Goal: Task Accomplishment & Management: Manage account settings

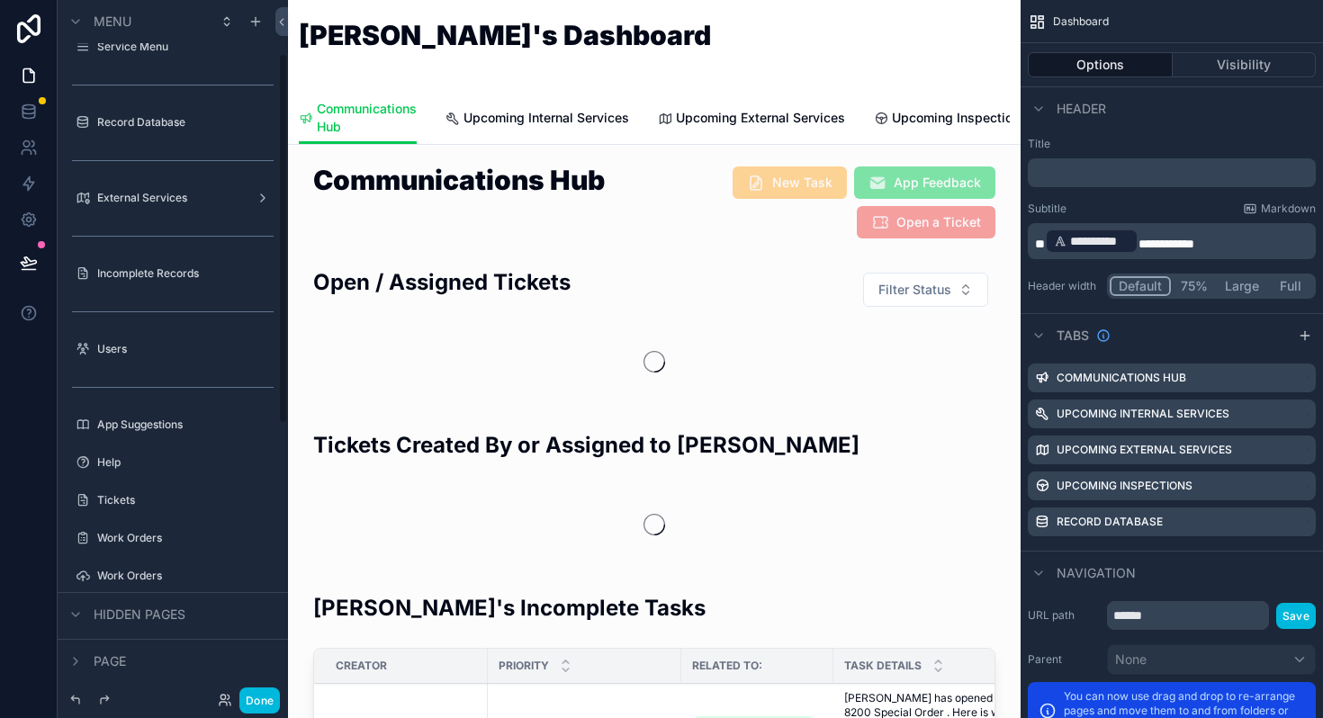
scroll to position [173, 0]
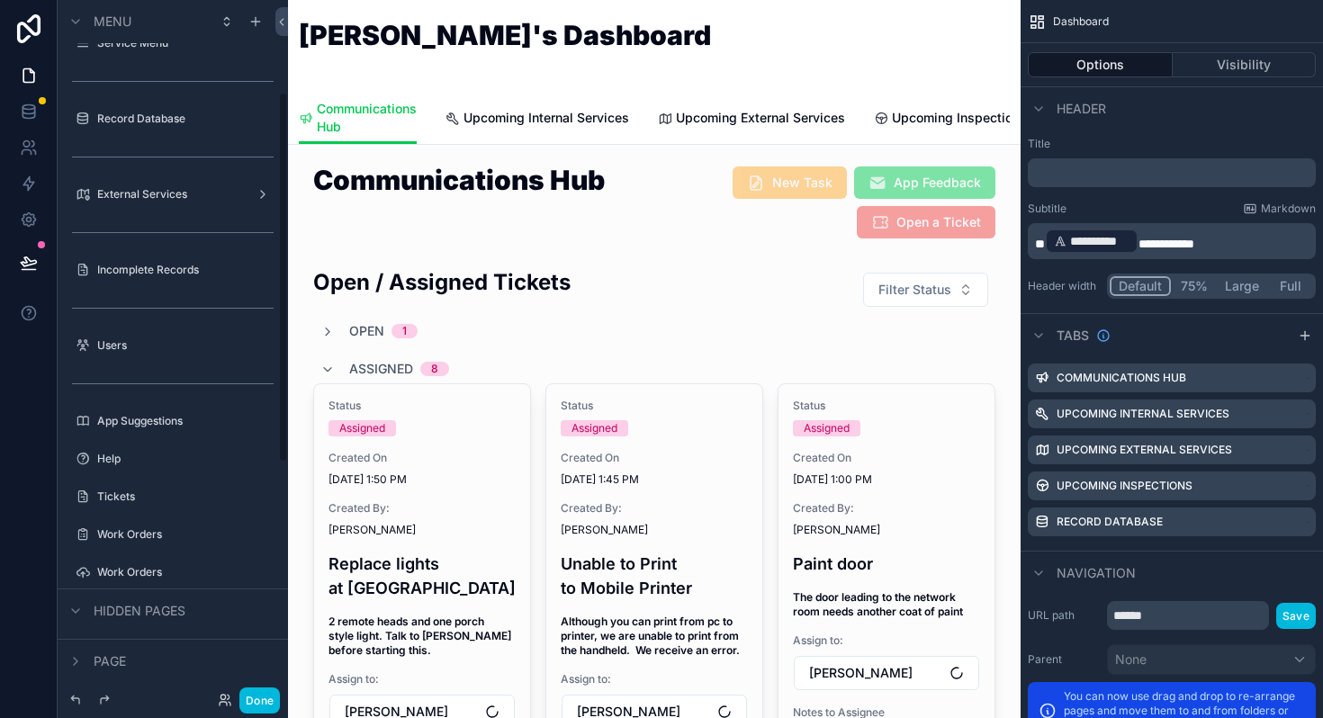
click at [125, 484] on div "Tickets" at bounding box center [173, 496] width 202 height 29
click at [120, 497] on label "Tickets" at bounding box center [181, 496] width 169 height 14
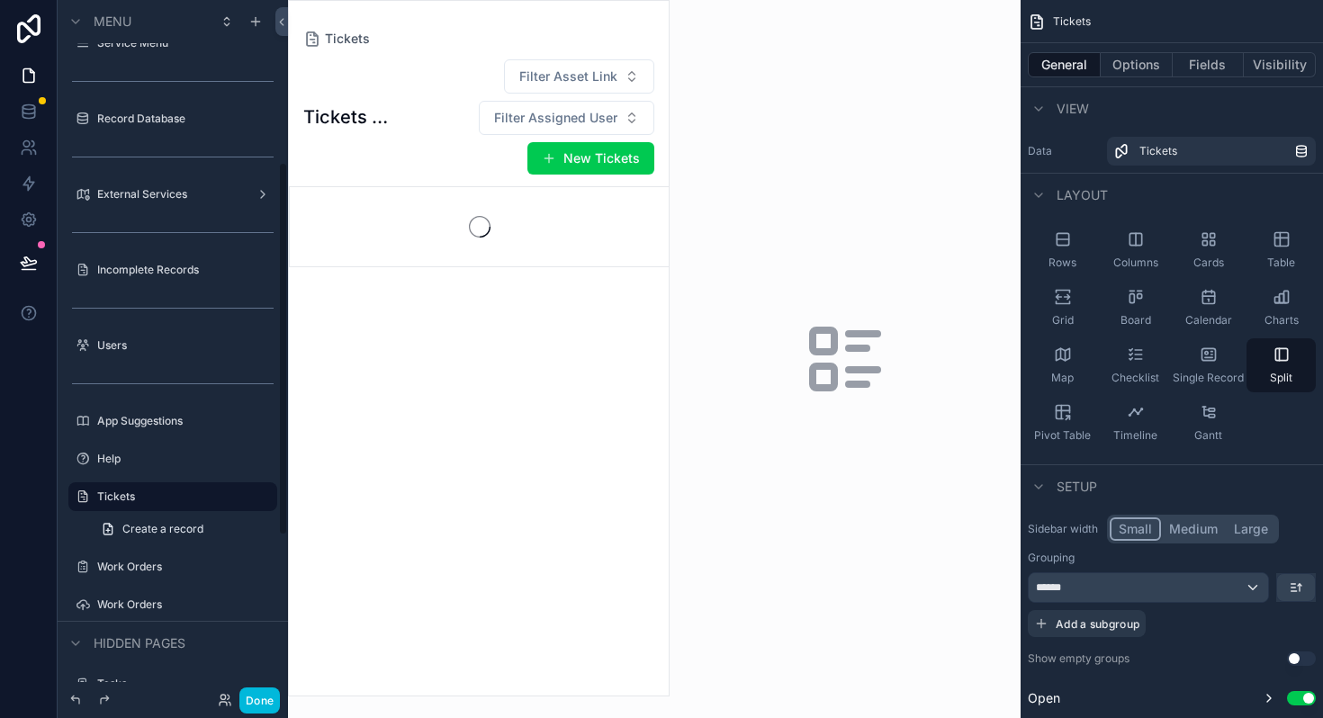
scroll to position [301, 0]
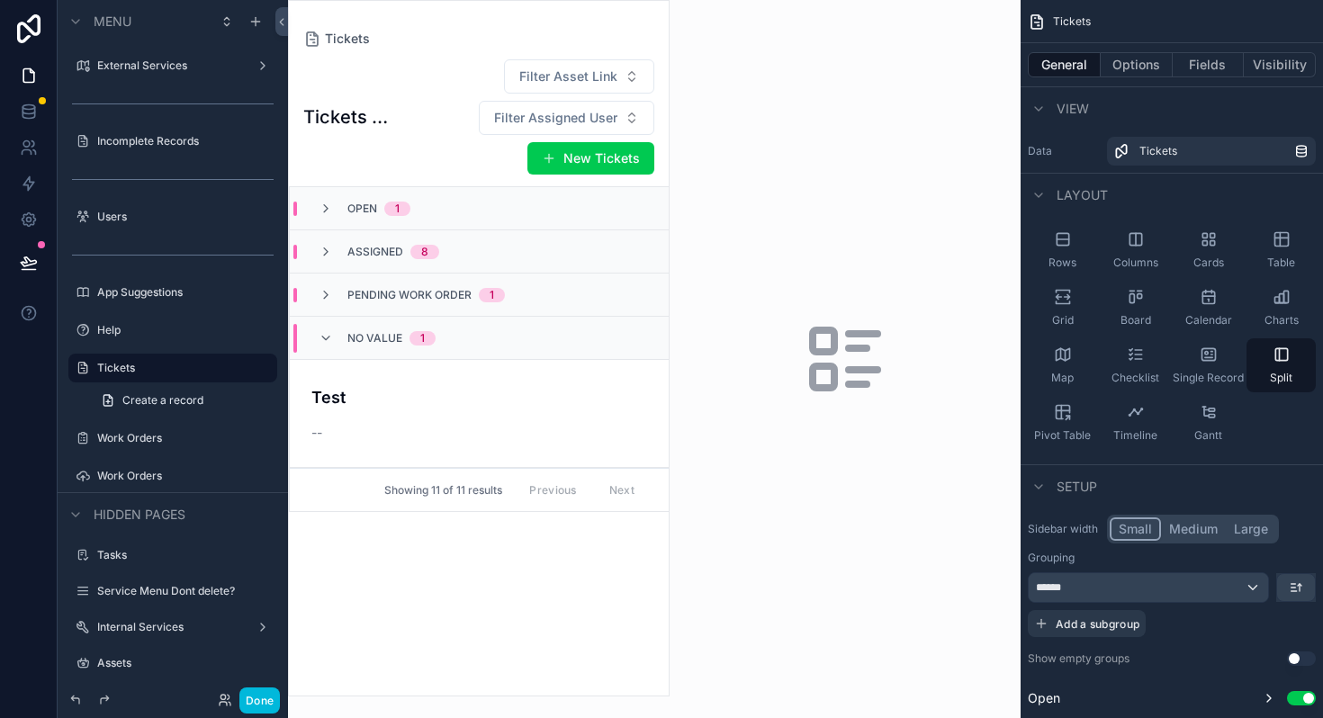
click at [334, 208] on div "Open 1" at bounding box center [364, 209] width 92 height 14
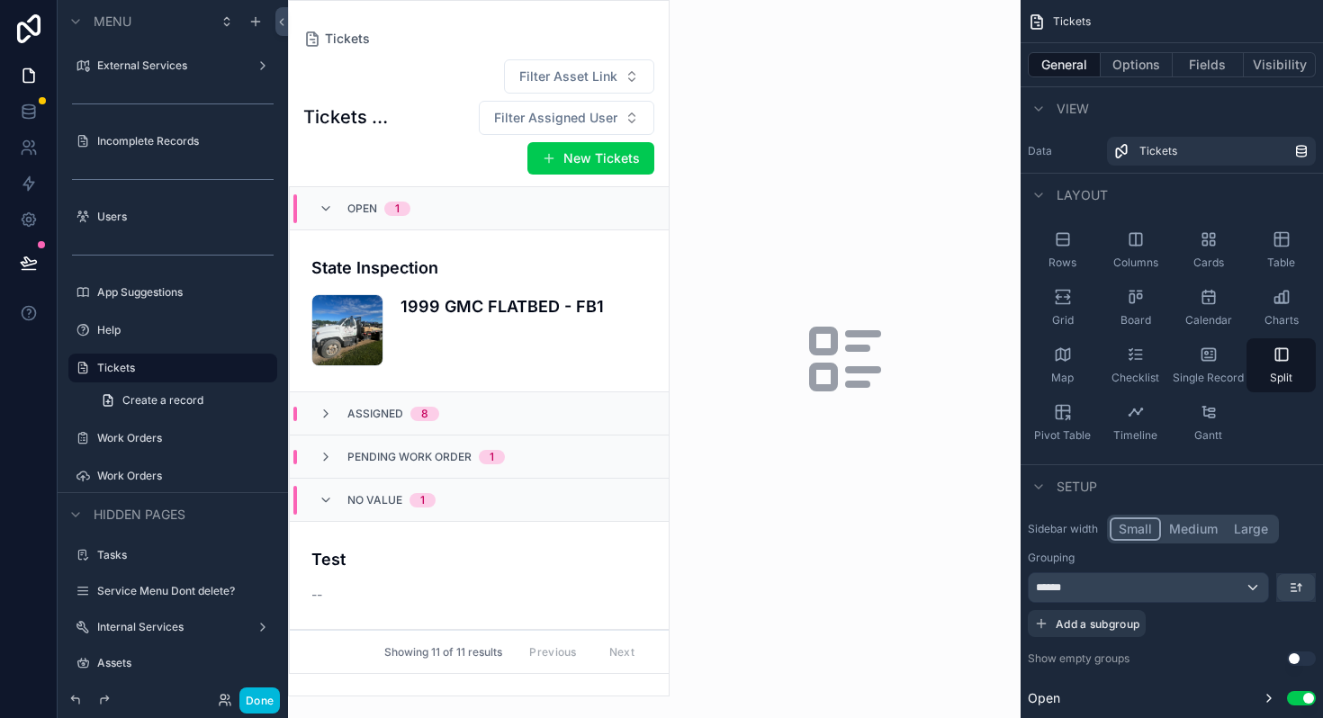
click at [377, 460] on span "Pending Work Order" at bounding box center [409, 457] width 124 height 14
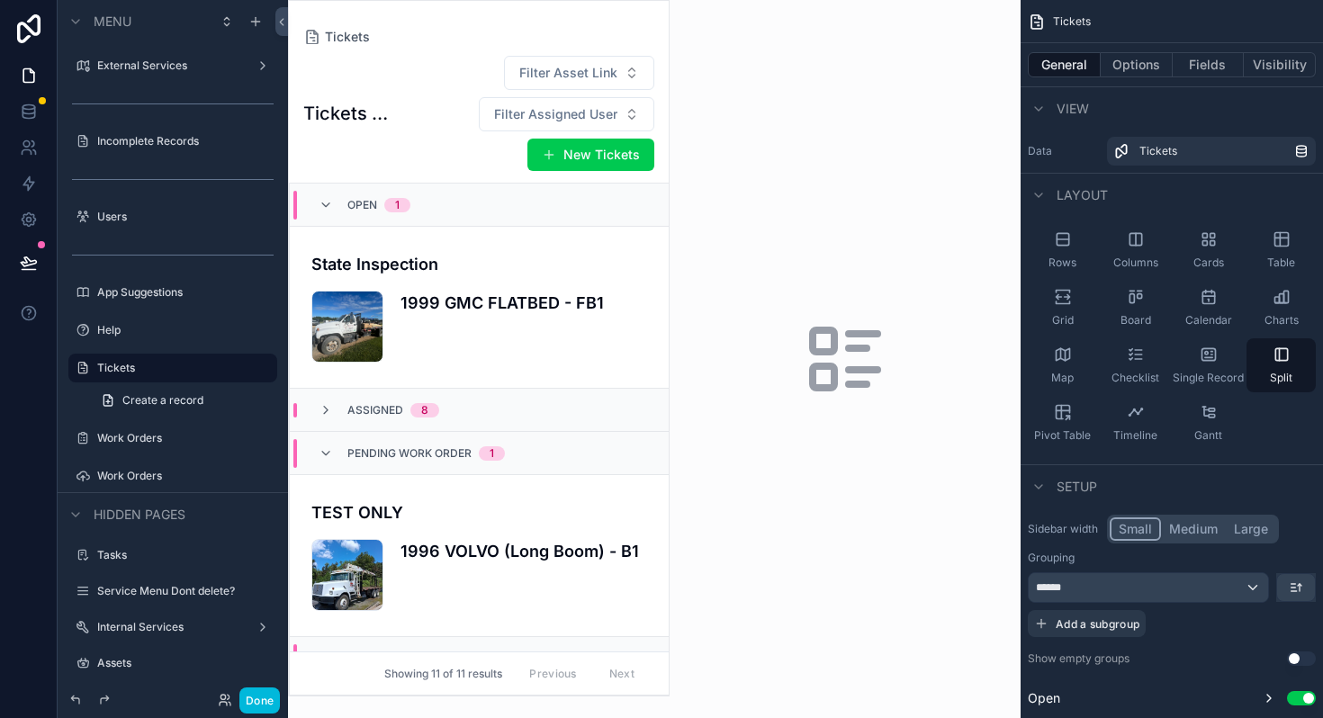
click at [339, 410] on div "Assigned 8" at bounding box center [378, 410] width 121 height 14
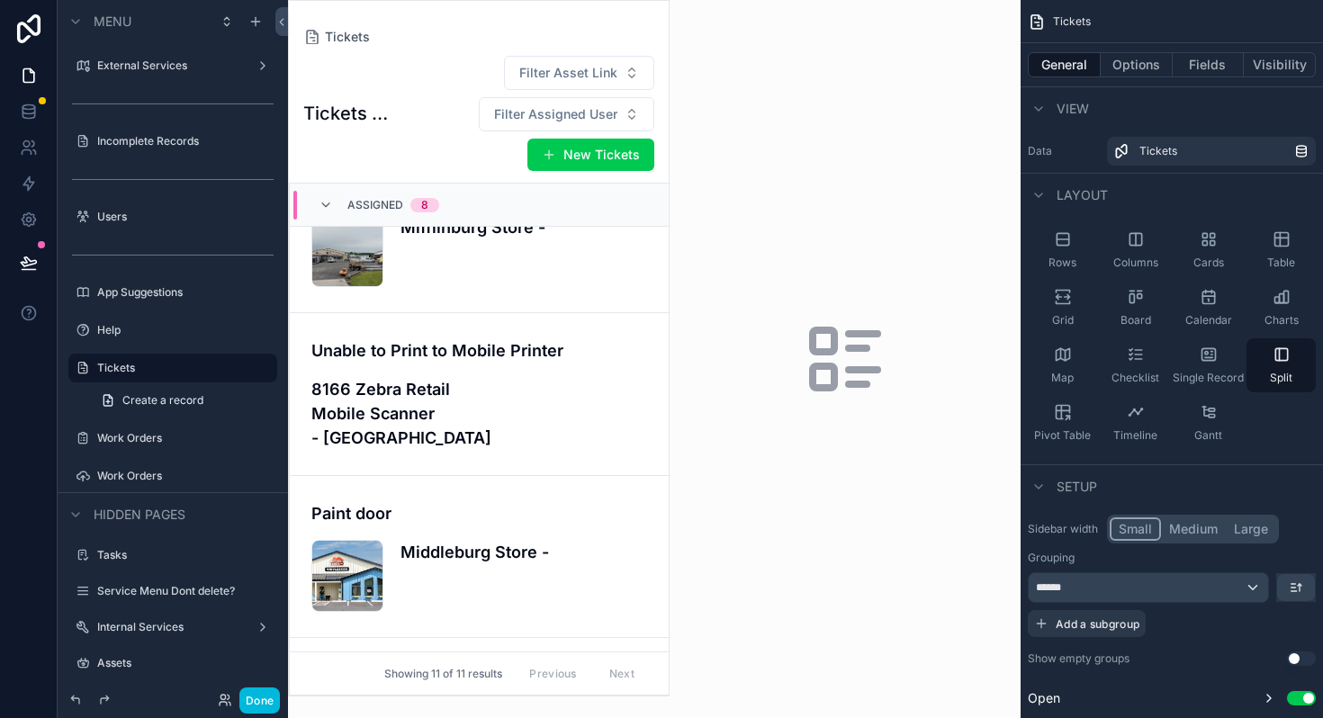
scroll to position [283, 0]
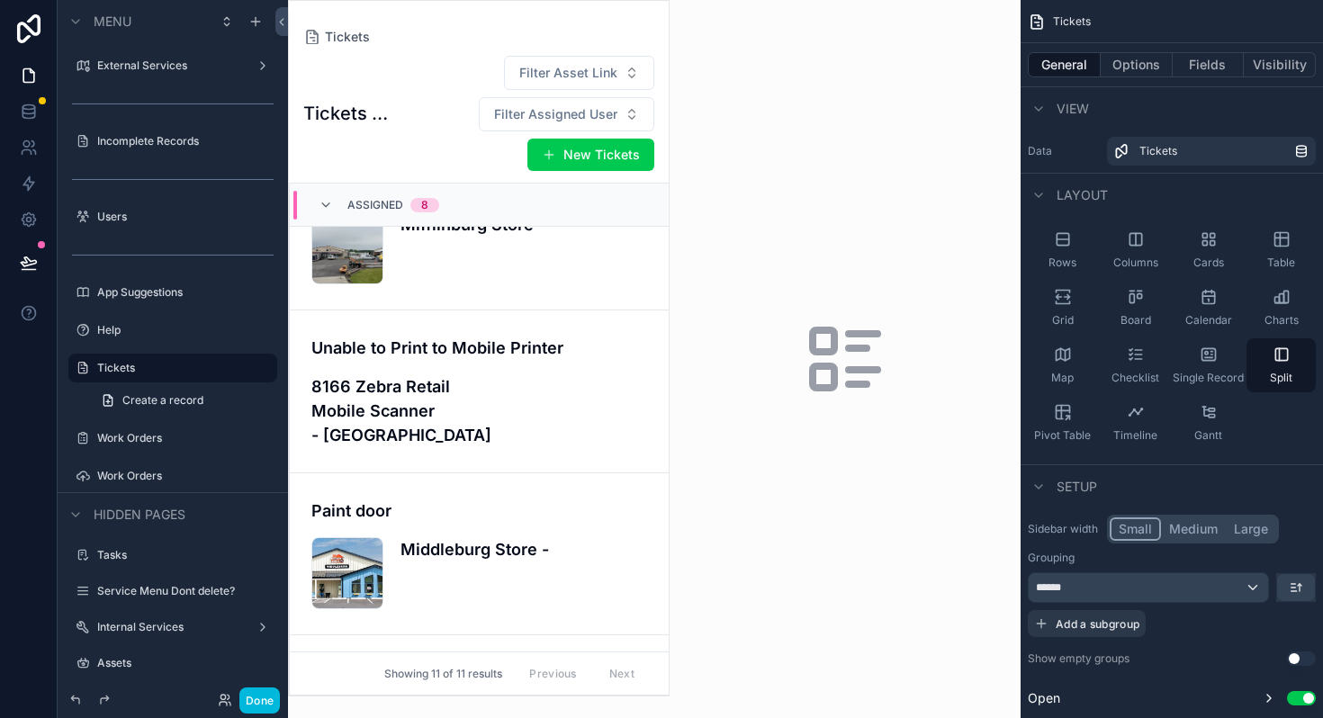
click at [389, 409] on h4 "8166 Zebra Retail Mobile Scanner - [GEOGRAPHIC_DATA]" at bounding box center [434, 410] width 247 height 73
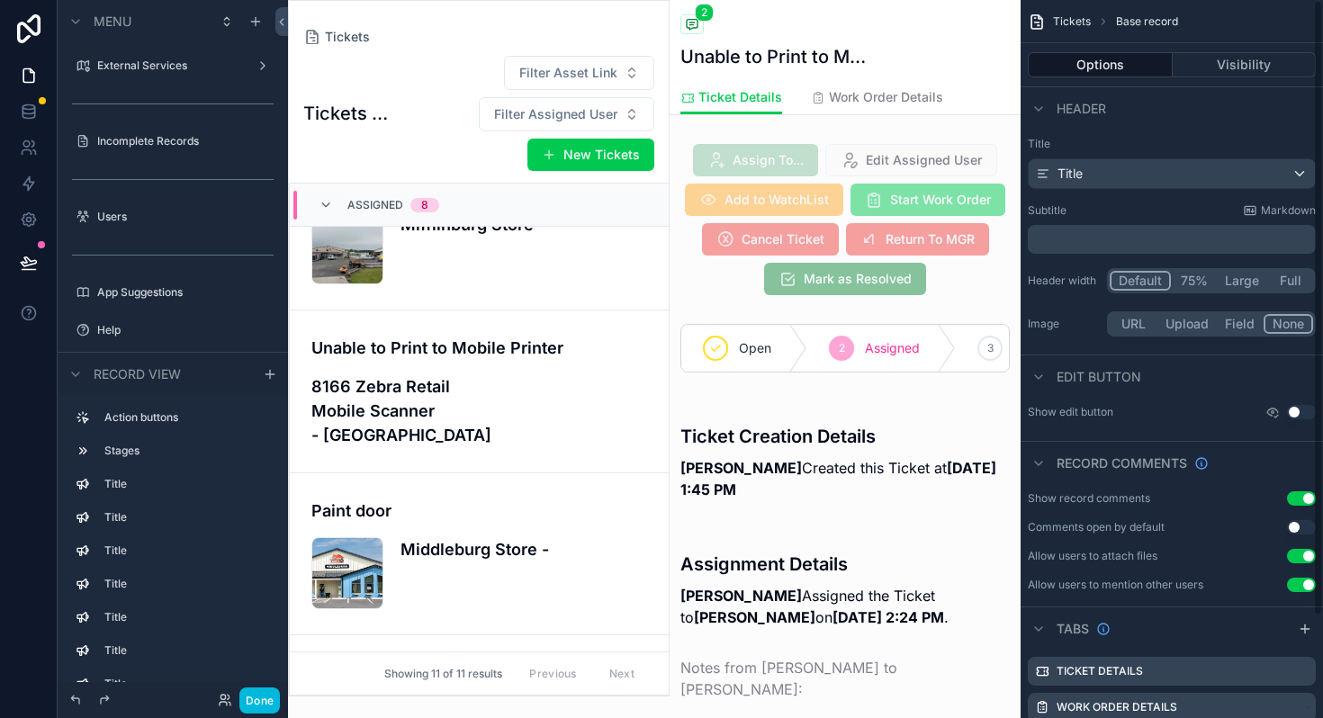
scroll to position [149, 0]
click at [261, 690] on button "Done" at bounding box center [259, 700] width 40 height 26
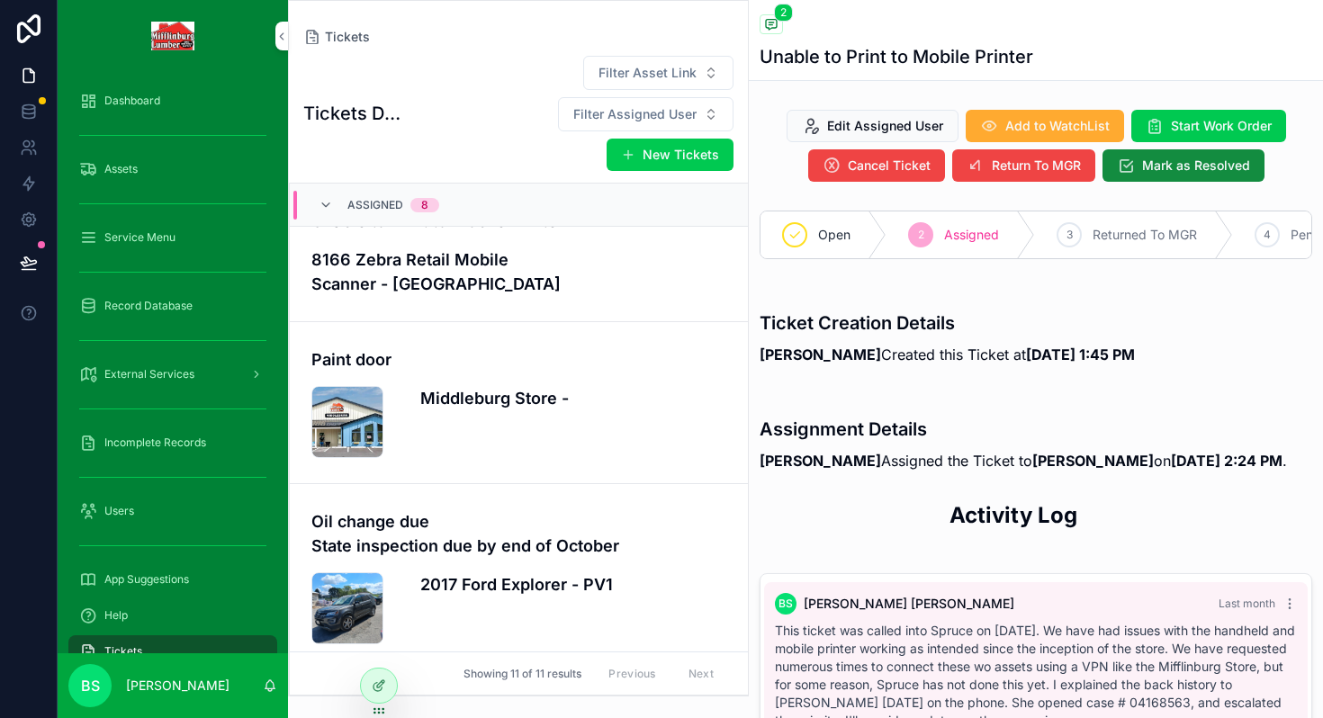
scroll to position [464, 0]
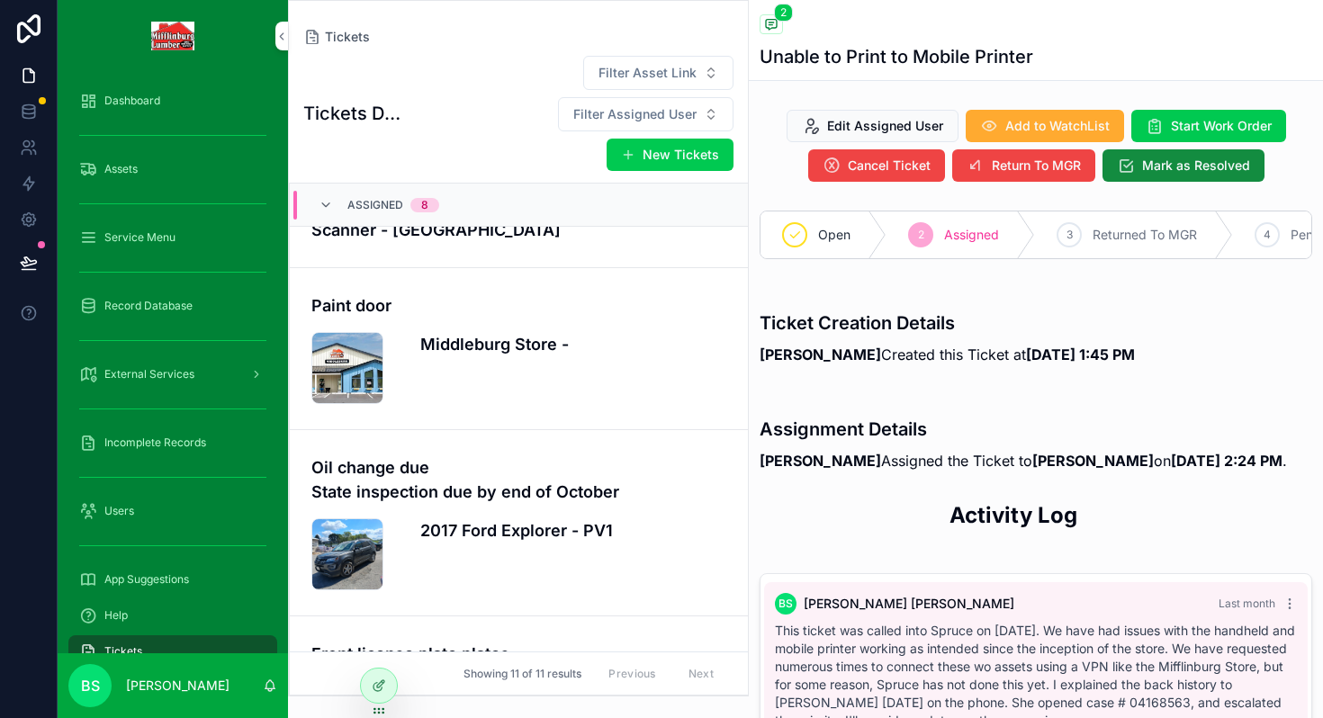
click at [573, 120] on span "Filter Assigned User" at bounding box center [634, 114] width 123 height 18
type input "***"
click at [455, 184] on span "[PERSON_NAME]" at bounding box center [504, 187] width 214 height 18
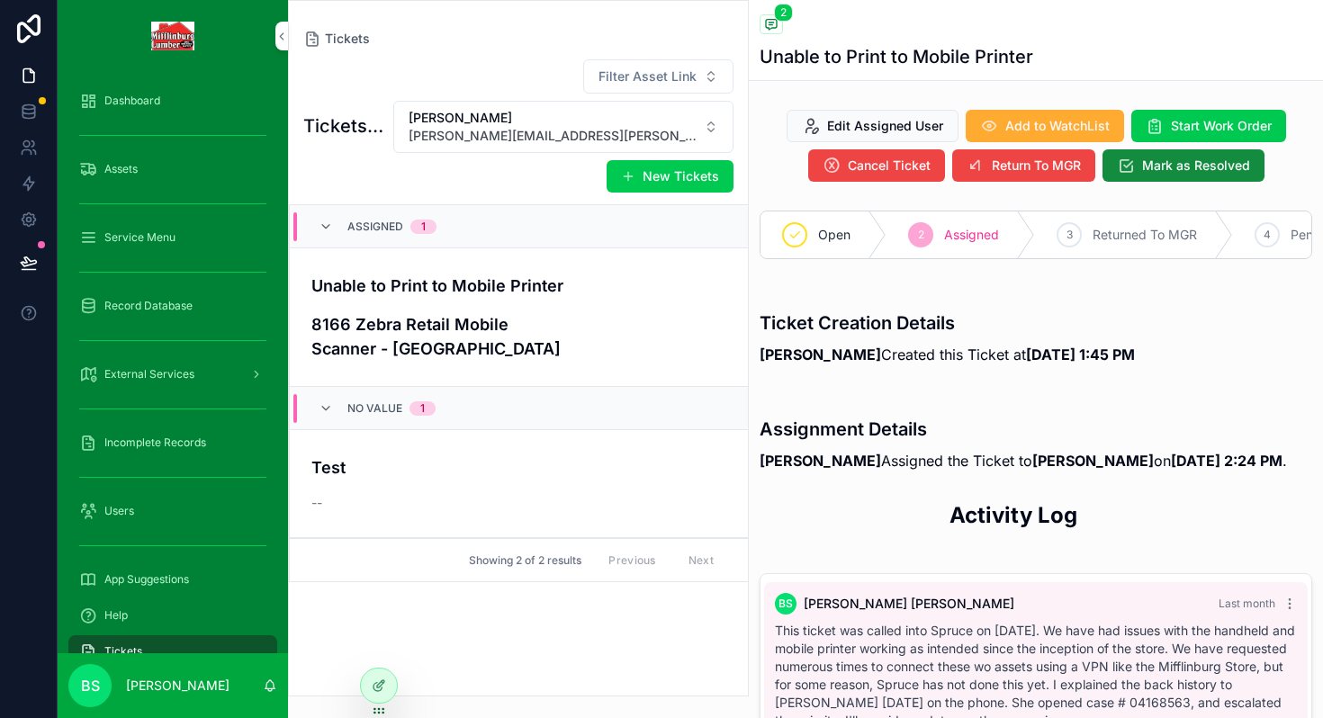
click at [399, 324] on h4 "8166 Zebra Retail Mobile Scanner - [GEOGRAPHIC_DATA]" at bounding box center [464, 336] width 306 height 49
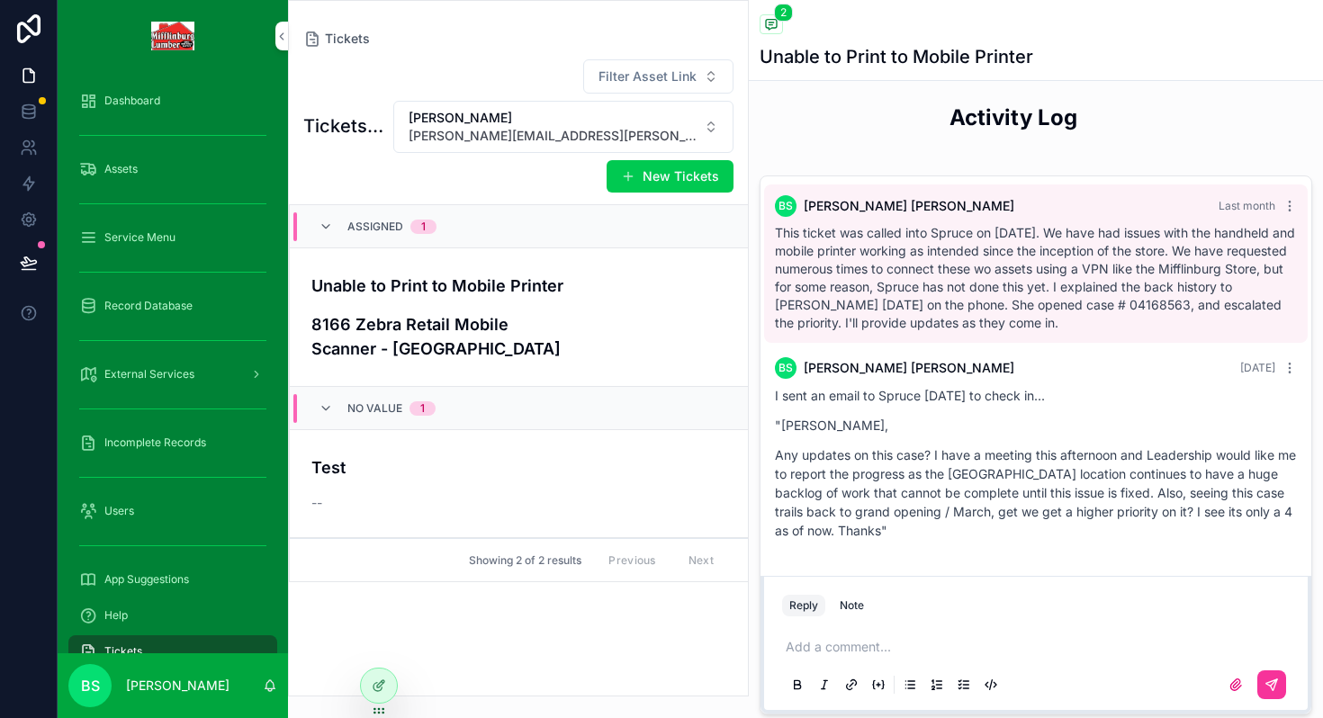
scroll to position [412, 0]
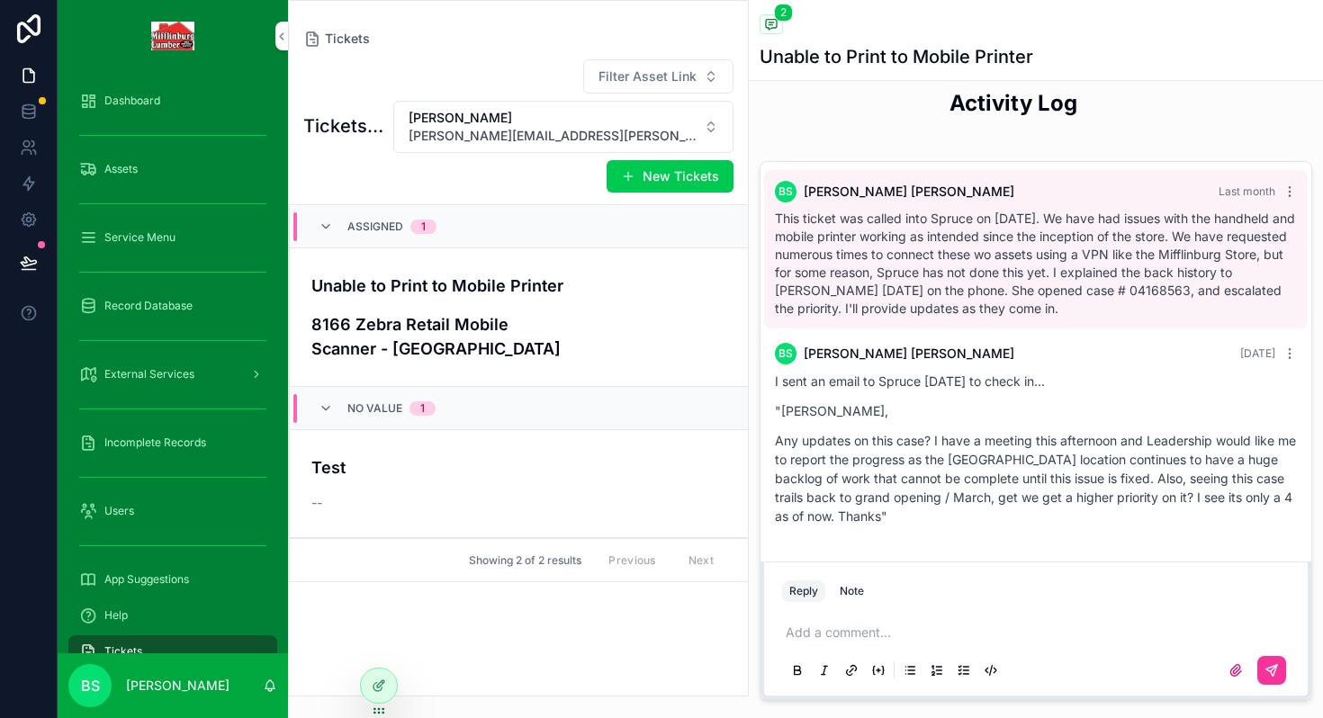
click at [823, 629] on p "scrollable content" at bounding box center [1038, 632] width 507 height 18
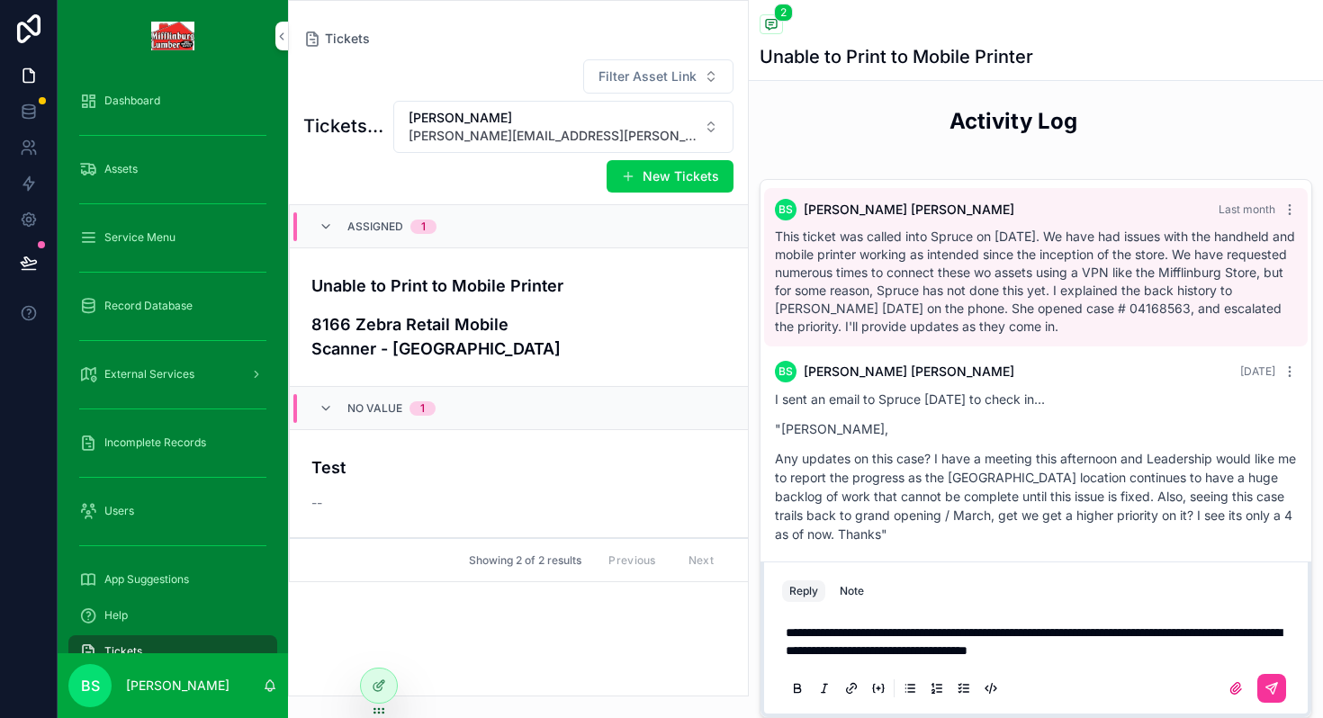
click at [1273, 684] on icon "scrollable content" at bounding box center [1271, 688] width 14 height 14
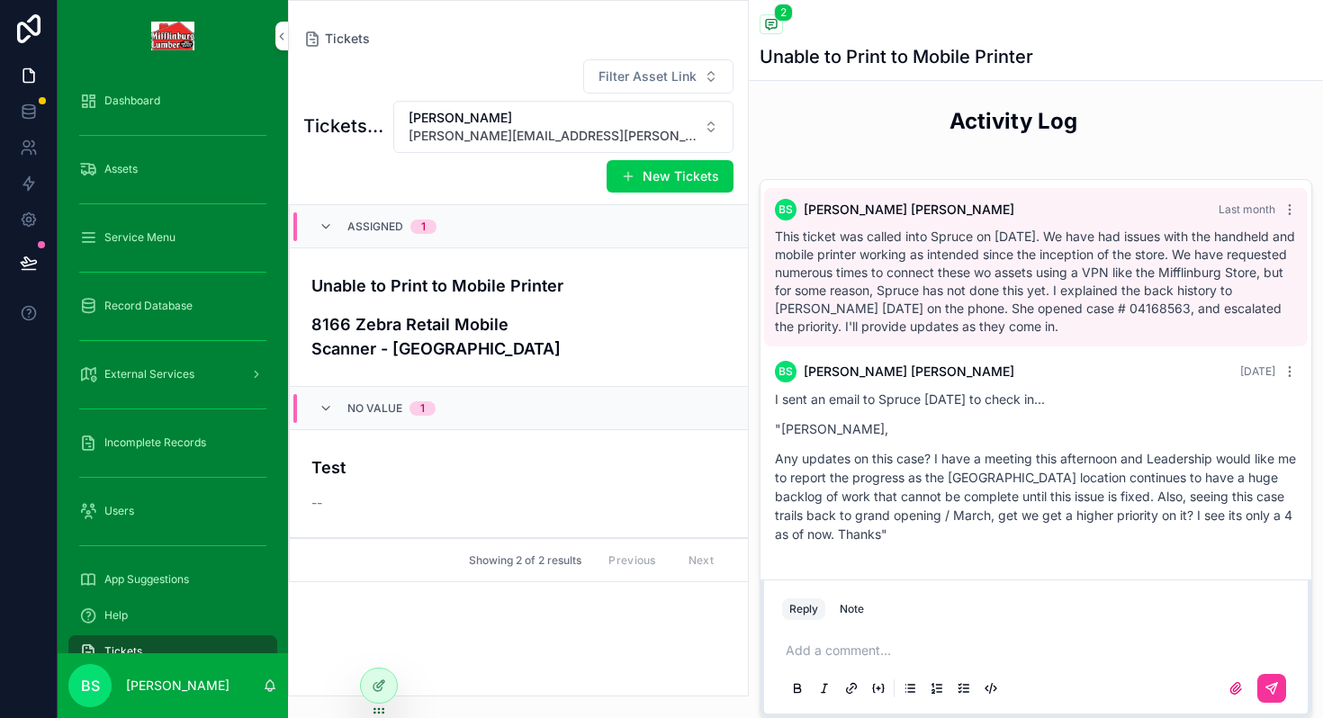
scroll to position [0, 0]
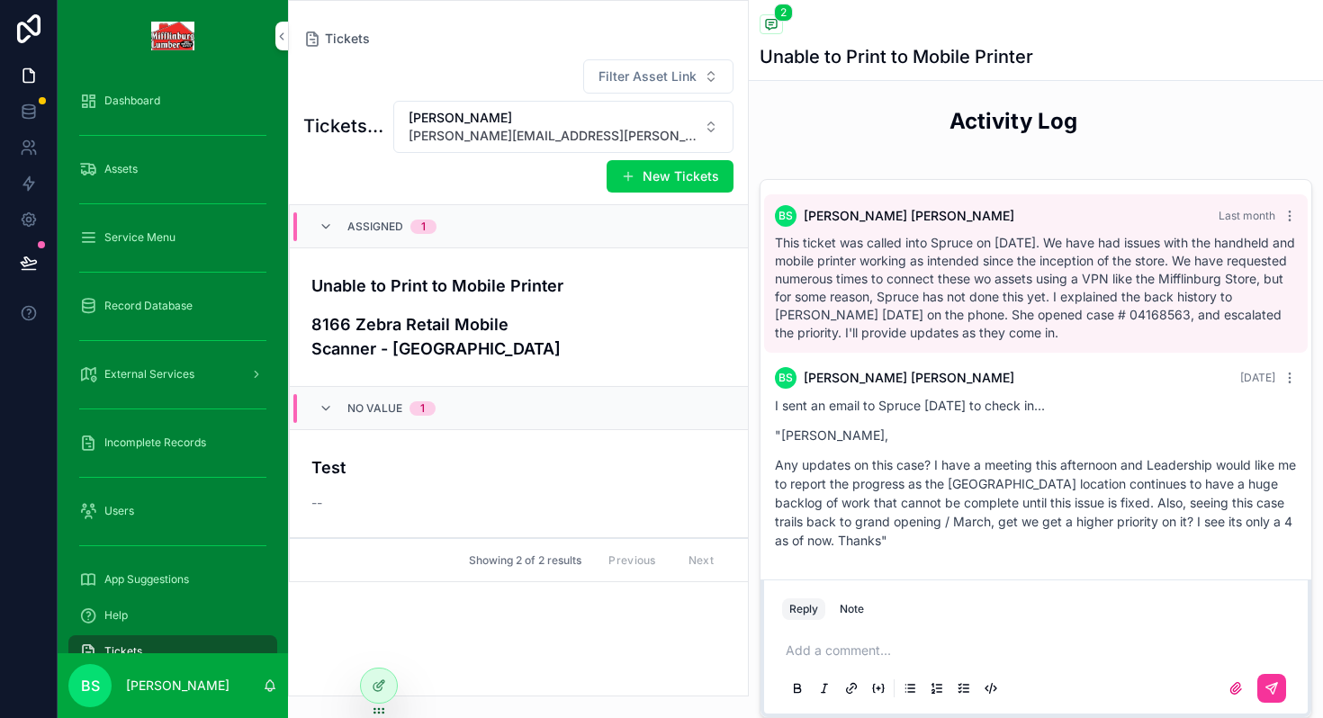
click at [590, 324] on h4 "8166 Zebra Retail Mobile Scanner - [GEOGRAPHIC_DATA]" at bounding box center [464, 336] width 306 height 49
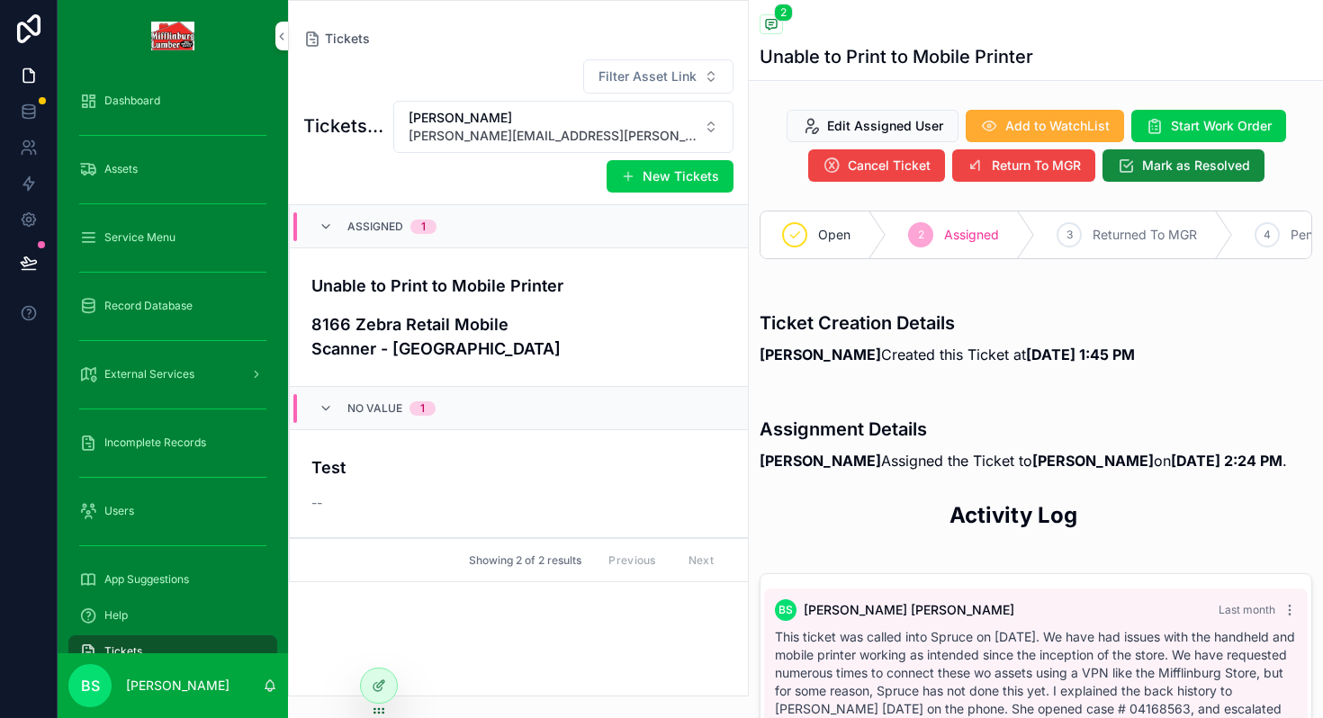
scroll to position [96, 0]
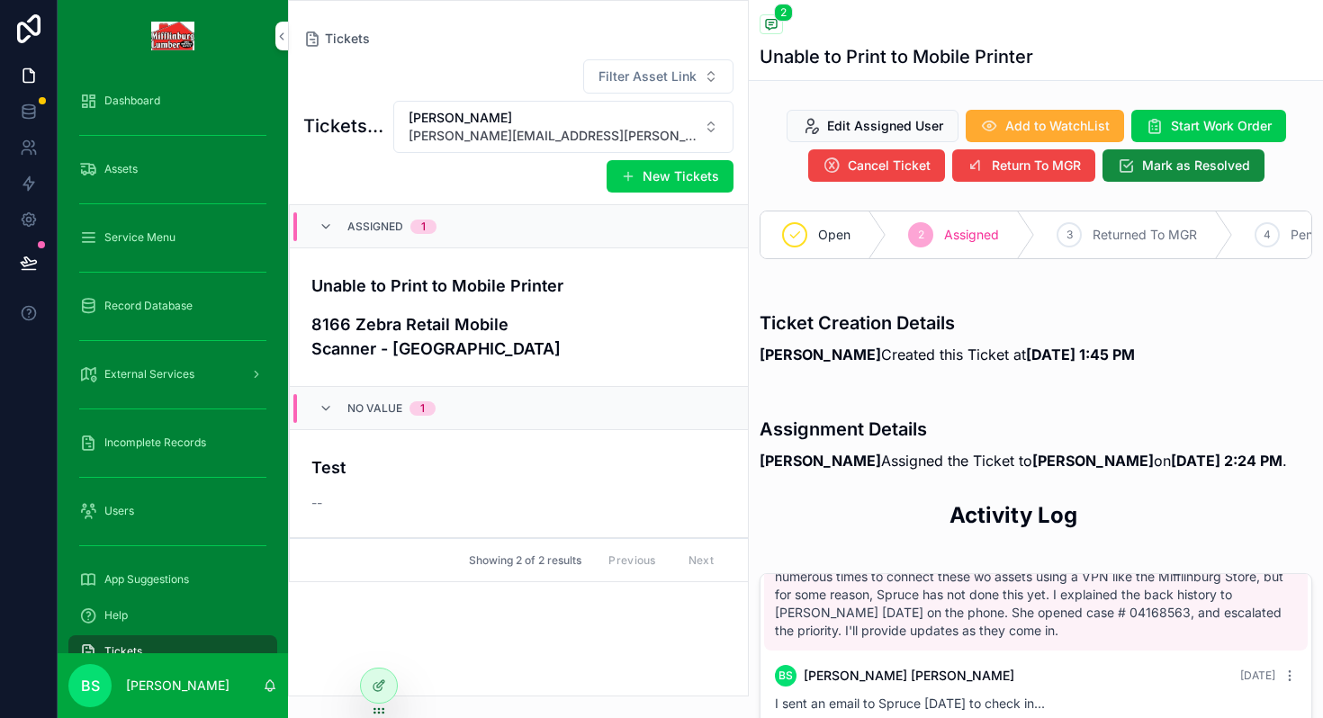
click at [590, 324] on h4 "8166 Zebra Retail Mobile Scanner - [GEOGRAPHIC_DATA]" at bounding box center [464, 336] width 306 height 49
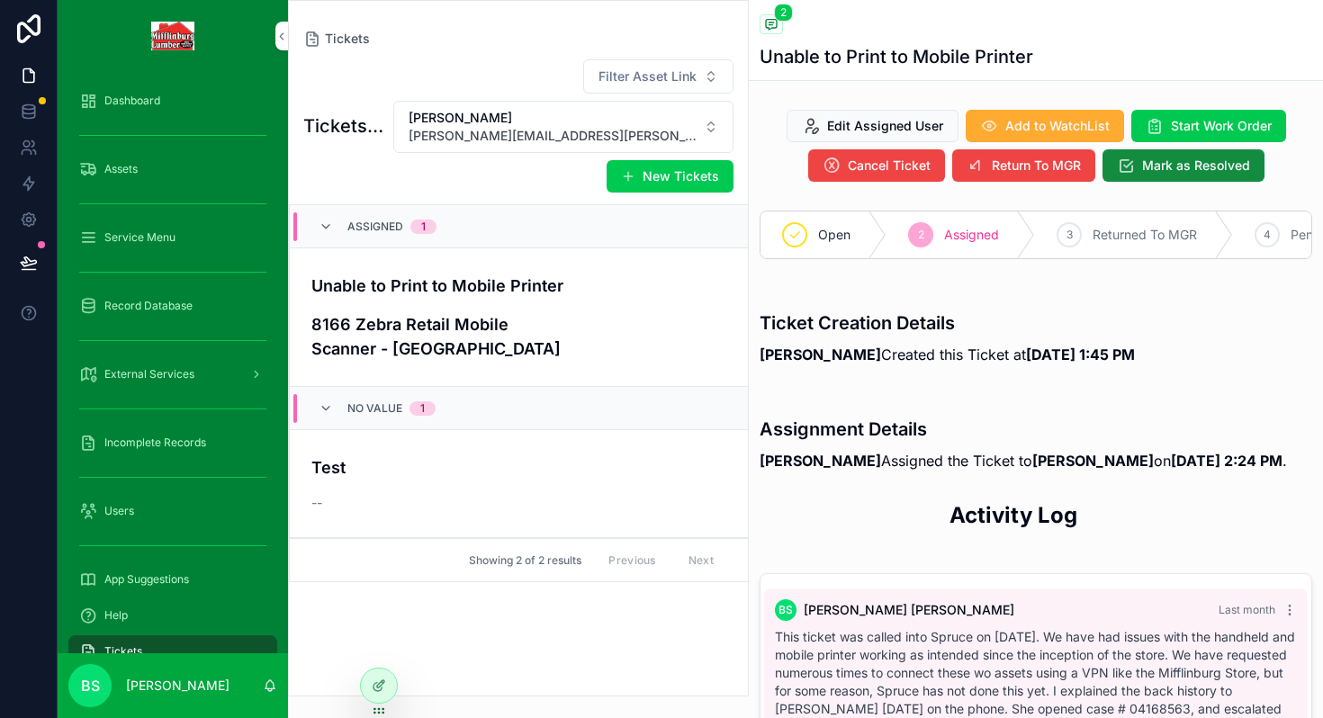
click at [370, 686] on div at bounding box center [379, 685] width 36 height 34
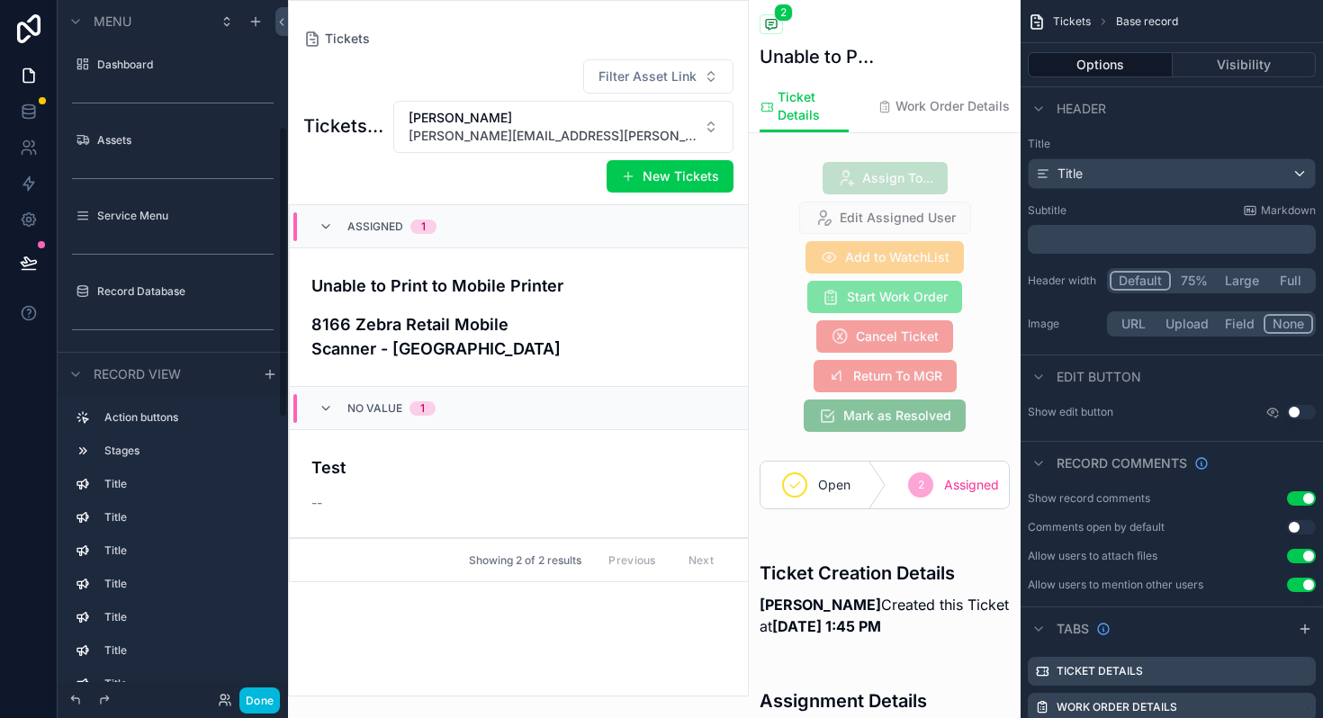
scroll to position [301, 0]
click at [983, 245] on div "scrollable content" at bounding box center [885, 297] width 272 height 284
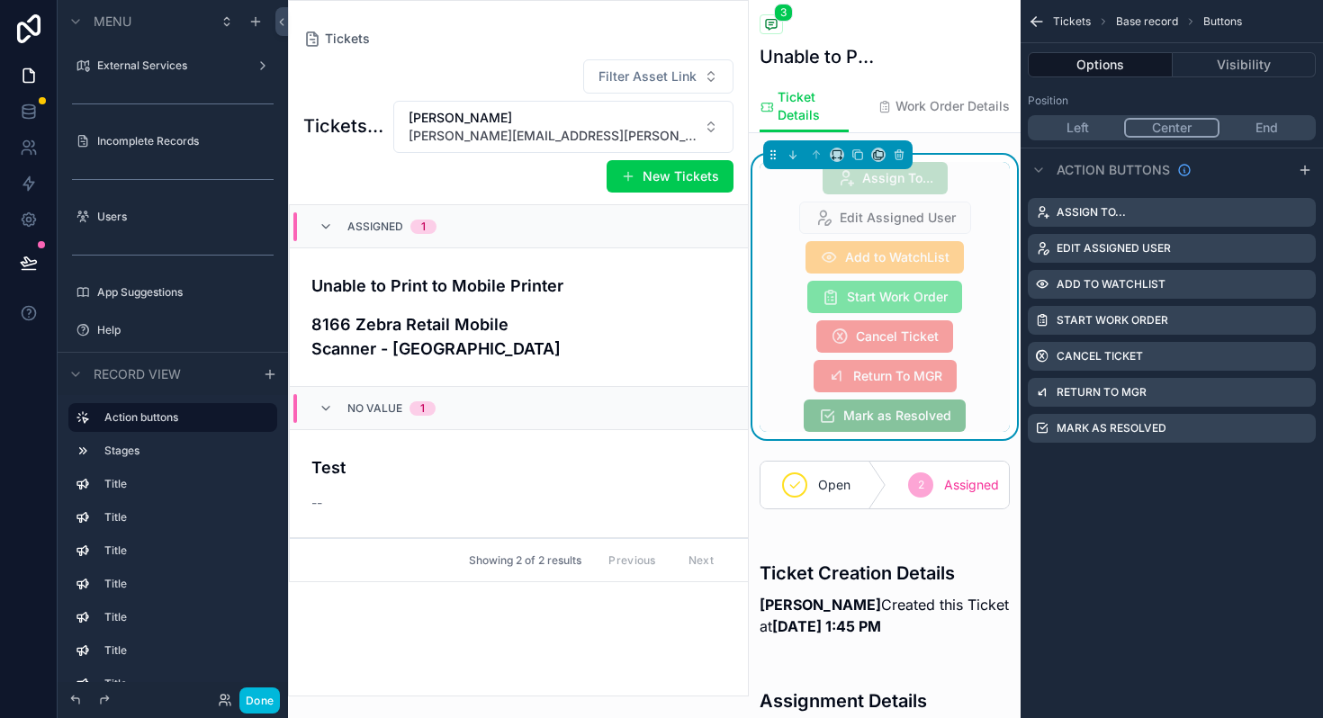
scroll to position [459, 0]
click at [0, 0] on icon "scrollable content" at bounding box center [0, 0] width 0 height 0
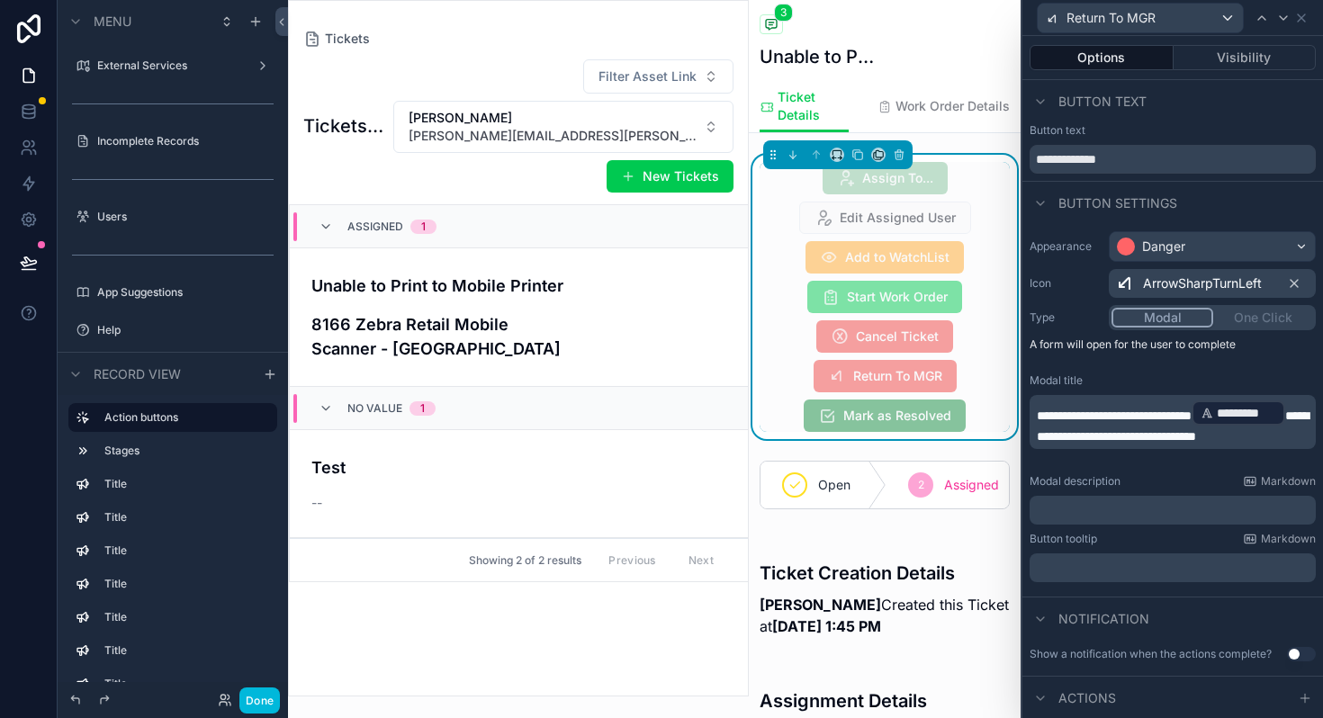
scroll to position [103, 0]
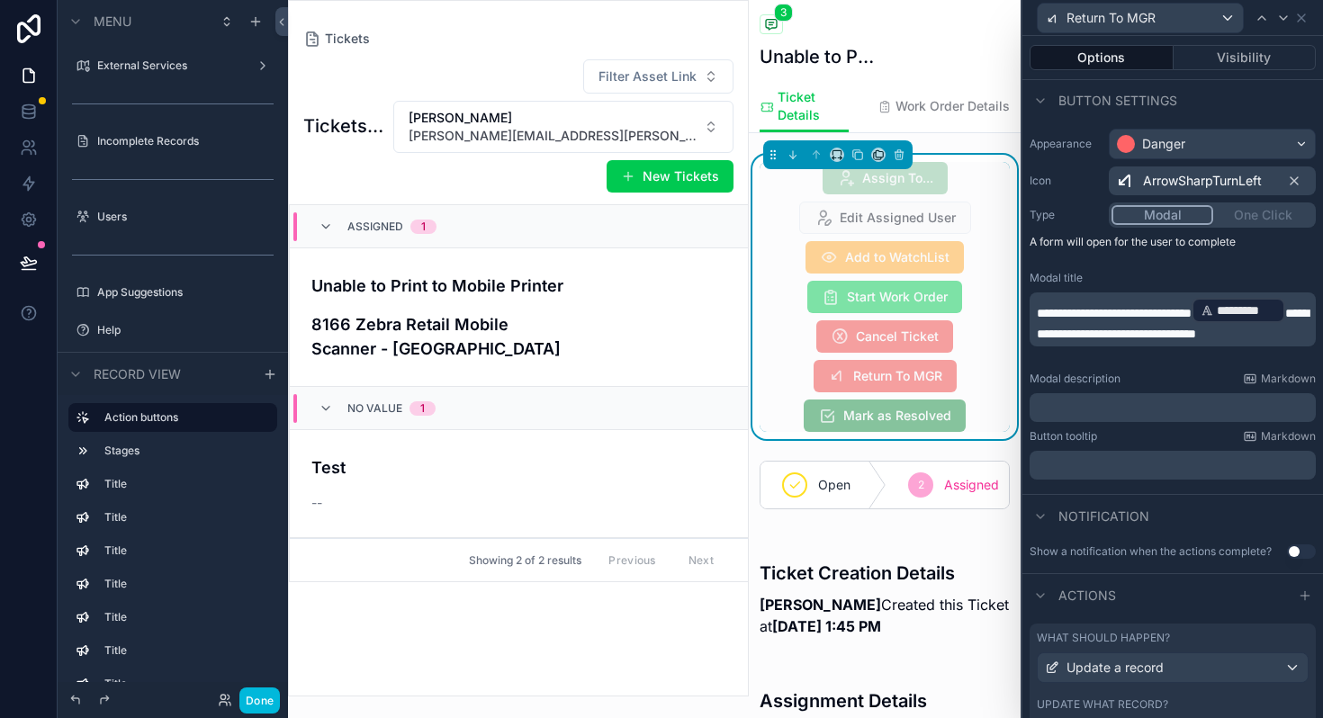
click at [1206, 56] on button "Visibility" at bounding box center [1244, 57] width 143 height 25
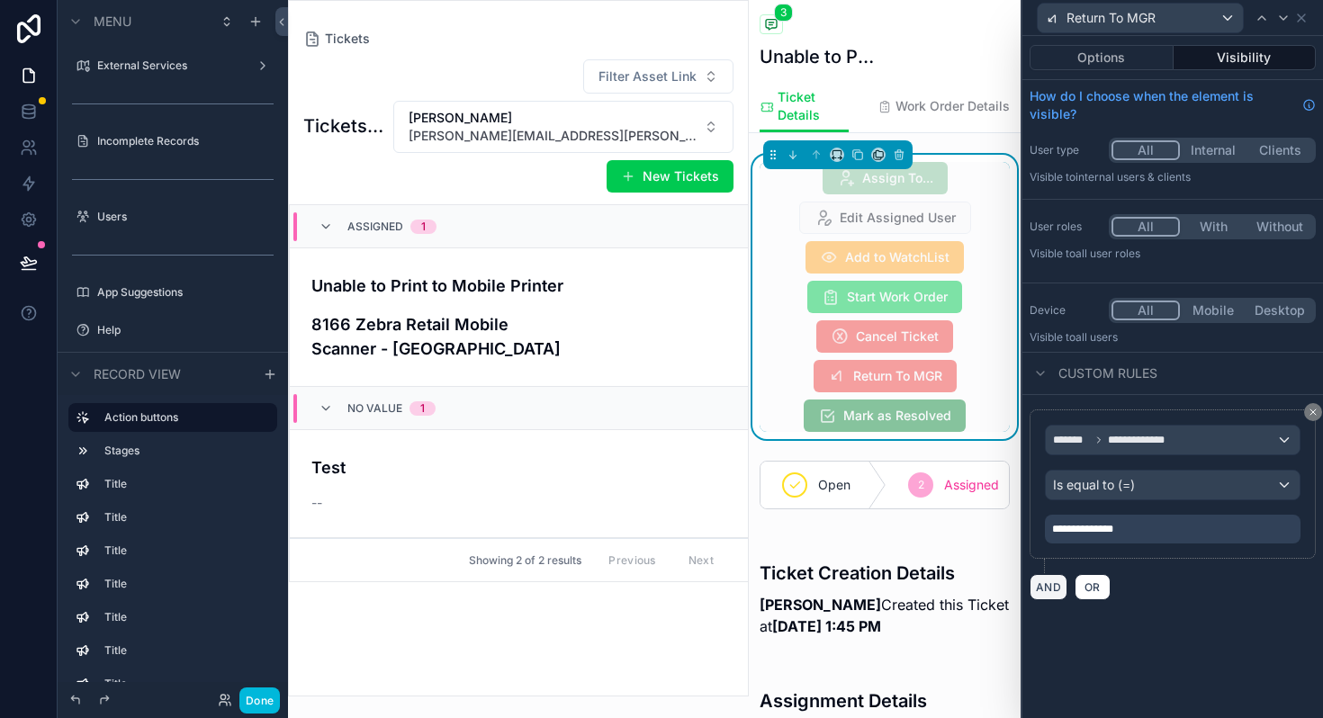
click at [1055, 586] on button "AND" at bounding box center [1048, 587] width 38 height 26
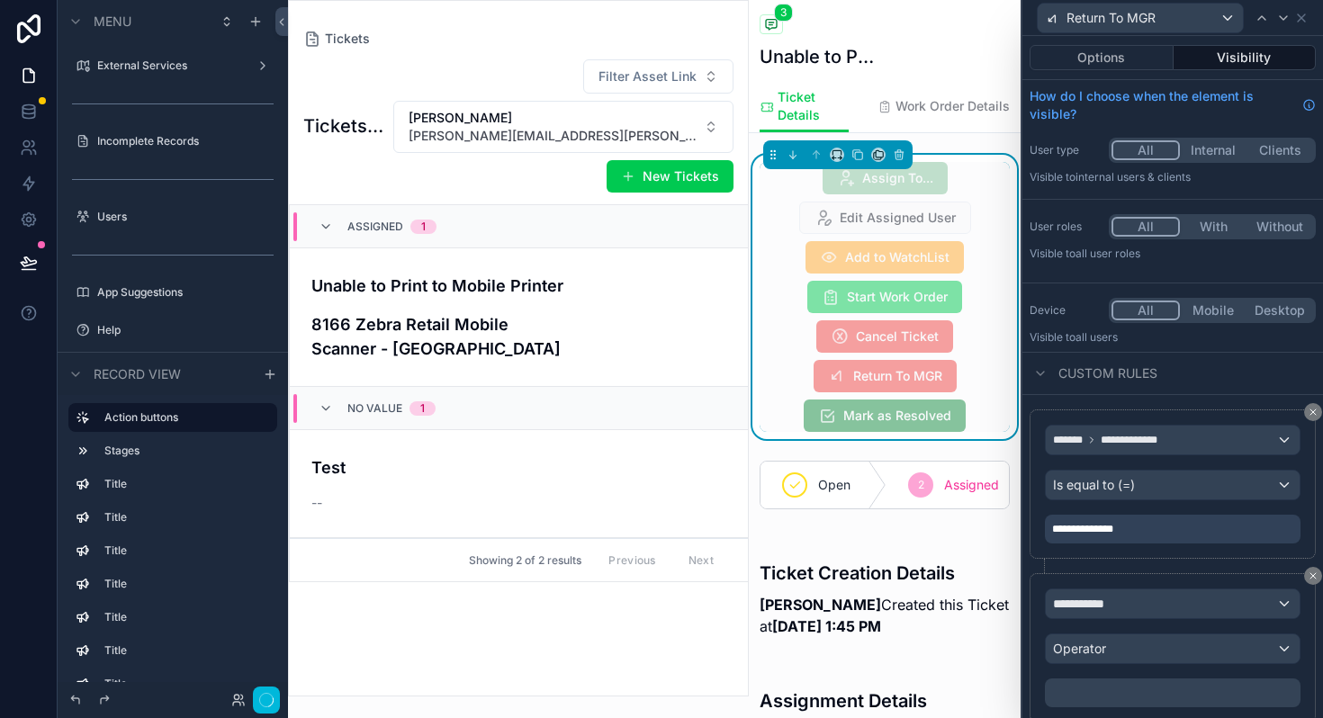
scroll to position [459, 0]
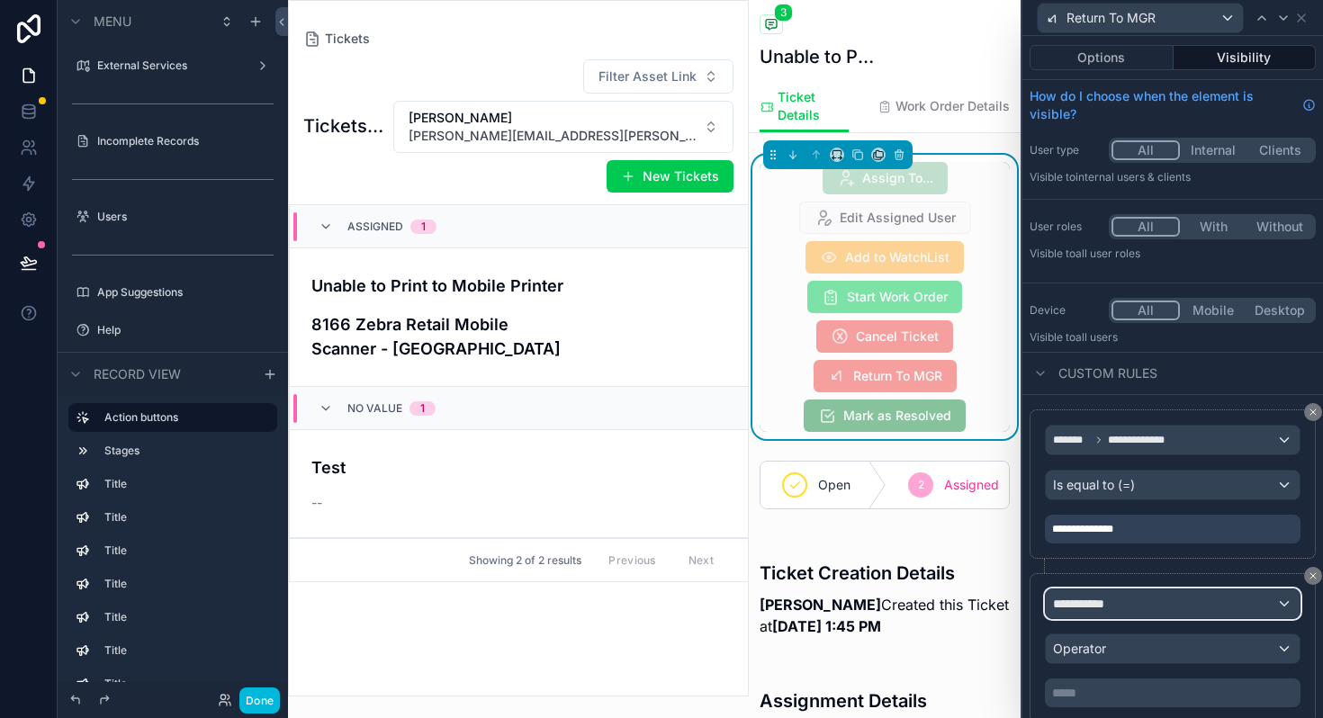
click at [1087, 604] on span "**********" at bounding box center [1086, 604] width 67 height 18
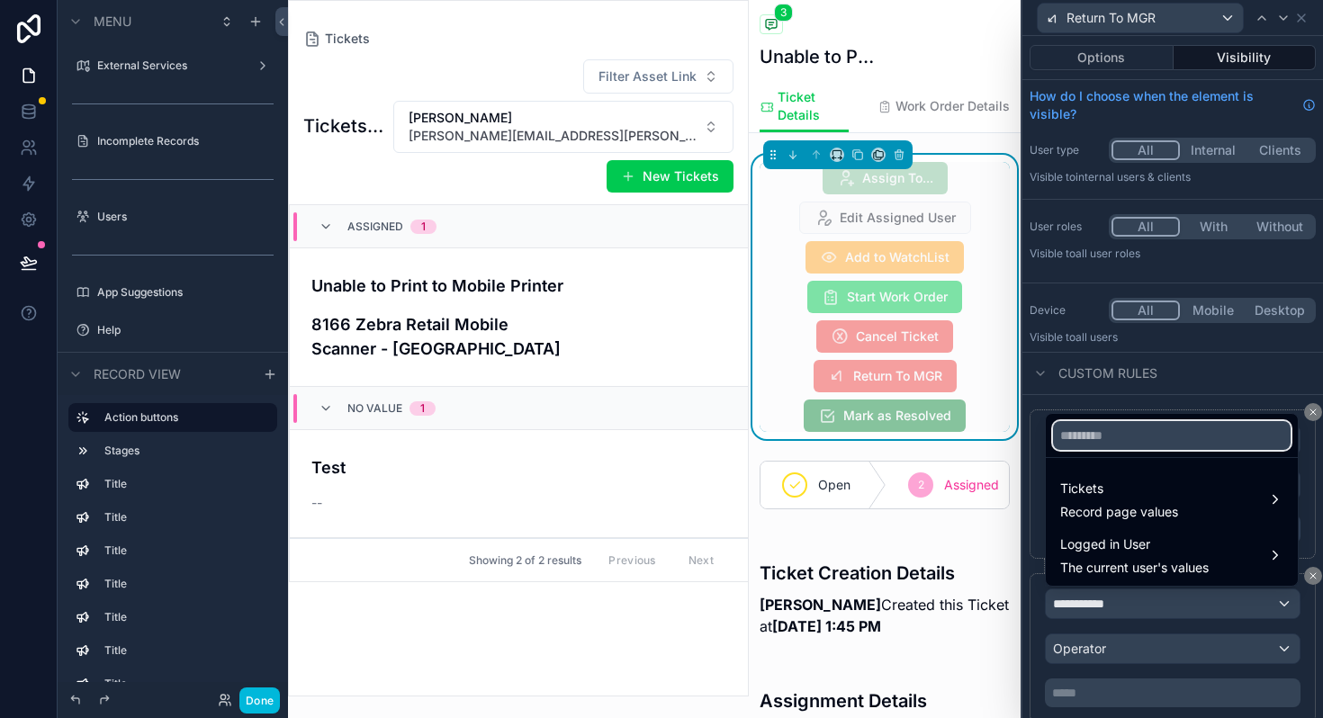
click at [1097, 437] on input "text" at bounding box center [1172, 435] width 238 height 29
click at [1100, 498] on span "Tickets" at bounding box center [1119, 489] width 118 height 22
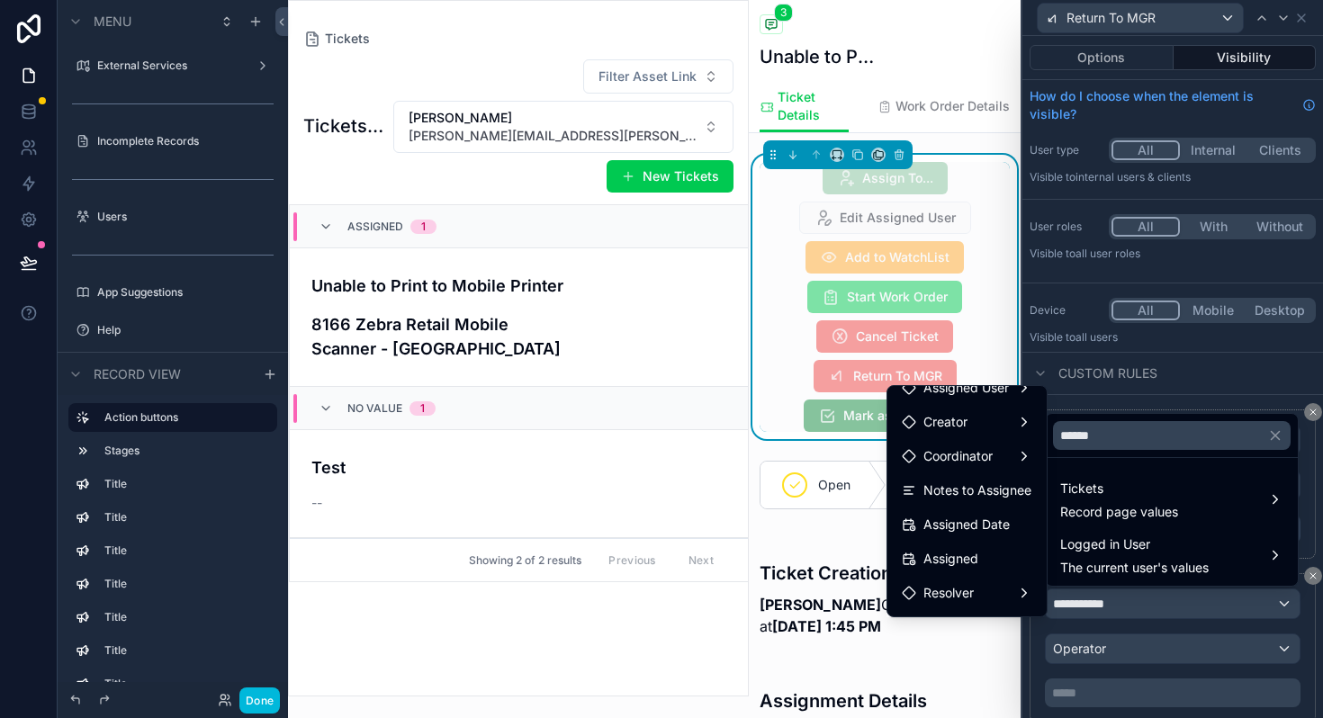
scroll to position [0, 0]
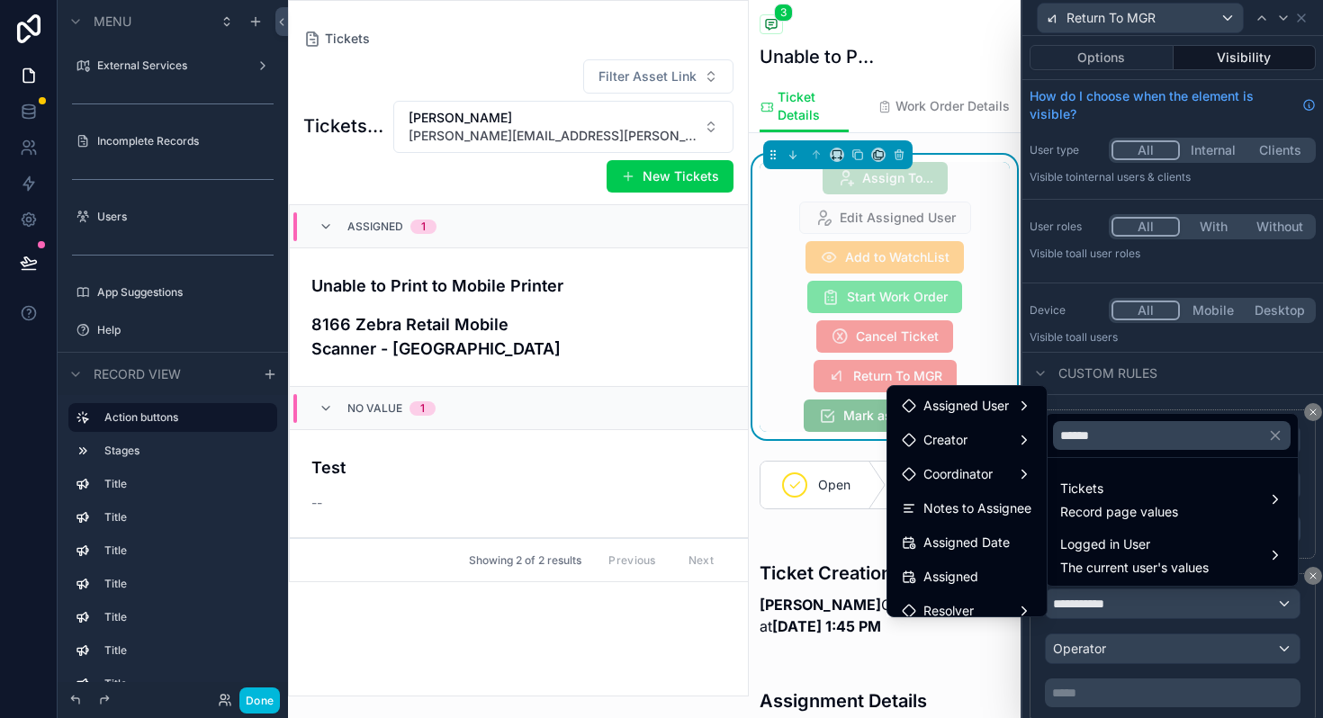
click at [953, 407] on span "Assigned User" at bounding box center [965, 406] width 85 height 22
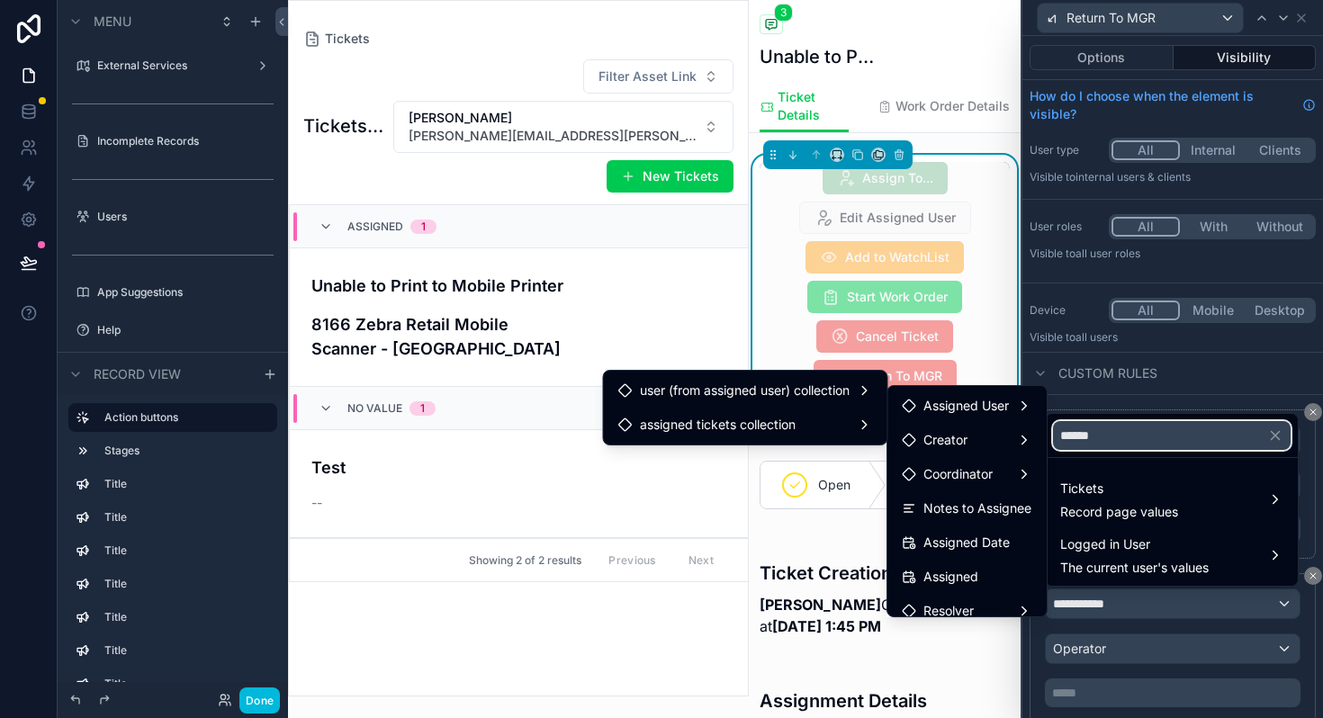
click at [1122, 440] on input "******" at bounding box center [1172, 435] width 238 height 29
type input "*"
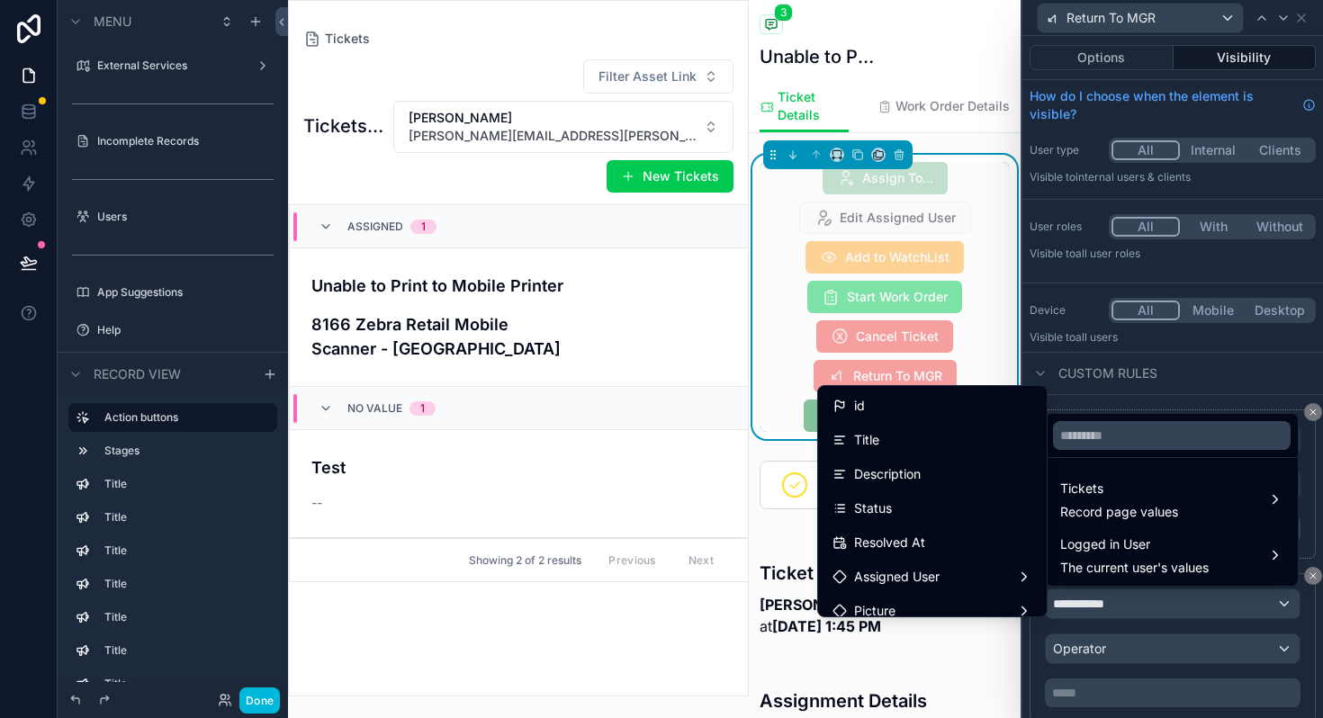
click at [922, 574] on span "Assigned User" at bounding box center [896, 577] width 85 height 22
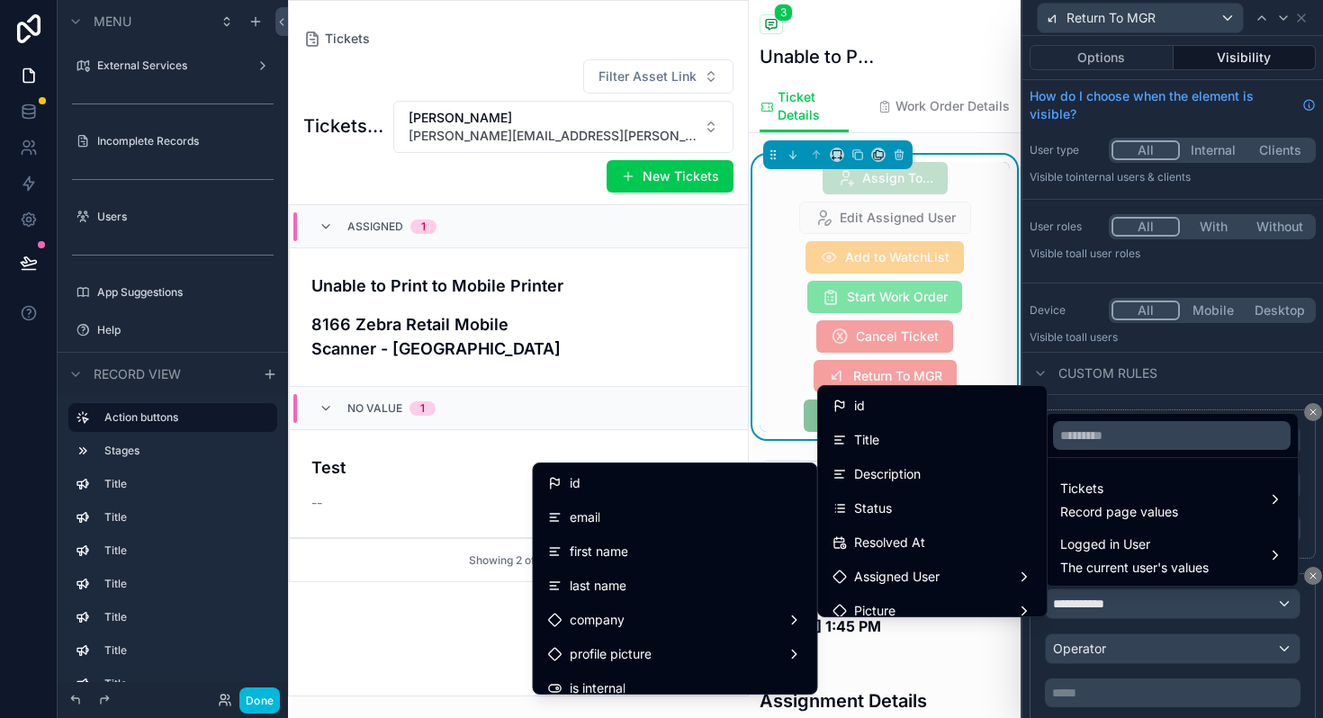
click at [614, 485] on div "id" at bounding box center [675, 483] width 255 height 22
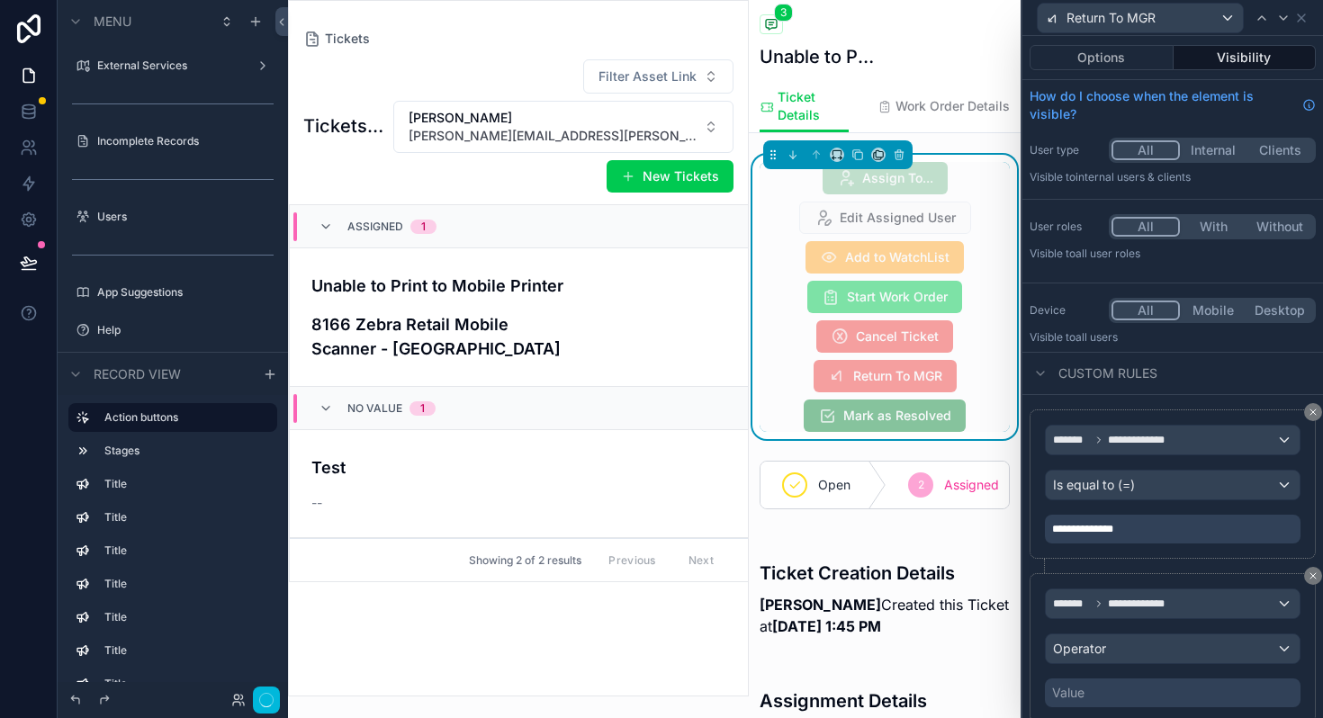
scroll to position [459, 0]
click at [1088, 489] on span "Is equal to (=)" at bounding box center [1094, 485] width 82 height 18
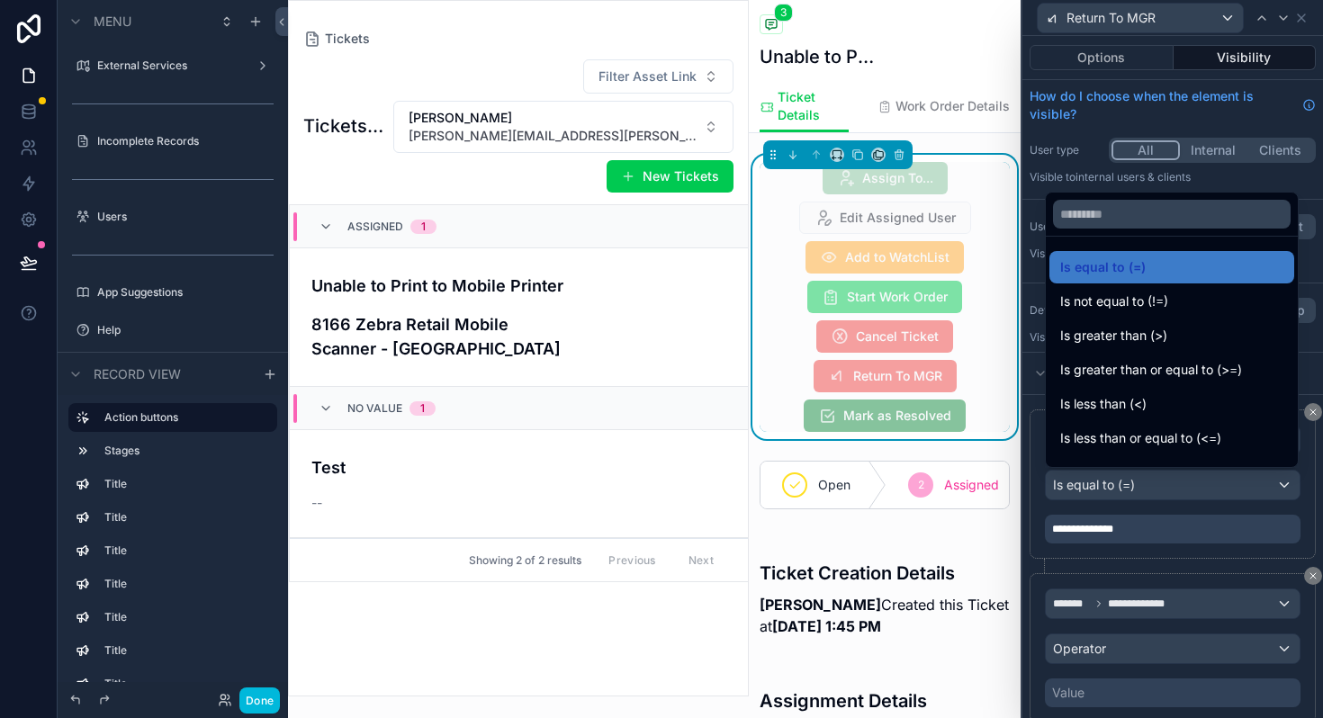
click at [1098, 306] on span "Is not equal to (!=)" at bounding box center [1114, 302] width 108 height 22
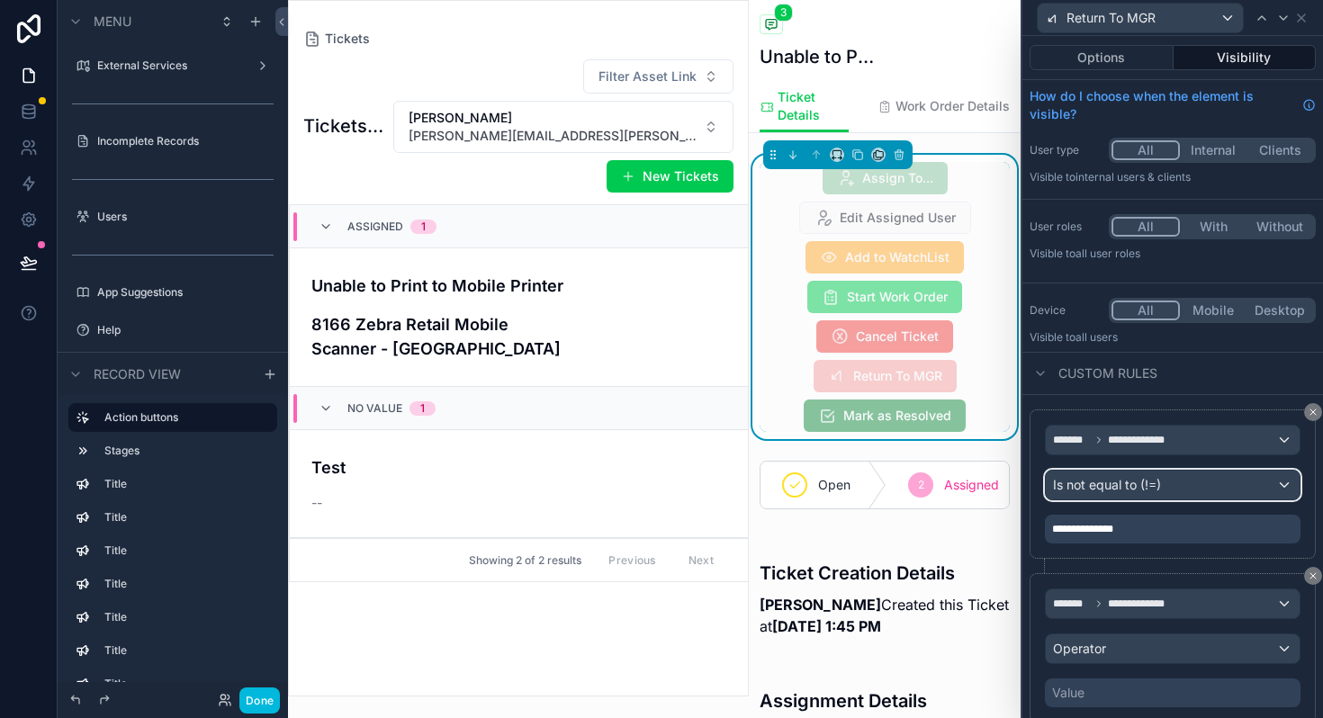
click at [1112, 480] on span "Is not equal to (!=)" at bounding box center [1107, 485] width 108 height 18
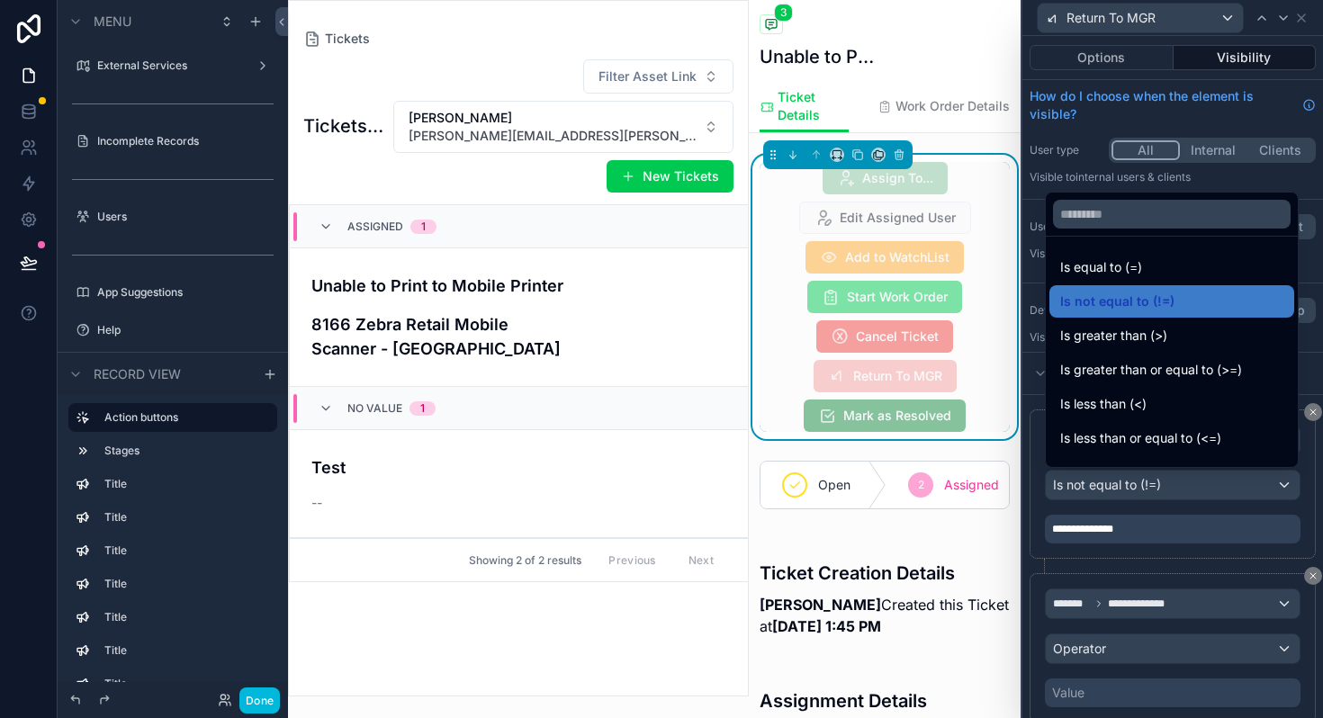
click at [1101, 268] on span "Is equal to (=)" at bounding box center [1101, 267] width 82 height 22
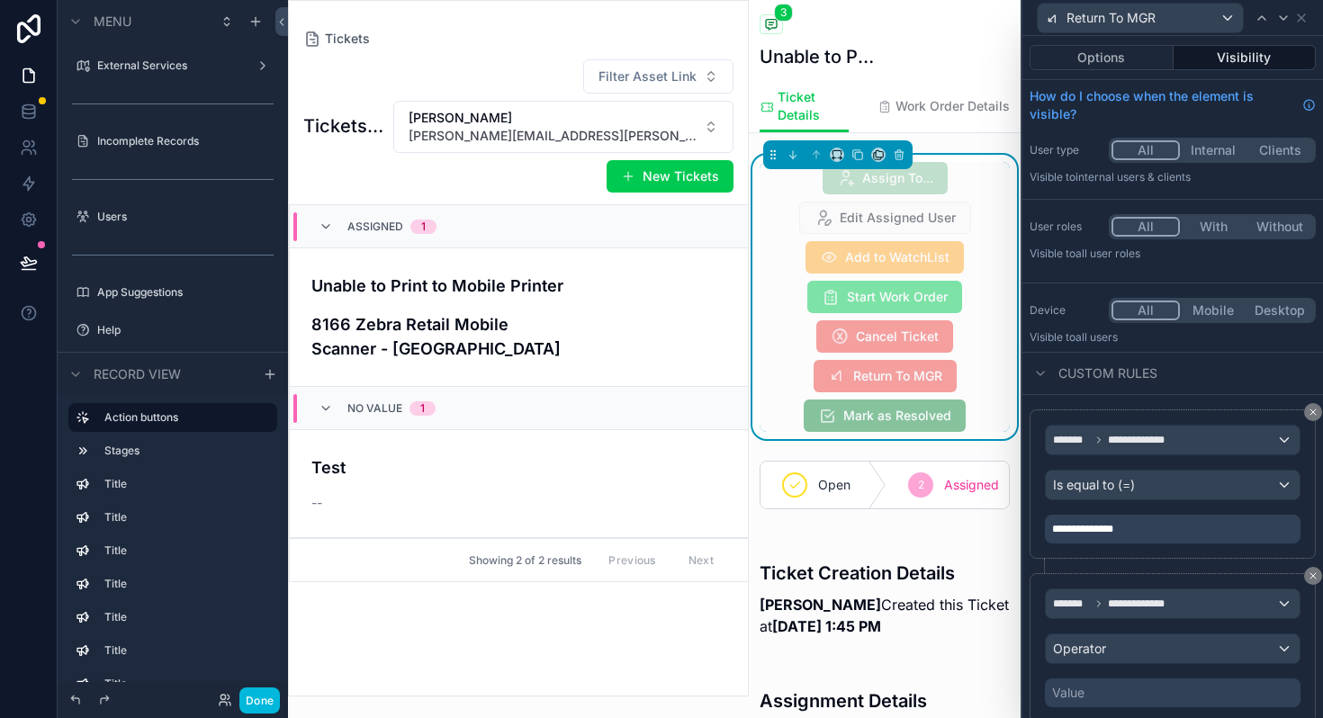
scroll to position [60, 0]
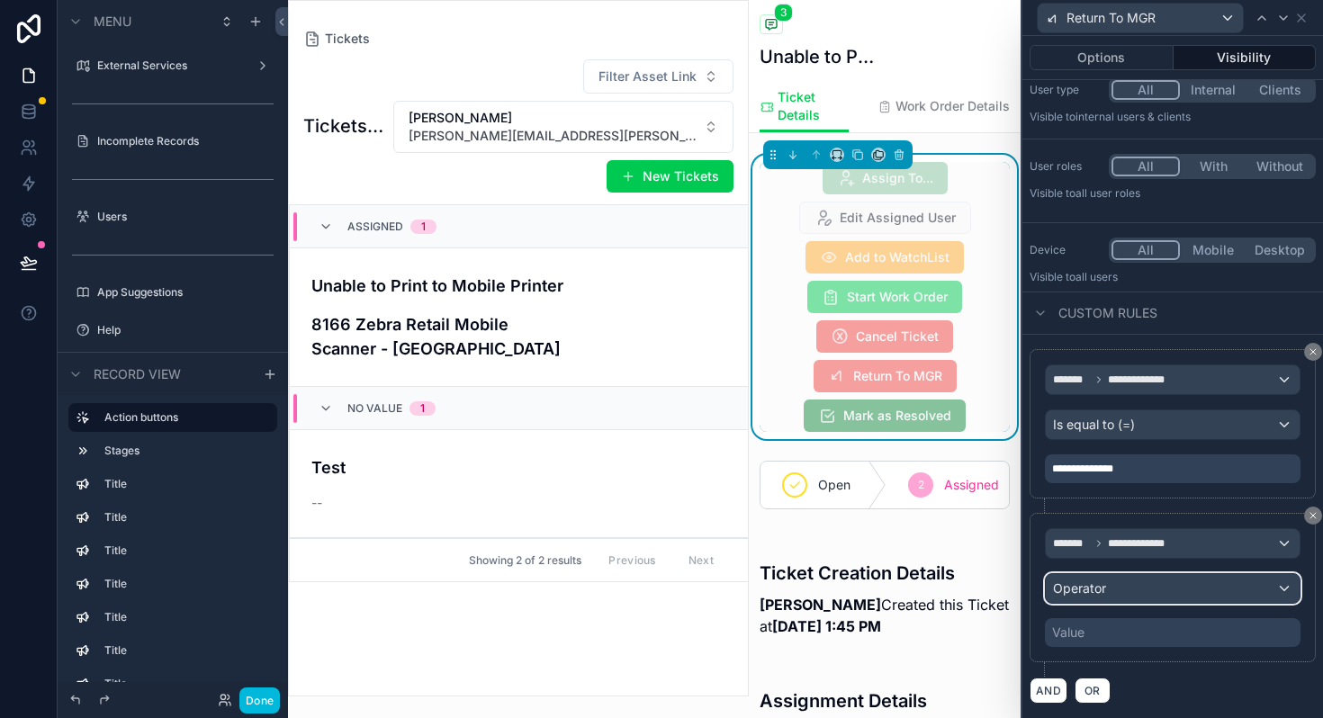
click at [1112, 593] on div "Operator" at bounding box center [1172, 588] width 254 height 29
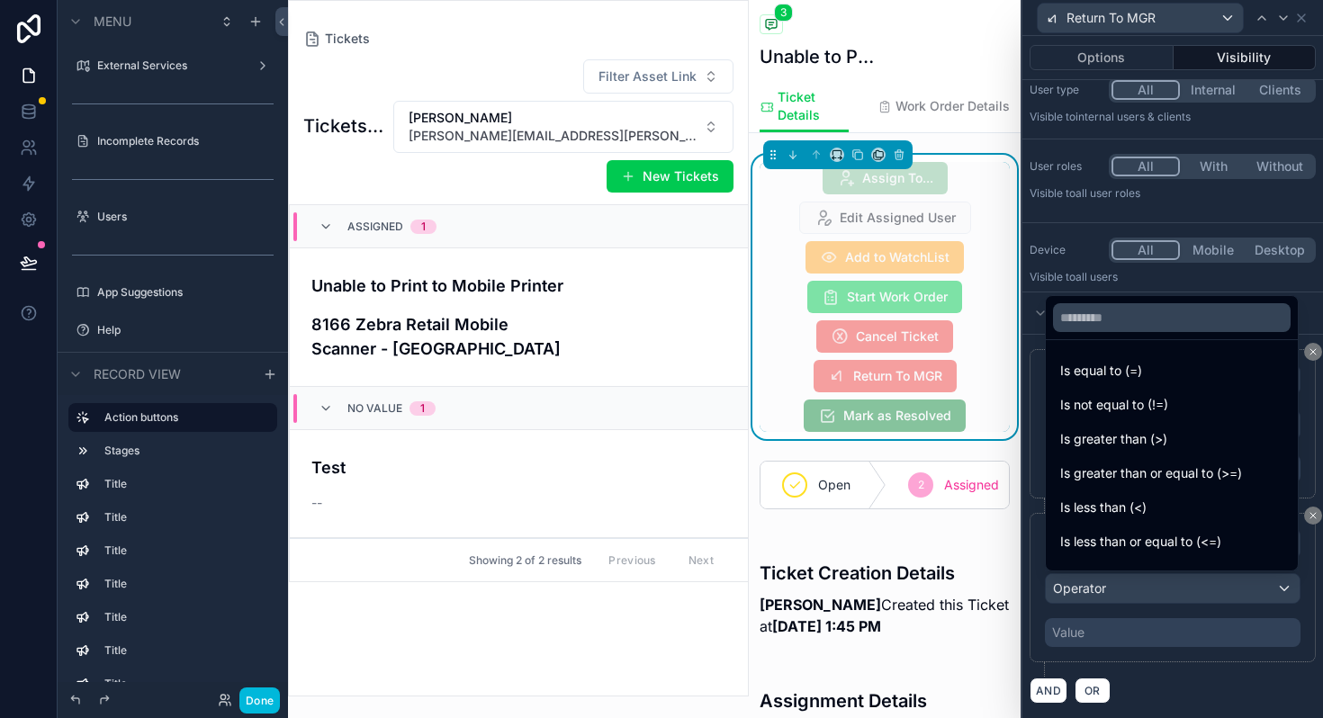
click at [1112, 593] on div at bounding box center [1172, 359] width 300 height 718
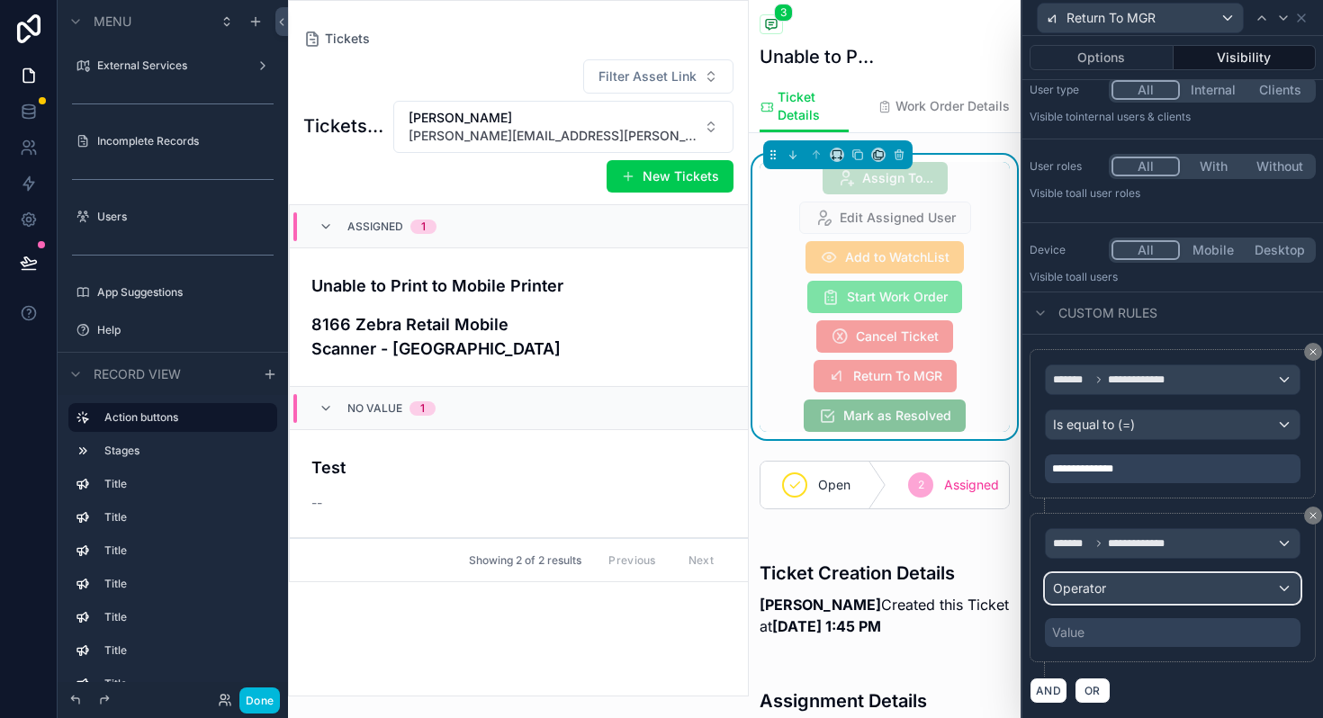
click at [1138, 586] on div "Operator" at bounding box center [1172, 588] width 254 height 29
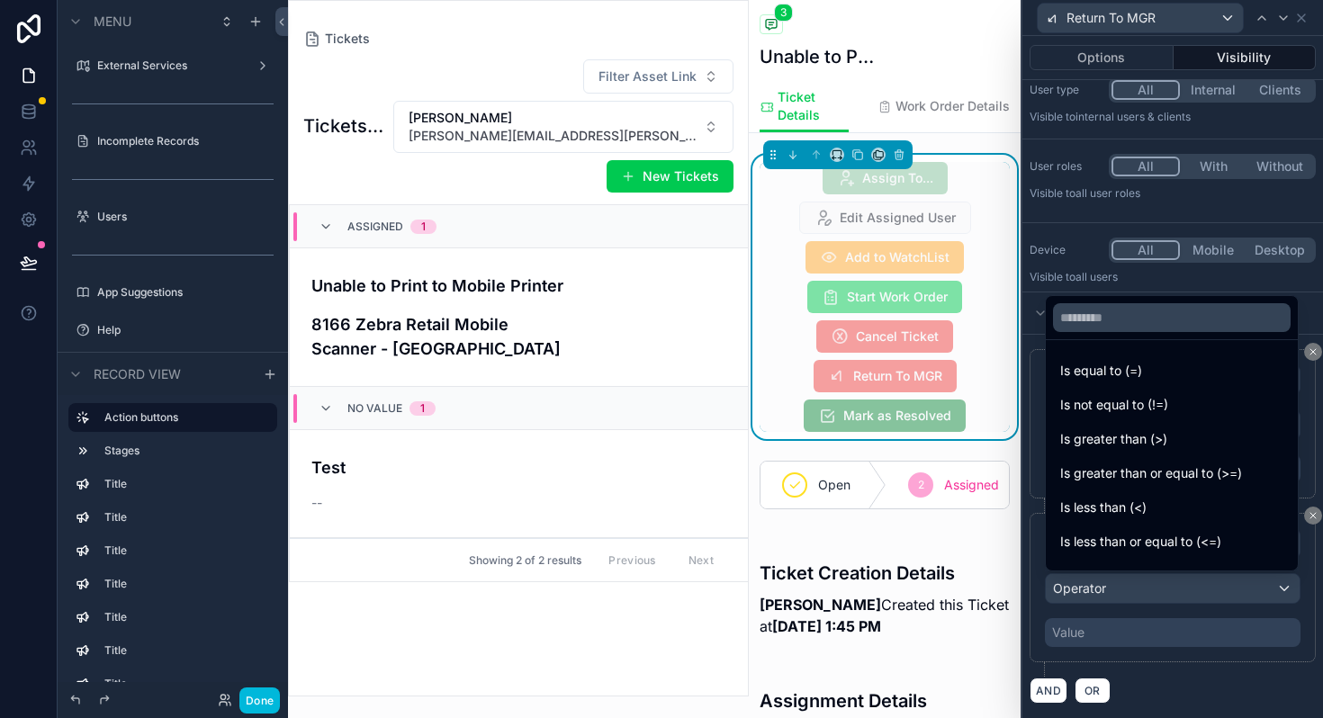
click at [1106, 395] on span "Is not equal to (!=)" at bounding box center [1114, 405] width 108 height 22
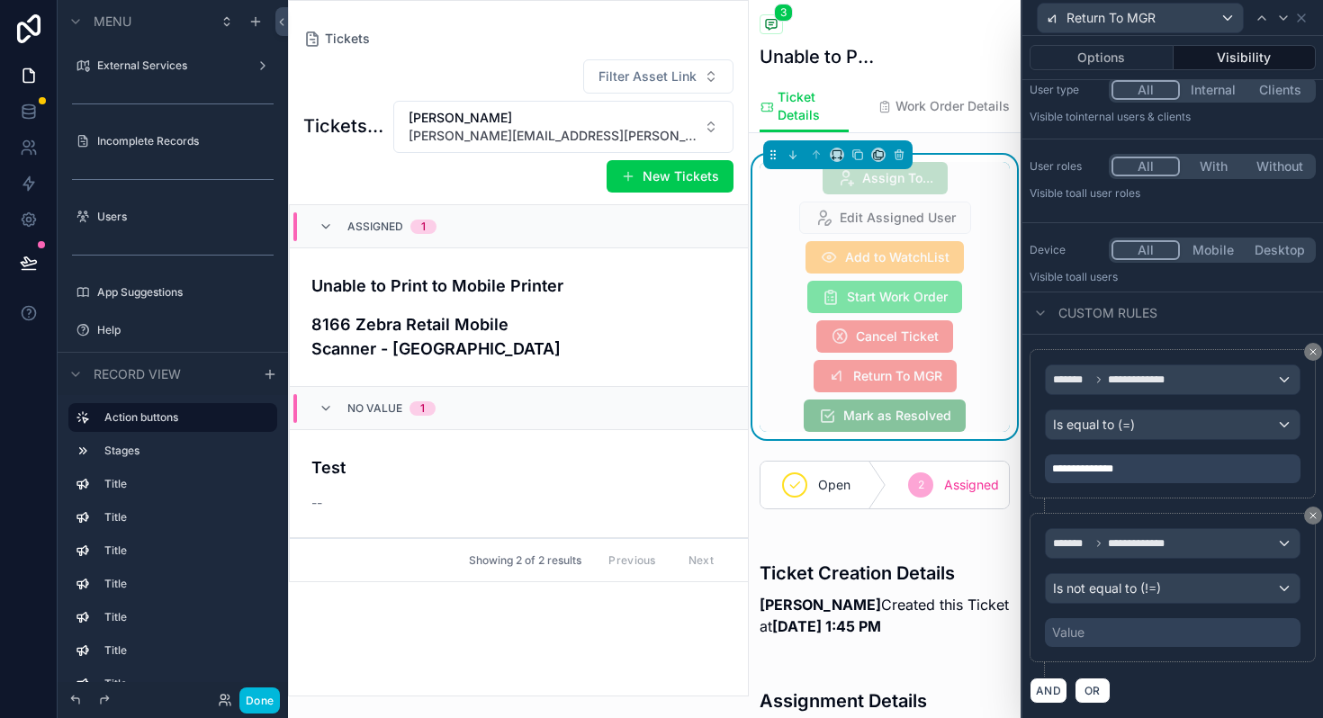
scroll to position [459, 0]
click at [1078, 642] on div "Value" at bounding box center [1173, 632] width 256 height 29
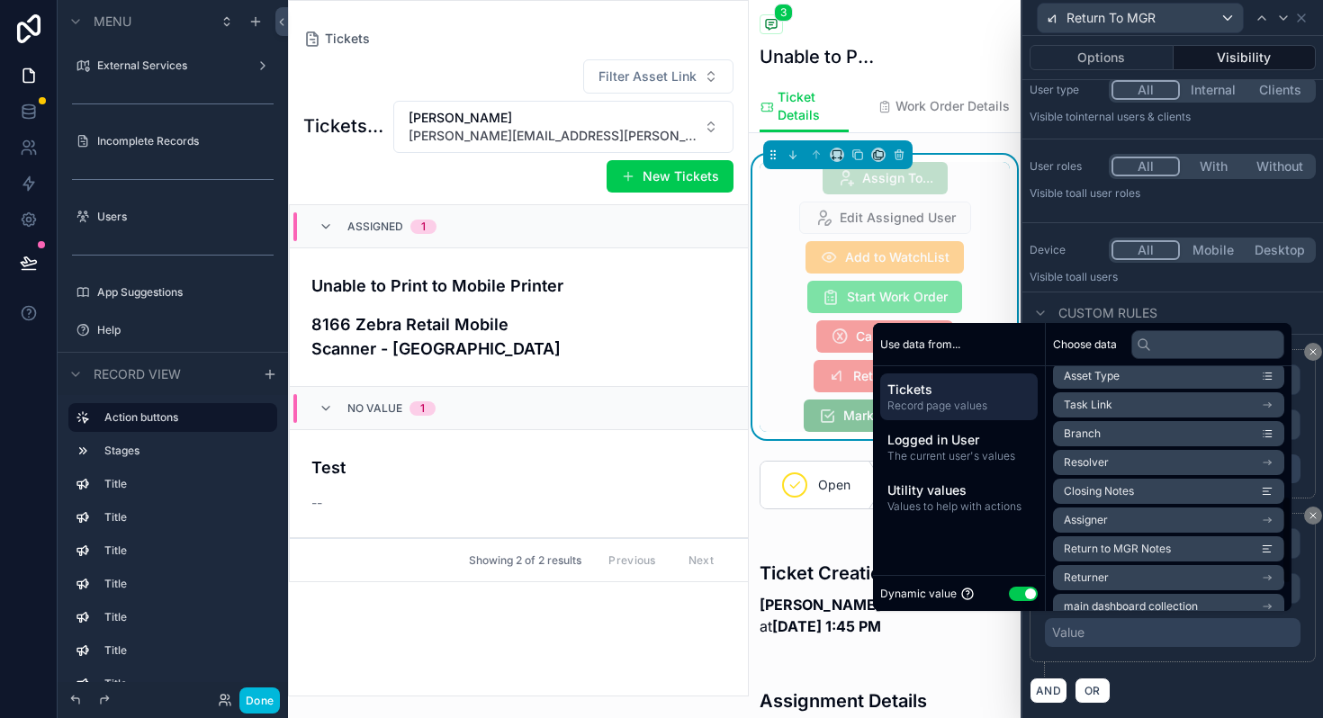
scroll to position [356, 0]
click at [1098, 516] on li "Assigner" at bounding box center [1168, 519] width 231 height 25
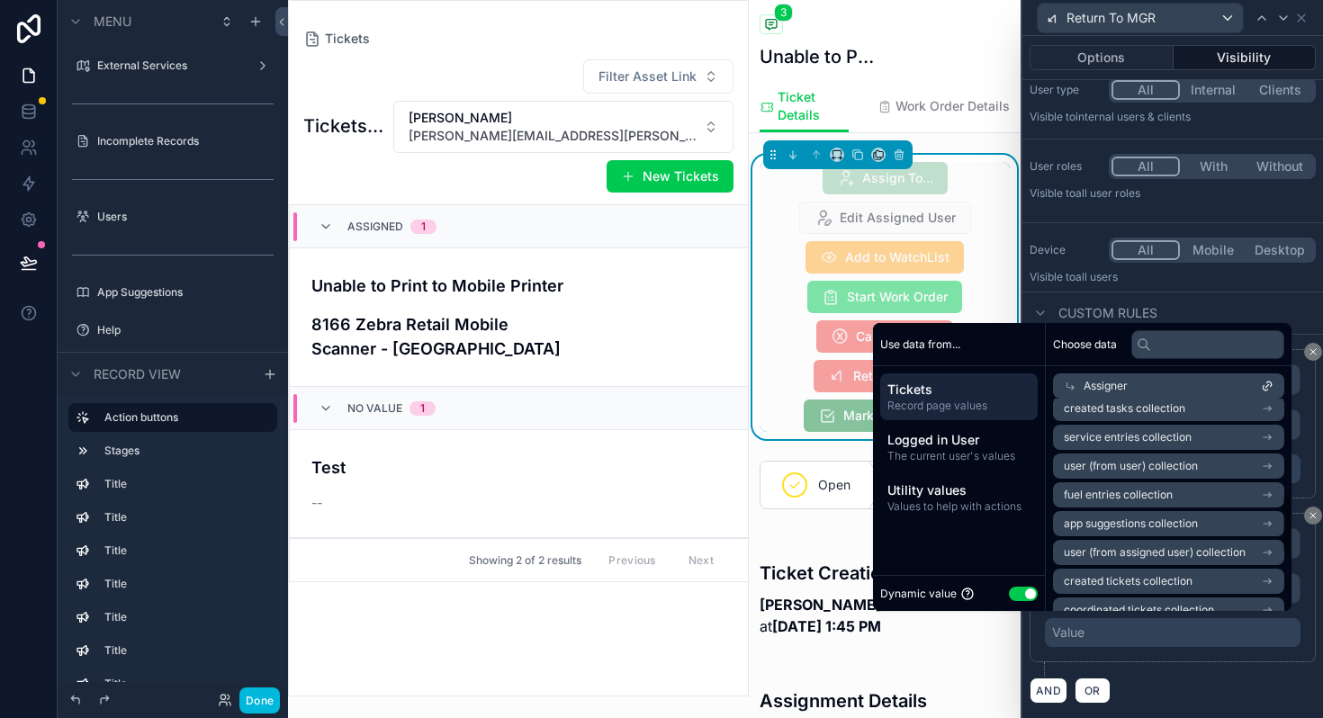
scroll to position [0, 0]
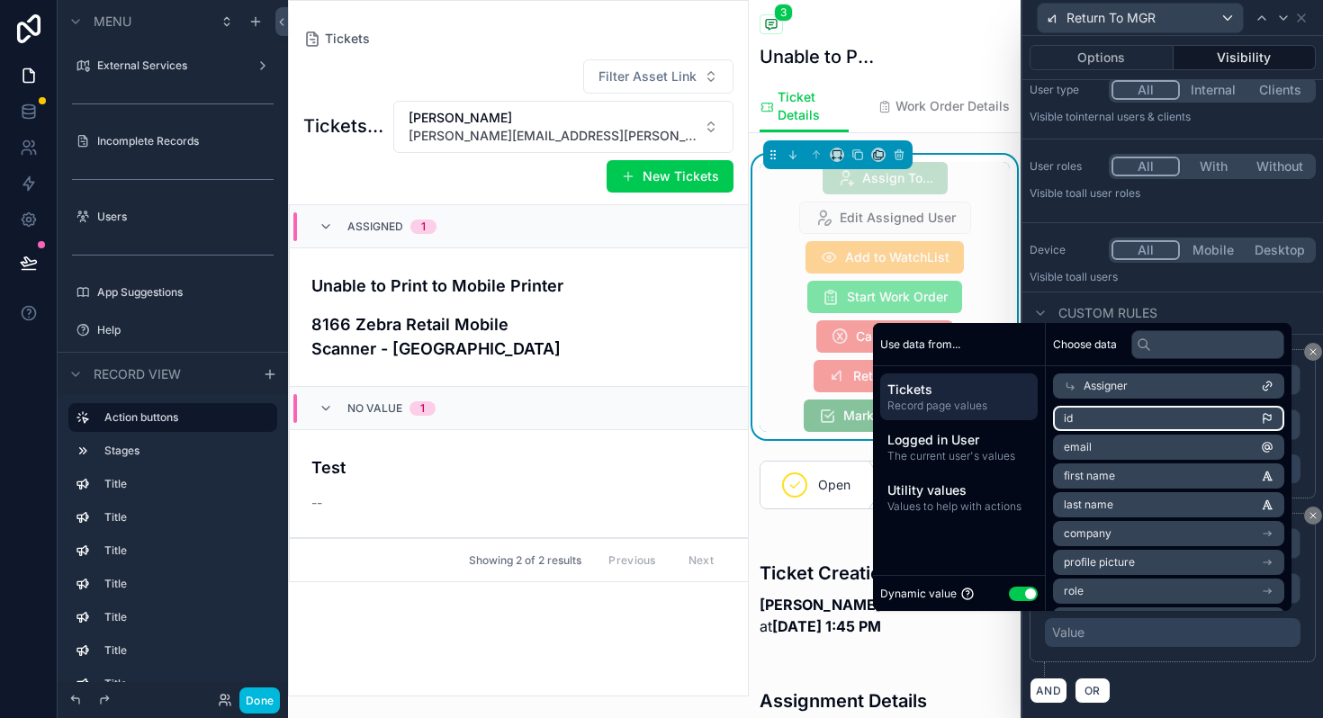
click at [1070, 415] on li "id" at bounding box center [1168, 418] width 231 height 25
click at [1143, 681] on div "AND OR" at bounding box center [1172, 690] width 286 height 27
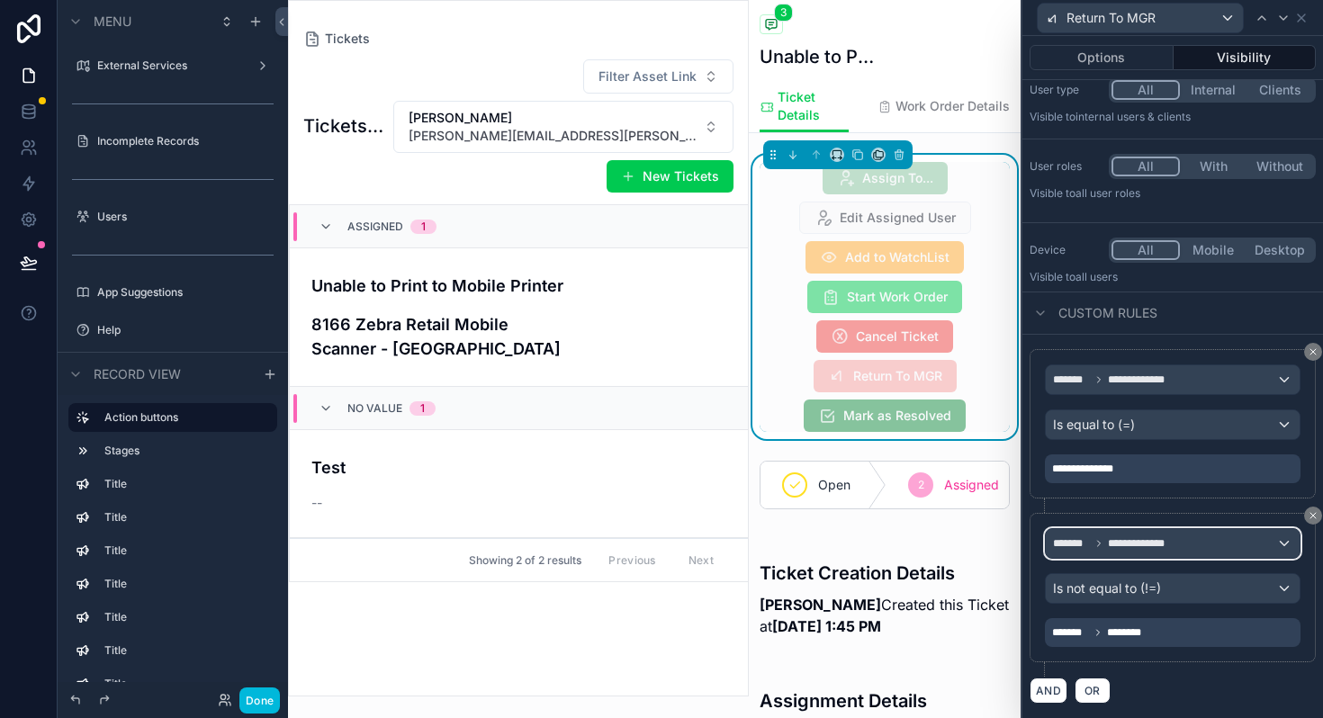
click at [1166, 537] on span "**********" at bounding box center [1144, 543] width 75 height 14
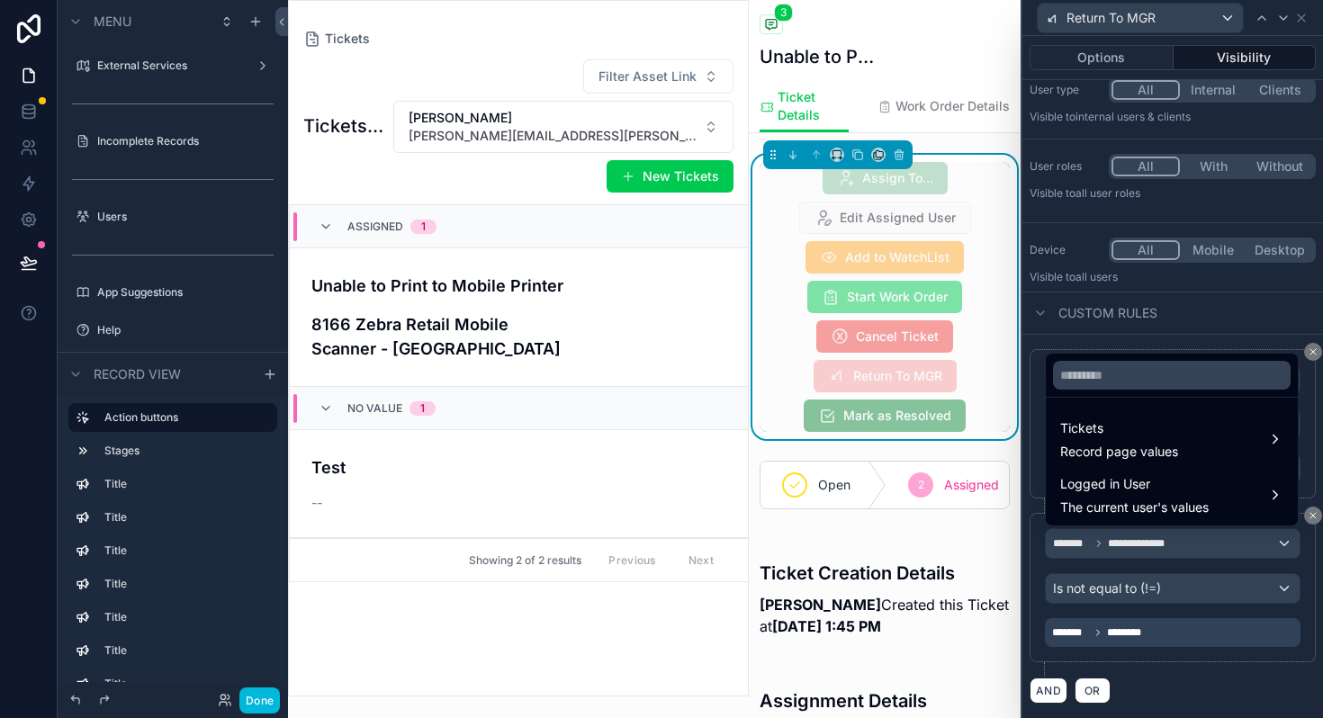
click at [1138, 461] on div "Tickets Record page values" at bounding box center [1171, 439] width 245 height 54
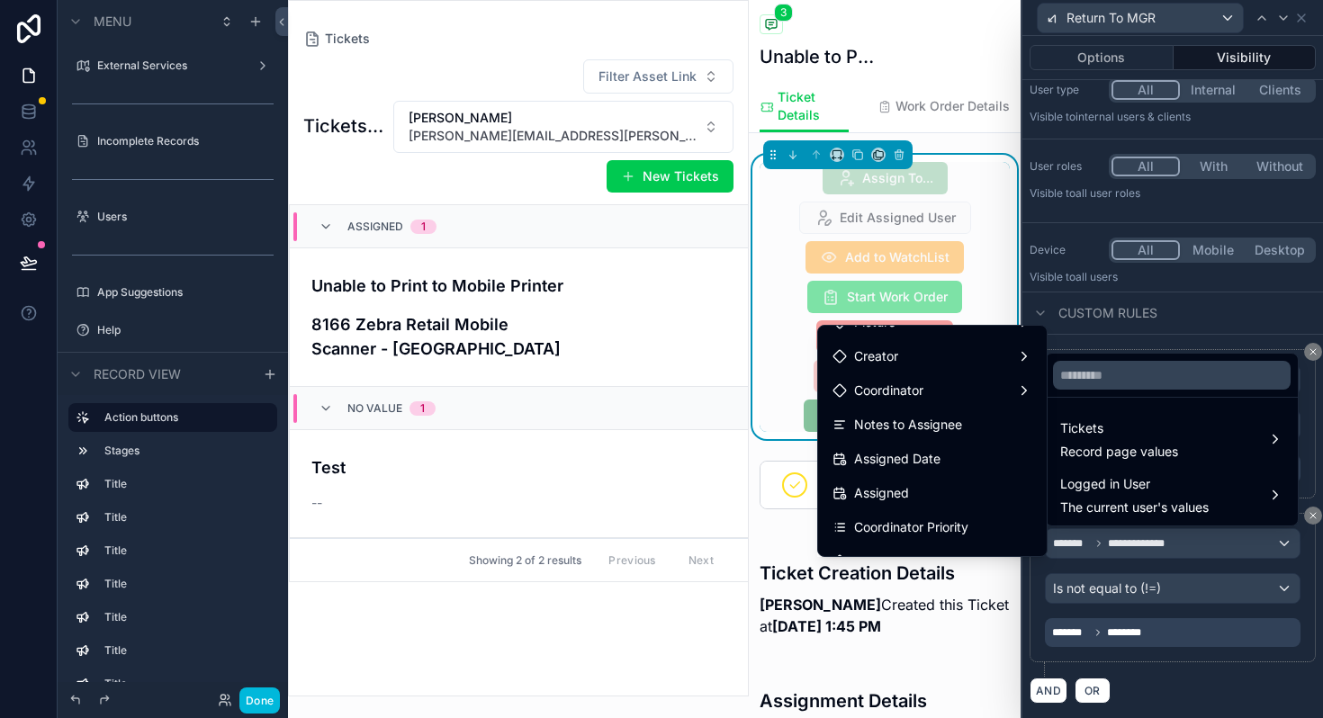
scroll to position [234, 0]
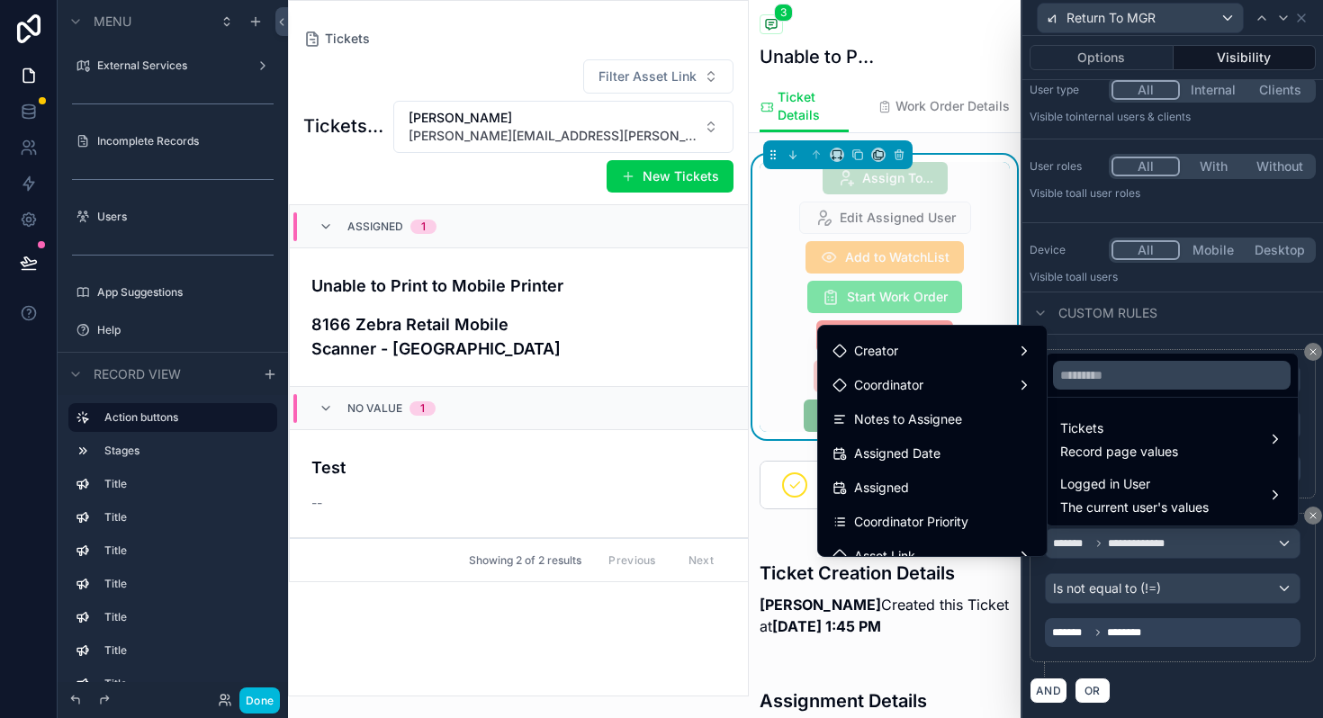
click at [1142, 685] on div at bounding box center [1172, 359] width 300 height 718
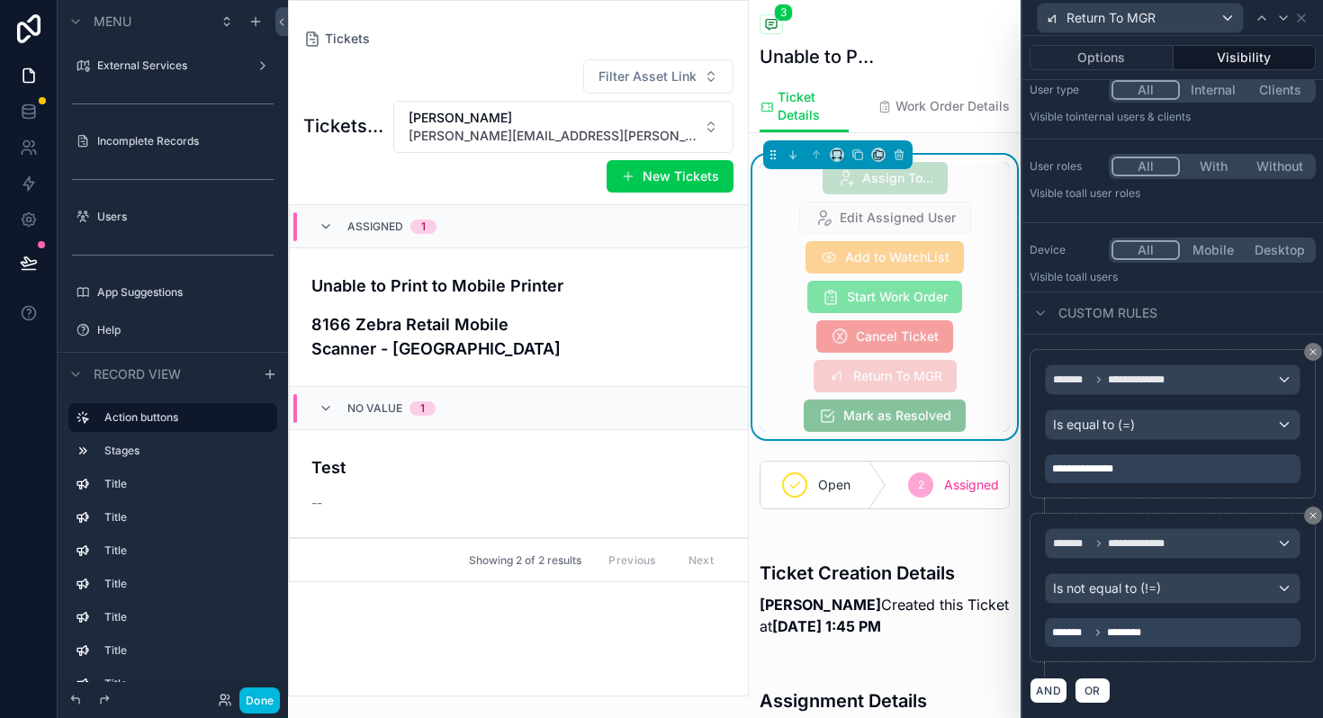
click at [270, 698] on button "Done" at bounding box center [259, 700] width 40 height 26
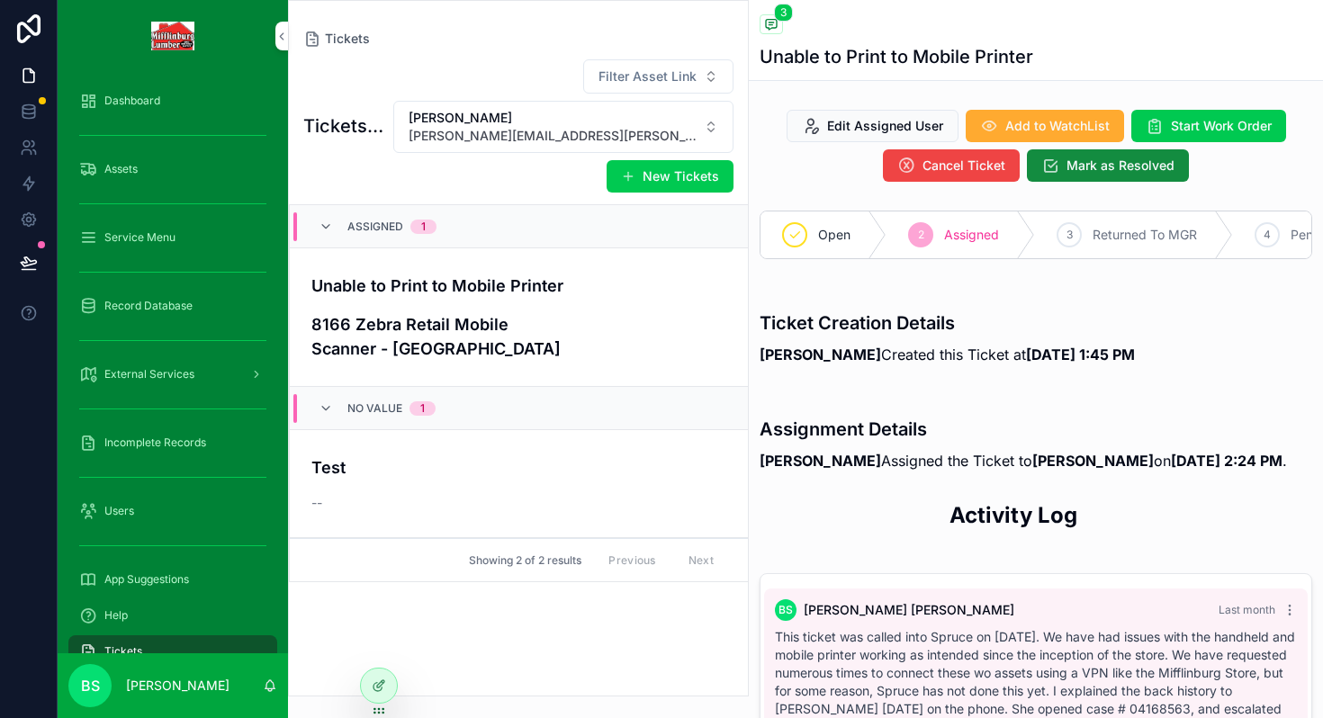
scroll to position [96, 0]
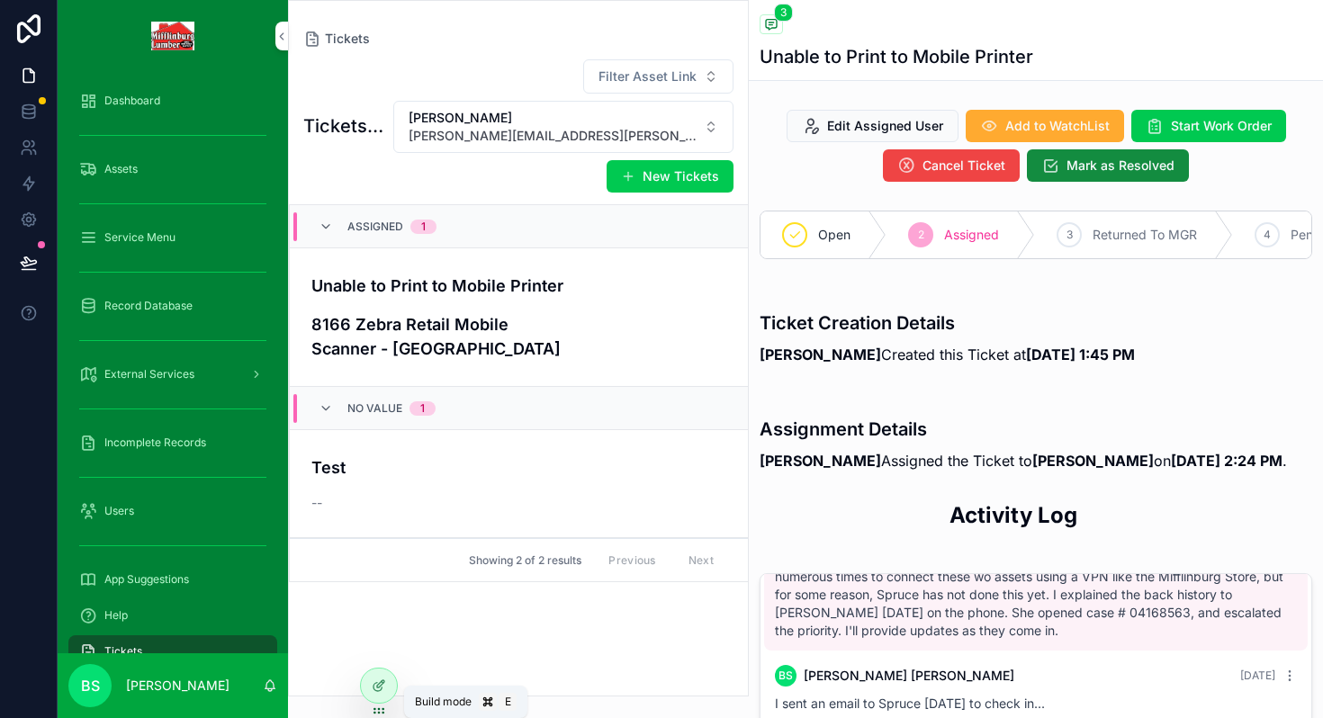
click at [381, 686] on icon at bounding box center [379, 685] width 14 height 14
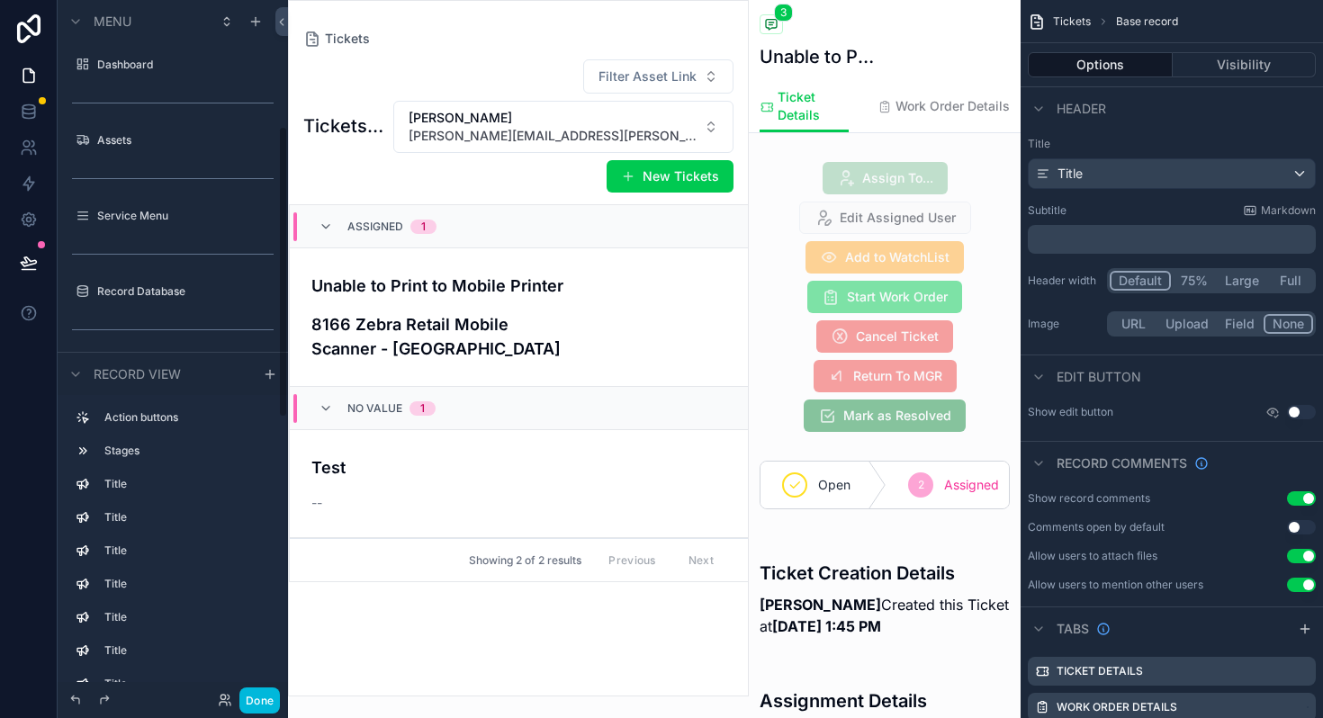
scroll to position [301, 0]
click at [815, 202] on div "scrollable content" at bounding box center [885, 297] width 272 height 284
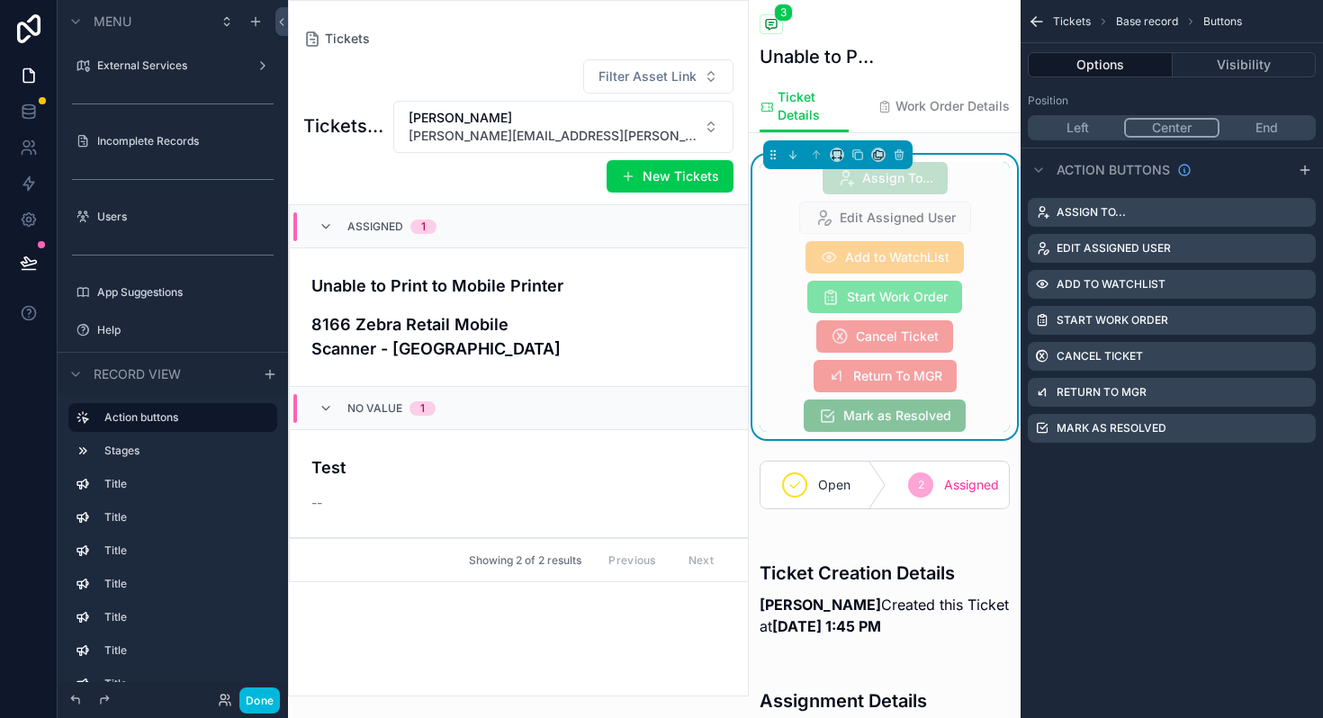
scroll to position [459, 0]
click at [0, 0] on icon "scrollable content" at bounding box center [0, 0] width 0 height 0
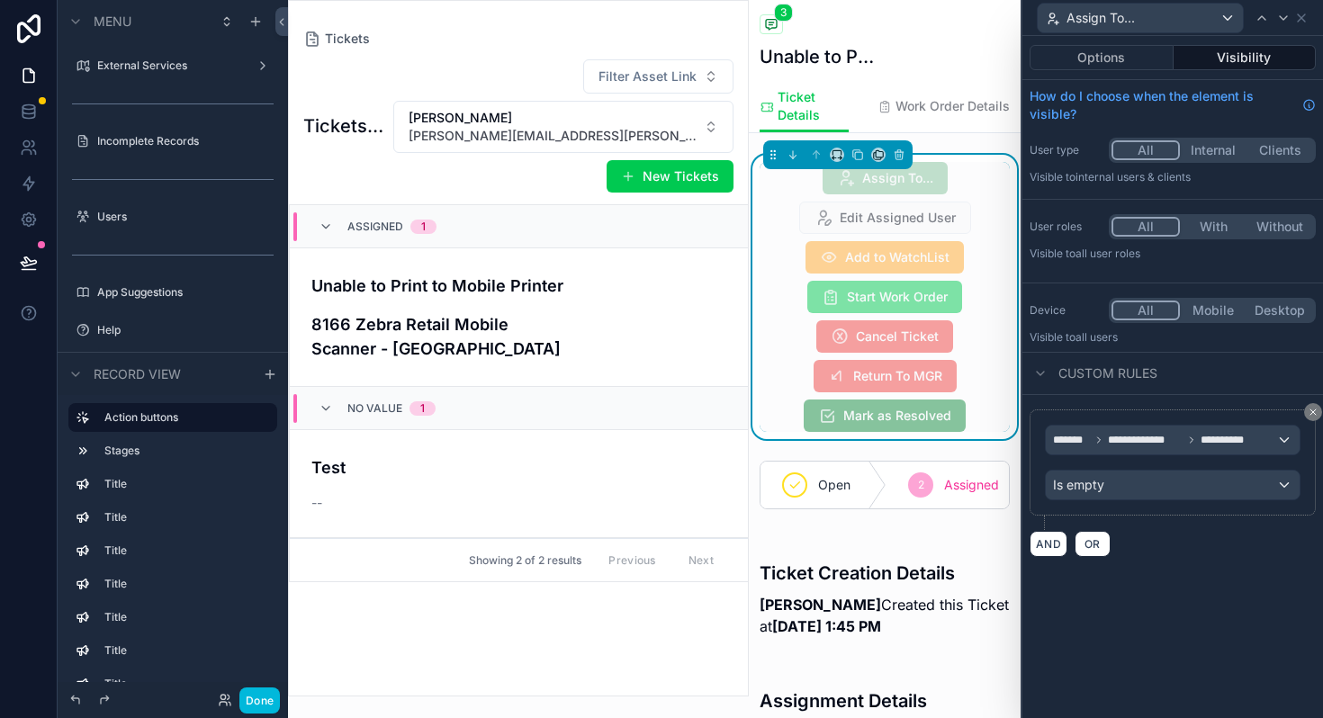
click at [1117, 55] on button "Options" at bounding box center [1101, 57] width 144 height 25
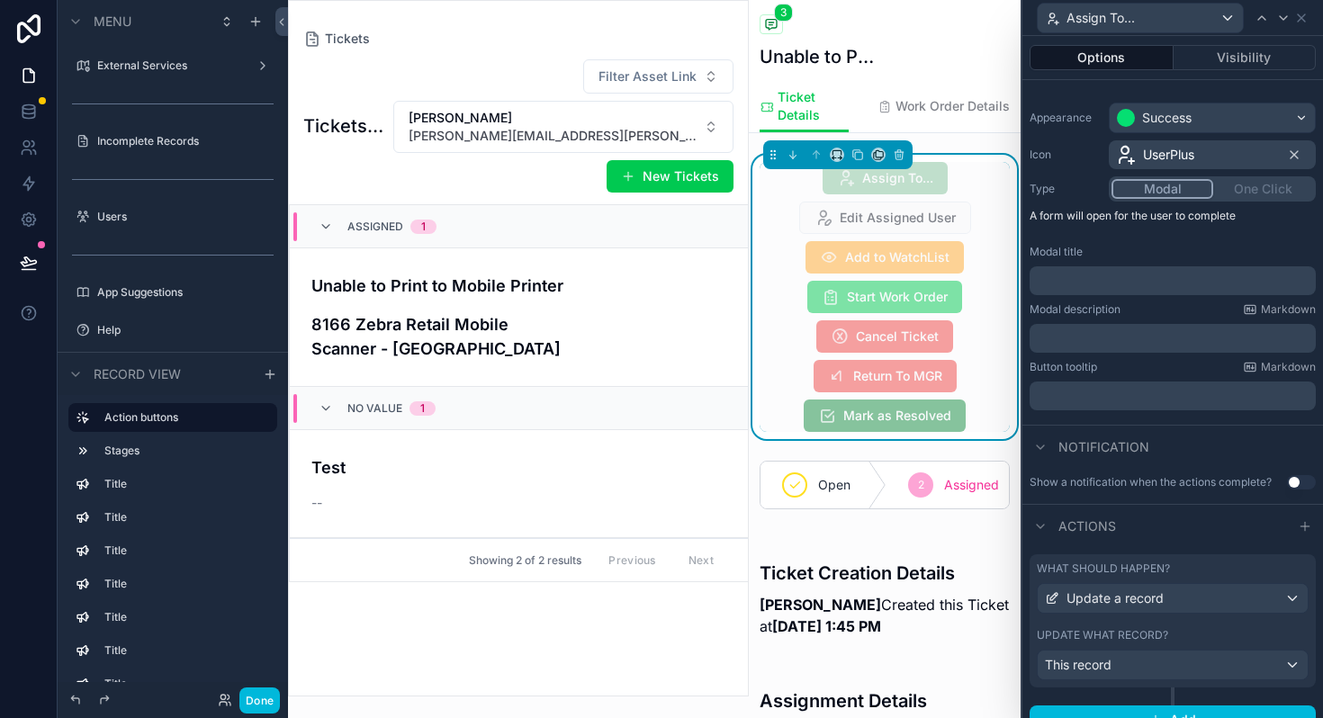
scroll to position [151, 0]
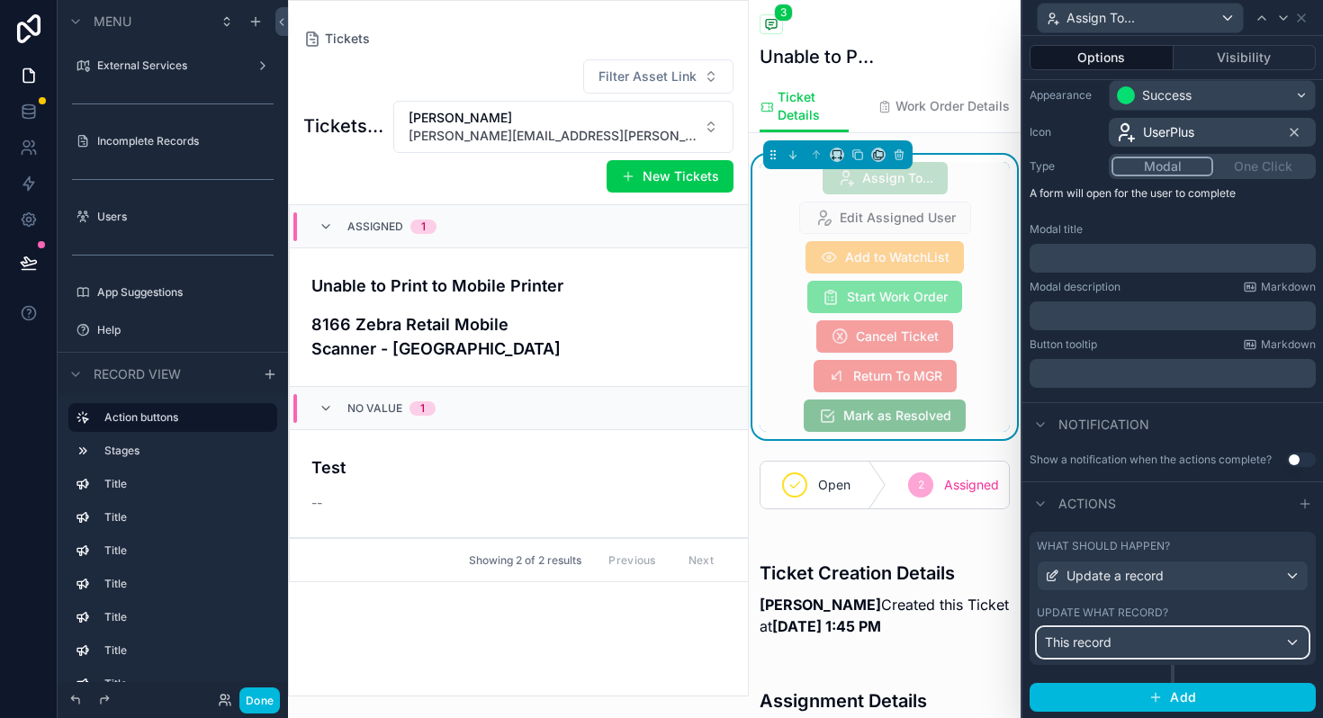
click at [1102, 646] on span "This record" at bounding box center [1078, 642] width 67 height 18
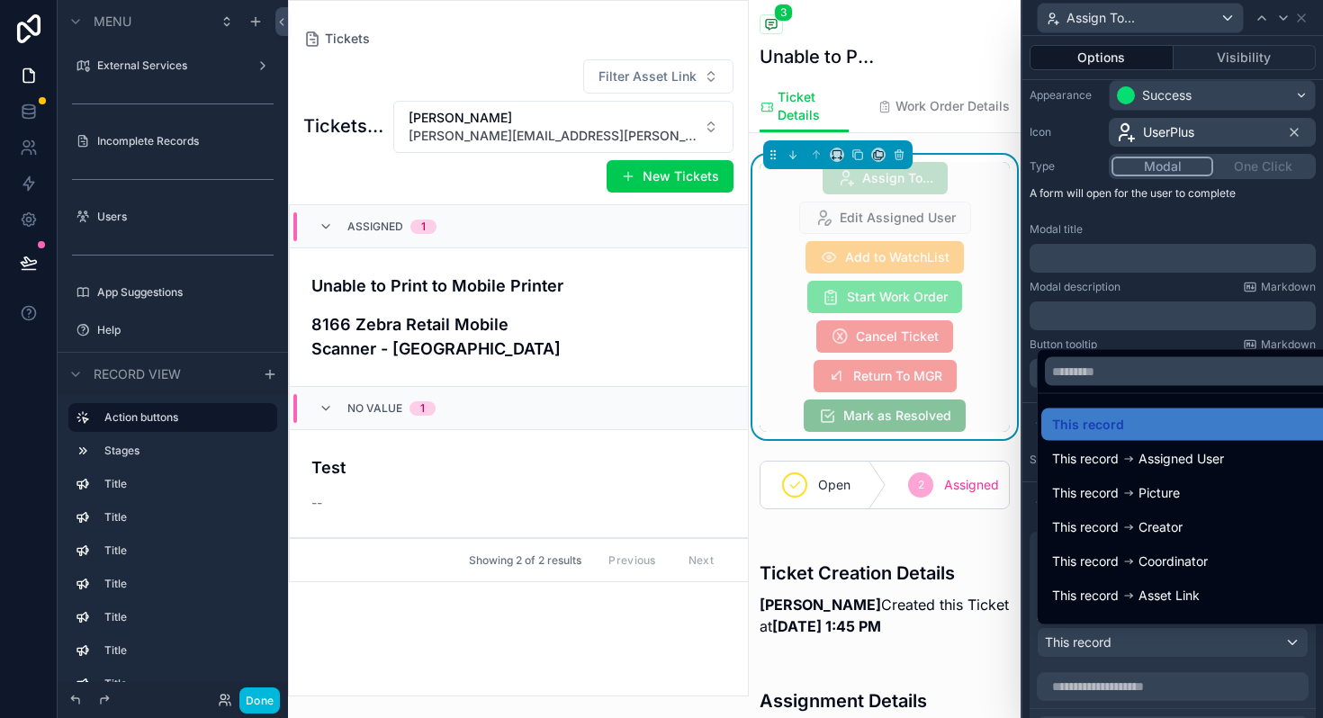
click at [1102, 646] on div at bounding box center [1172, 359] width 300 height 718
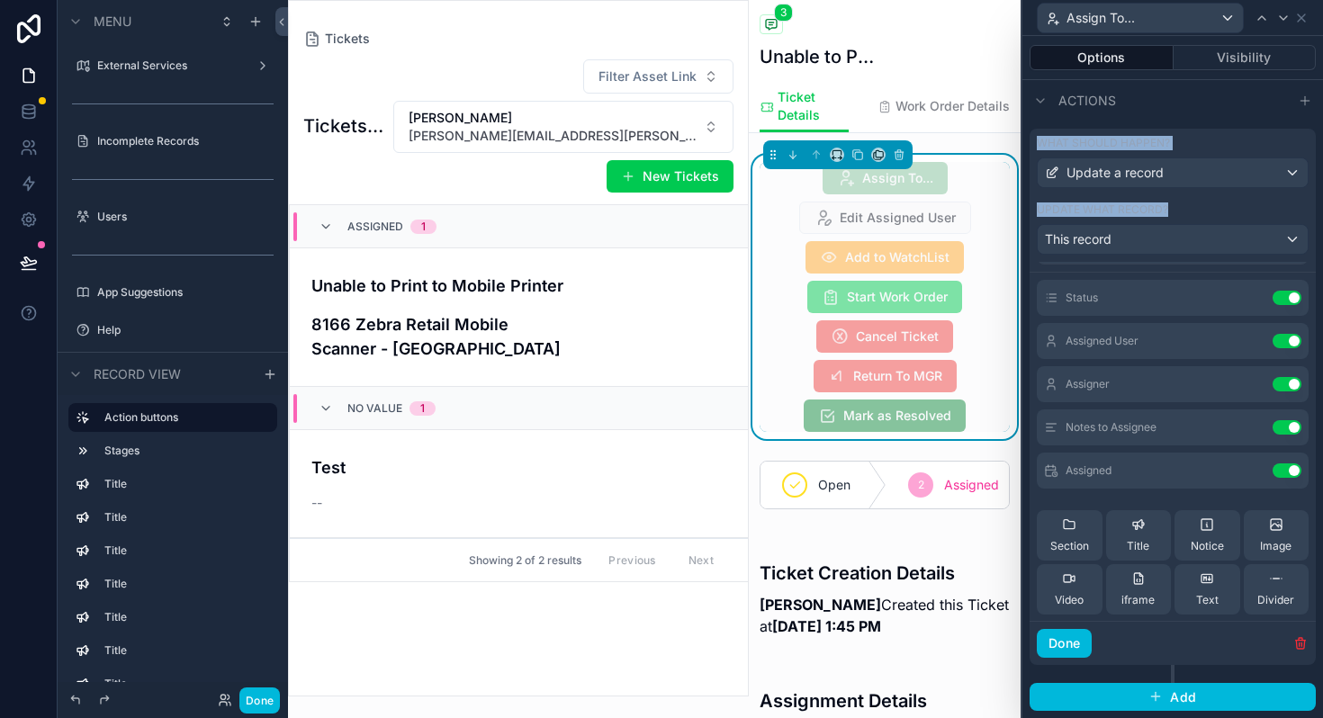
scroll to position [43, 0]
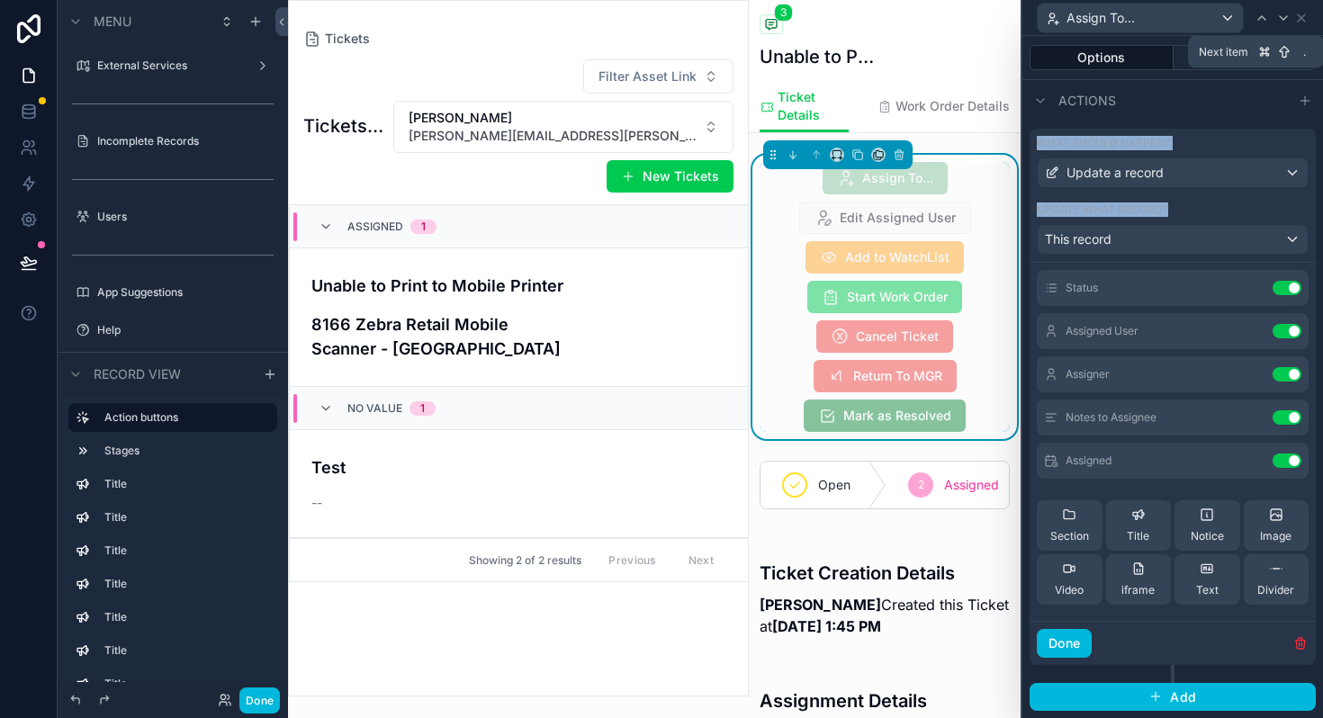
click at [1278, 21] on icon at bounding box center [1283, 18] width 14 height 14
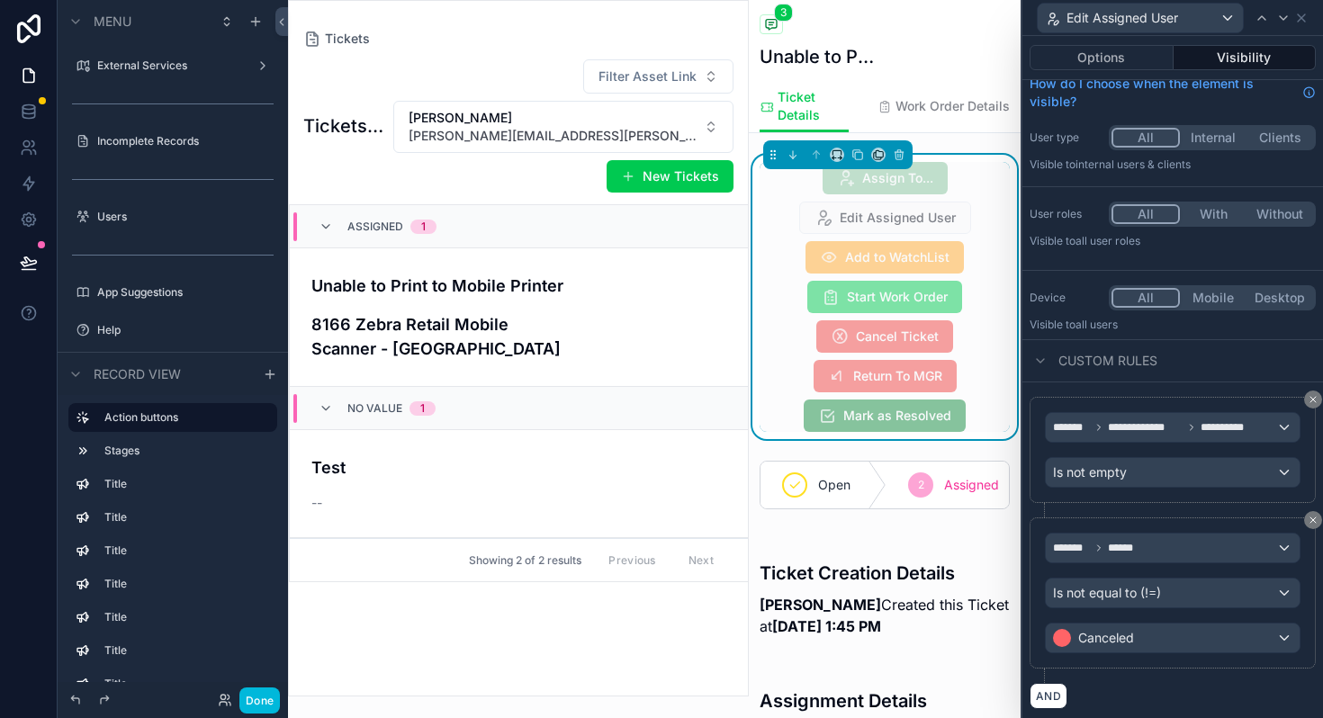
scroll to position [15, 0]
click at [1107, 64] on button "Options" at bounding box center [1101, 57] width 144 height 25
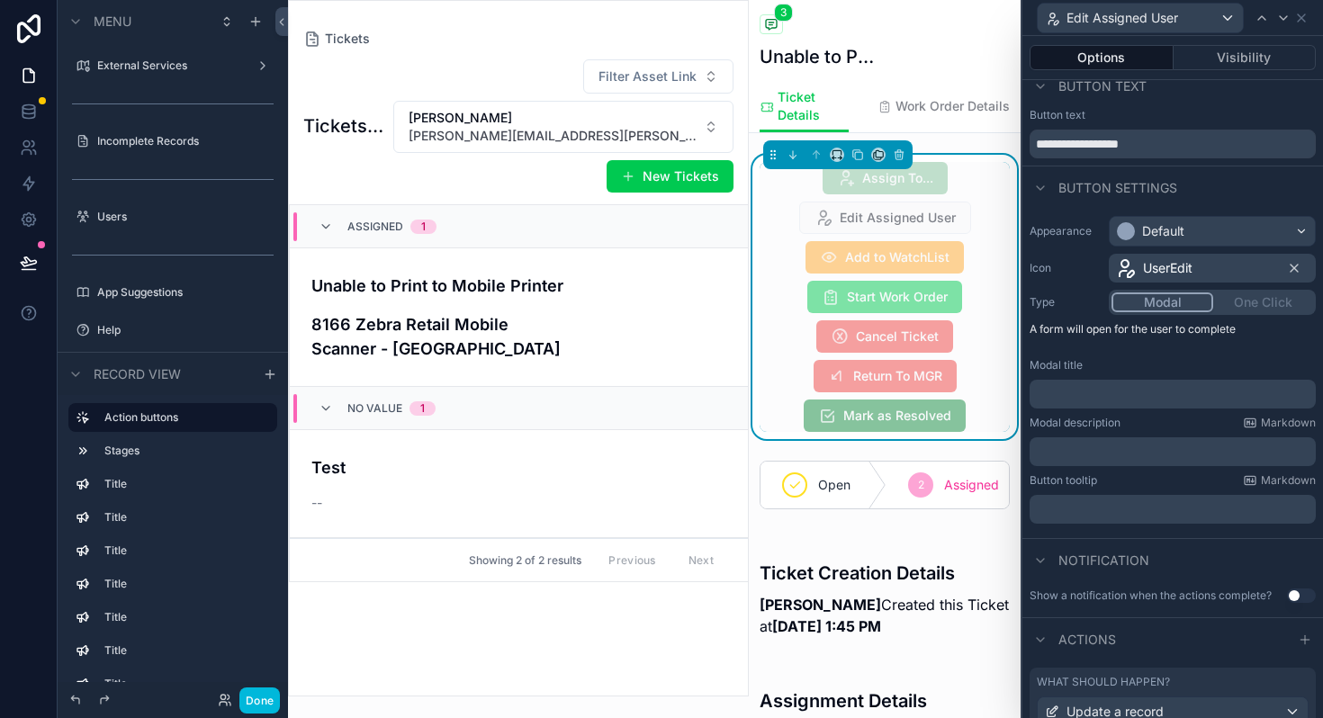
scroll to position [151, 0]
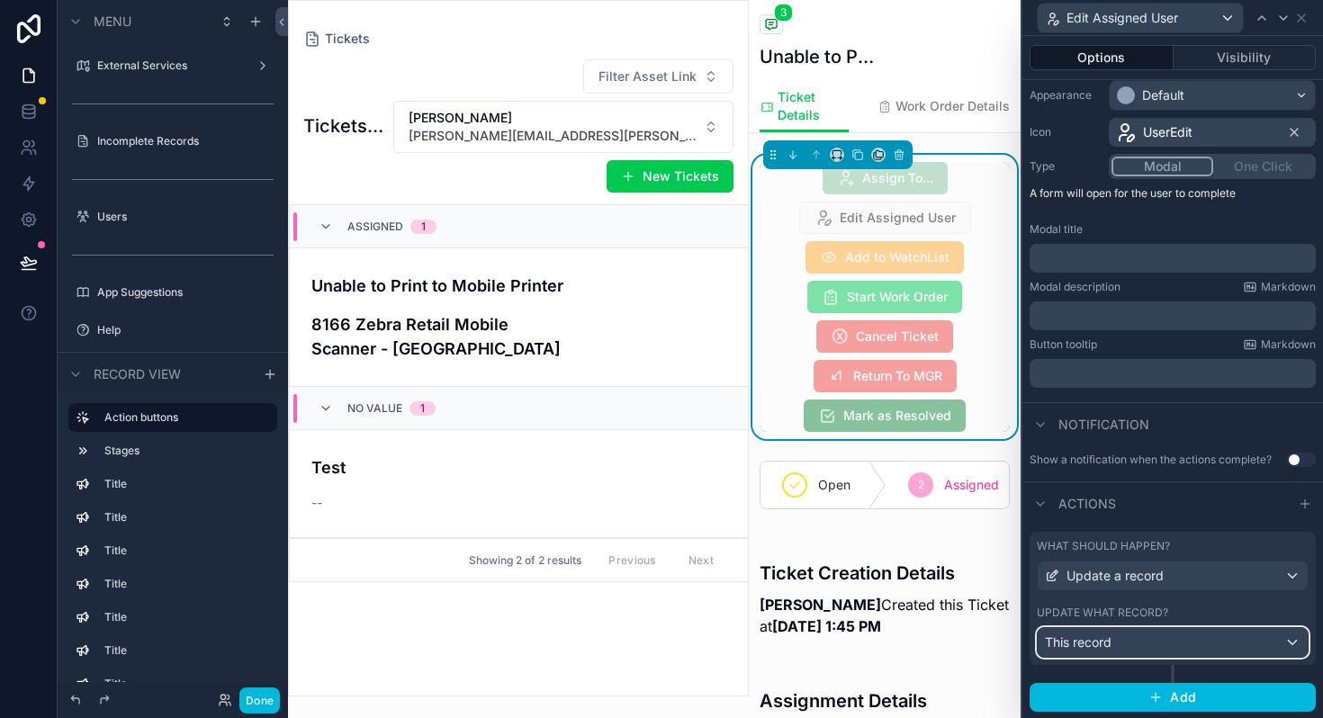
click at [1113, 641] on div "This record" at bounding box center [1172, 642] width 270 height 29
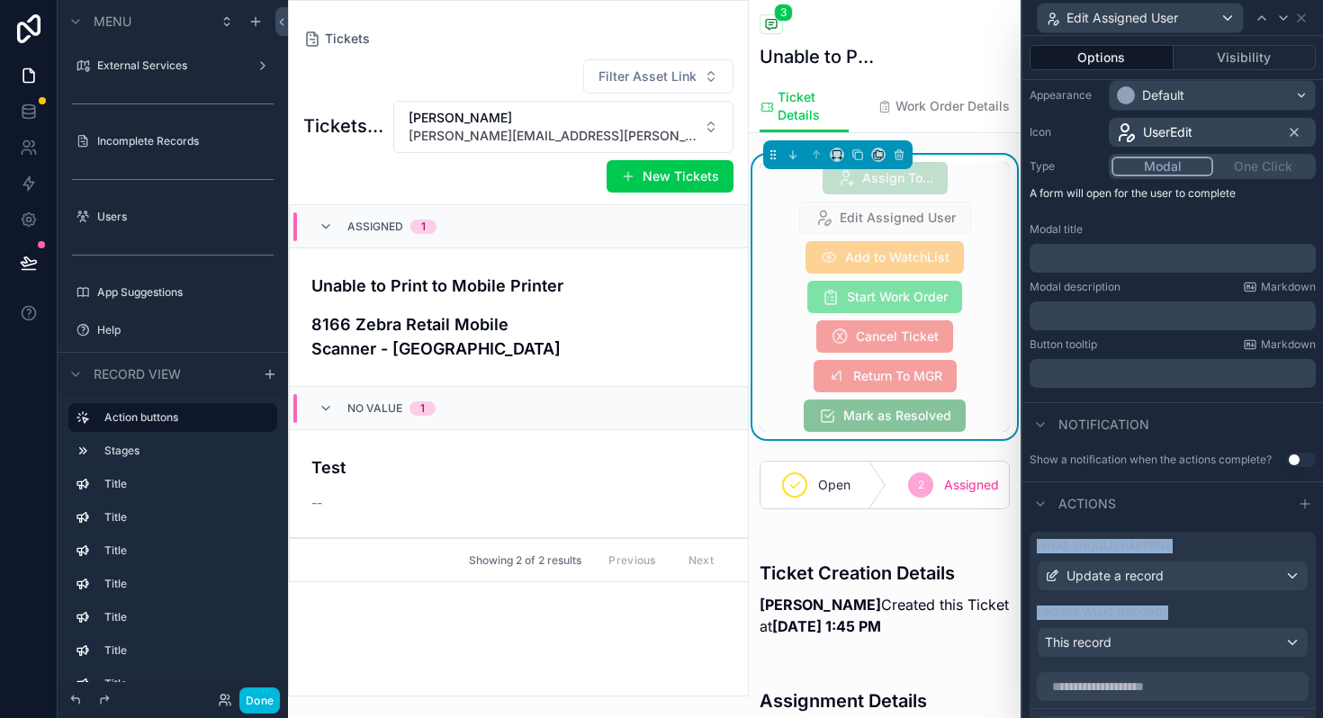
scroll to position [159, 0]
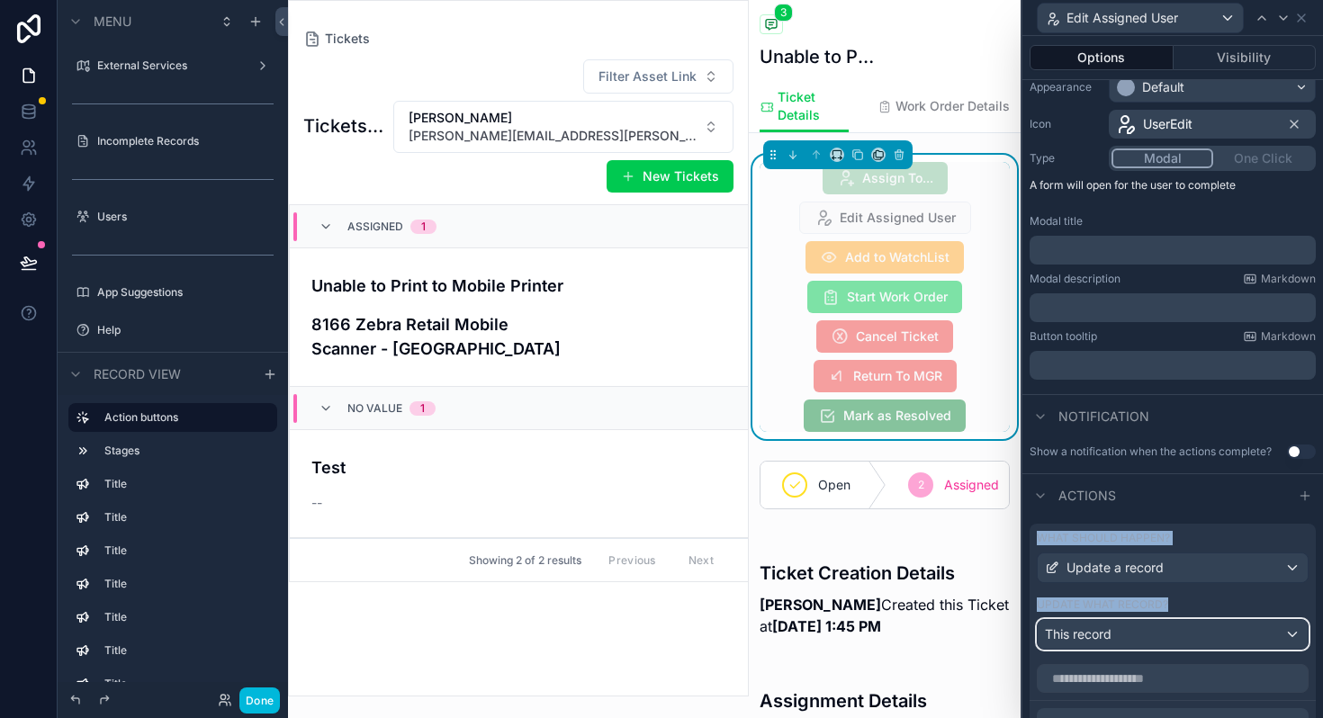
click at [1113, 641] on div "This record" at bounding box center [1172, 634] width 270 height 29
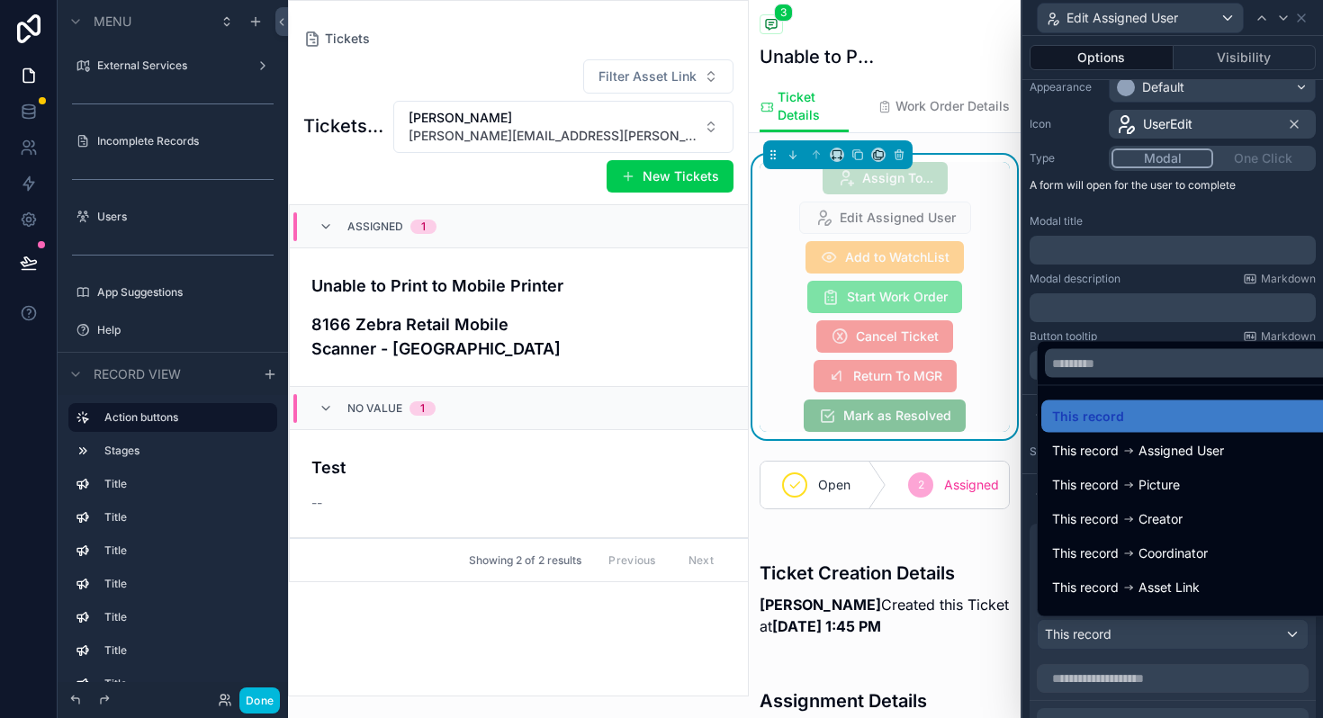
click at [1120, 635] on div at bounding box center [1172, 359] width 300 height 718
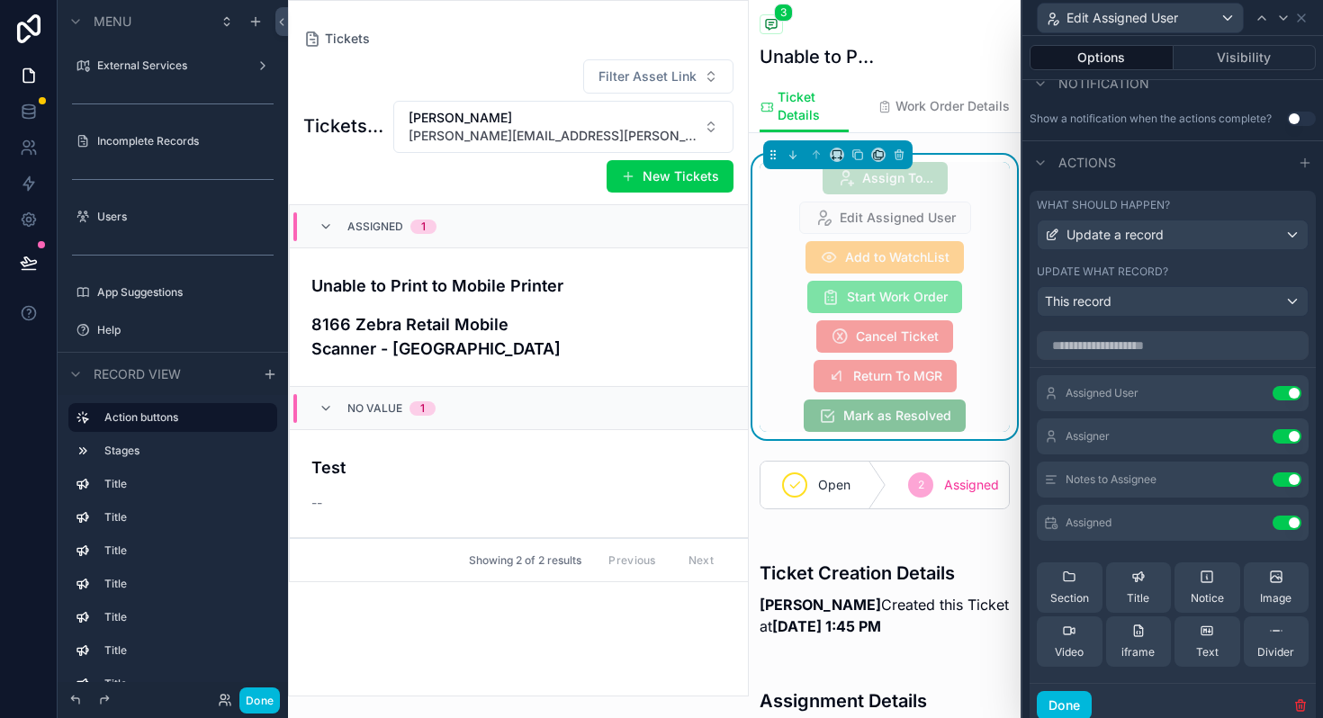
scroll to position [515, 0]
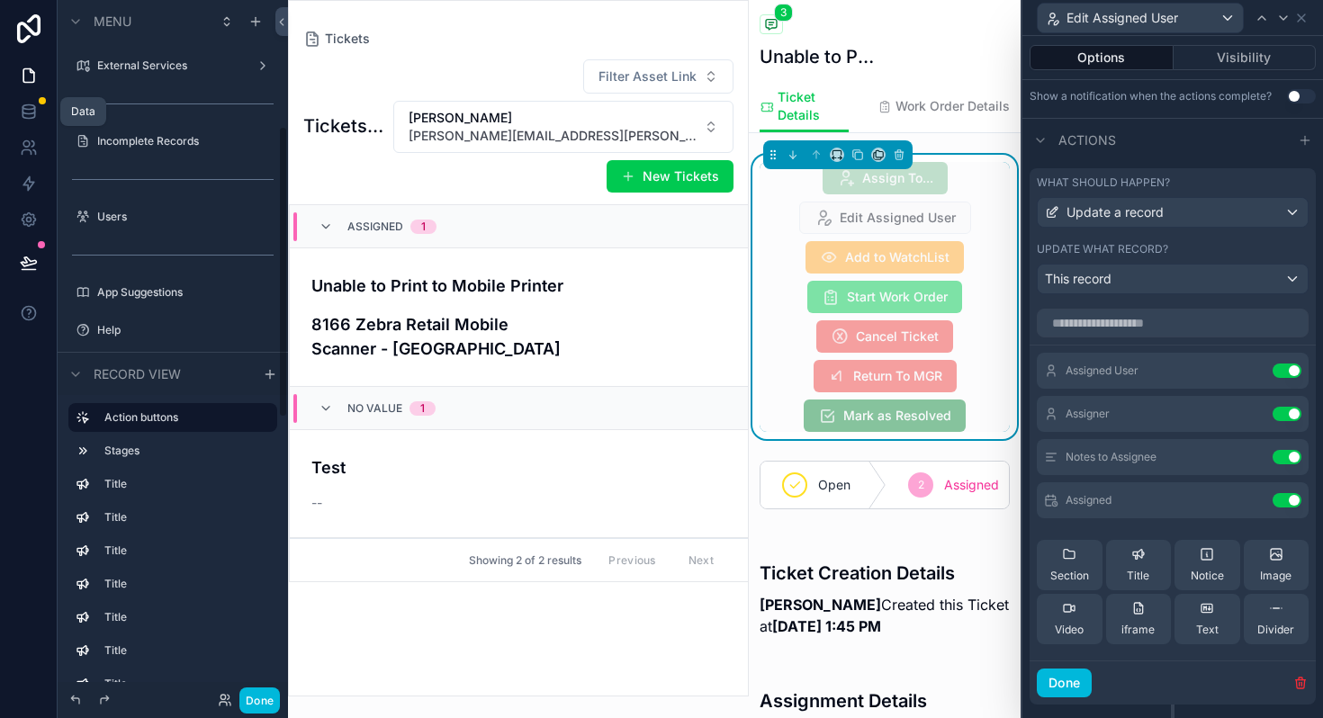
click at [28, 112] on icon at bounding box center [29, 112] width 18 height 18
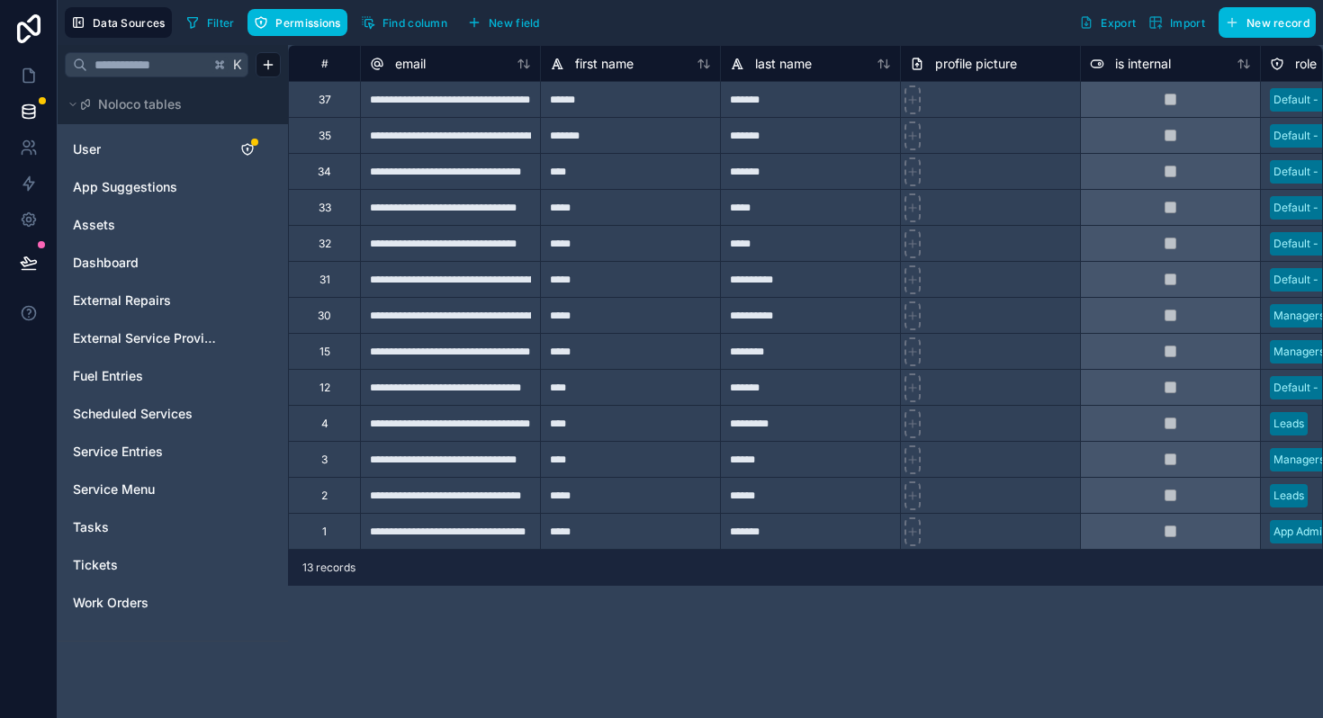
click at [119, 553] on div "Tickets" at bounding box center [173, 565] width 216 height 29
click at [85, 568] on span "Tickets" at bounding box center [95, 565] width 45 height 18
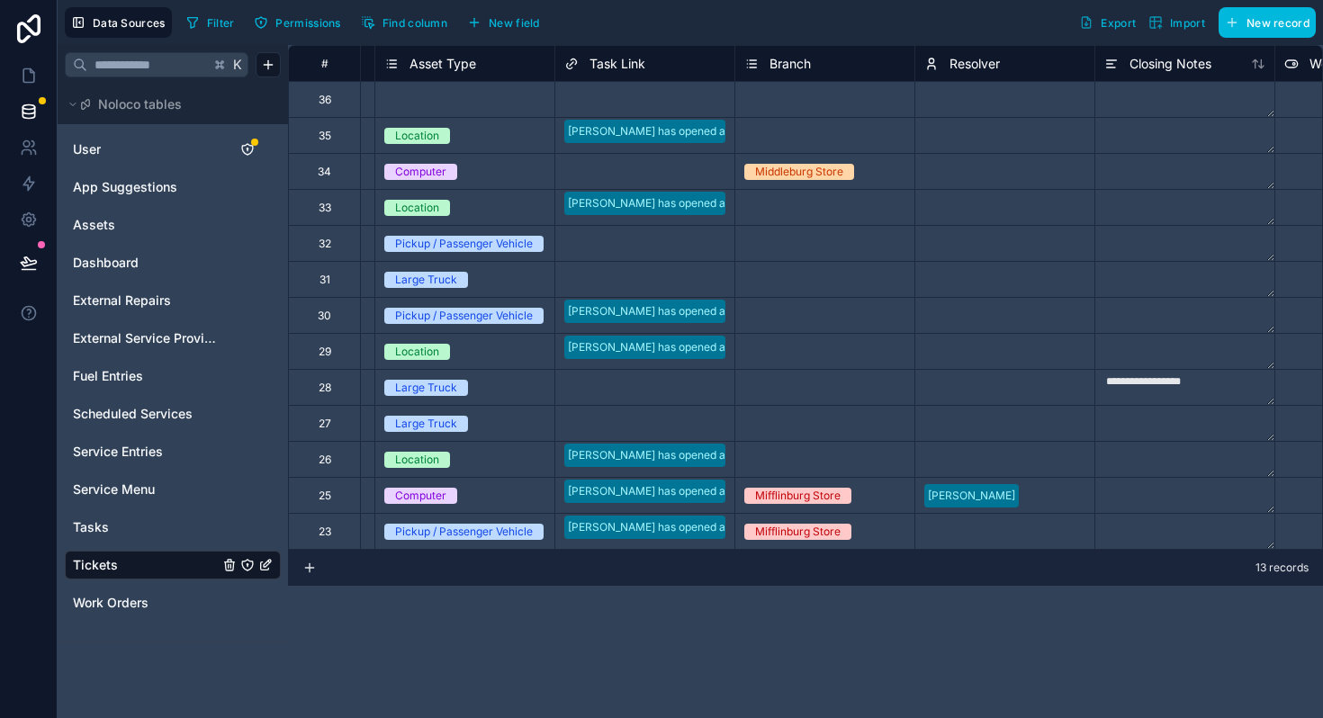
scroll to position [0, 2506]
click at [402, 22] on span "Find column" at bounding box center [414, 22] width 65 height 13
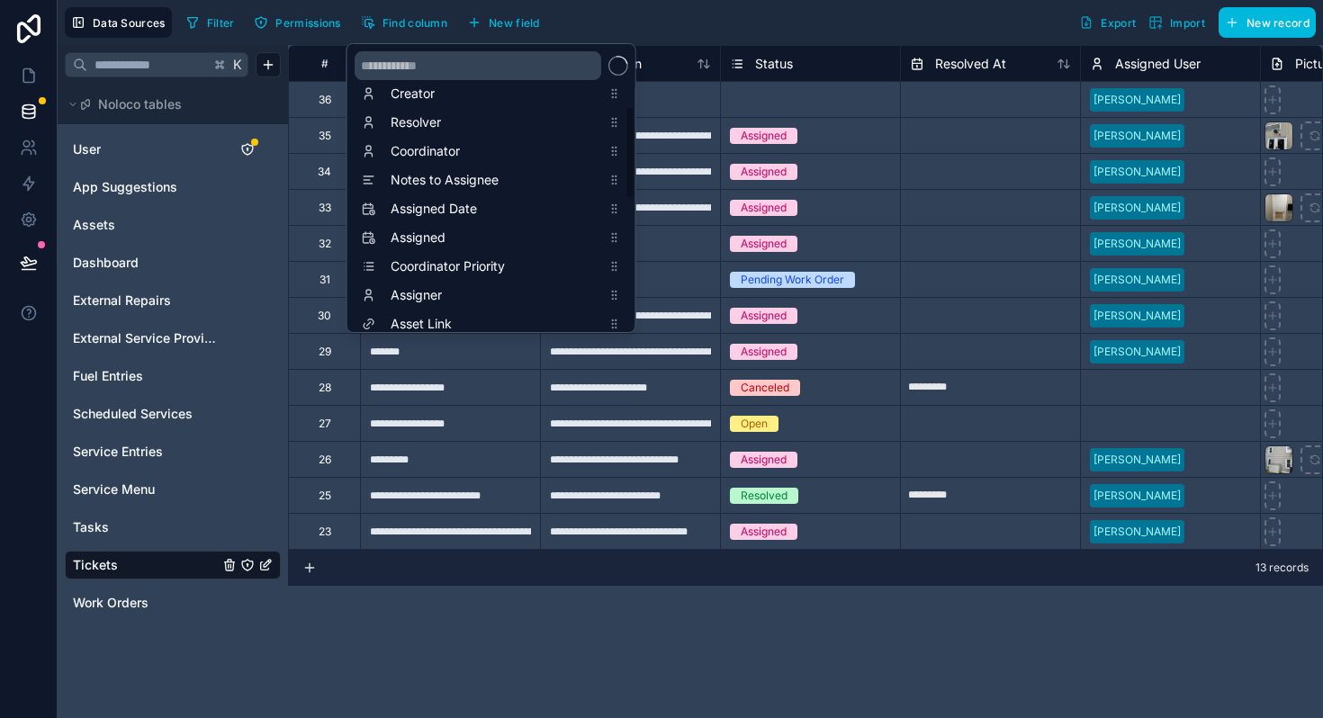
scroll to position [176, 0]
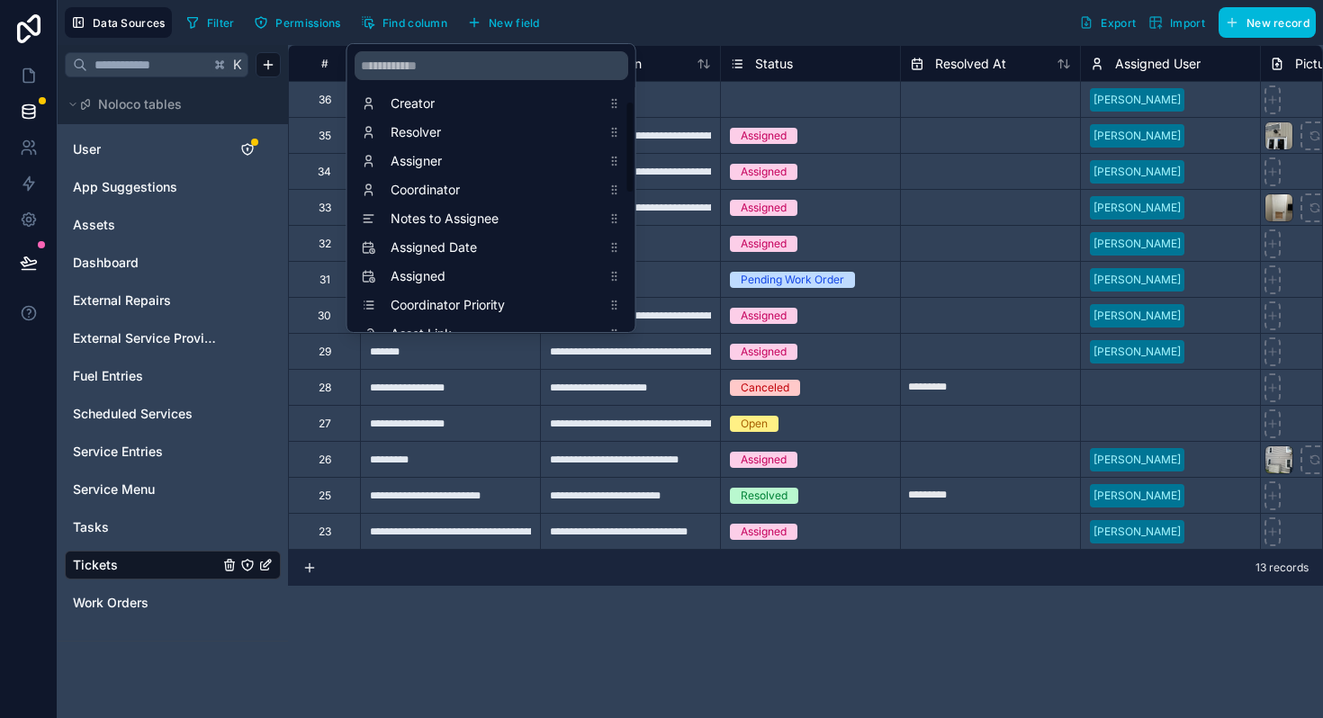
click at [649, 29] on div "Filter Permissions Find column New field Export Import New record" at bounding box center [747, 22] width 1136 height 31
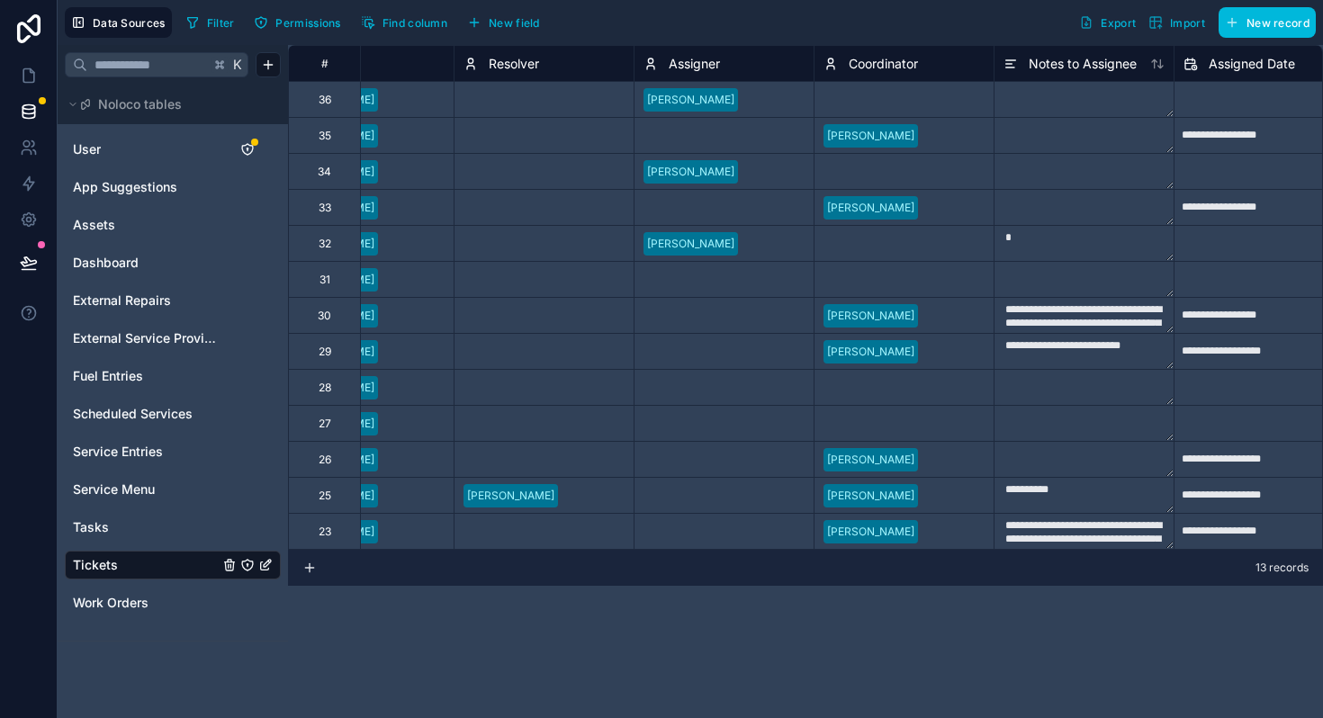
scroll to position [0, 1168]
click at [768, 103] on div at bounding box center [772, 100] width 59 height 18
click at [836, 105] on div "Select a Coordinator" at bounding box center [873, 100] width 105 height 14
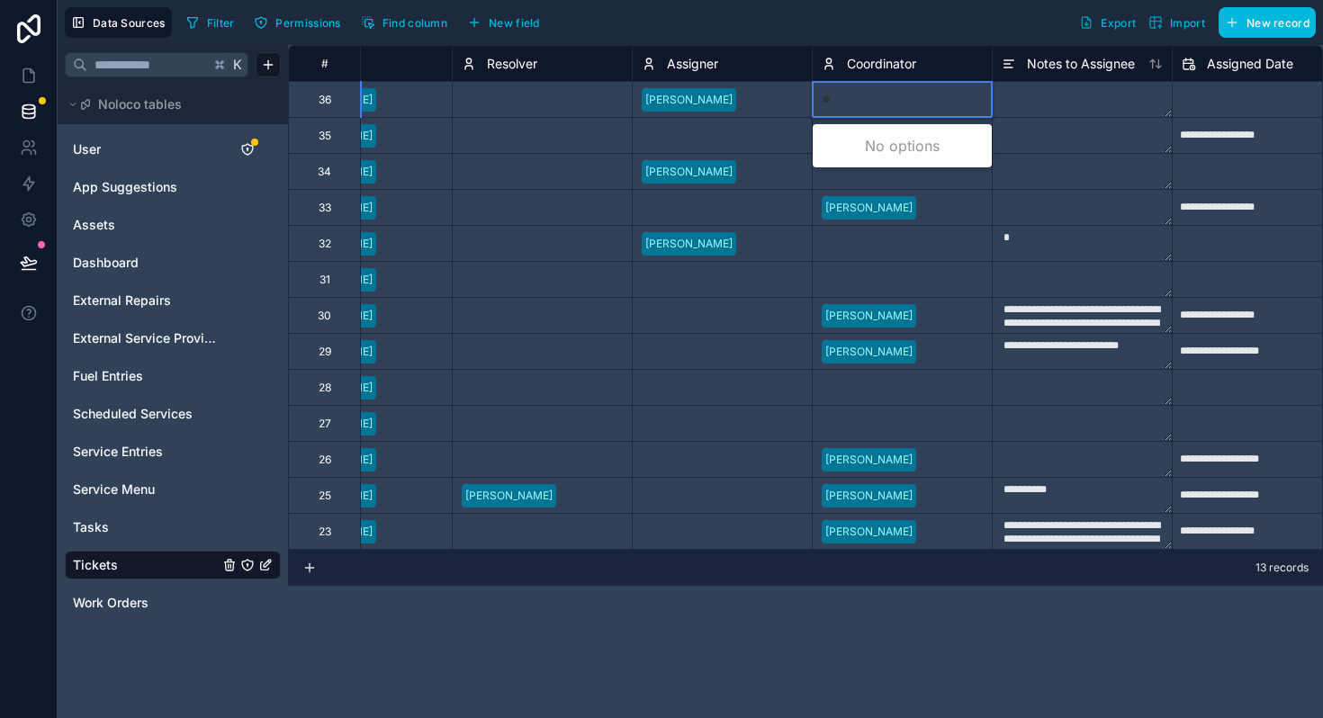
type input "***"
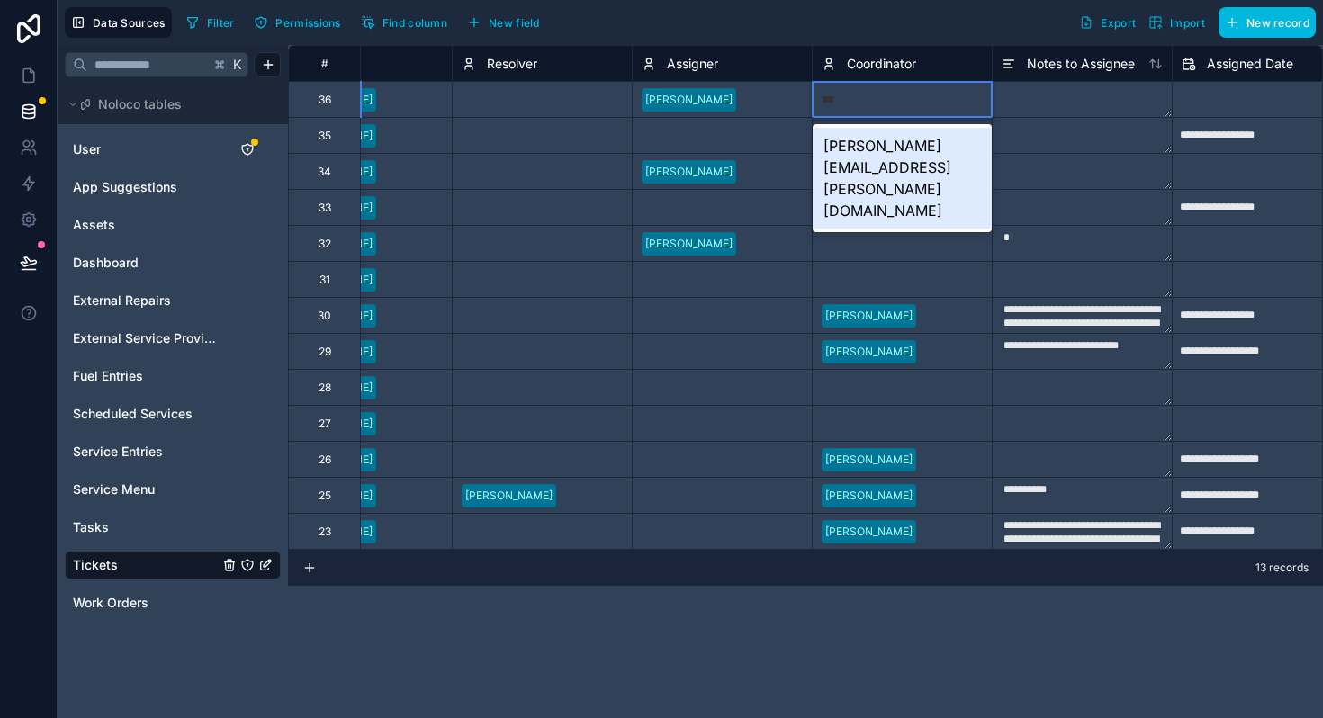
click at [879, 152] on div "[PERSON_NAME][EMAIL_ADDRESS][PERSON_NAME][DOMAIN_NAME]" at bounding box center [901, 178] width 179 height 101
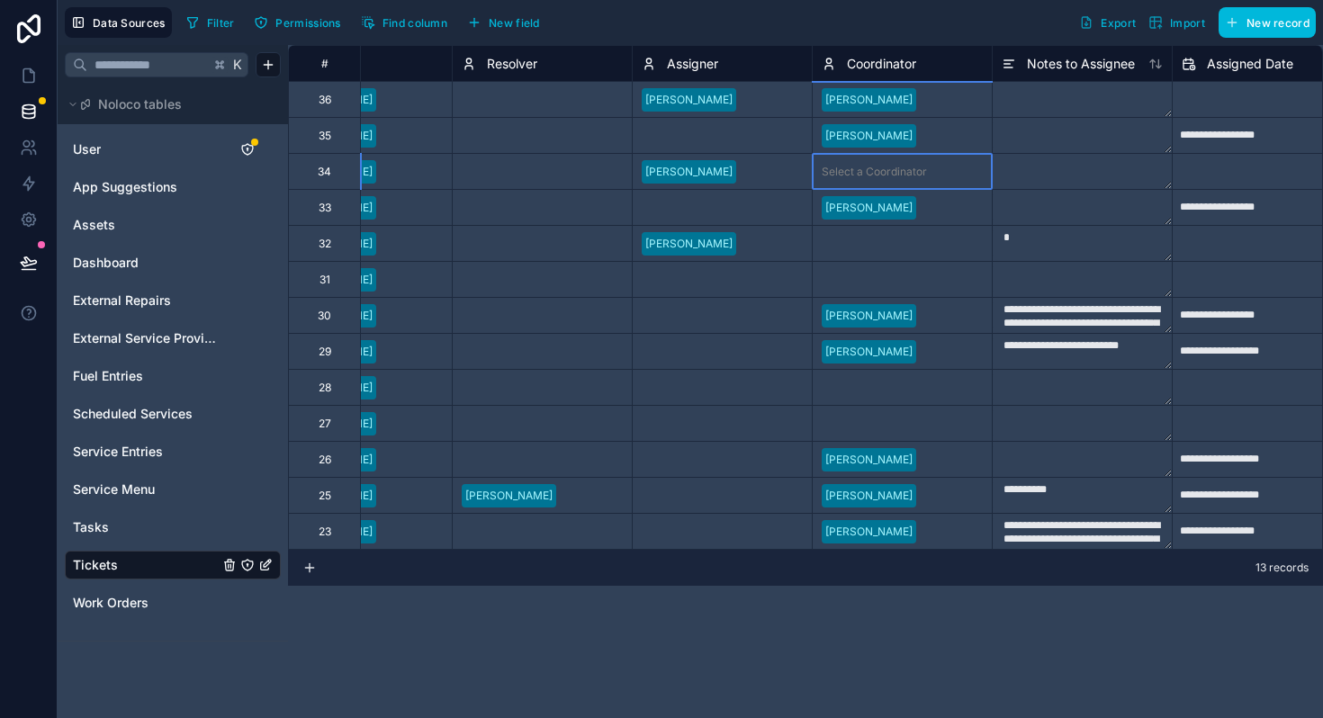
click at [826, 175] on div "Select a Coordinator" at bounding box center [873, 172] width 105 height 14
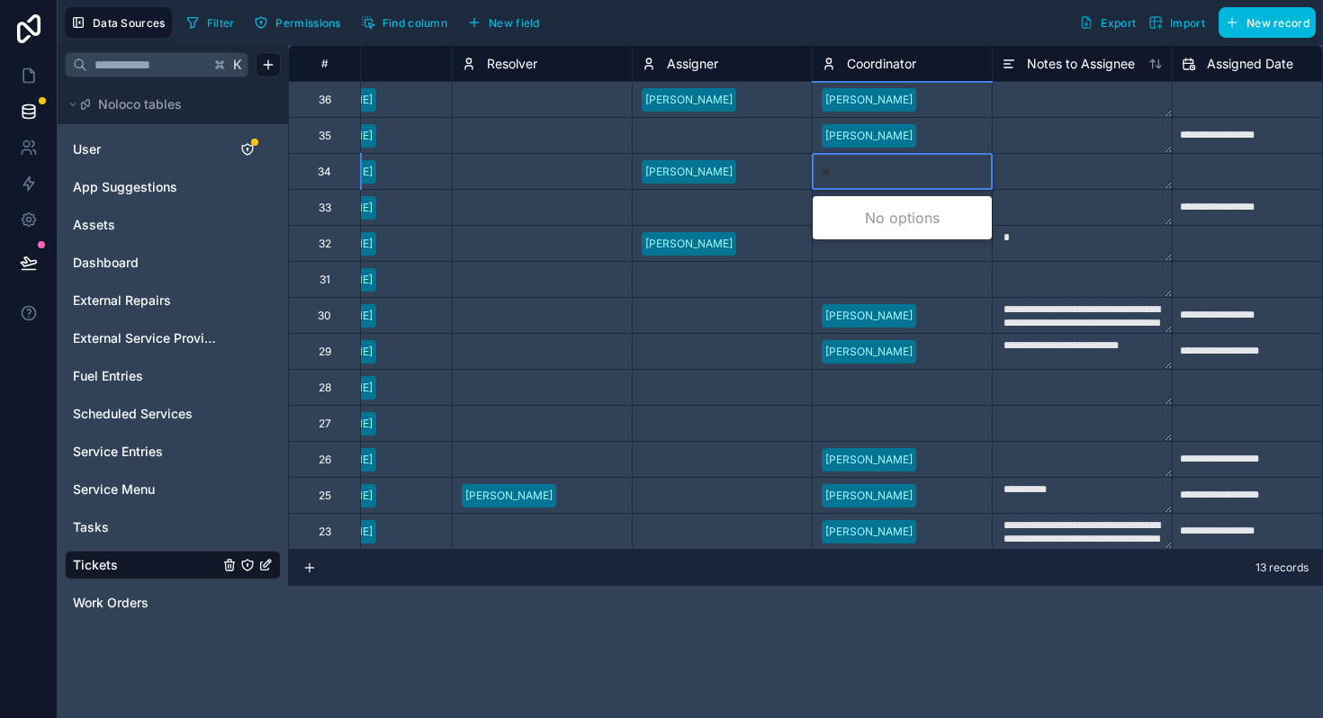
type input "***"
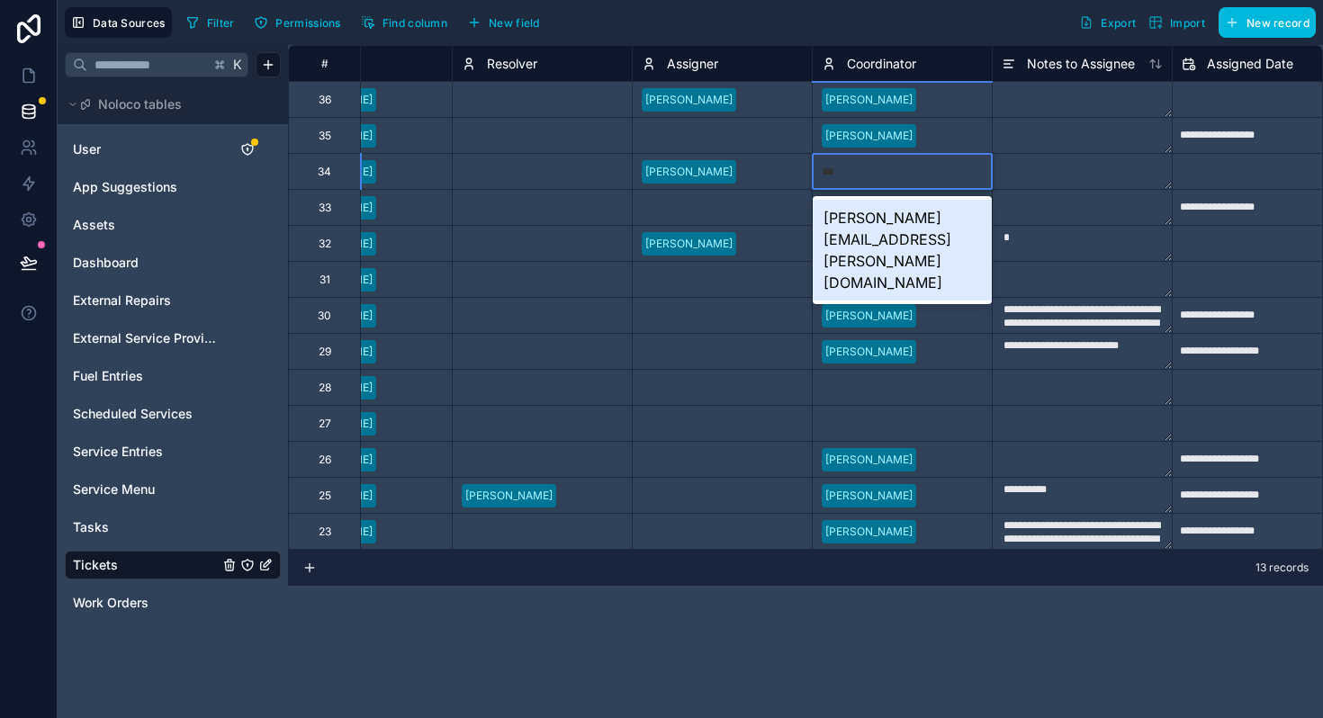
click at [855, 231] on div "[PERSON_NAME][EMAIL_ADDRESS][PERSON_NAME][DOMAIN_NAME]" at bounding box center [901, 250] width 179 height 101
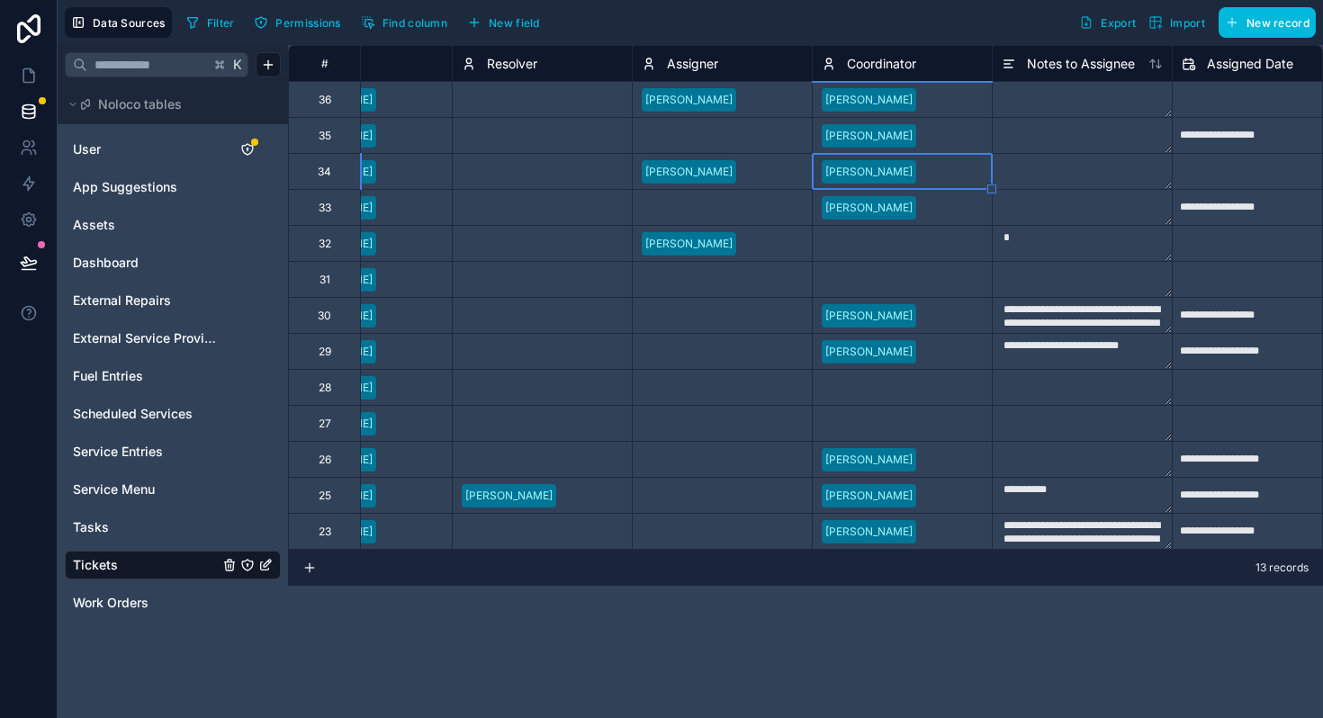
click at [847, 249] on div "Select a Coordinator" at bounding box center [873, 244] width 105 height 14
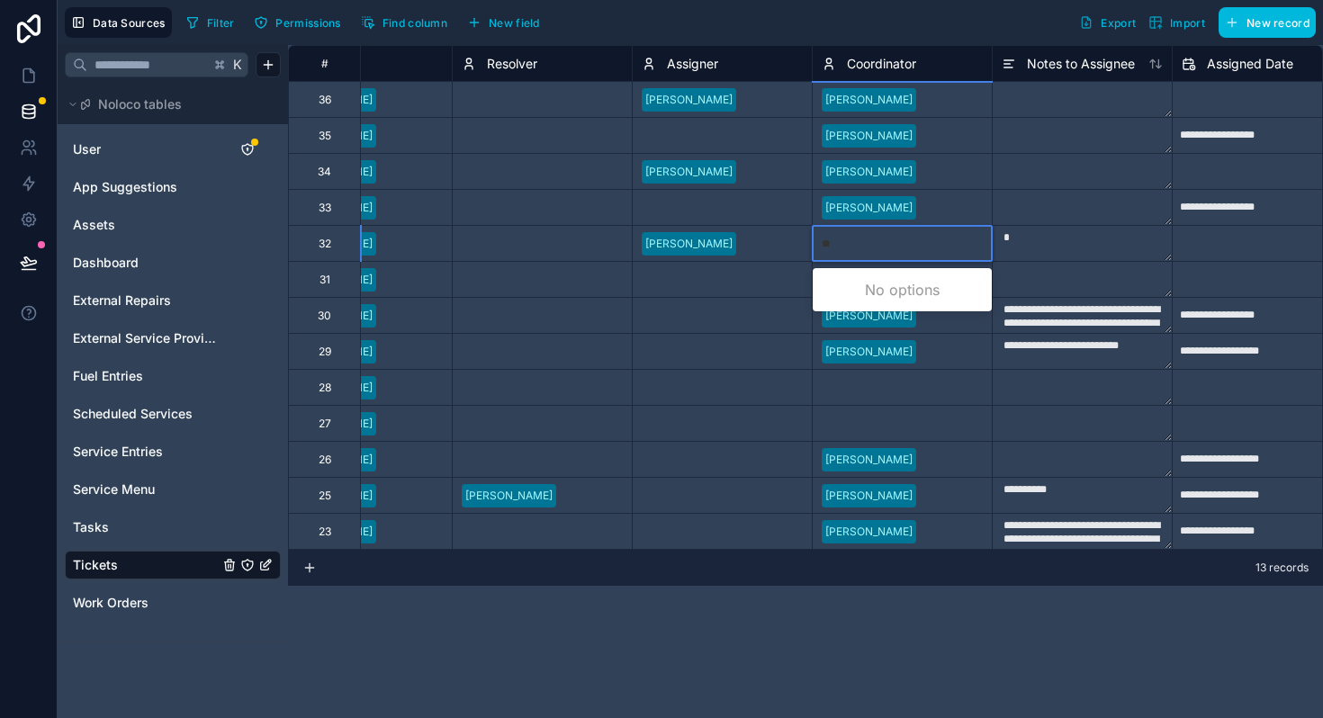
type input "***"
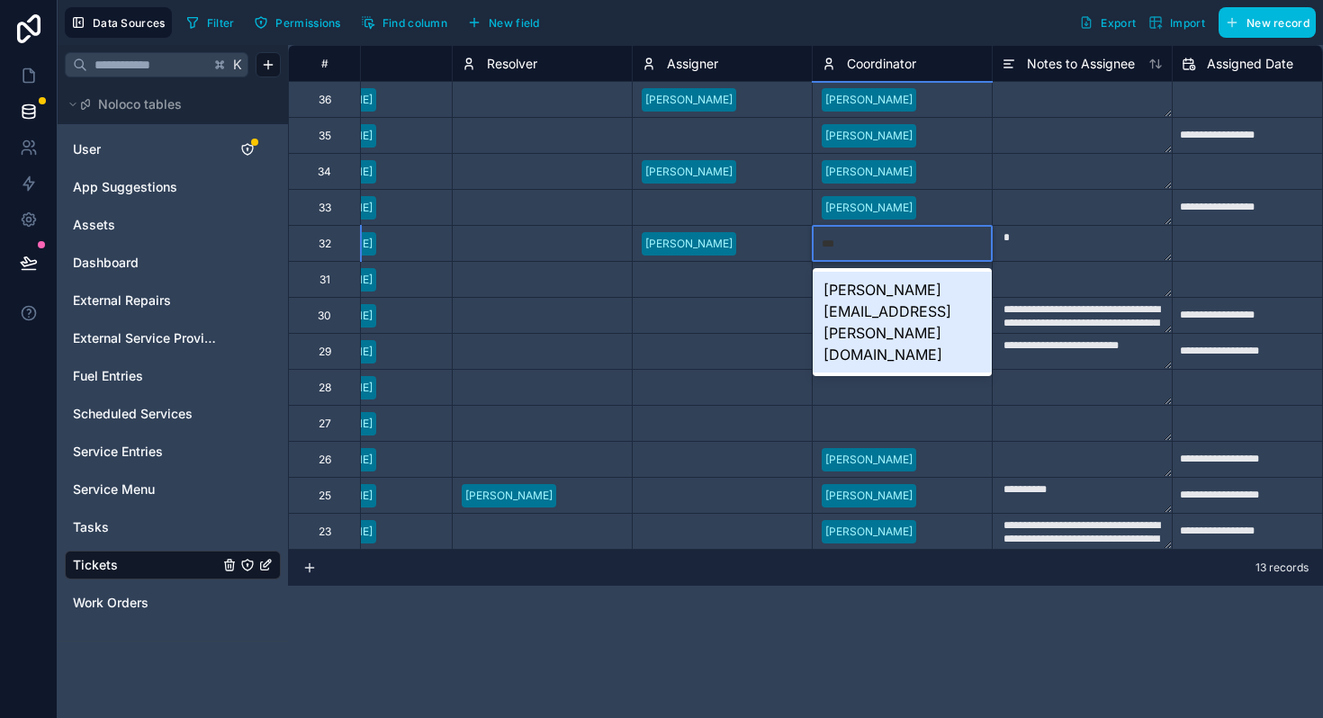
click at [874, 286] on div "[PERSON_NAME][EMAIL_ADDRESS][PERSON_NAME][DOMAIN_NAME]" at bounding box center [901, 322] width 179 height 101
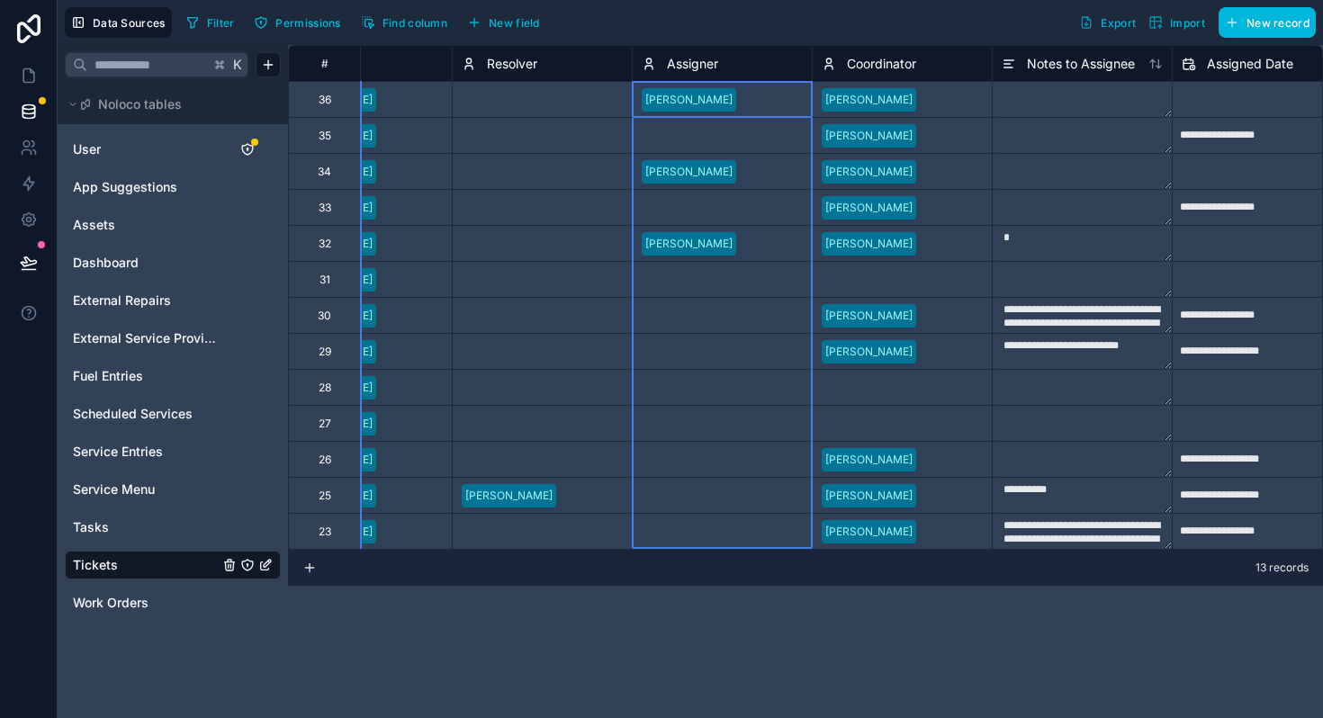
click at [697, 65] on span "Assigner" at bounding box center [692, 64] width 51 height 18
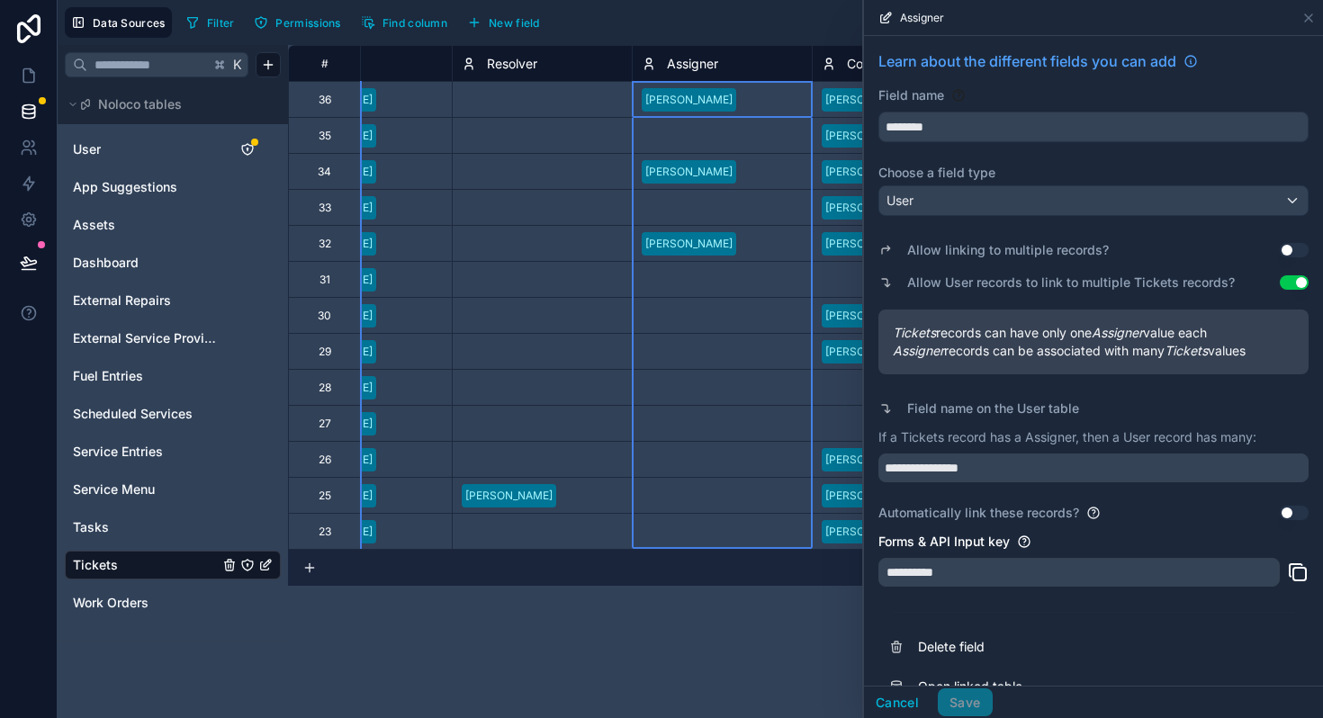
click at [939, 635] on button "Delete field" at bounding box center [1093, 647] width 430 height 40
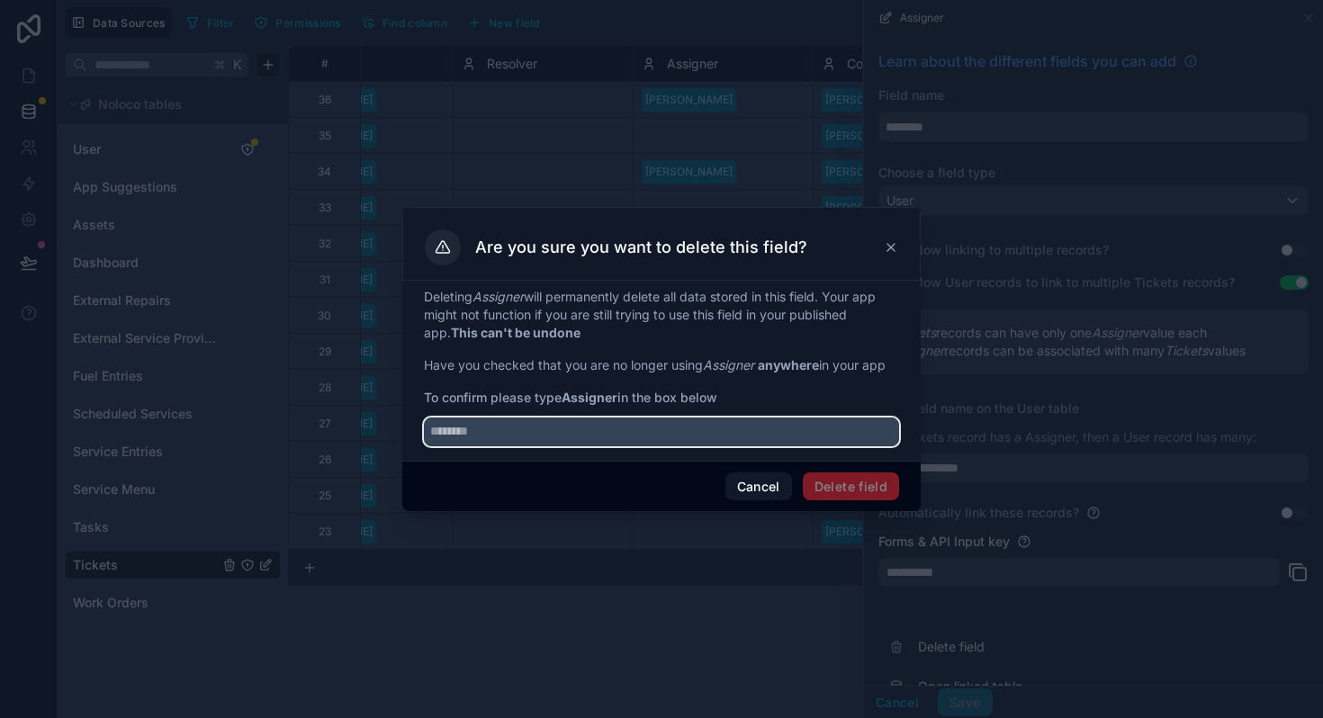
click at [481, 431] on input "text" at bounding box center [661, 431] width 475 height 29
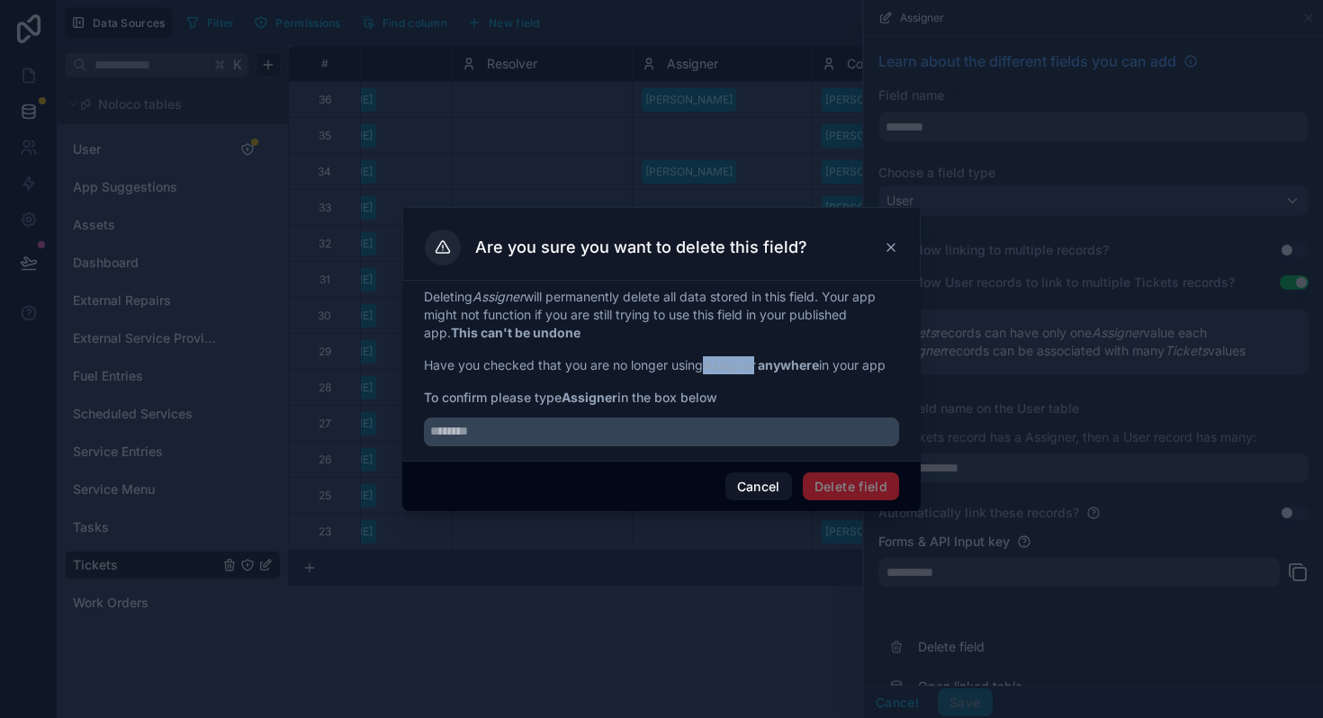
drag, startPoint x: 709, startPoint y: 367, endPoint x: 755, endPoint y: 370, distance: 46.0
click at [754, 370] on em "Assigner" at bounding box center [728, 364] width 51 height 15
drag, startPoint x: 760, startPoint y: 365, endPoint x: 711, endPoint y: 365, distance: 49.5
click at [711, 365] on p "Have you checked that you are no longer using Assigner anywhere in your app" at bounding box center [661, 365] width 475 height 18
copy em "Assigner"
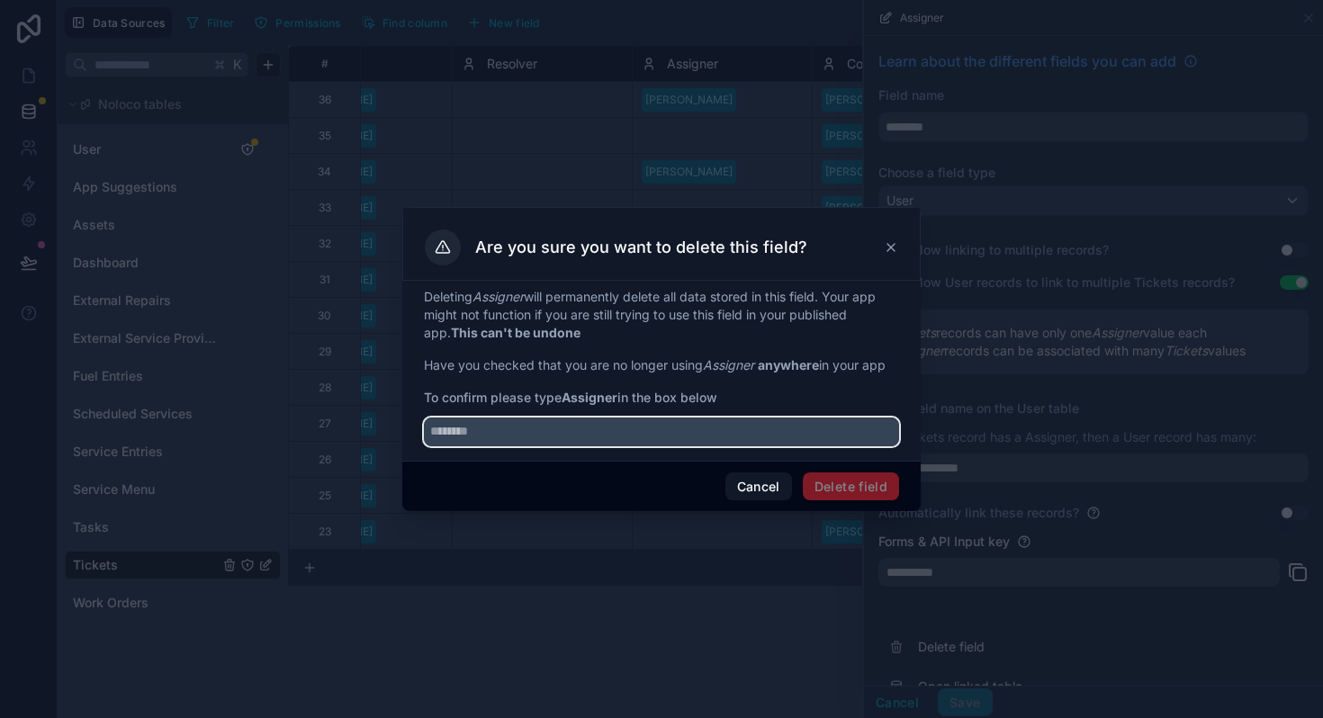
click at [720, 434] on input "text" at bounding box center [661, 431] width 475 height 29
paste input "********"
type input "********"
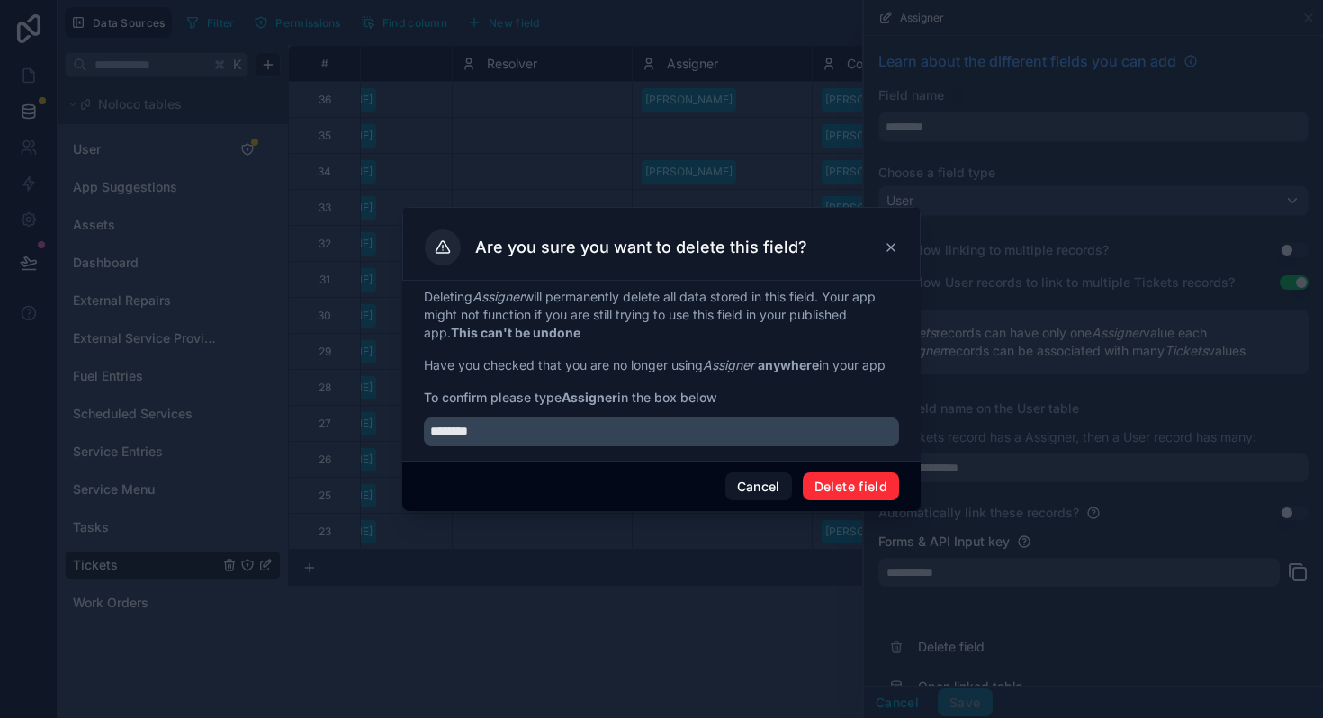
click at [836, 484] on button "Delete field" at bounding box center [850, 486] width 96 height 29
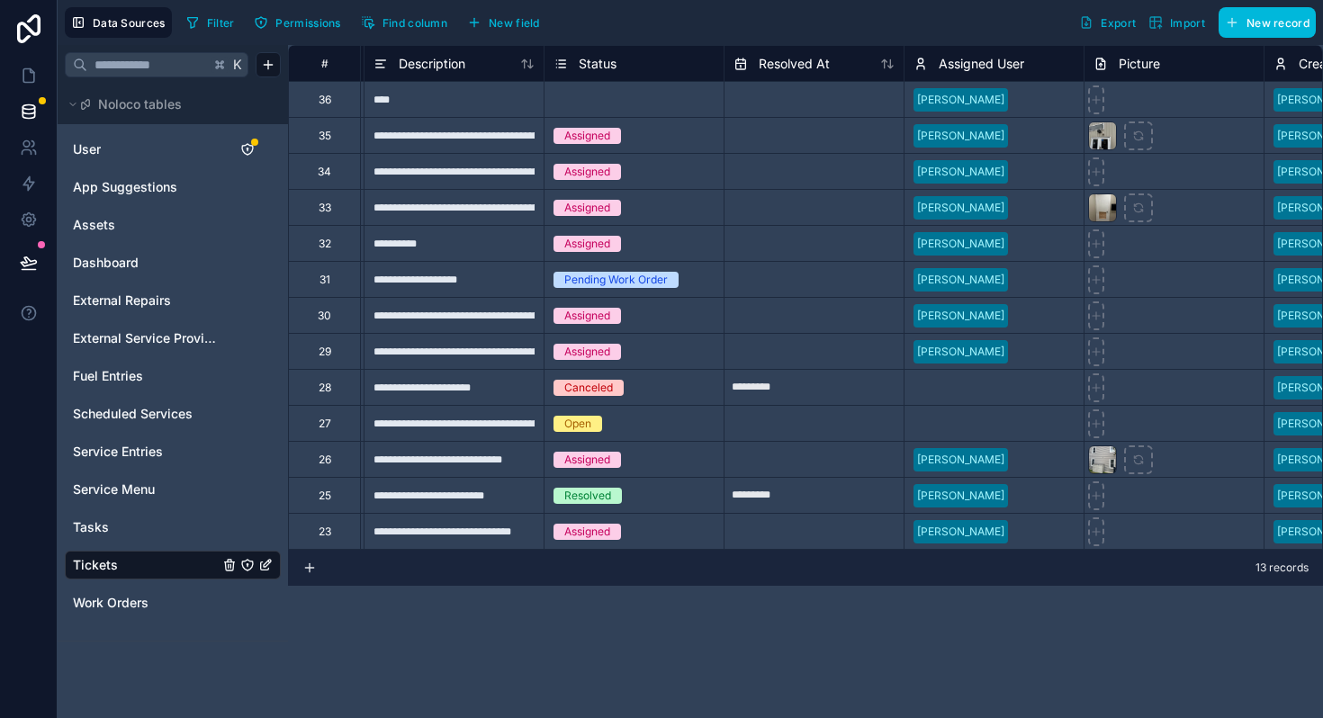
scroll to position [0, 183]
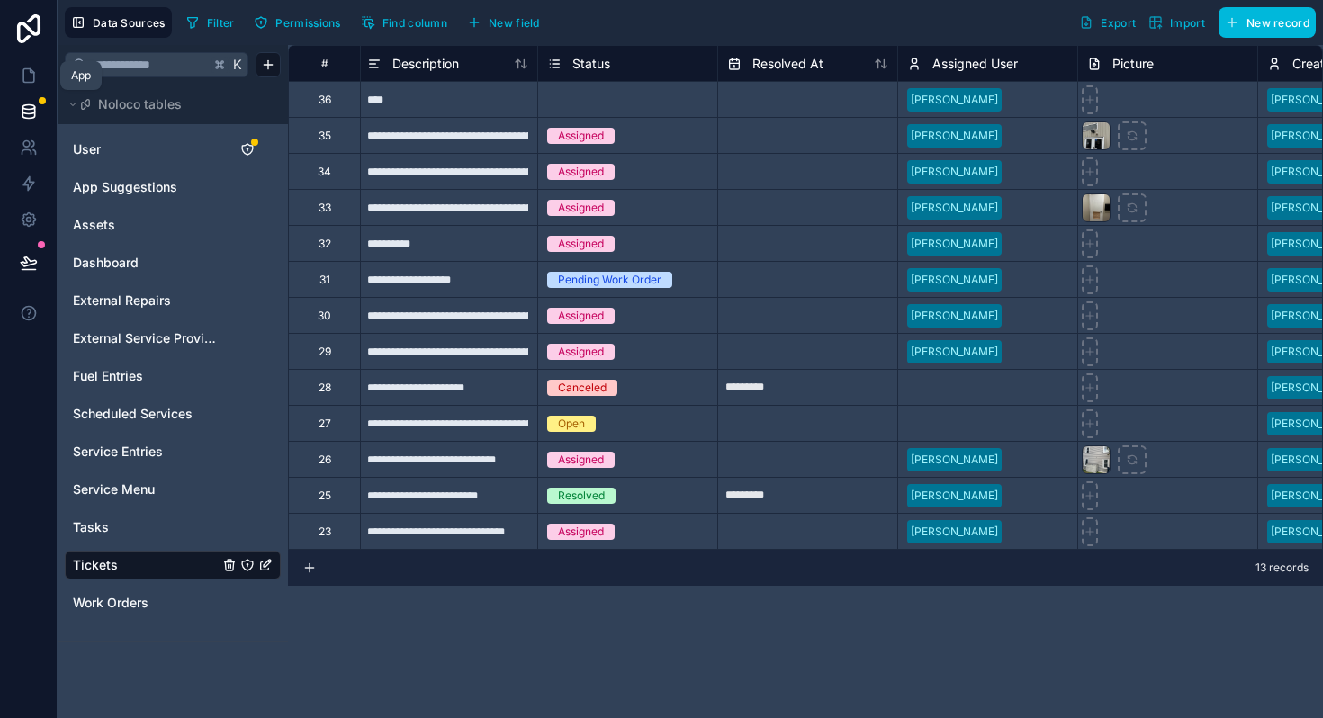
click at [32, 76] on icon at bounding box center [29, 76] width 18 height 18
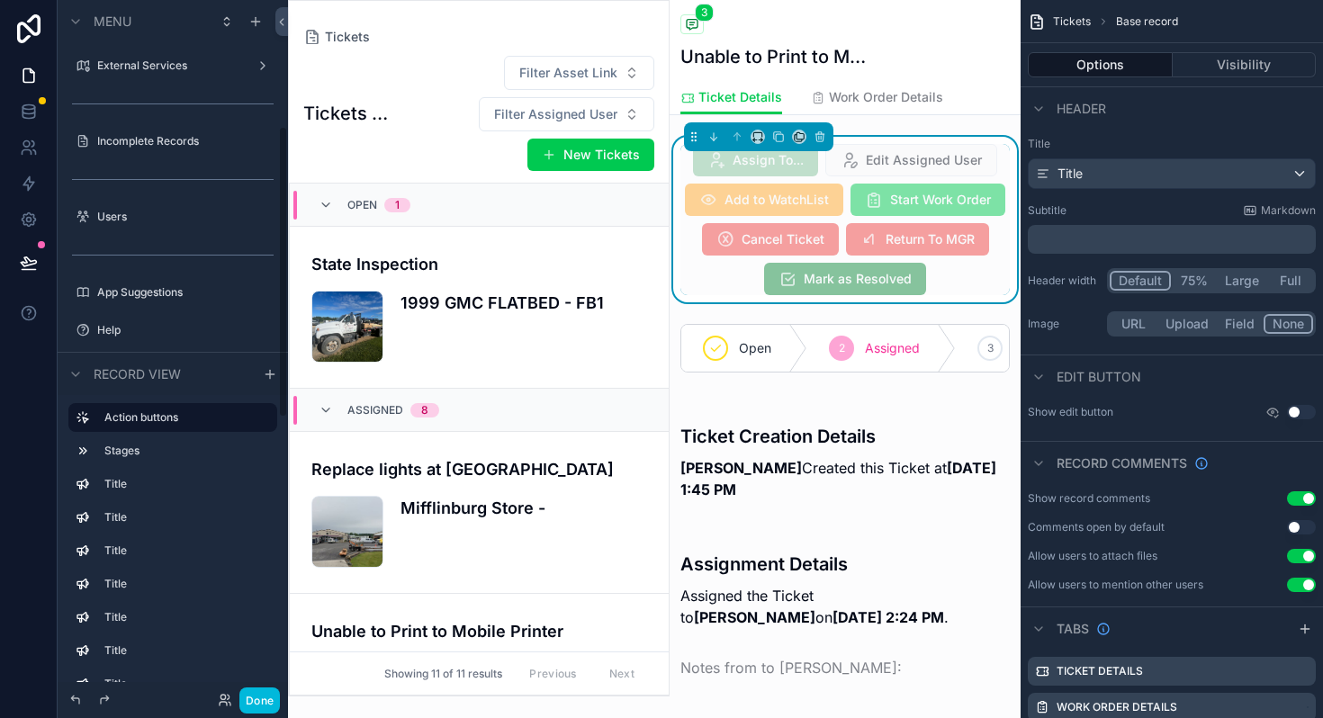
scroll to position [410, 0]
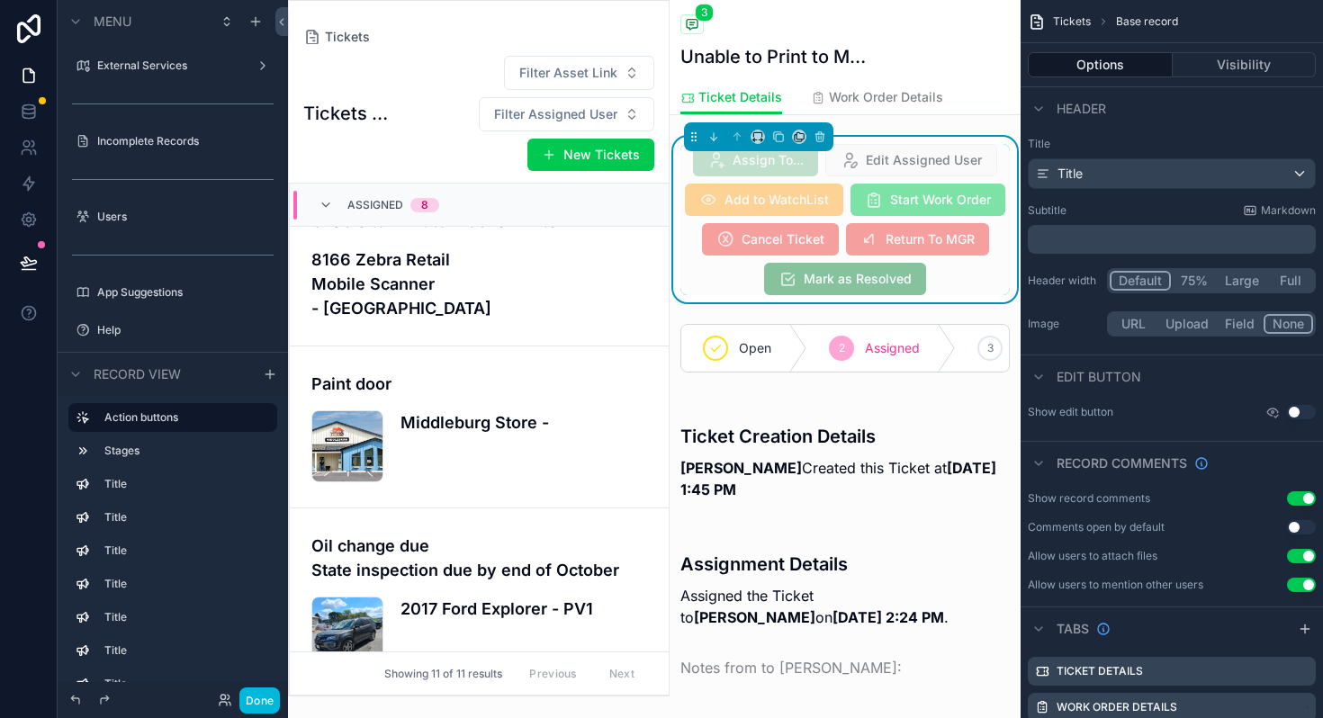
click at [955, 197] on span "Start Work Order" at bounding box center [927, 200] width 155 height 32
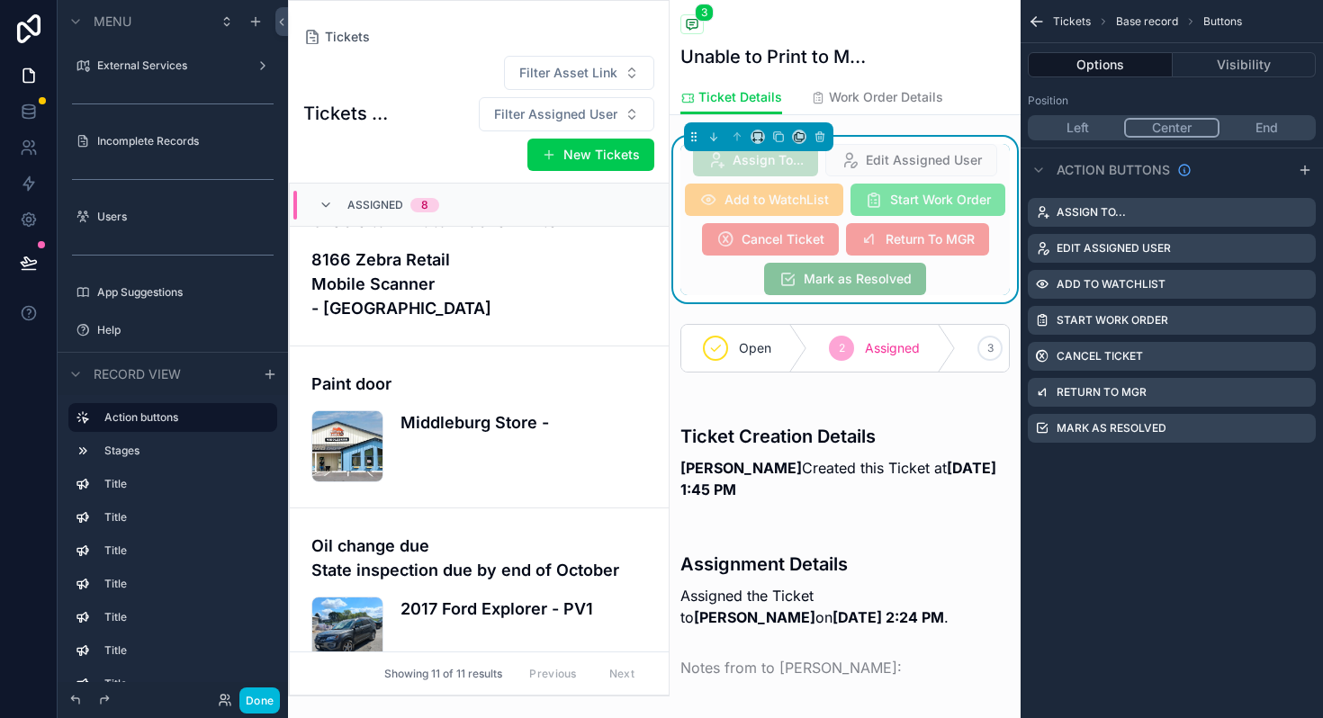
click at [0, 0] on icon "scrollable content" at bounding box center [0, 0] width 0 height 0
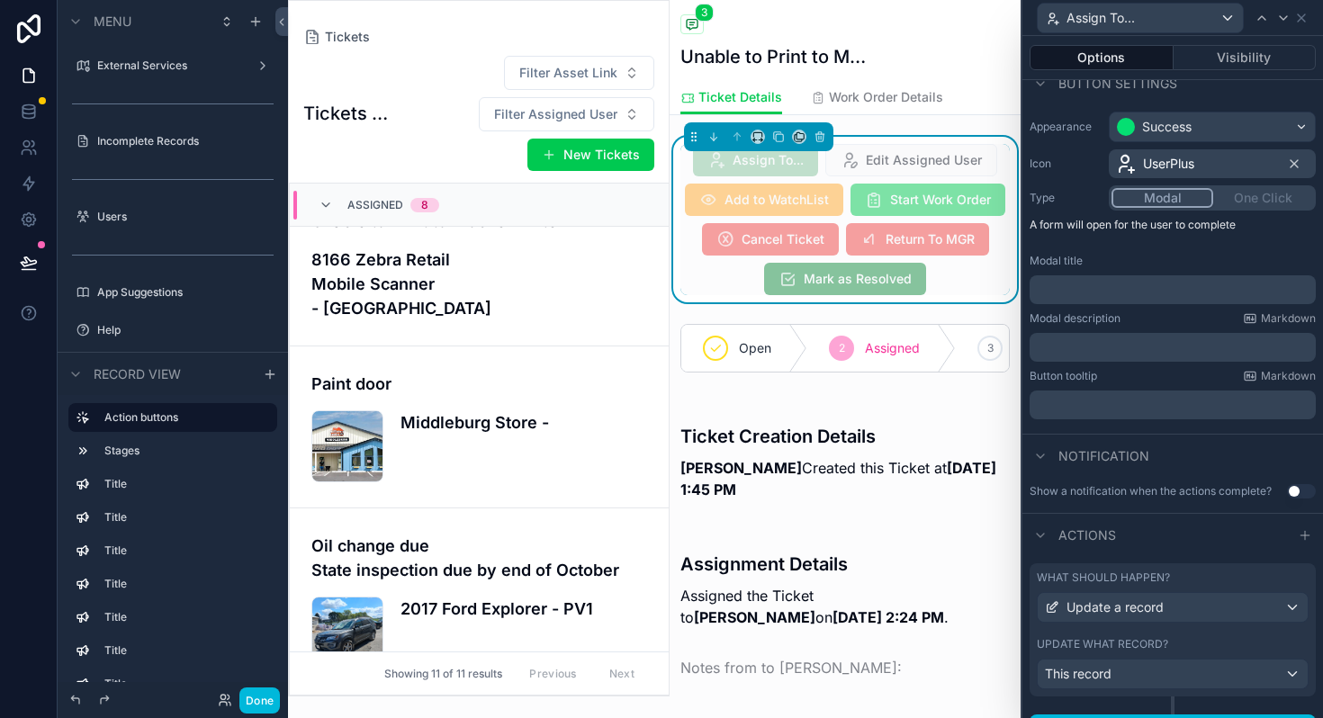
scroll to position [151, 0]
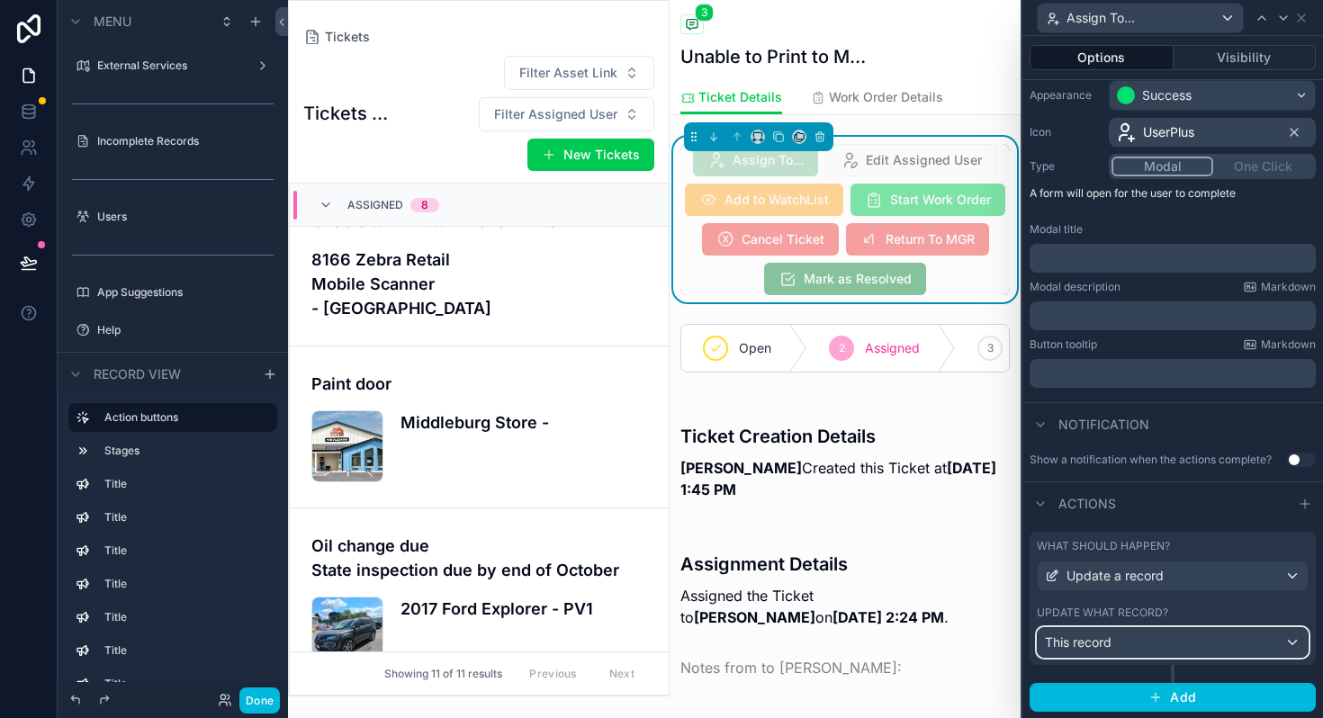
click at [1106, 651] on div "This record" at bounding box center [1172, 642] width 270 height 29
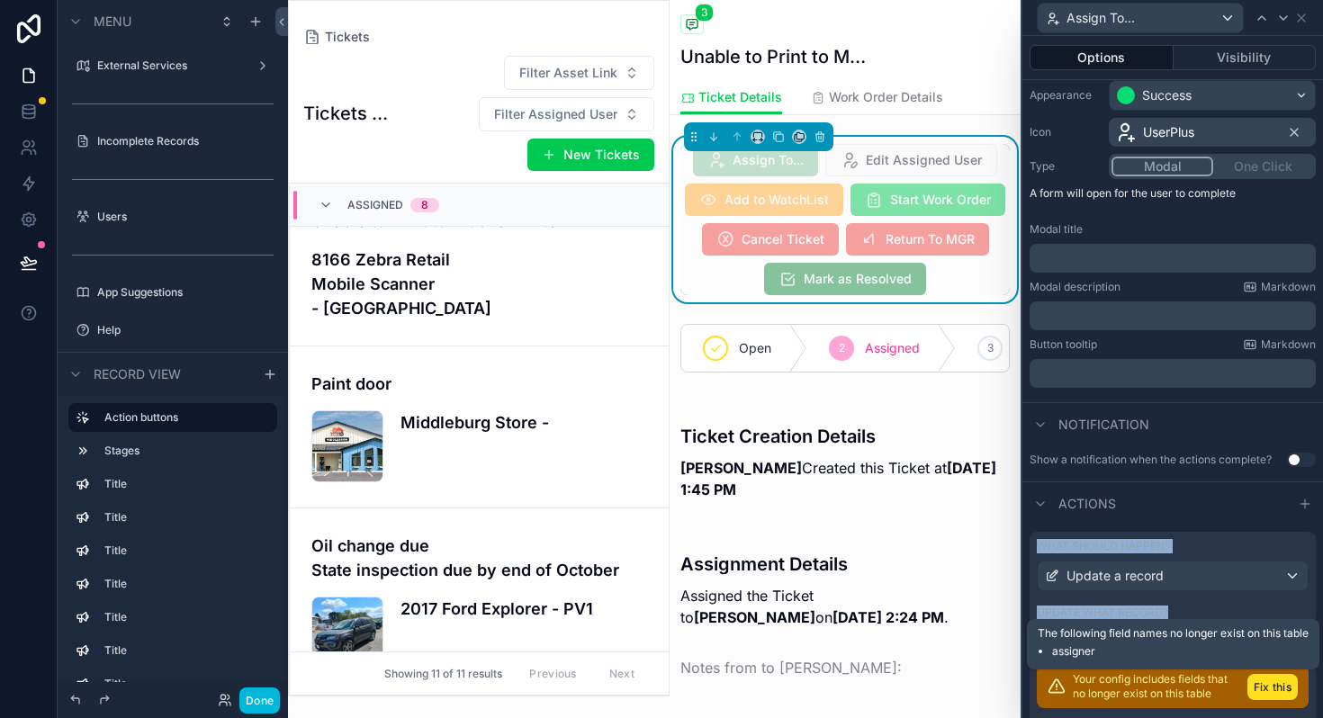
click at [1267, 684] on button "Fix this" at bounding box center [1272, 687] width 50 height 26
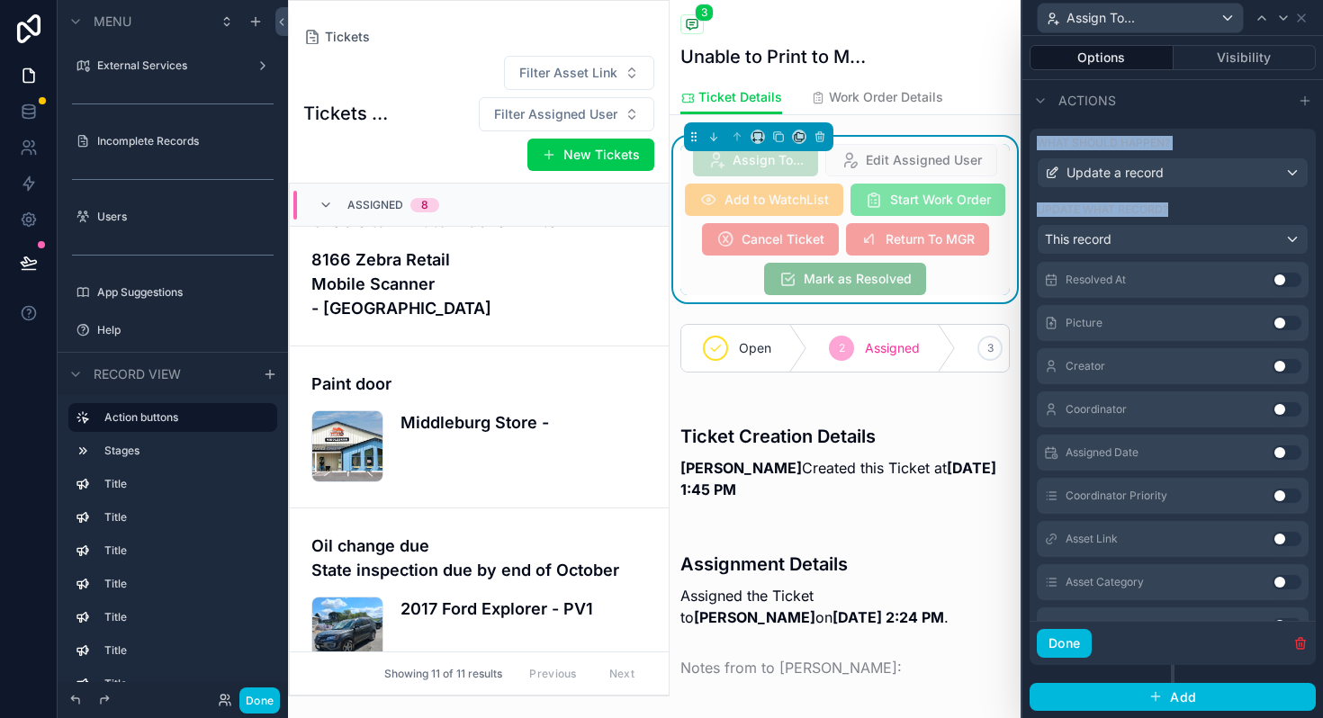
scroll to position [553, 0]
click at [1278, 413] on button "Use setting" at bounding box center [1286, 408] width 29 height 14
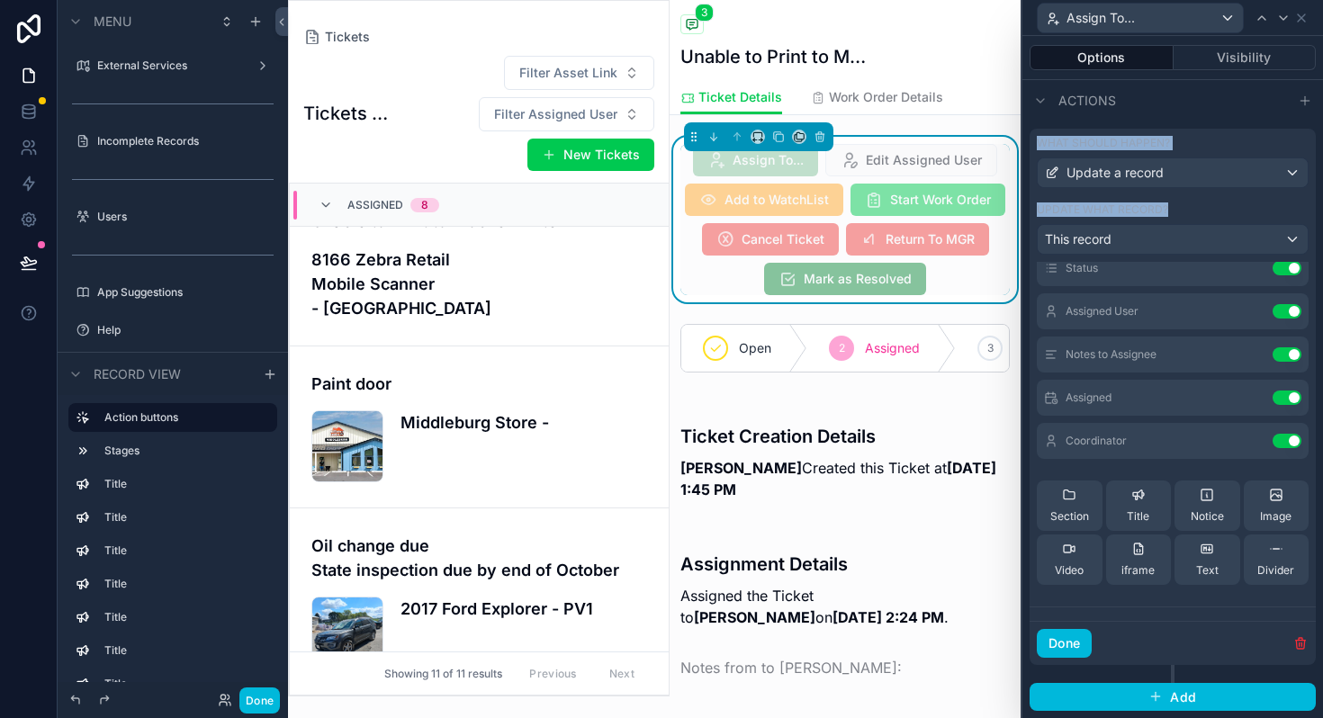
scroll to position [62, 0]
click at [0, 0] on icon at bounding box center [0, 0] width 0 height 0
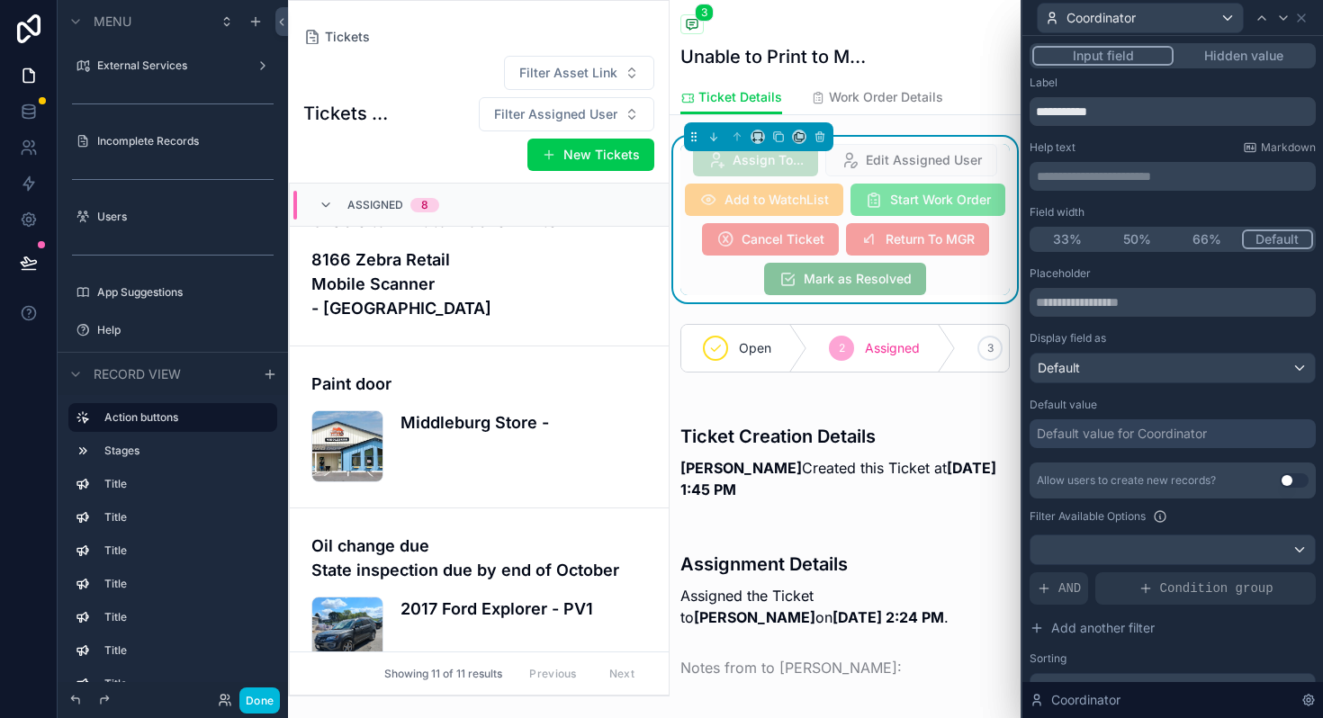
click at [1228, 63] on button "Hidden value" at bounding box center [1242, 56] width 139 height 20
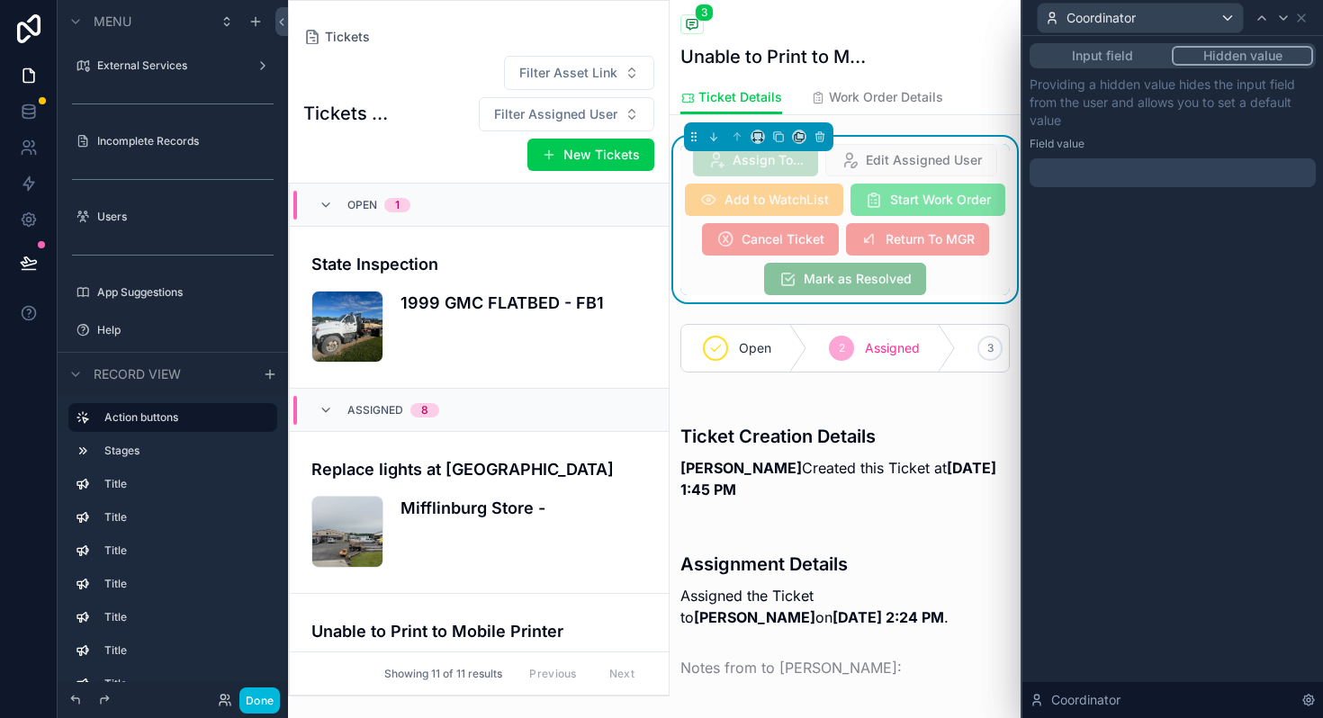
scroll to position [410, 0]
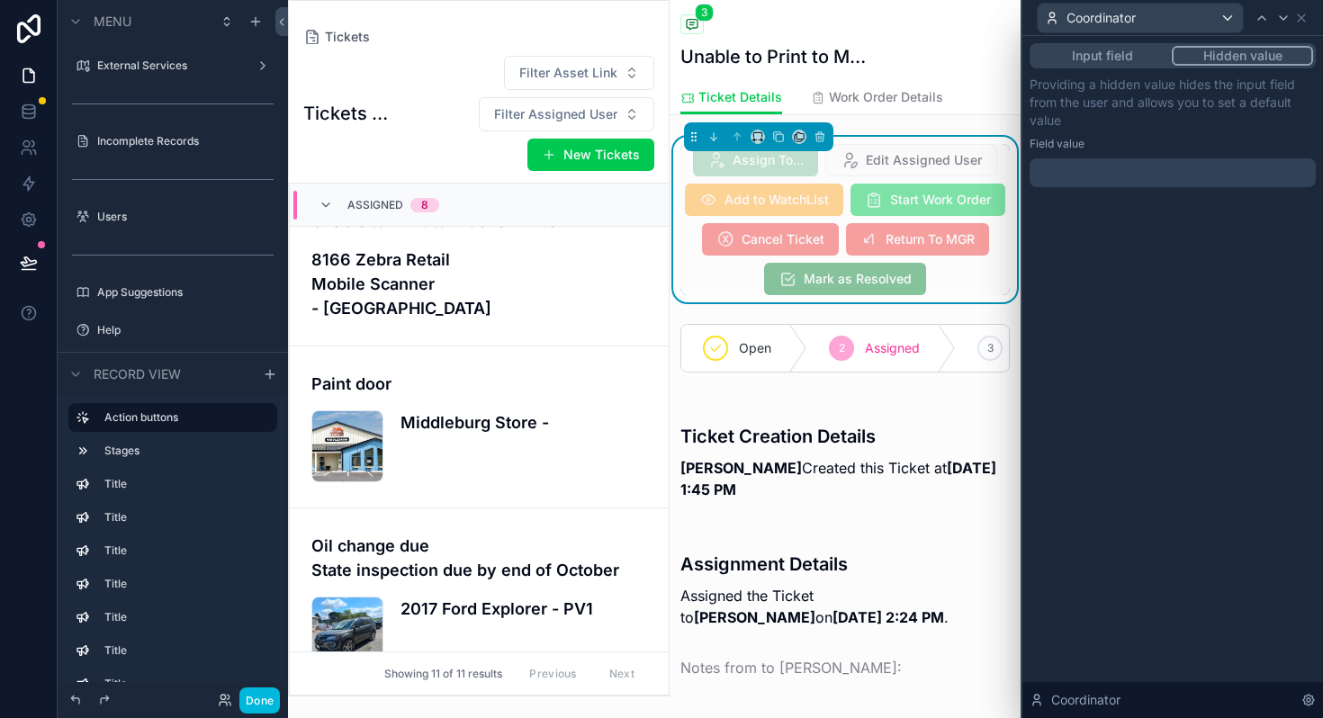
click at [1084, 167] on div at bounding box center [1172, 172] width 286 height 29
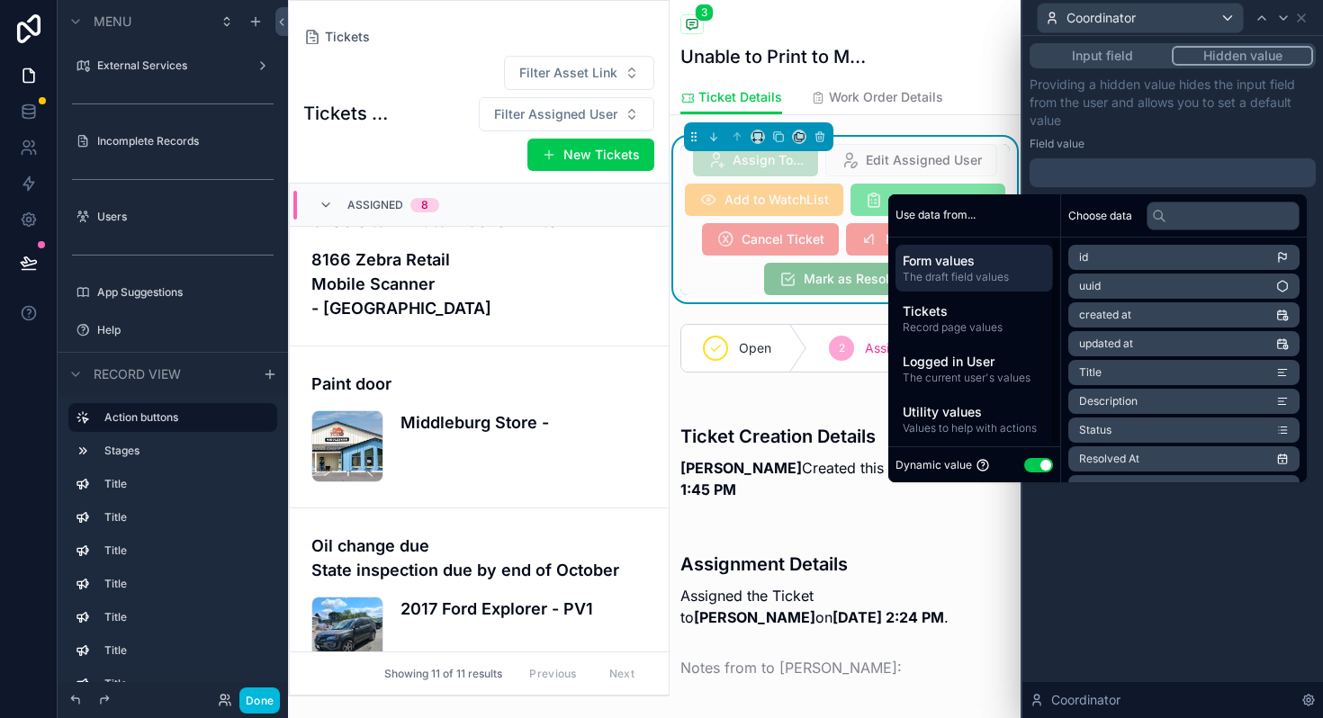
click at [955, 357] on span "Logged in User" at bounding box center [973, 362] width 143 height 18
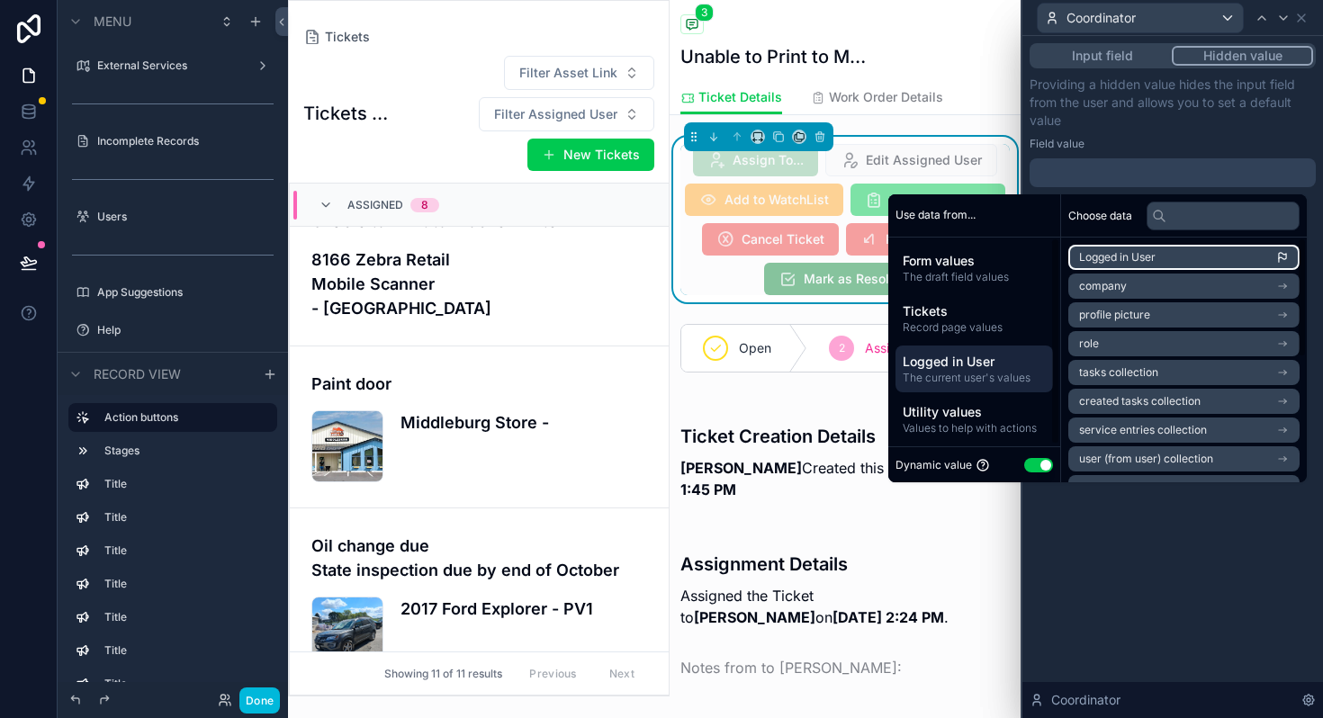
click at [1101, 256] on span "Logged in User" at bounding box center [1117, 257] width 76 height 14
click at [1160, 528] on div "**********" at bounding box center [1172, 377] width 300 height 682
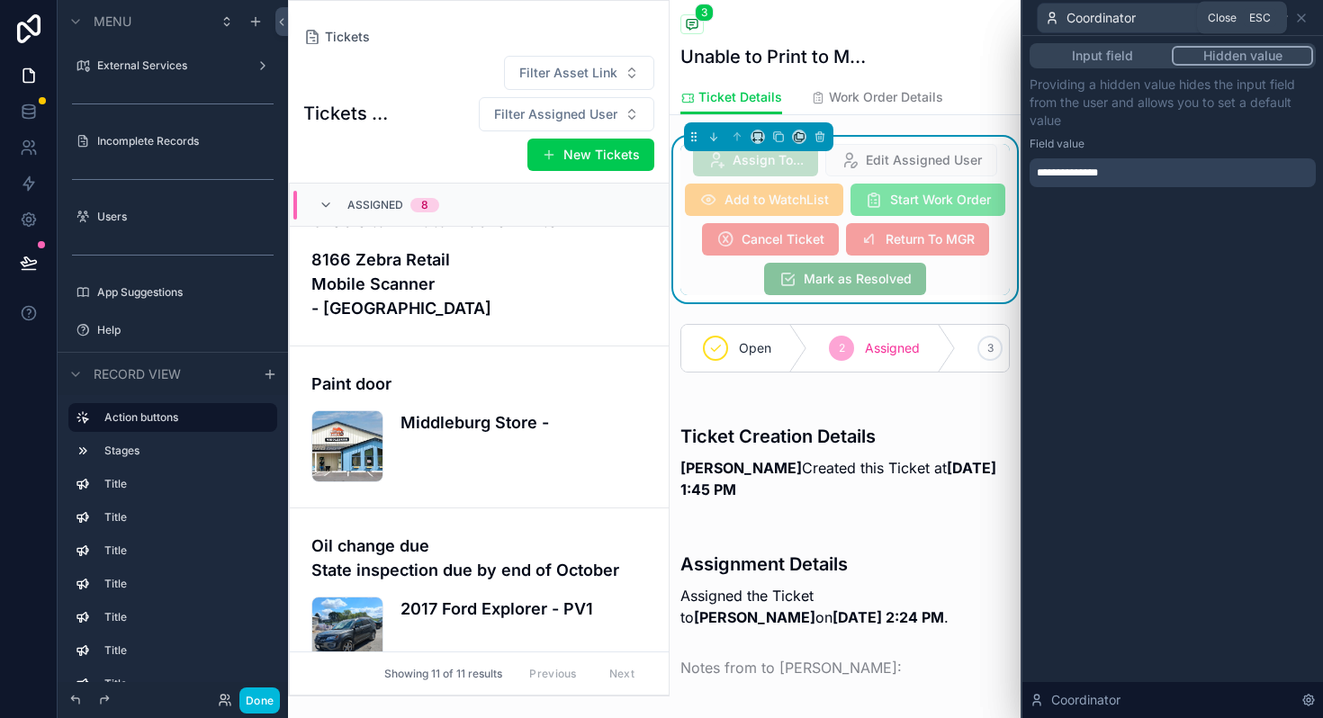
click at [1305, 20] on icon at bounding box center [1301, 18] width 14 height 14
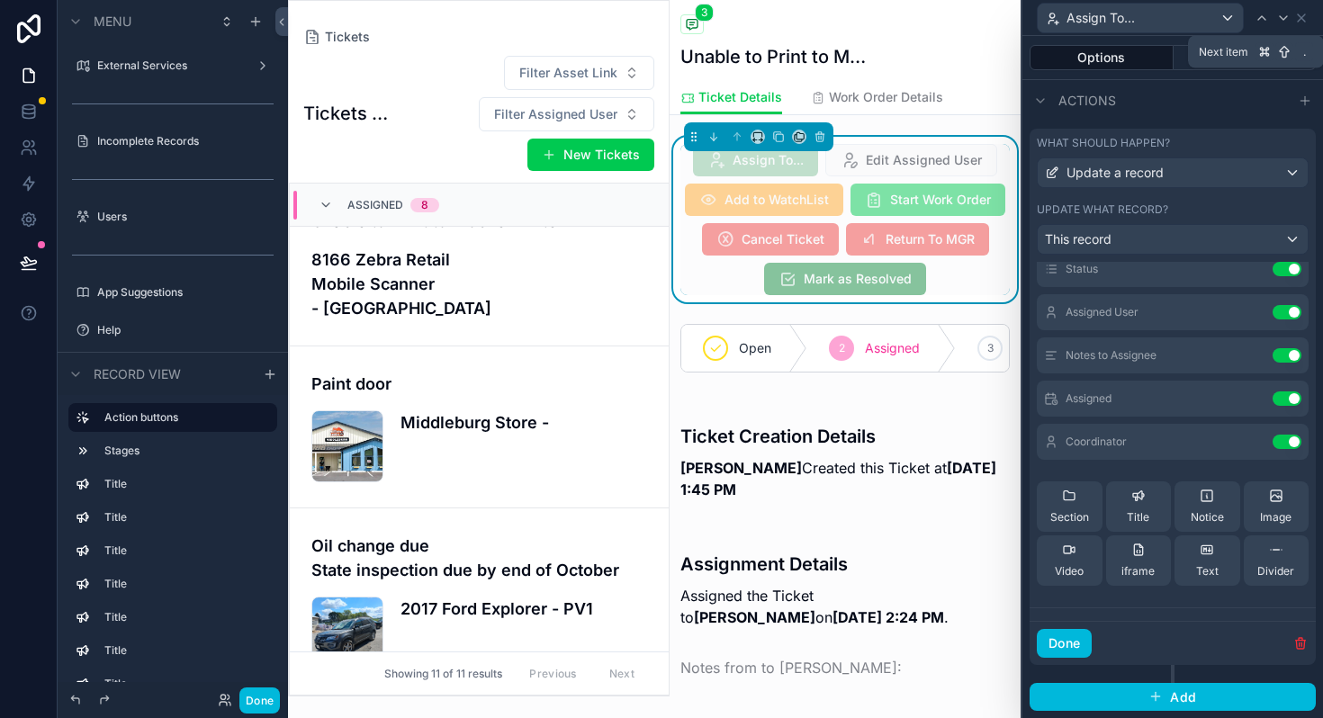
click at [1288, 20] on icon at bounding box center [1283, 18] width 14 height 14
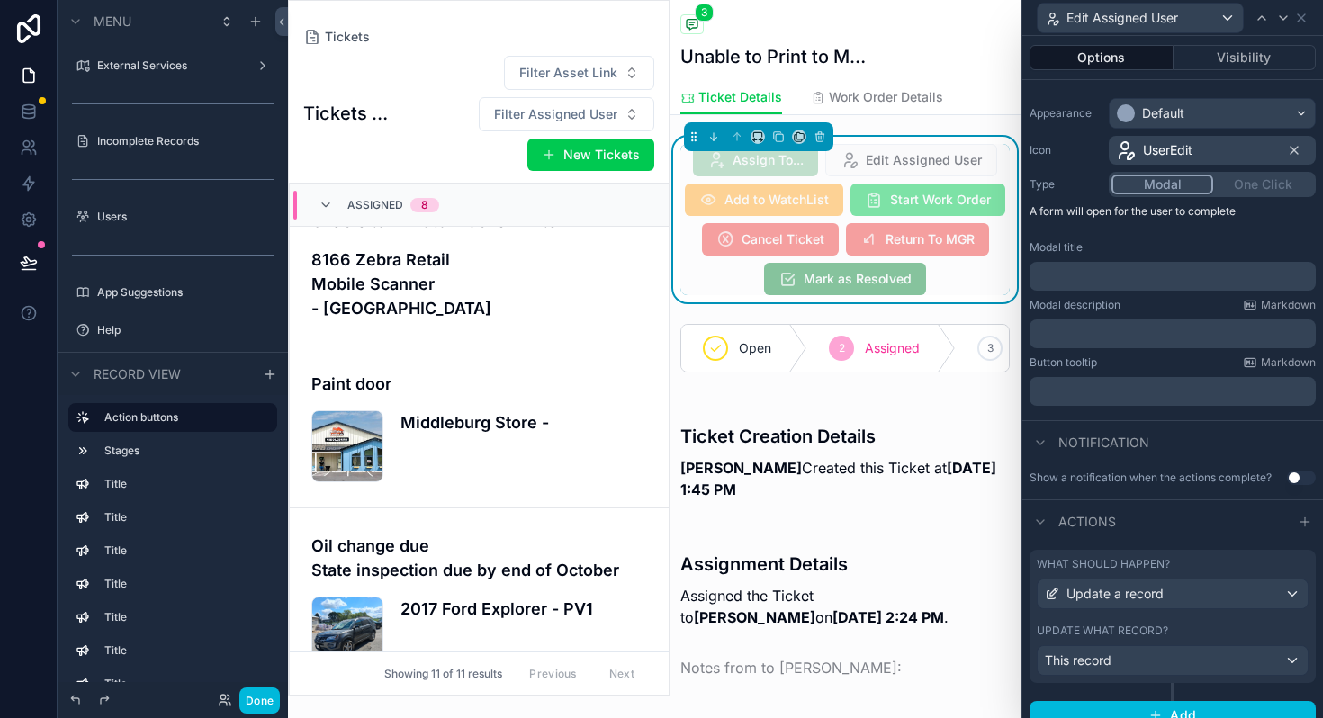
scroll to position [151, 0]
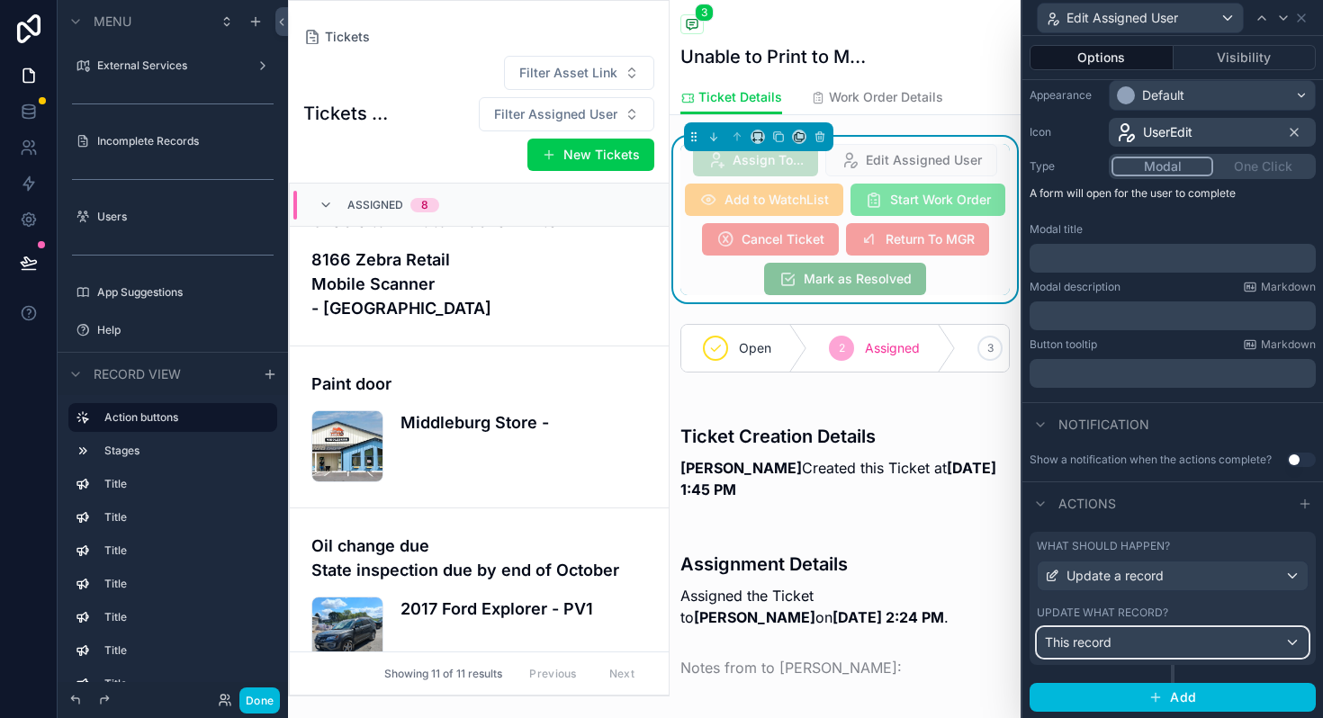
click at [1103, 639] on span "This record" at bounding box center [1078, 642] width 67 height 18
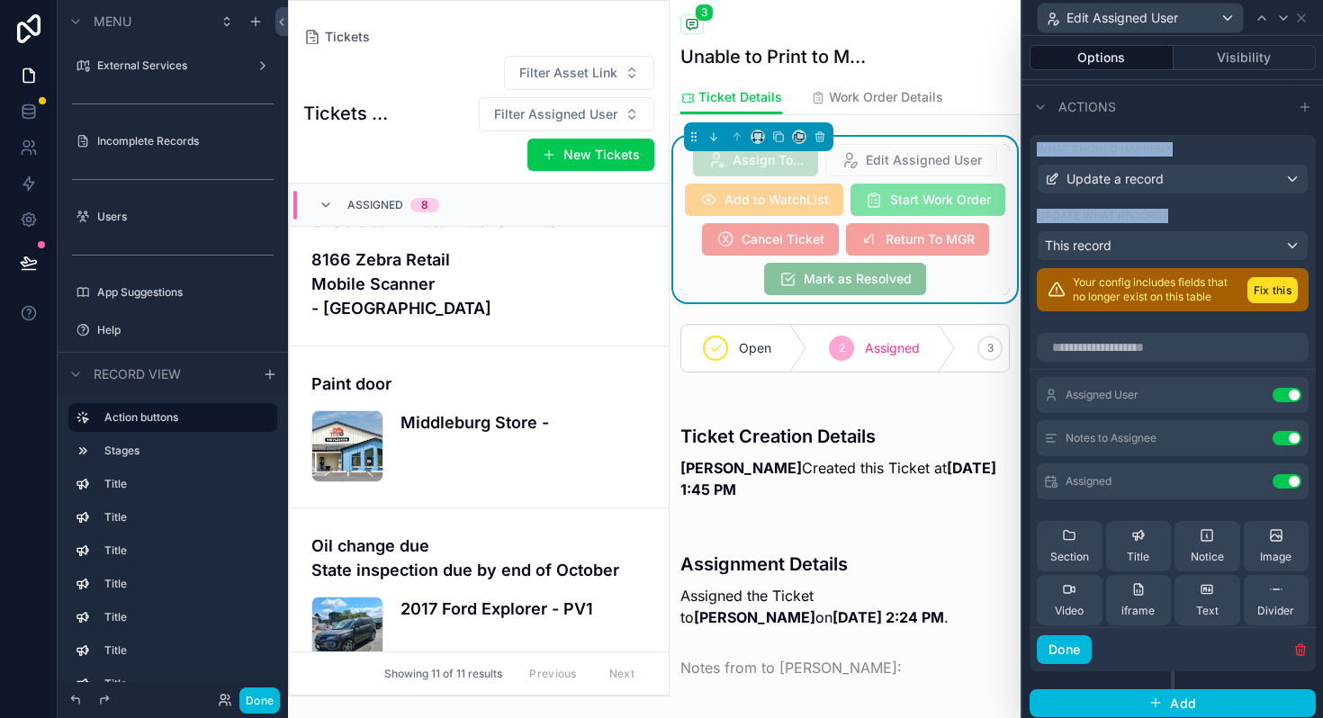
scroll to position [554, 0]
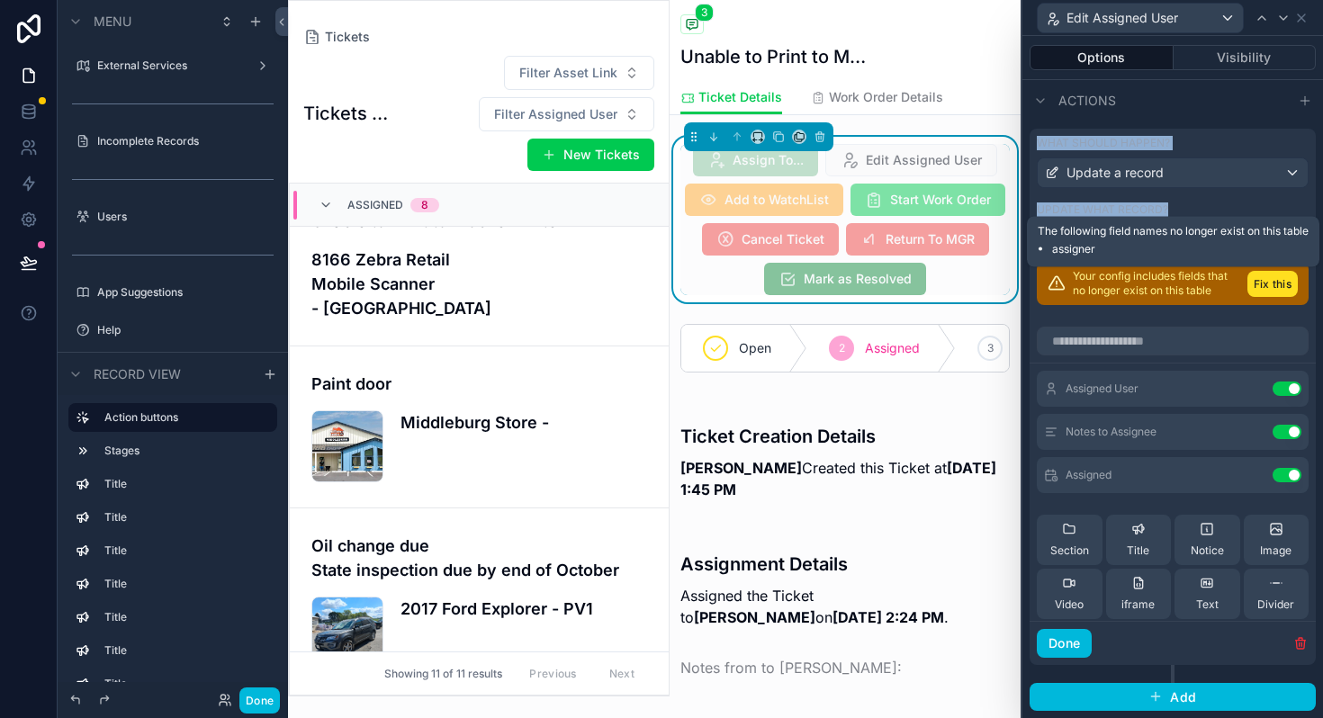
click at [1262, 288] on button "Fix this" at bounding box center [1272, 284] width 50 height 26
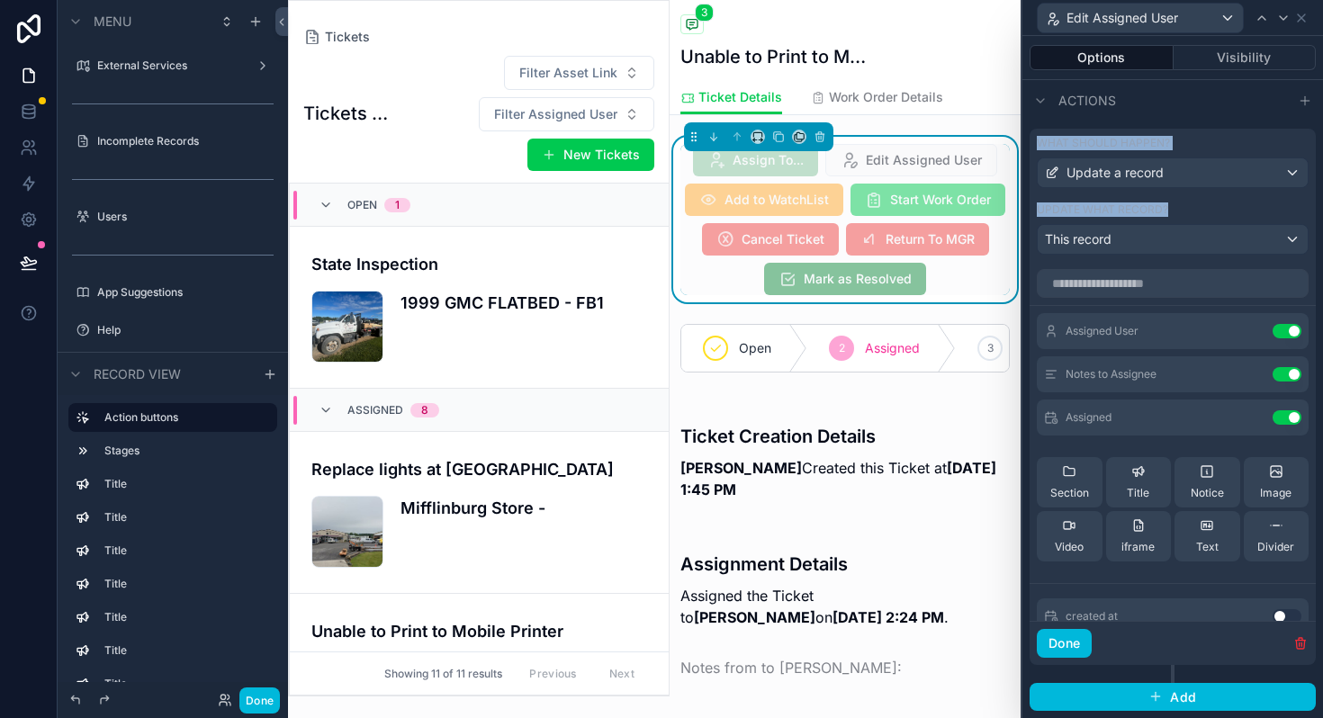
scroll to position [410, 0]
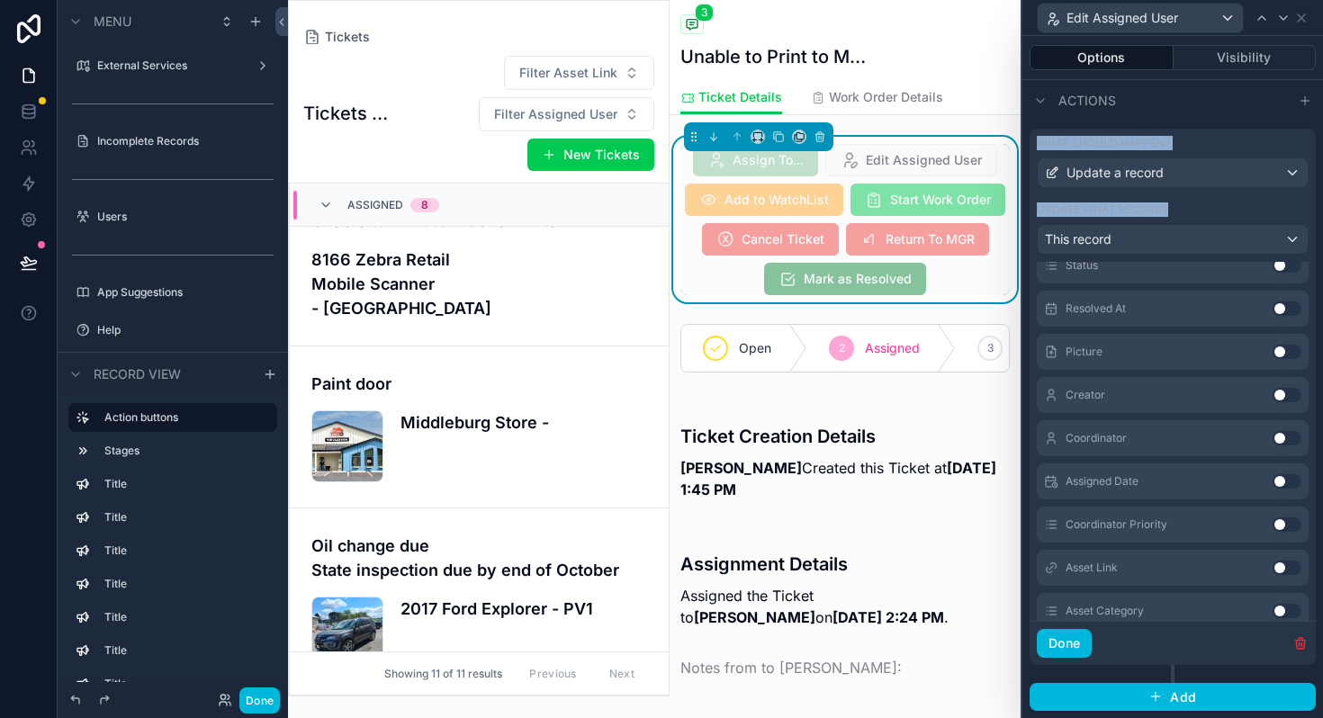
click at [1283, 435] on button "Use setting" at bounding box center [1286, 438] width 29 height 14
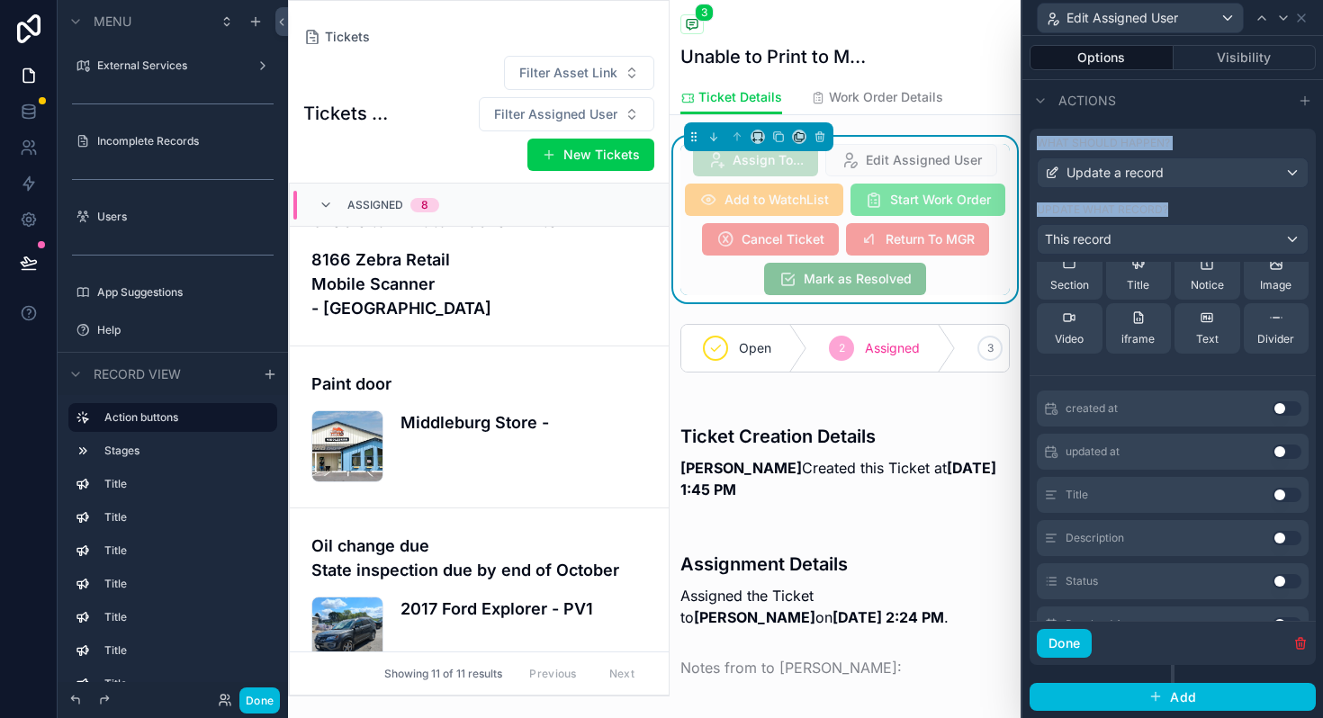
scroll to position [0, 0]
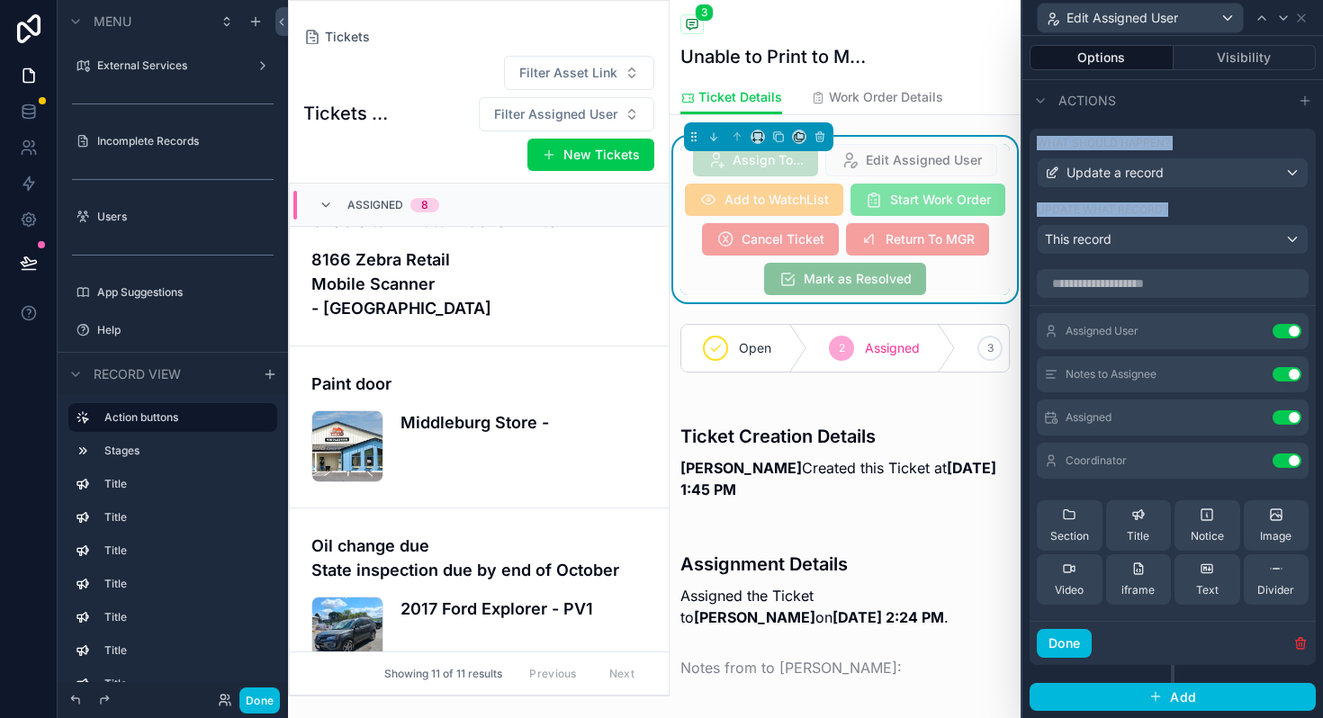
click at [0, 0] on icon at bounding box center [0, 0] width 0 height 0
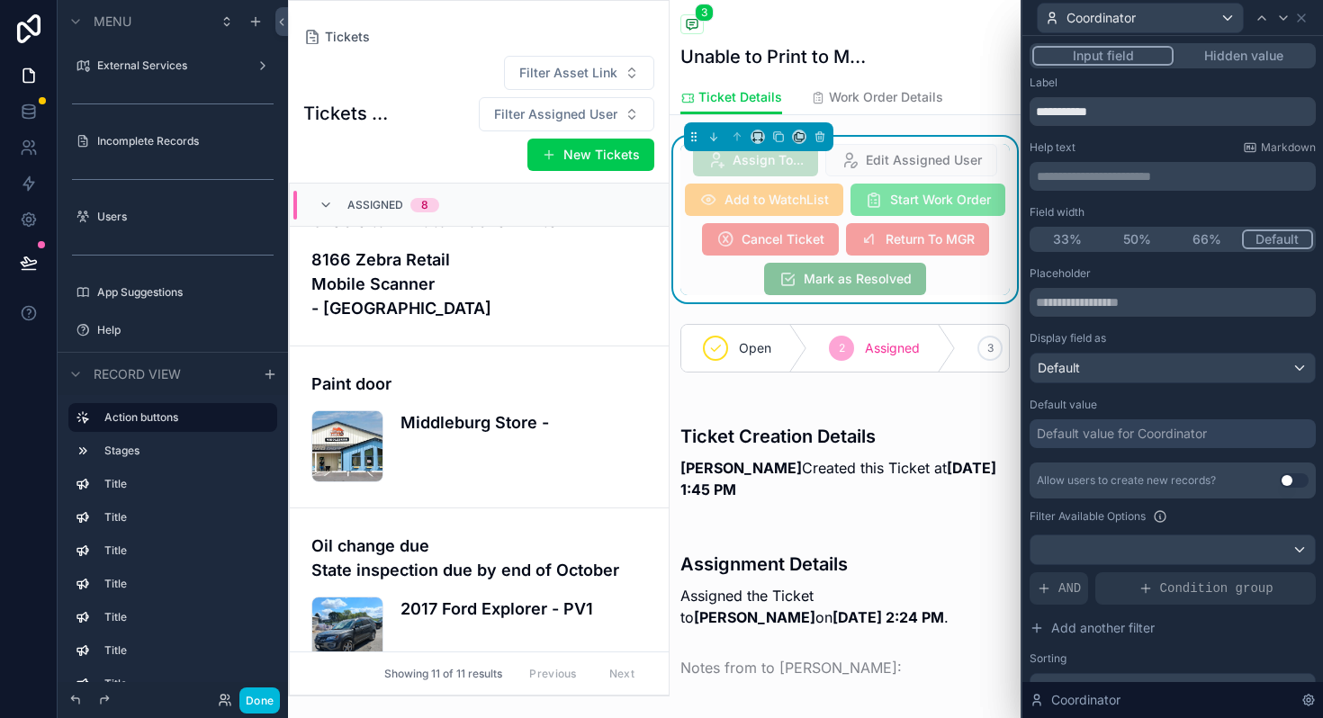
click at [1257, 61] on button "Hidden value" at bounding box center [1242, 56] width 139 height 20
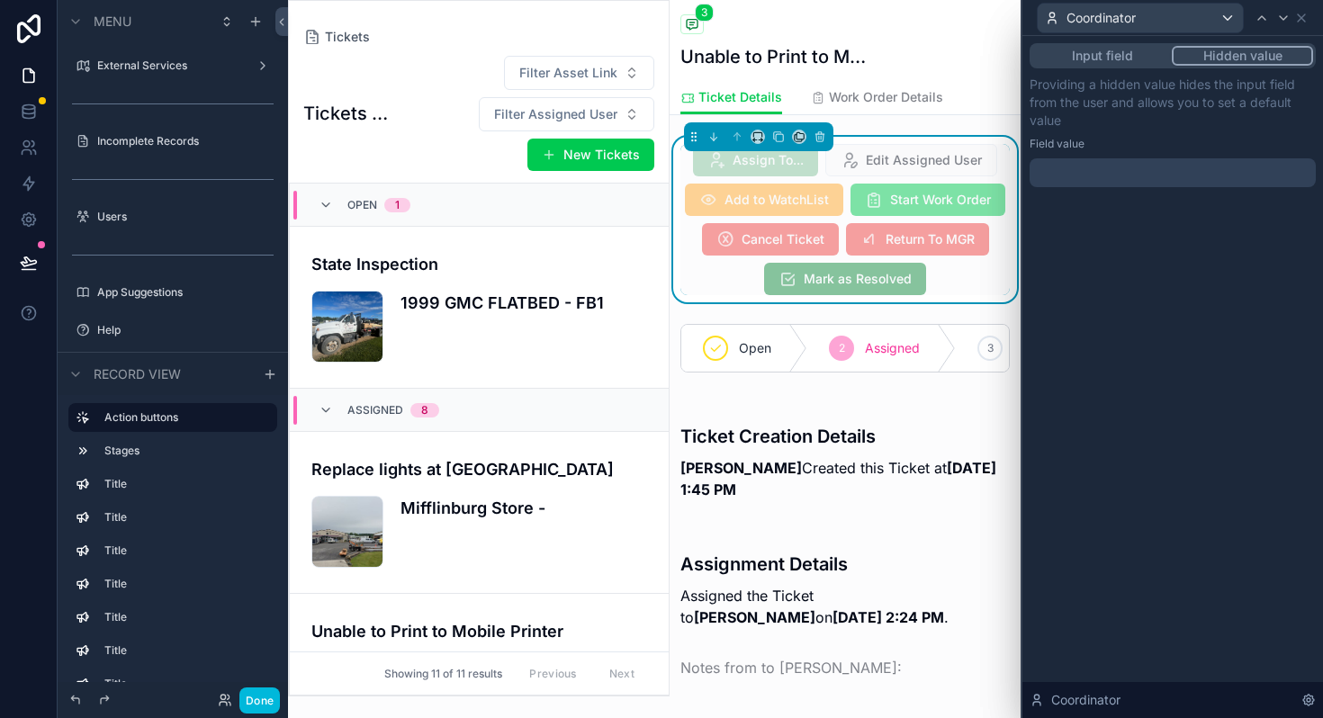
scroll to position [410, 0]
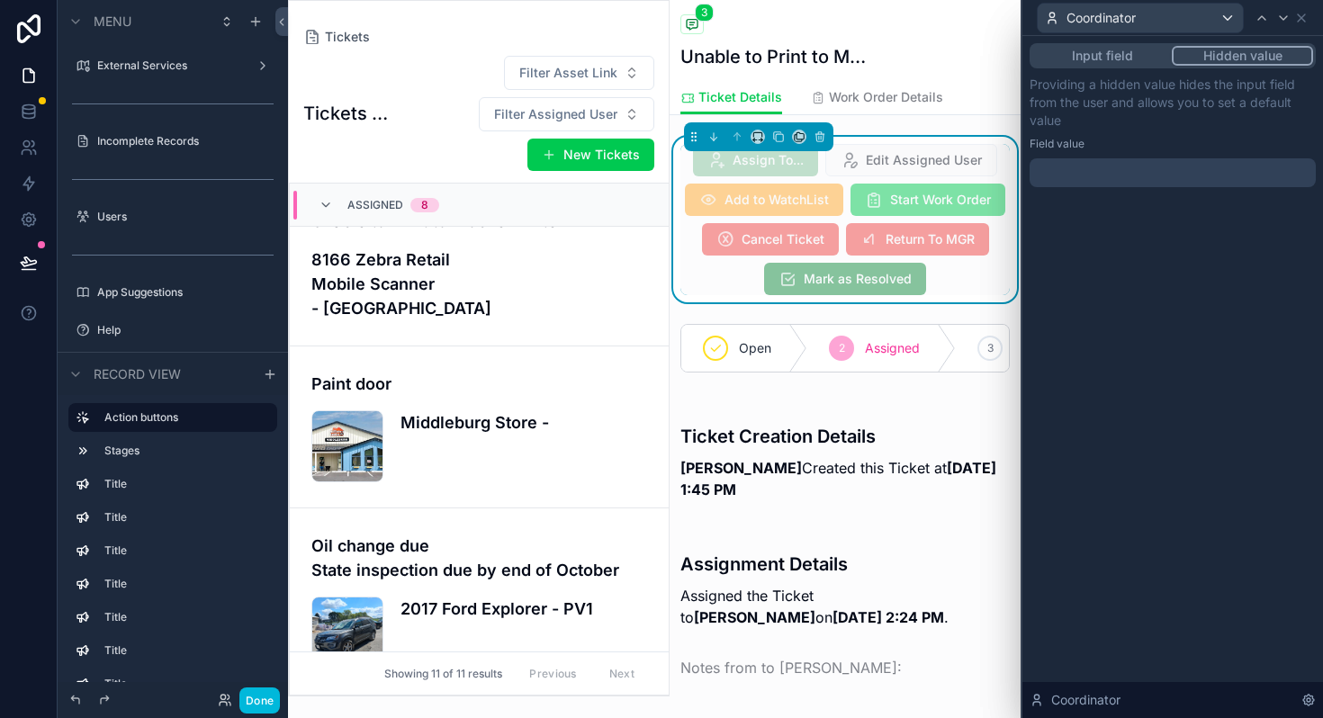
click at [1101, 171] on div at bounding box center [1172, 172] width 286 height 29
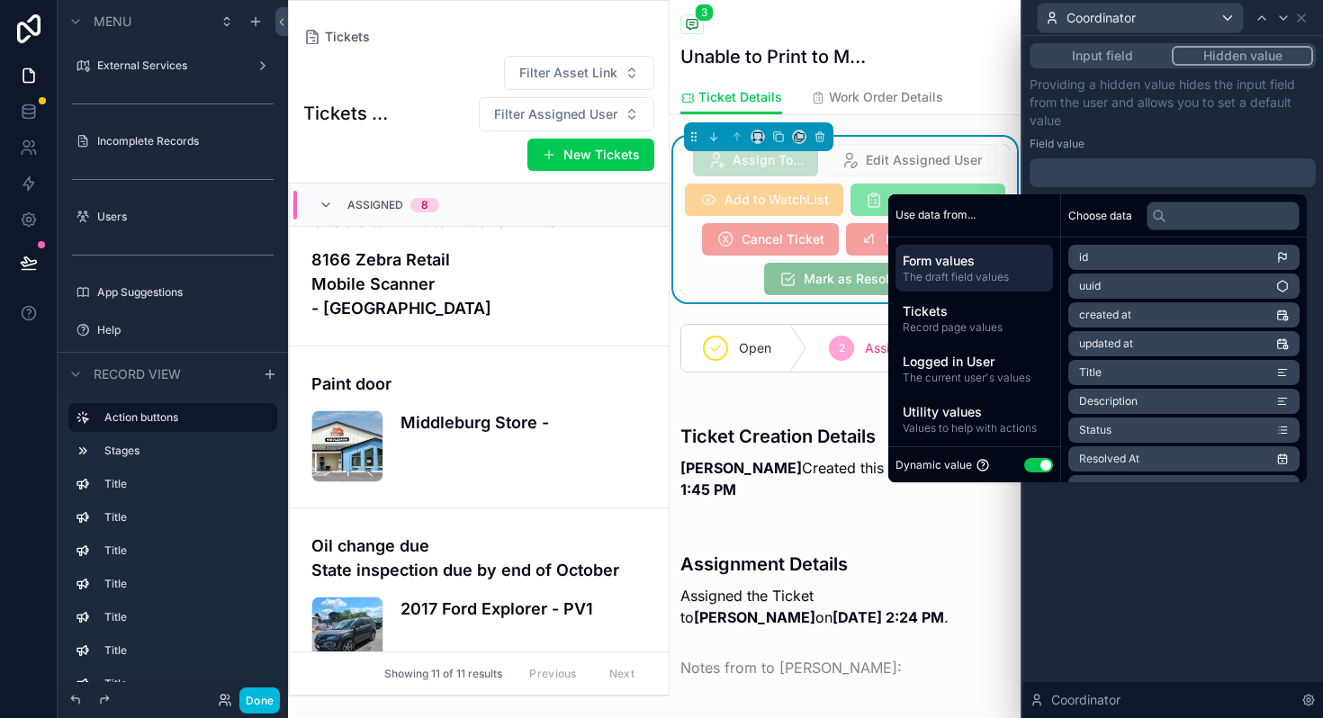
click at [1031, 462] on button "Use setting" at bounding box center [1038, 465] width 29 height 14
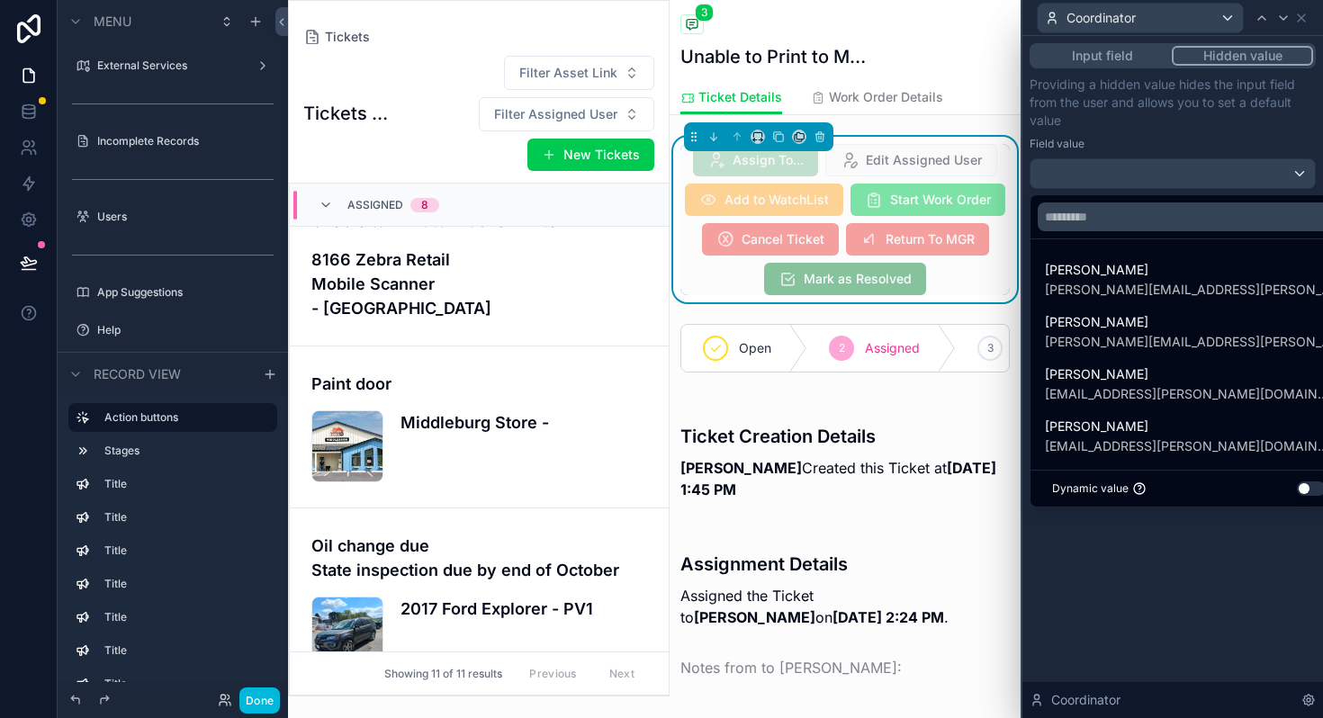
click at [1296, 489] on button "Use setting" at bounding box center [1310, 488] width 29 height 14
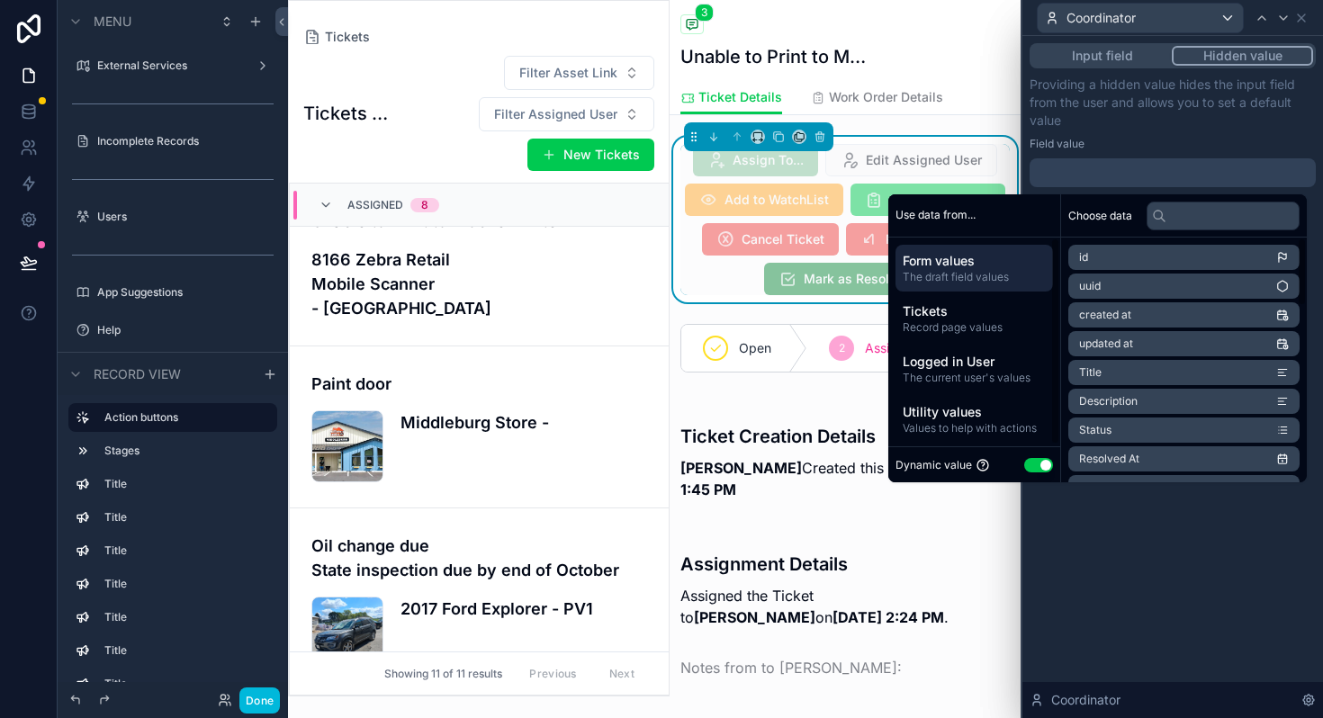
click at [926, 360] on span "Logged in User" at bounding box center [973, 362] width 143 height 18
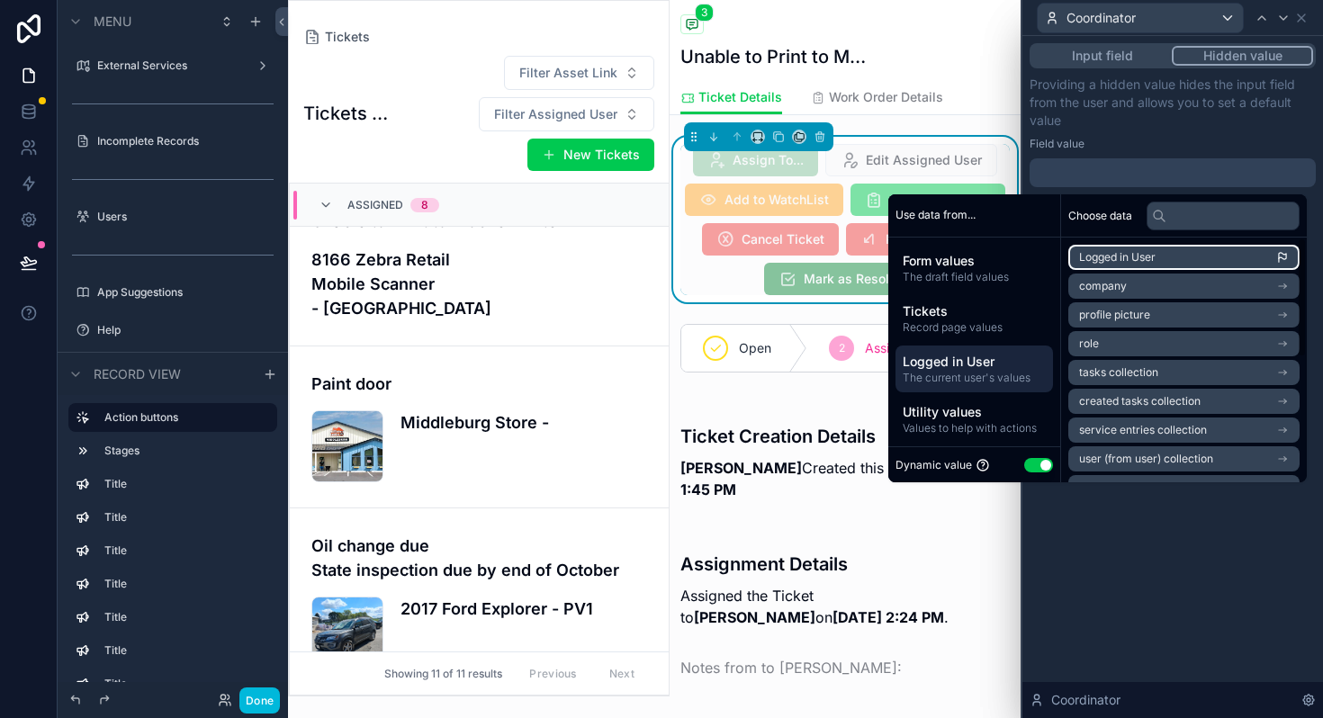
click at [1108, 247] on li "Logged in User" at bounding box center [1183, 257] width 231 height 25
click at [1143, 595] on div "**********" at bounding box center [1172, 377] width 300 height 682
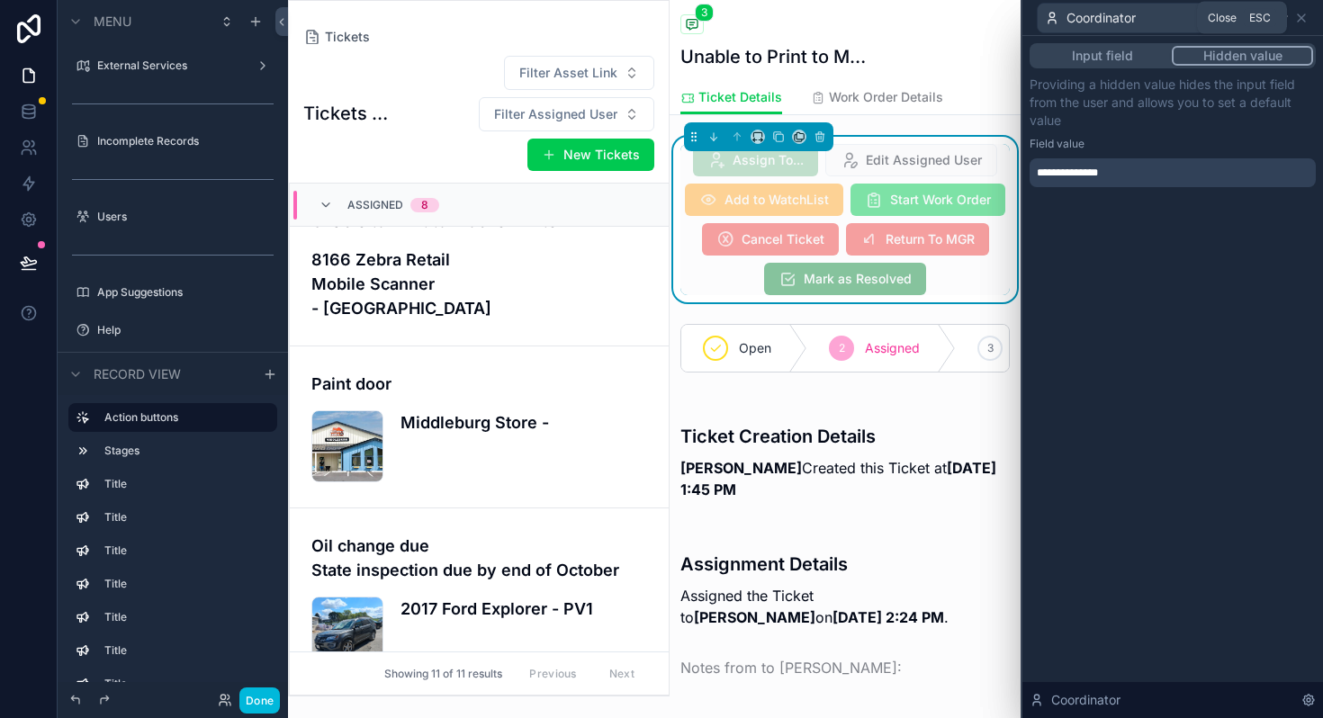
click at [1300, 22] on icon at bounding box center [1301, 18] width 14 height 14
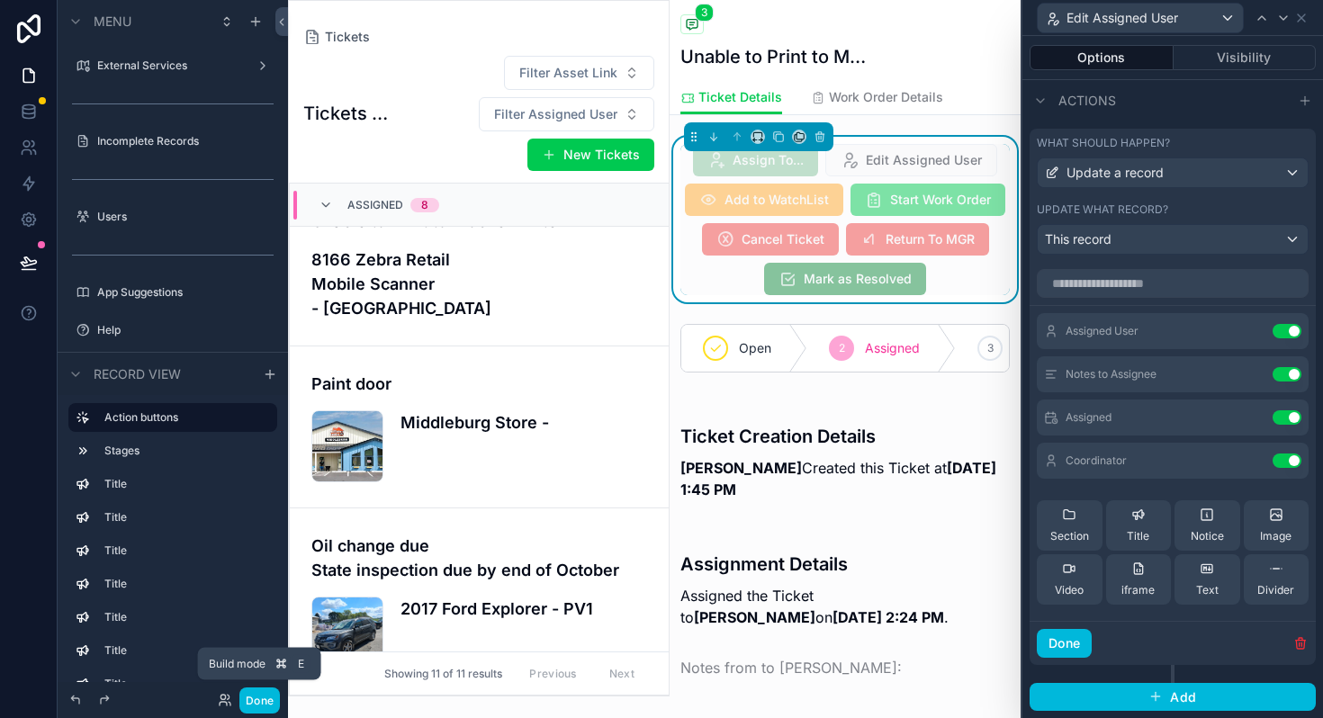
click at [263, 695] on button "Done" at bounding box center [259, 700] width 40 height 26
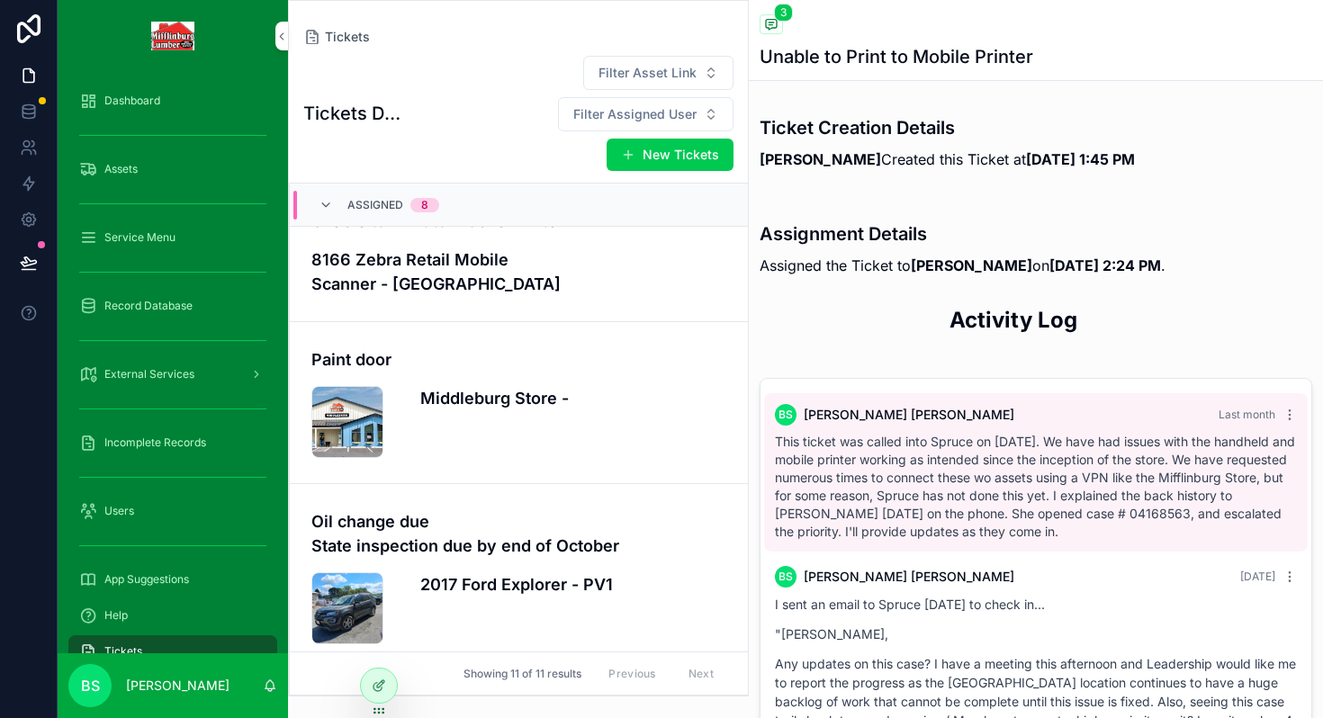
scroll to position [3, 0]
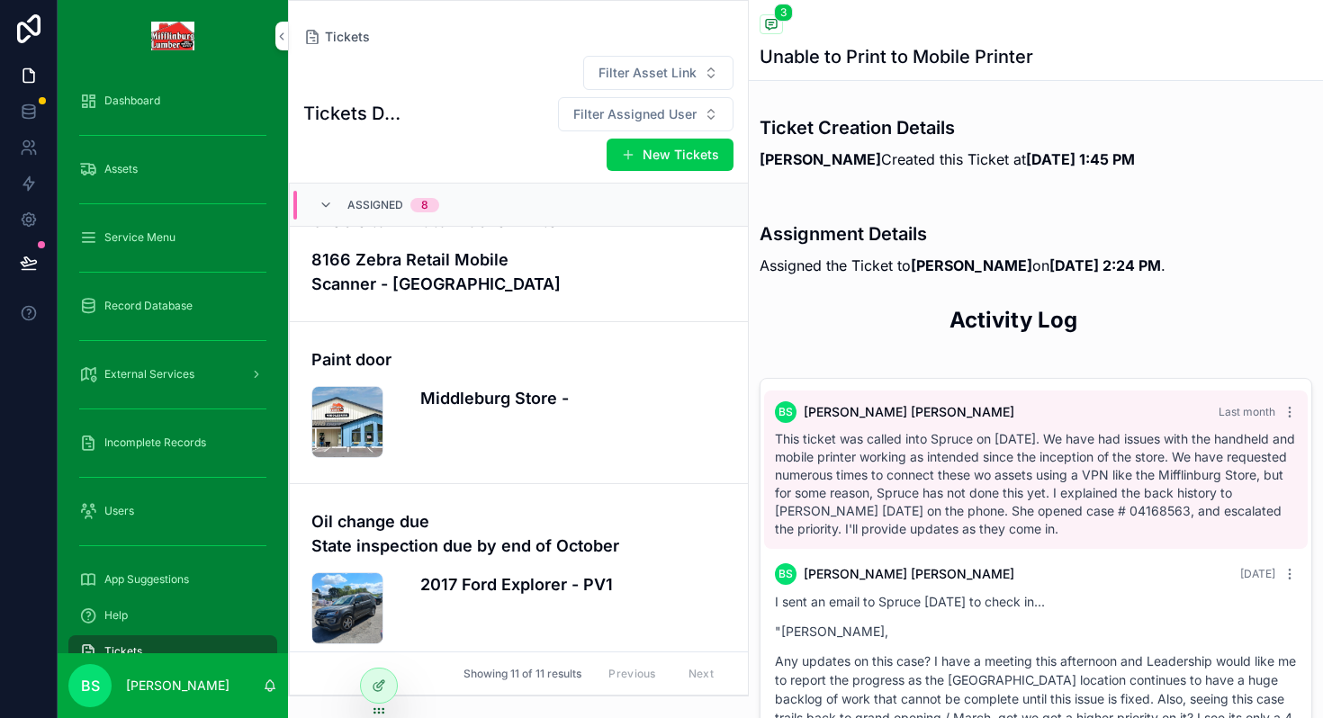
click at [372, 688] on icon at bounding box center [379, 685] width 14 height 14
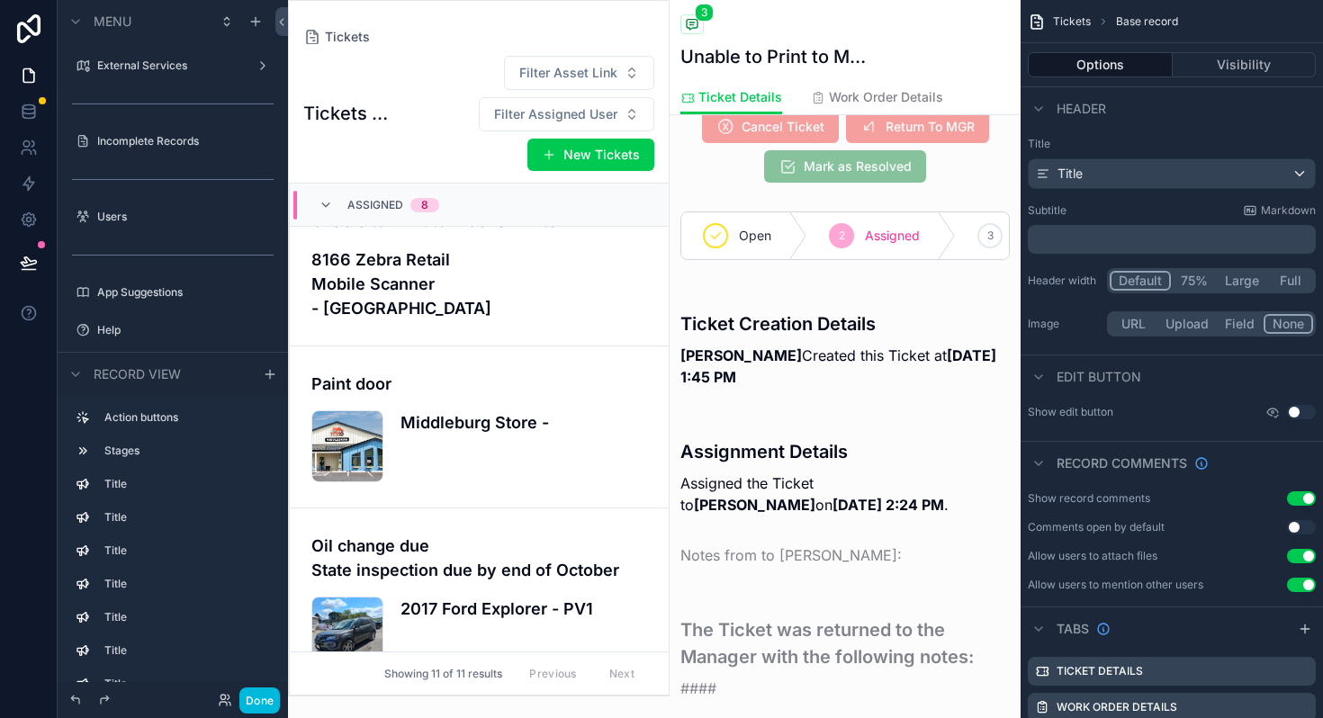
scroll to position [125, 0]
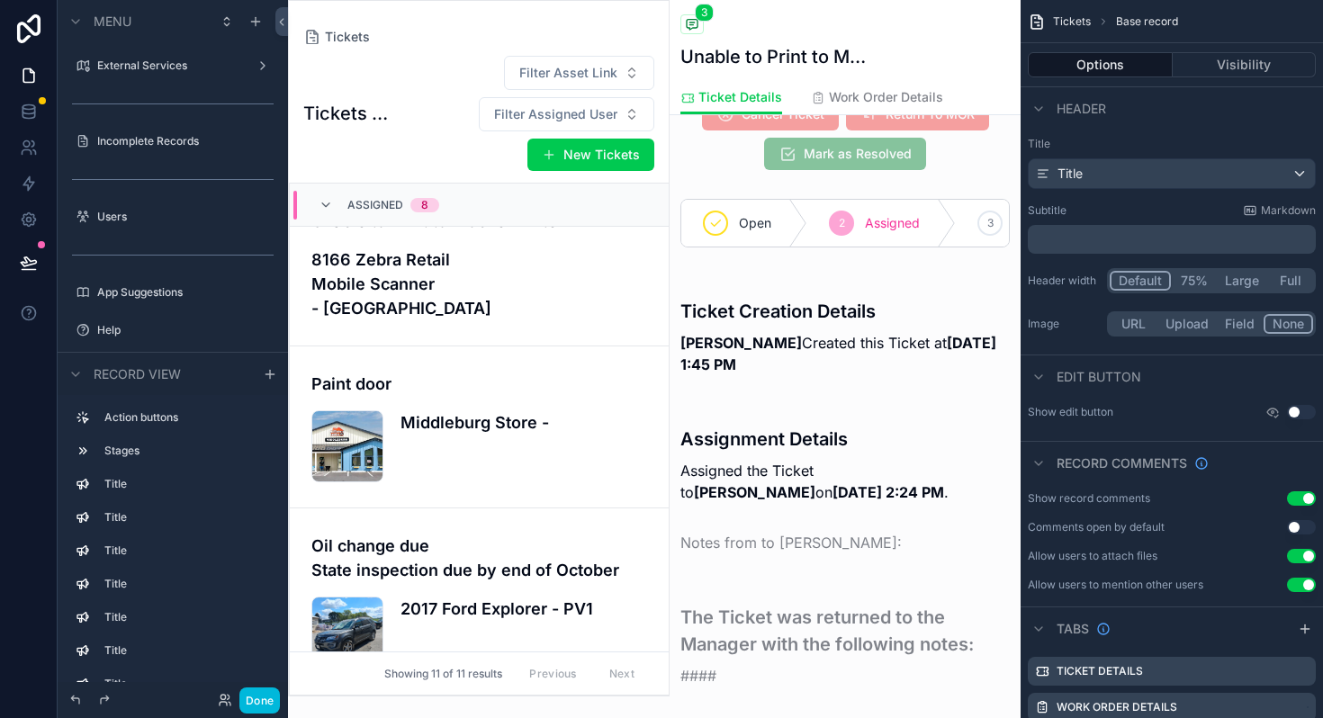
click at [763, 444] on div "scrollable content" at bounding box center [844, 453] width 351 height 113
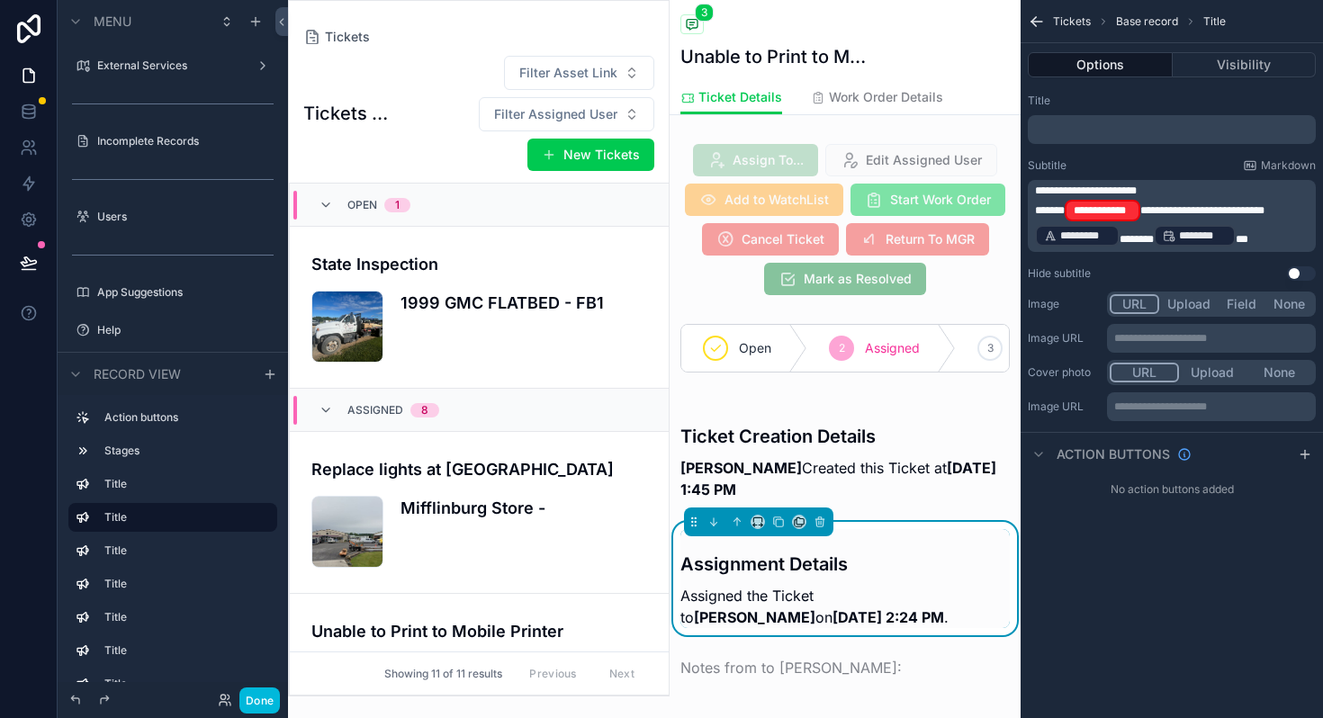
scroll to position [410, 0]
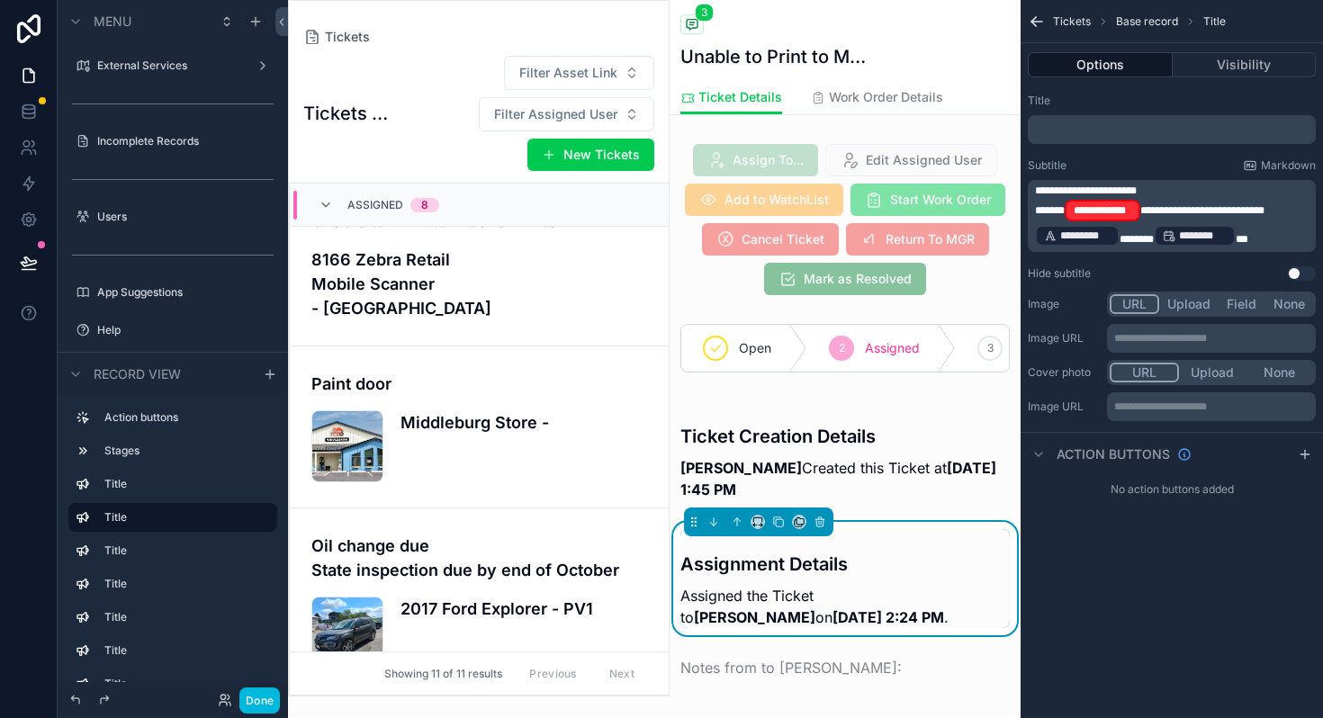
click at [1152, 211] on span "**********" at bounding box center [1202, 210] width 124 height 11
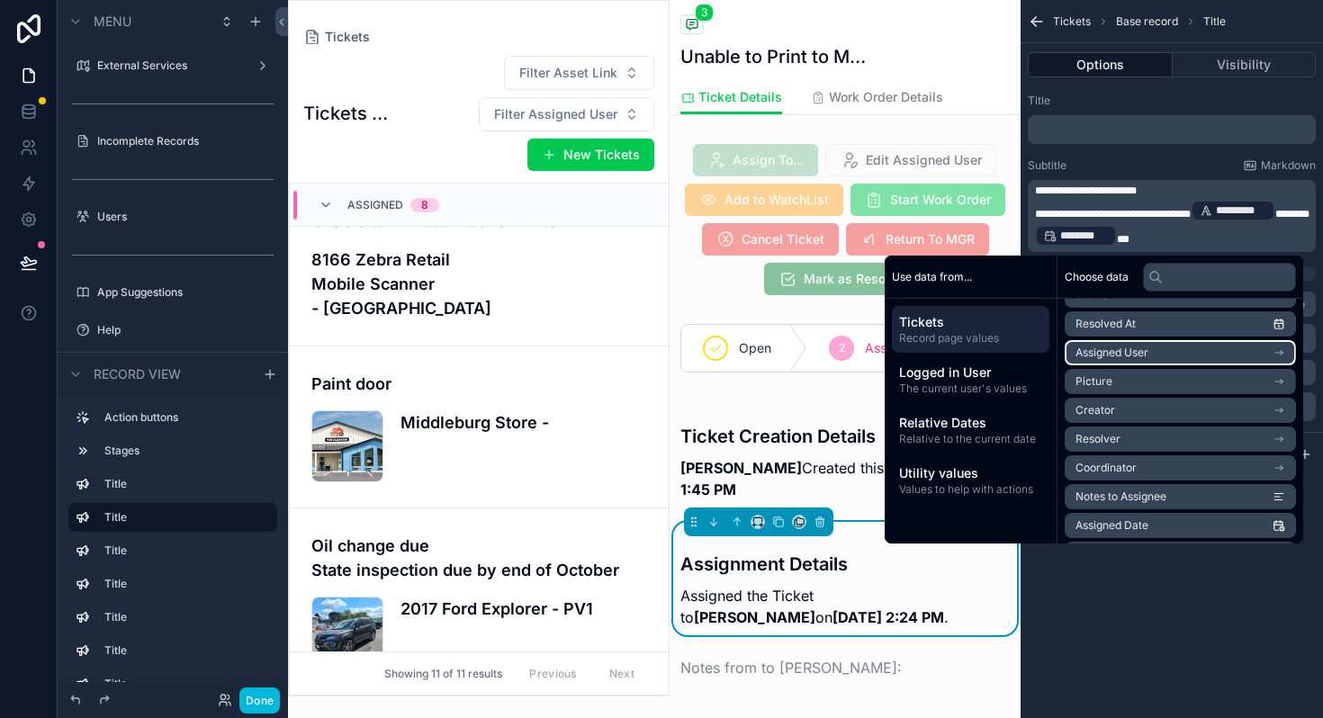
scroll to position [138, 0]
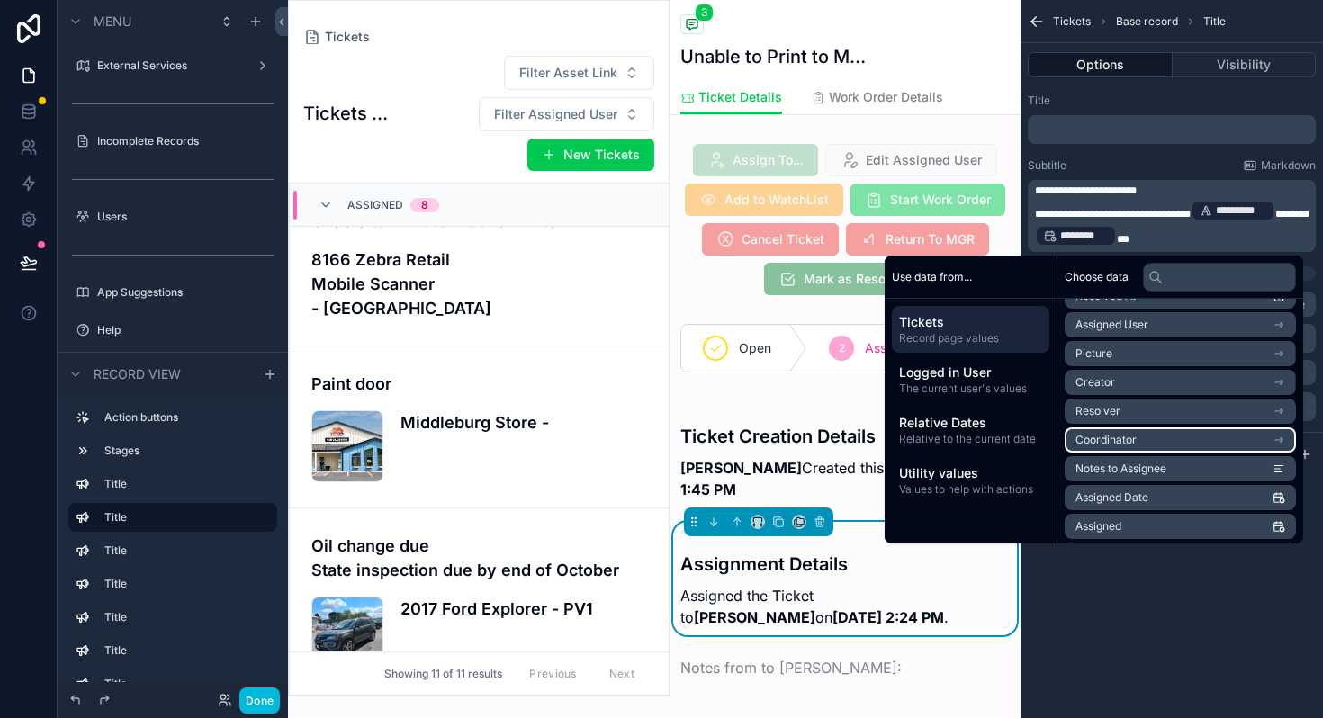
click at [1121, 439] on span "Coordinator" at bounding box center [1105, 440] width 61 height 14
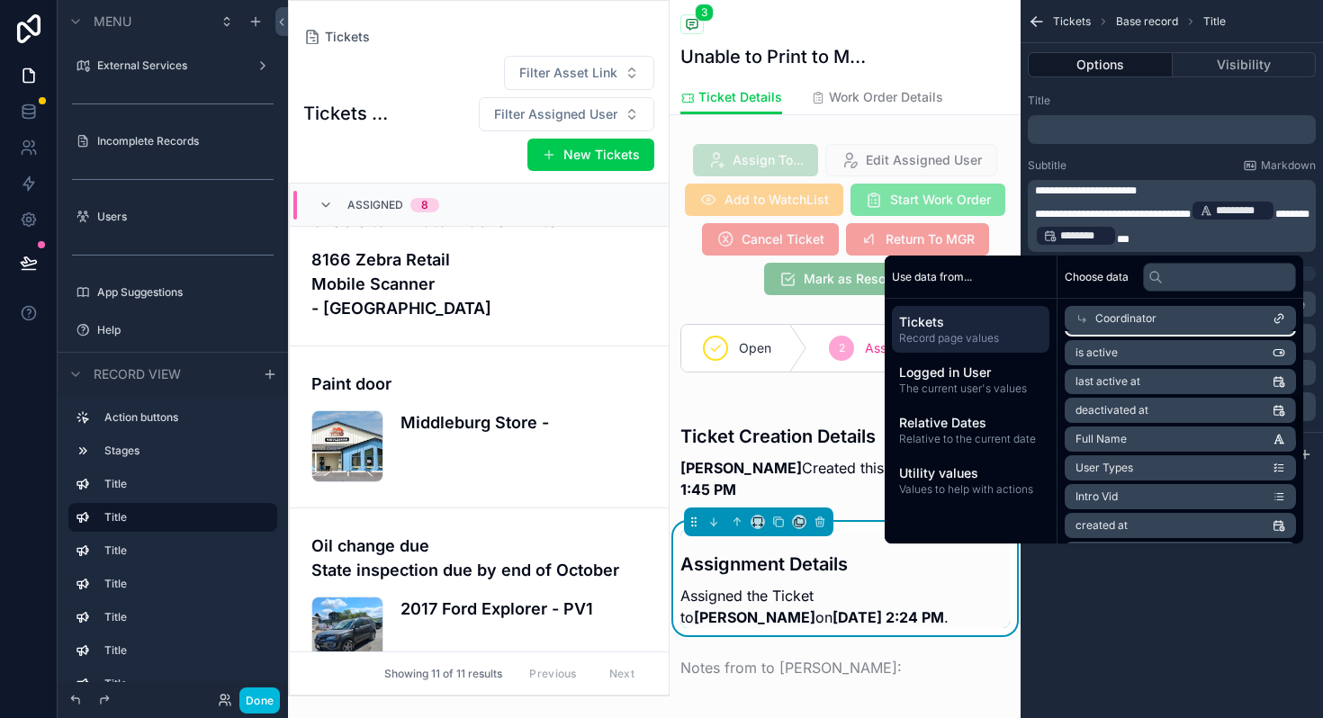
scroll to position [265, 0]
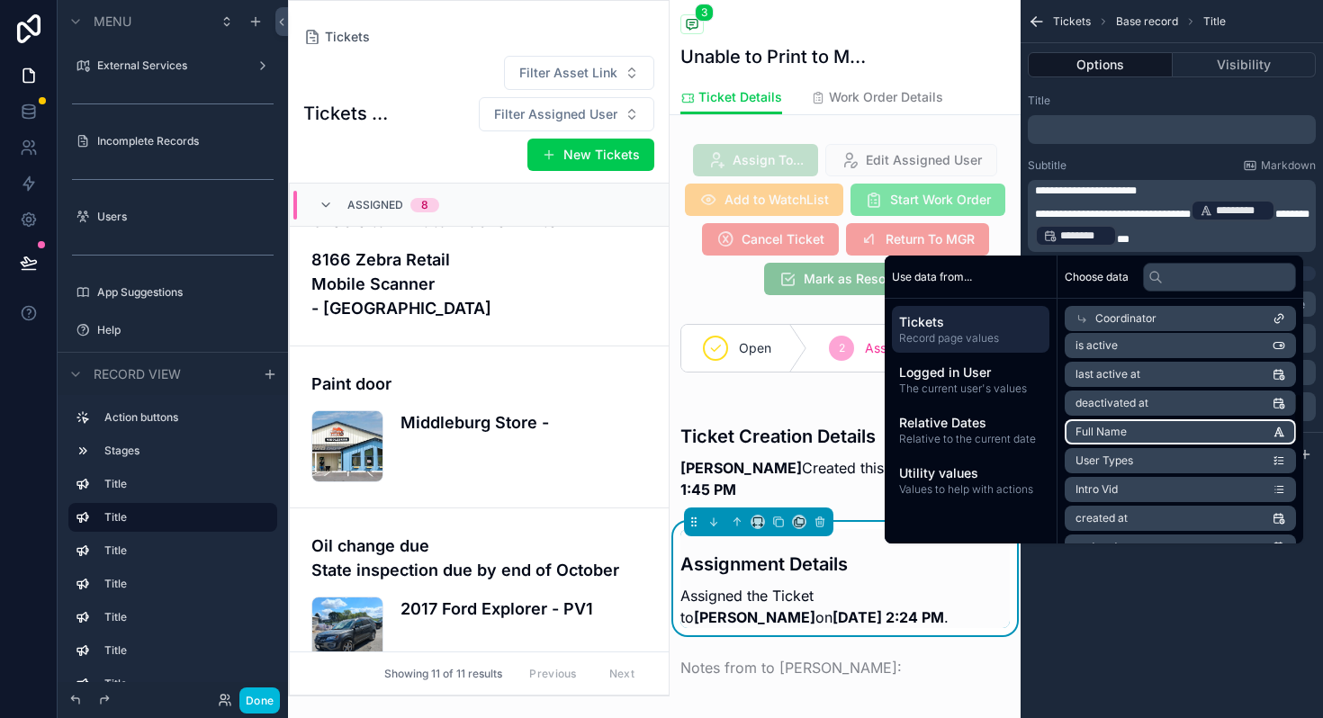
click at [1100, 433] on span "Full Name" at bounding box center [1100, 432] width 51 height 14
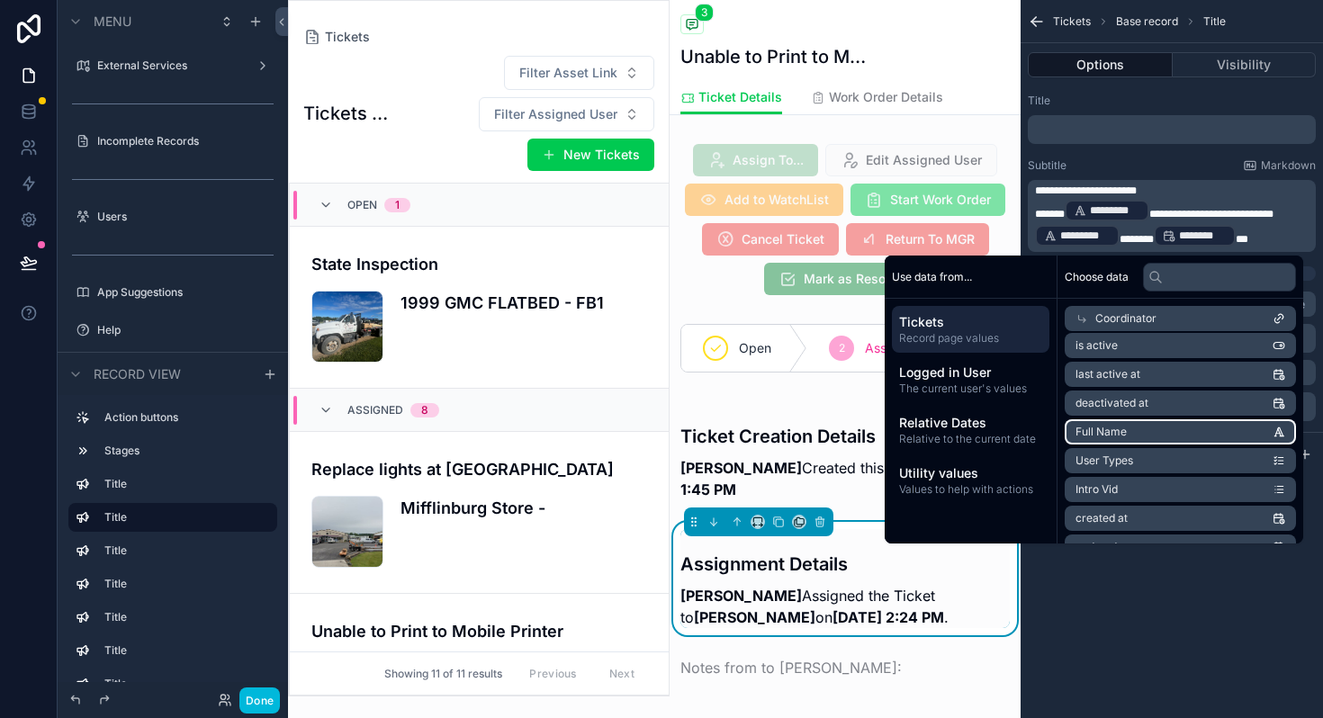
scroll to position [0, 0]
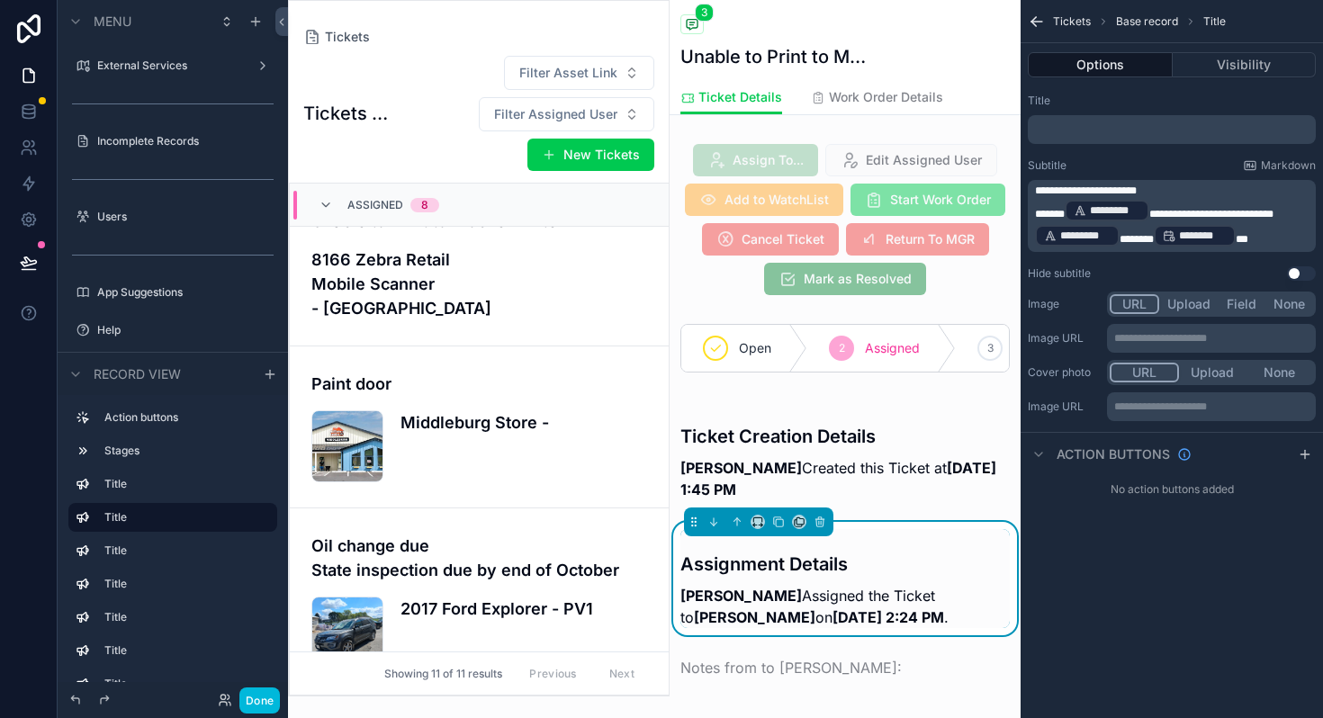
click at [1132, 627] on div "**********" at bounding box center [1171, 359] width 302 height 718
click at [258, 706] on button "Done" at bounding box center [259, 700] width 40 height 26
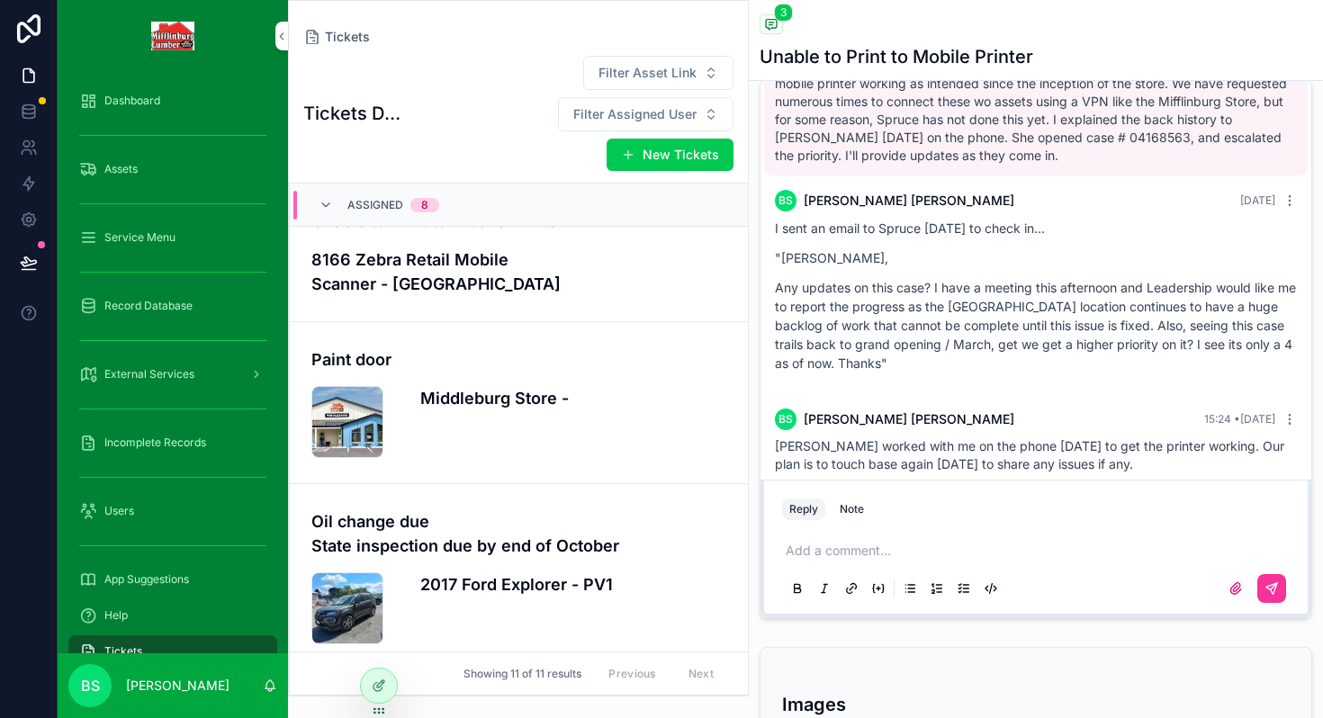
scroll to position [96, 0]
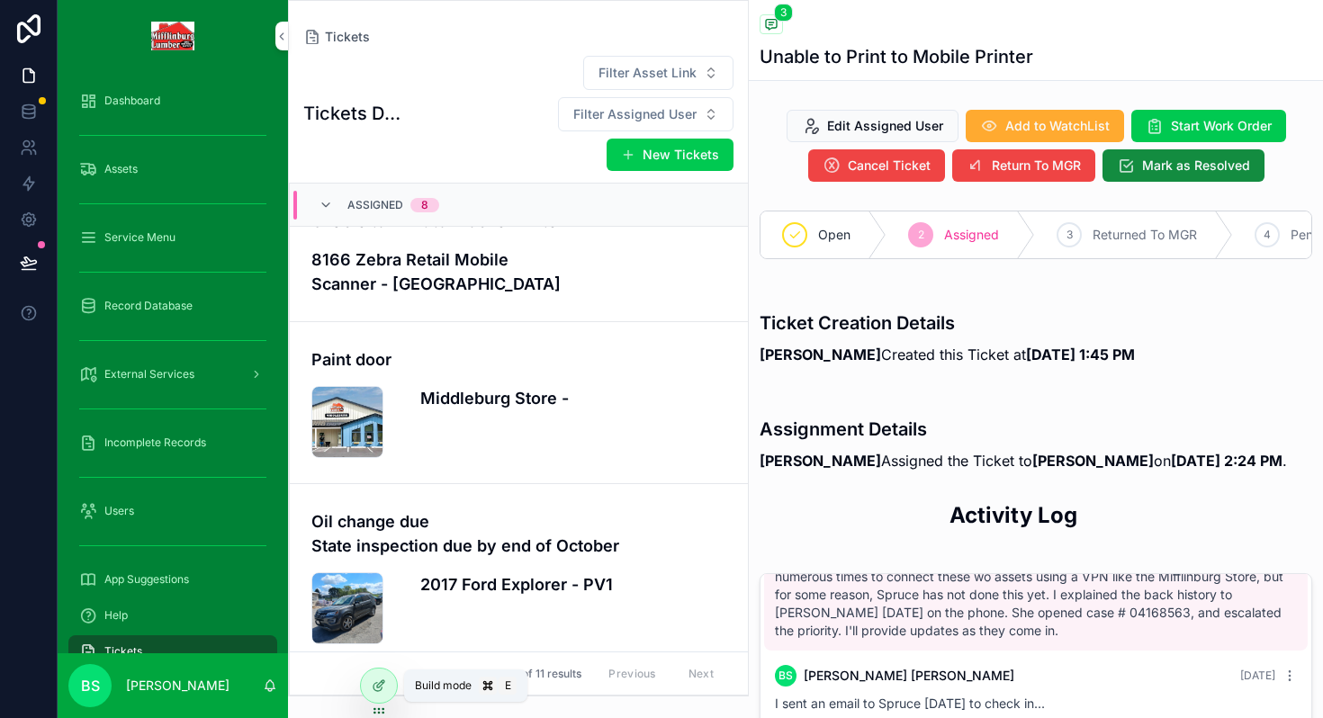
click at [389, 682] on div at bounding box center [379, 685] width 36 height 34
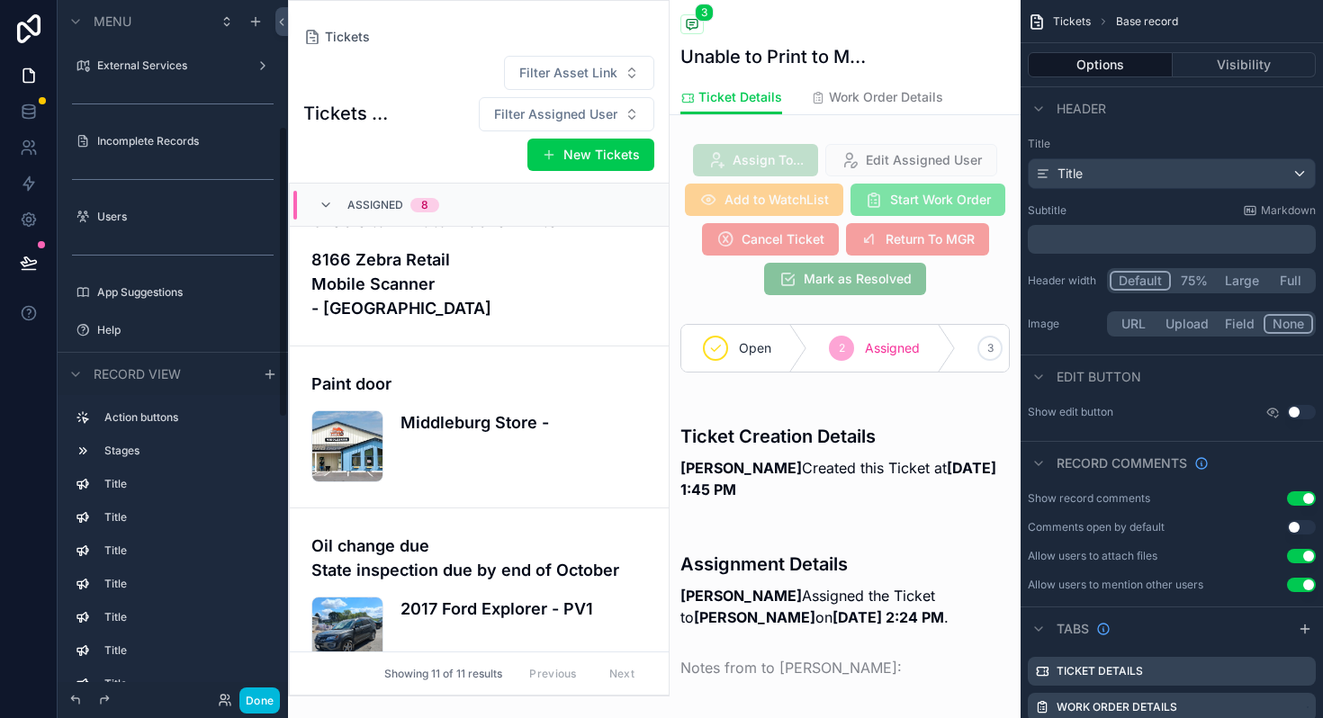
click at [838, 253] on div "scrollable content" at bounding box center [844, 220] width 351 height 166
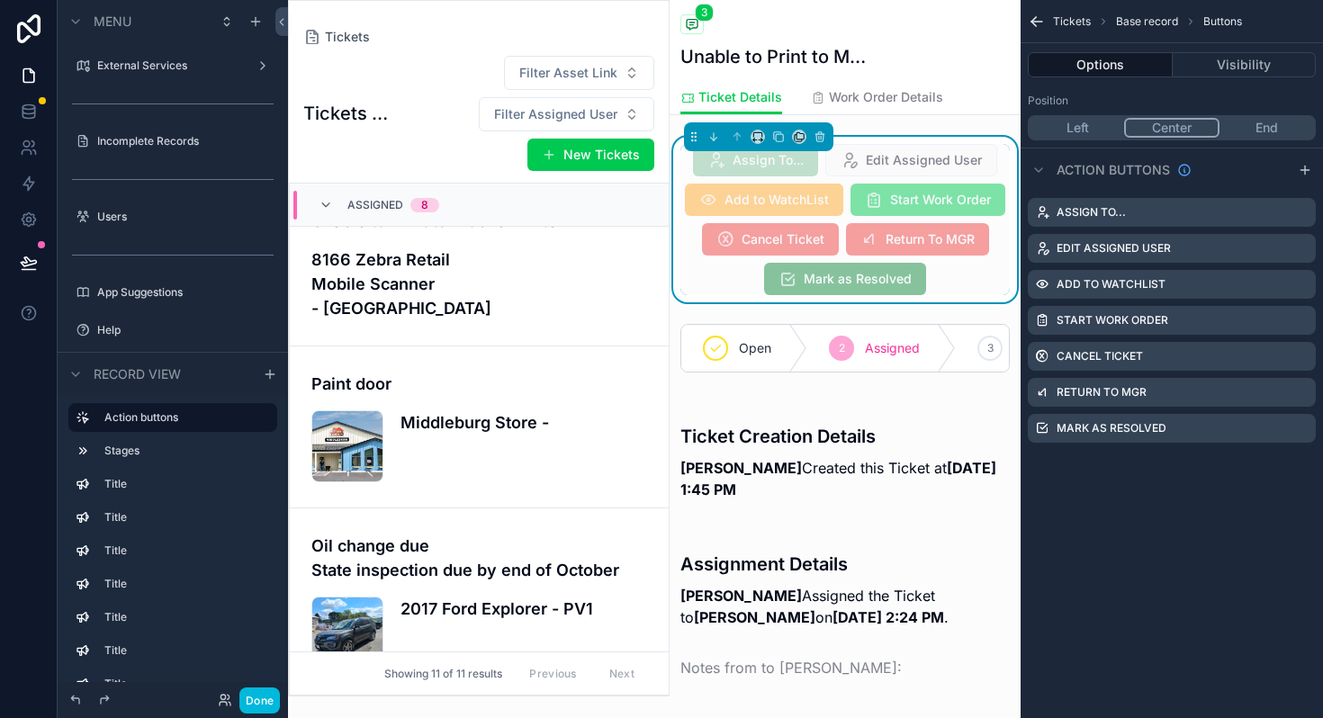
click at [0, 0] on icon "scrollable content" at bounding box center [0, 0] width 0 height 0
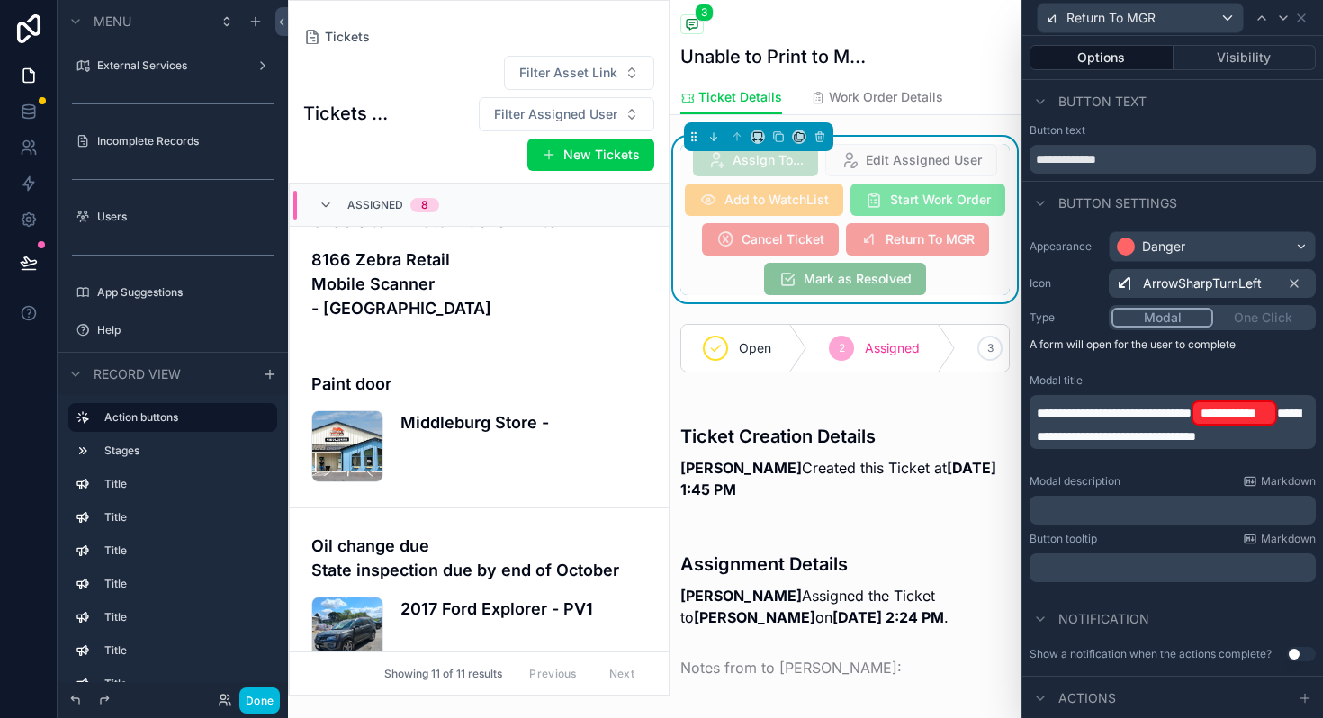
click at [1124, 437] on span "**********" at bounding box center [1168, 425] width 264 height 36
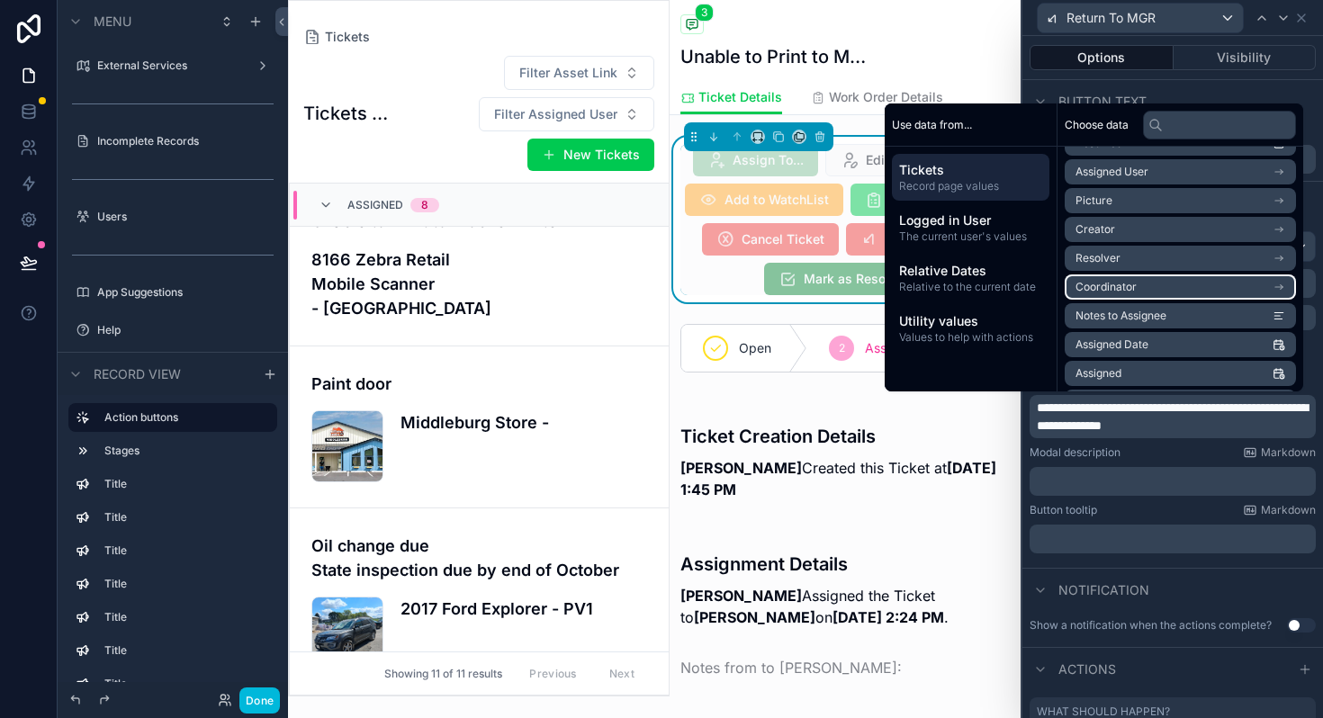
click at [1156, 285] on li "Coordinator" at bounding box center [1179, 286] width 231 height 25
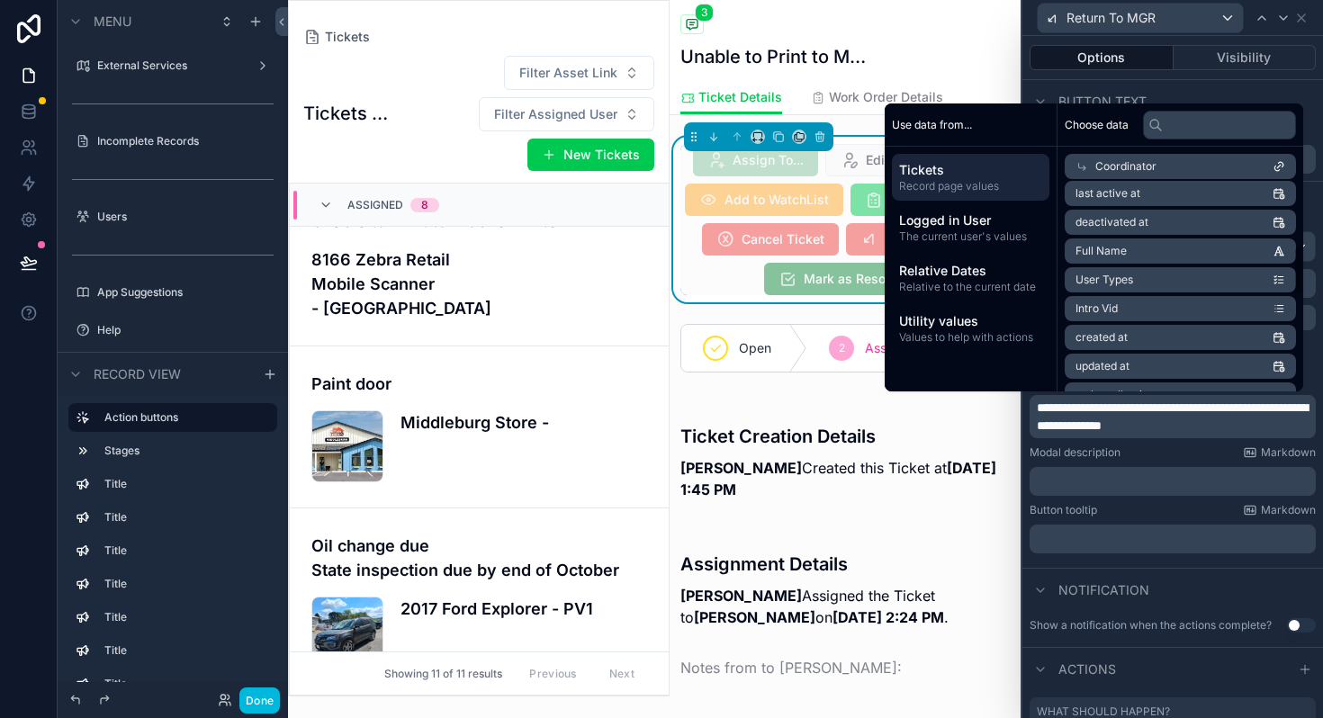
scroll to position [297, 0]
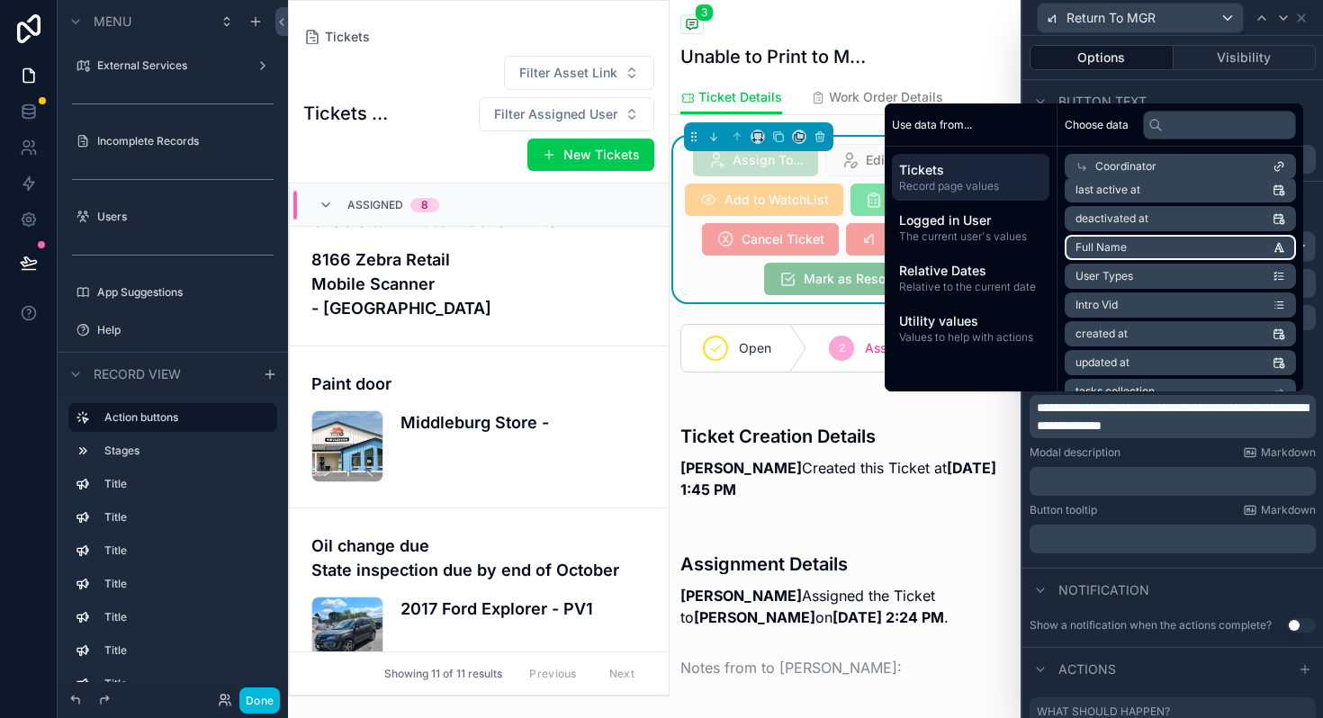
click at [1095, 250] on span "Full Name" at bounding box center [1100, 247] width 51 height 14
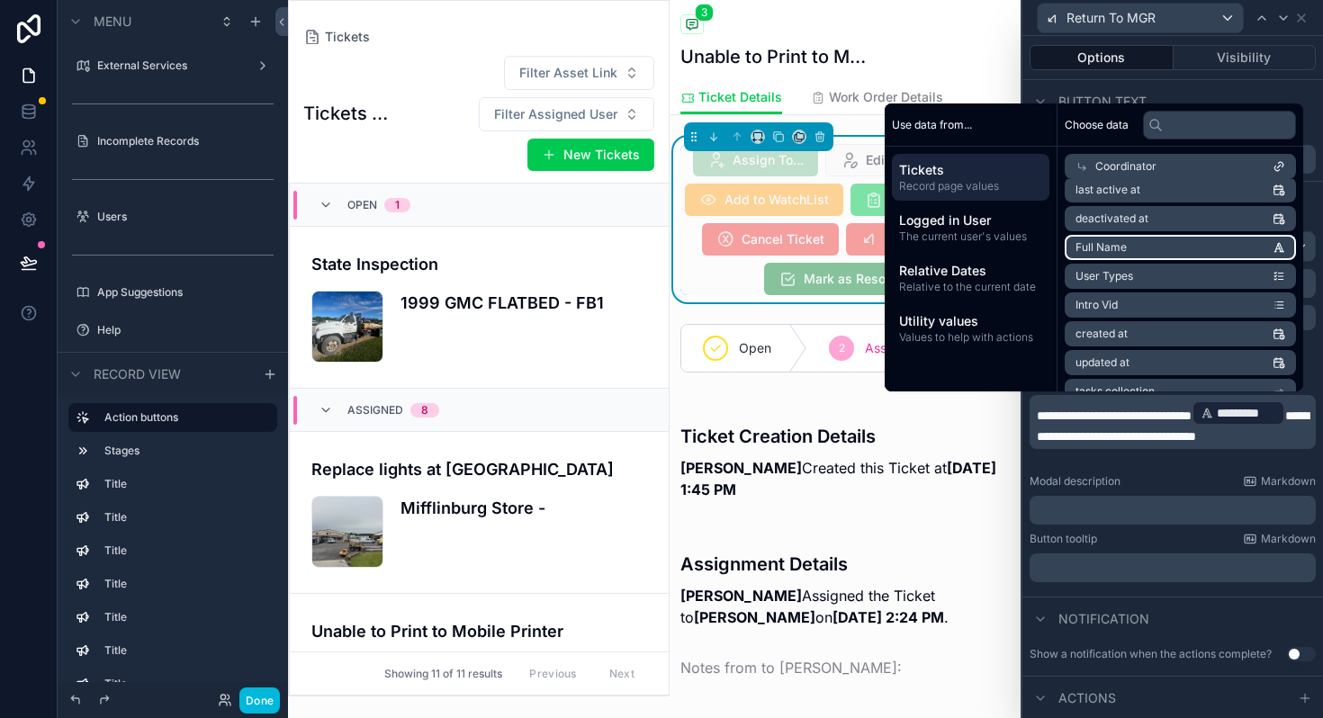
scroll to position [410, 0]
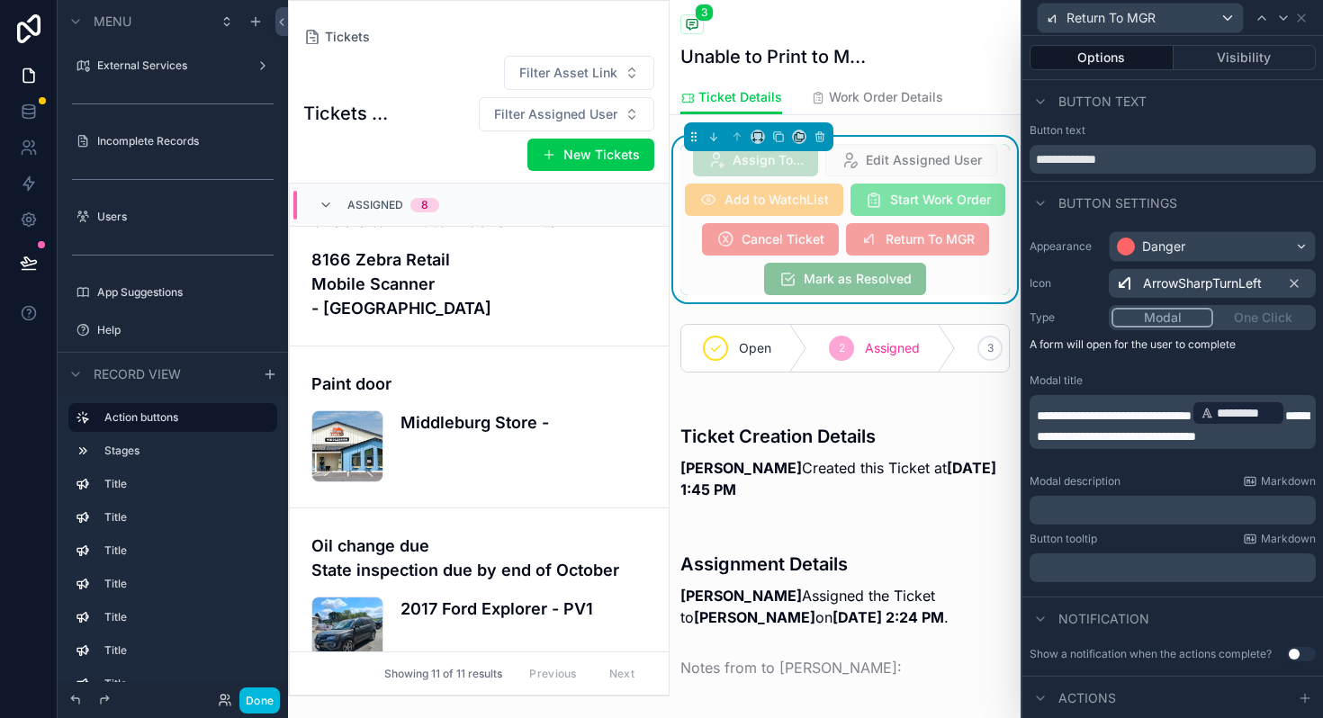
click at [1139, 445] on p "**********" at bounding box center [1173, 422] width 275 height 47
click at [1184, 467] on div "**********" at bounding box center [1172, 406] width 300 height 365
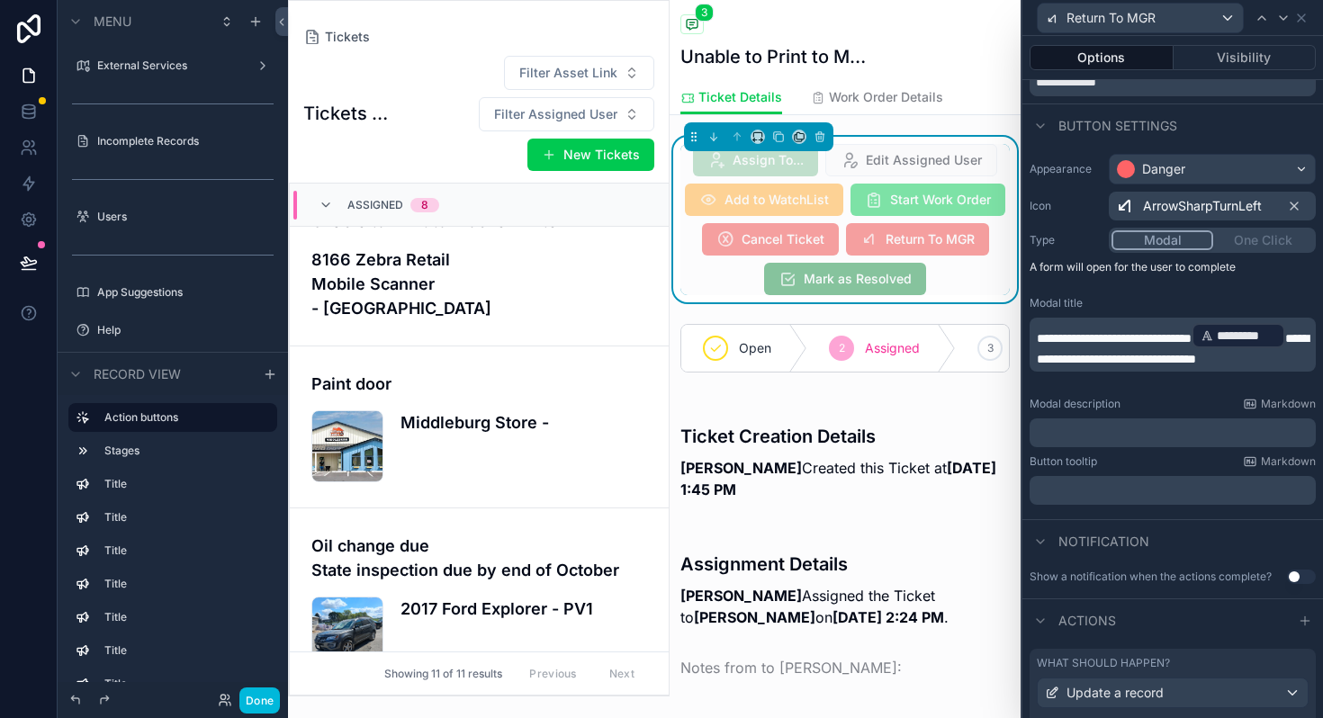
scroll to position [194, 0]
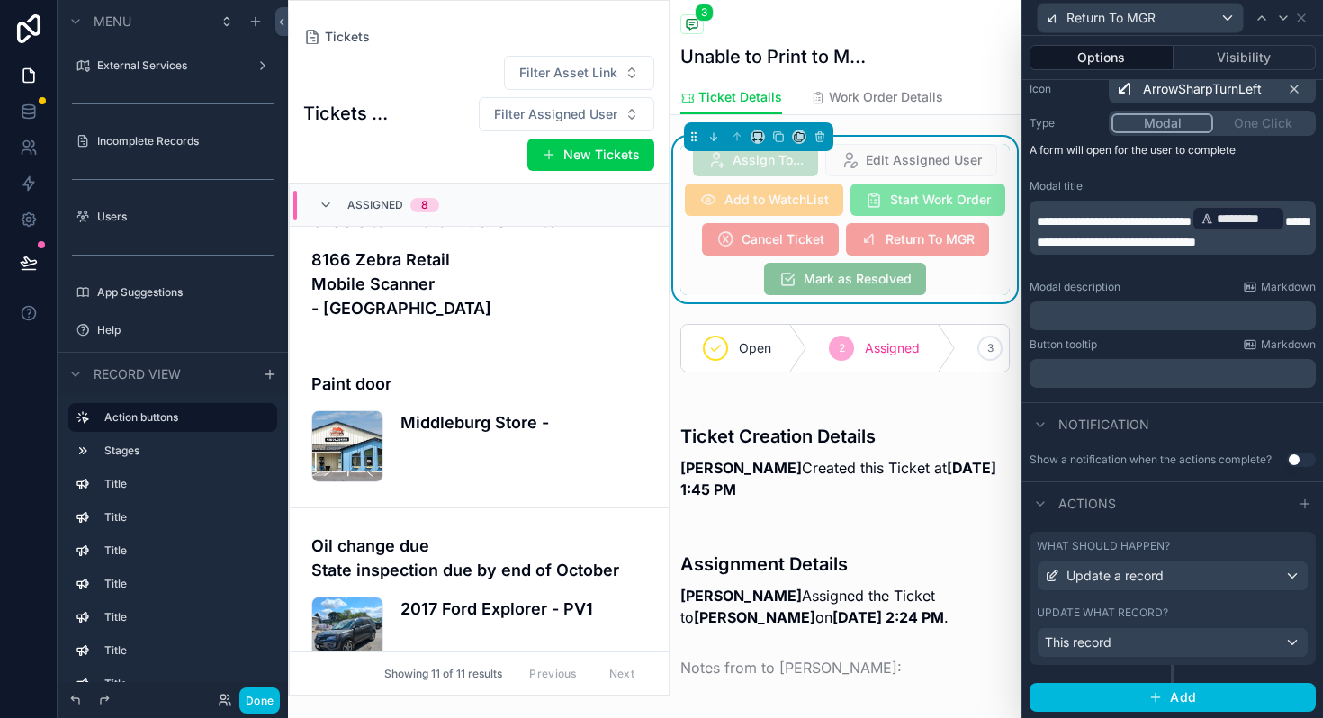
click at [1226, 56] on button "Visibility" at bounding box center [1244, 57] width 143 height 25
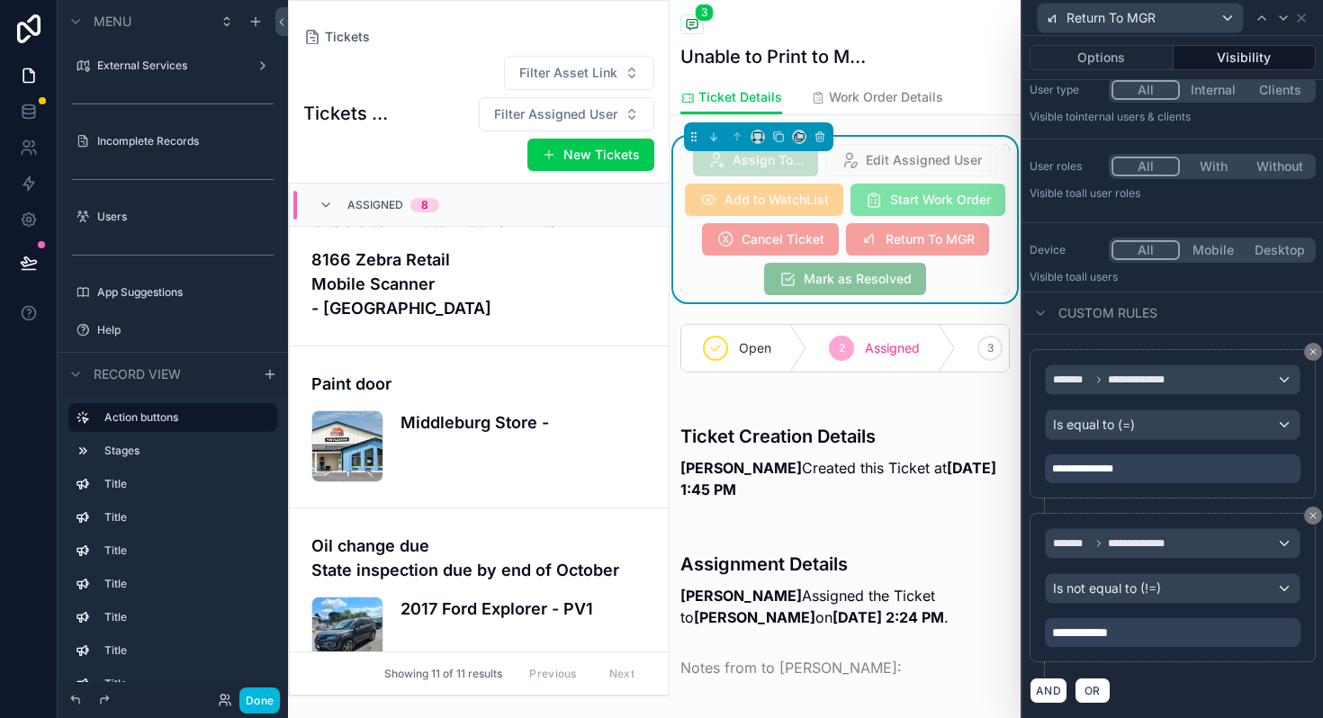
click at [1116, 631] on span "**********" at bounding box center [1085, 632] width 67 height 18
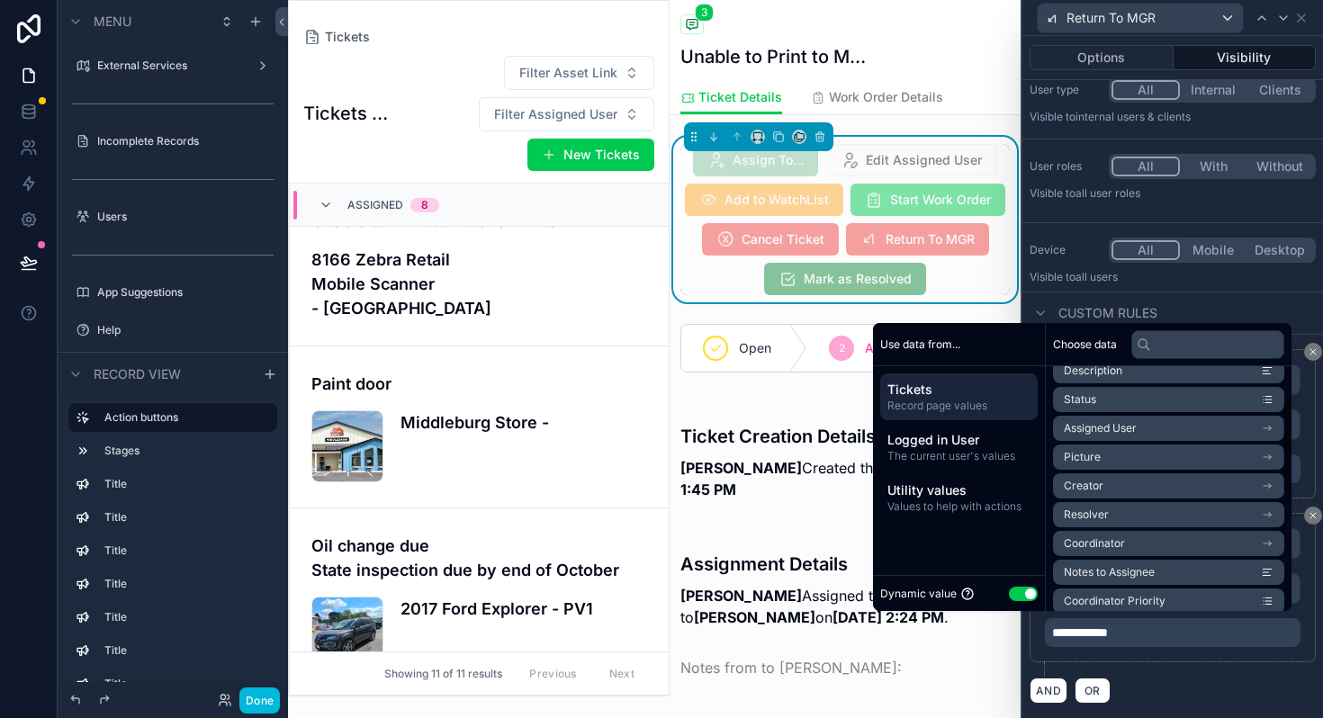
scroll to position [103, 0]
click at [1094, 516] on span "Coordinator" at bounding box center [1093, 513] width 61 height 14
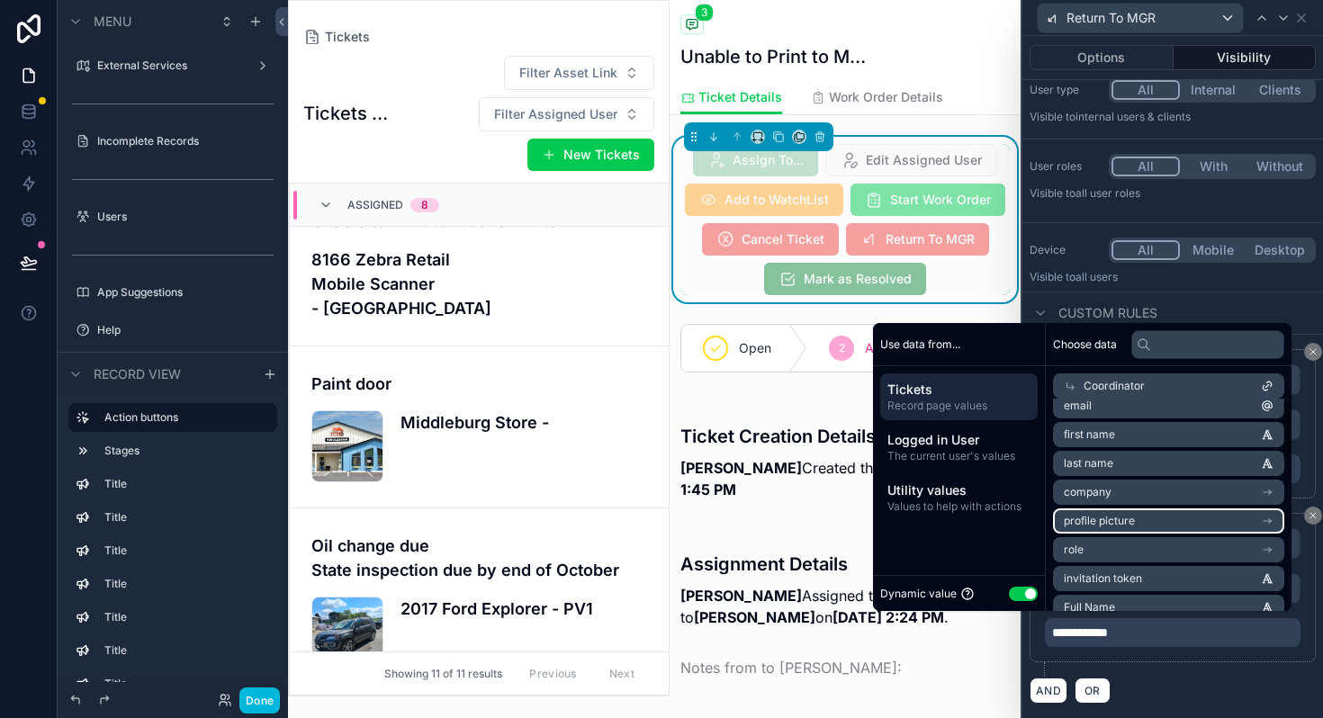
scroll to position [0, 0]
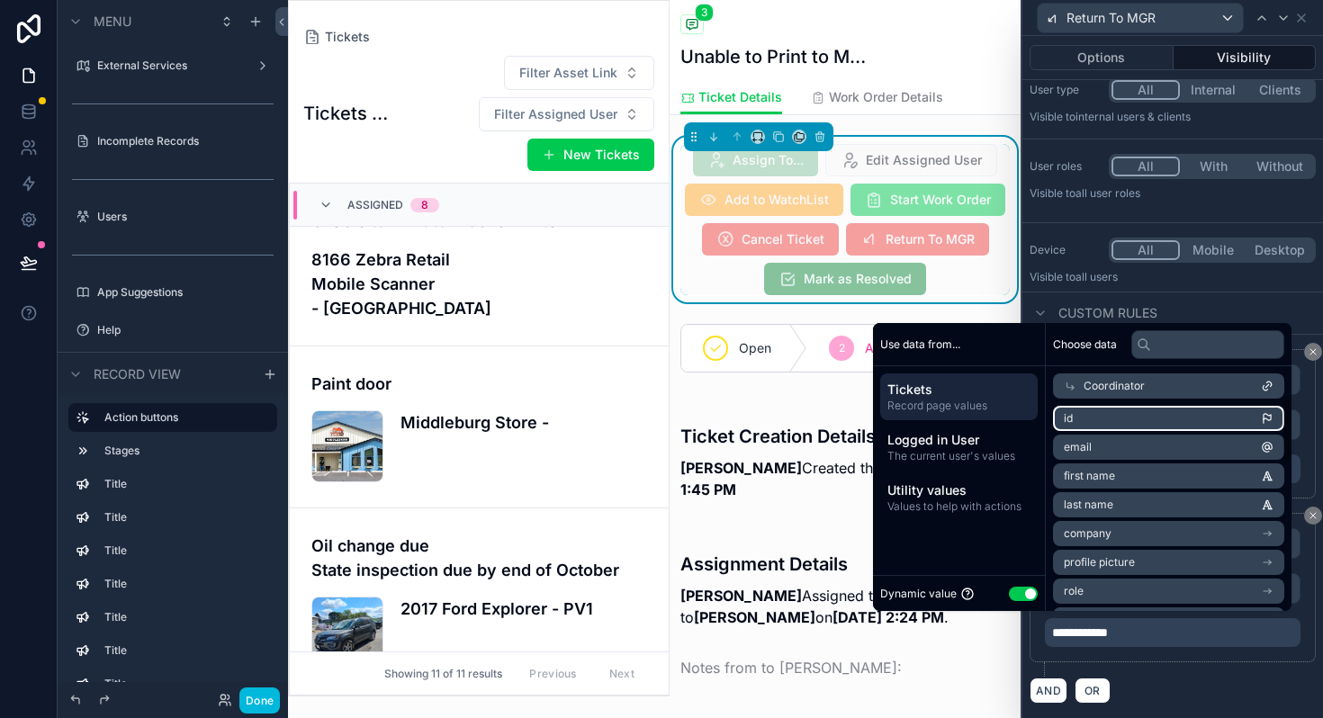
click at [1080, 420] on li "id" at bounding box center [1168, 418] width 231 height 25
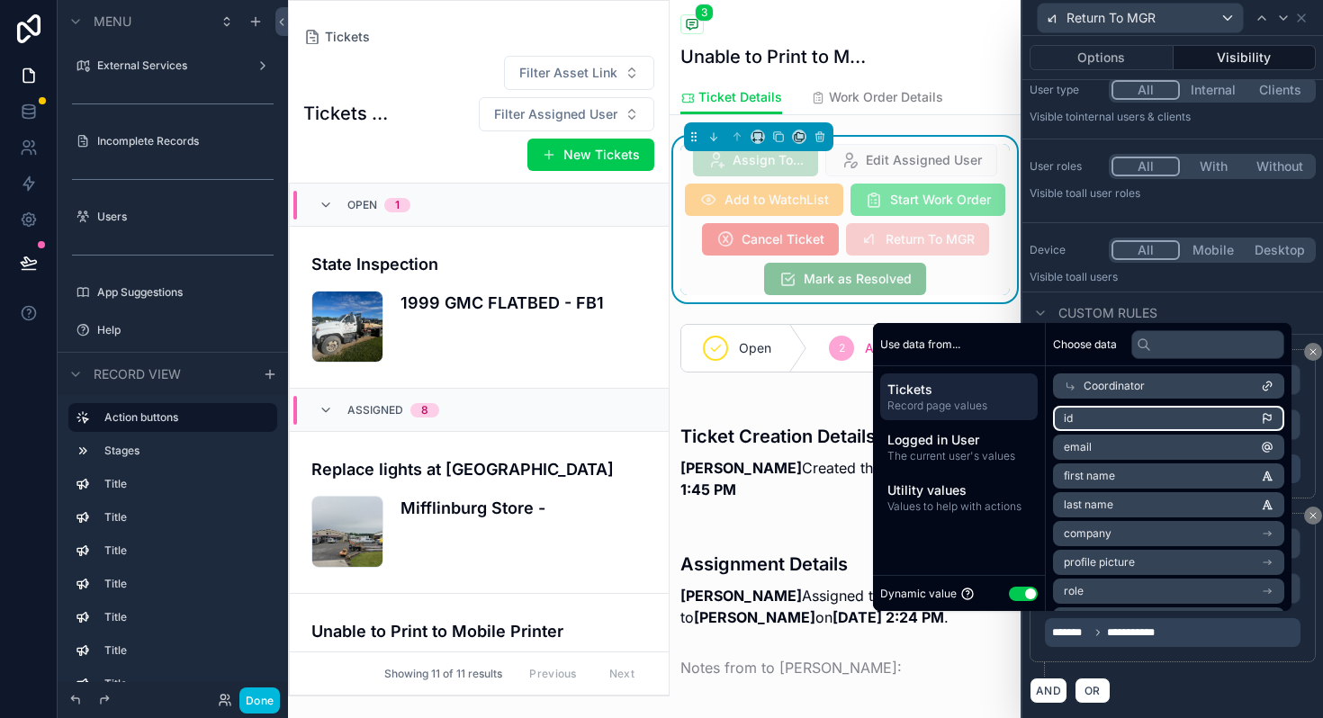
scroll to position [410, 0]
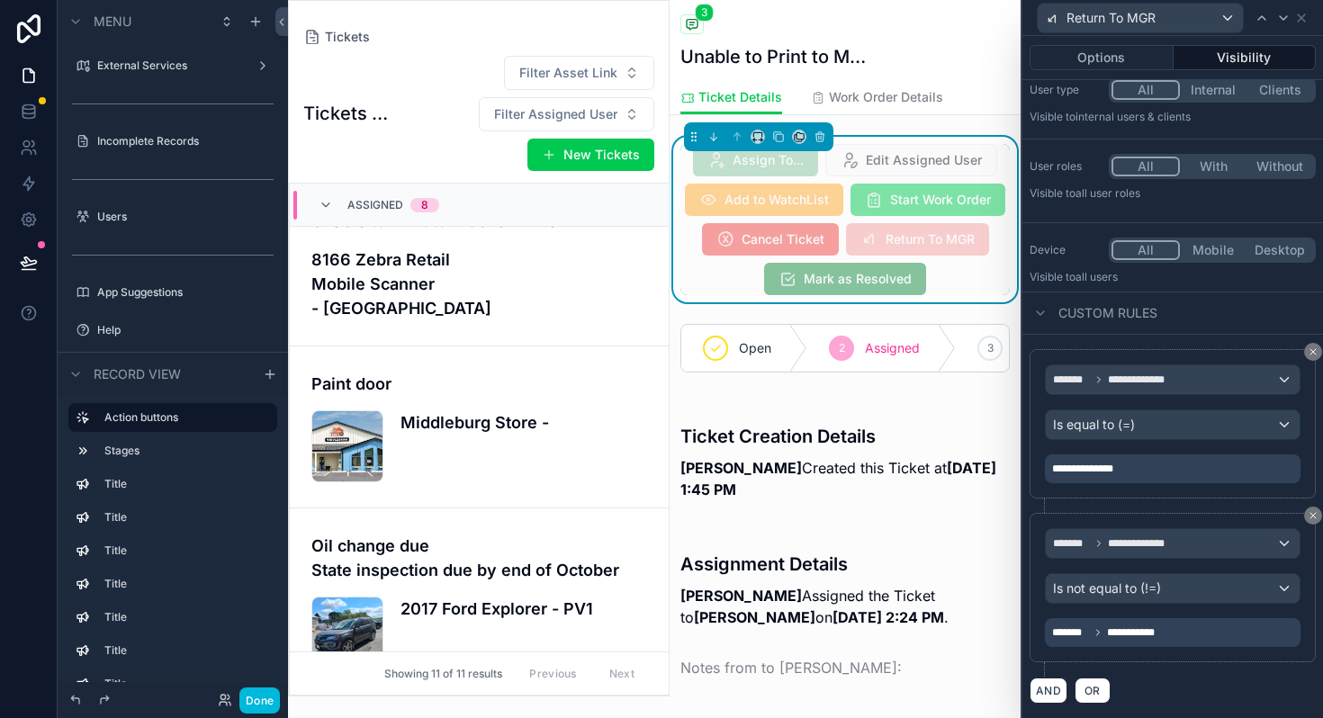
click at [1183, 715] on div "**********" at bounding box center [1172, 526] width 300 height 383
click at [258, 689] on button "Done" at bounding box center [259, 700] width 40 height 26
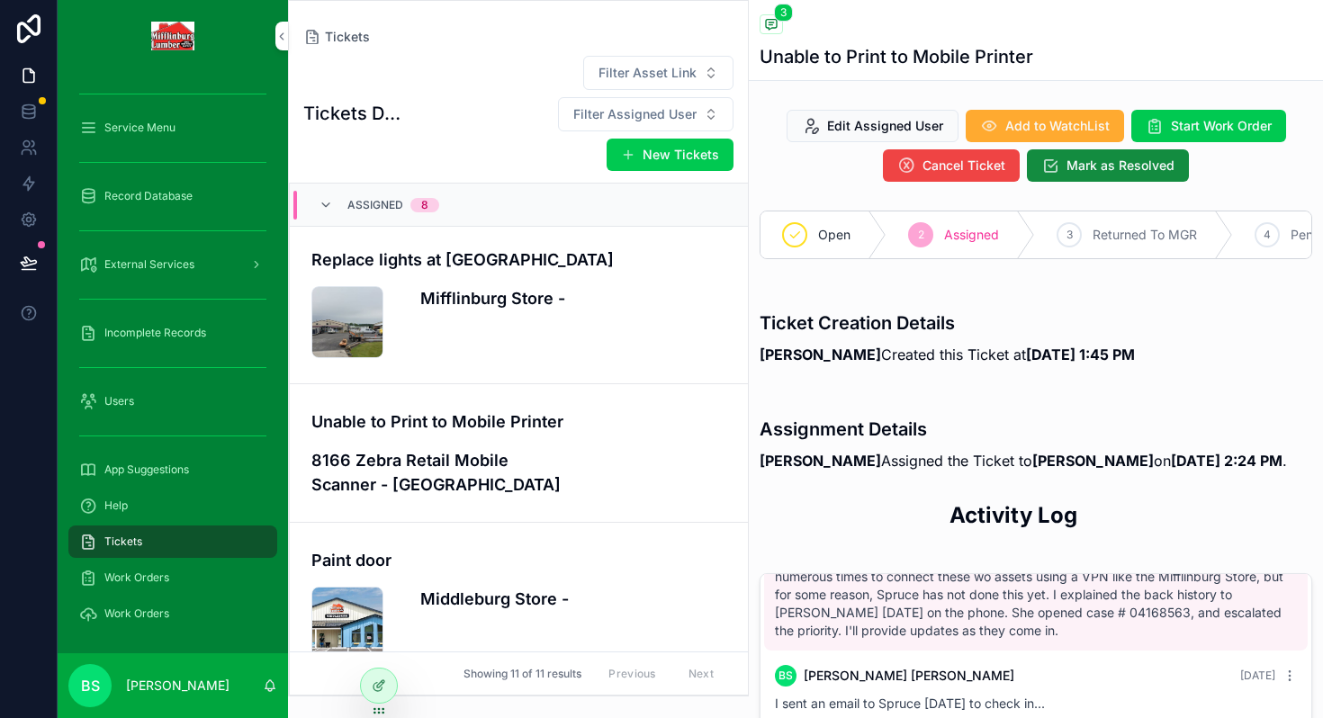
scroll to position [0, 0]
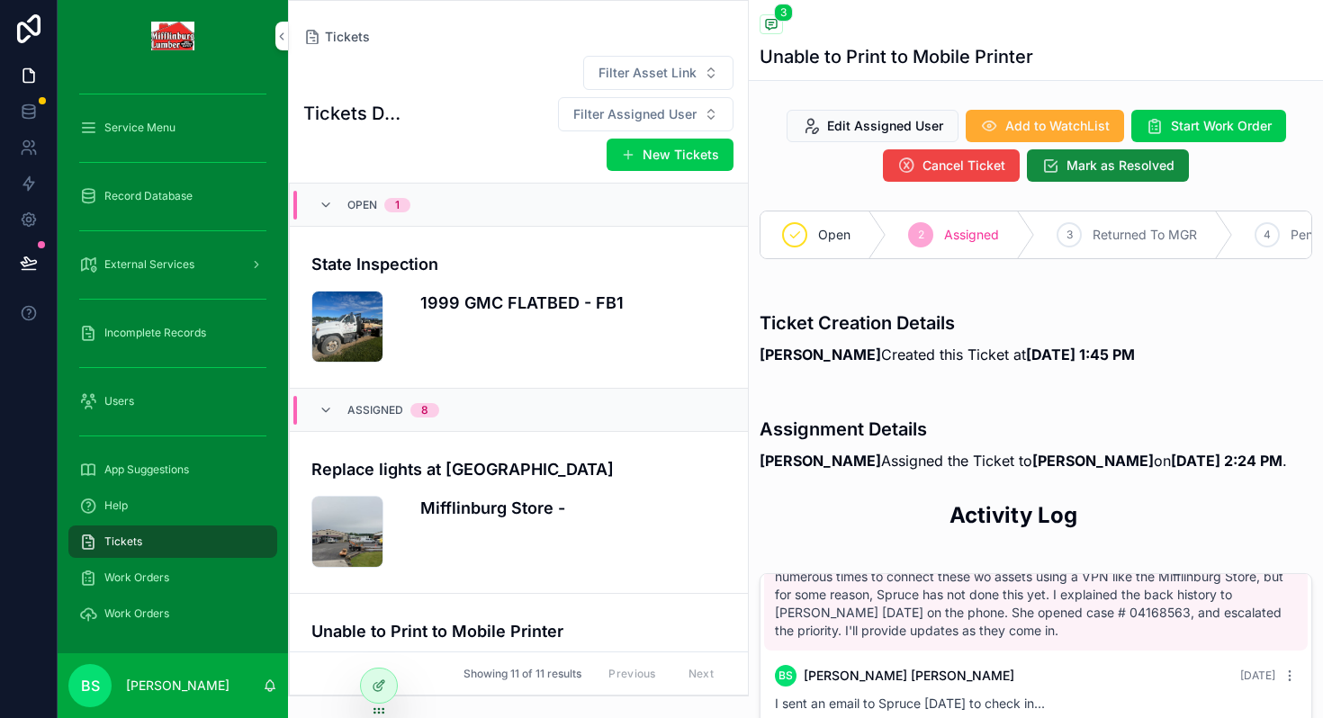
click at [573, 122] on span "Filter Assigned User" at bounding box center [634, 114] width 123 height 18
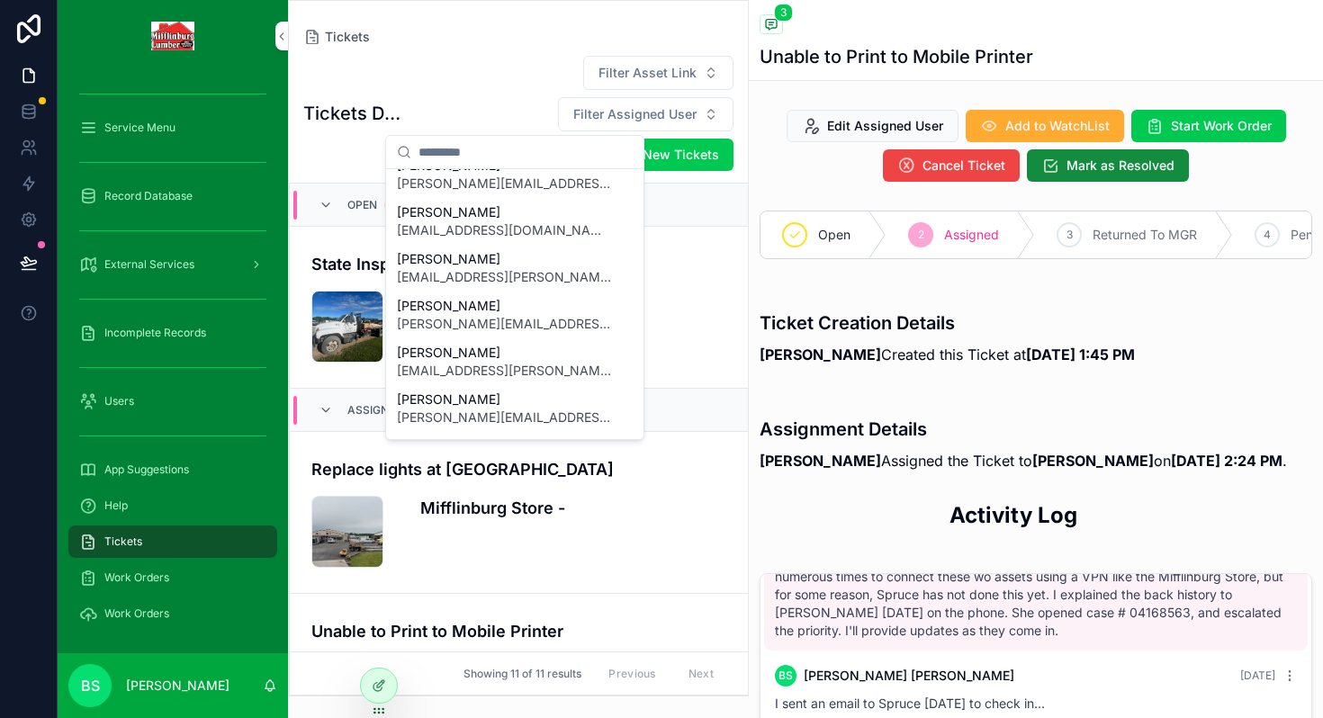
scroll to position [345, 0]
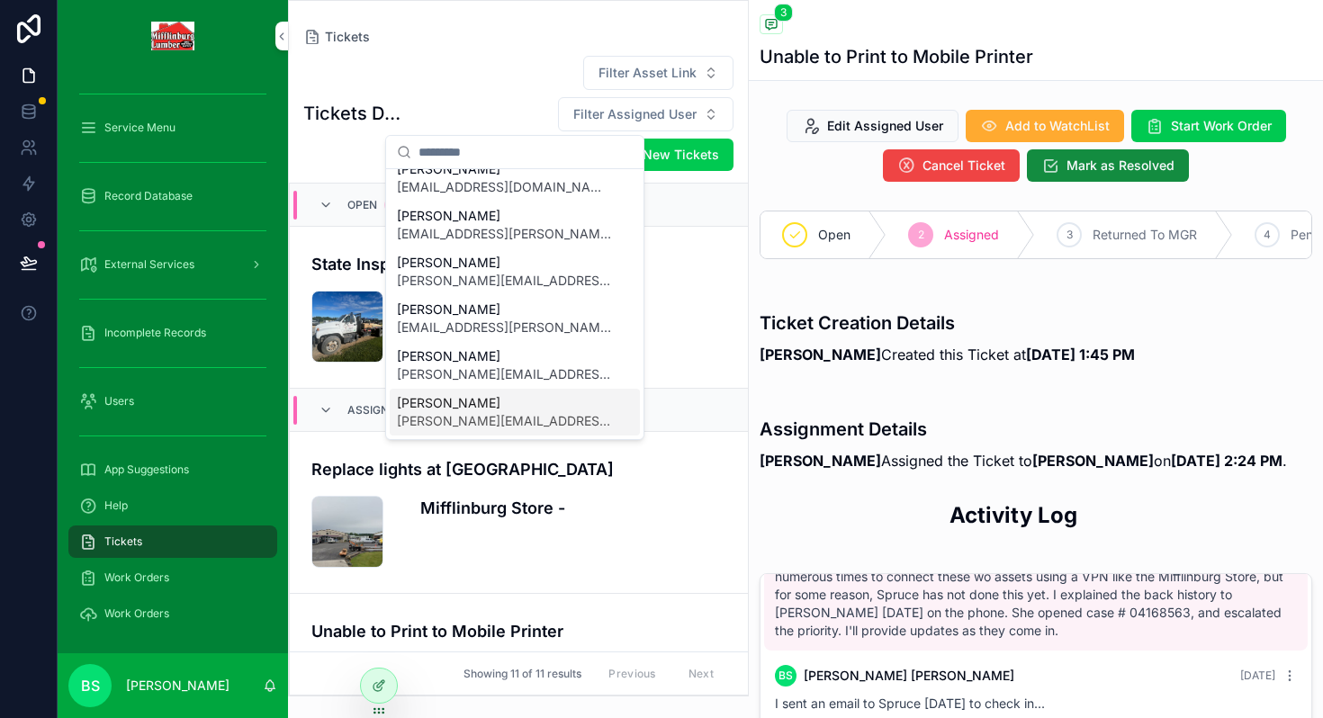
click at [464, 412] on span "[PERSON_NAME][EMAIL_ADDRESS][PERSON_NAME][DOMAIN_NAME]" at bounding box center [504, 421] width 214 height 18
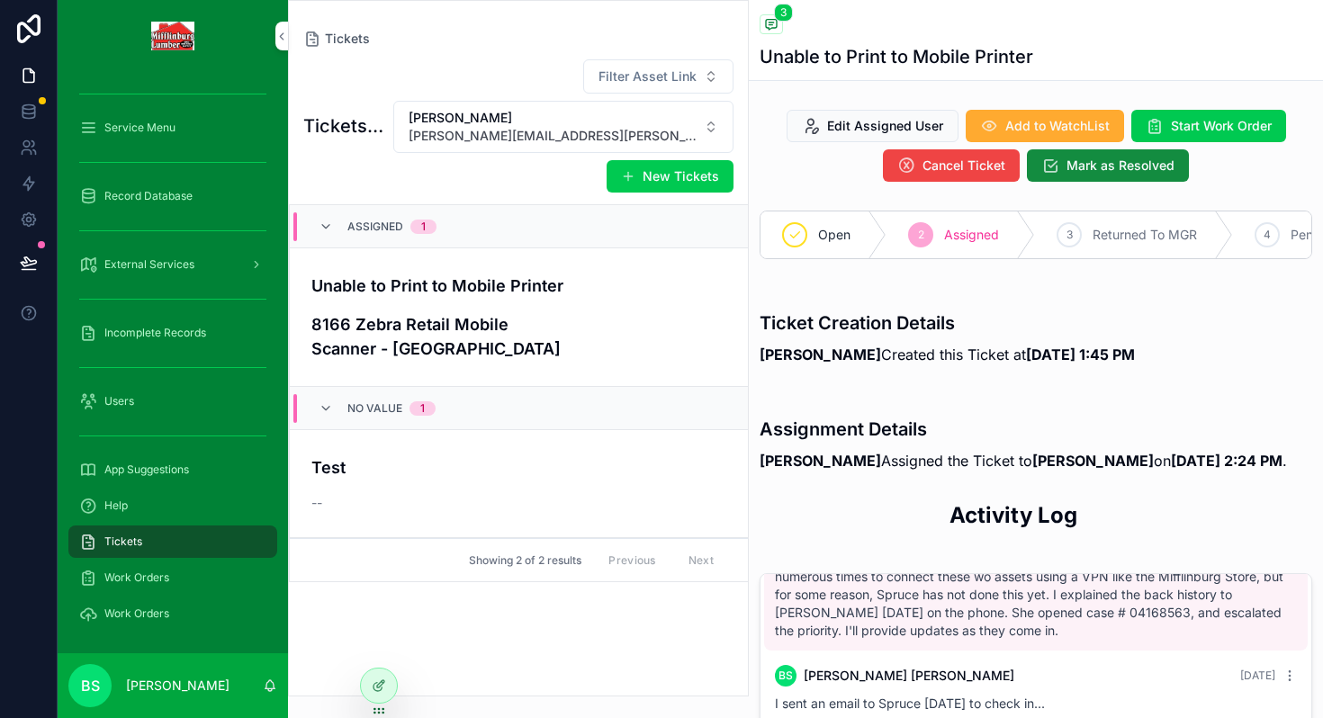
click at [453, 461] on h4 "Test" at bounding box center [518, 467] width 415 height 24
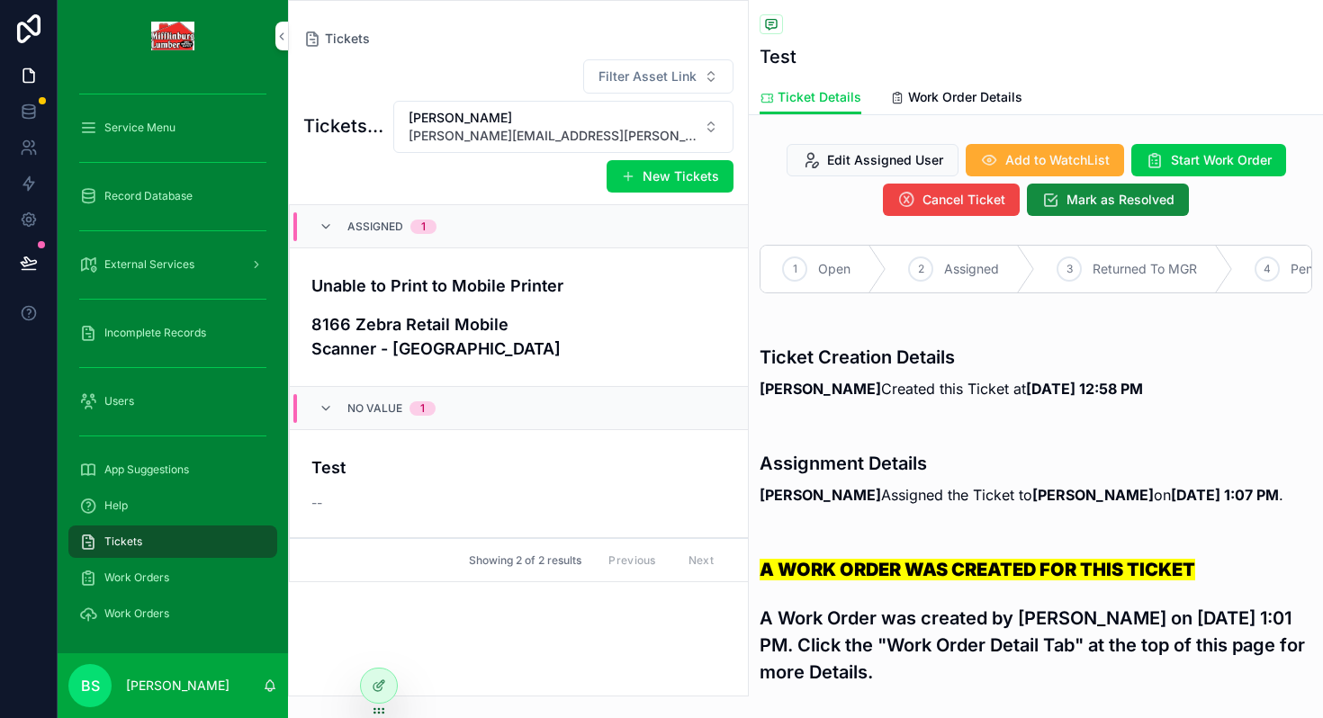
click at [975, 98] on span "Work Order Details" at bounding box center [965, 97] width 114 height 18
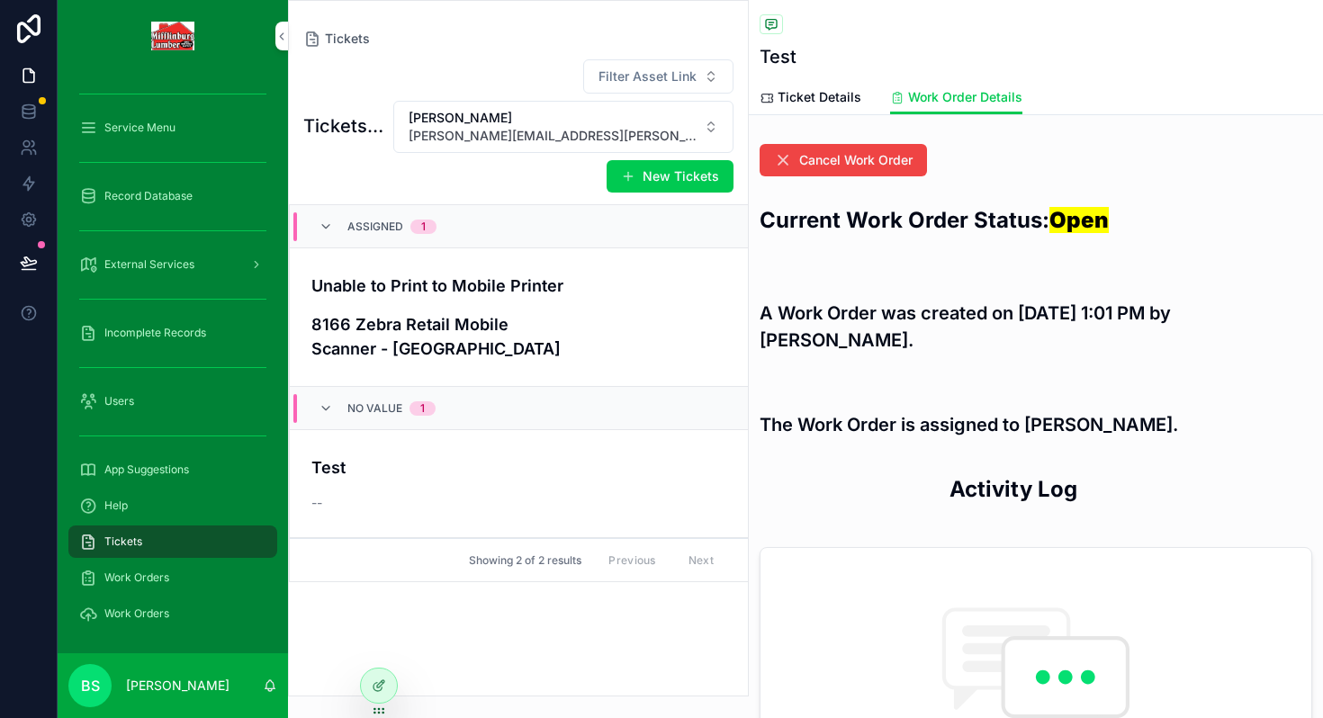
click at [382, 680] on icon at bounding box center [380, 683] width 7 height 7
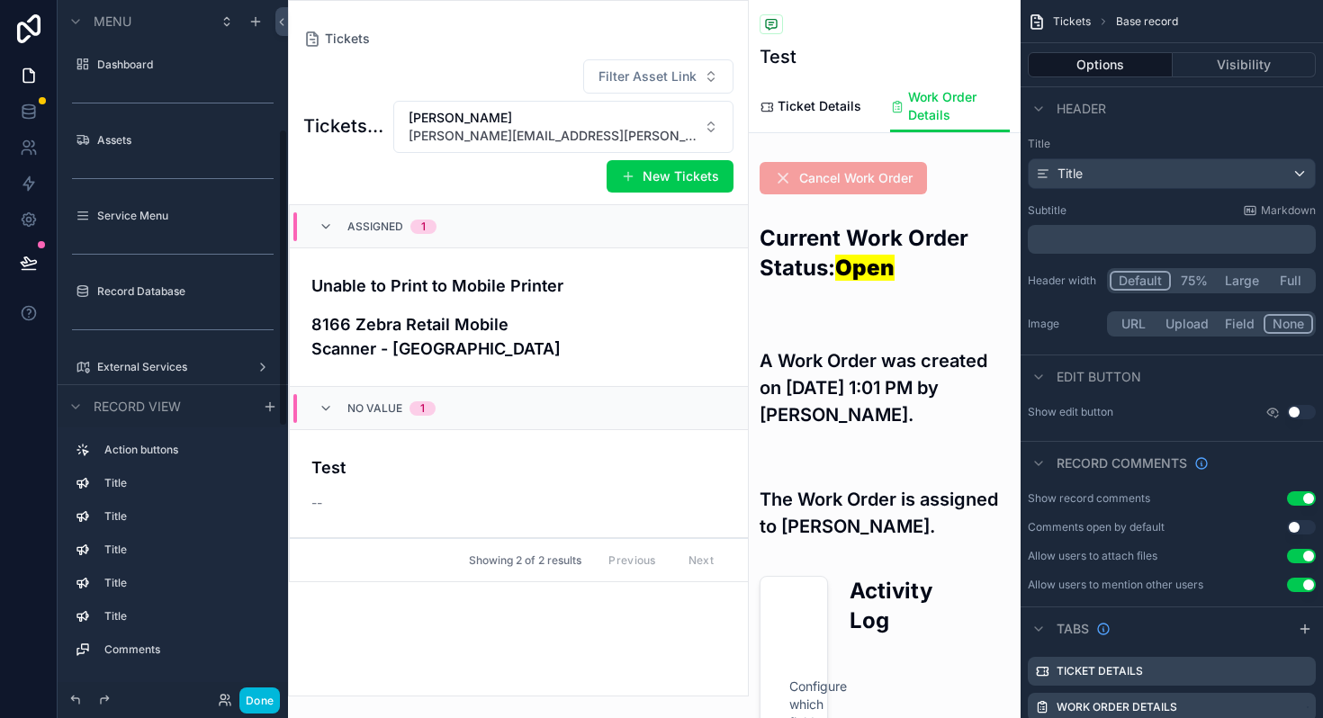
scroll to position [301, 0]
click at [940, 182] on div "scrollable content" at bounding box center [885, 178] width 272 height 47
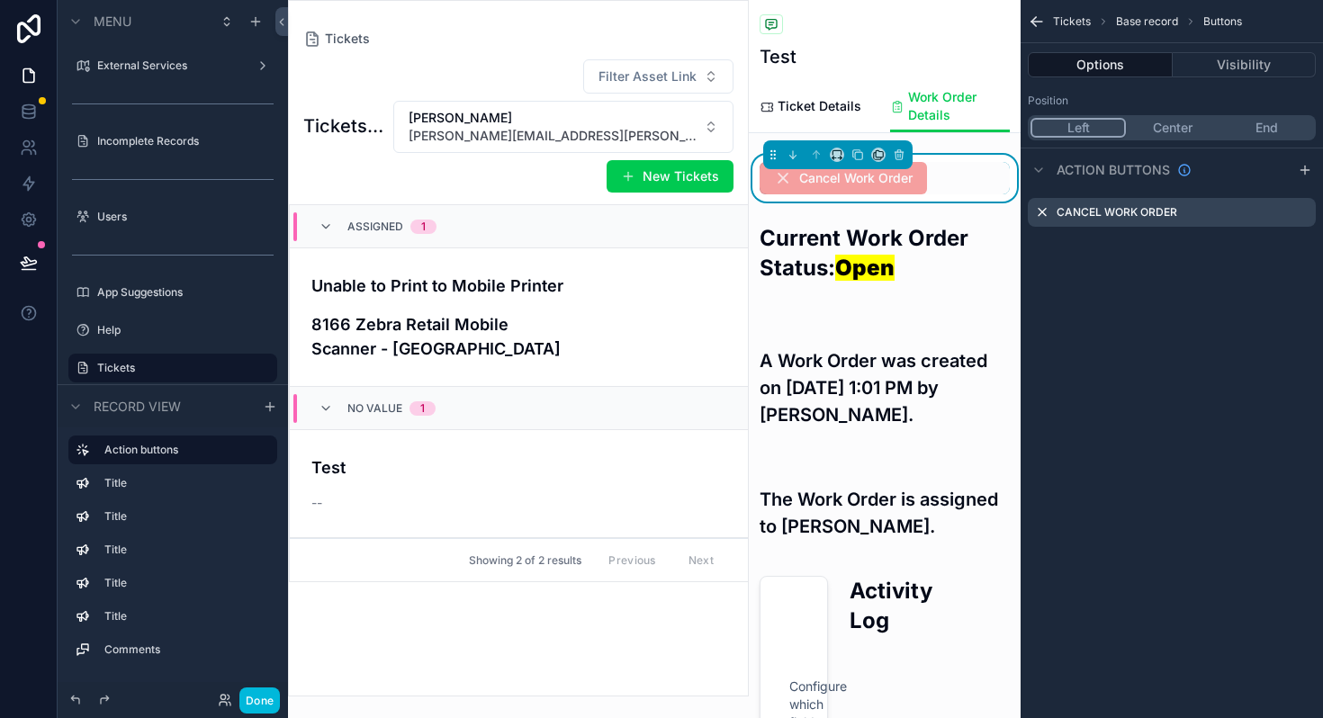
click at [0, 0] on icon "scrollable content" at bounding box center [0, 0] width 0 height 0
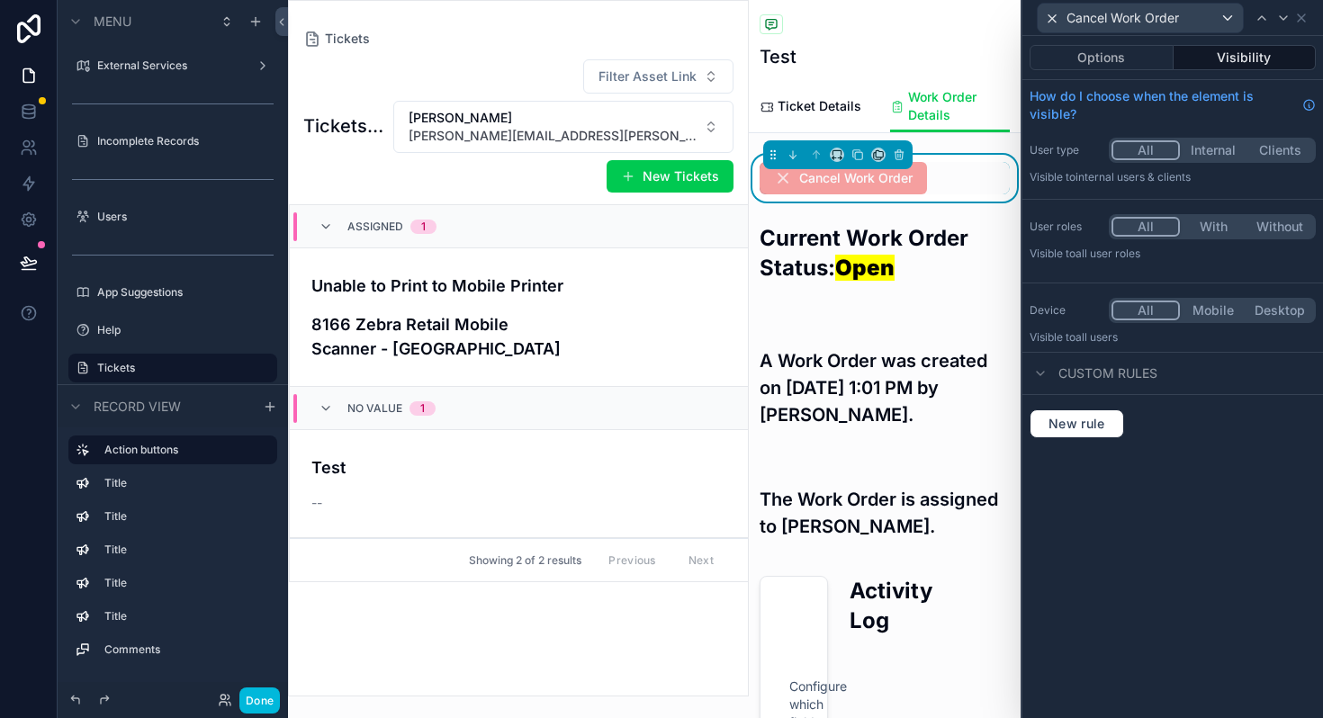
click at [1119, 53] on button "Options" at bounding box center [1101, 57] width 144 height 25
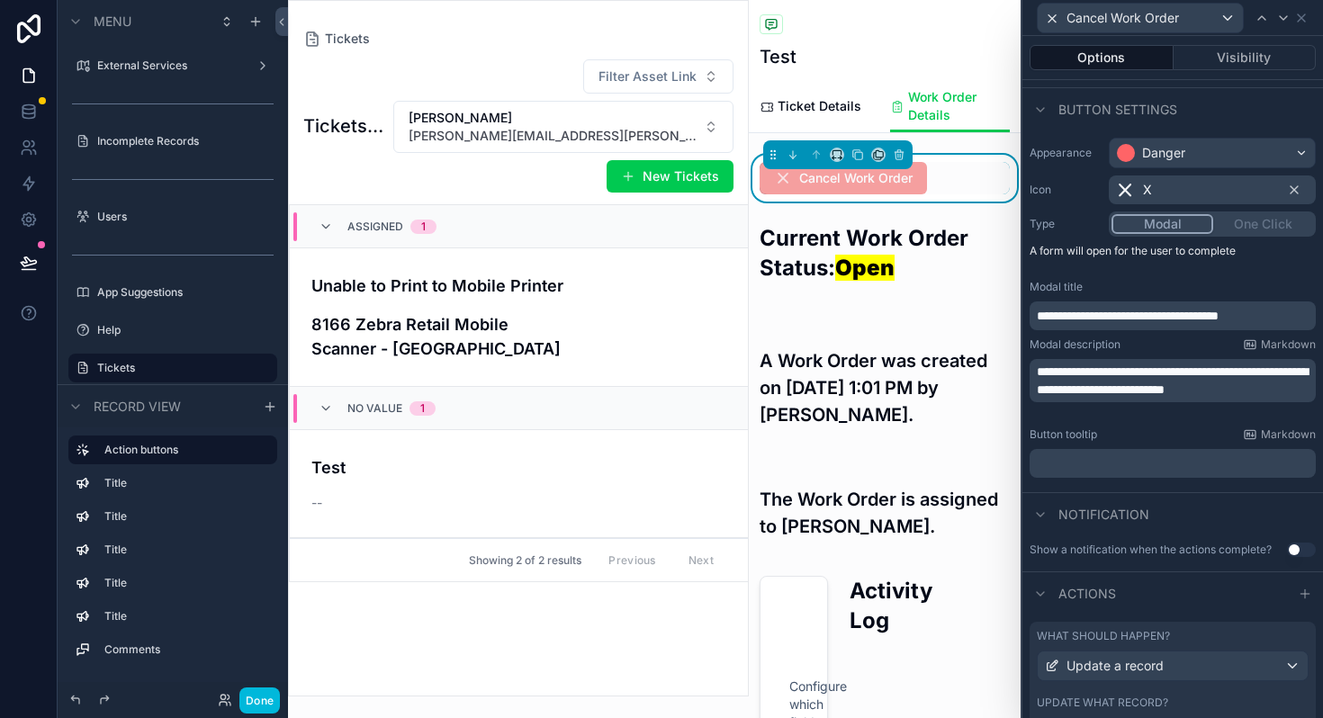
scroll to position [184, 0]
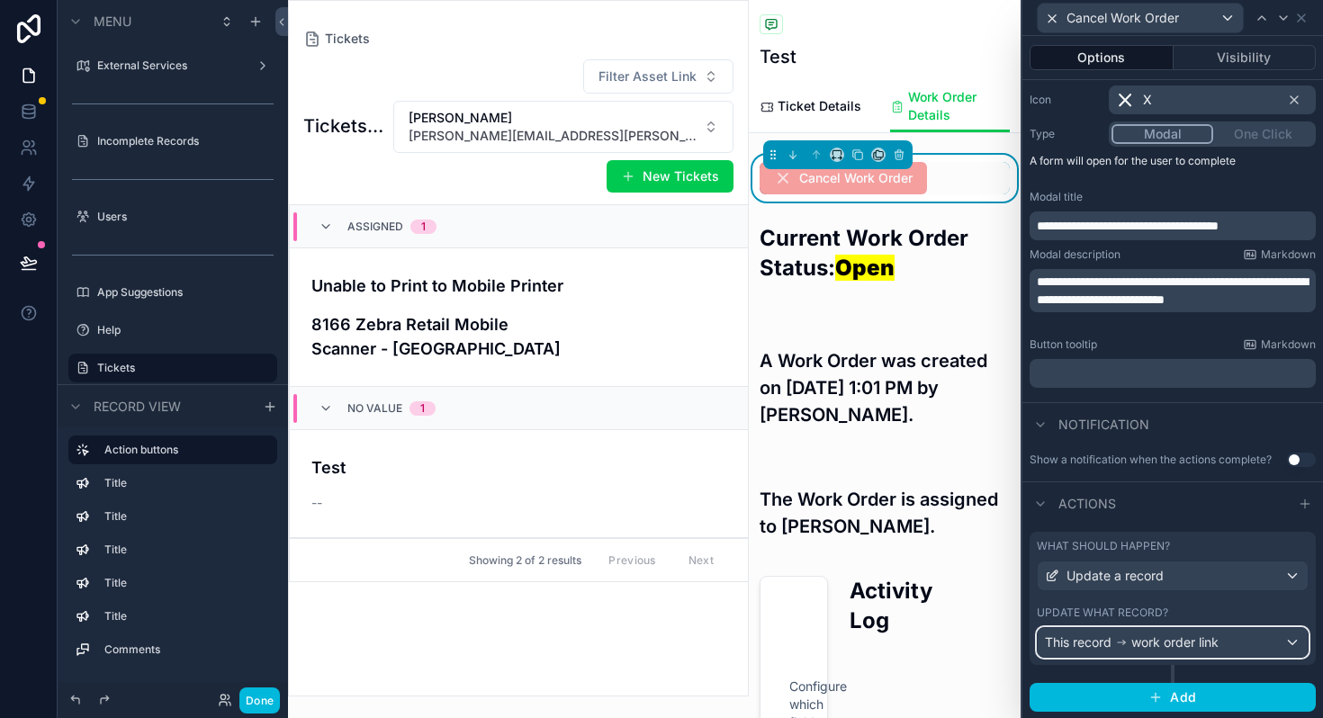
click at [1148, 637] on span "work order link" at bounding box center [1174, 642] width 87 height 18
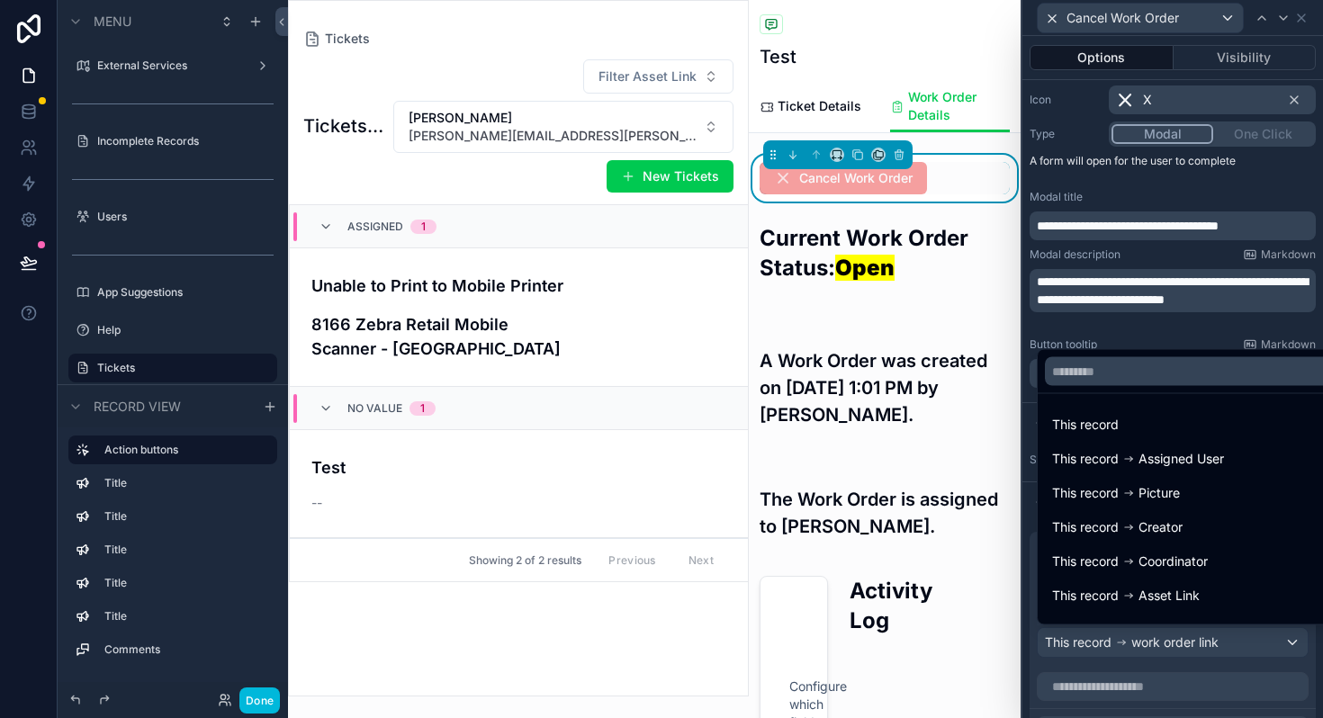
click at [1148, 637] on div at bounding box center [1172, 359] width 300 height 718
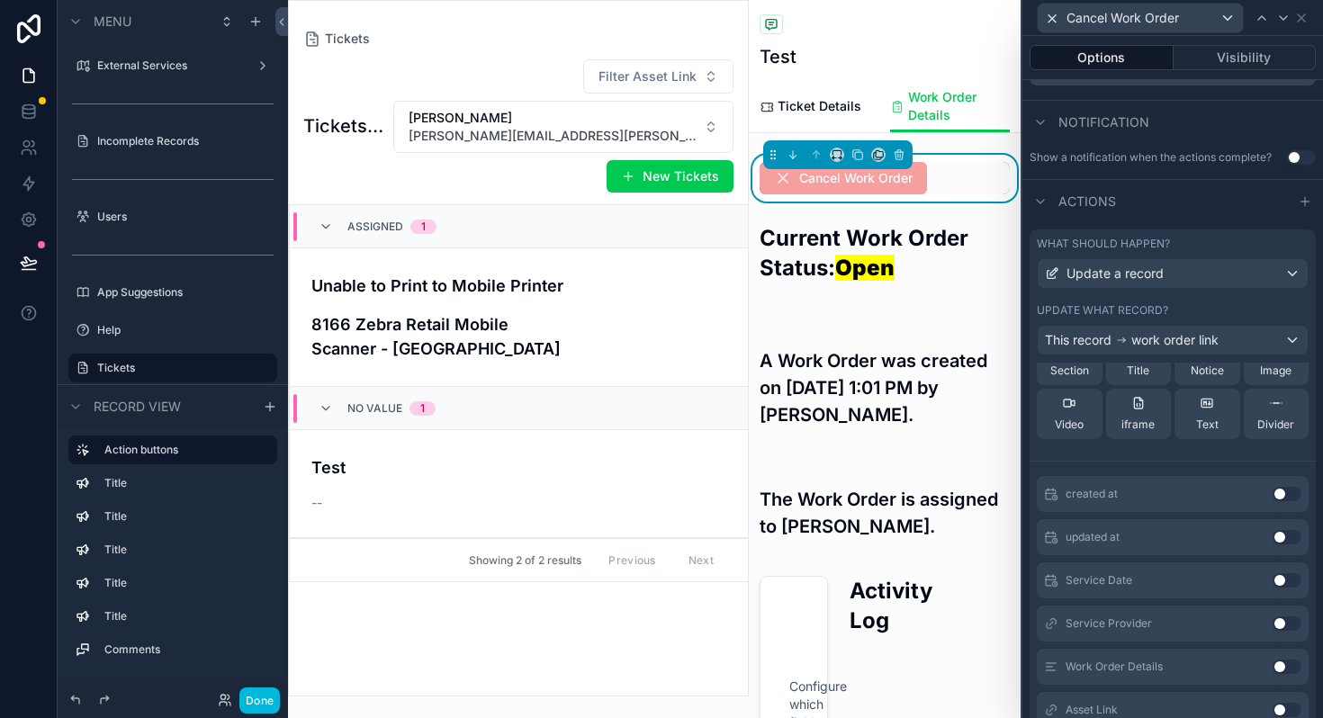
scroll to position [0, 0]
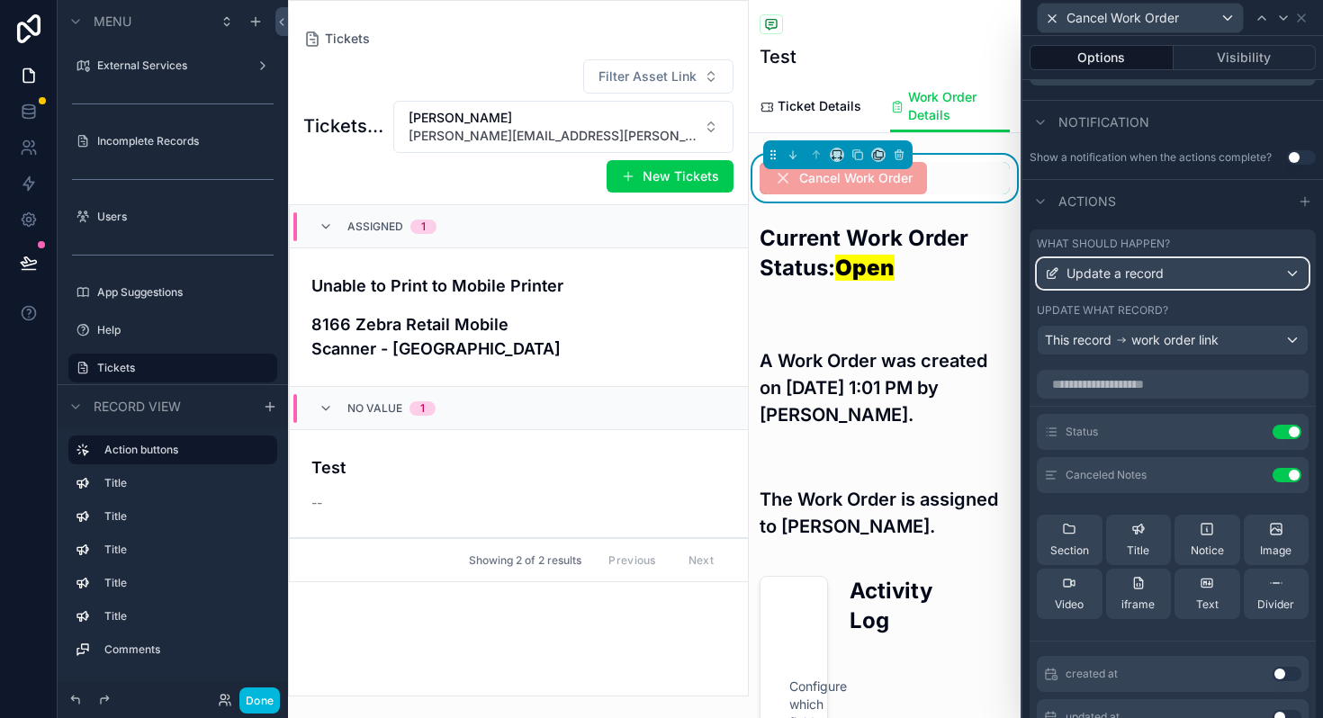
click at [1121, 279] on span "Update a record" at bounding box center [1114, 274] width 97 height 18
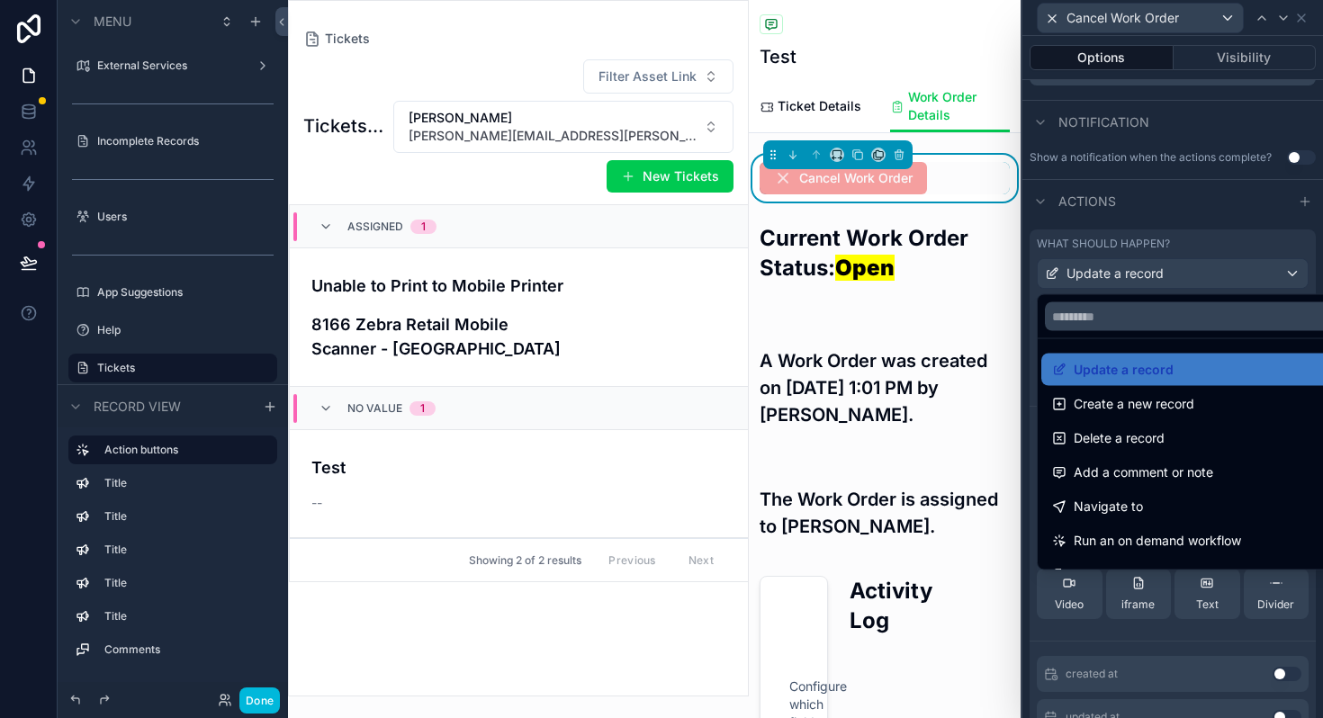
click at [1121, 279] on div at bounding box center [1172, 359] width 300 height 718
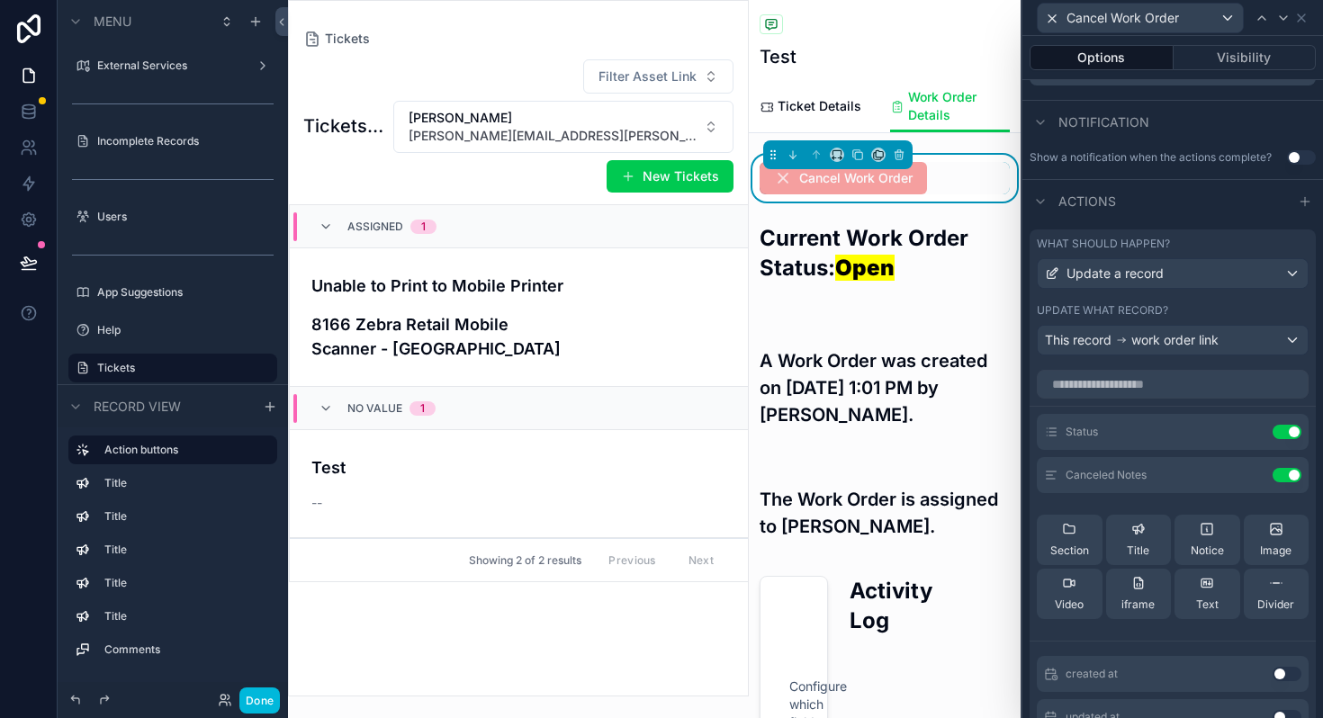
click at [0, 0] on icon at bounding box center [0, 0] width 0 height 0
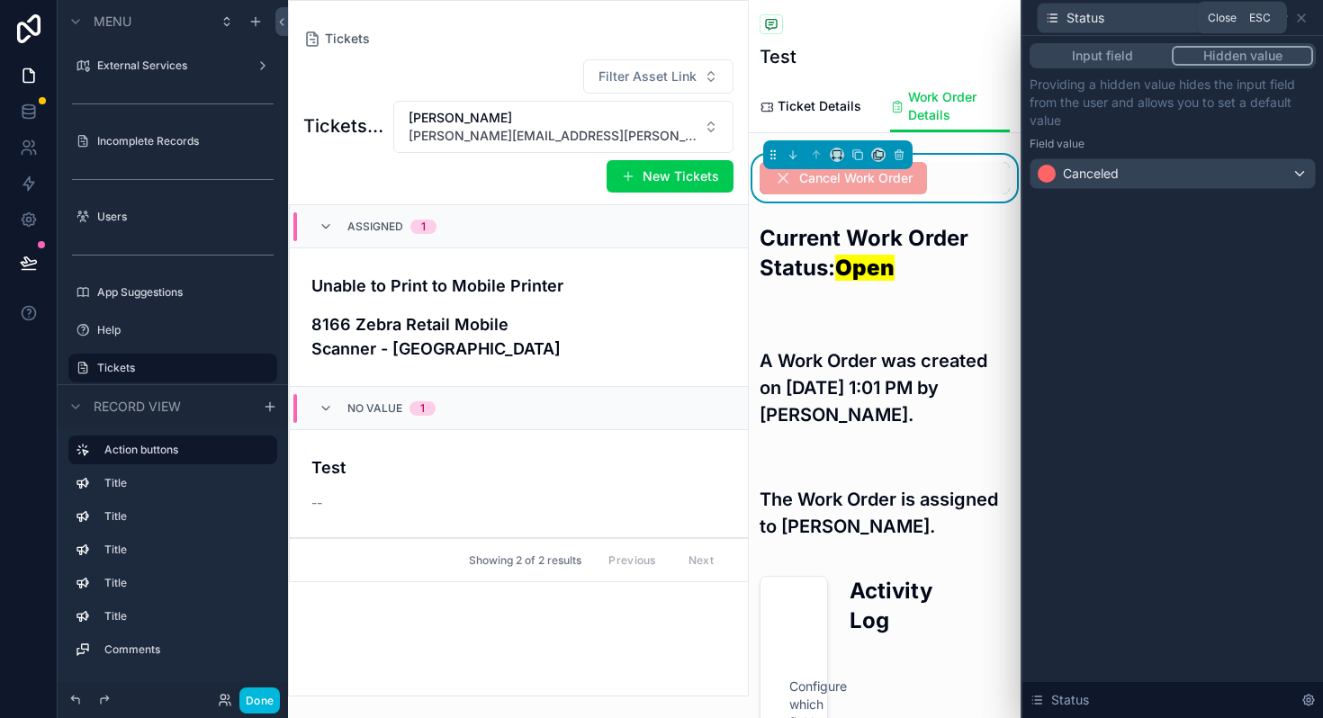
click at [1299, 22] on icon at bounding box center [1301, 18] width 14 height 14
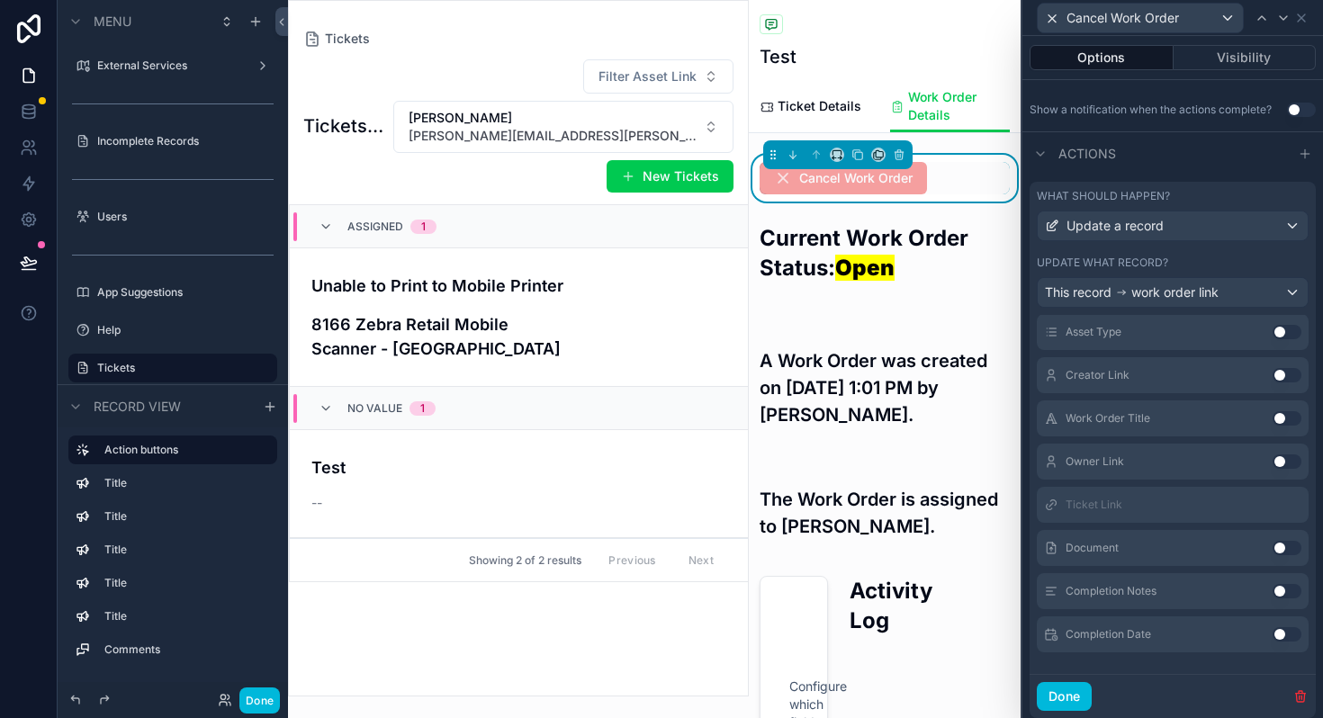
scroll to position [587, 0]
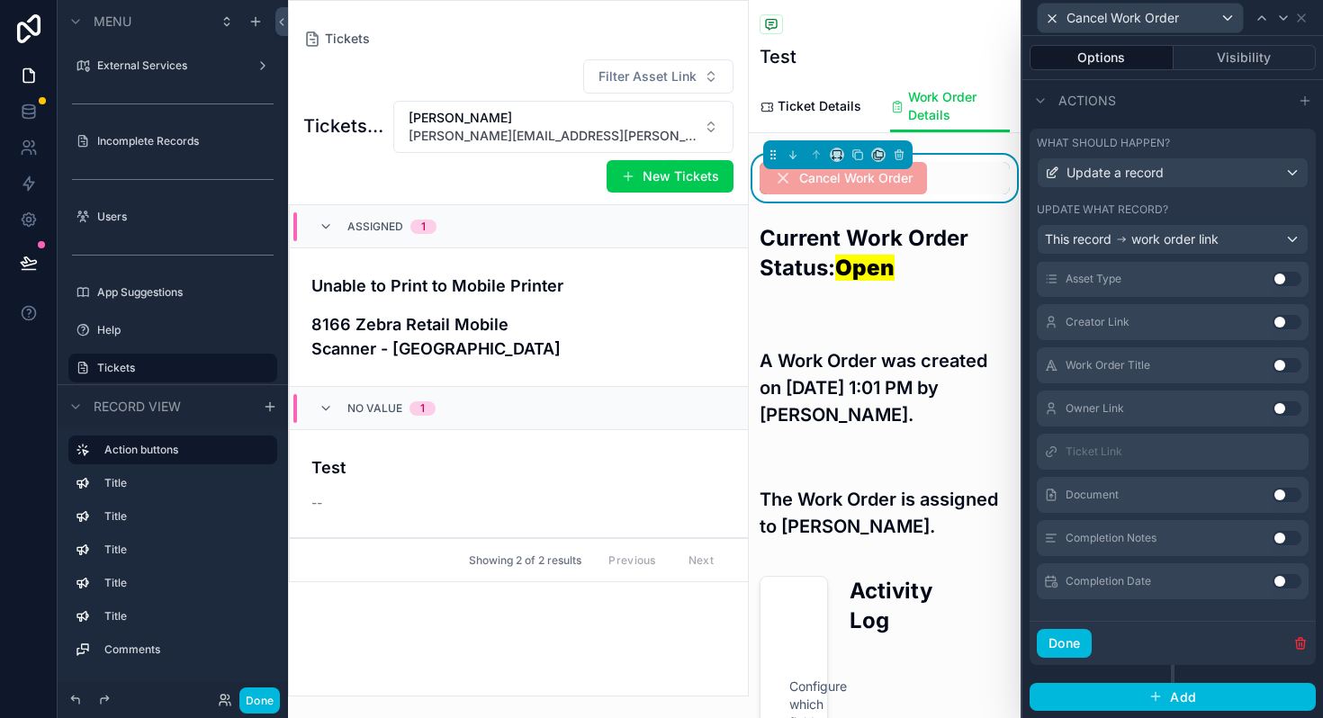
click at [1068, 651] on button "Done" at bounding box center [1063, 643] width 55 height 29
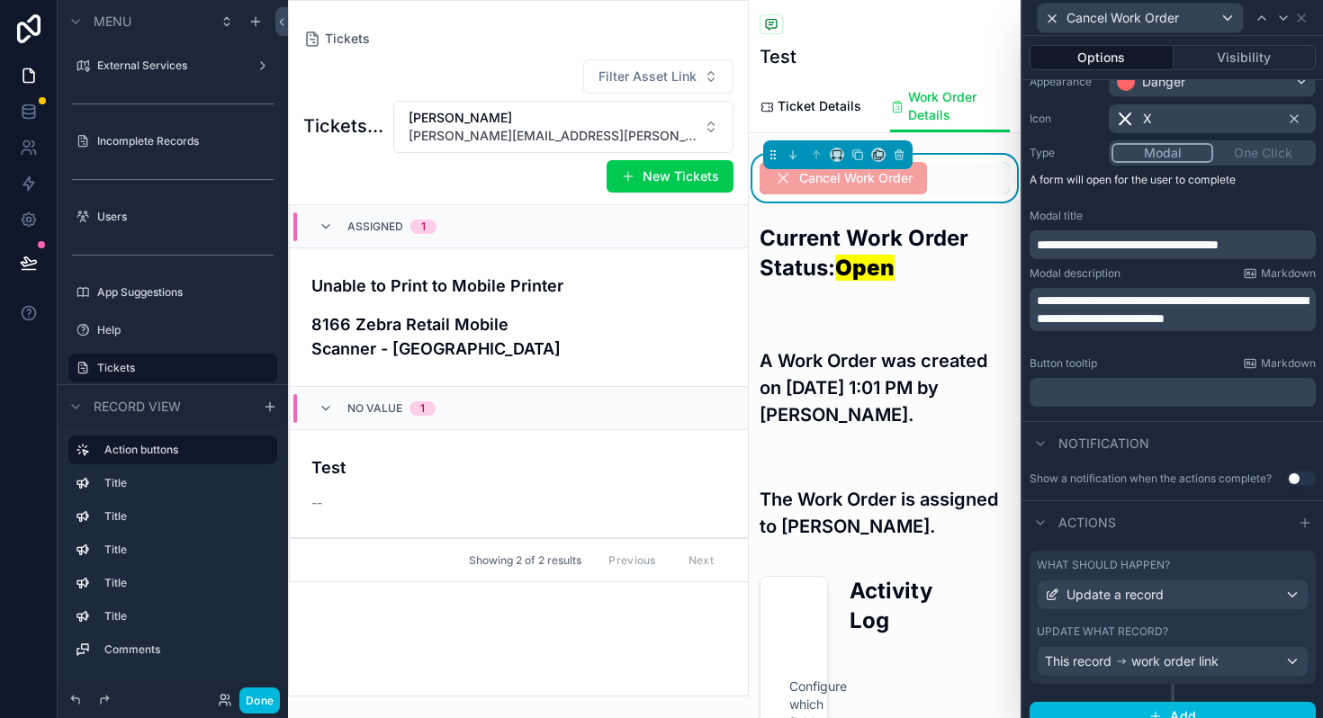
scroll to position [184, 0]
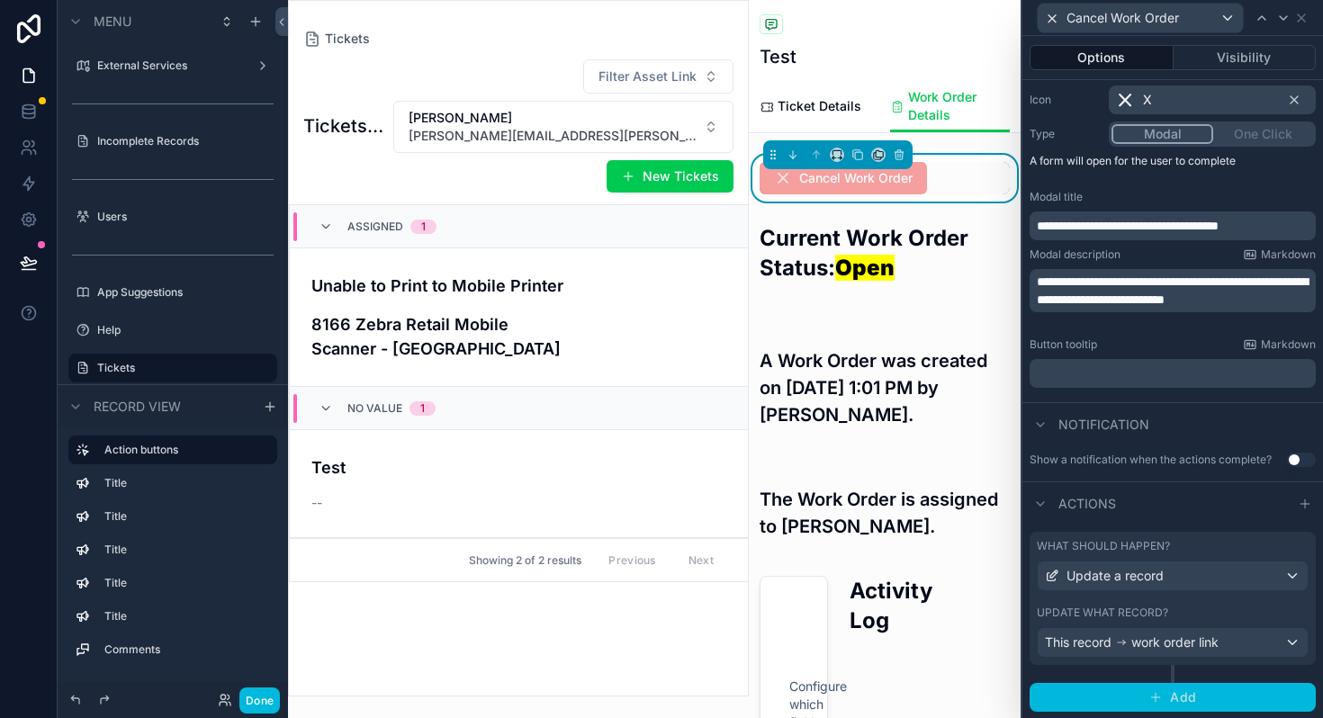
click at [1168, 702] on button "Add" at bounding box center [1172, 697] width 286 height 29
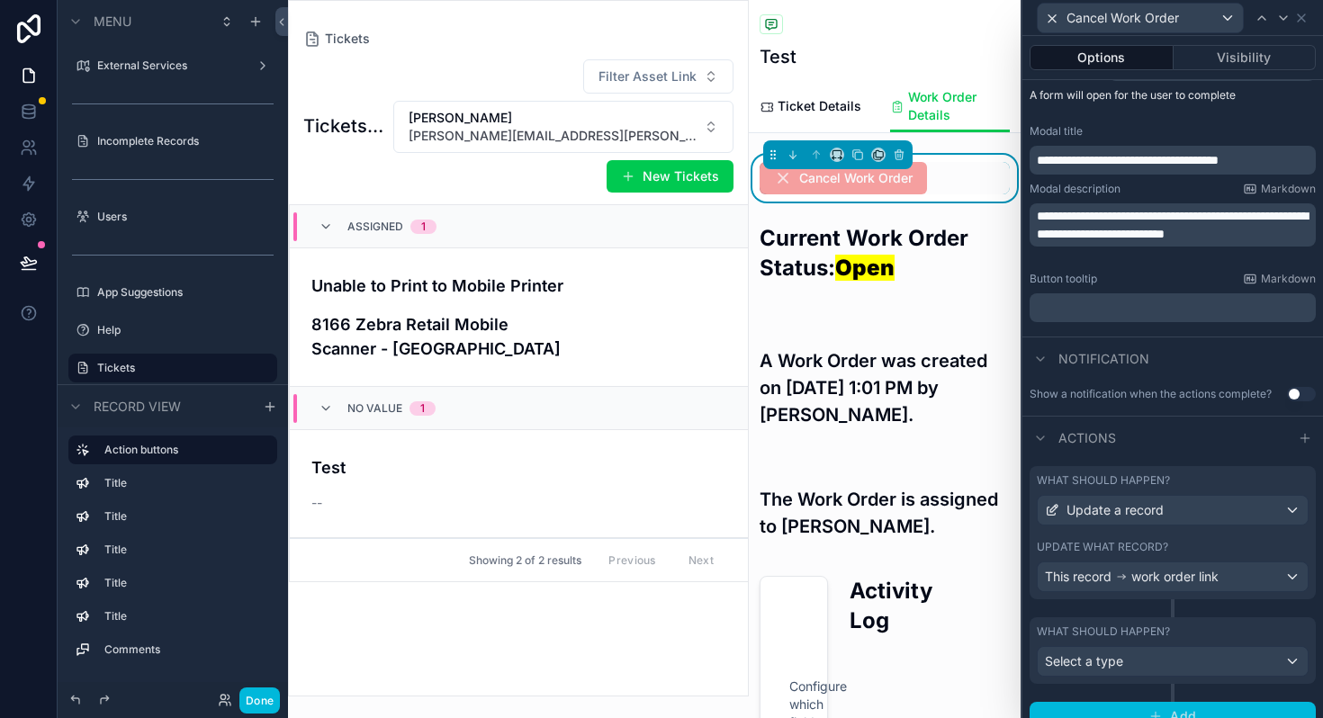
scroll to position [268, 0]
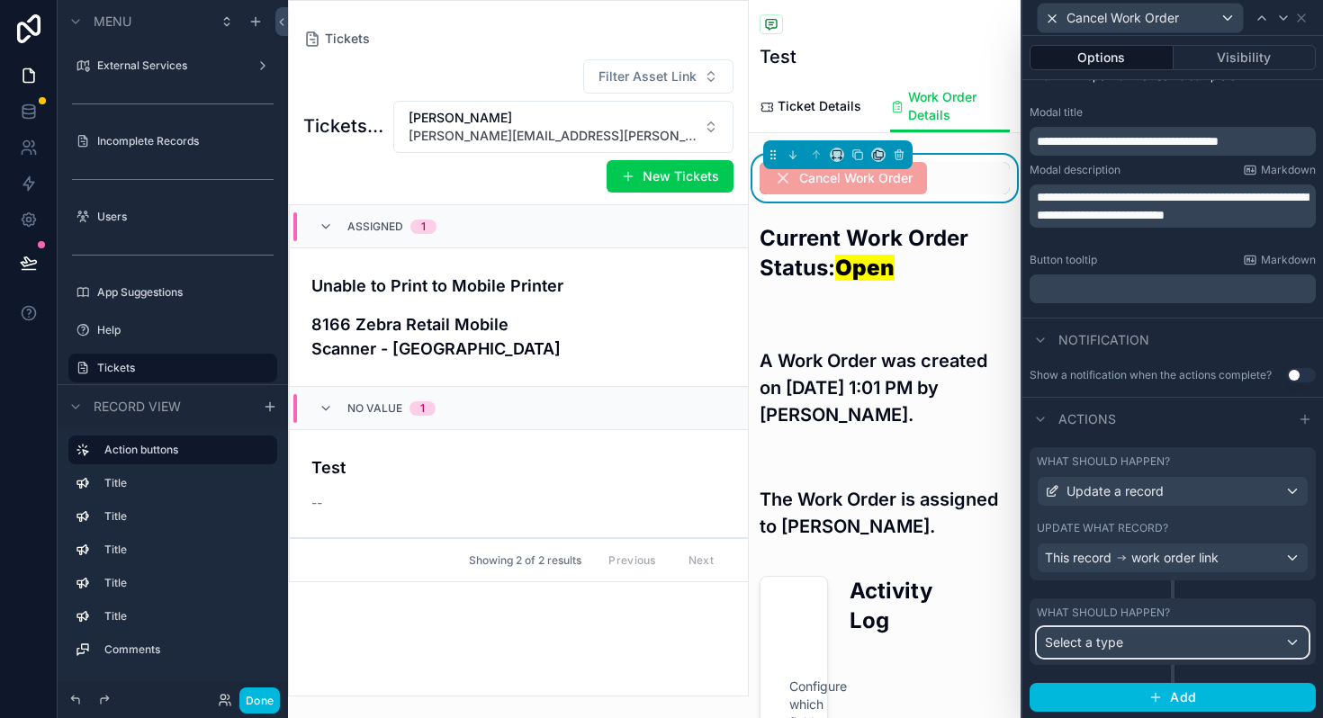
click at [1125, 646] on div "Select a type" at bounding box center [1172, 642] width 270 height 29
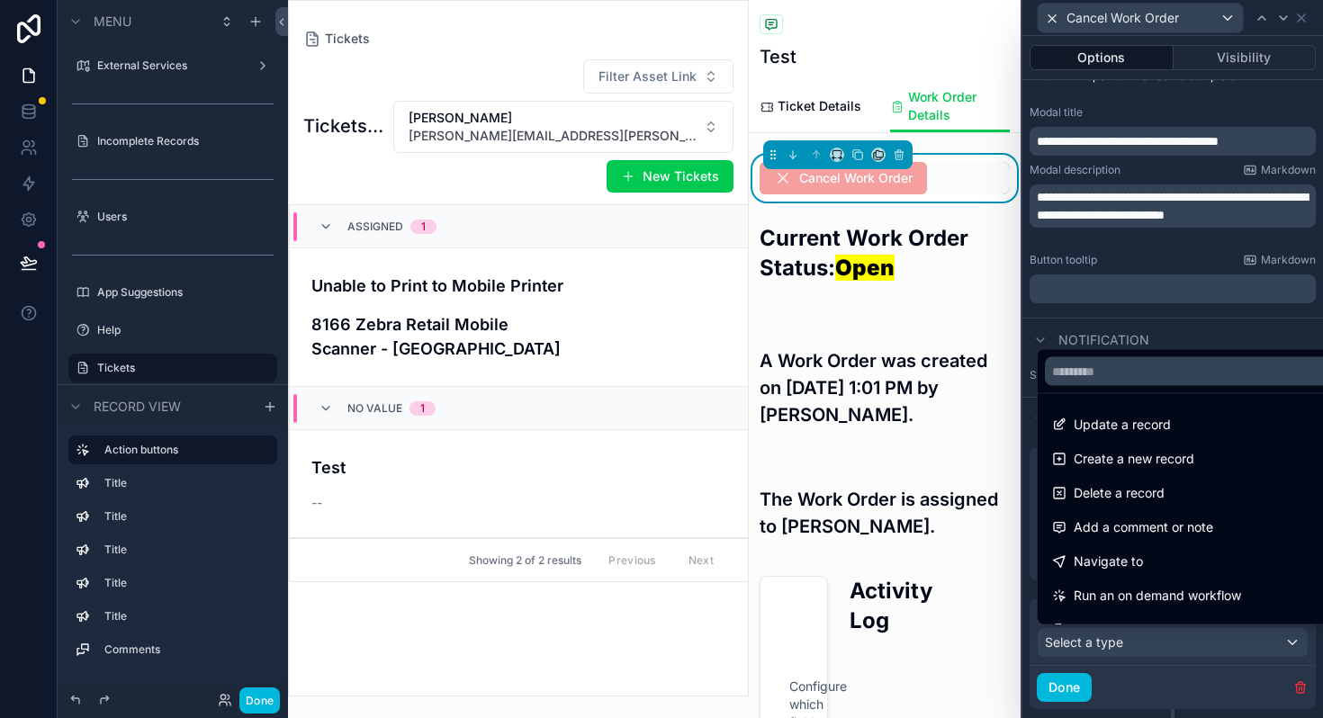
click at [1124, 428] on span "Update a record" at bounding box center [1121, 425] width 97 height 22
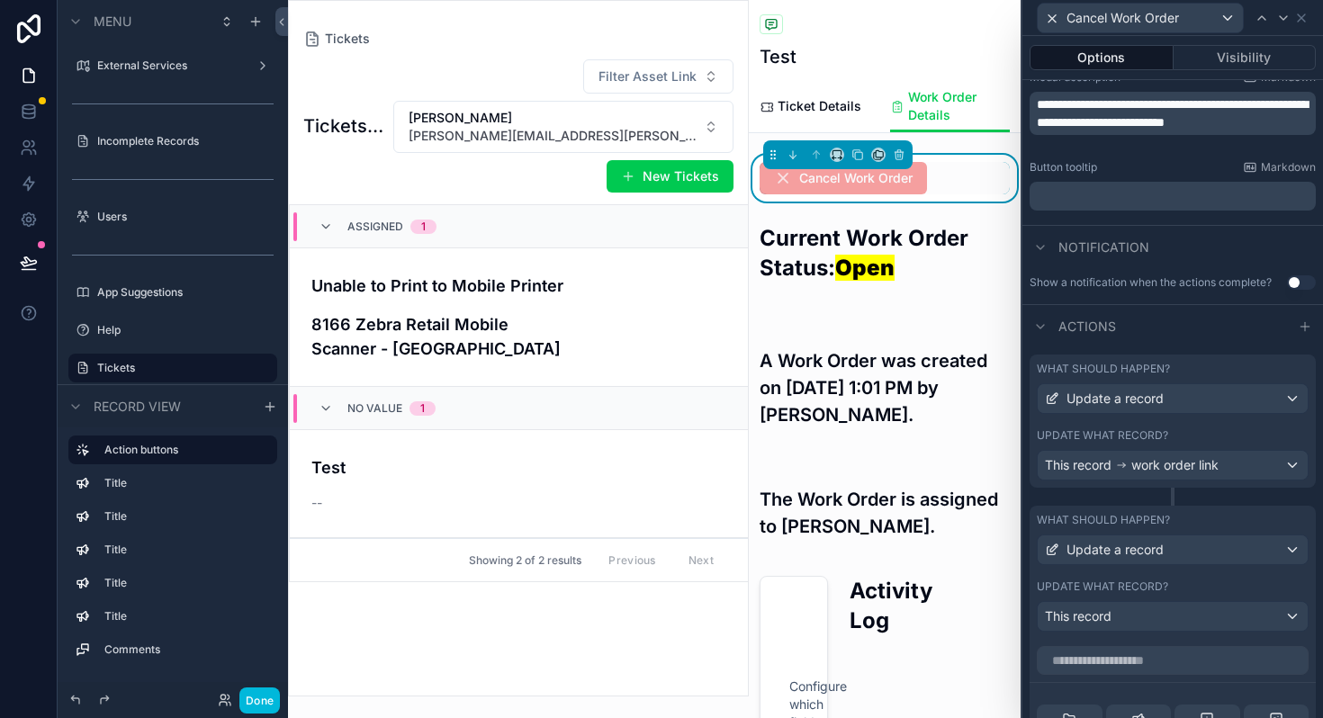
scroll to position [363, 0]
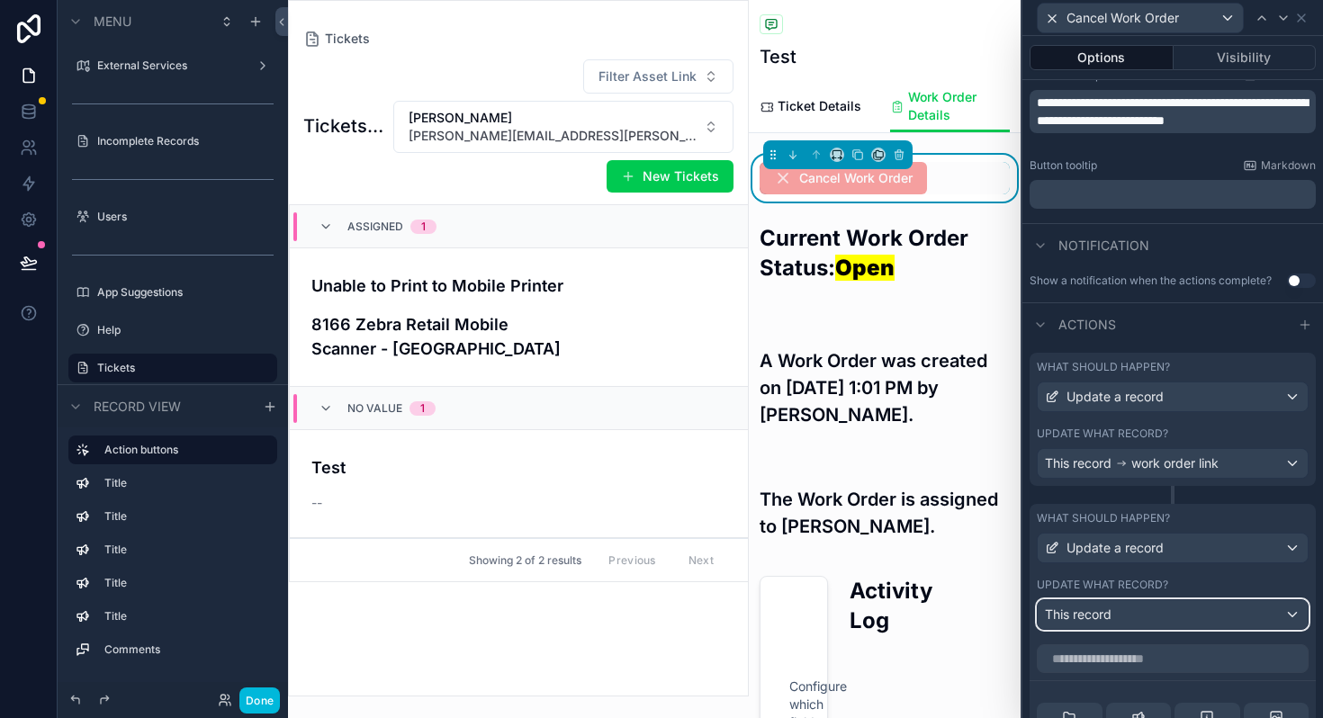
click at [1120, 620] on div "This record" at bounding box center [1172, 614] width 270 height 29
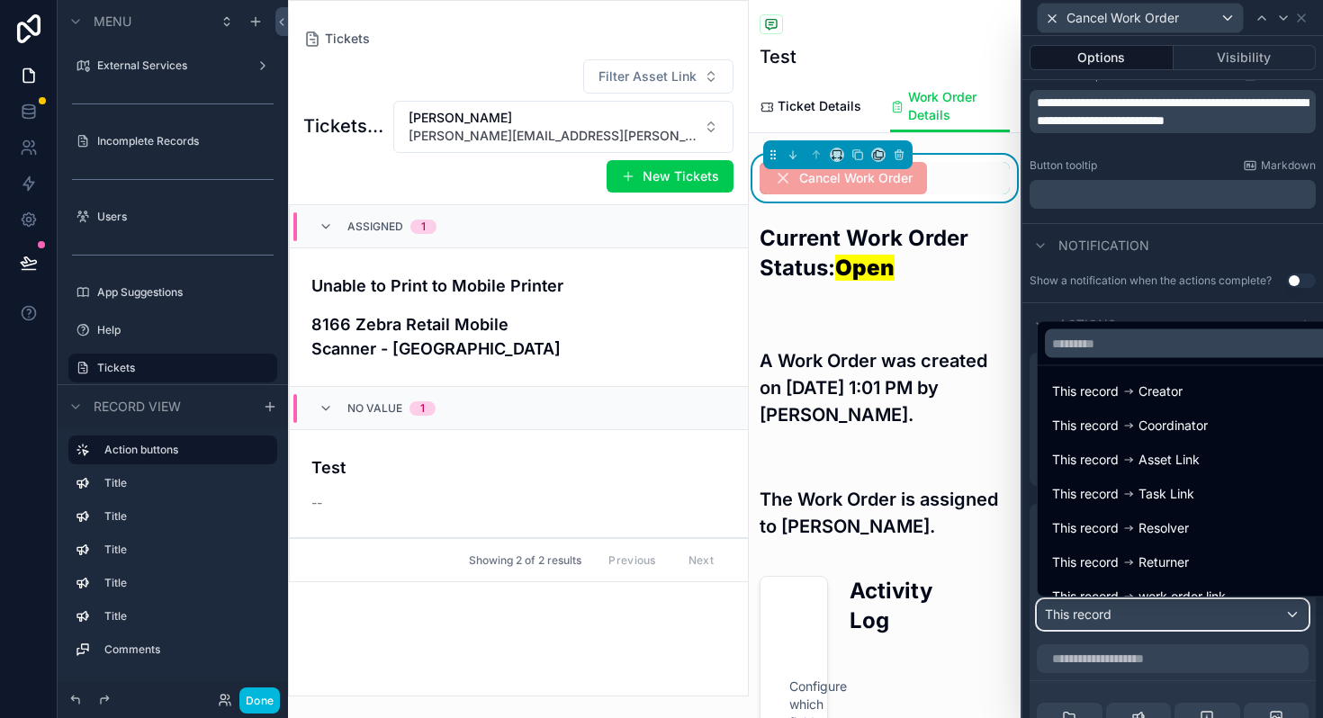
scroll to position [128, 0]
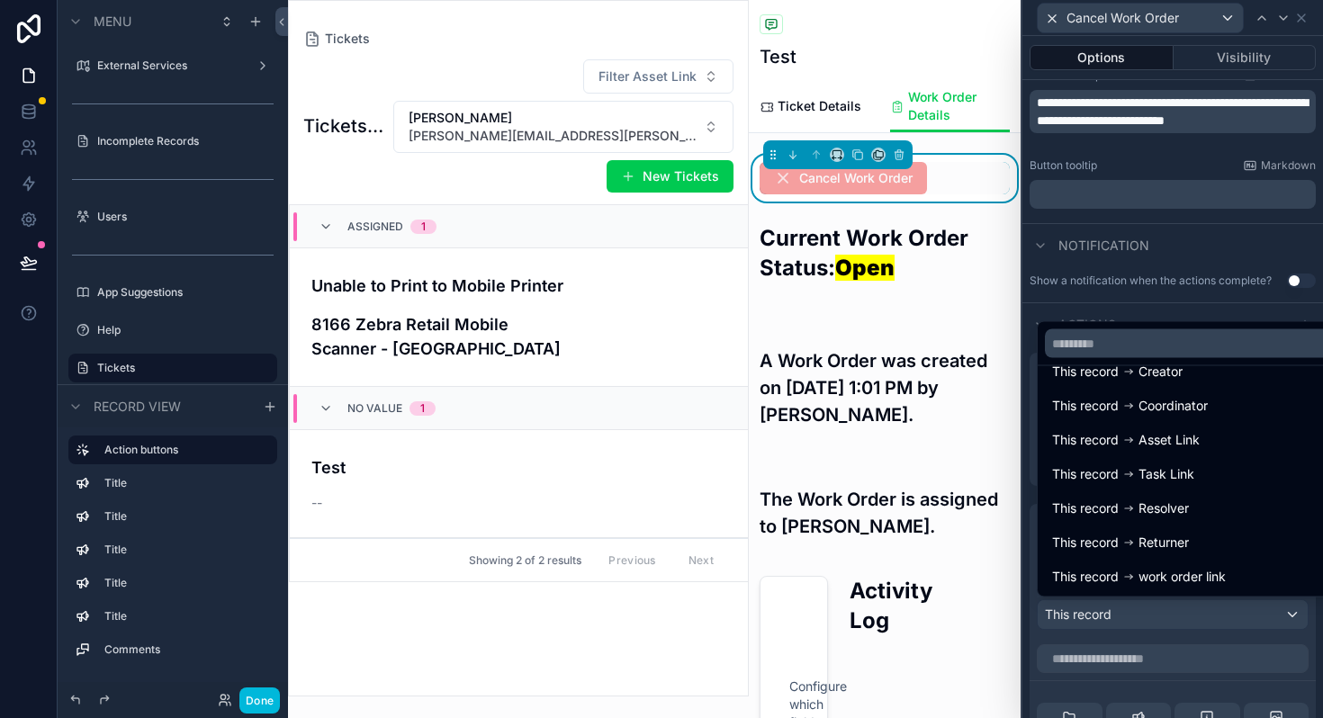
click at [1209, 304] on div at bounding box center [1172, 359] width 300 height 718
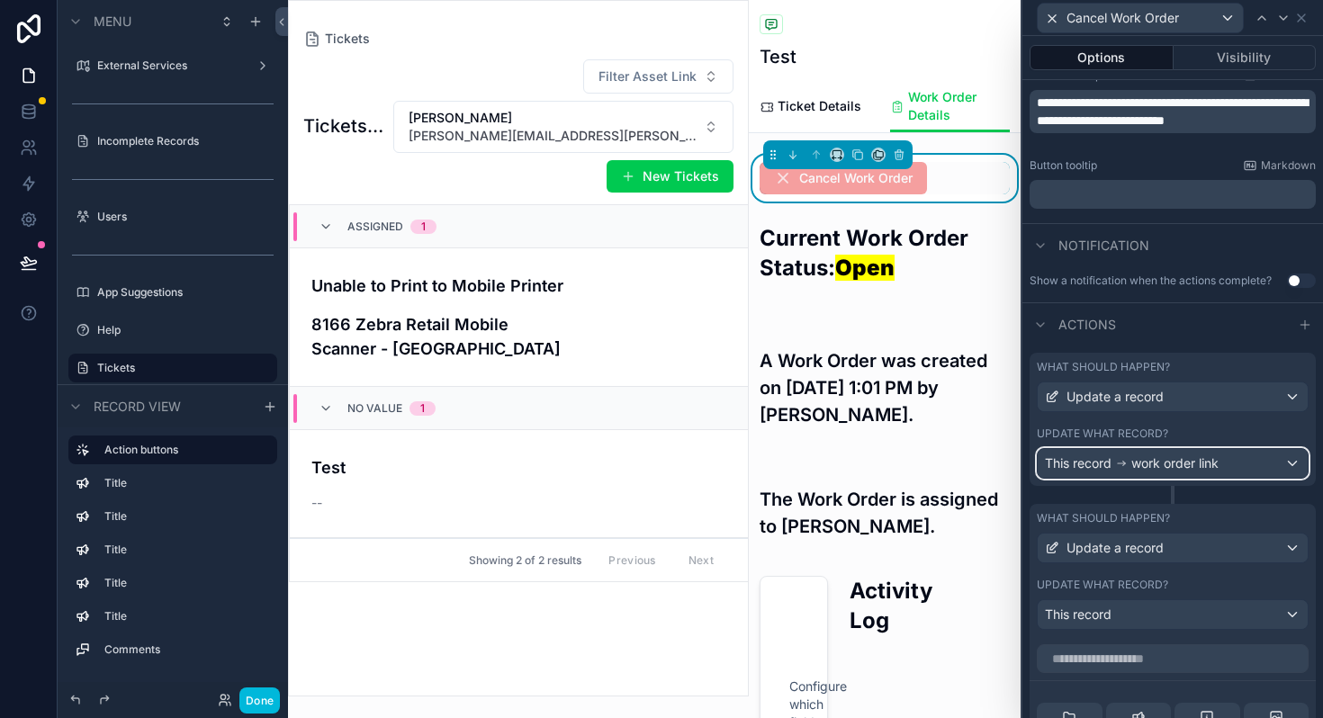
click at [1134, 470] on span "work order link" at bounding box center [1174, 463] width 87 height 18
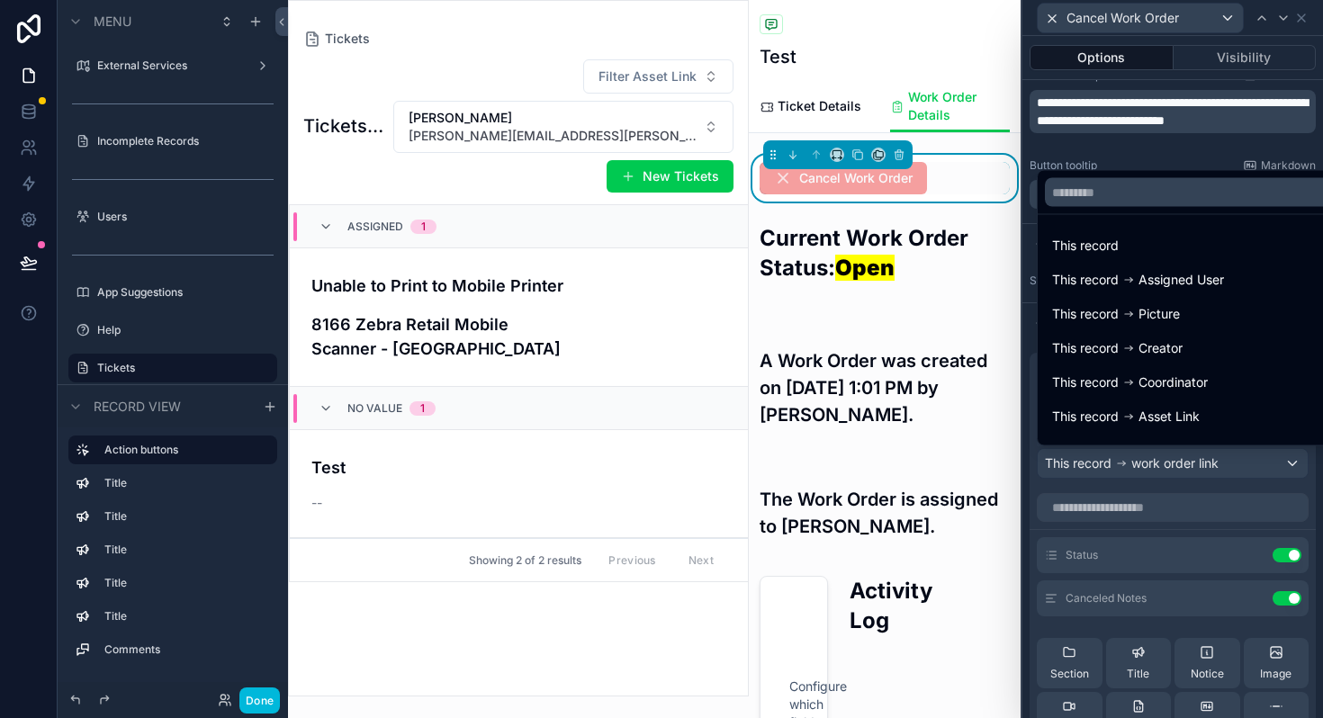
click at [1134, 470] on div at bounding box center [1172, 359] width 300 height 718
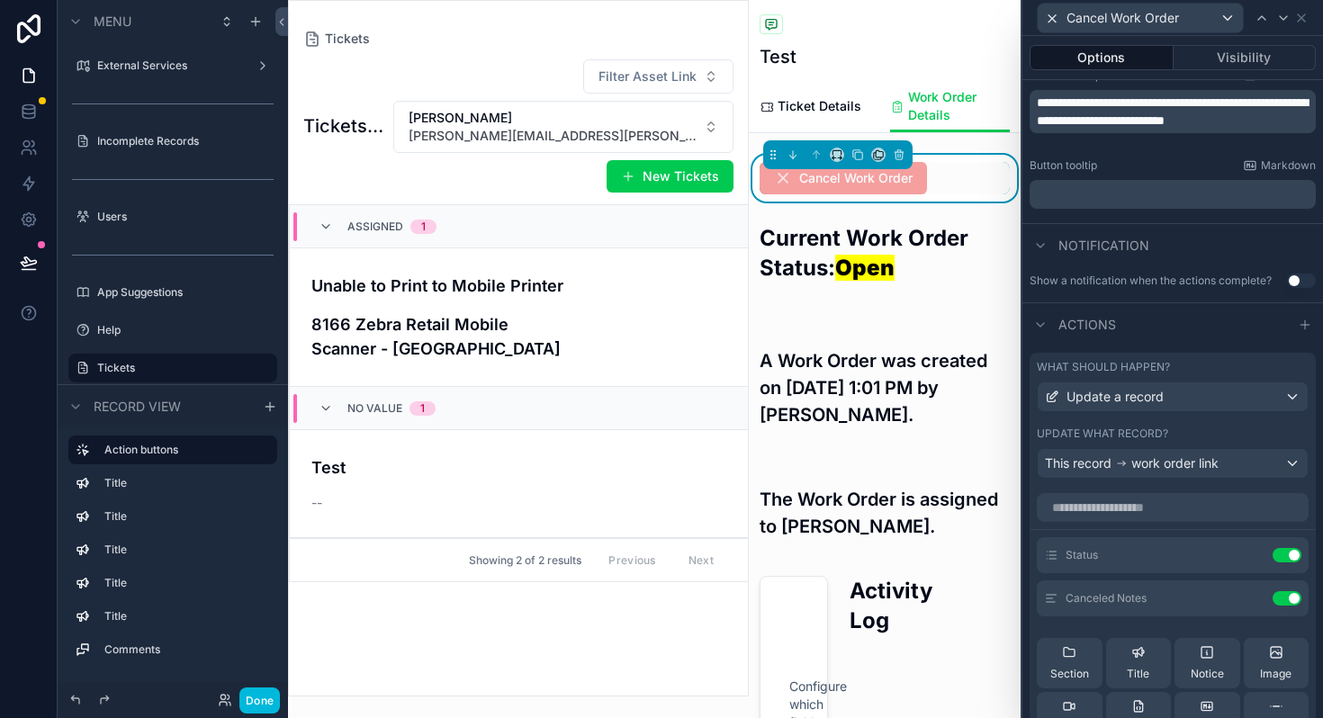
click at [0, 0] on icon at bounding box center [0, 0] width 0 height 0
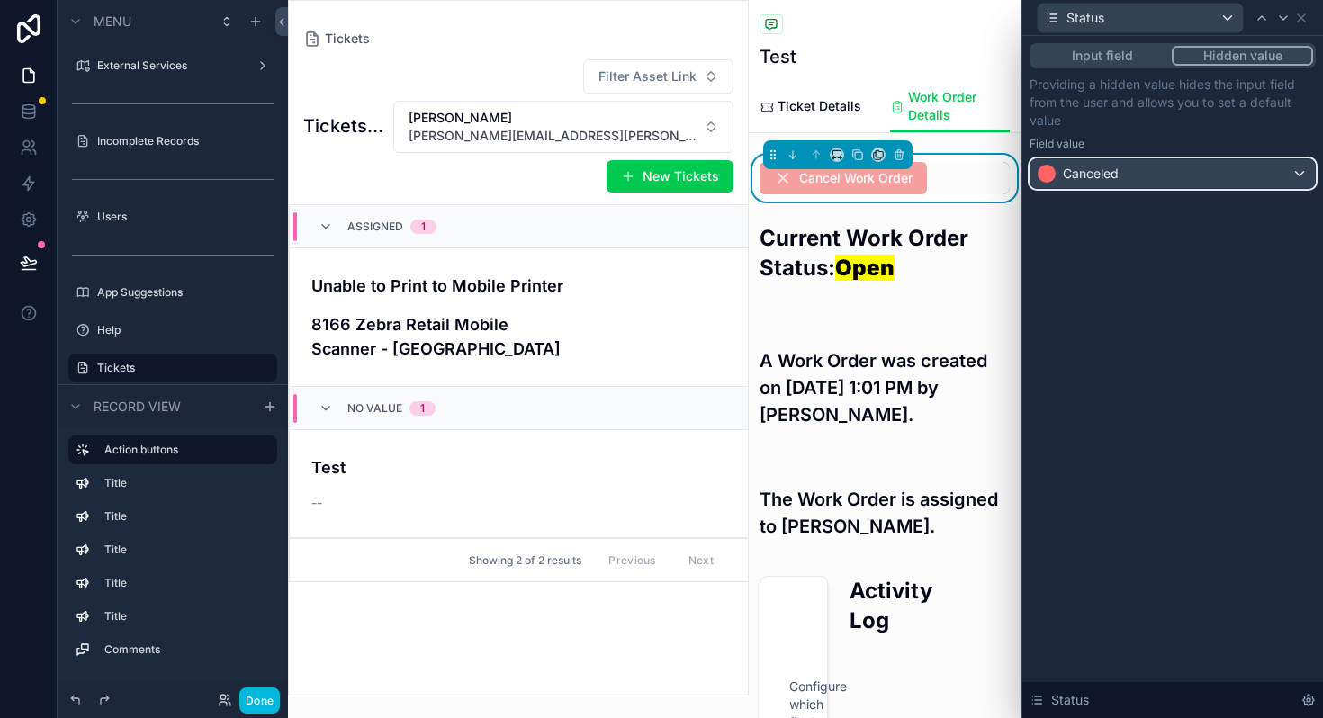
click at [1297, 168] on div "Canceled" at bounding box center [1172, 173] width 284 height 29
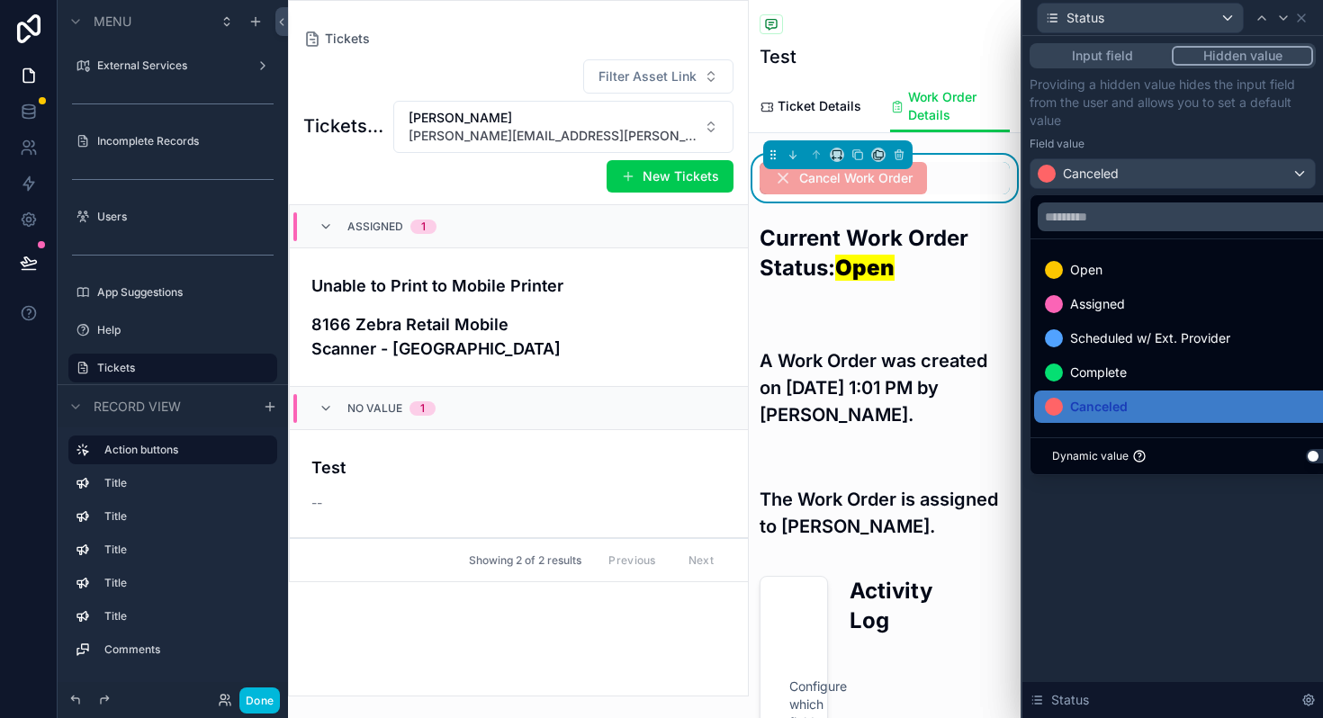
click at [1153, 578] on div at bounding box center [1172, 359] width 300 height 718
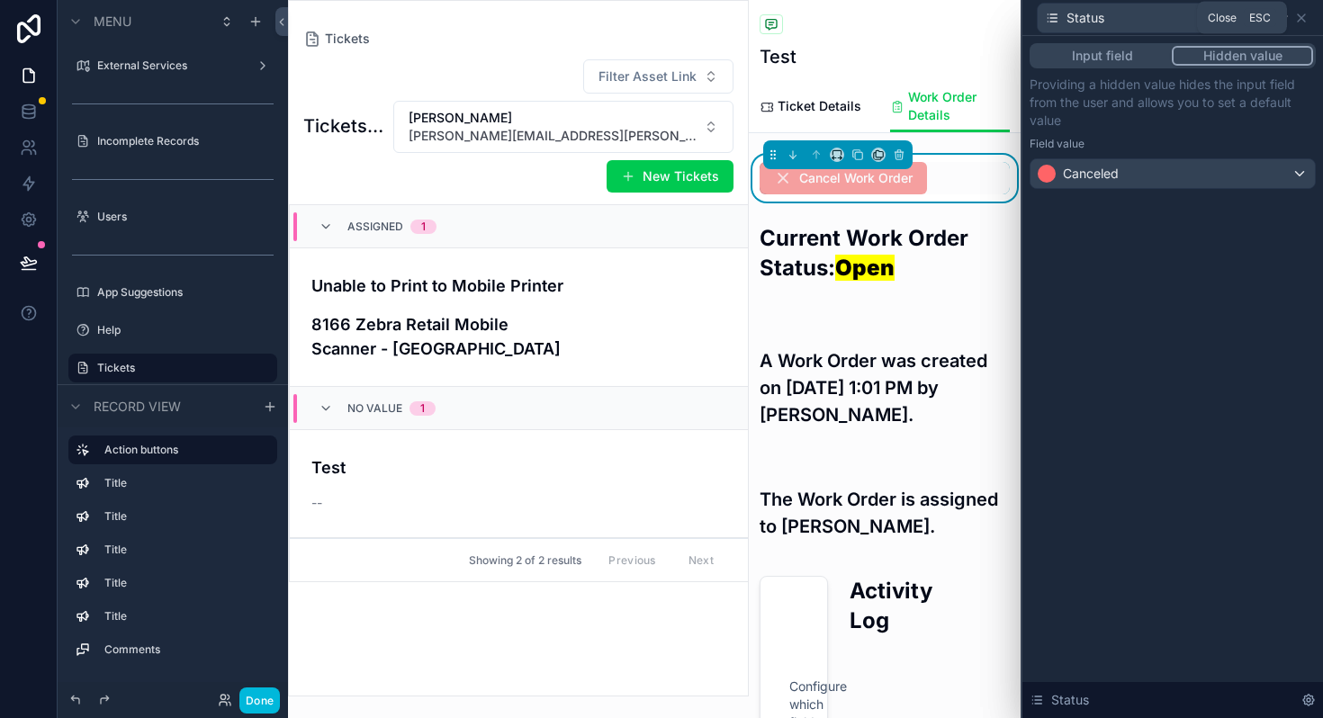
click at [1301, 19] on icon at bounding box center [1301, 18] width 14 height 14
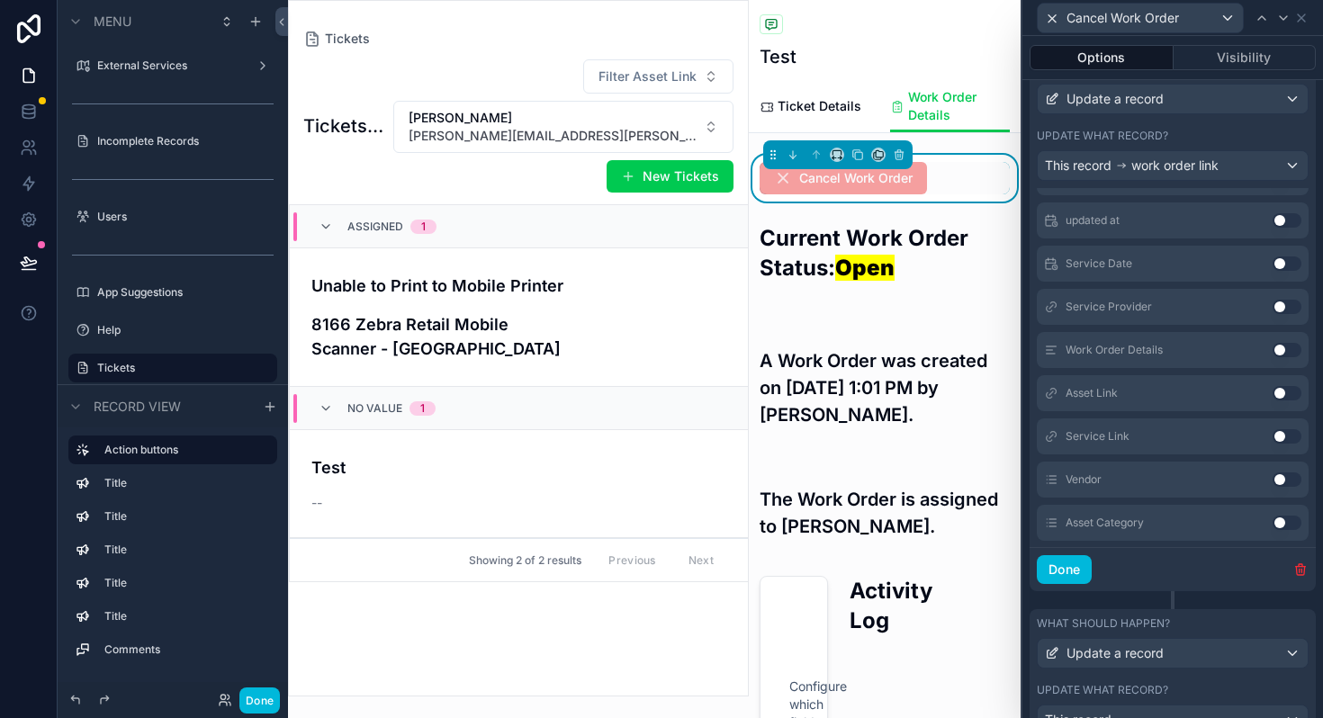
scroll to position [360, 0]
click at [1071, 580] on button "Done" at bounding box center [1063, 569] width 55 height 29
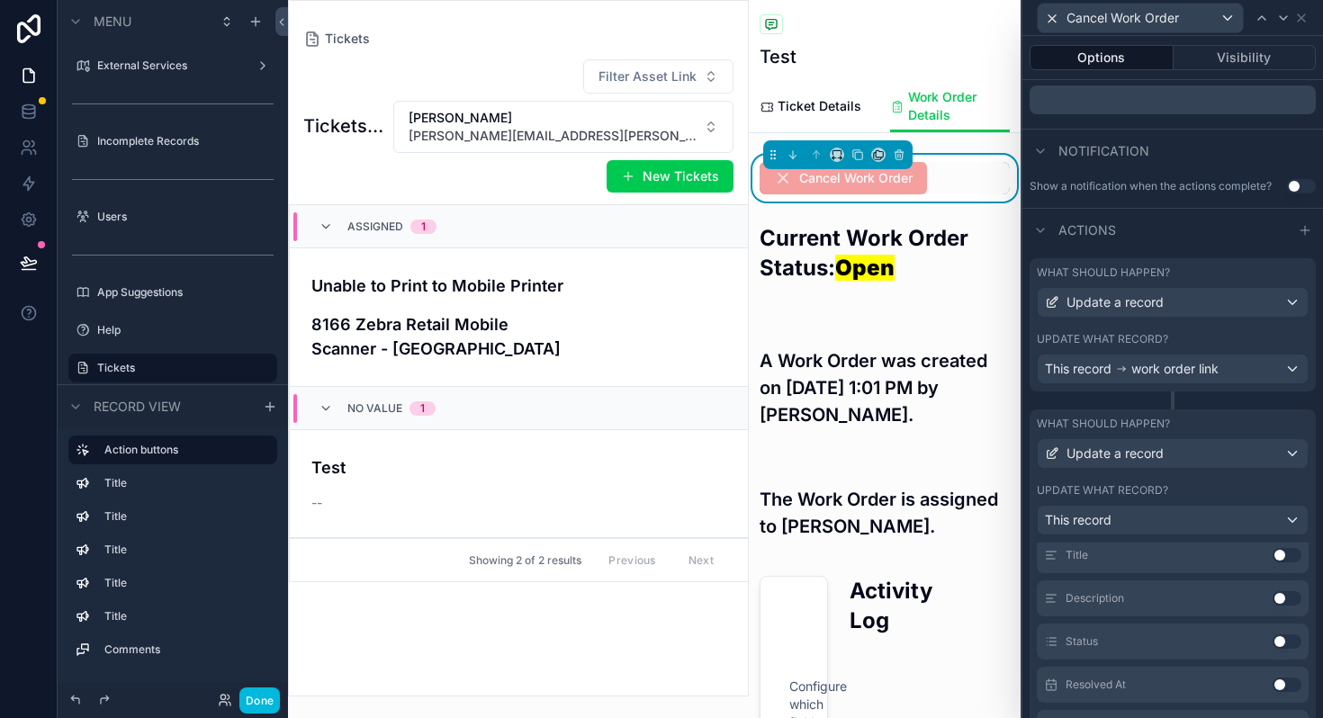
scroll to position [460, 0]
click at [1127, 511] on div "This record" at bounding box center [1172, 517] width 270 height 29
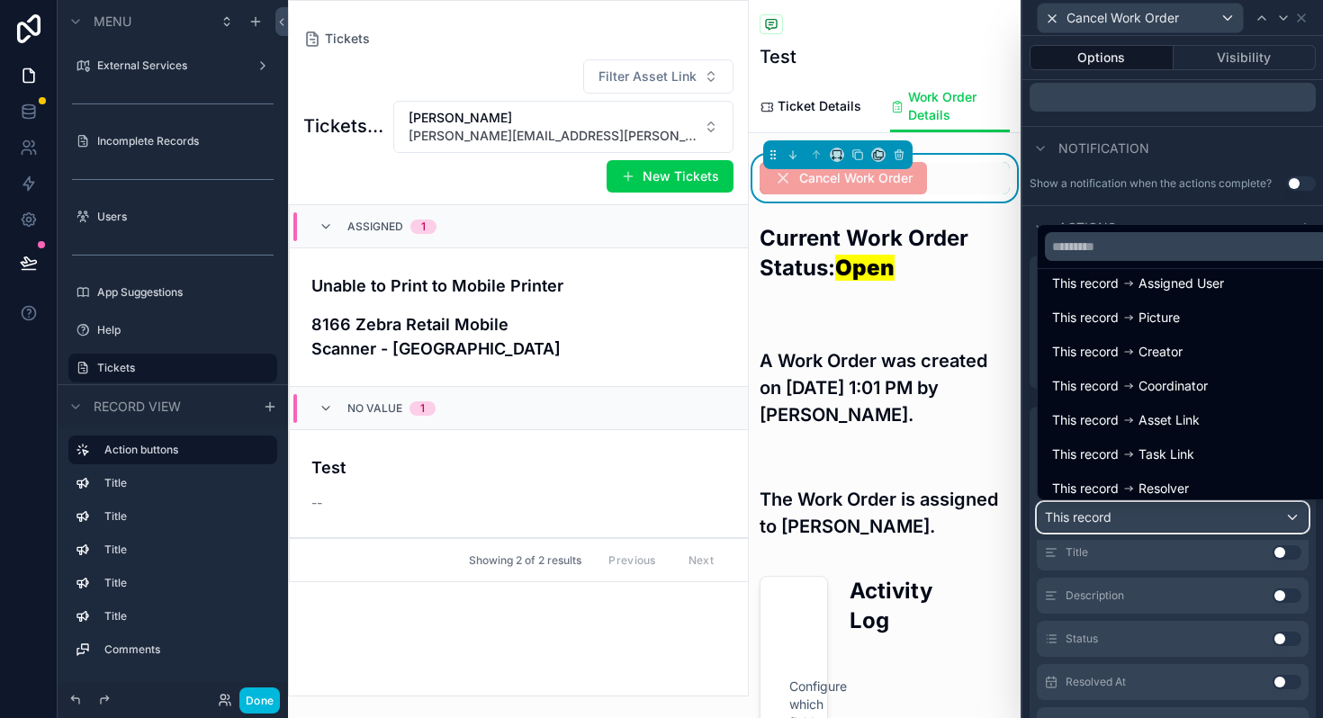
scroll to position [0, 0]
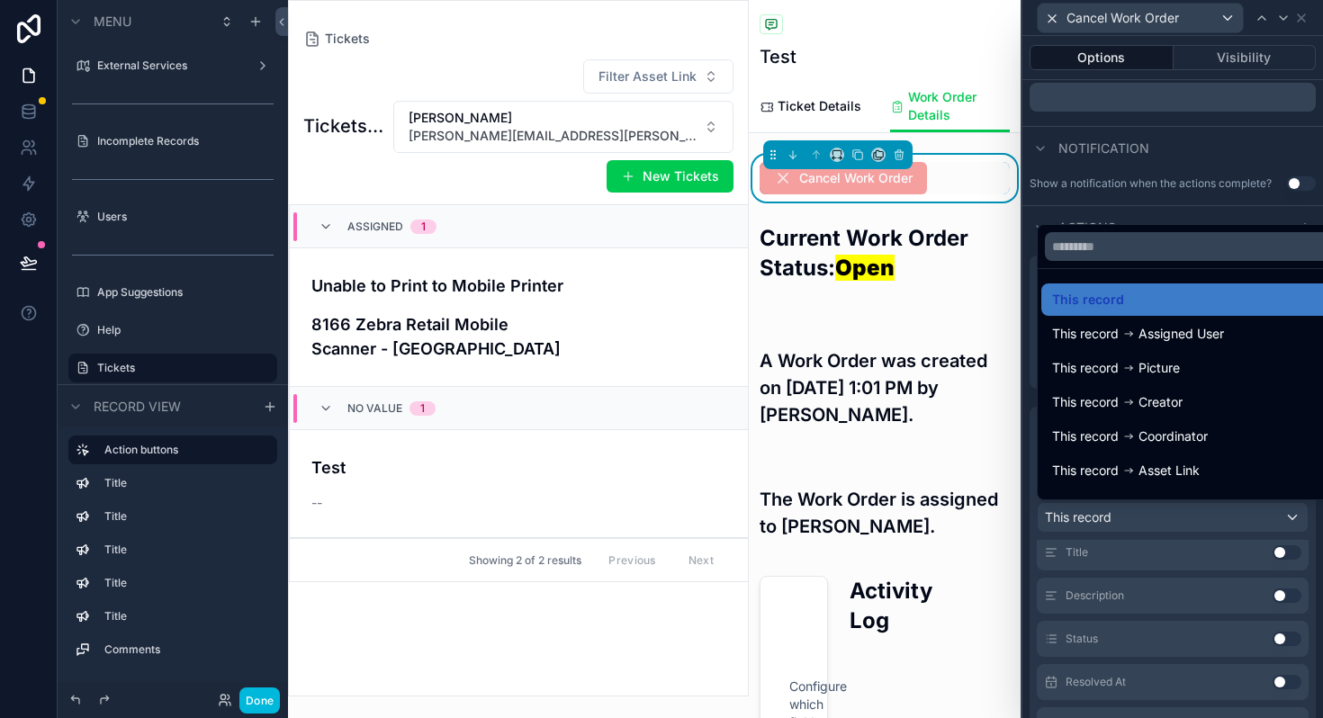
click at [1113, 307] on span "This record" at bounding box center [1088, 300] width 72 height 22
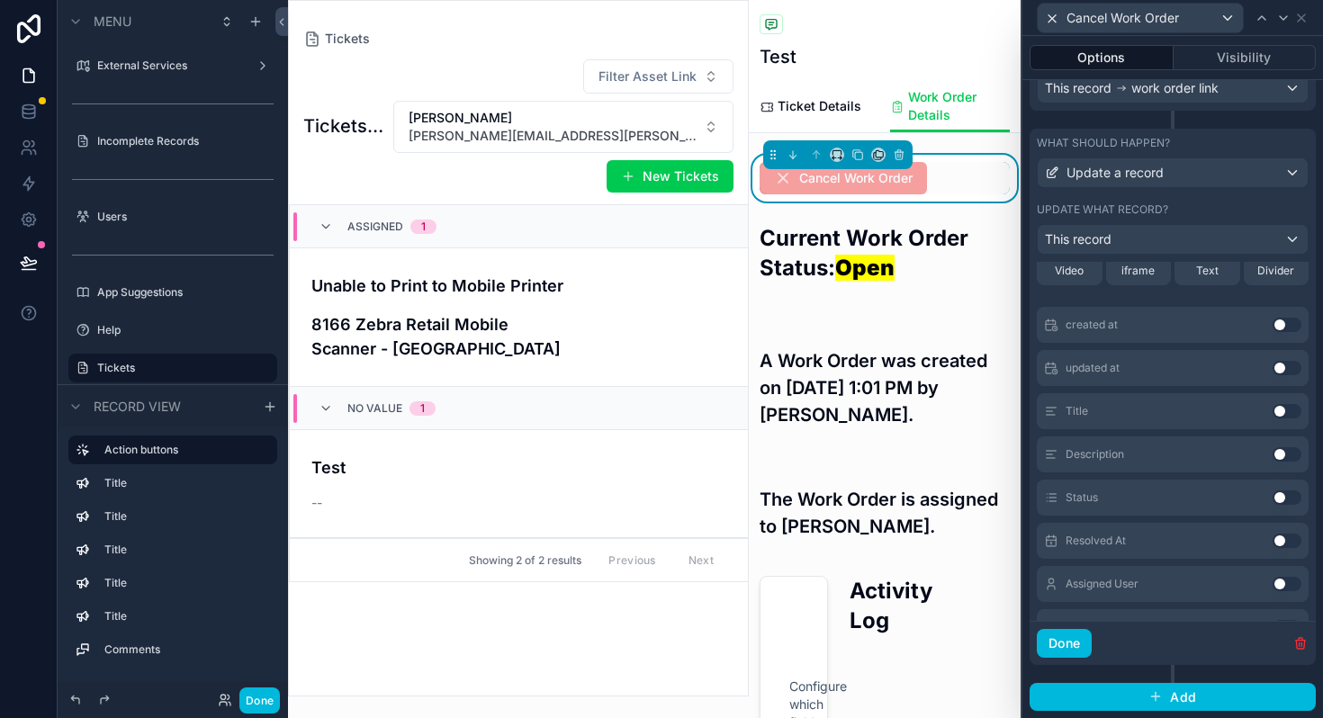
scroll to position [144, 0]
click at [1277, 498] on button "Use setting" at bounding box center [1286, 500] width 29 height 14
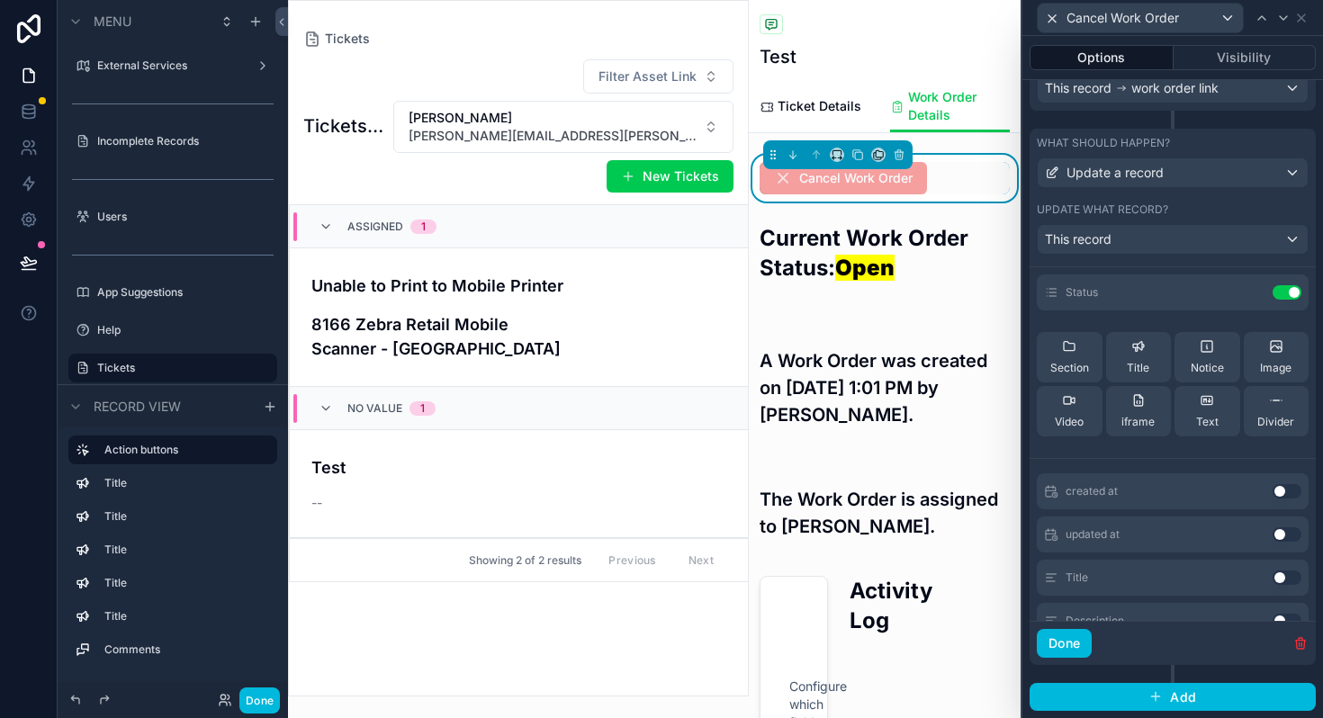
scroll to position [0, 0]
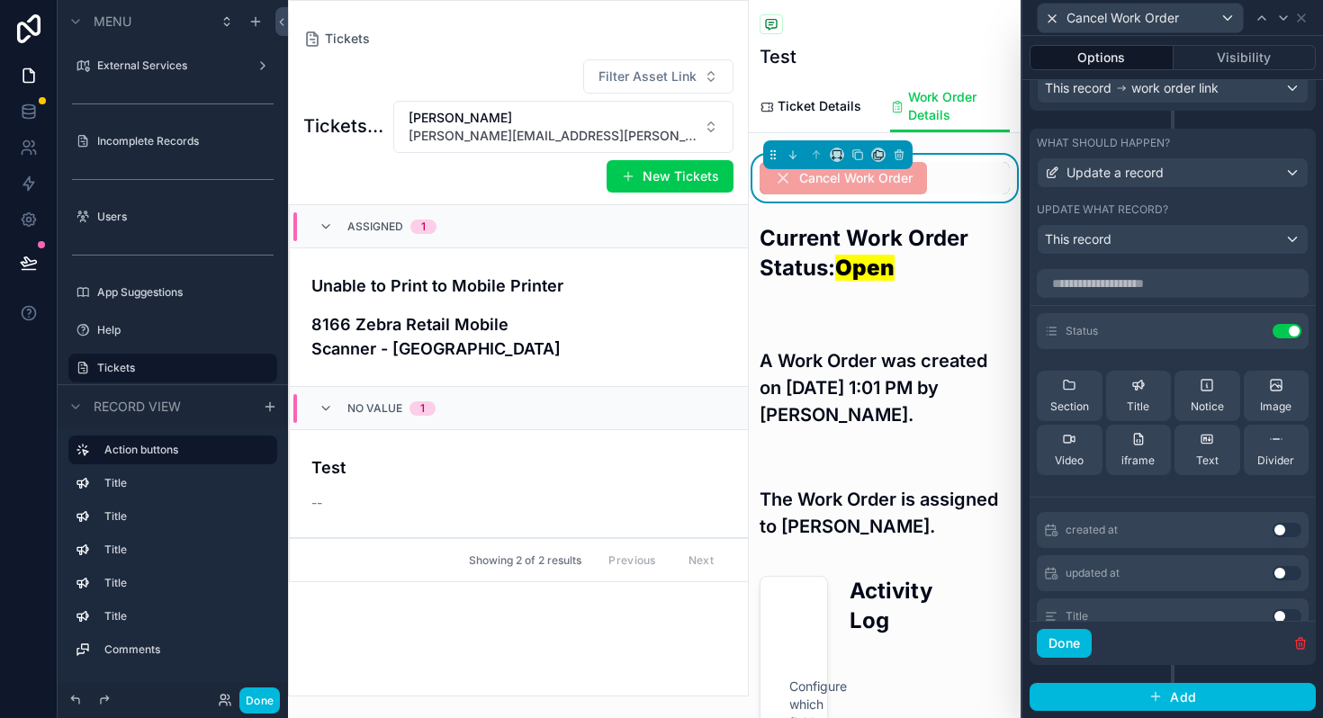
click at [0, 0] on icon at bounding box center [0, 0] width 0 height 0
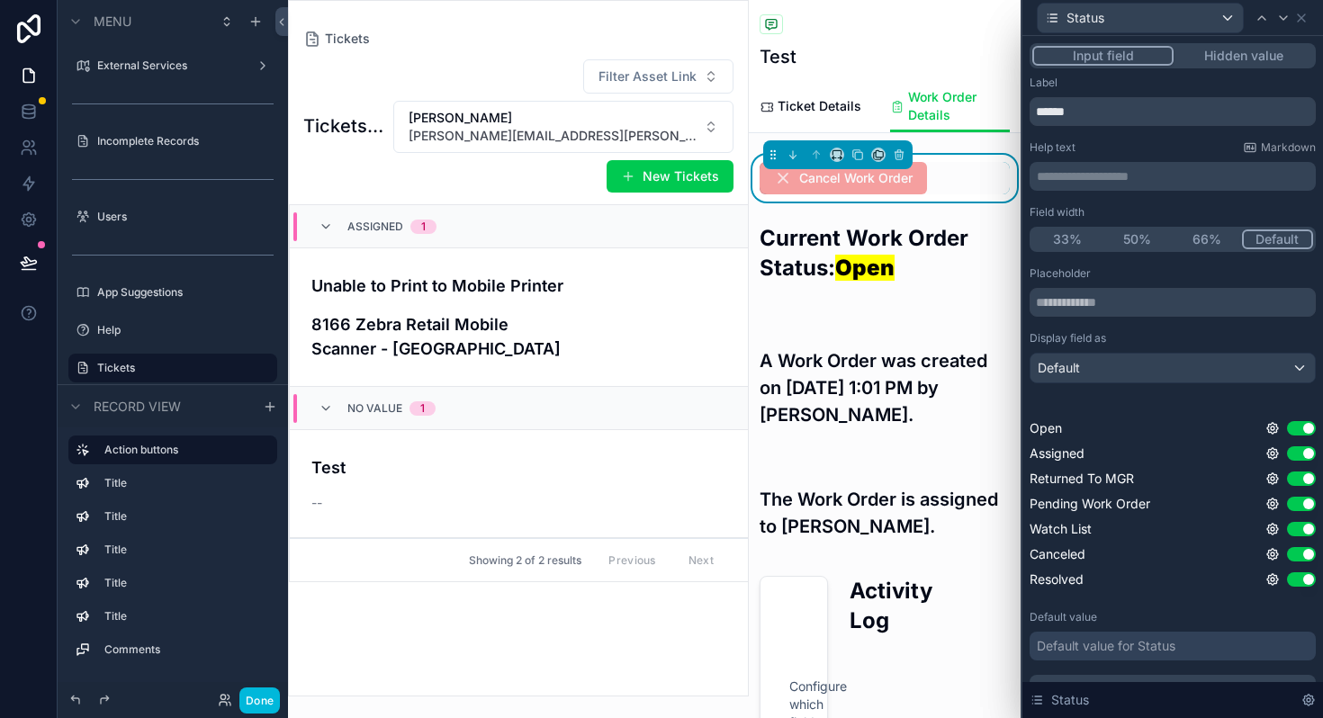
click at [1228, 50] on button "Hidden value" at bounding box center [1242, 56] width 139 height 20
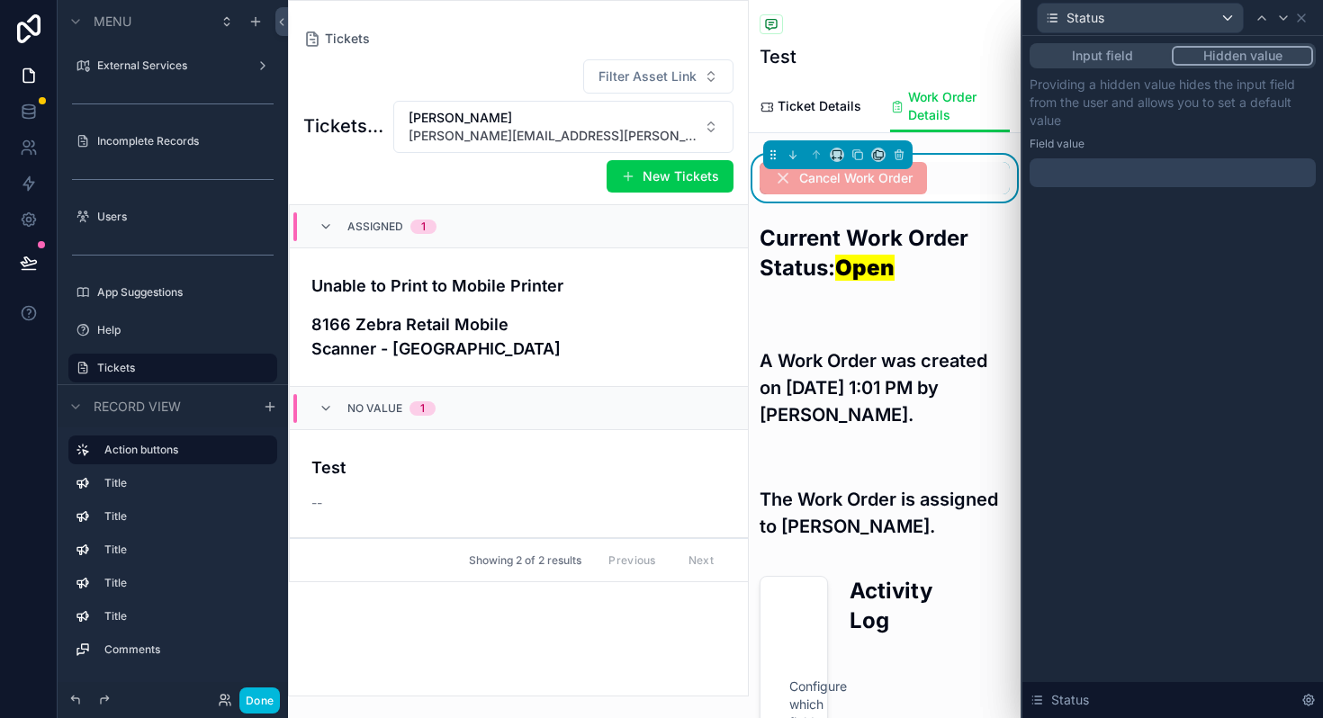
click at [1122, 166] on div at bounding box center [1172, 172] width 286 height 29
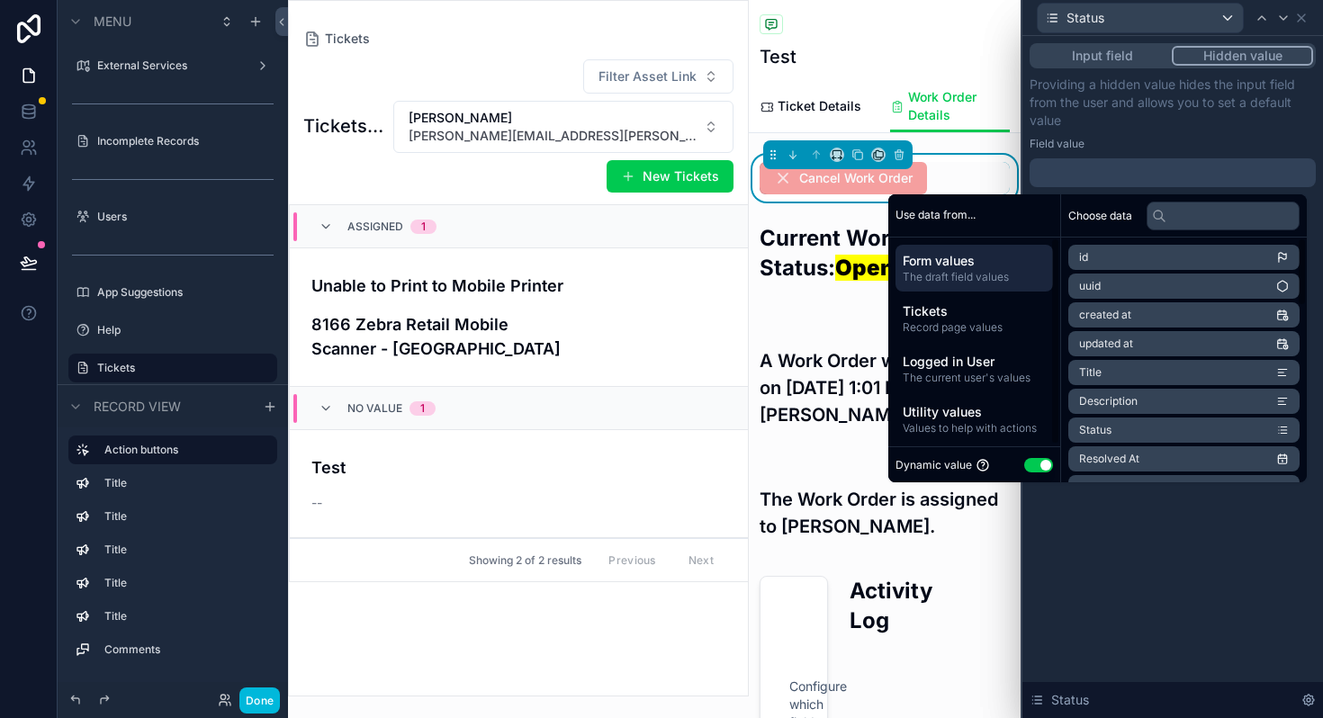
click at [1031, 465] on button "Use setting" at bounding box center [1038, 465] width 29 height 14
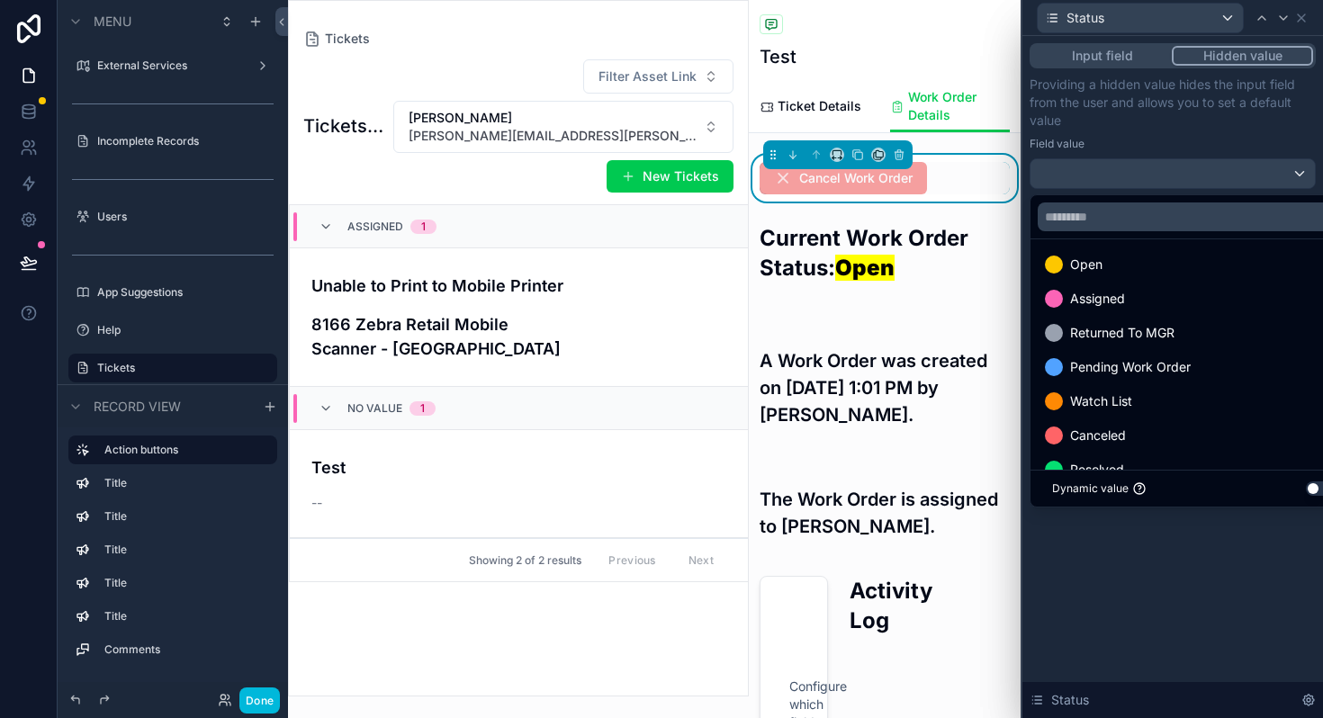
scroll to position [1, 0]
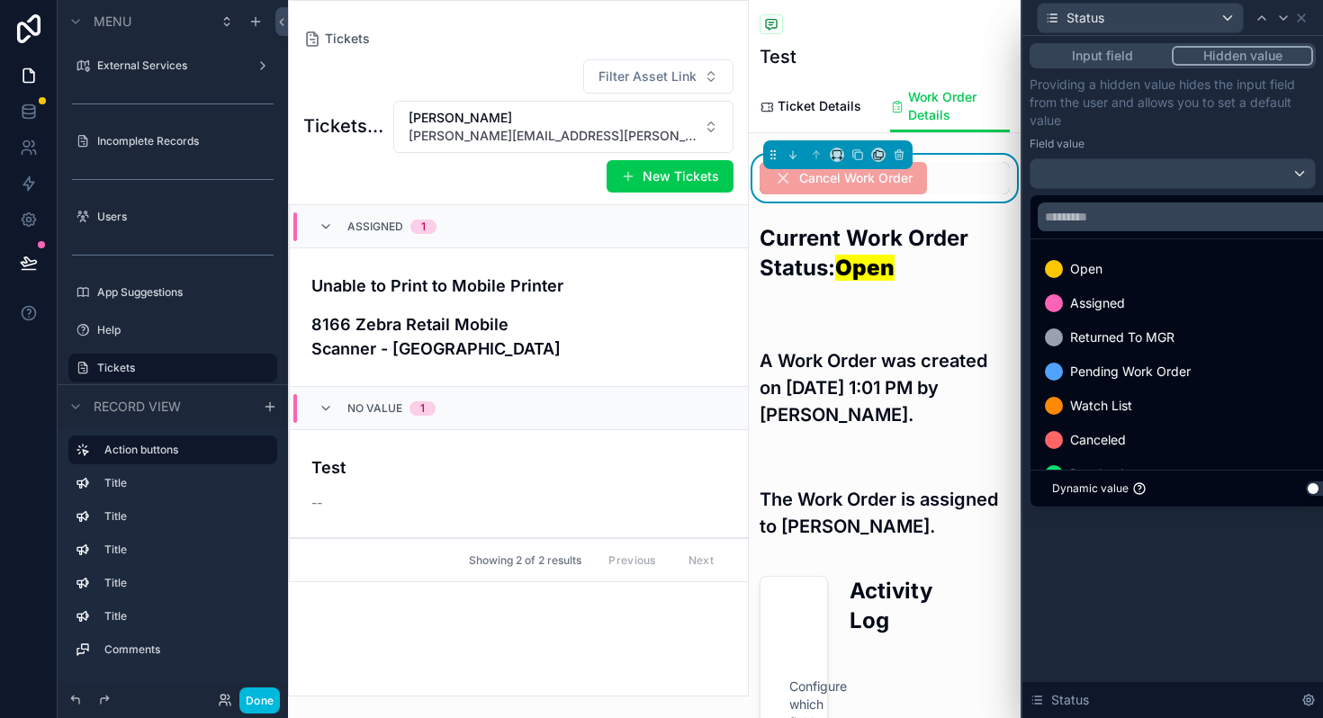
click at [1080, 307] on span "Assigned" at bounding box center [1097, 303] width 55 height 22
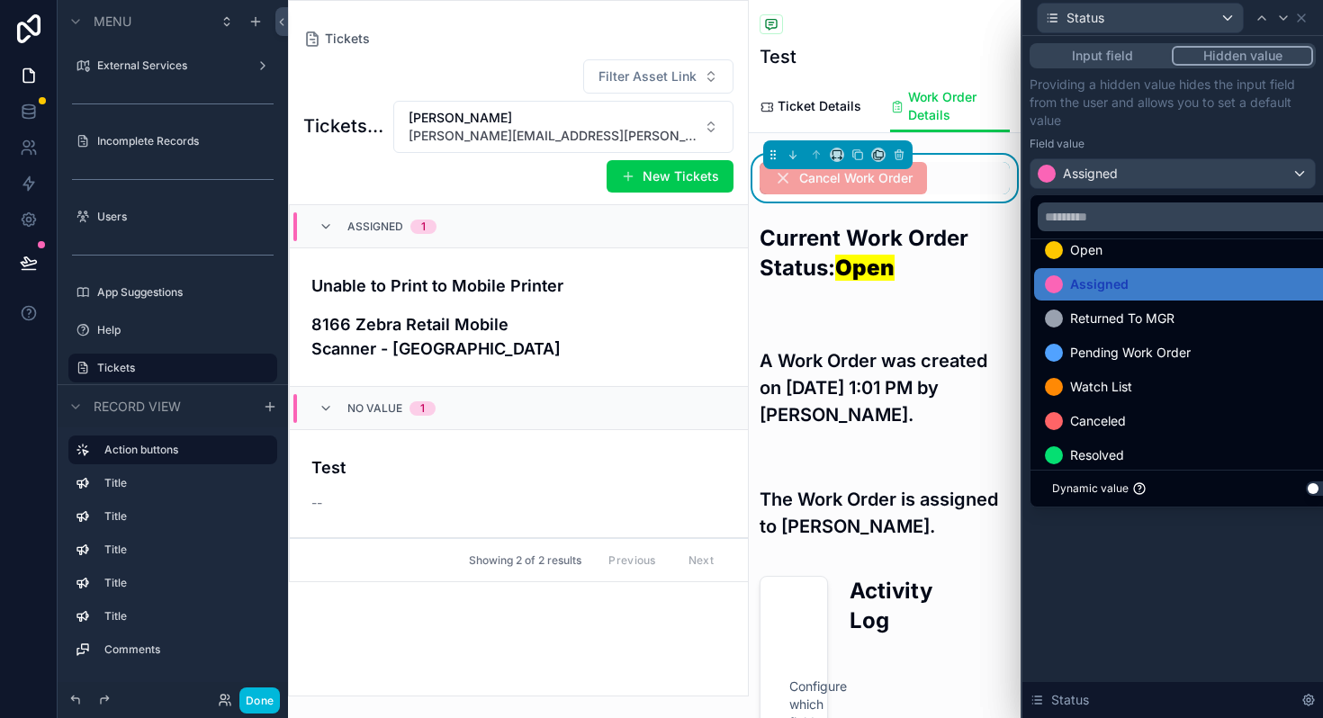
scroll to position [17, 0]
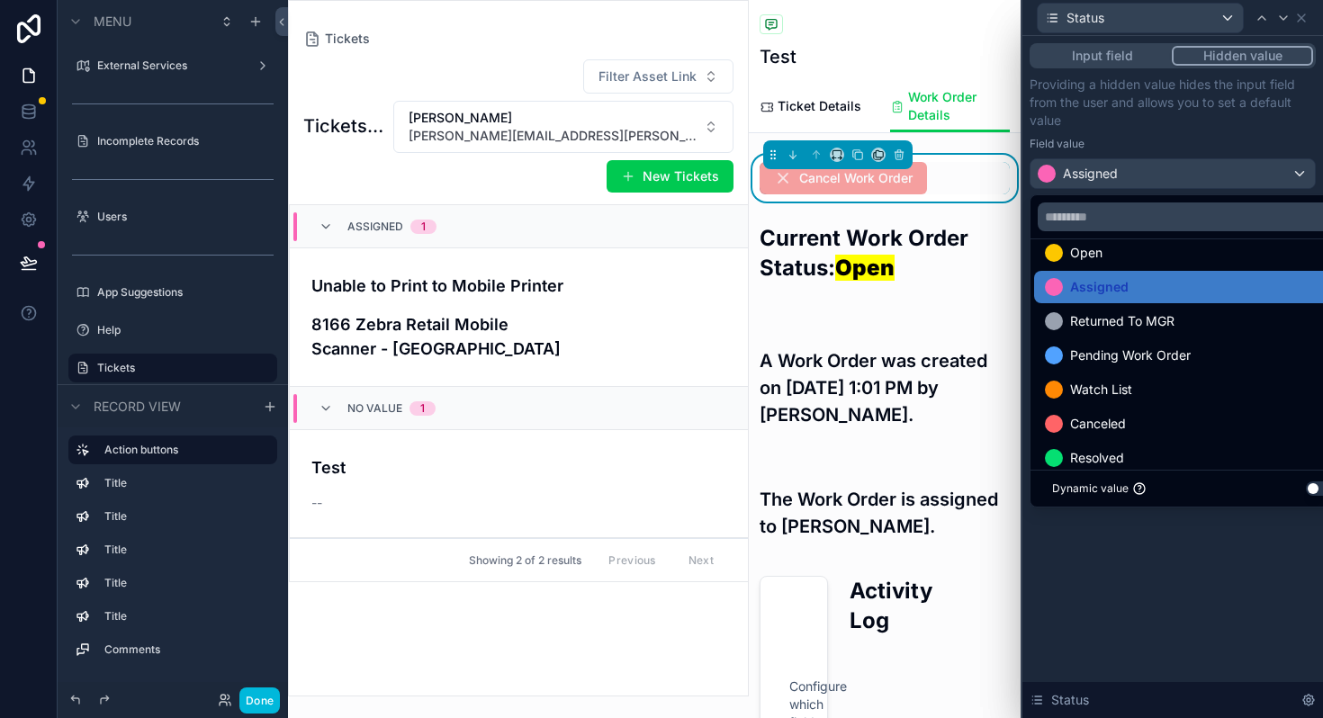
click at [1099, 58] on button "Input field" at bounding box center [1101, 56] width 139 height 20
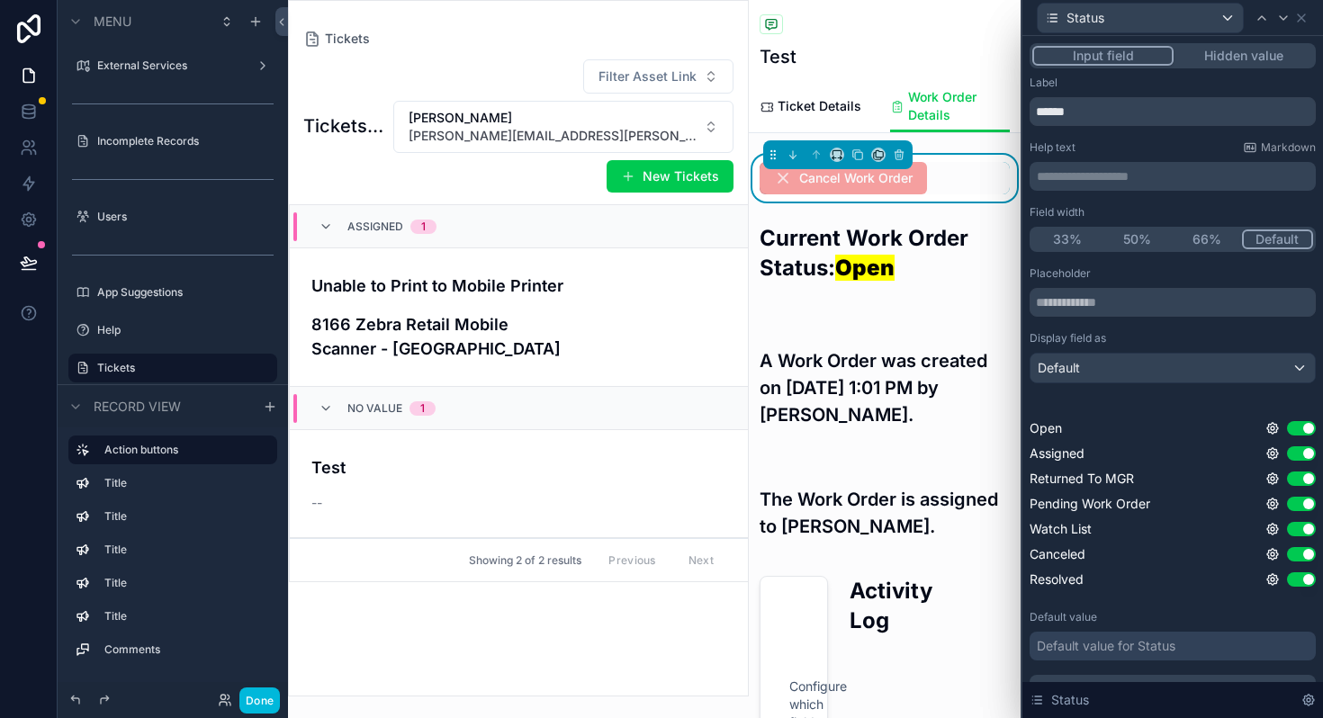
click at [1306, 478] on button "Use setting" at bounding box center [1301, 478] width 29 height 14
click at [1304, 503] on button "Use setting" at bounding box center [1301, 504] width 29 height 14
click at [1303, 523] on button "Use setting" at bounding box center [1301, 529] width 29 height 14
click at [1079, 115] on input "******" at bounding box center [1172, 111] width 286 height 29
type input "*"
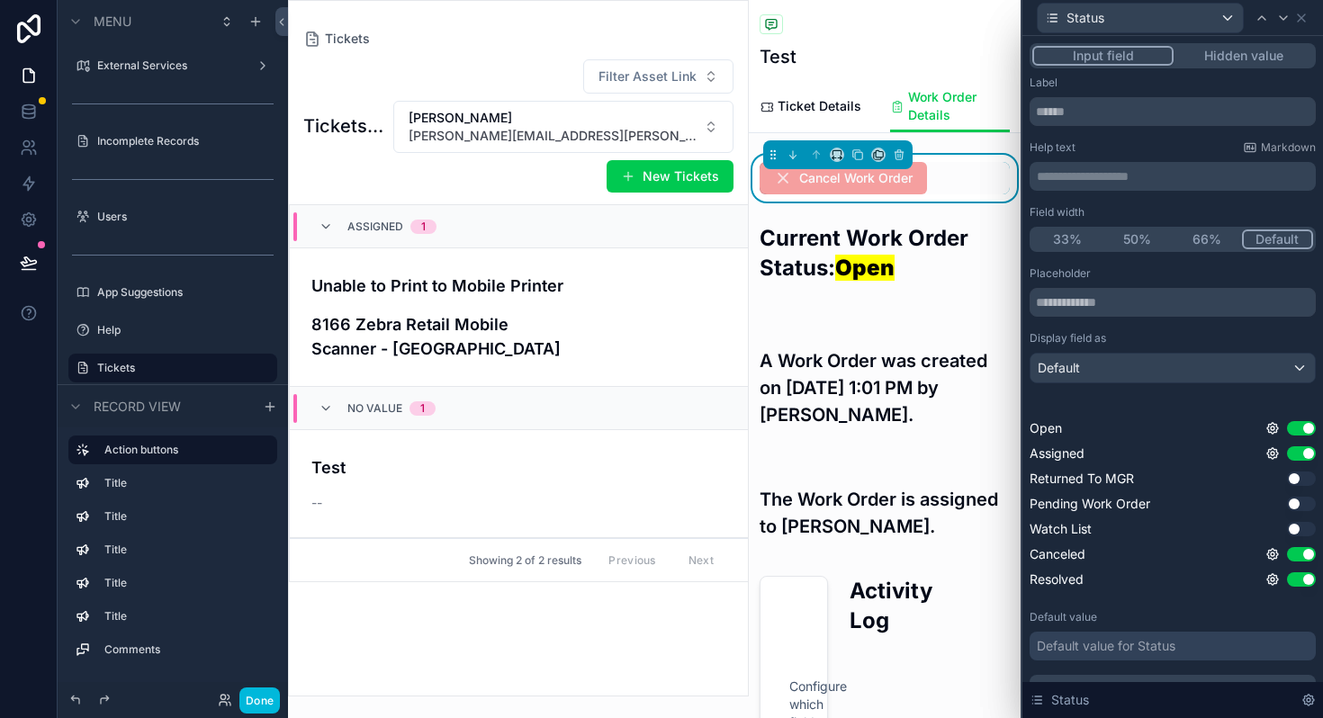
click at [1117, 177] on p "**********" at bounding box center [1173, 176] width 275 height 18
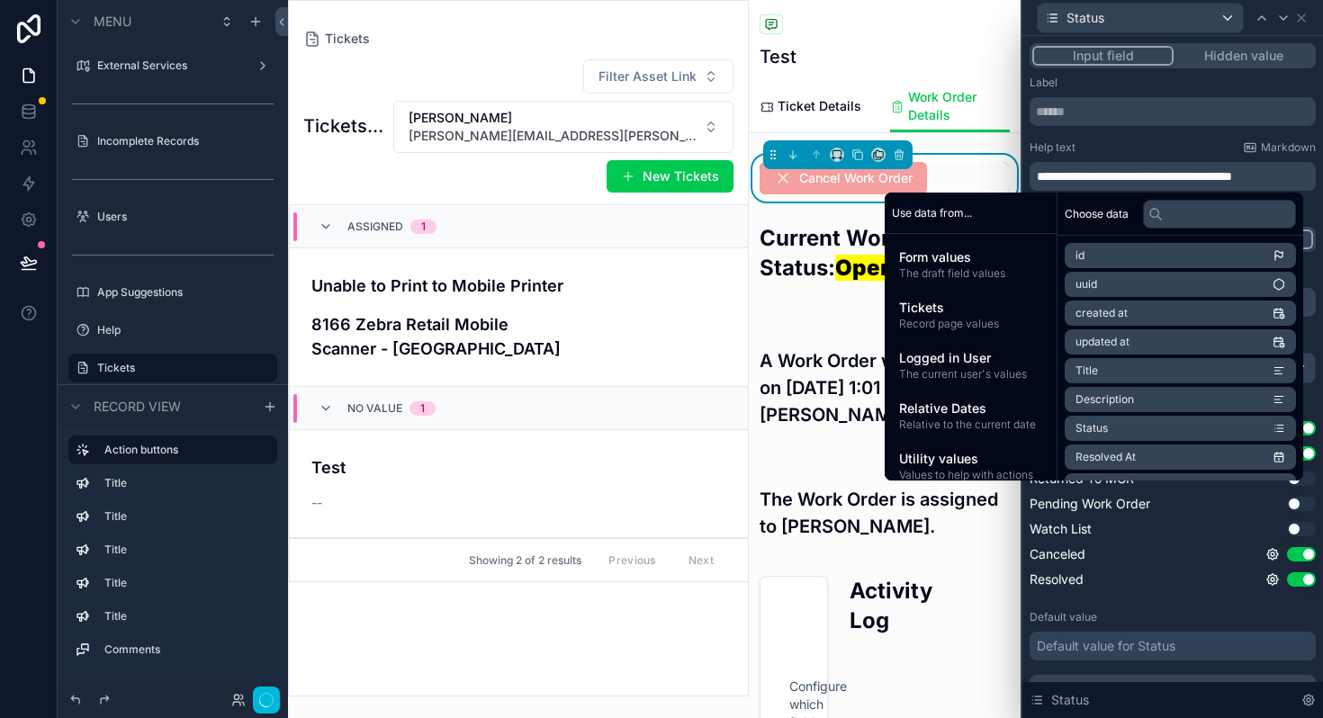
scroll to position [0, 0]
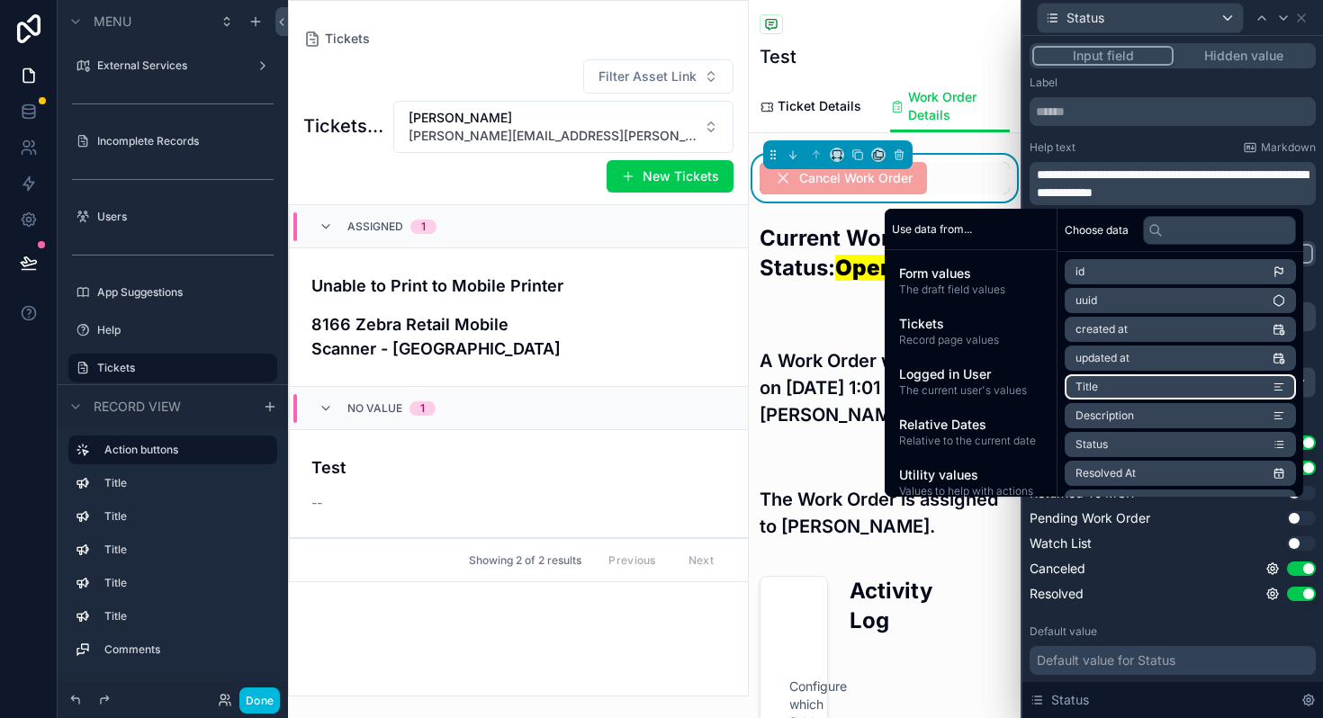
click at [1143, 389] on li "Title" at bounding box center [1179, 386] width 231 height 25
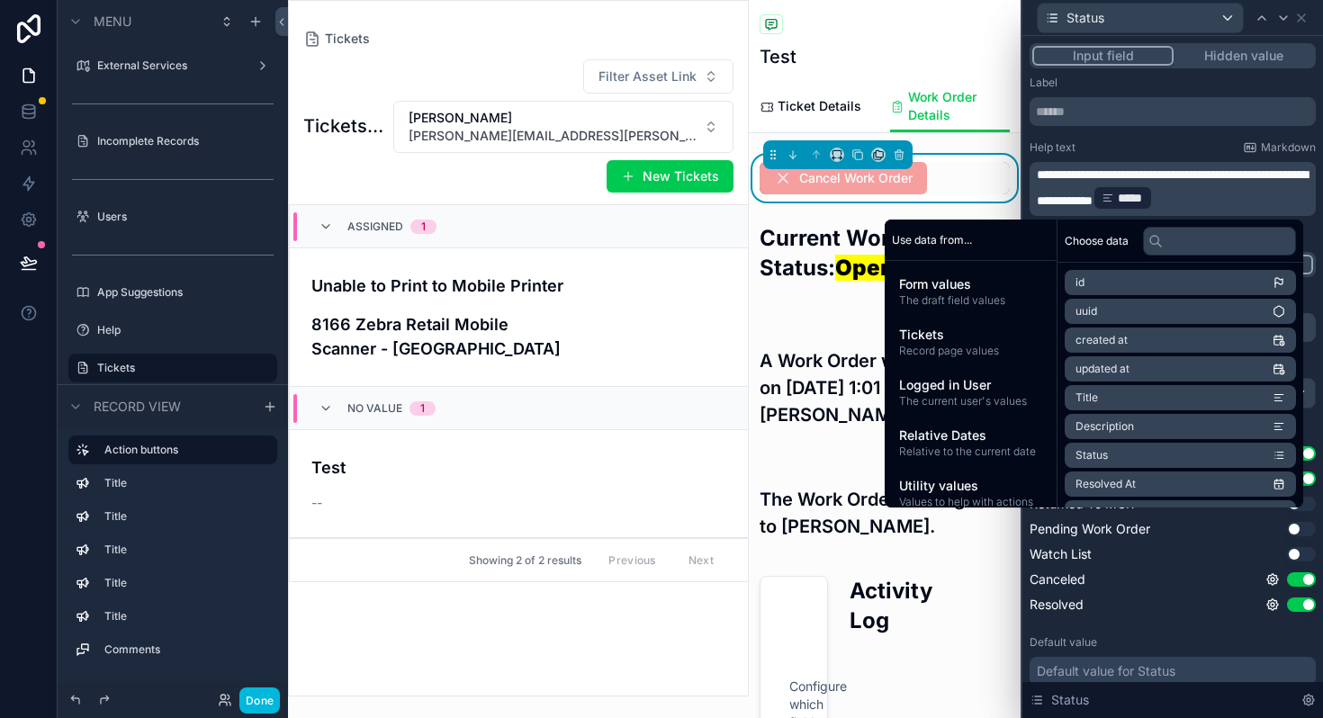
click at [1274, 193] on p "**********" at bounding box center [1173, 189] width 275 height 47
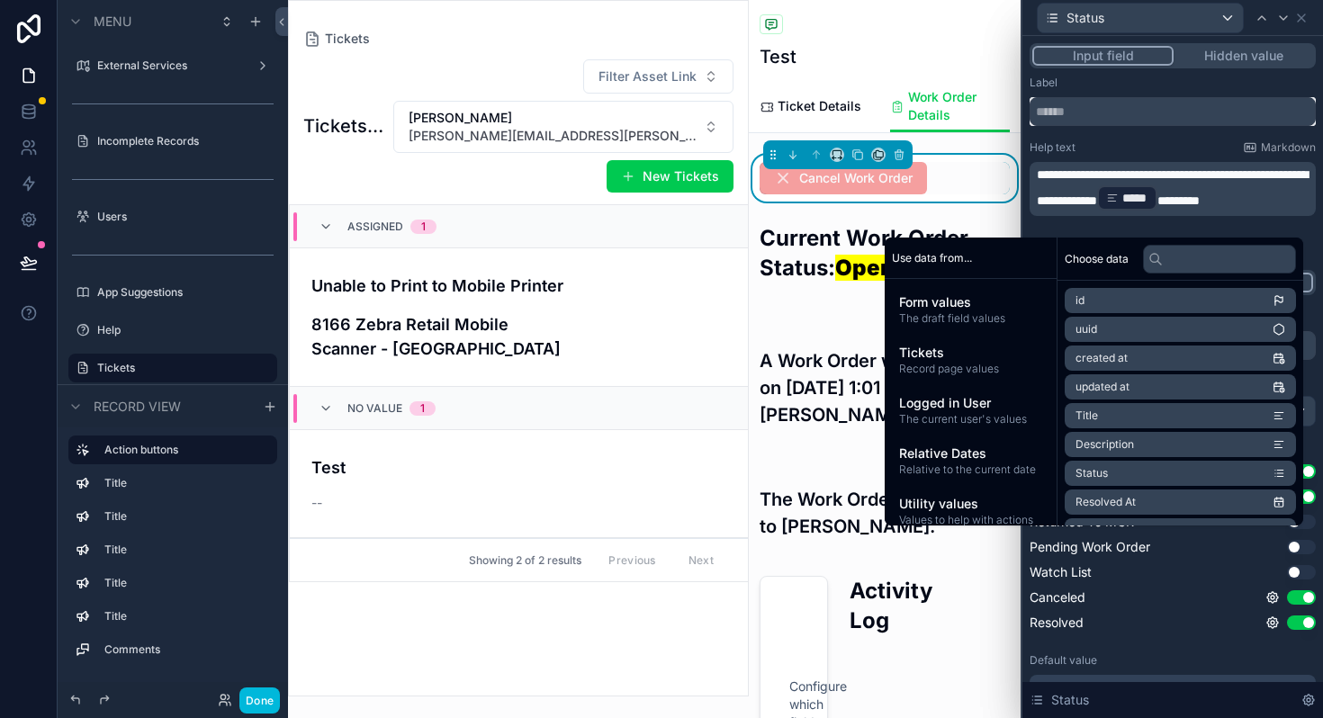
click at [1120, 115] on input "text" at bounding box center [1172, 111] width 286 height 29
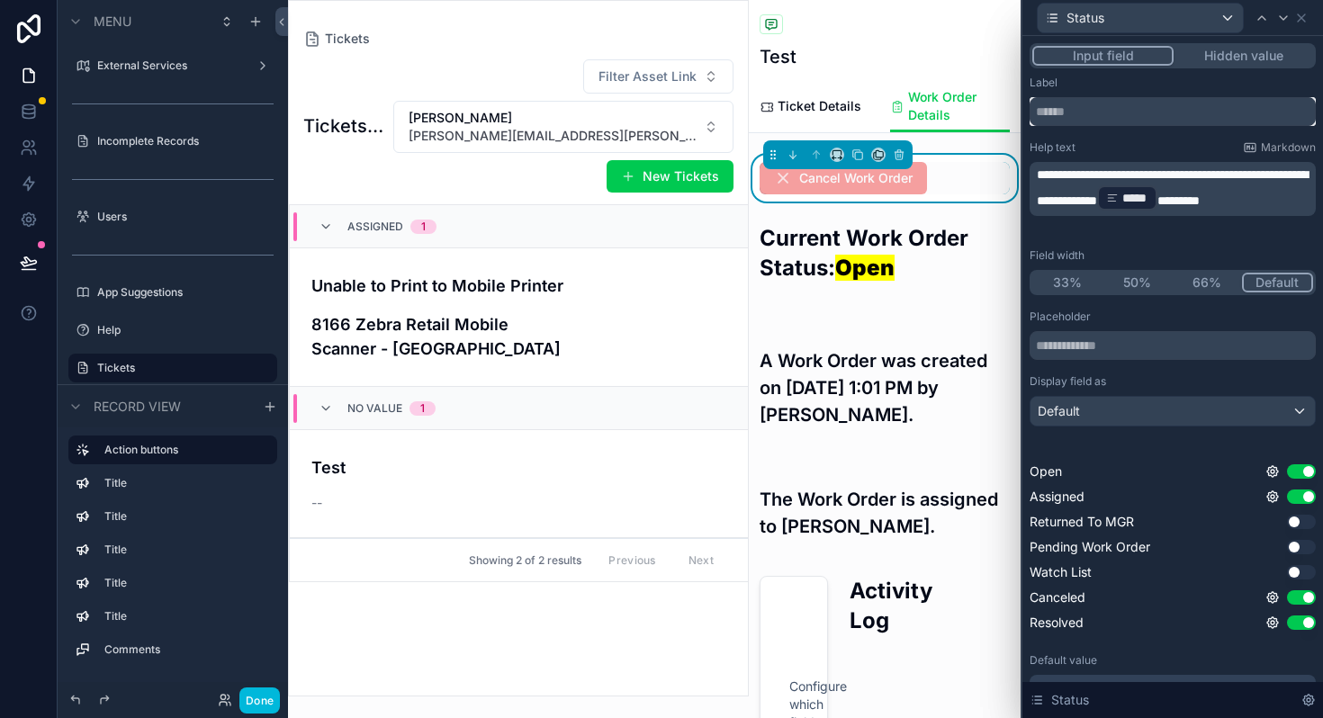
scroll to position [130, 0]
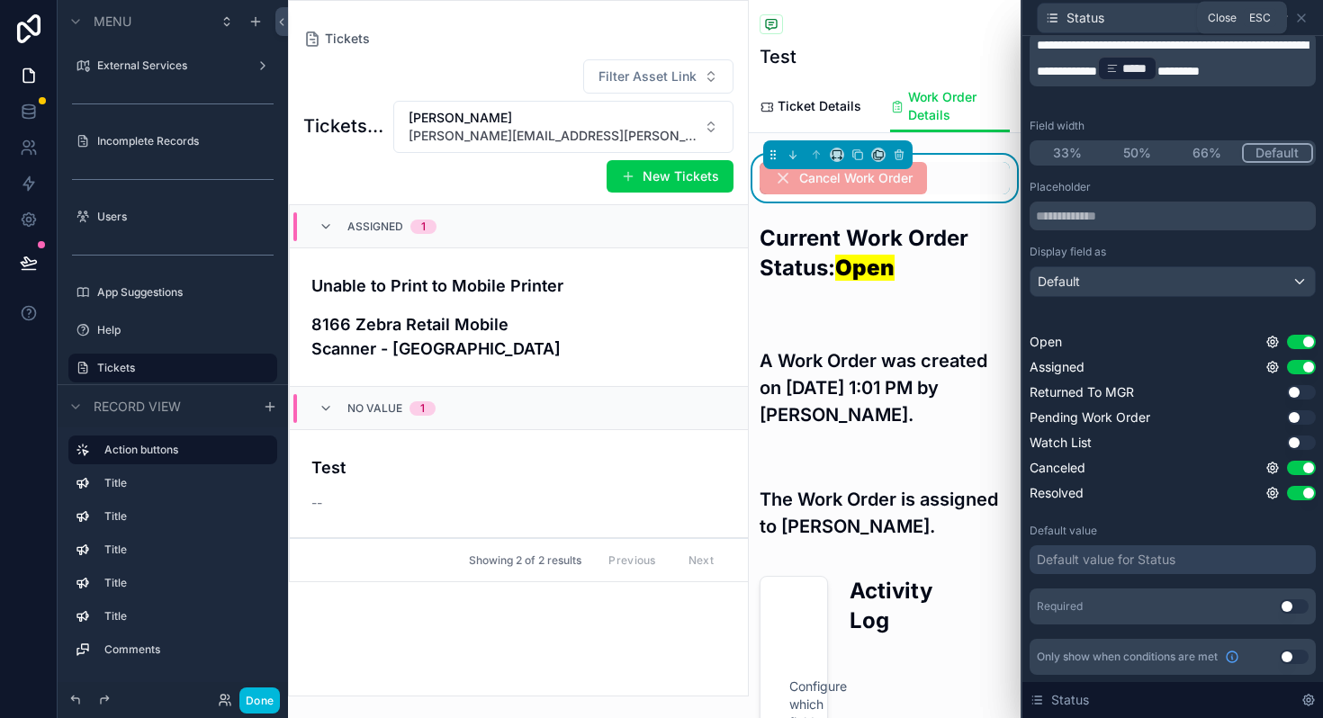
click at [1303, 22] on icon at bounding box center [1301, 18] width 14 height 14
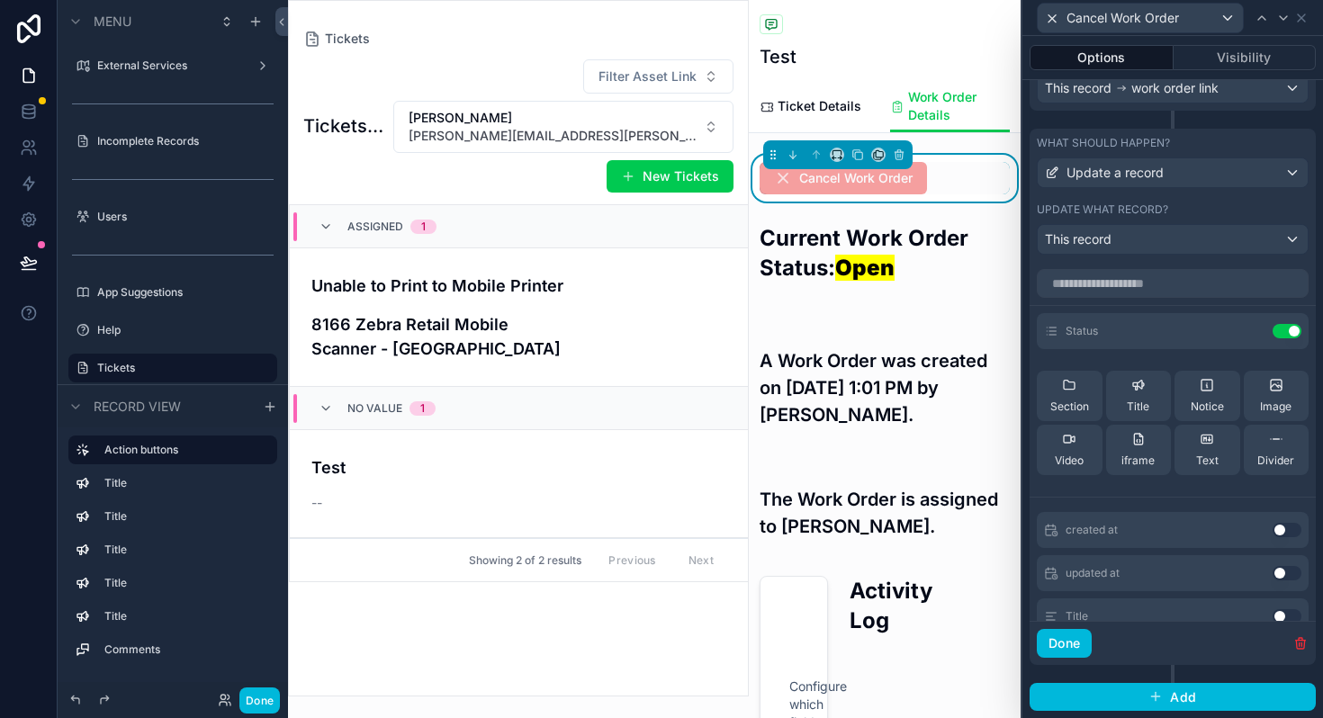
click at [1066, 649] on button "Done" at bounding box center [1063, 643] width 55 height 29
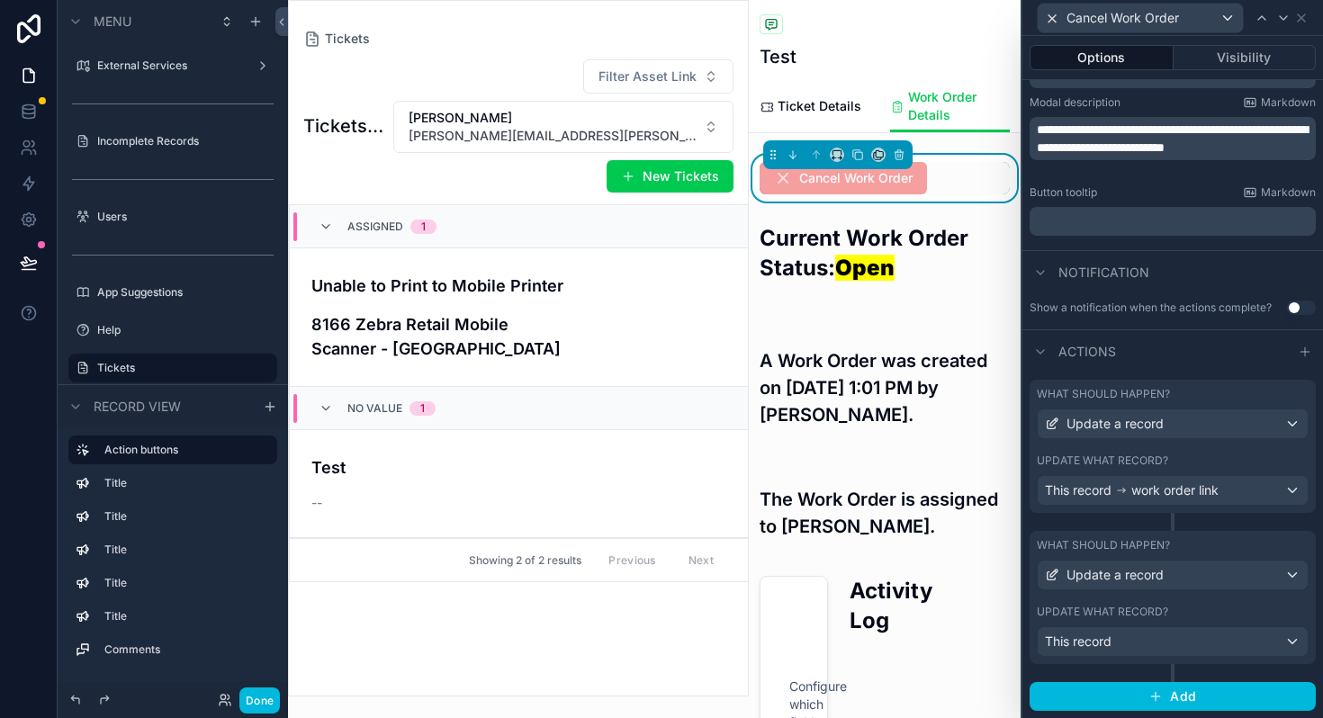
scroll to position [335, 0]
click at [270, 695] on button "Done" at bounding box center [259, 700] width 40 height 26
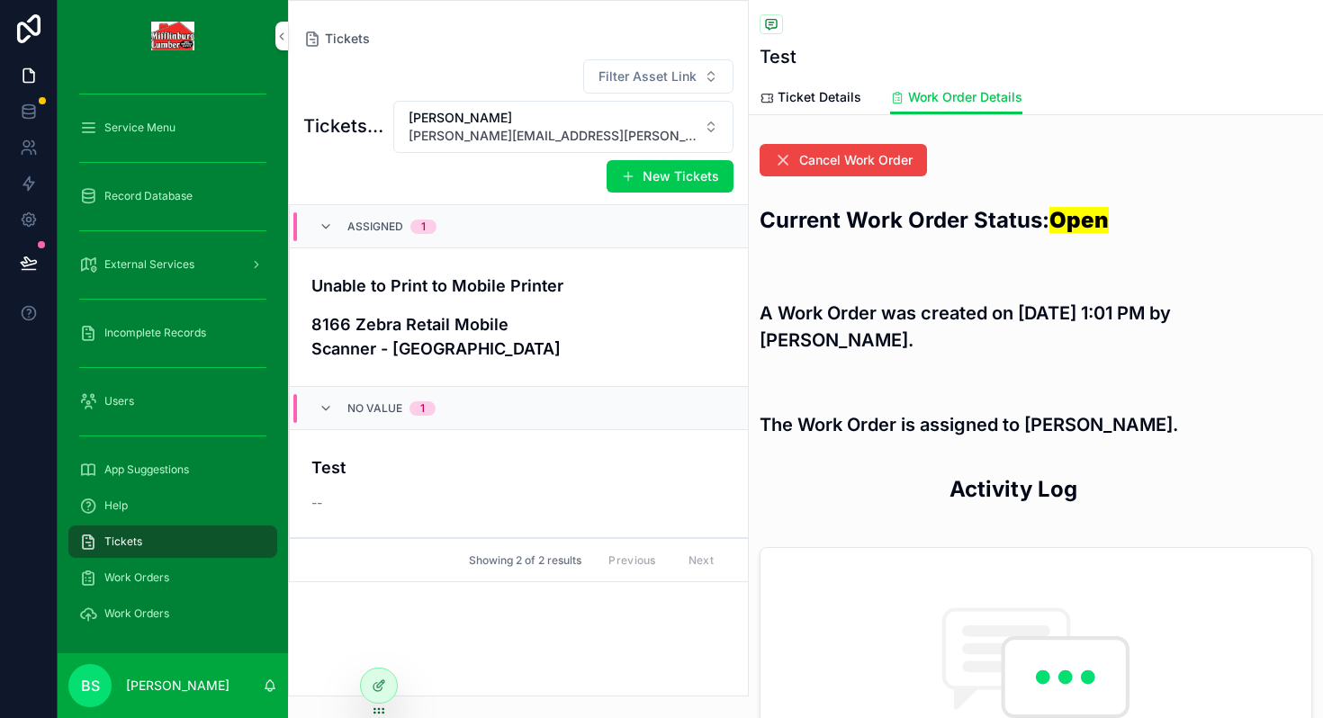
click at [817, 163] on span "Cancel Work Order" at bounding box center [855, 160] width 113 height 18
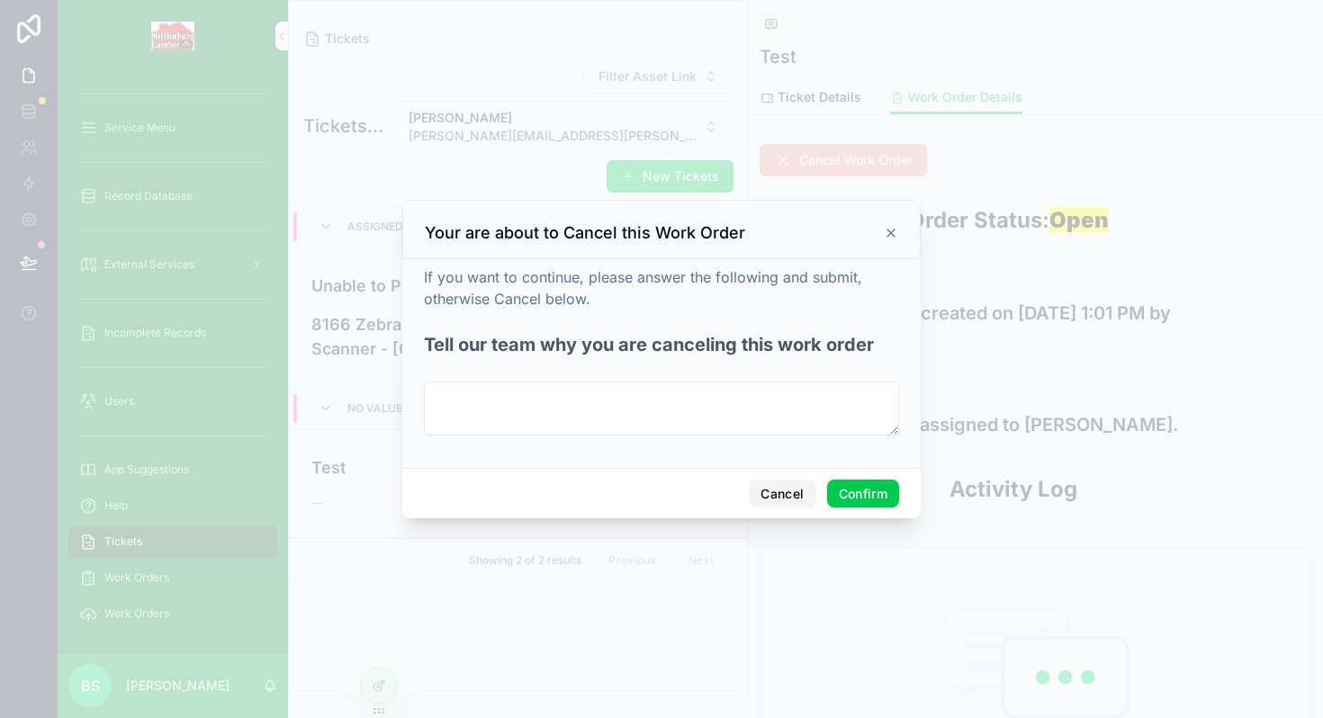
click at [785, 495] on button "Cancel" at bounding box center [782, 494] width 67 height 29
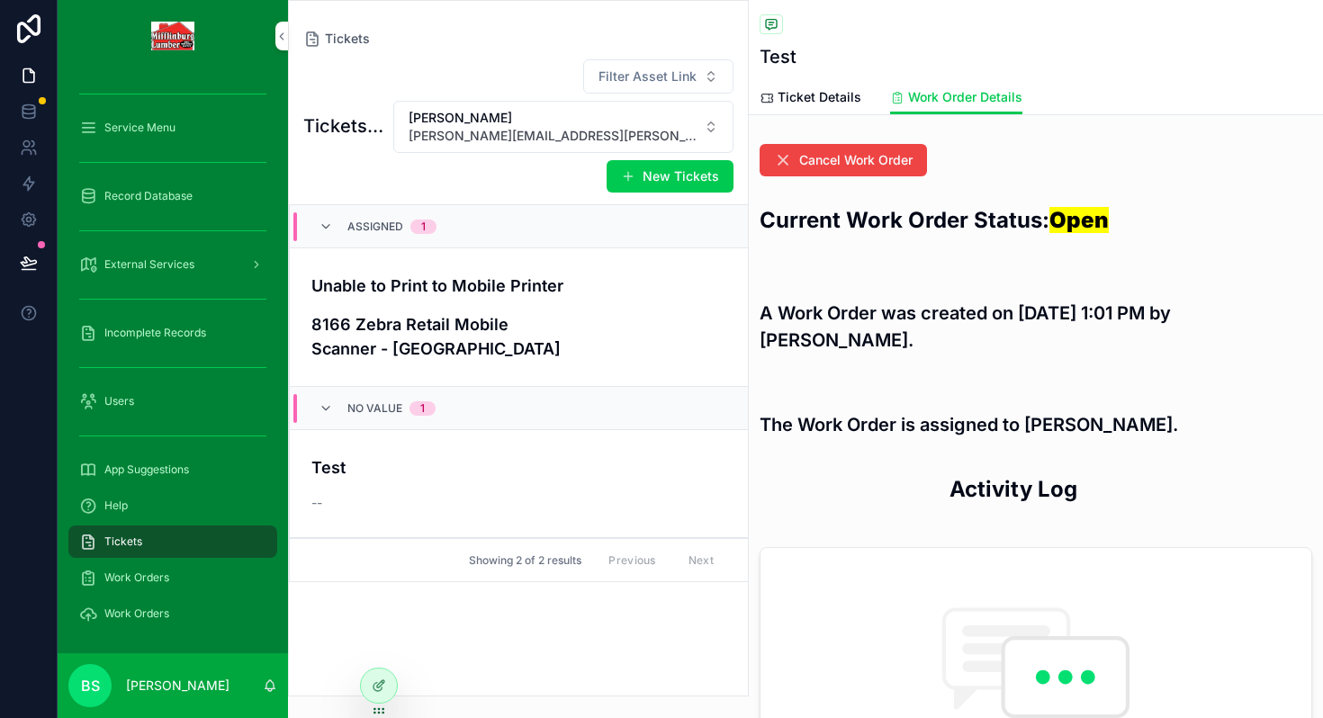
click at [389, 686] on div at bounding box center [379, 685] width 36 height 34
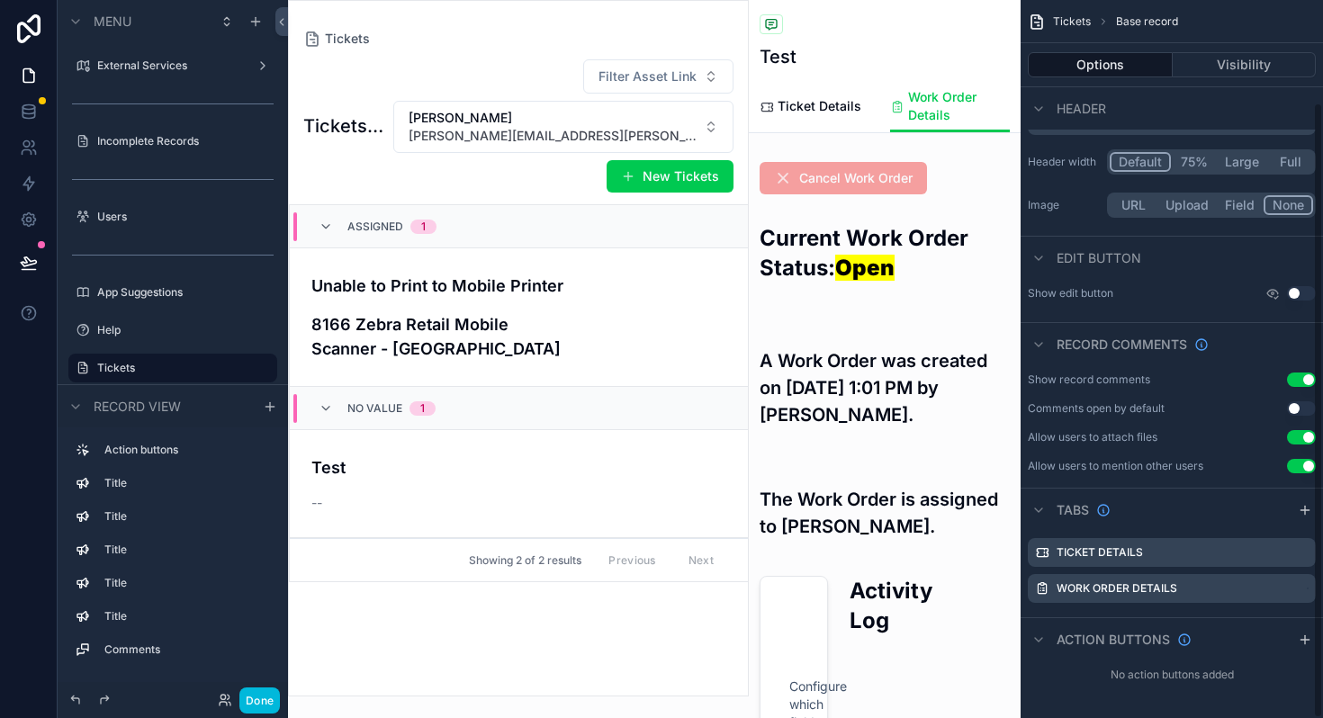
scroll to position [118, 0]
click at [946, 190] on div "scrollable content" at bounding box center [885, 178] width 272 height 47
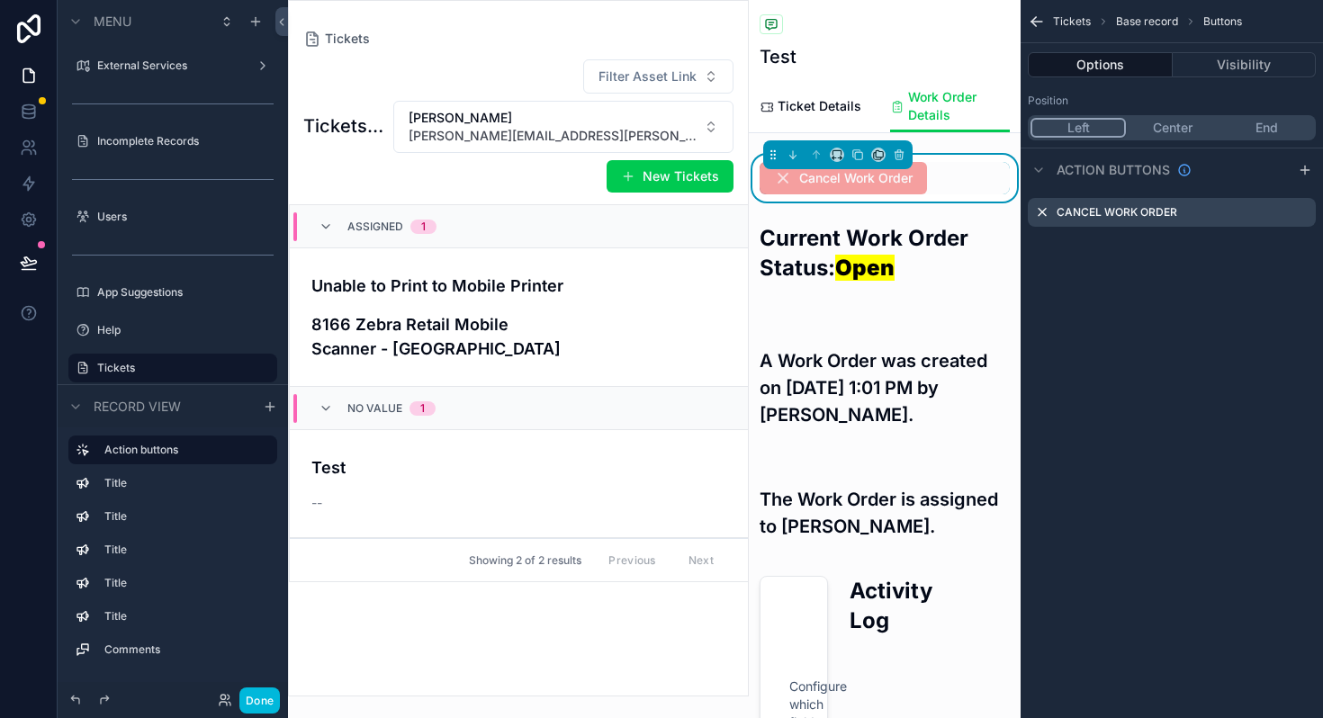
scroll to position [0, 0]
click at [0, 0] on icon "scrollable content" at bounding box center [0, 0] width 0 height 0
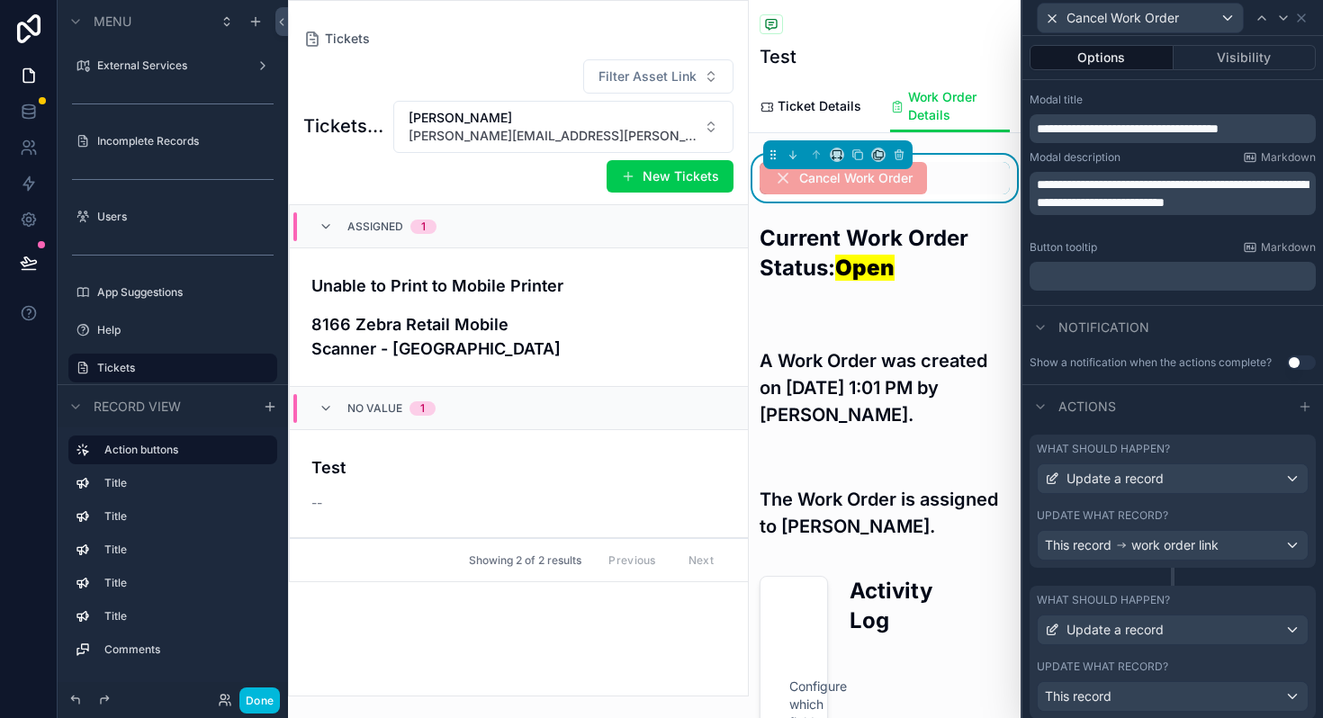
scroll to position [282, 0]
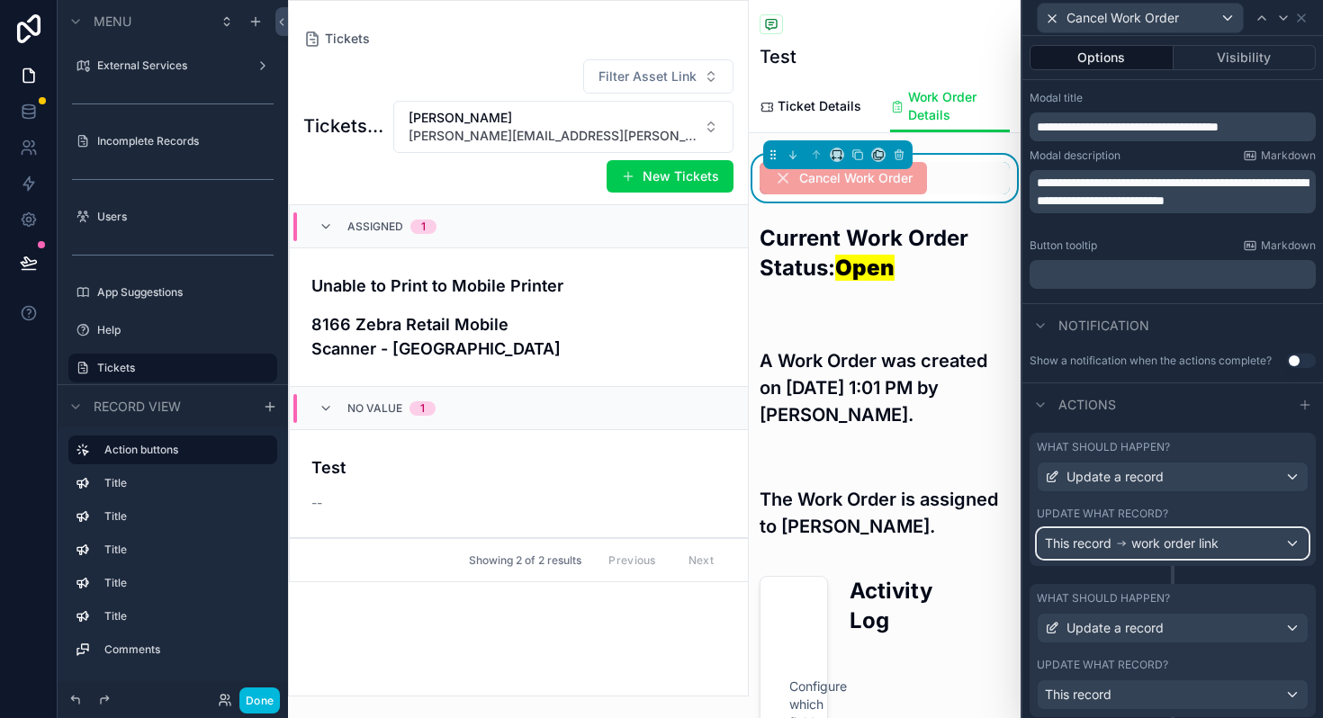
click at [1139, 542] on span "work order link" at bounding box center [1174, 543] width 87 height 18
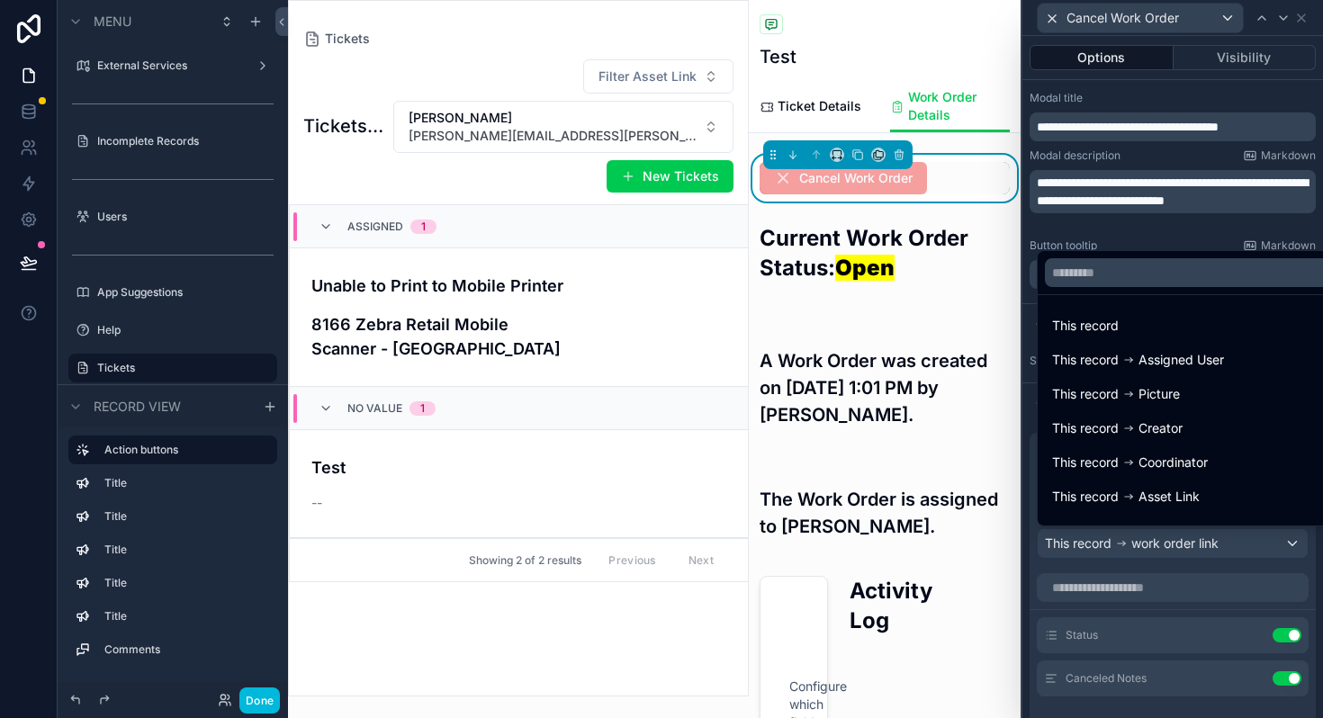
click at [1139, 542] on div at bounding box center [1172, 359] width 300 height 718
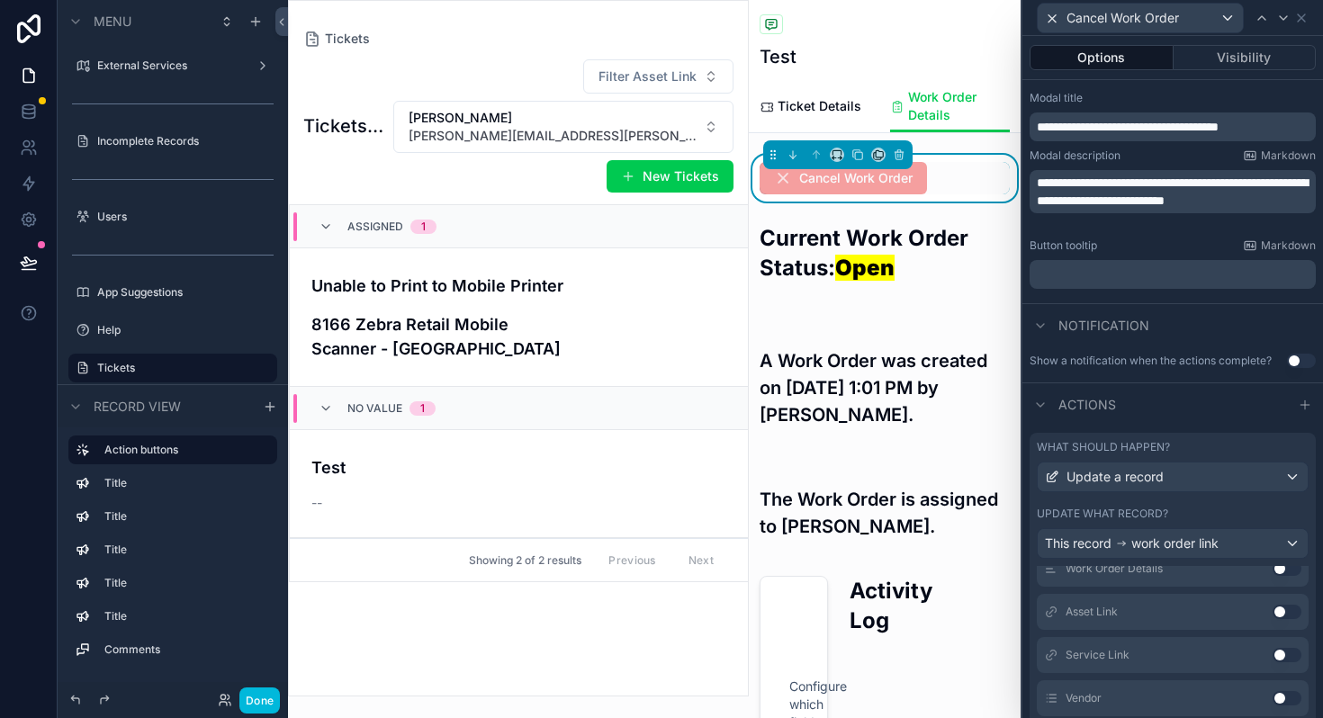
scroll to position [482, 0]
click at [271, 697] on button "Done" at bounding box center [259, 700] width 40 height 26
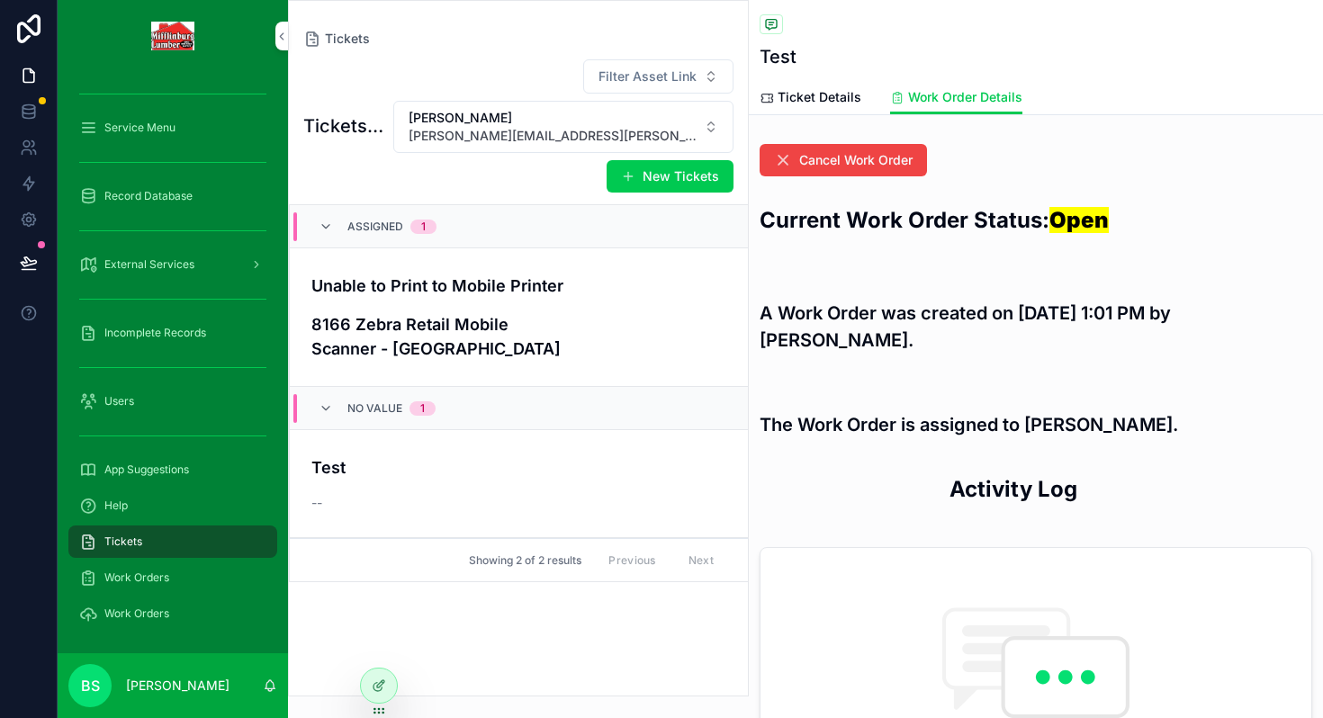
click at [807, 155] on span "Cancel Work Order" at bounding box center [855, 160] width 113 height 18
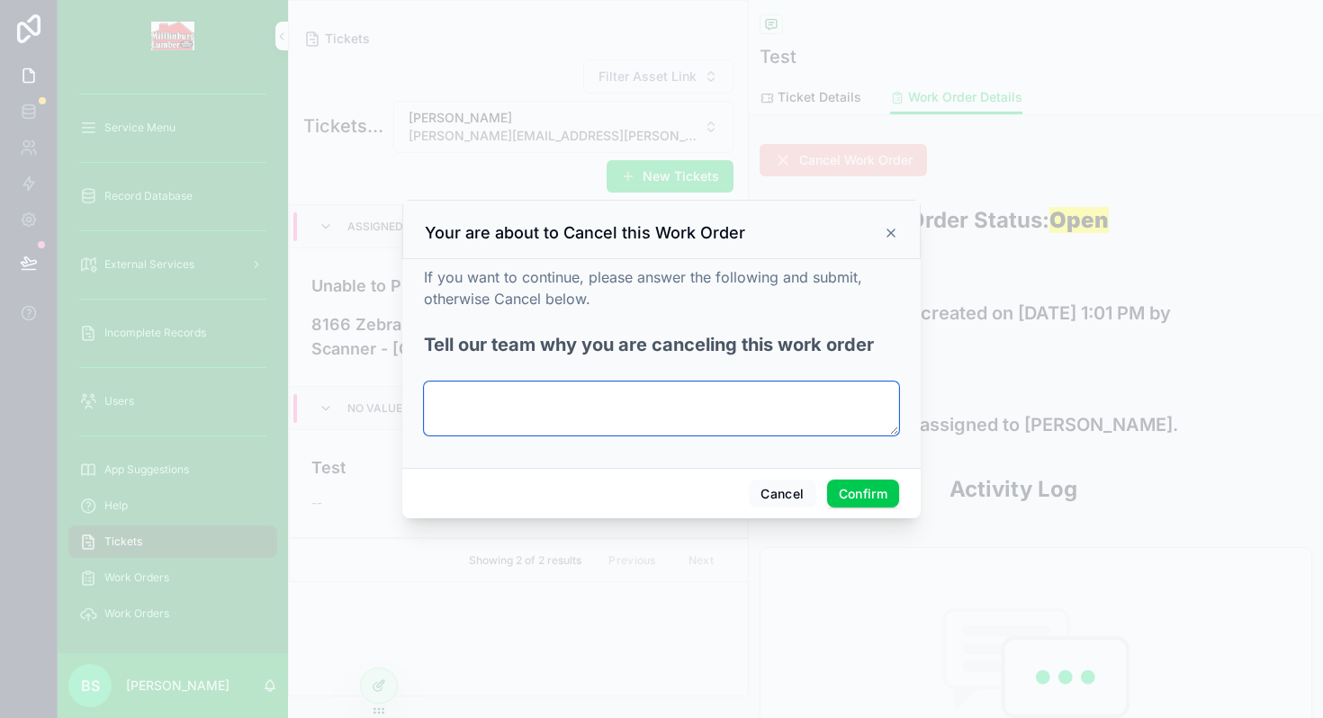
click at [544, 415] on textarea at bounding box center [661, 408] width 475 height 54
type textarea "*********"
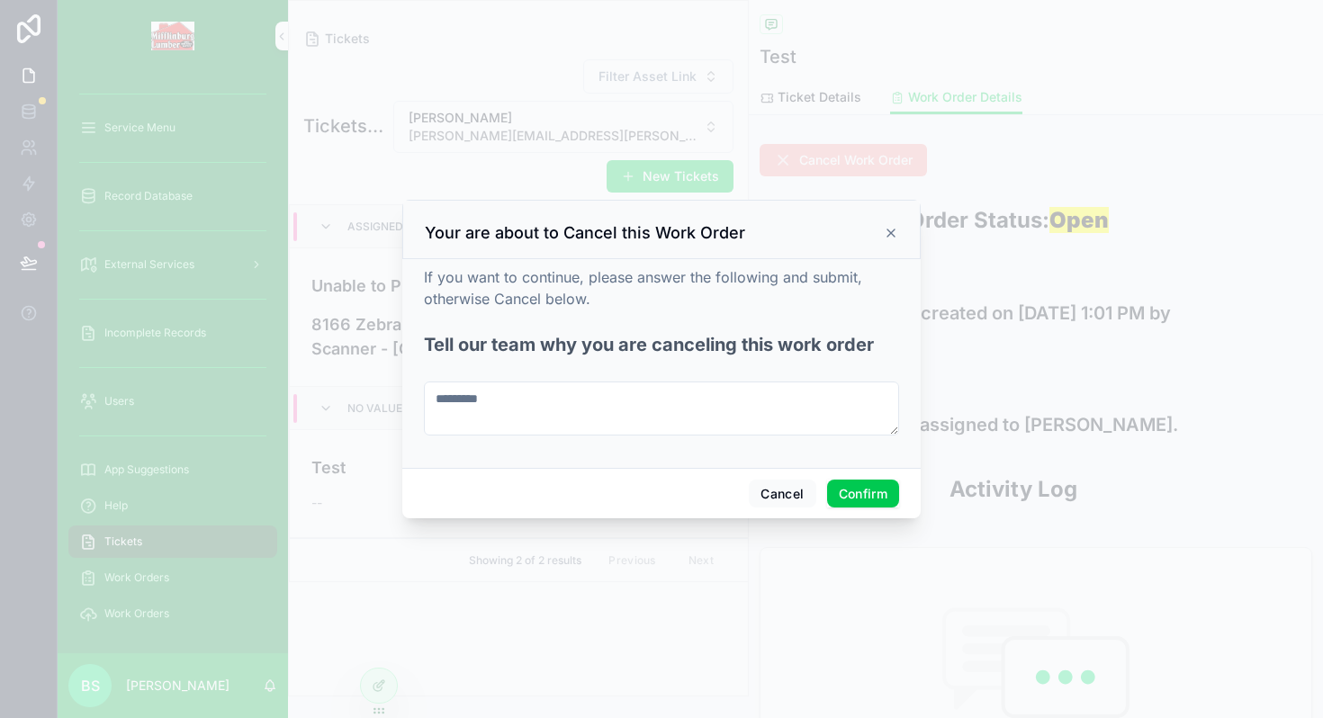
click at [852, 487] on button "Confirm" at bounding box center [863, 494] width 72 height 29
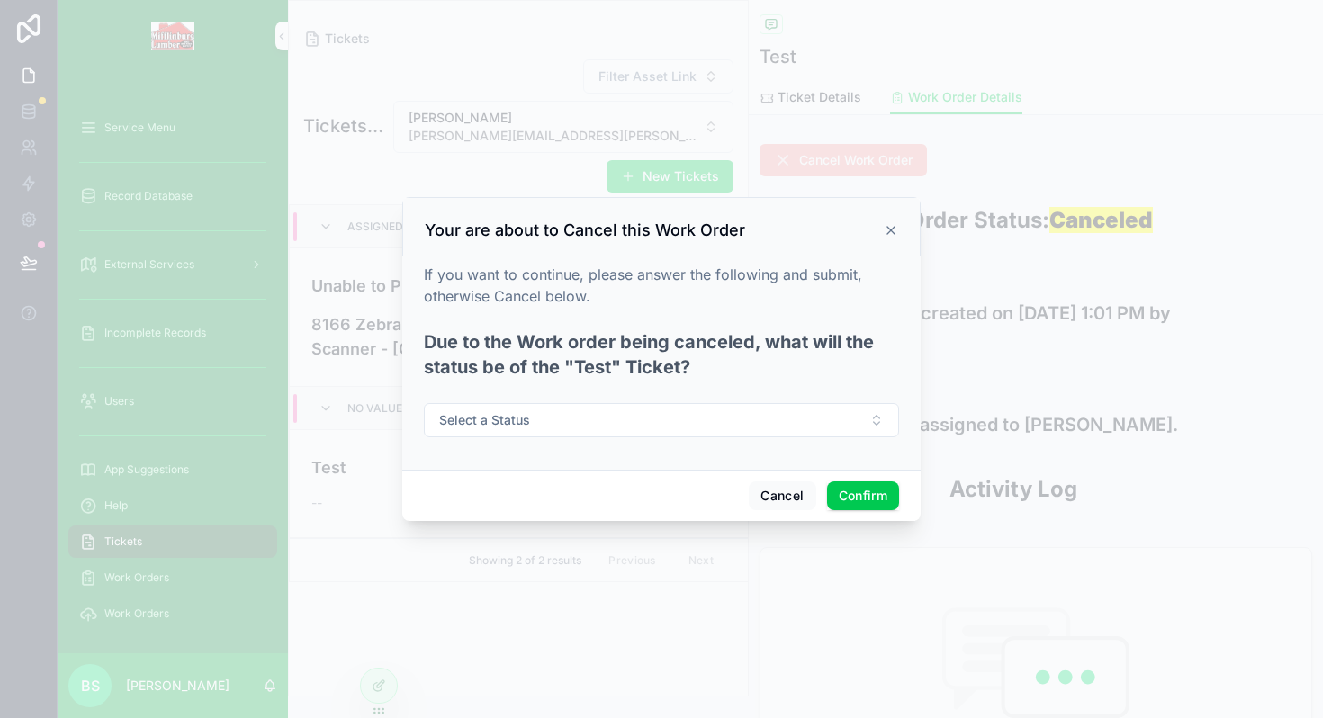
click at [529, 420] on button "Select a Status" at bounding box center [661, 420] width 475 height 34
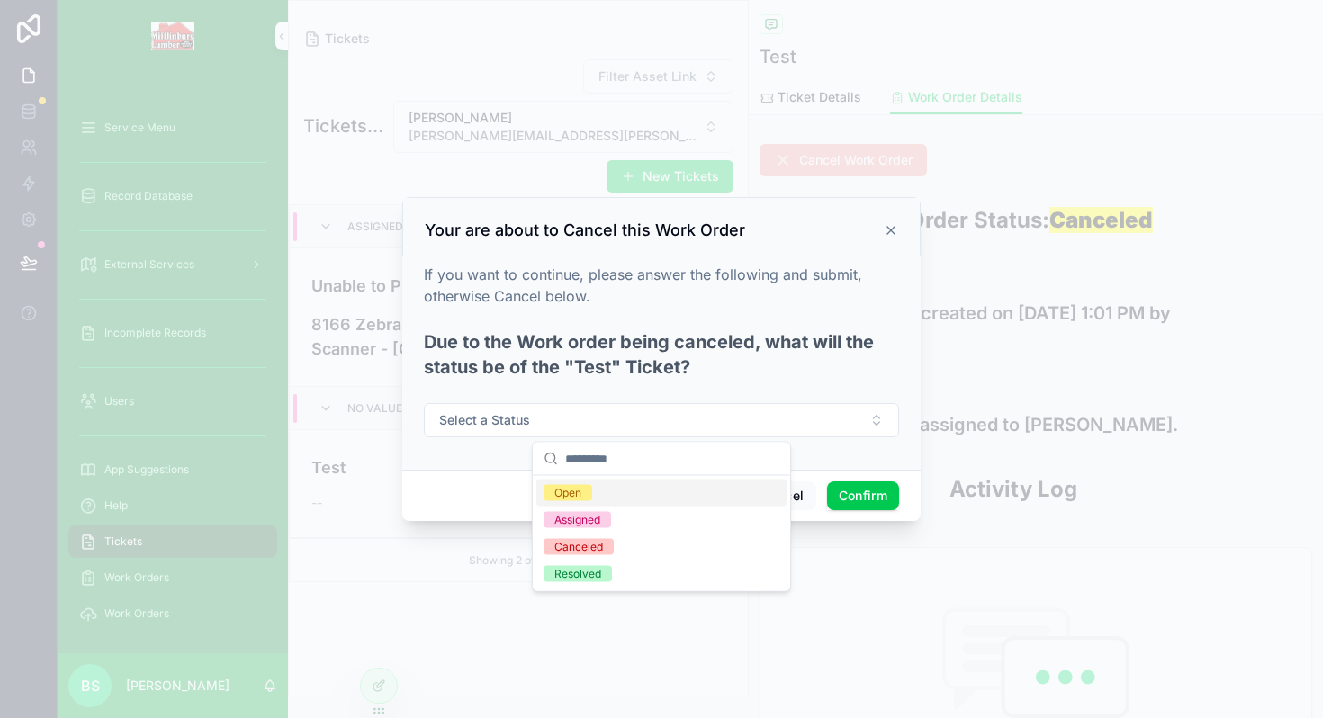
click at [592, 498] on span "Open" at bounding box center [567, 493] width 49 height 16
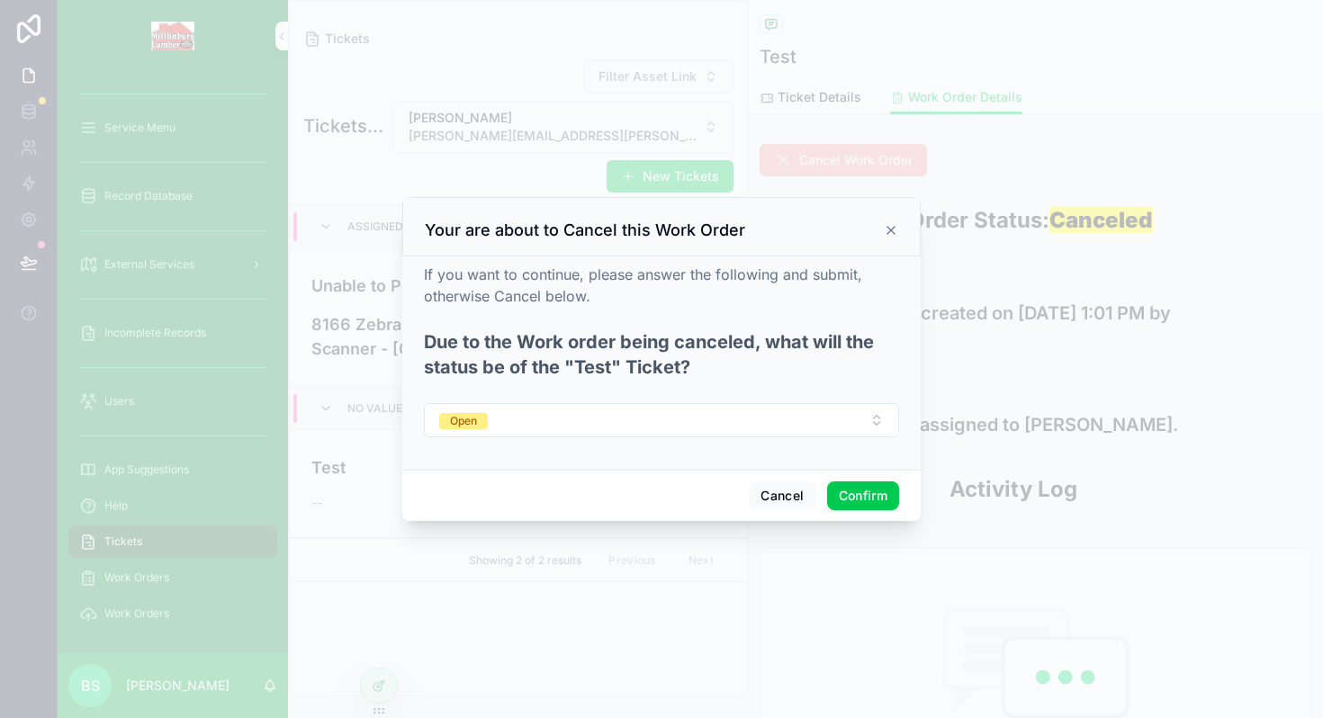
click at [874, 494] on button "Confirm" at bounding box center [863, 495] width 72 height 29
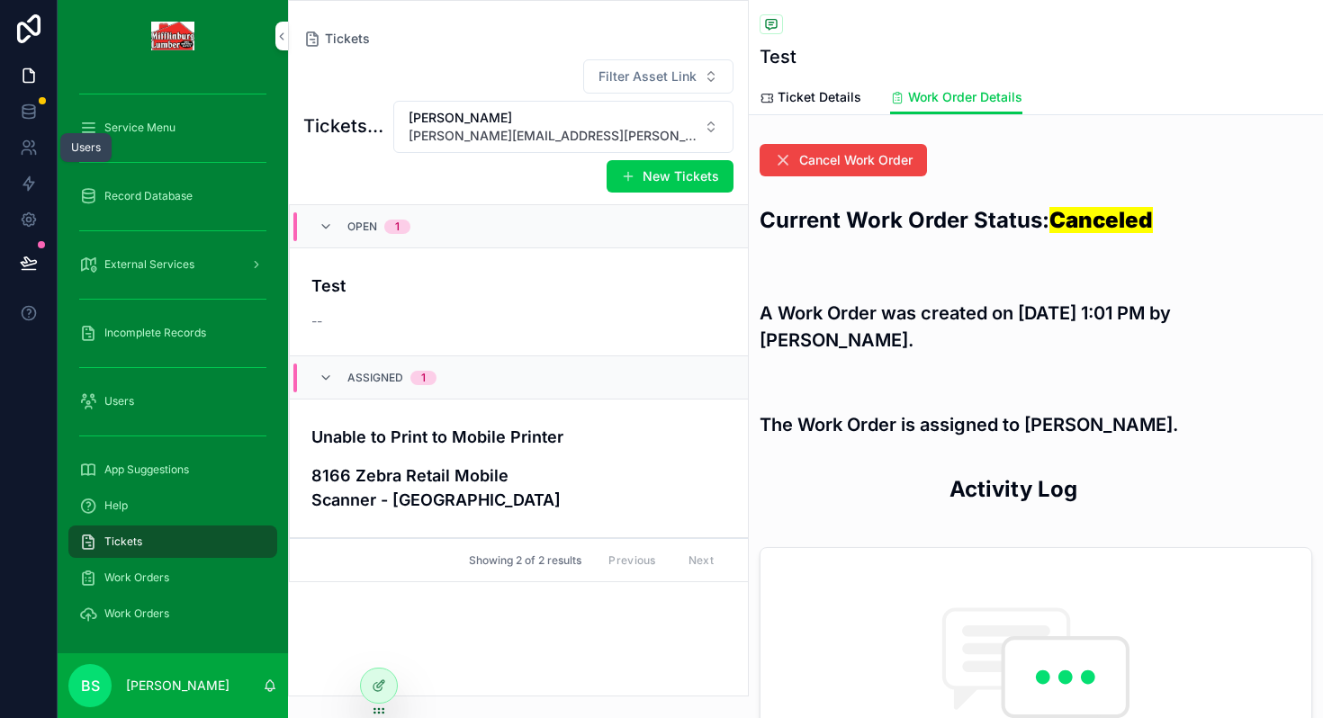
click at [24, 158] on link at bounding box center [28, 148] width 57 height 36
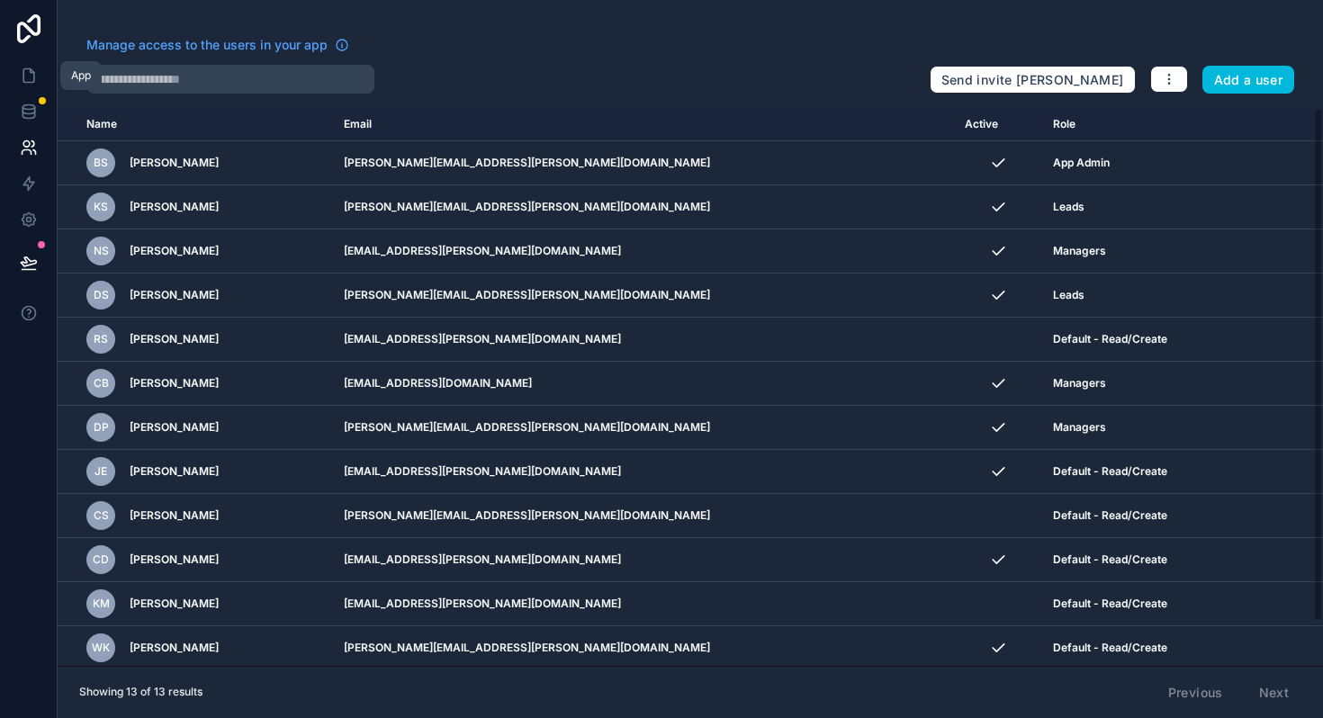
click at [20, 74] on icon at bounding box center [29, 76] width 18 height 18
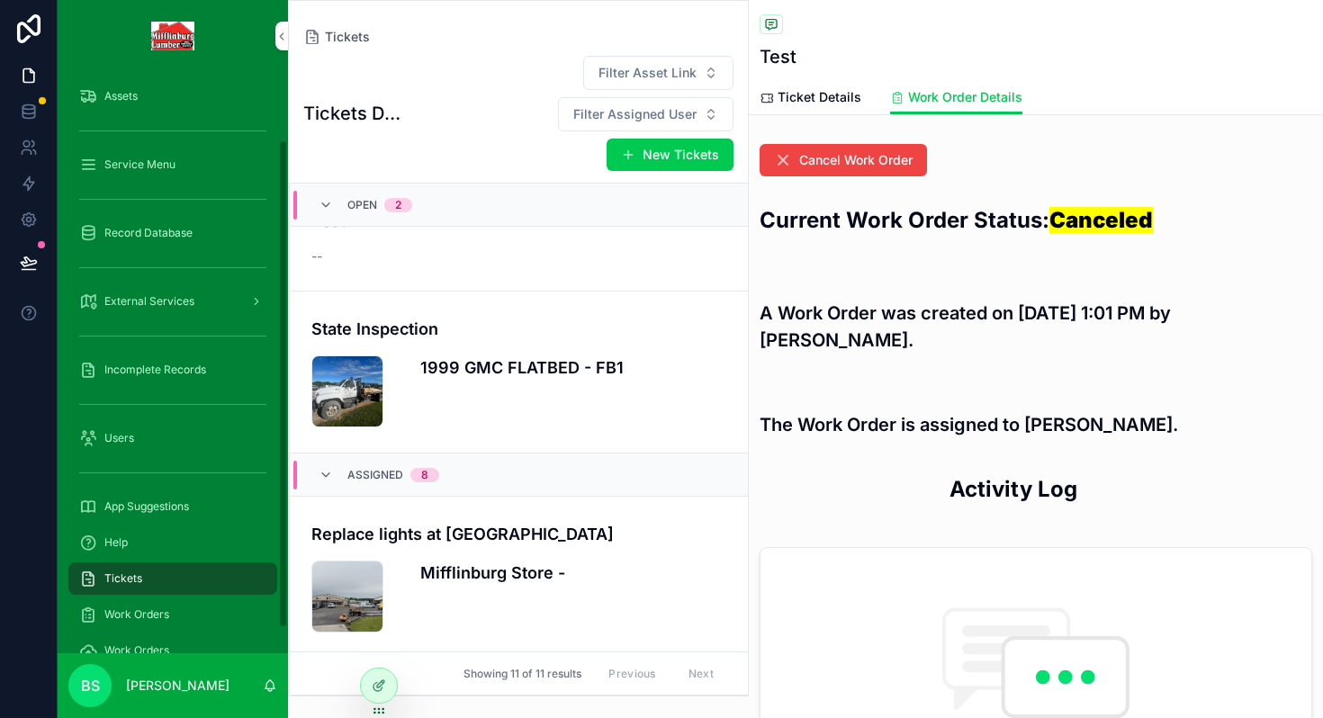
scroll to position [94, 0]
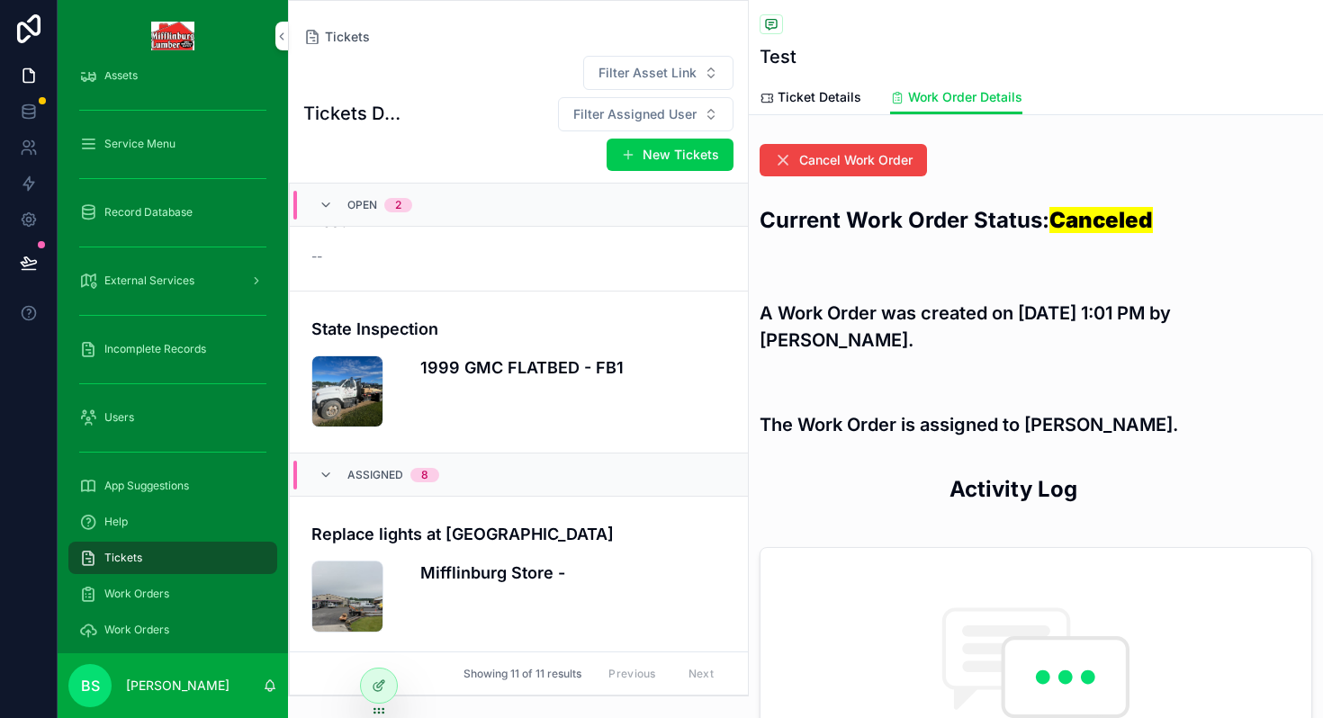
click at [381, 680] on icon at bounding box center [379, 685] width 14 height 14
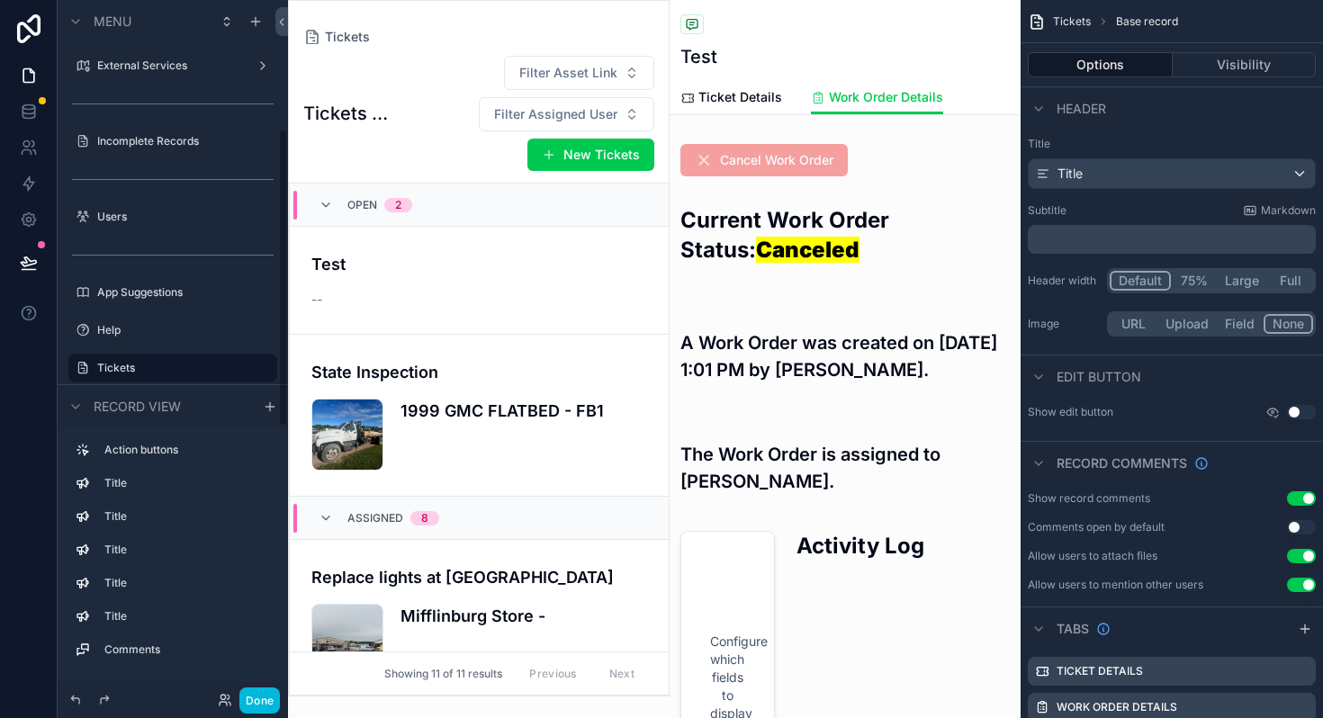
scroll to position [43, 0]
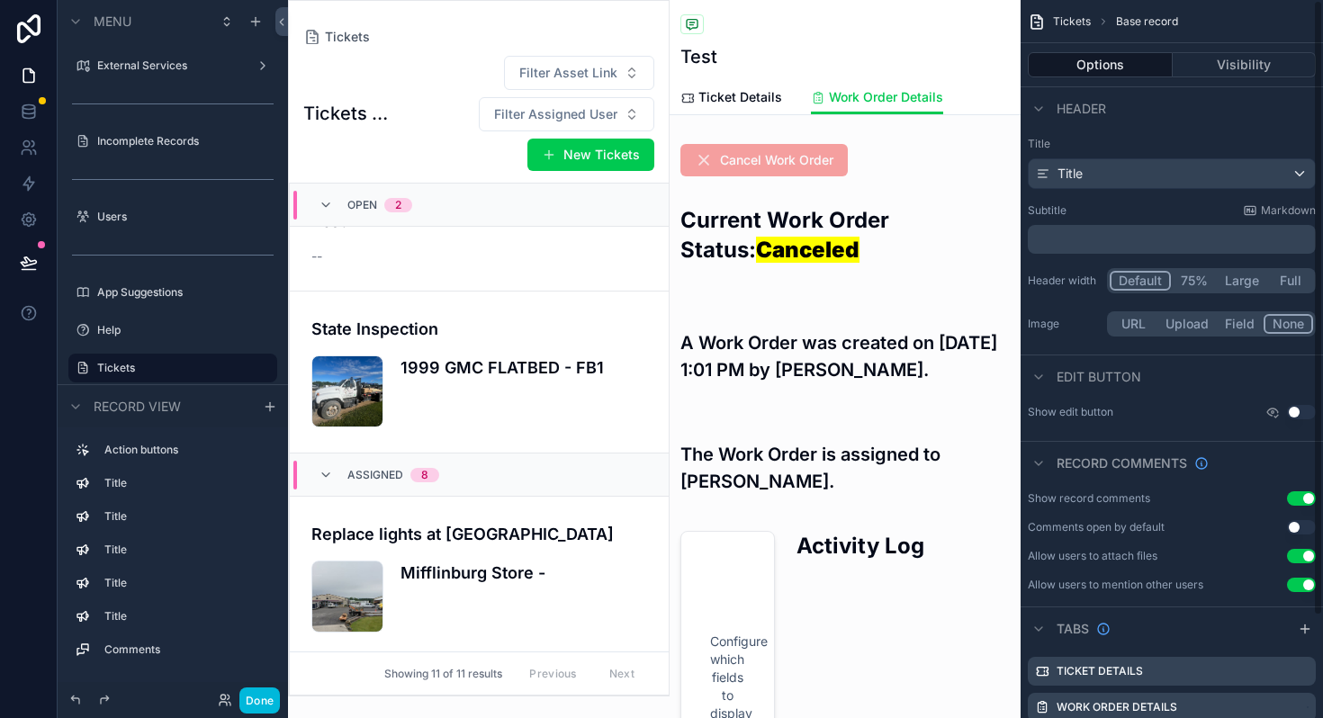
click at [1211, 58] on button "Visibility" at bounding box center [1244, 64] width 144 height 25
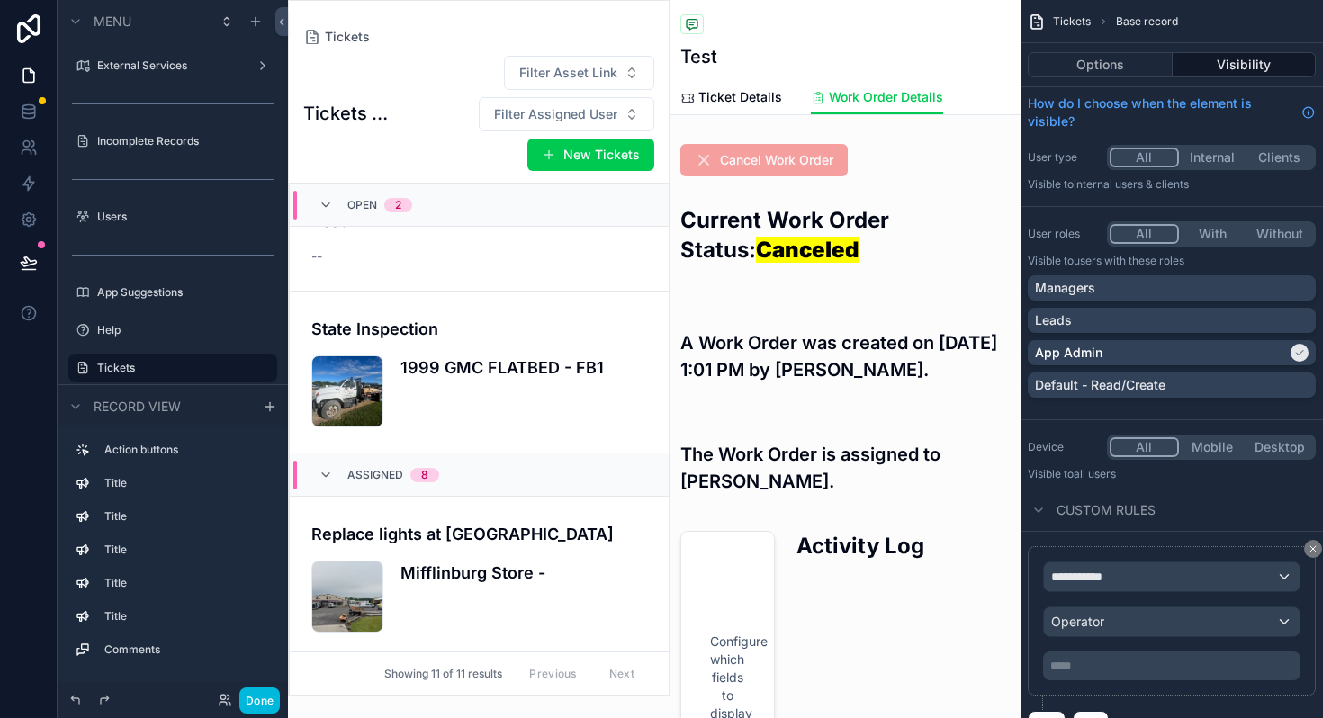
click at [1286, 282] on div "Managers" at bounding box center [1171, 288] width 273 height 18
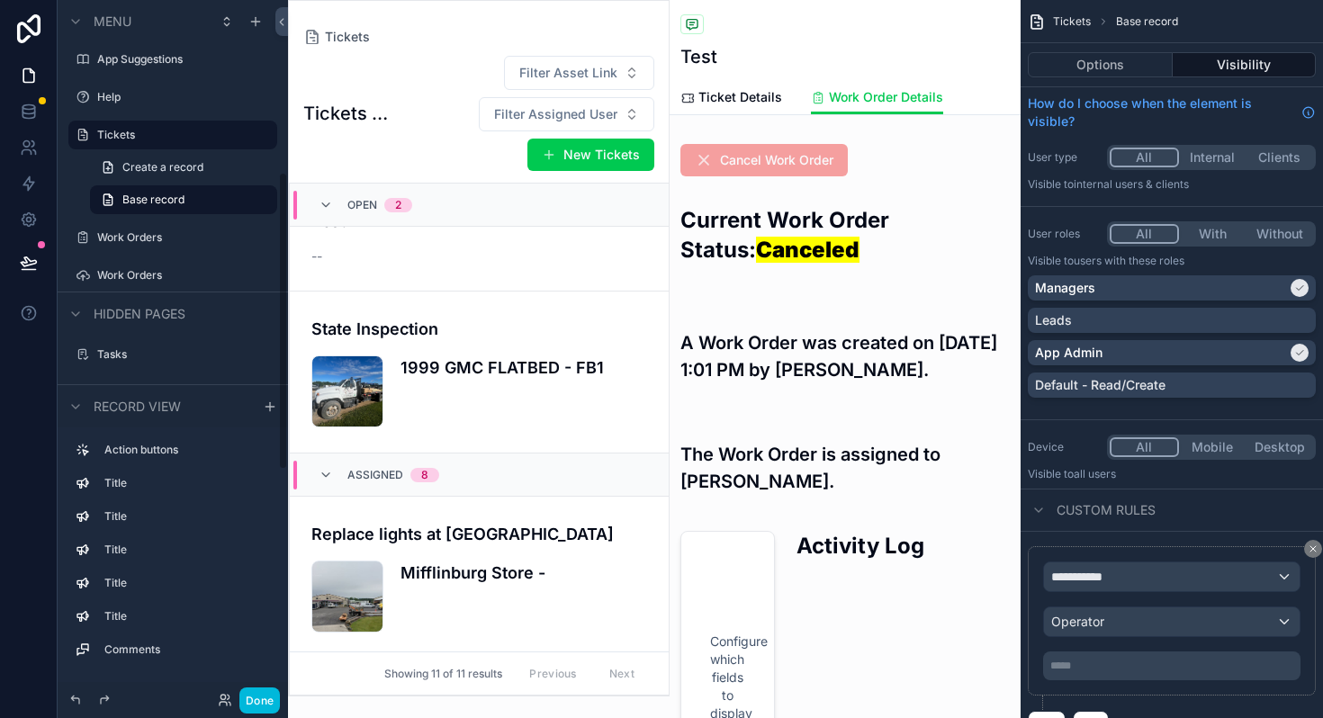
scroll to position [538, 0]
click at [121, 227] on label "Work Orders" at bounding box center [181, 234] width 169 height 14
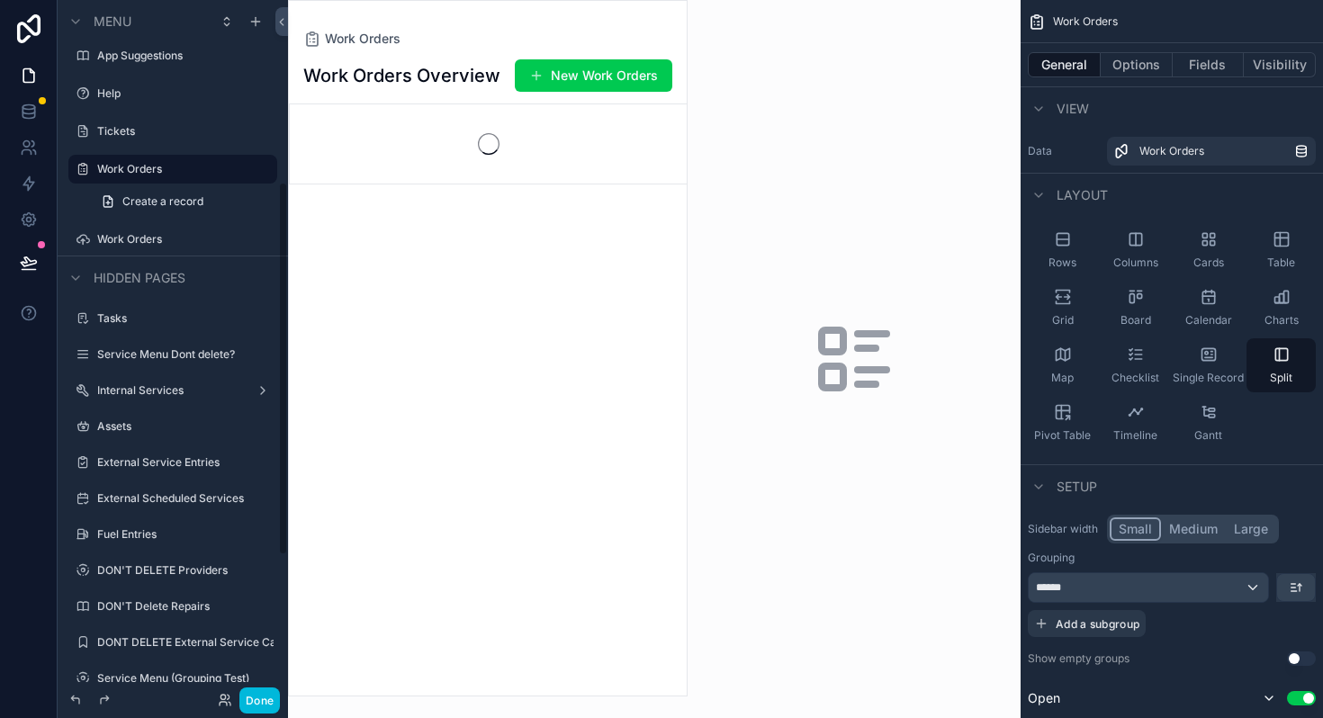
scroll to position [339, 0]
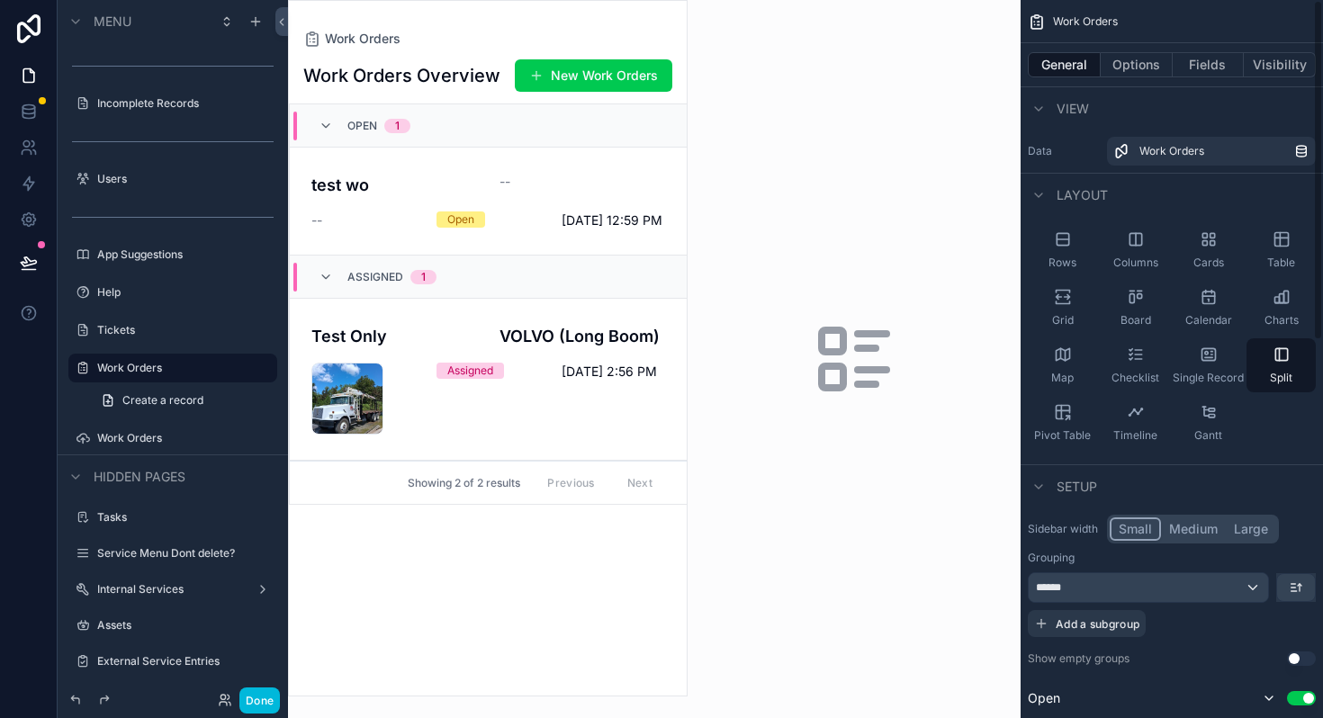
click at [1284, 61] on button "Visibility" at bounding box center [1279, 64] width 72 height 25
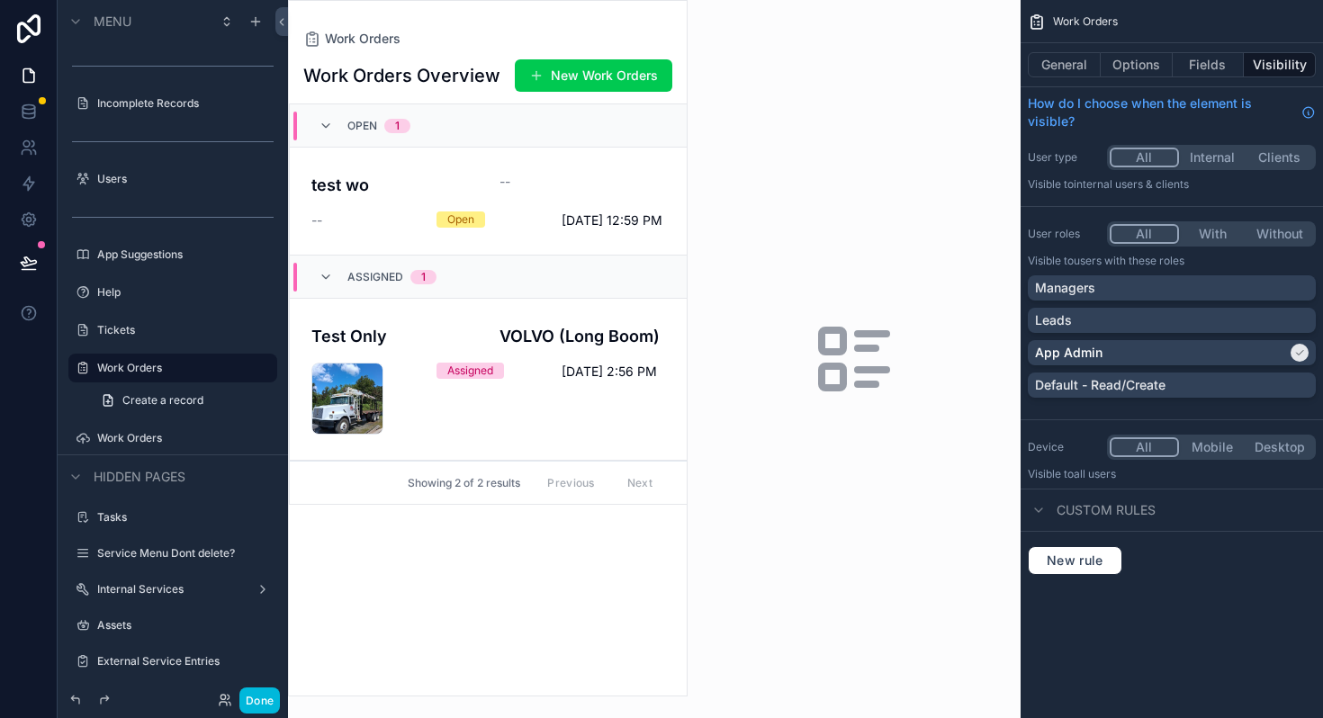
click at [1150, 286] on div "Managers" at bounding box center [1171, 288] width 273 height 18
click at [260, 702] on button "Done" at bounding box center [259, 700] width 40 height 26
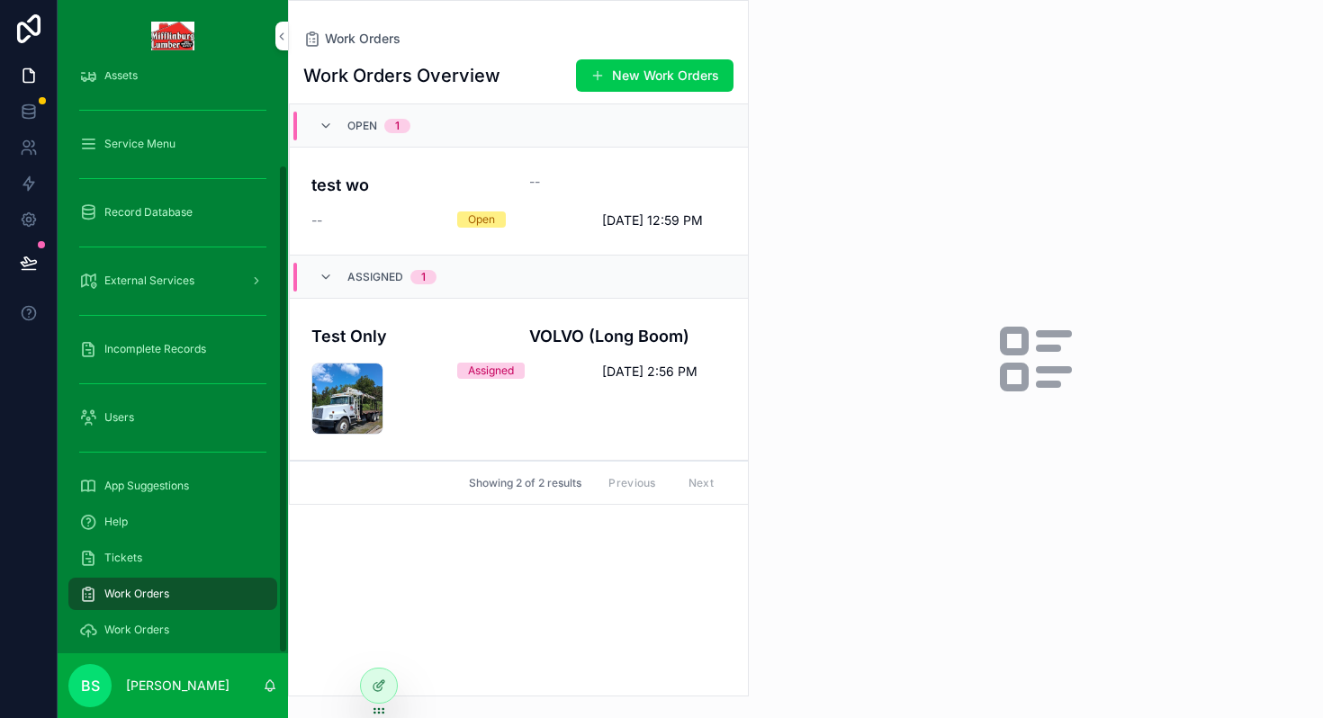
scroll to position [110, 0]
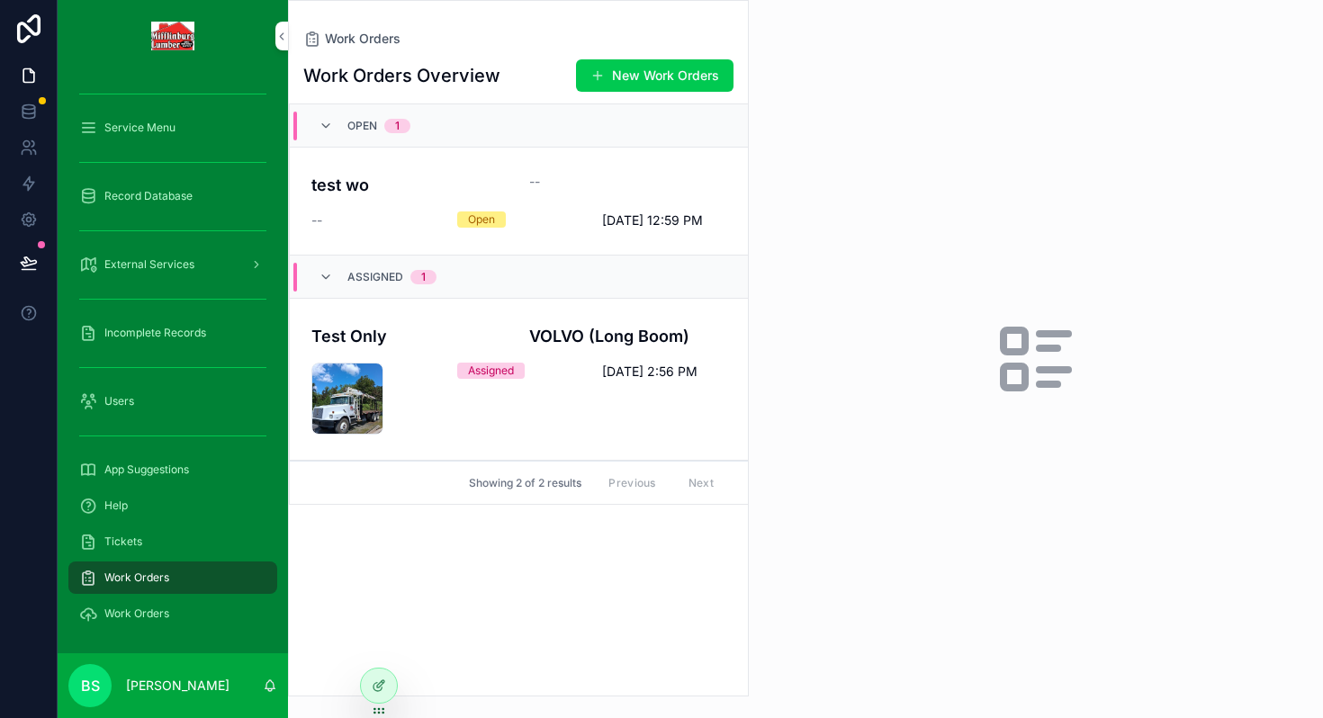
click at [138, 615] on span "Work Orders" at bounding box center [136, 613] width 65 height 14
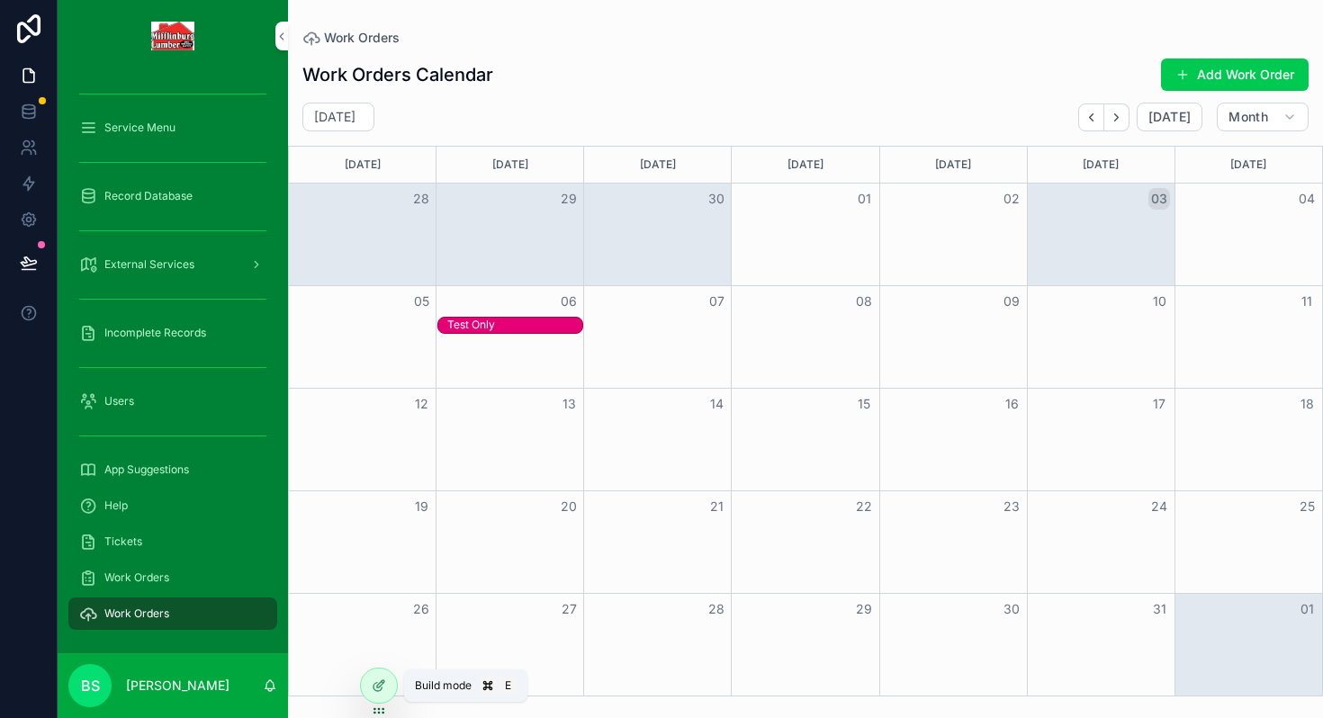
click at [381, 687] on icon at bounding box center [377, 687] width 8 height 8
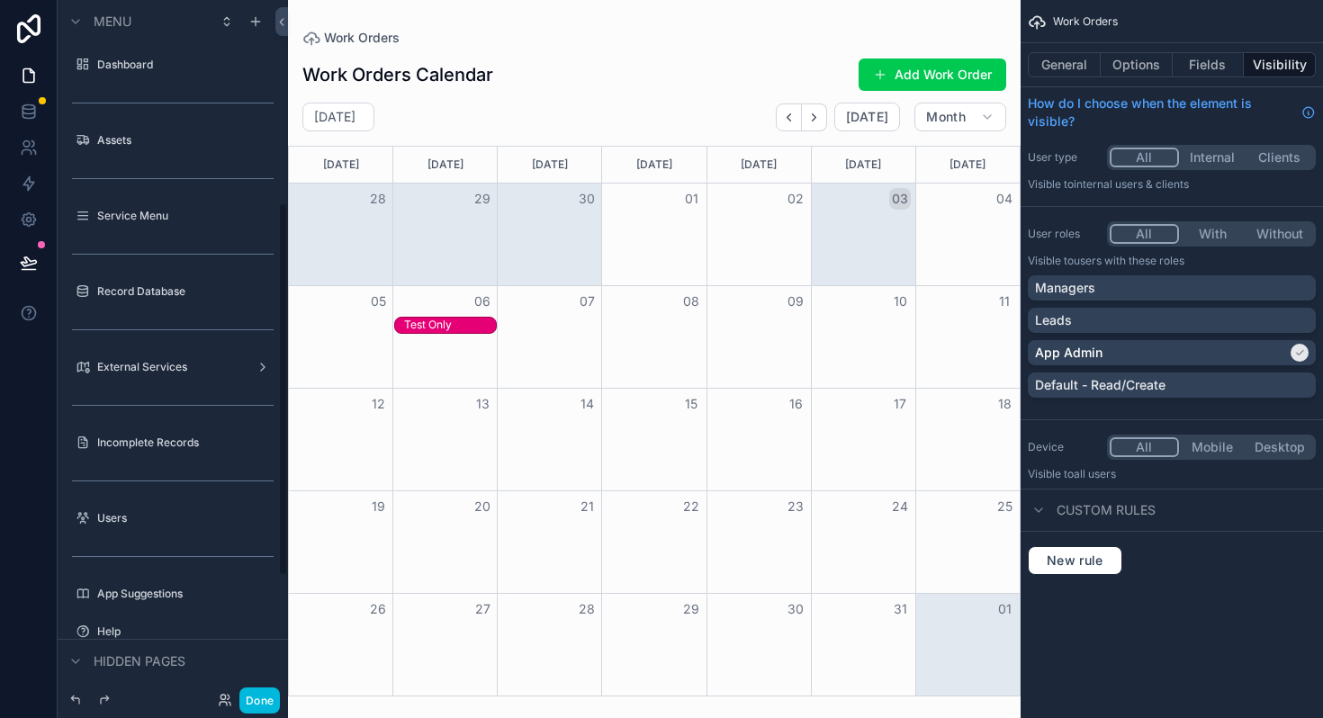
scroll to position [377, 0]
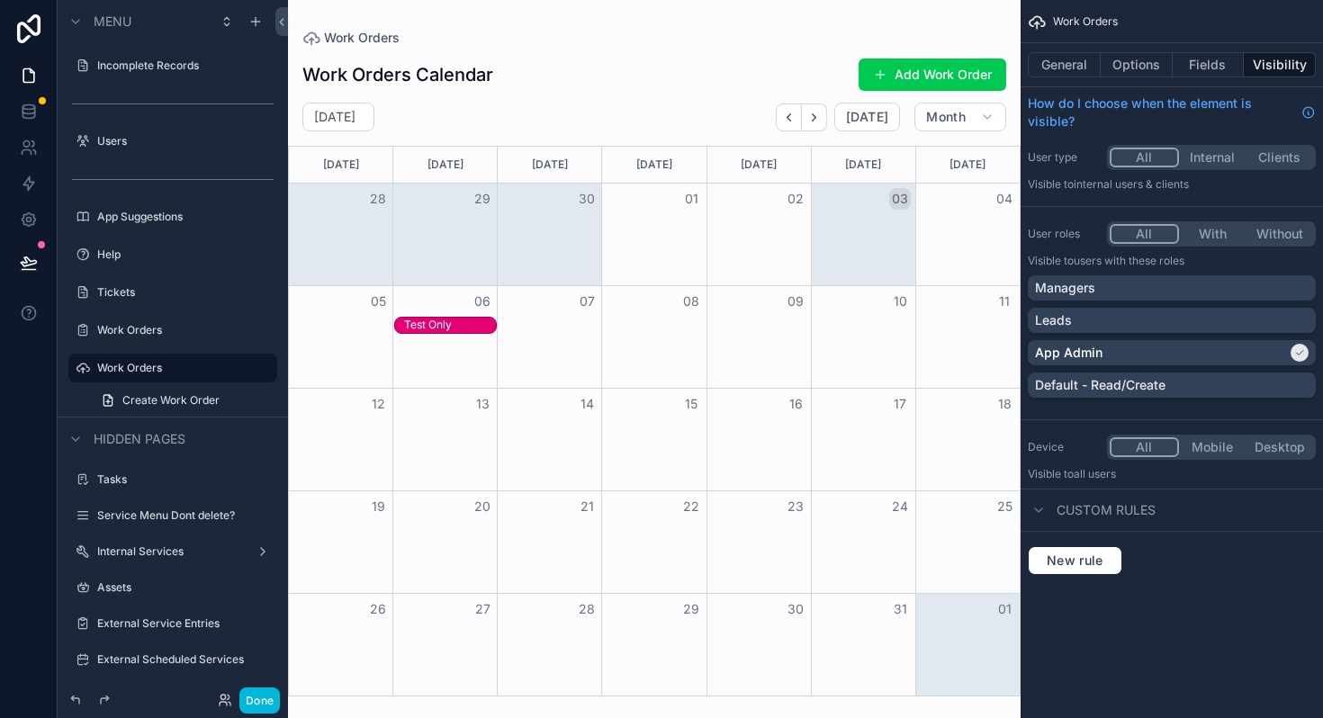
click at [122, 337] on div "Work Orders" at bounding box center [185, 330] width 176 height 14
click at [123, 329] on label "Work Orders" at bounding box center [181, 330] width 169 height 14
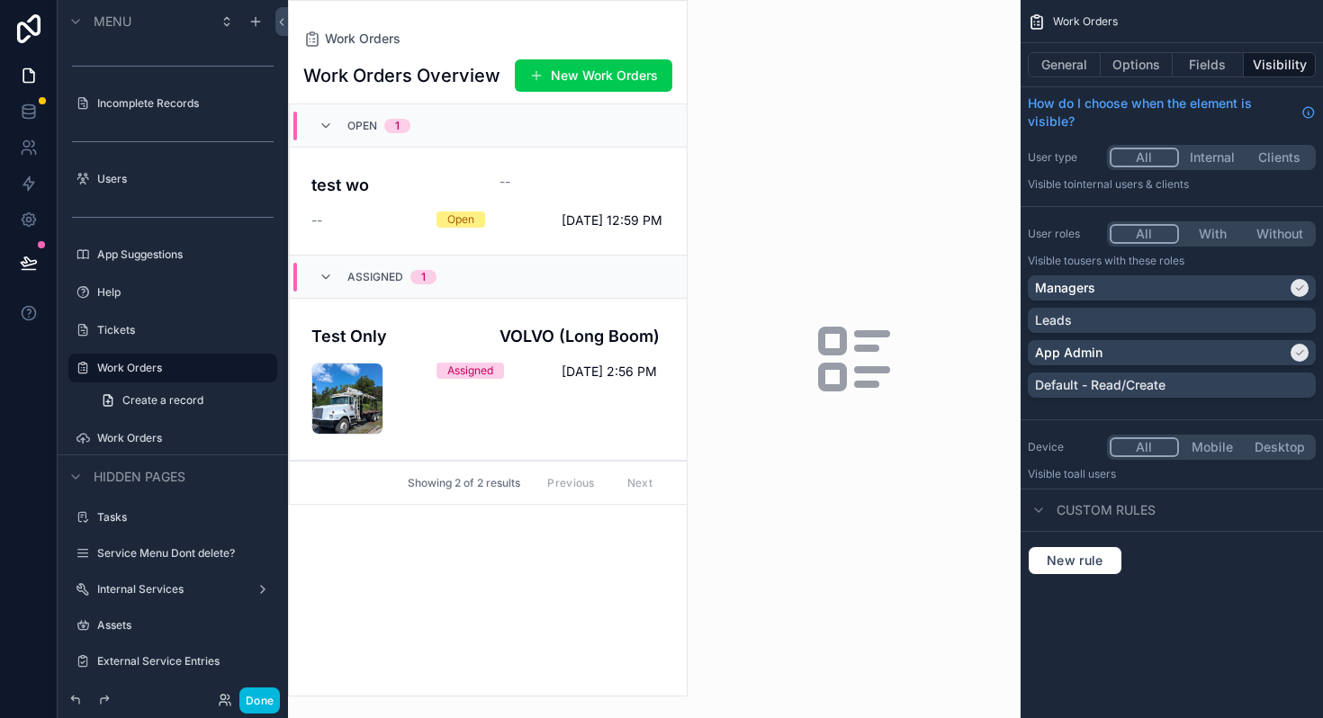
click at [261, 705] on button "Done" at bounding box center [259, 700] width 40 height 26
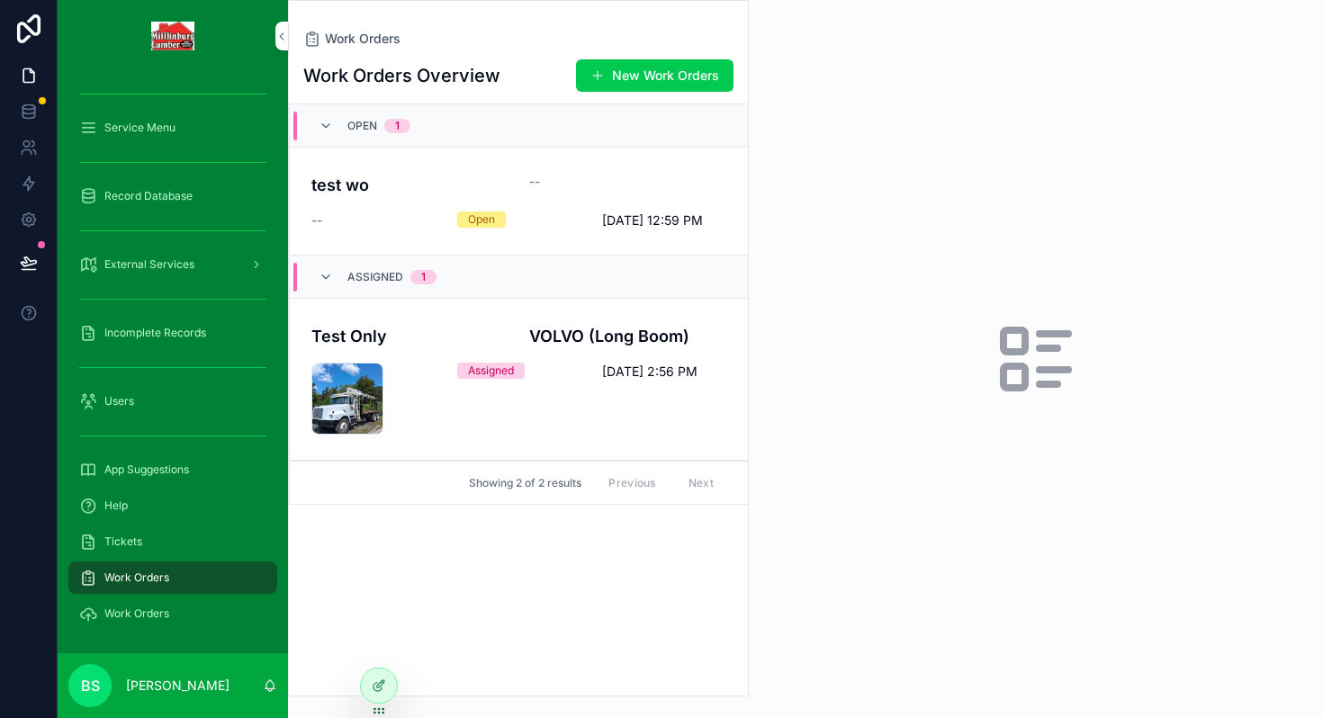
click at [0, 0] on icon at bounding box center [0, 0] width 0 height 0
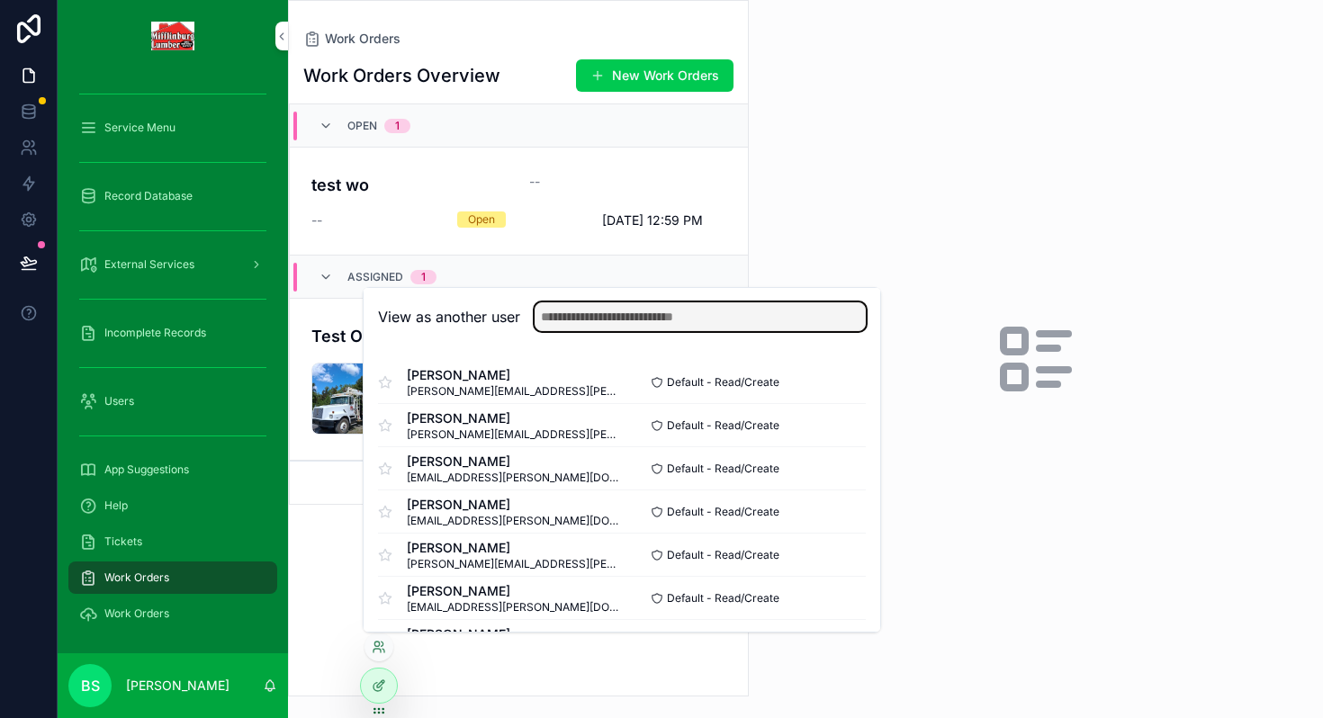
click at [551, 320] on input "text" at bounding box center [699, 316] width 331 height 29
type input "****"
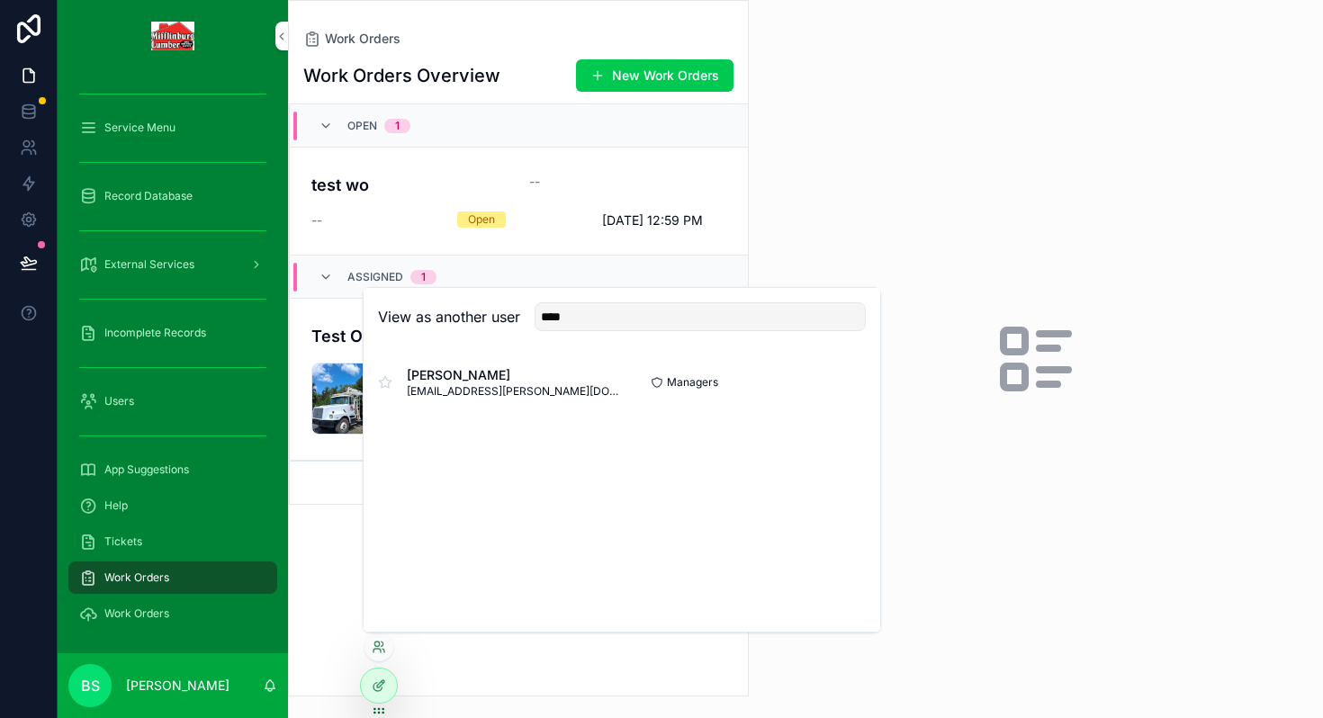
click at [0, 0] on button "Select" at bounding box center [0, 0] width 0 height 0
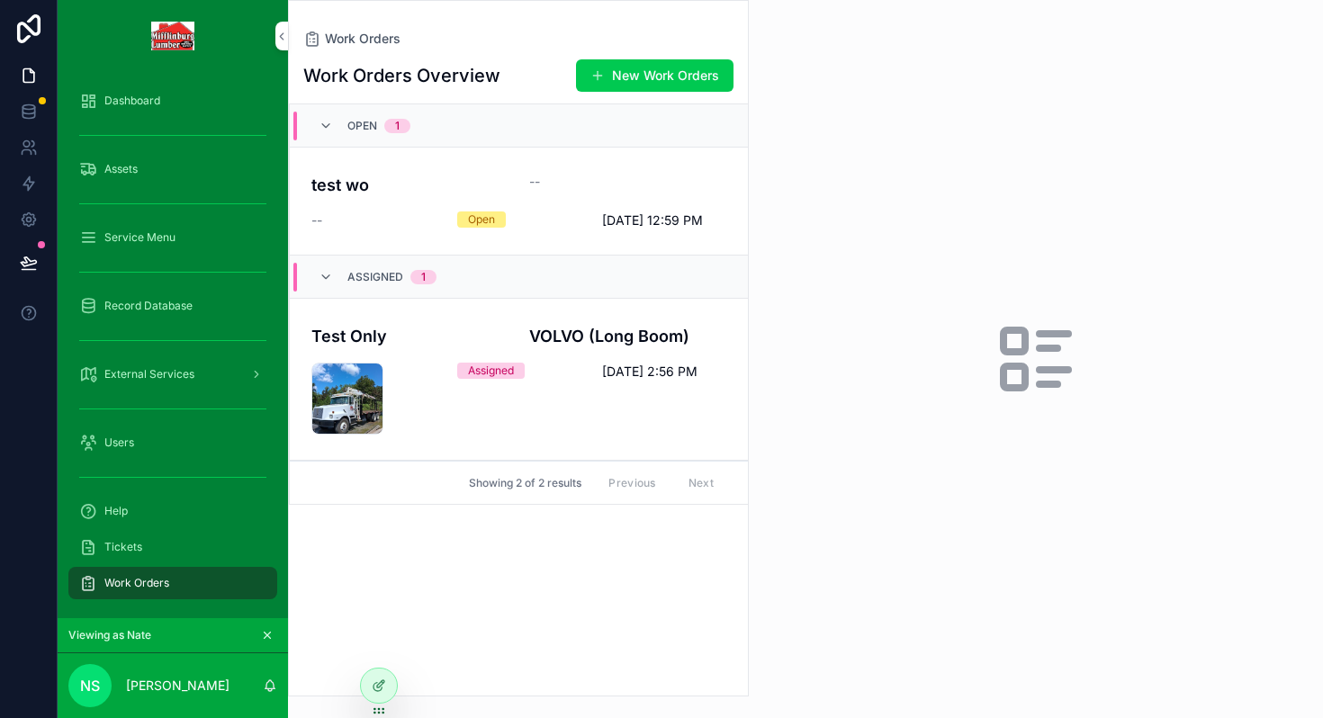
click at [468, 201] on div "test wo -- -- Open [DATE] 12:59 PM" at bounding box center [518, 201] width 415 height 57
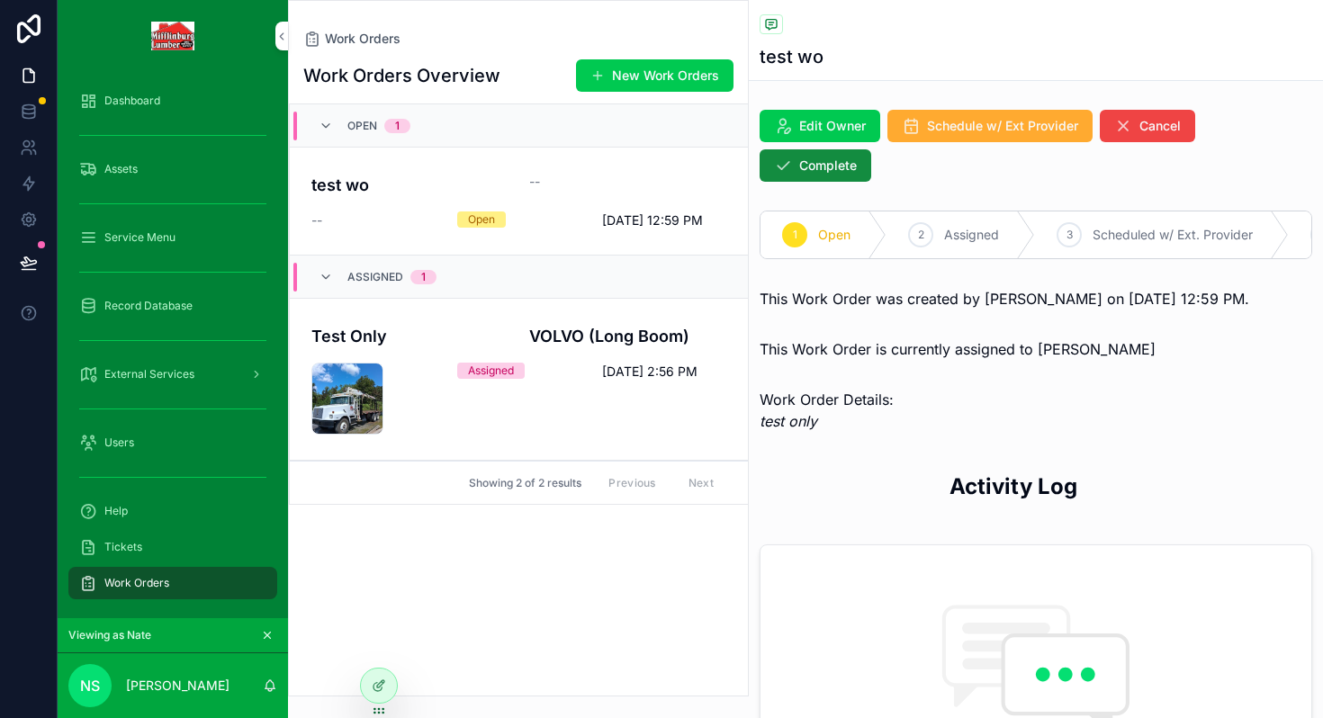
click at [630, 173] on div "--" at bounding box center [627, 182] width 197 height 18
click at [605, 76] on span "scrollable content" at bounding box center [597, 75] width 14 height 14
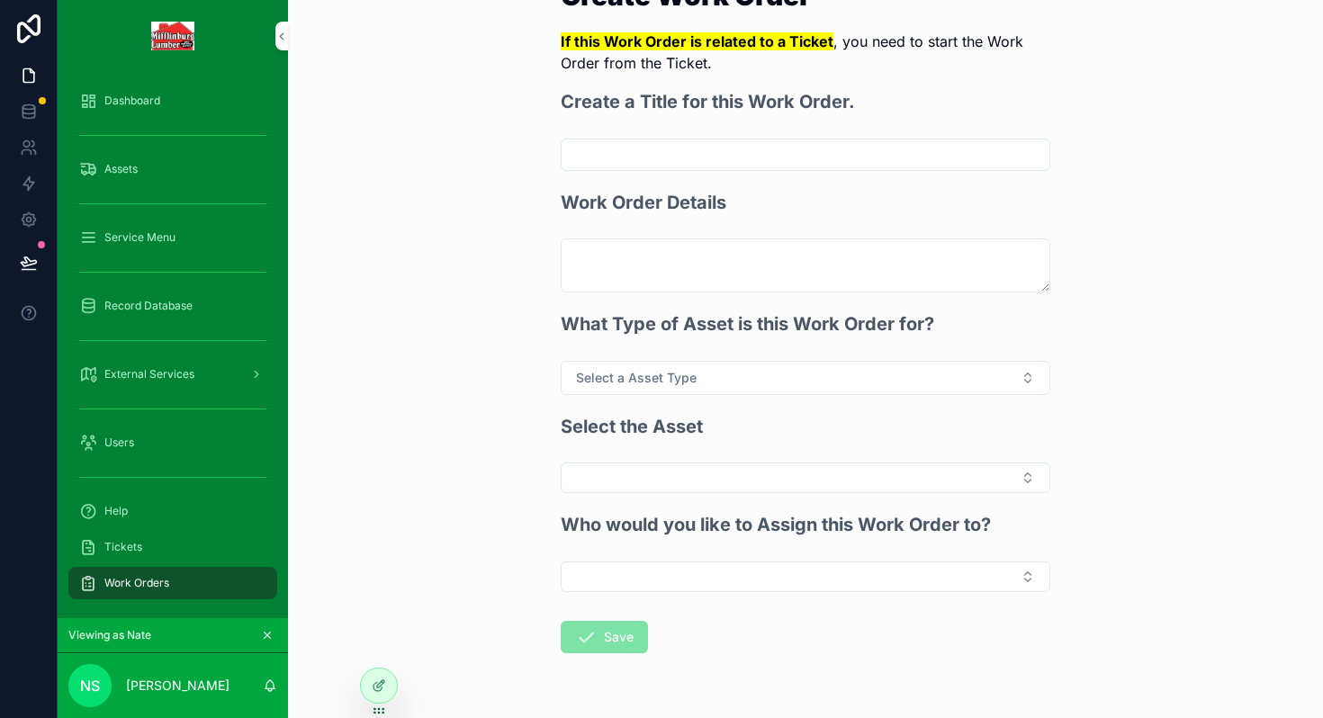
scroll to position [136, 0]
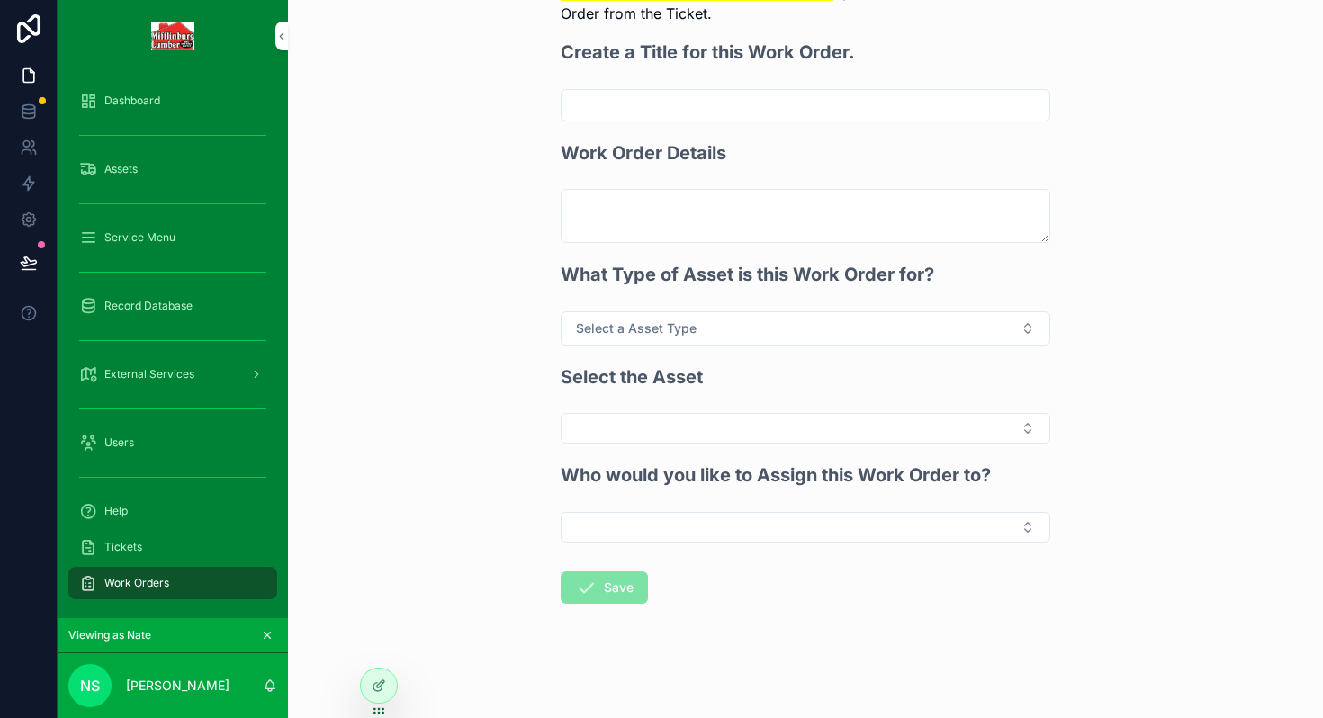
click at [387, 685] on div at bounding box center [379, 685] width 36 height 34
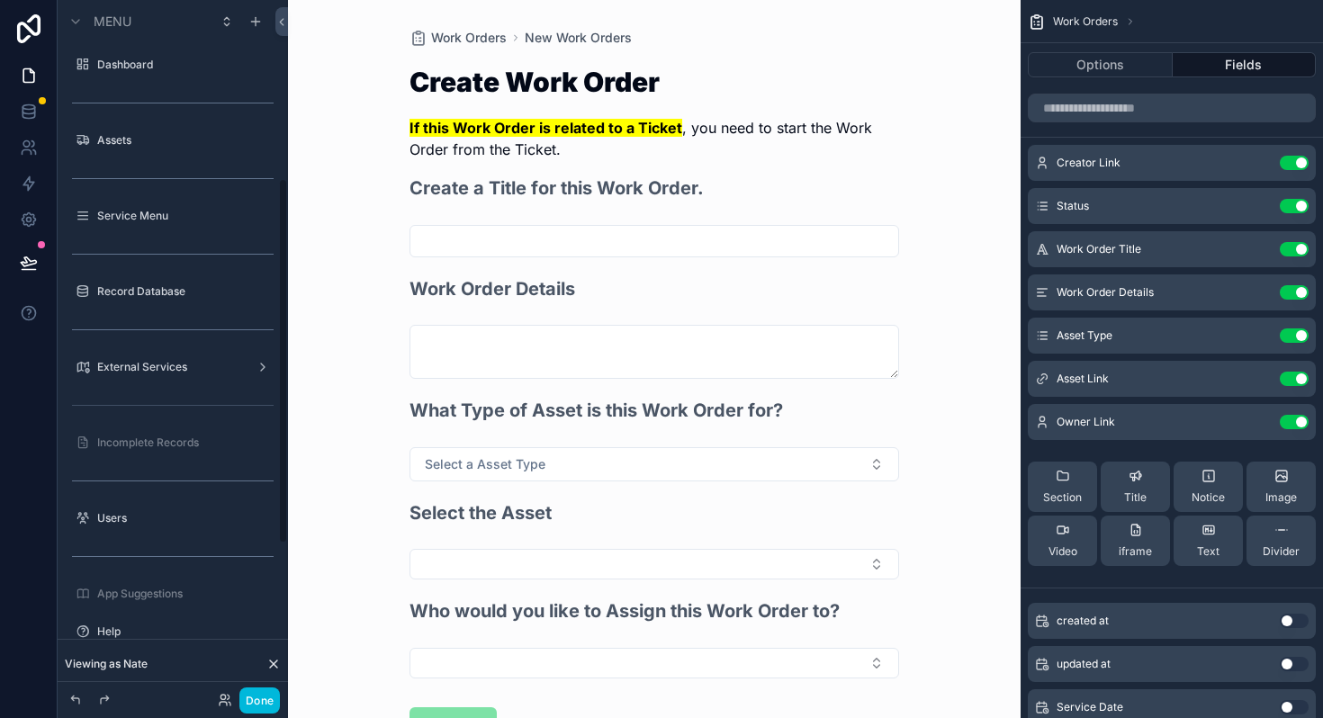
scroll to position [339, 0]
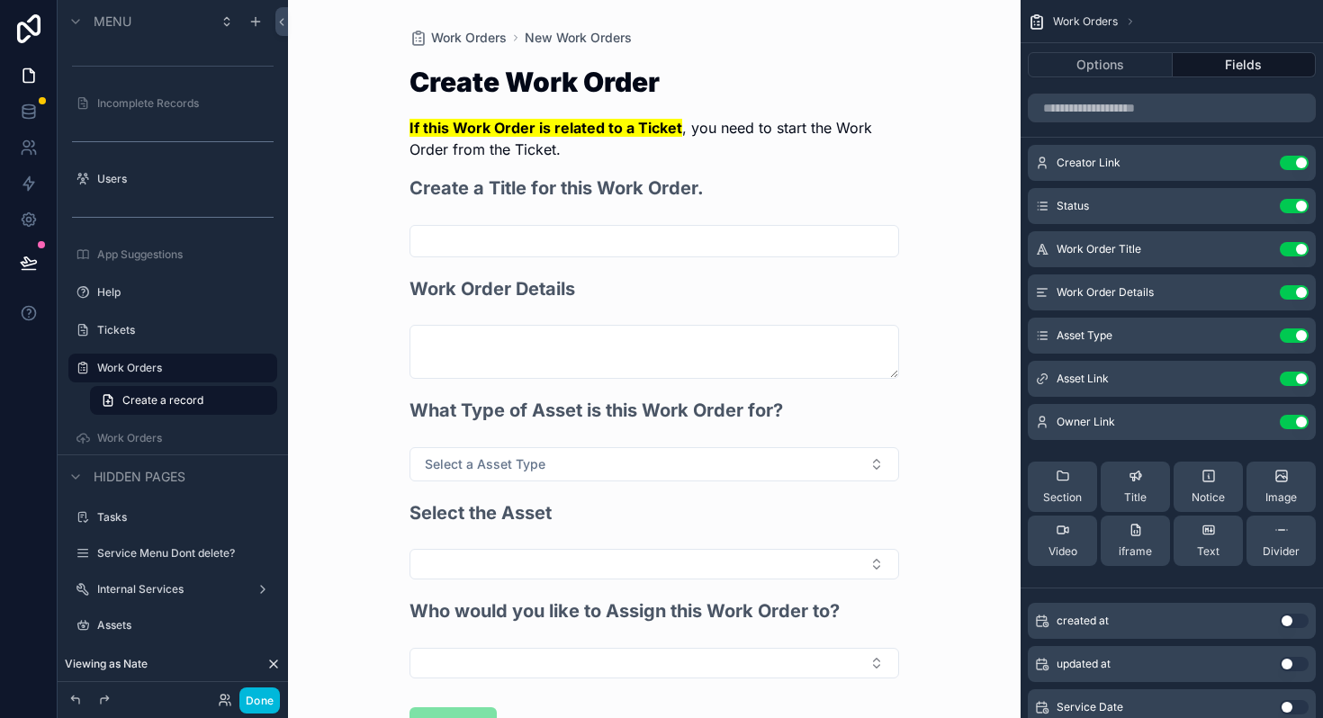
click at [0, 0] on icon "scrollable content" at bounding box center [0, 0] width 0 height 0
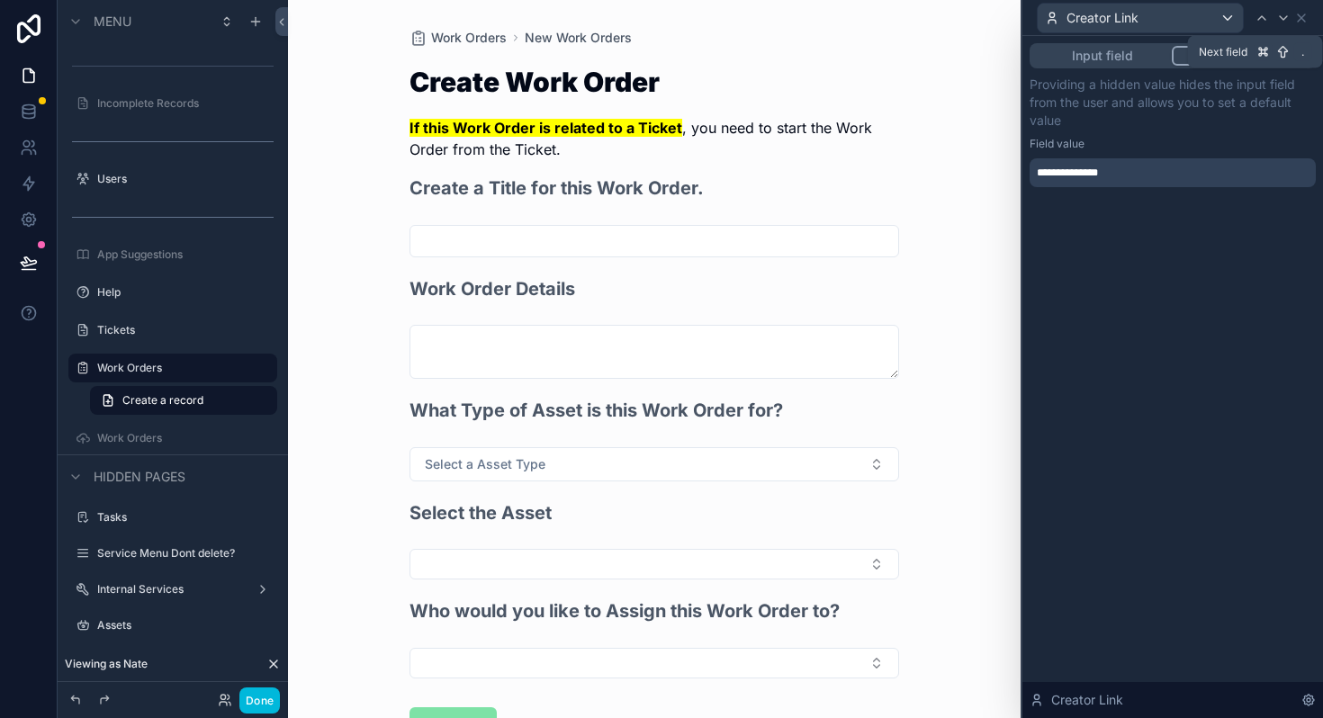
click at [1280, 24] on div at bounding box center [1283, 18] width 22 height 22
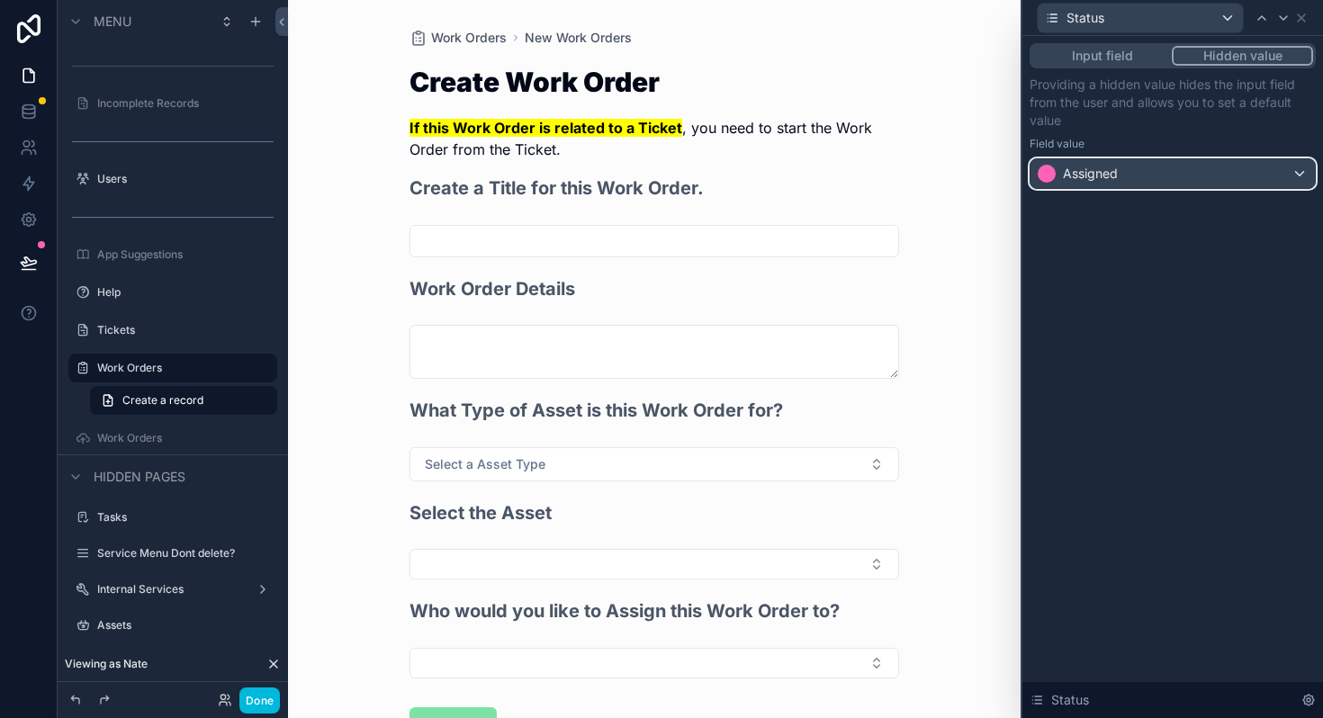
click at [1098, 176] on span "Assigned" at bounding box center [1090, 174] width 55 height 18
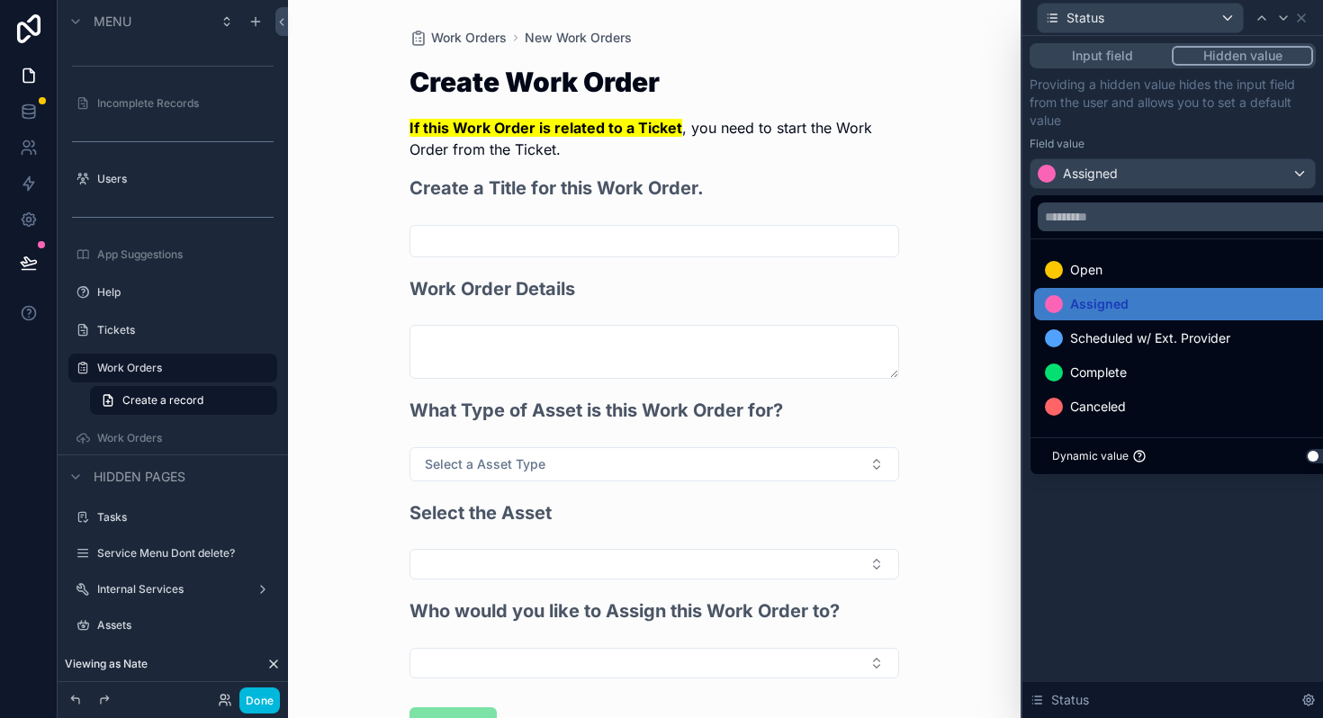
click at [1080, 273] on span "Open" at bounding box center [1086, 270] width 32 height 22
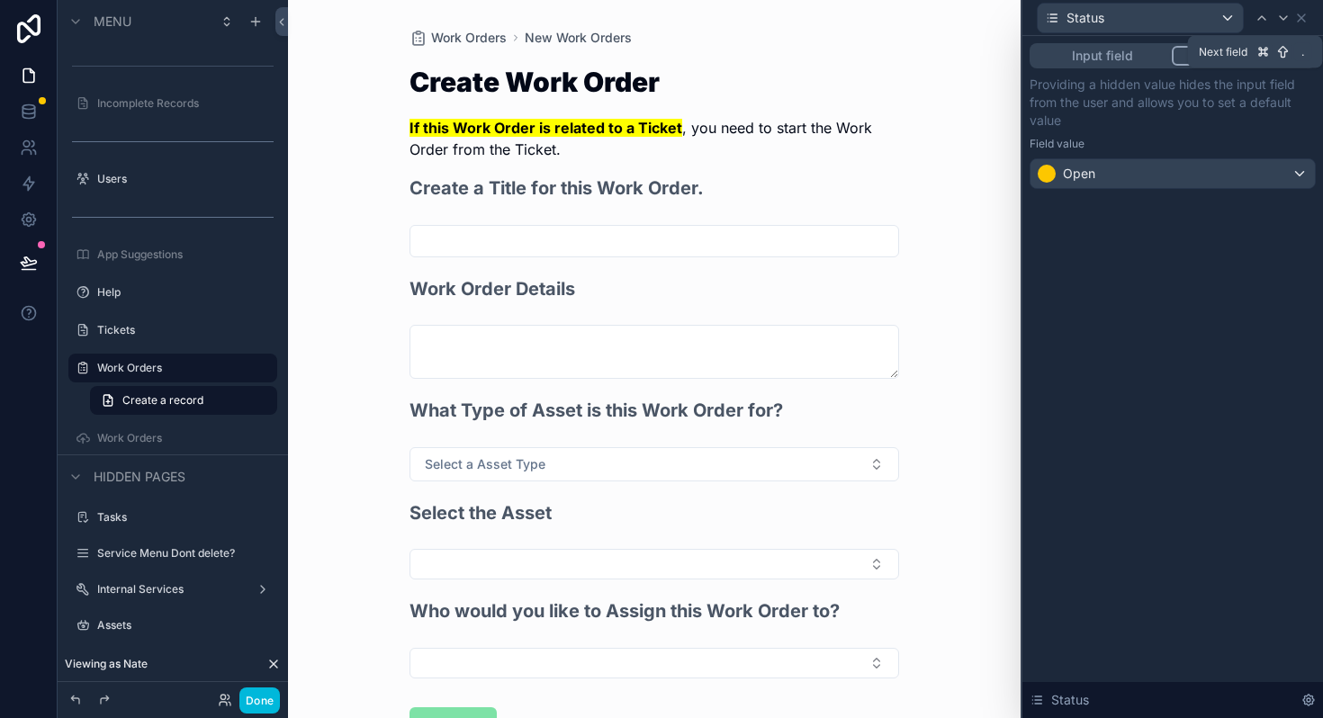
click at [1283, 14] on icon at bounding box center [1283, 18] width 14 height 14
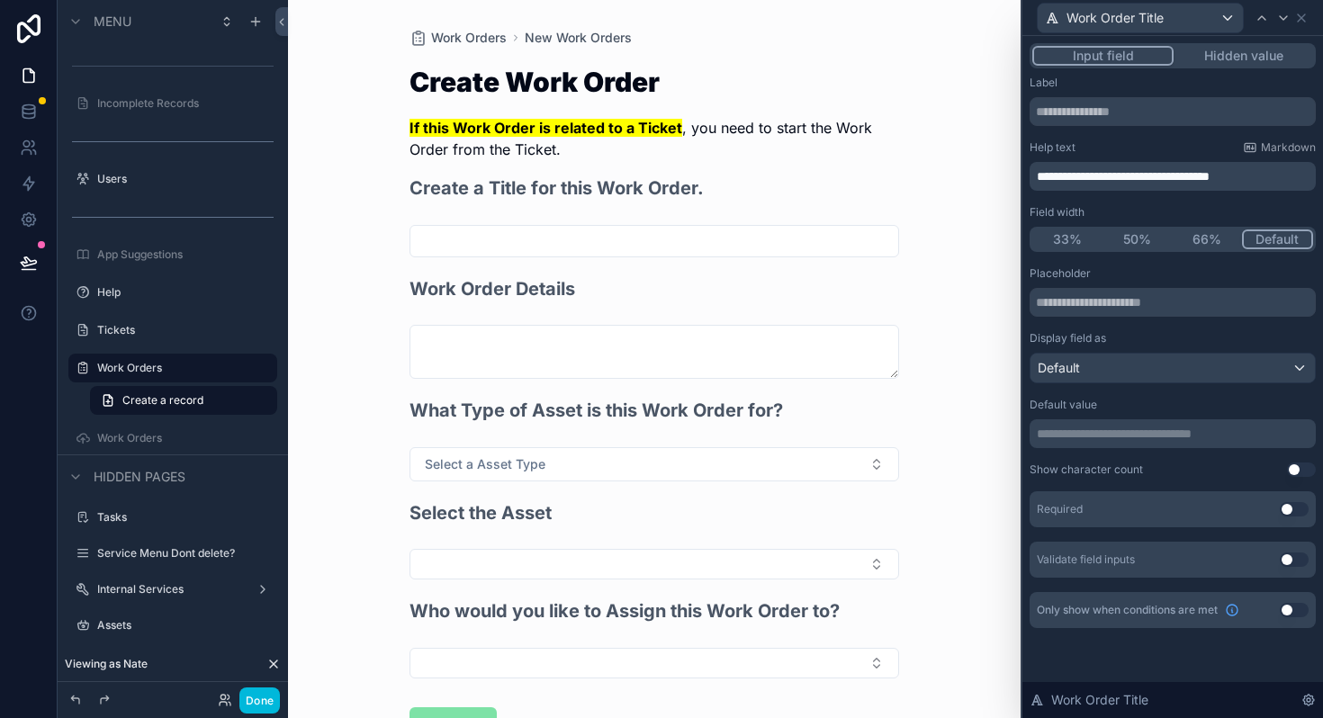
click at [1291, 513] on button "Use setting" at bounding box center [1293, 509] width 29 height 14
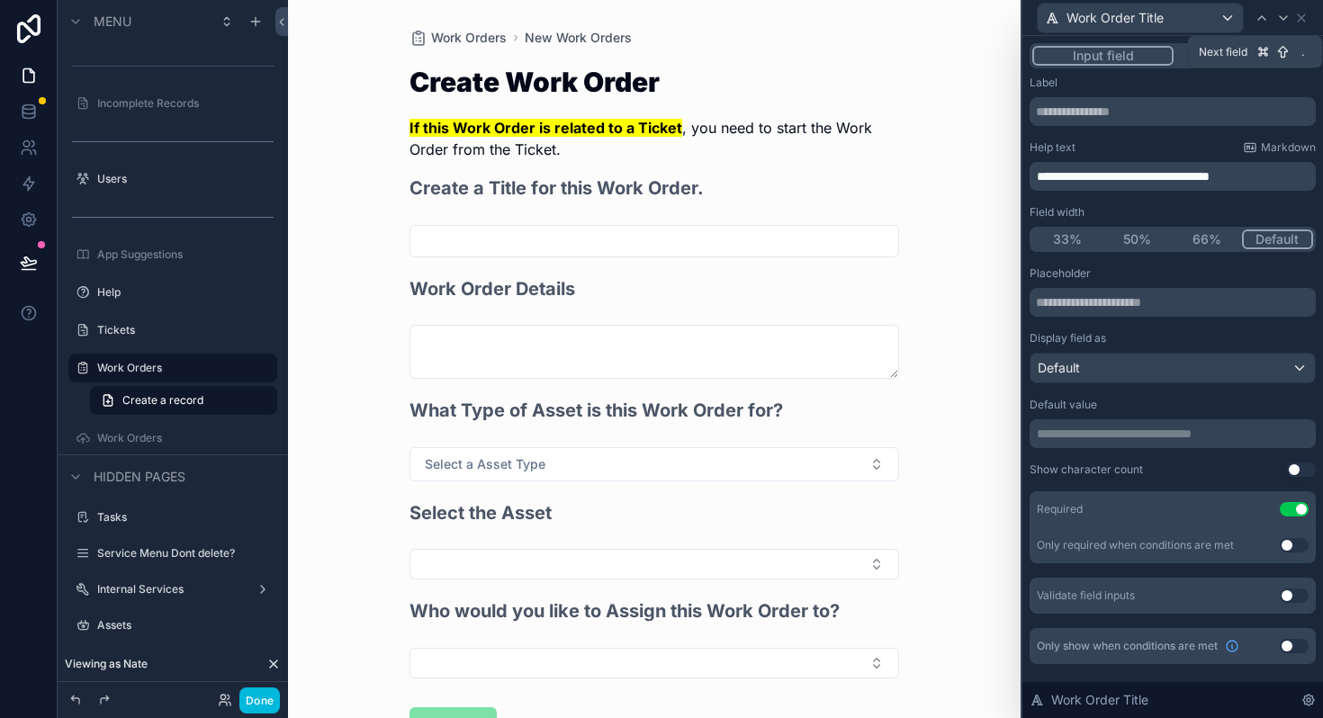
click at [1277, 21] on icon at bounding box center [1283, 18] width 14 height 14
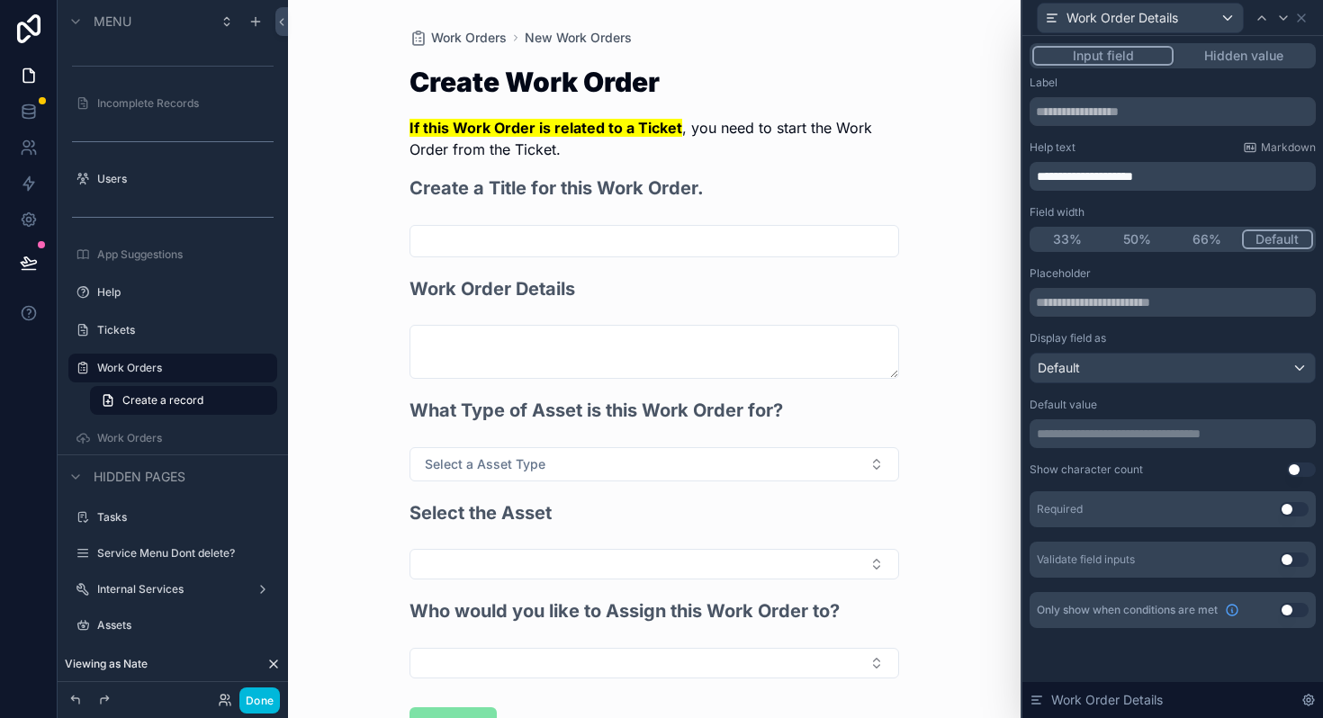
click at [1287, 507] on button "Use setting" at bounding box center [1293, 509] width 29 height 14
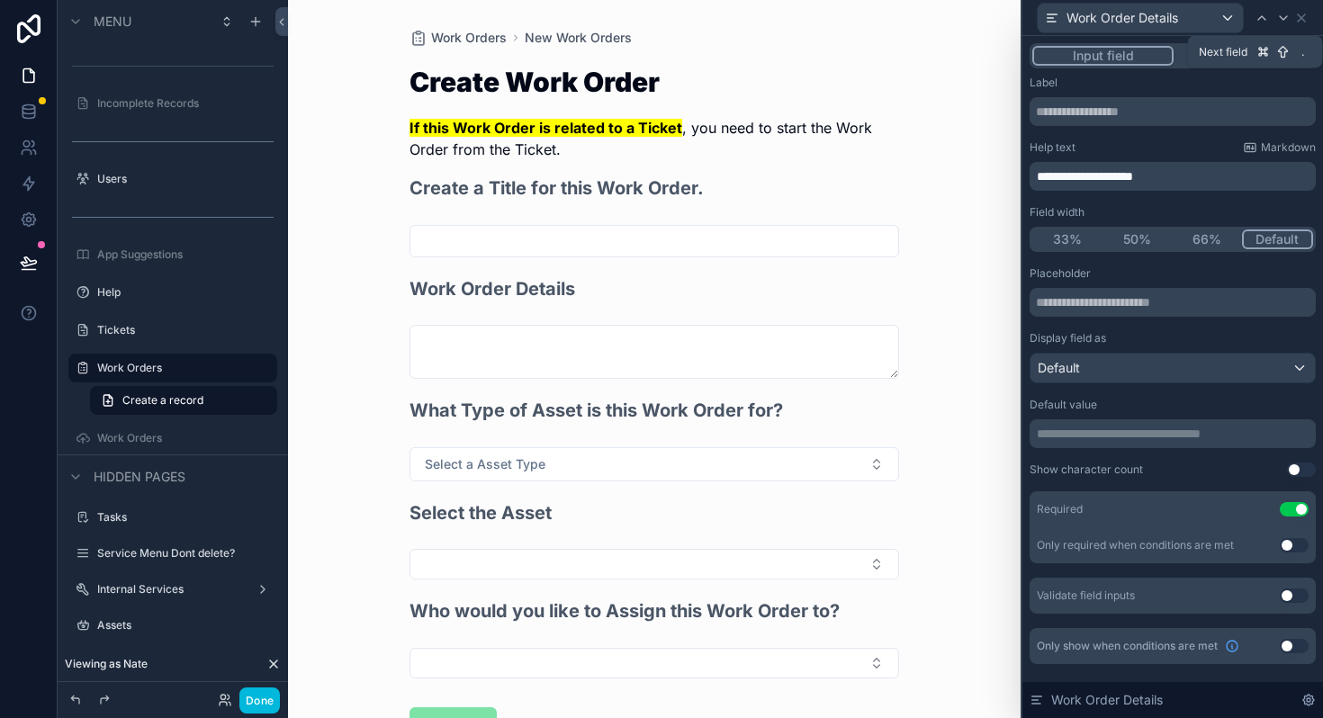
click at [1282, 19] on icon at bounding box center [1282, 18] width 7 height 4
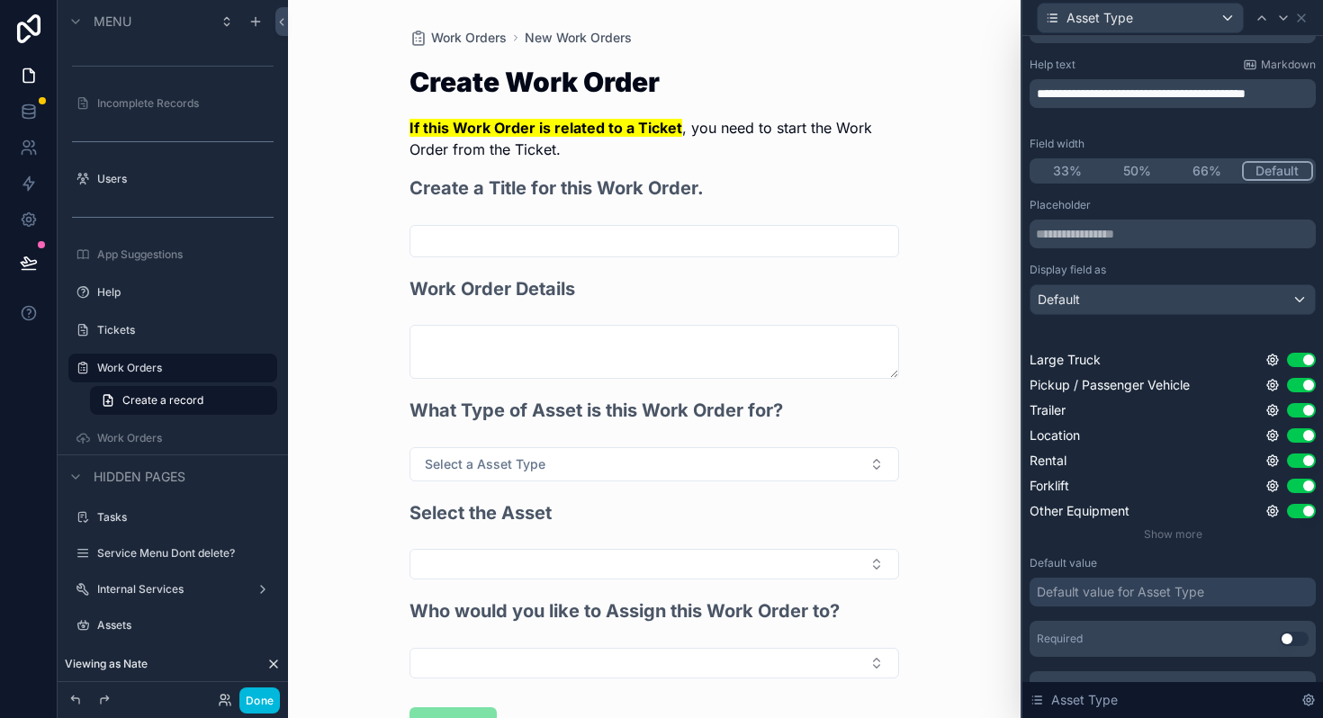
scroll to position [115, 0]
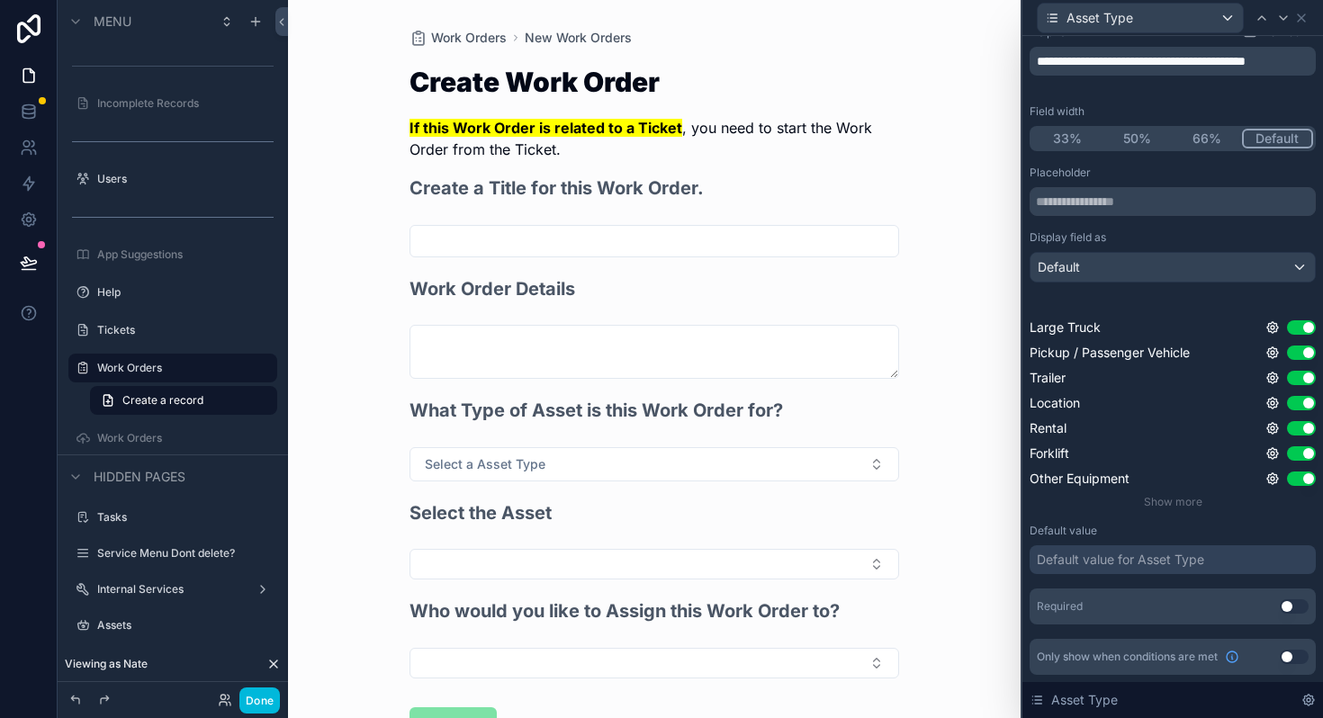
click at [1187, 500] on span "Show more" at bounding box center [1172, 501] width 58 height 13
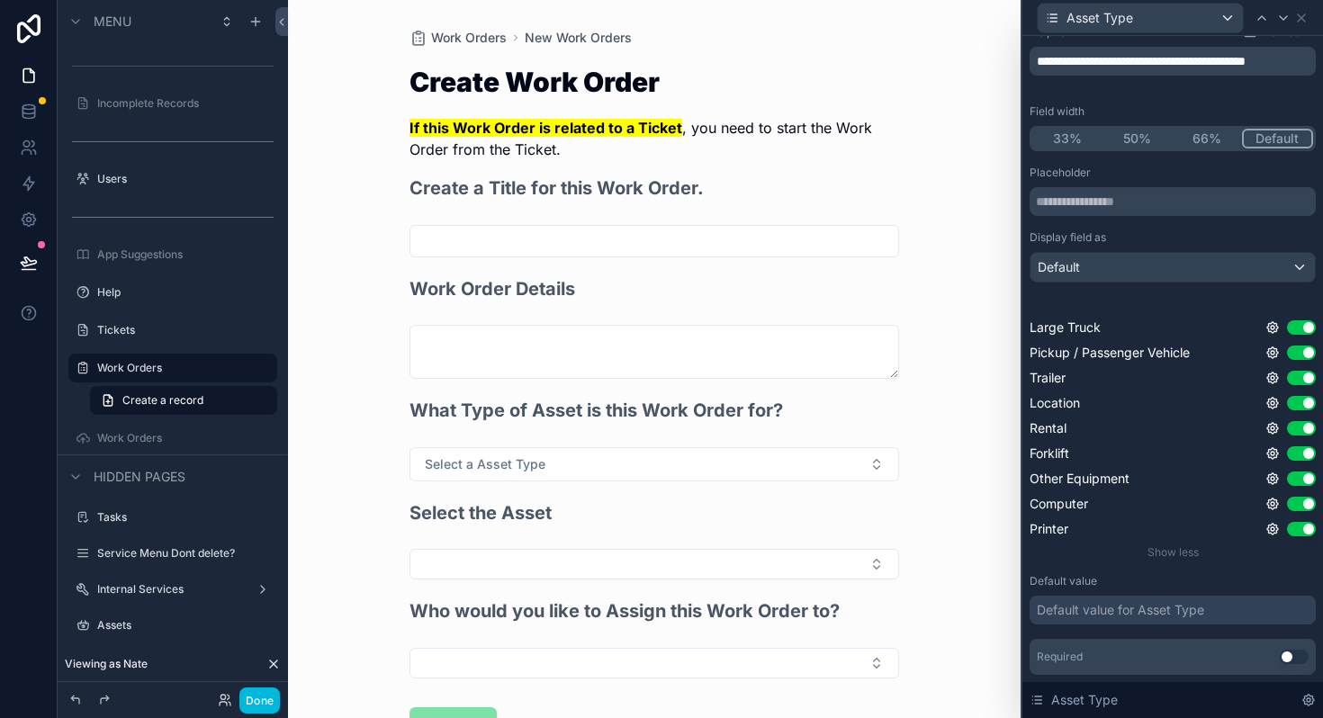
scroll to position [166, 0]
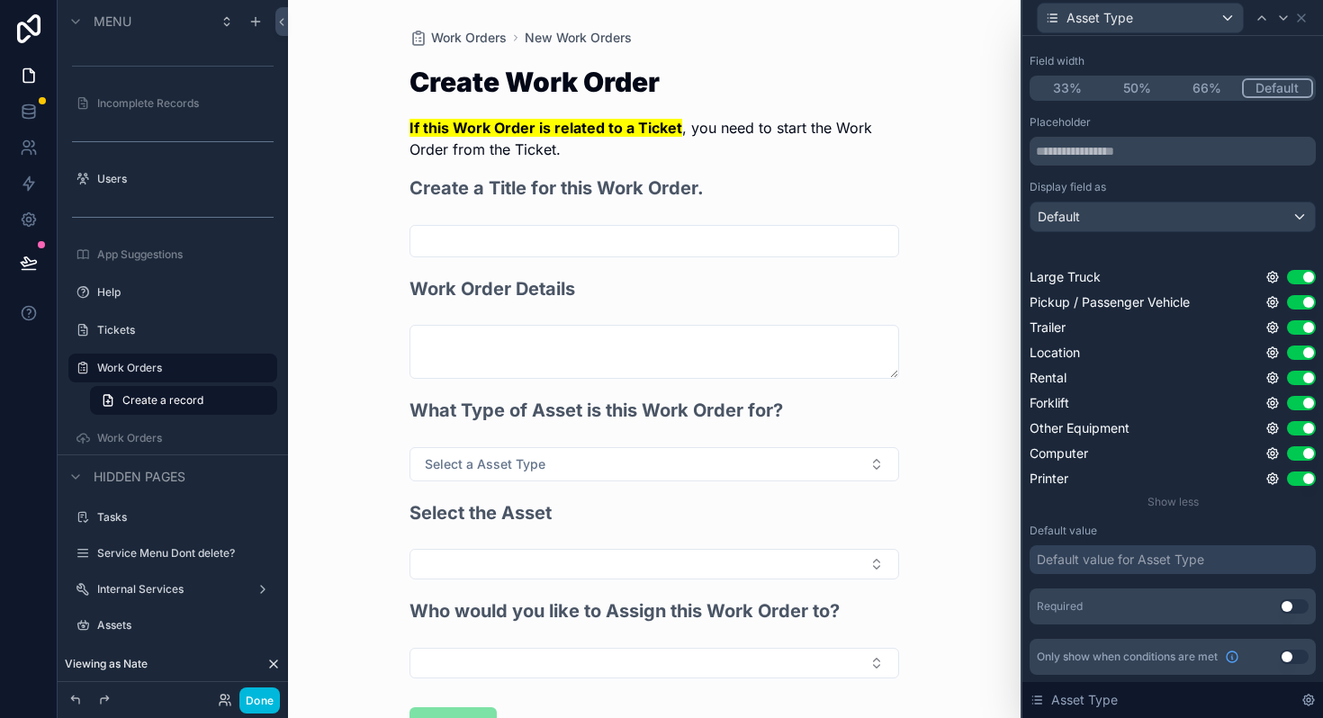
click at [1294, 605] on button "Use setting" at bounding box center [1293, 606] width 29 height 14
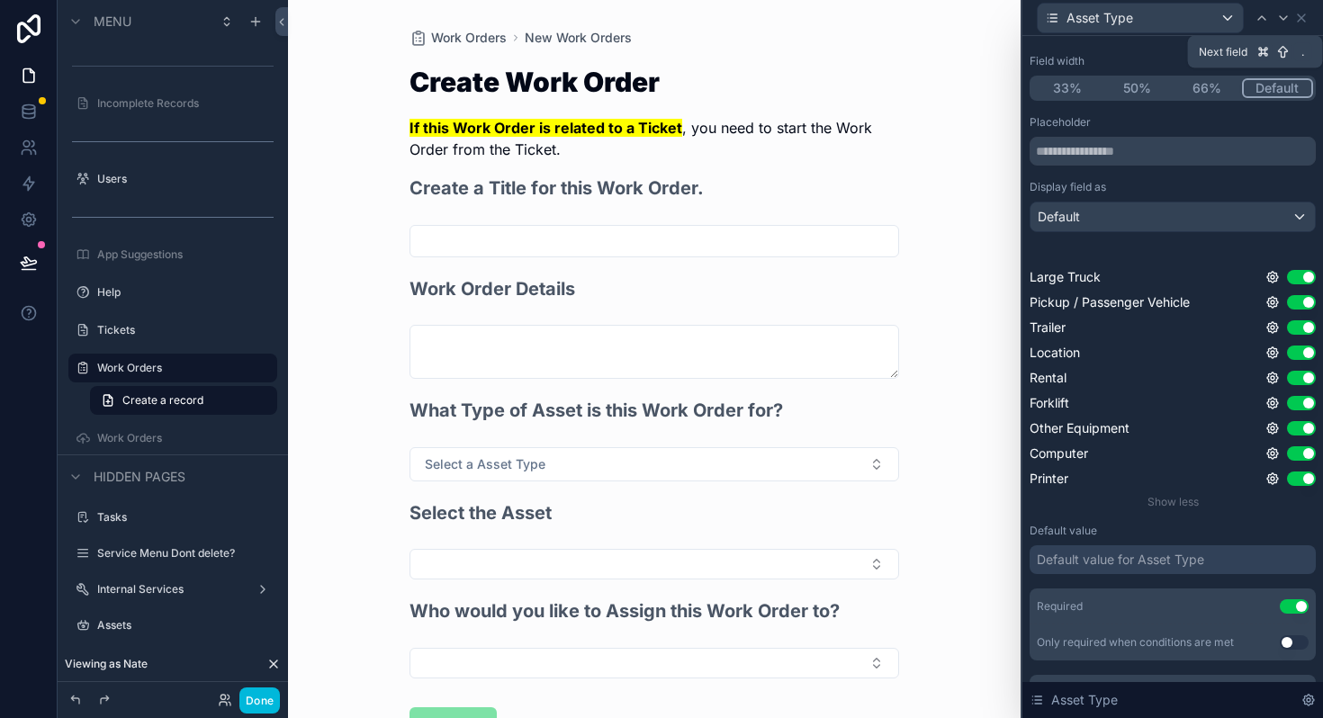
click at [1277, 20] on icon at bounding box center [1283, 18] width 14 height 14
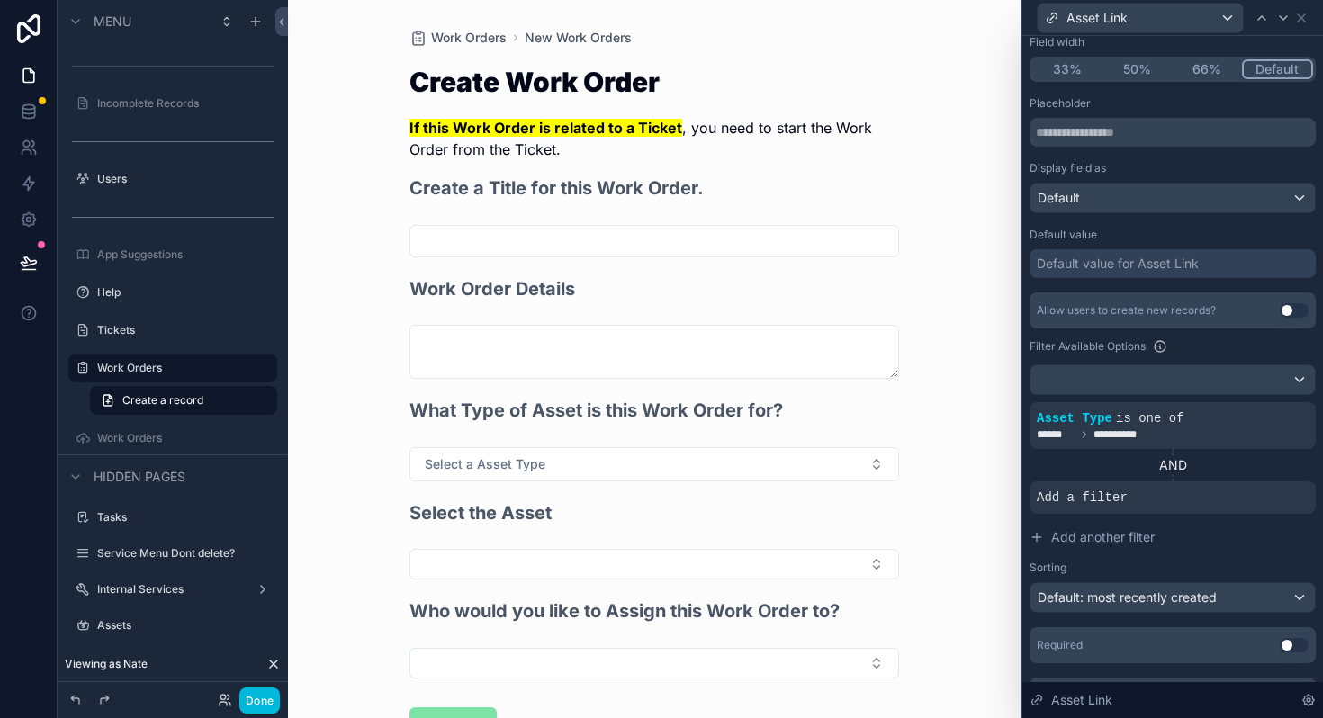
scroll to position [209, 0]
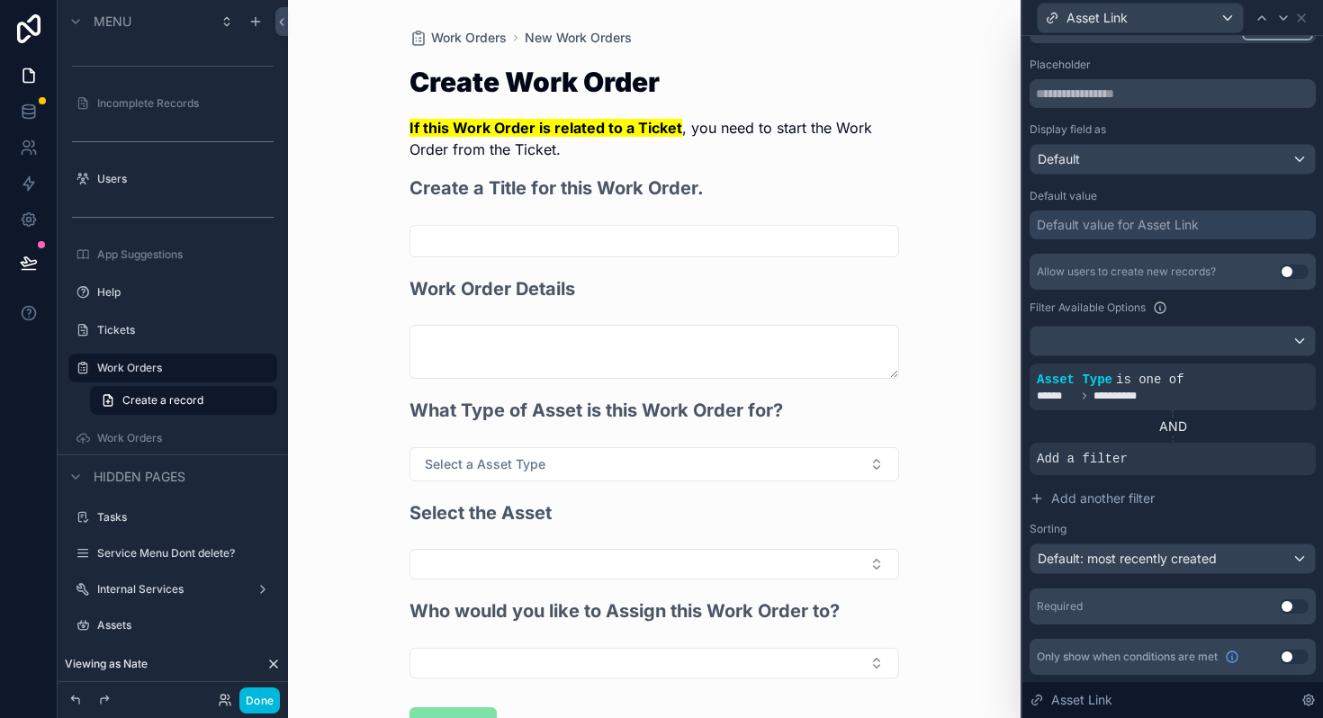
click at [1284, 657] on button "Use setting" at bounding box center [1293, 657] width 29 height 14
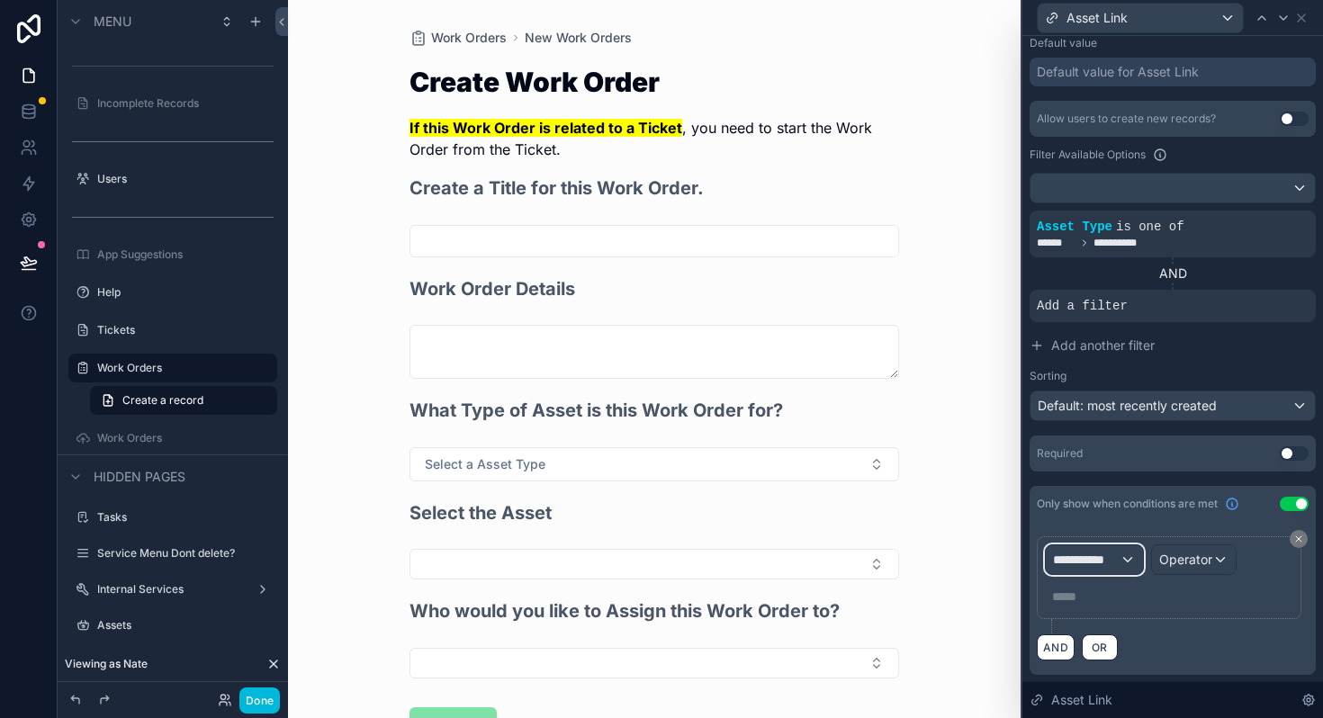
click at [1109, 556] on span "**********" at bounding box center [1086, 560] width 67 height 18
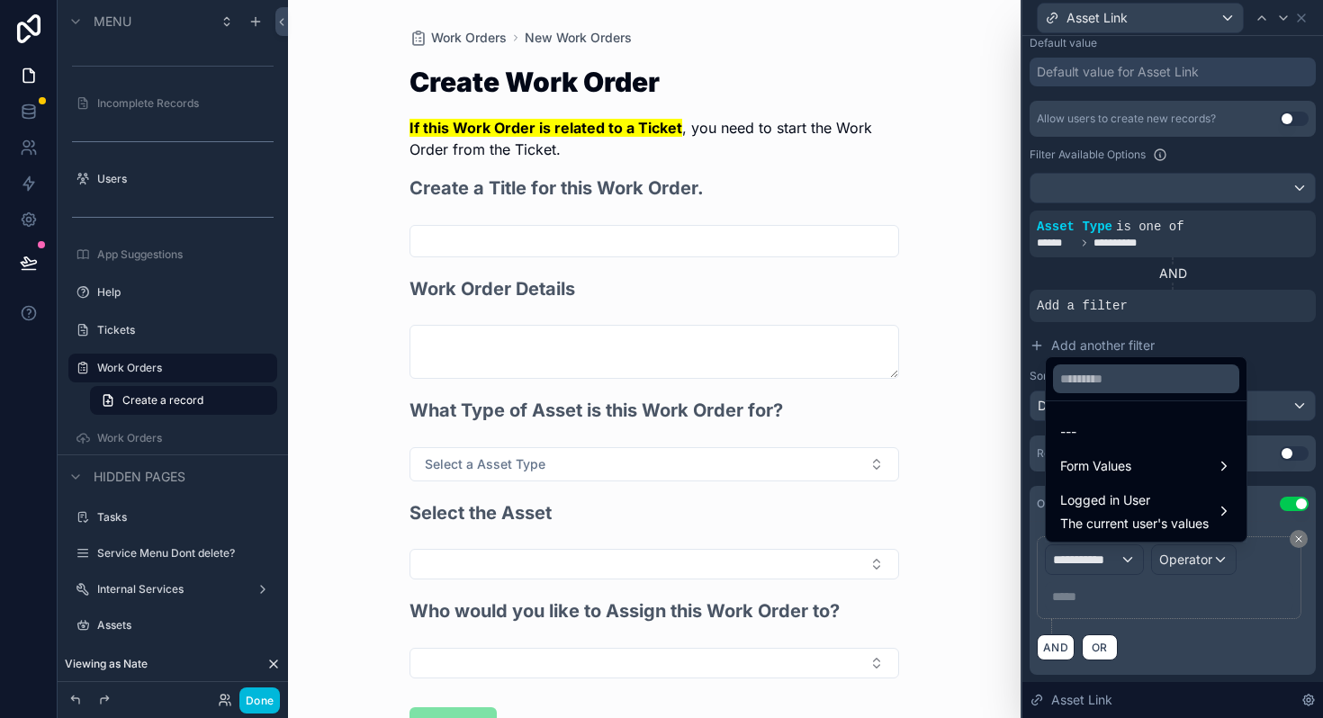
click at [1103, 459] on span "Form Values" at bounding box center [1095, 466] width 71 height 22
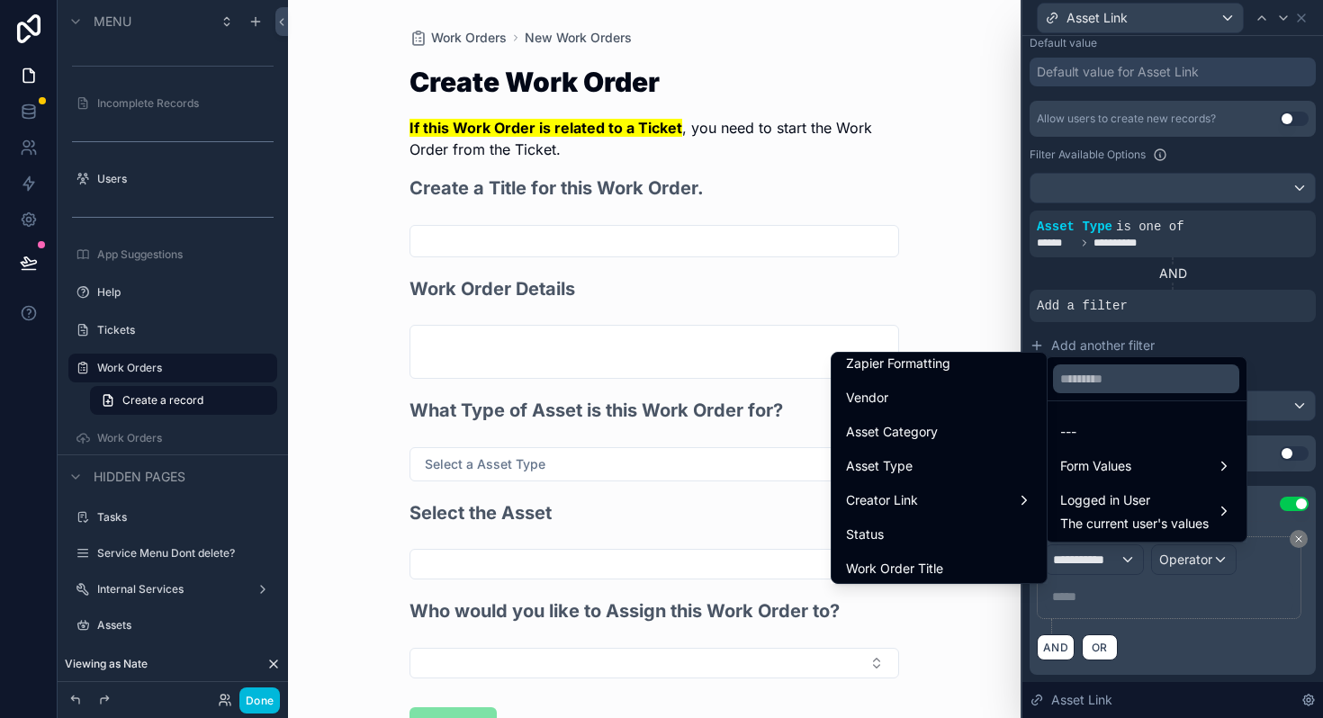
scroll to position [390, 0]
click at [901, 463] on span "Asset Type" at bounding box center [879, 462] width 67 height 22
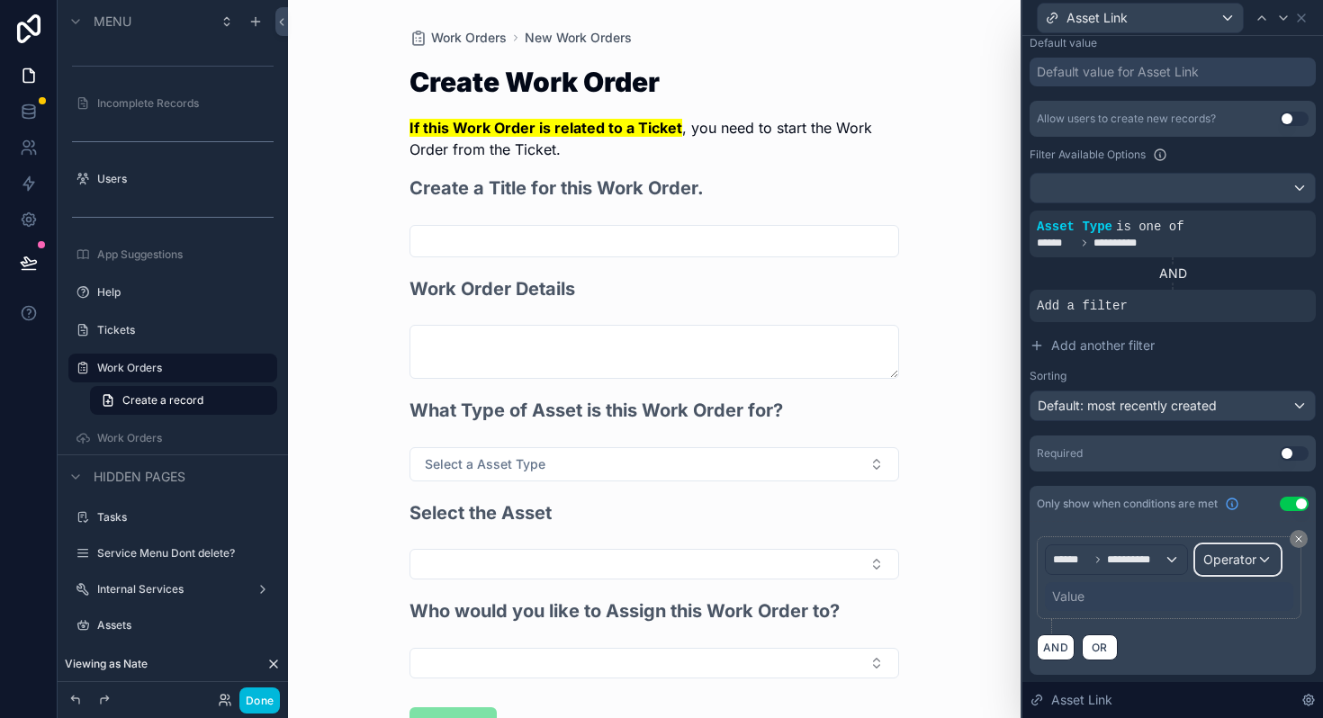
click at [1231, 564] on span "Operator" at bounding box center [1229, 558] width 53 height 15
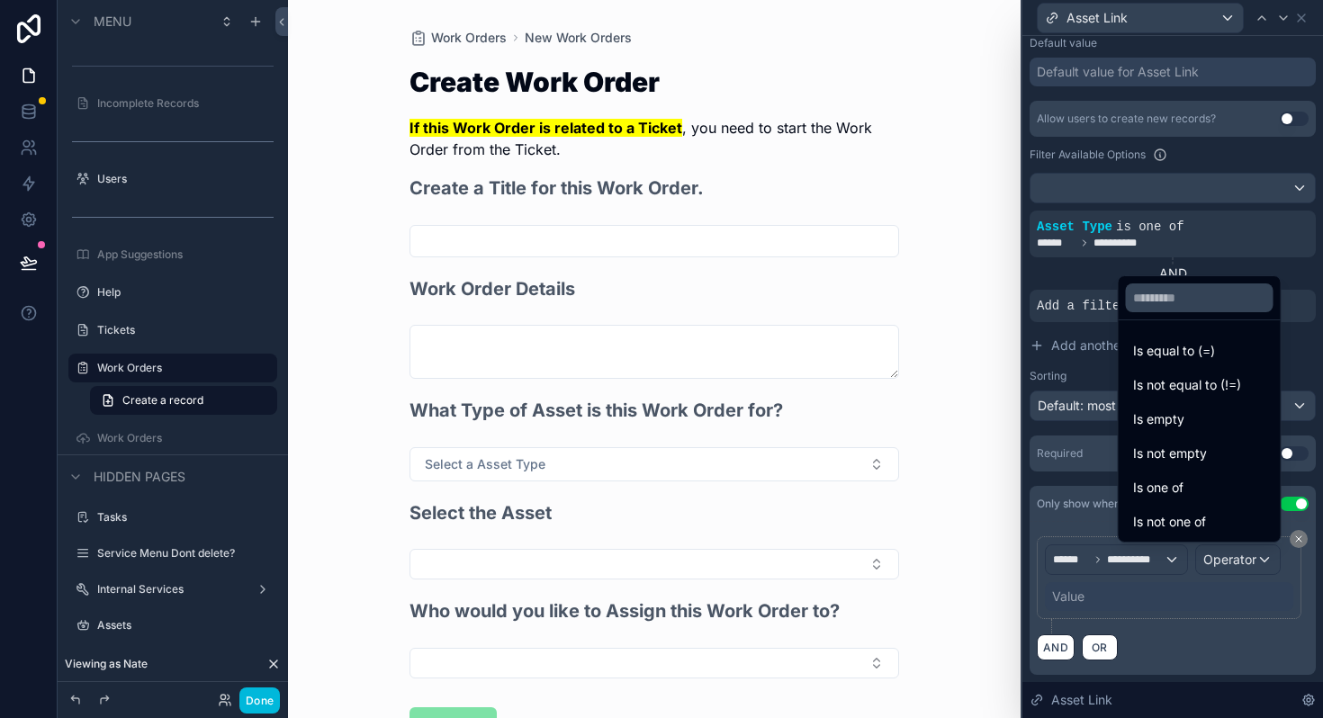
click at [1161, 456] on span "Is not empty" at bounding box center [1170, 454] width 74 height 22
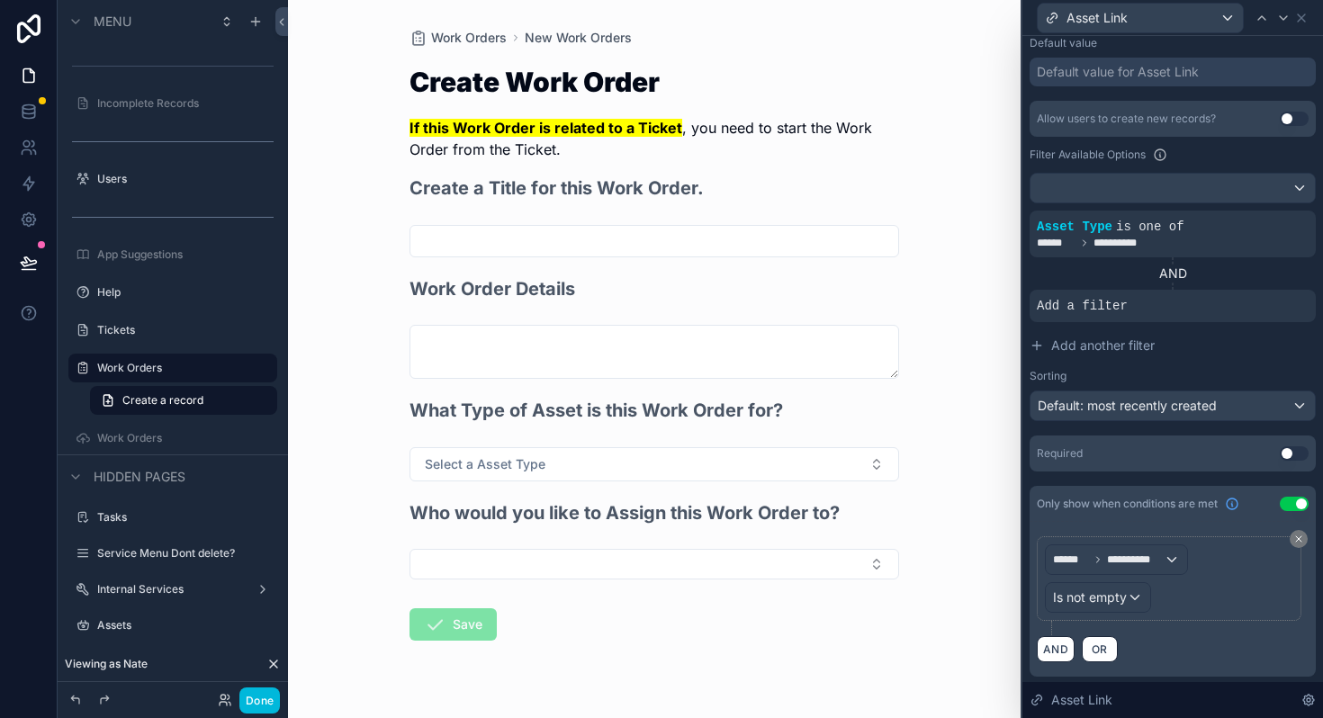
click at [493, 464] on span "Select a Asset Type" at bounding box center [485, 464] width 121 height 18
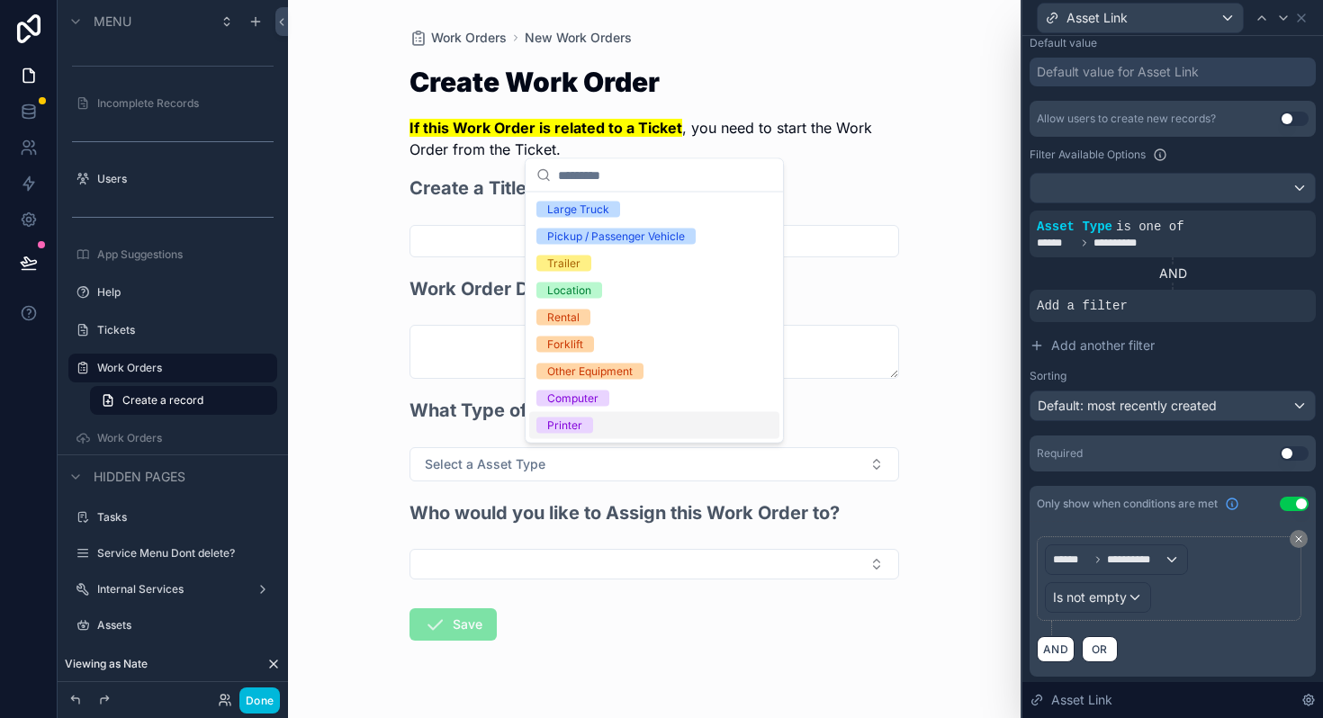
click at [634, 637] on form "Create a Title for this Work Order. Work Order Details What Type of Asset is th…" at bounding box center [653, 465] width 489 height 581
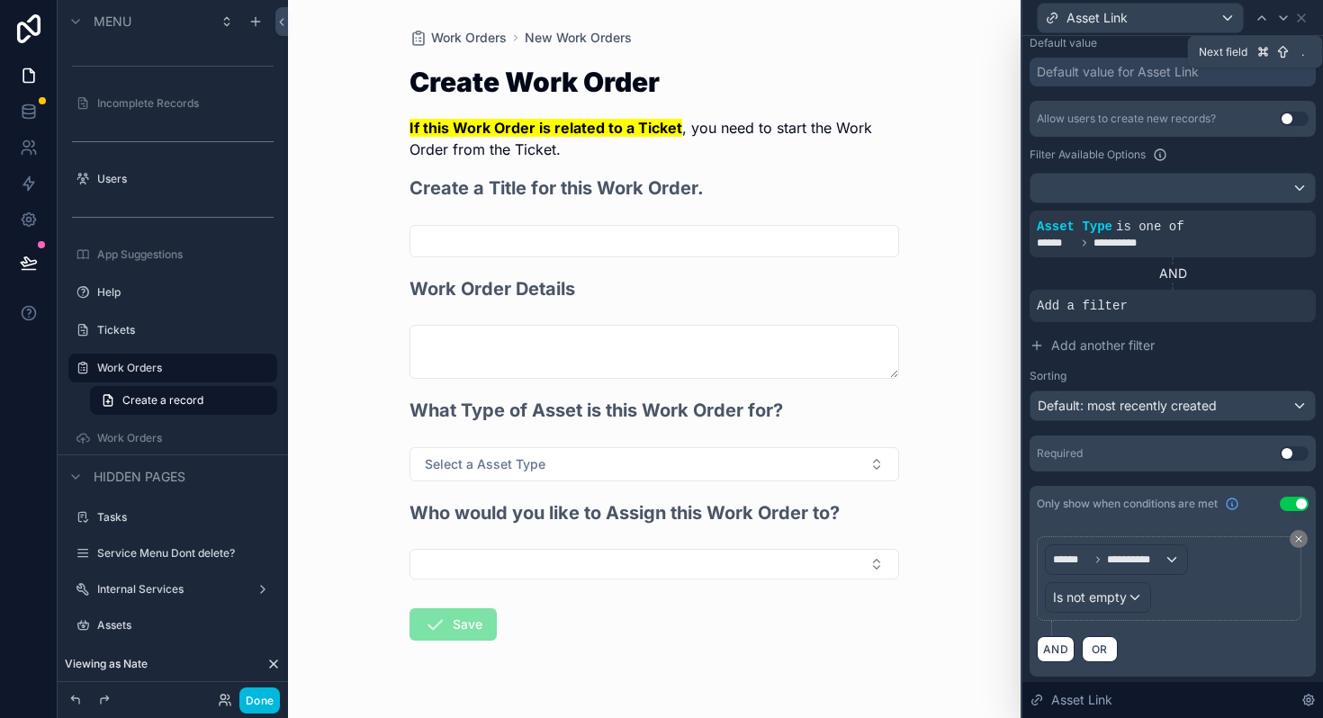
click at [1283, 18] on icon at bounding box center [1282, 18] width 7 height 4
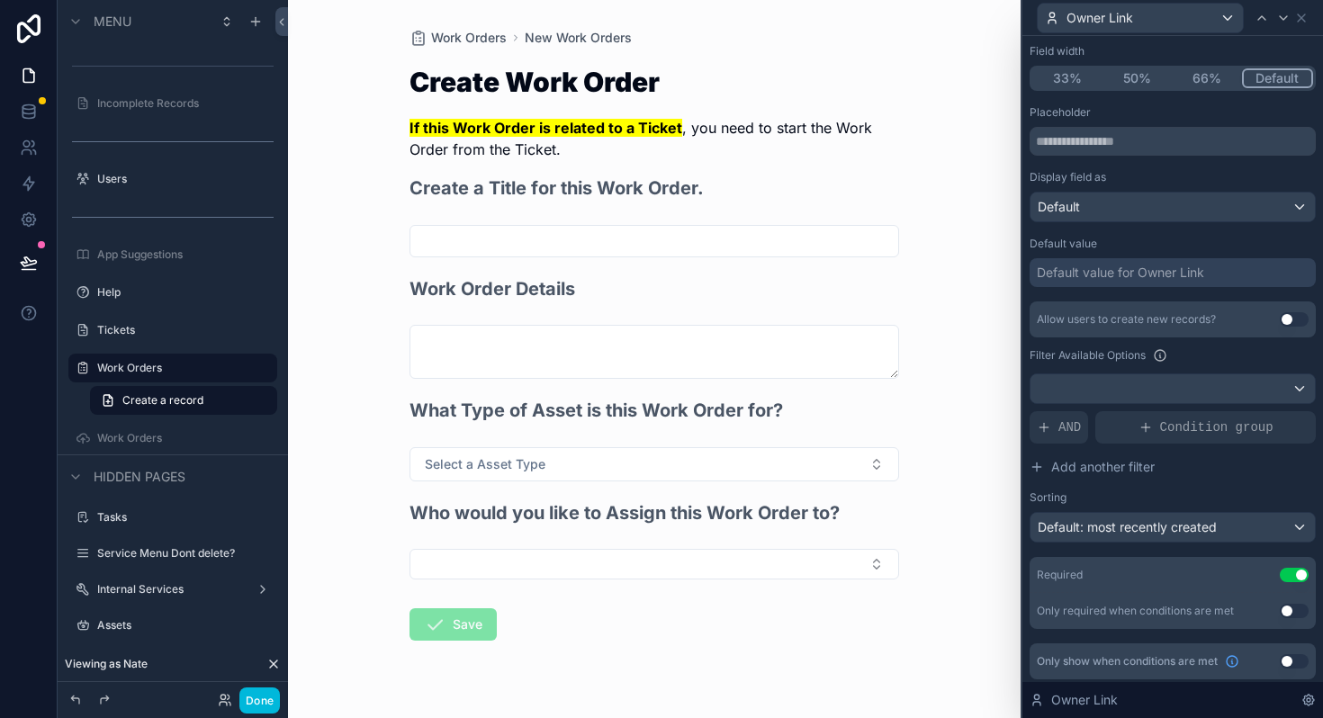
scroll to position [180, 0]
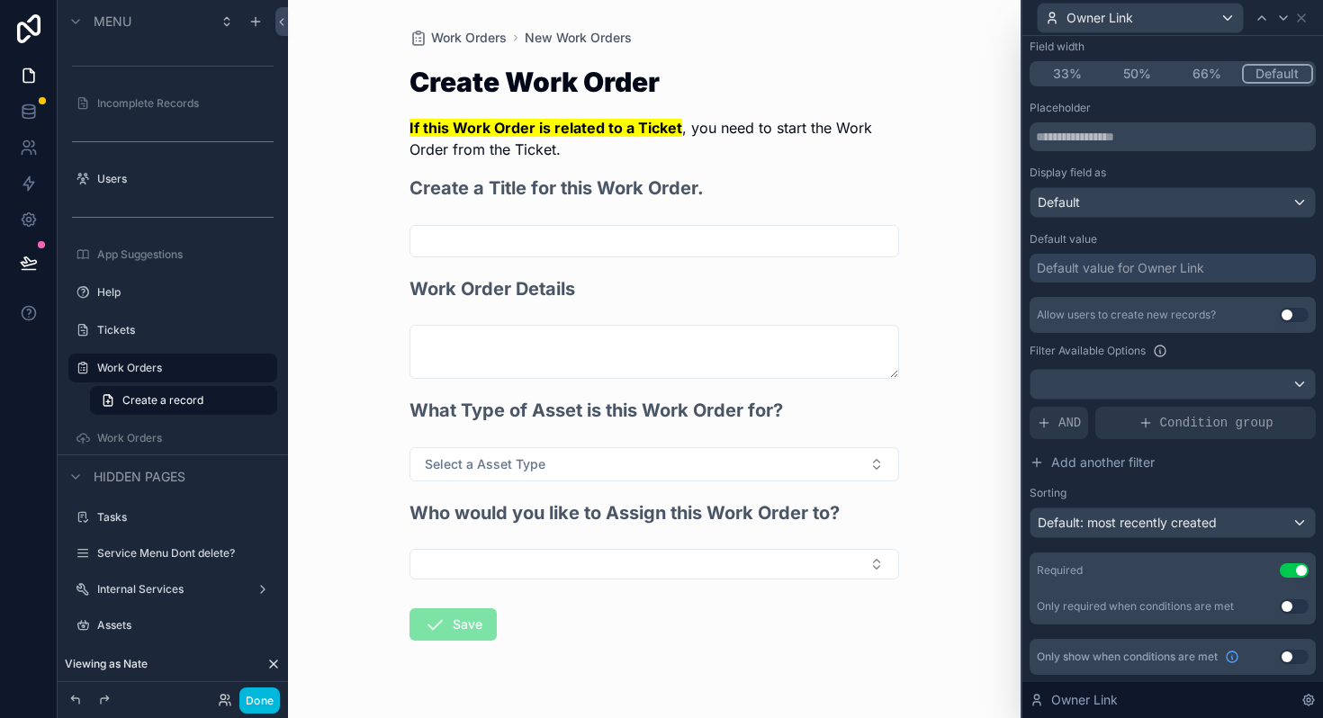
click at [1293, 658] on button "Use setting" at bounding box center [1293, 657] width 29 height 14
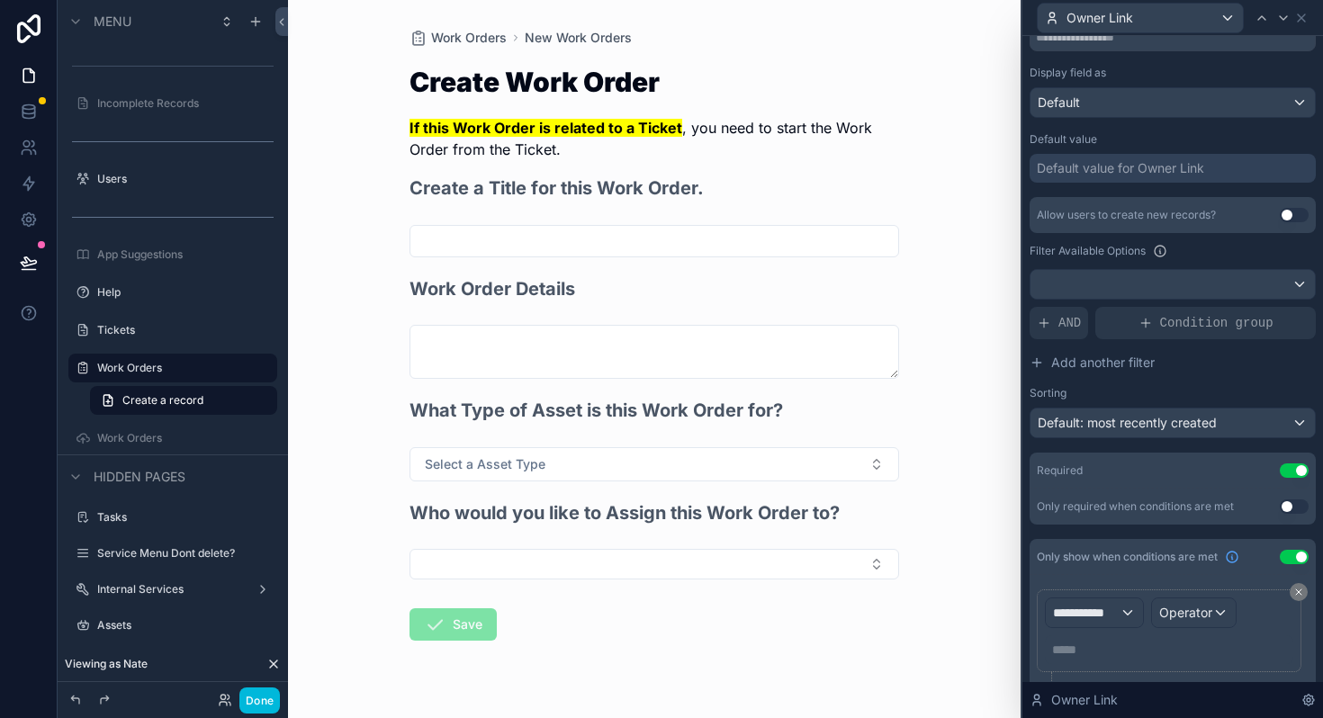
scroll to position [333, 0]
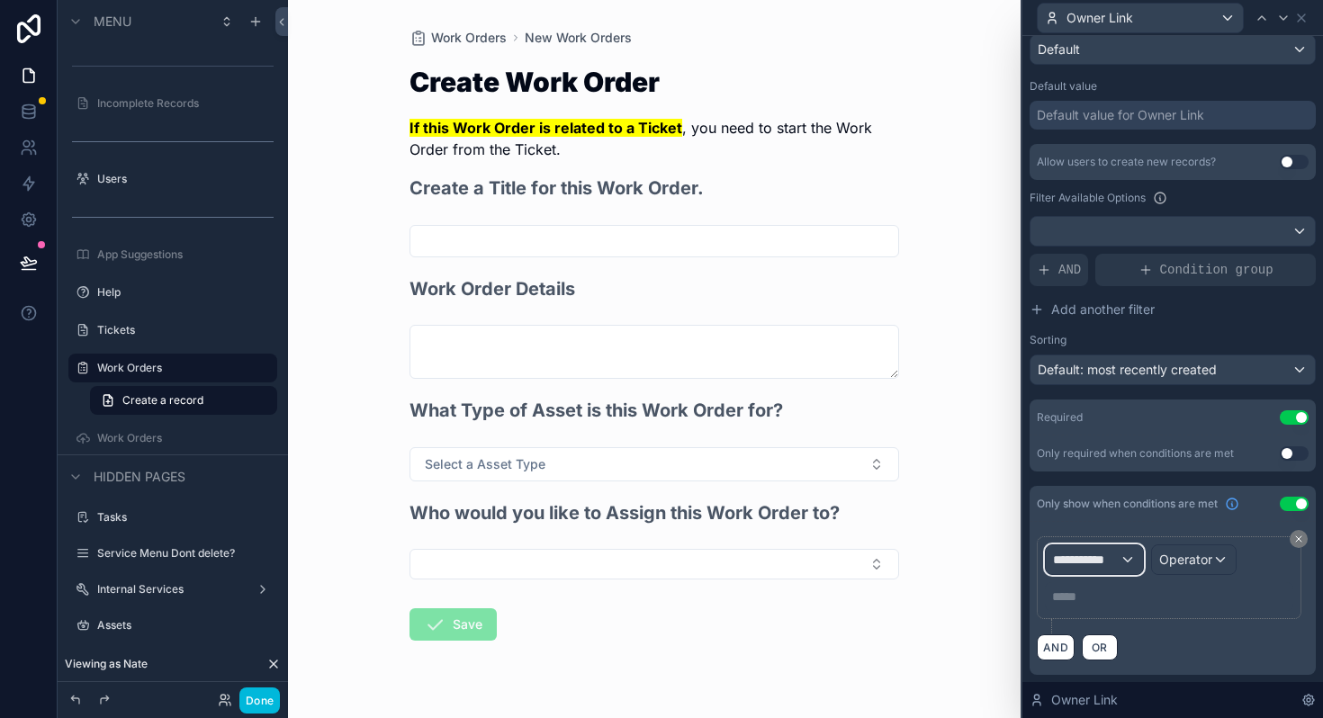
click at [1134, 555] on div "**********" at bounding box center [1093, 559] width 97 height 29
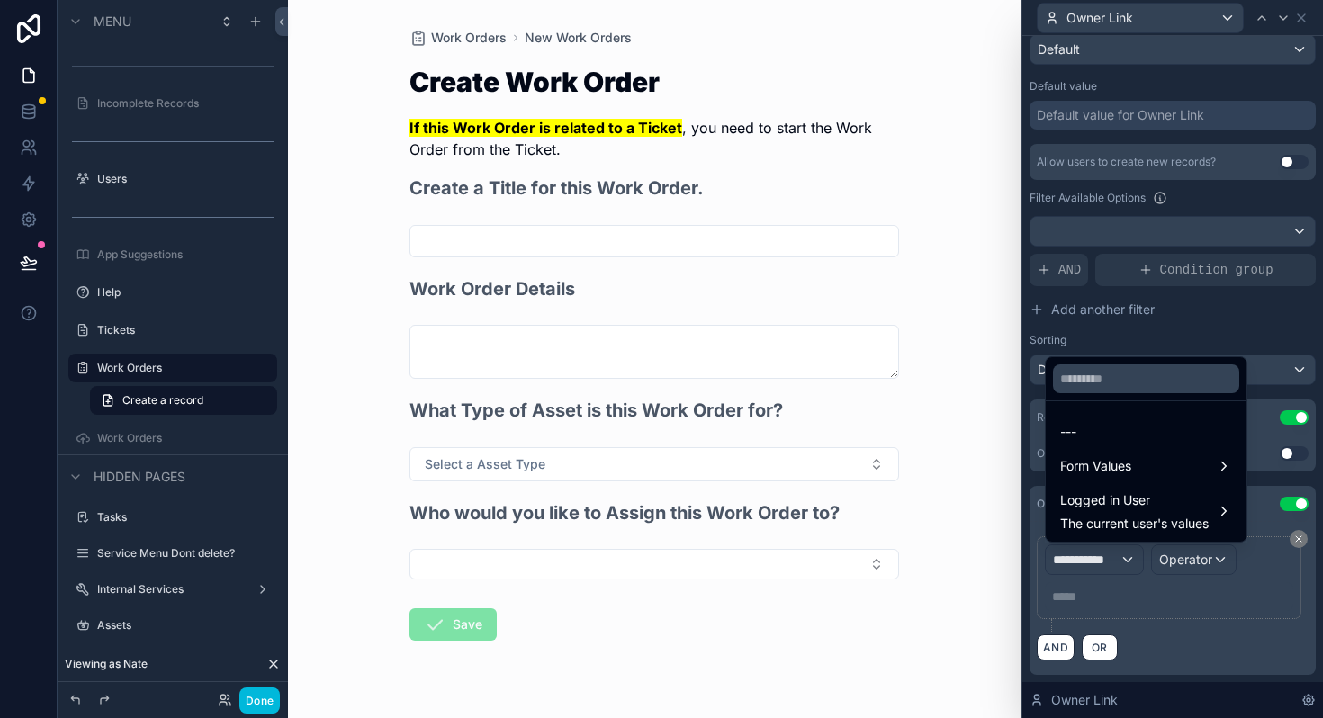
click at [1102, 471] on span "Form Values" at bounding box center [1095, 466] width 71 height 22
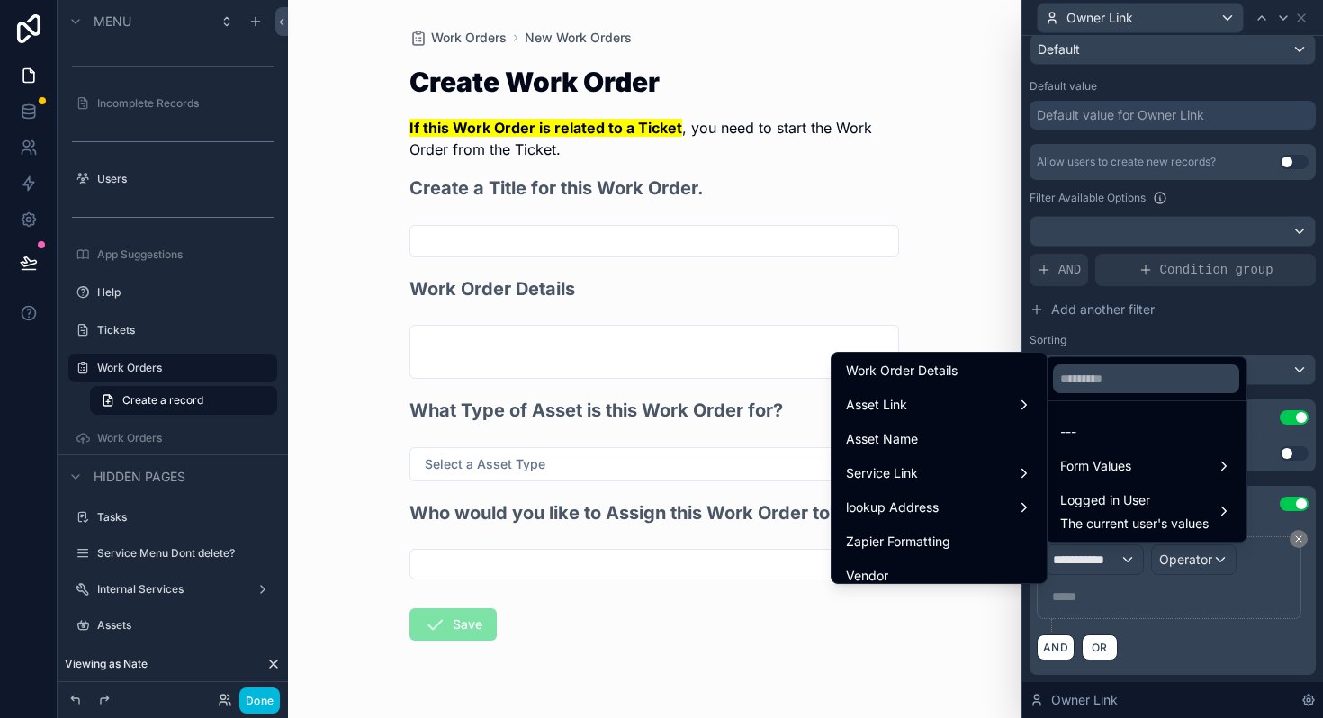
scroll to position [219, 0]
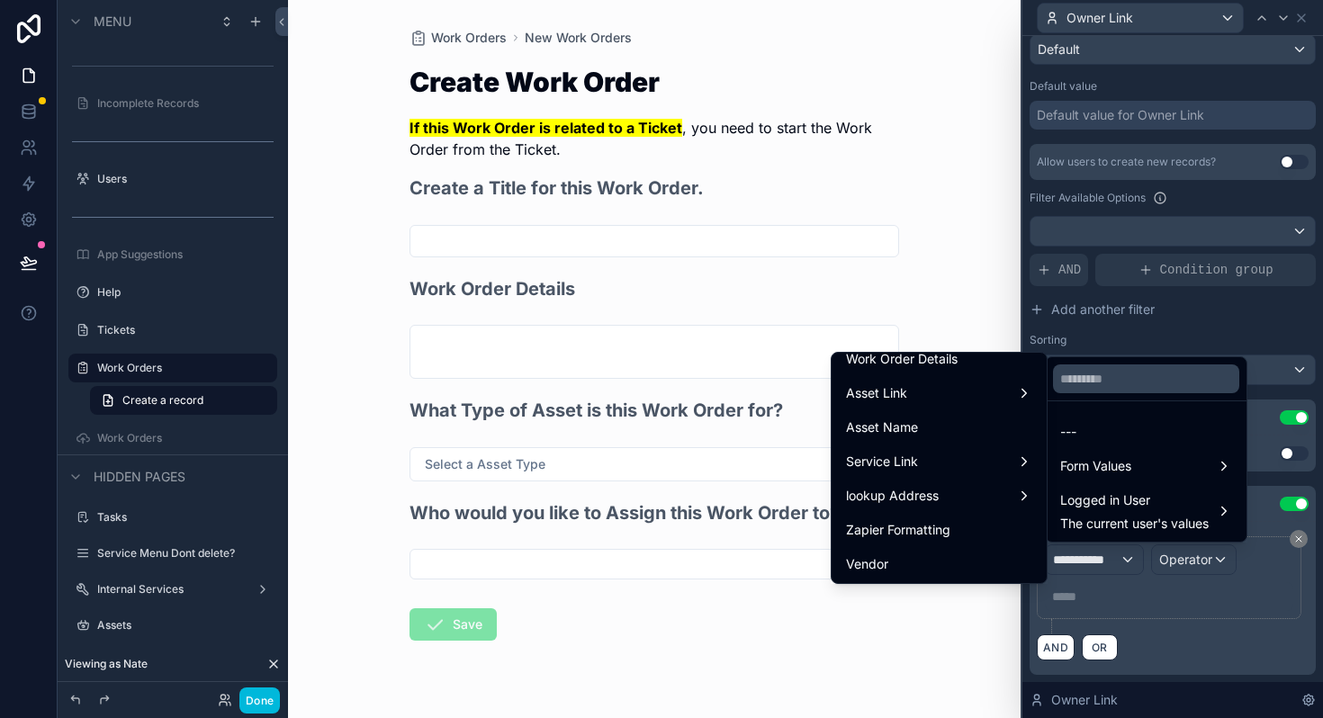
click at [884, 390] on span "Asset Link" at bounding box center [876, 393] width 61 height 22
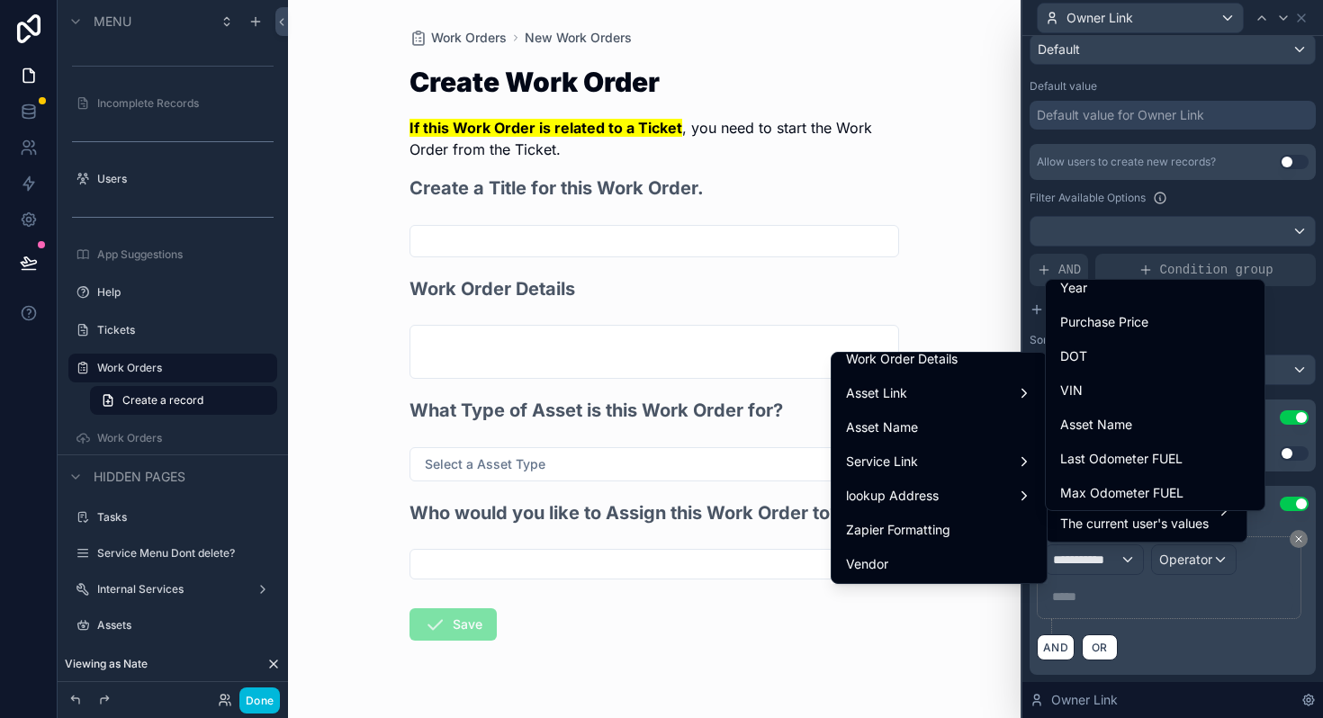
scroll to position [286, 0]
click at [1103, 430] on span "Asset Name" at bounding box center [1096, 424] width 72 height 22
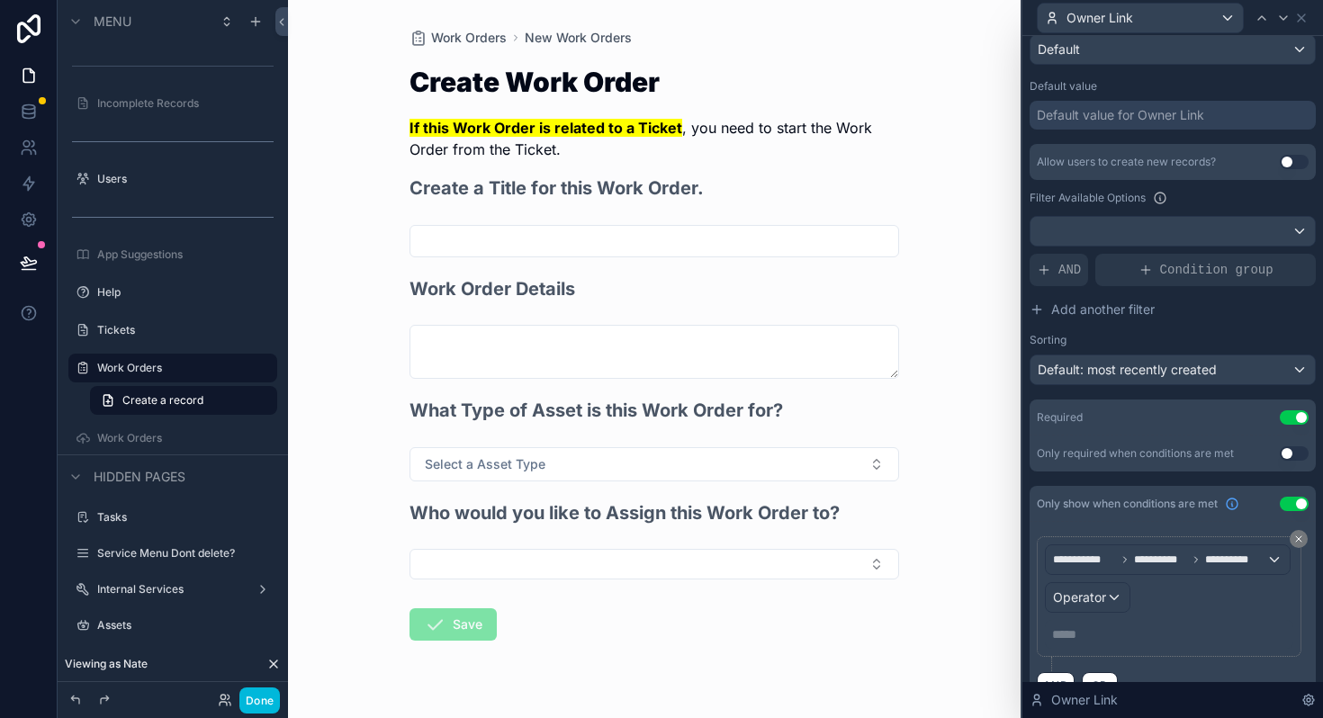
scroll to position [371, 0]
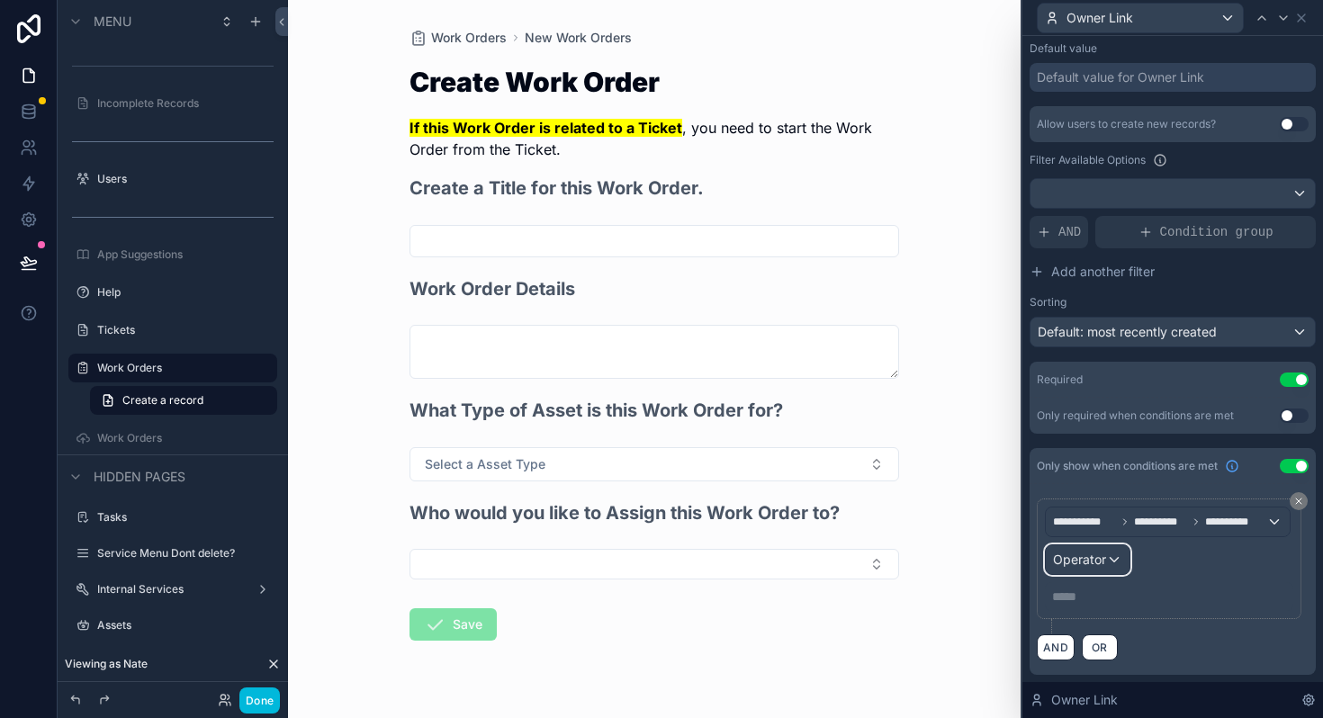
click at [1100, 556] on span "Operator" at bounding box center [1079, 558] width 53 height 15
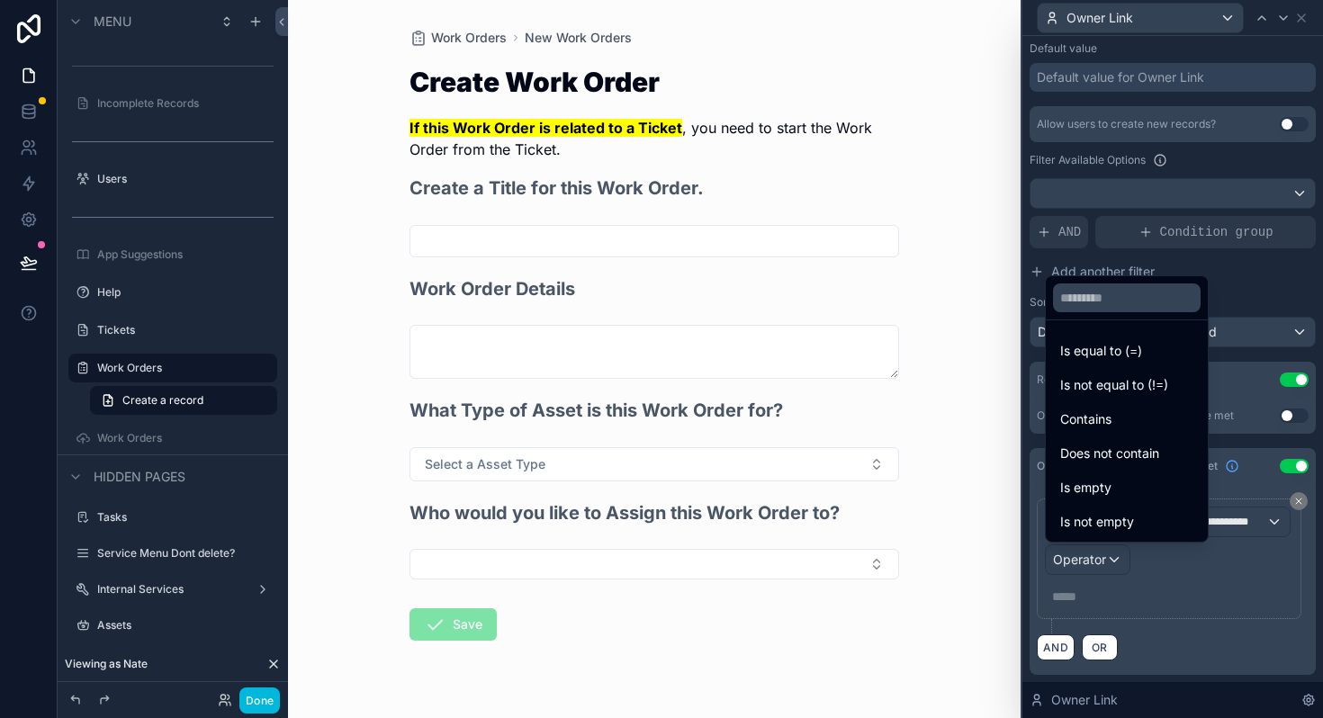
click at [1117, 518] on span "Is not empty" at bounding box center [1097, 522] width 74 height 22
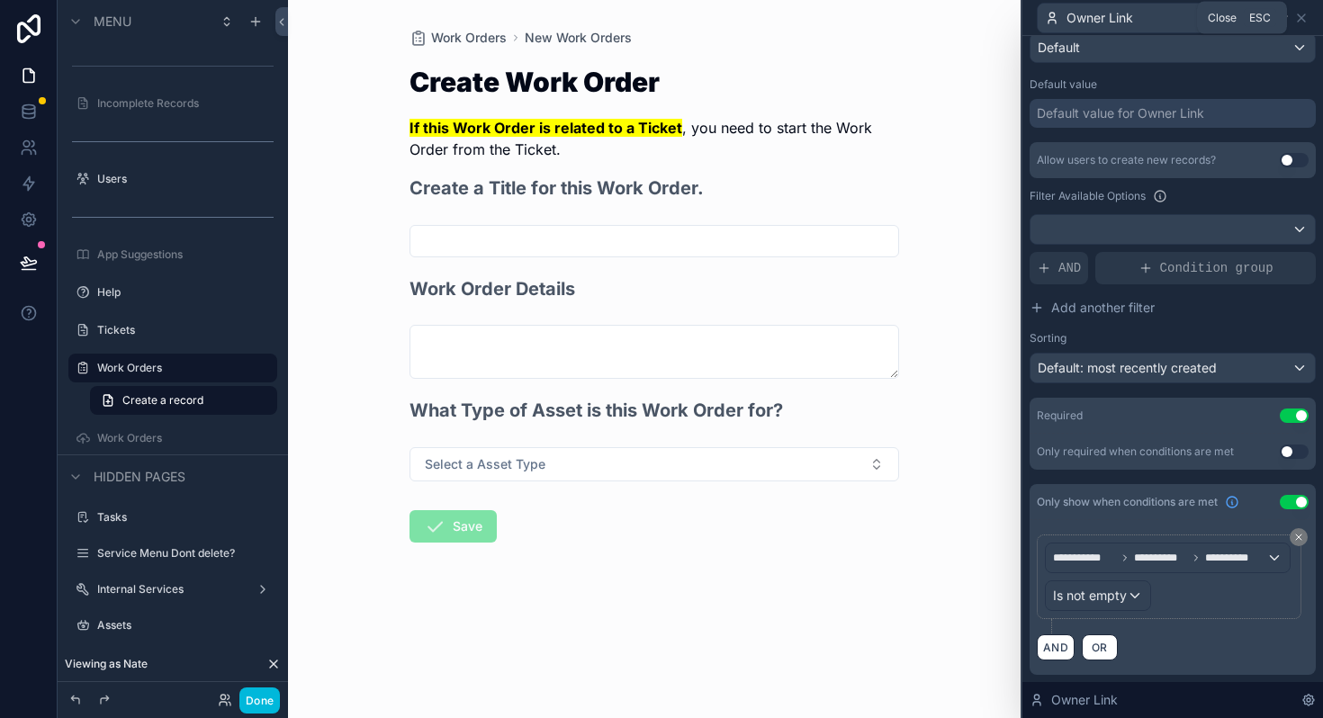
click at [1299, 14] on icon at bounding box center [1301, 18] width 14 height 14
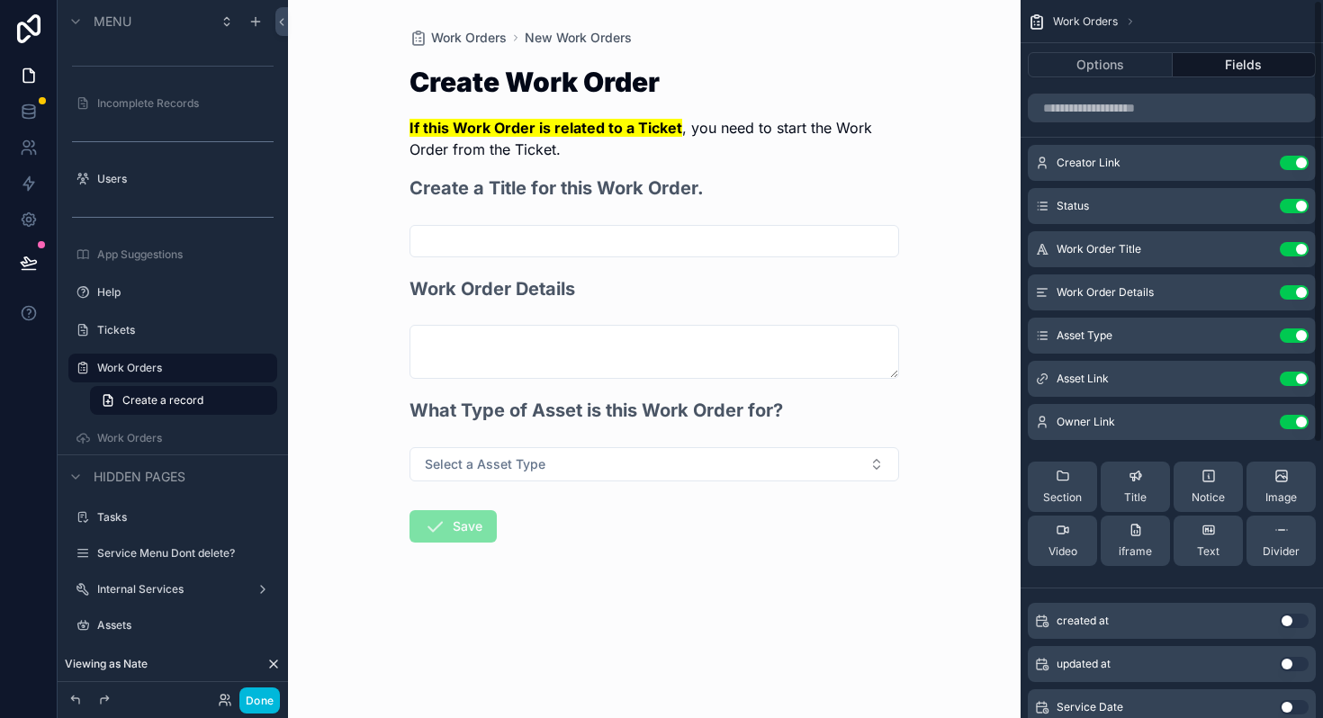
click at [607, 238] on input "scrollable content" at bounding box center [654, 241] width 488 height 25
type input "*****"
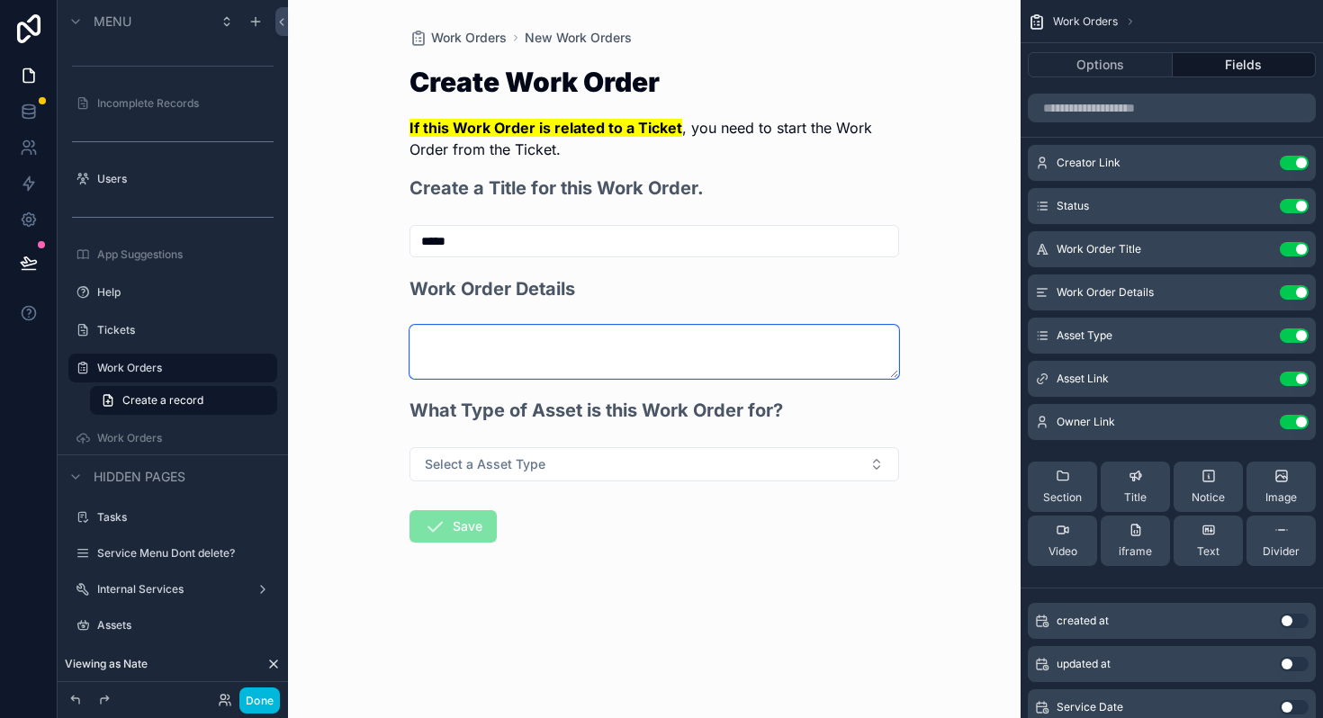
click at [567, 340] on textarea "scrollable content" at bounding box center [653, 352] width 489 height 54
type textarea "**********"
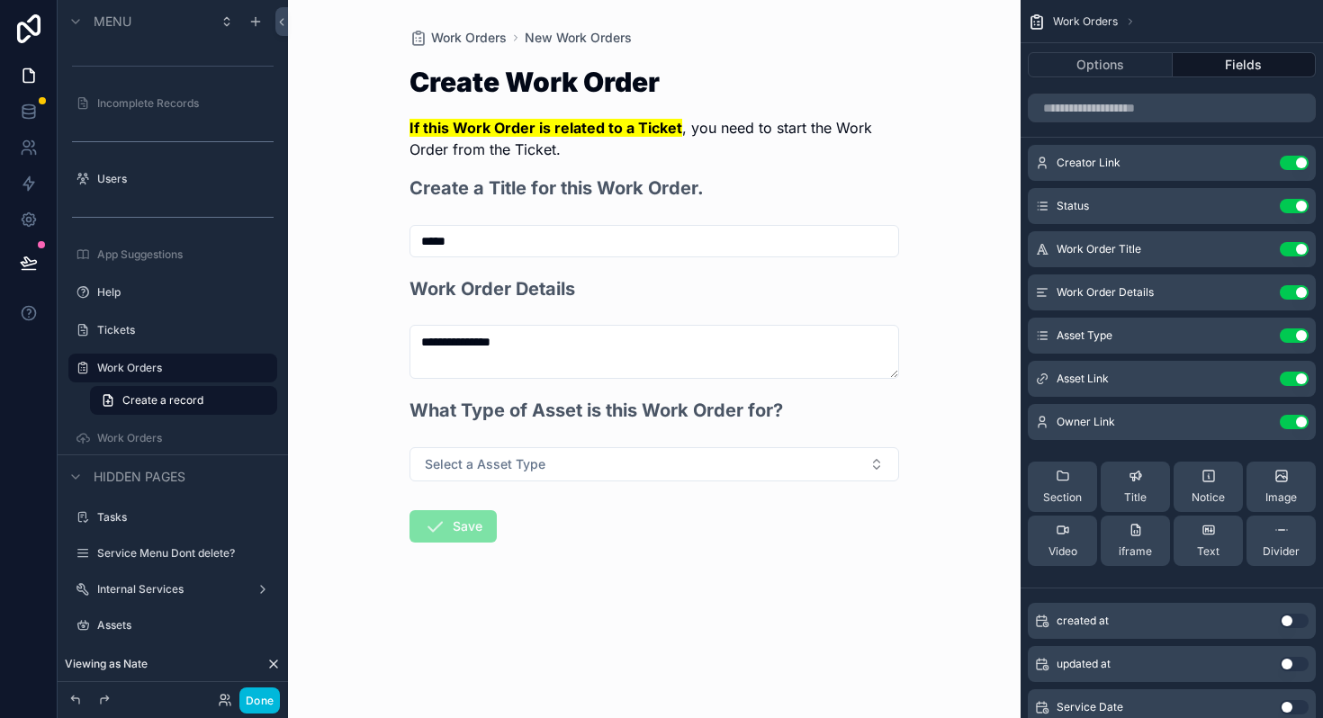
click at [528, 464] on span "Select a Asset Type" at bounding box center [485, 464] width 121 height 18
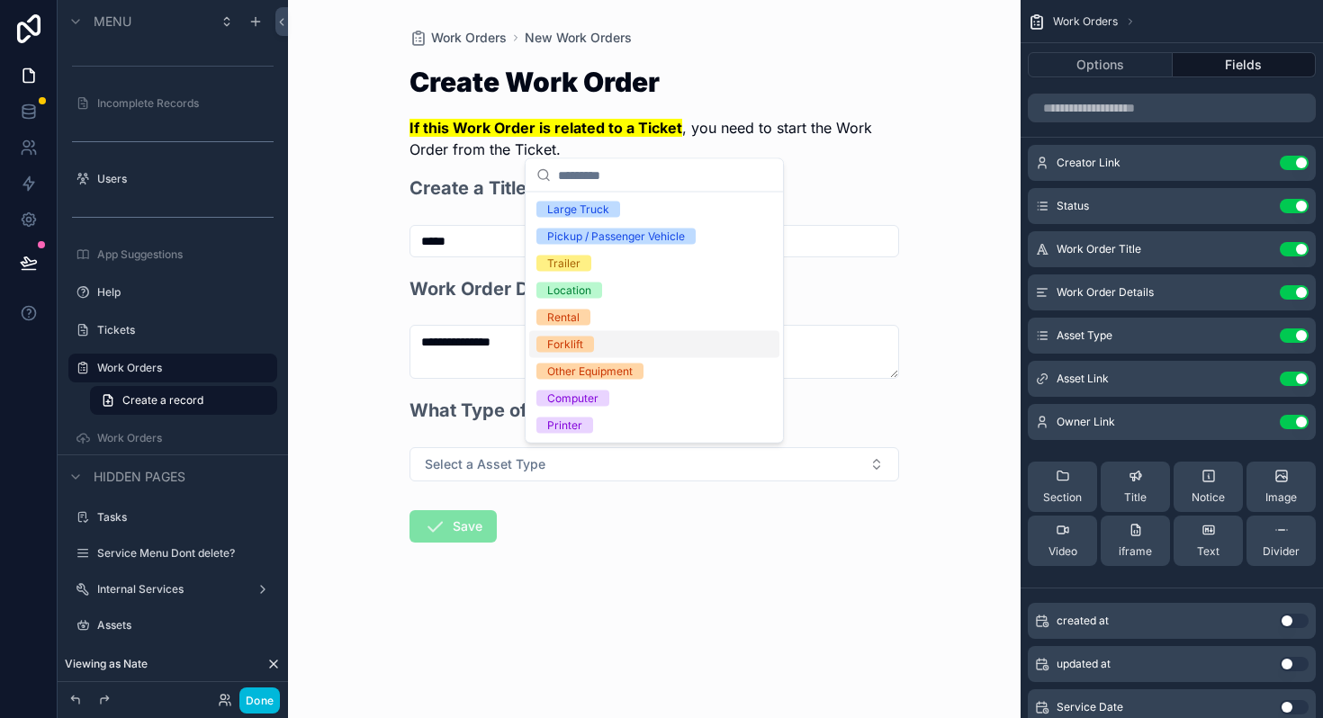
click at [563, 322] on div "Rental" at bounding box center [563, 317] width 32 height 16
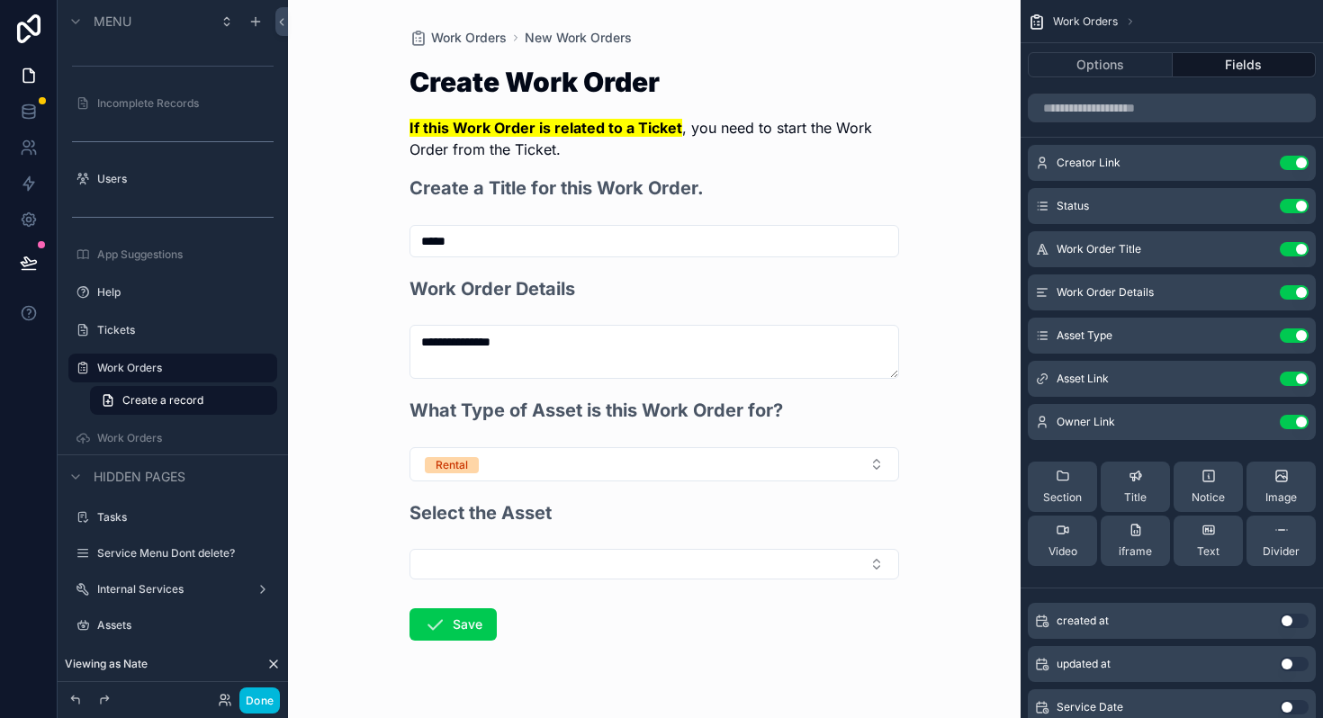
click at [470, 566] on button "Select Button" at bounding box center [653, 564] width 489 height 31
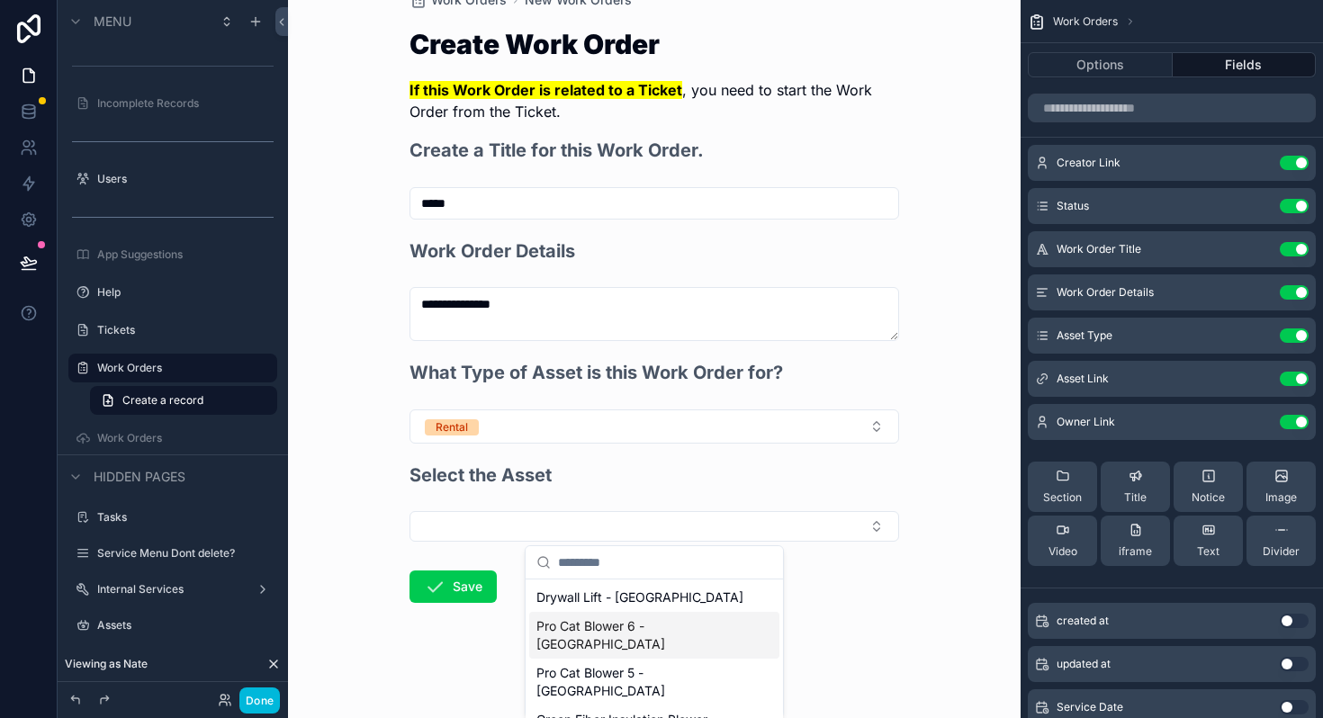
scroll to position [76, 0]
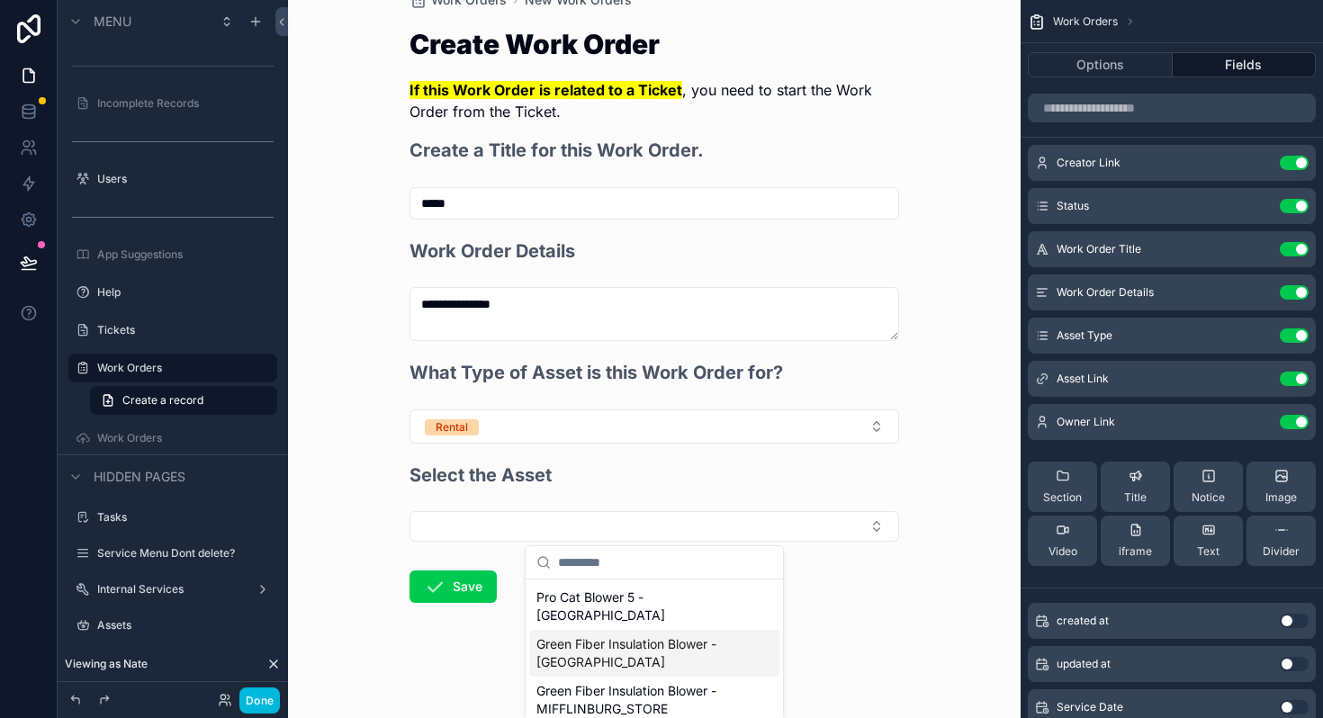
click at [616, 661] on span "Green Fiber Insulation Blower - MIDDLEBURG_STORE" at bounding box center [643, 653] width 214 height 36
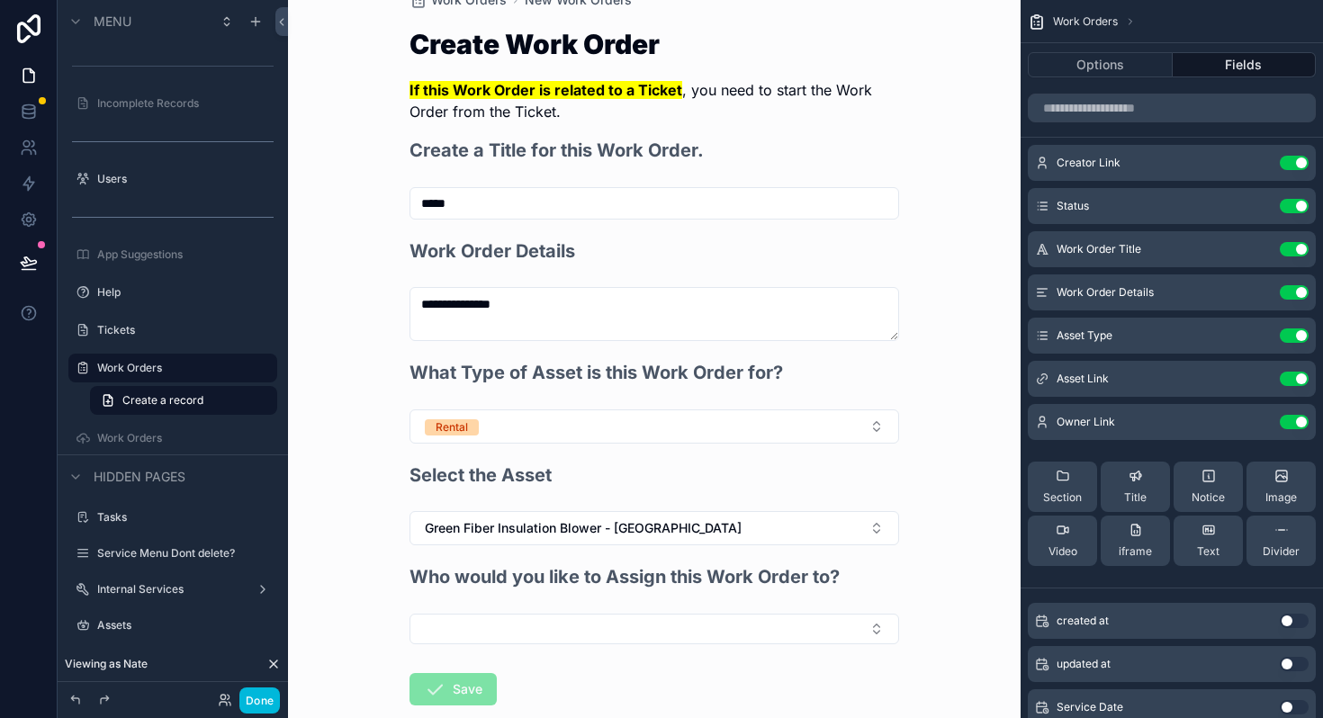
click at [539, 632] on button "Select Button" at bounding box center [653, 629] width 489 height 31
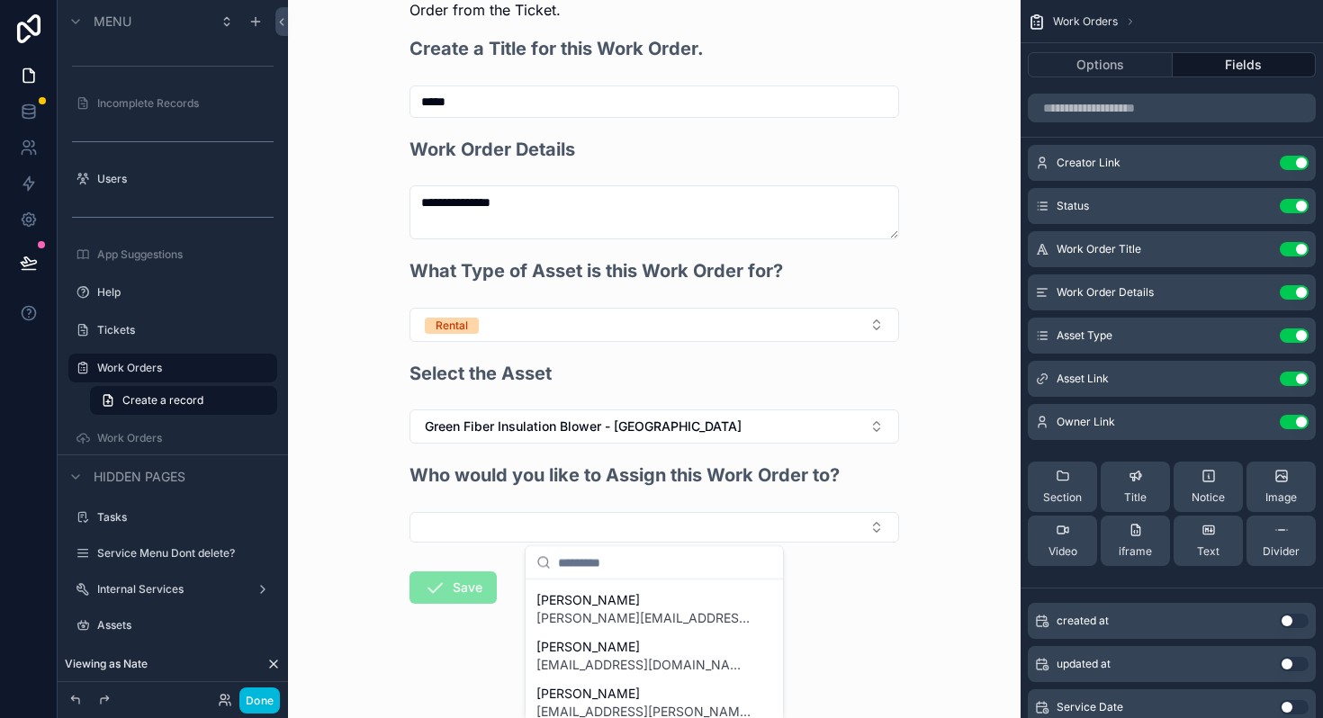
scroll to position [280, 0]
click at [606, 661] on span "[EMAIL_ADDRESS][DOMAIN_NAME]" at bounding box center [643, 663] width 214 height 18
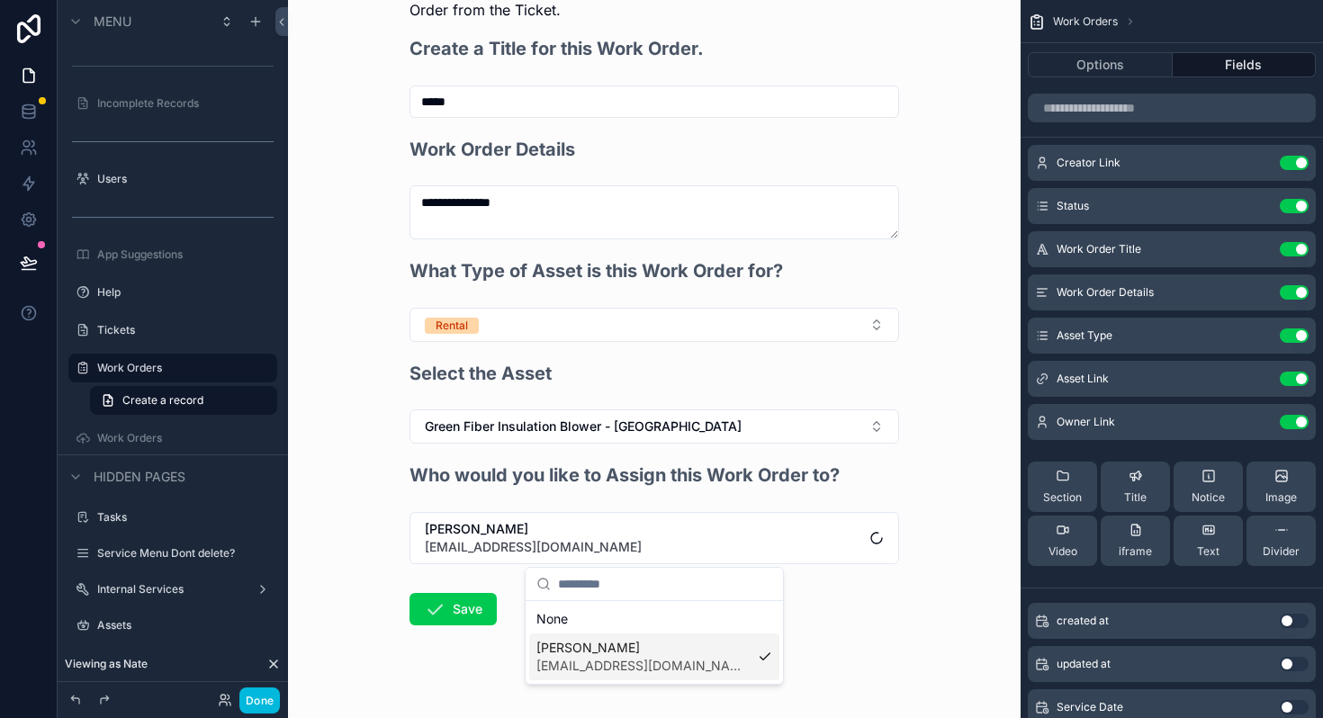
scroll to position [0, 0]
click at [449, 600] on button "Save" at bounding box center [452, 609] width 87 height 32
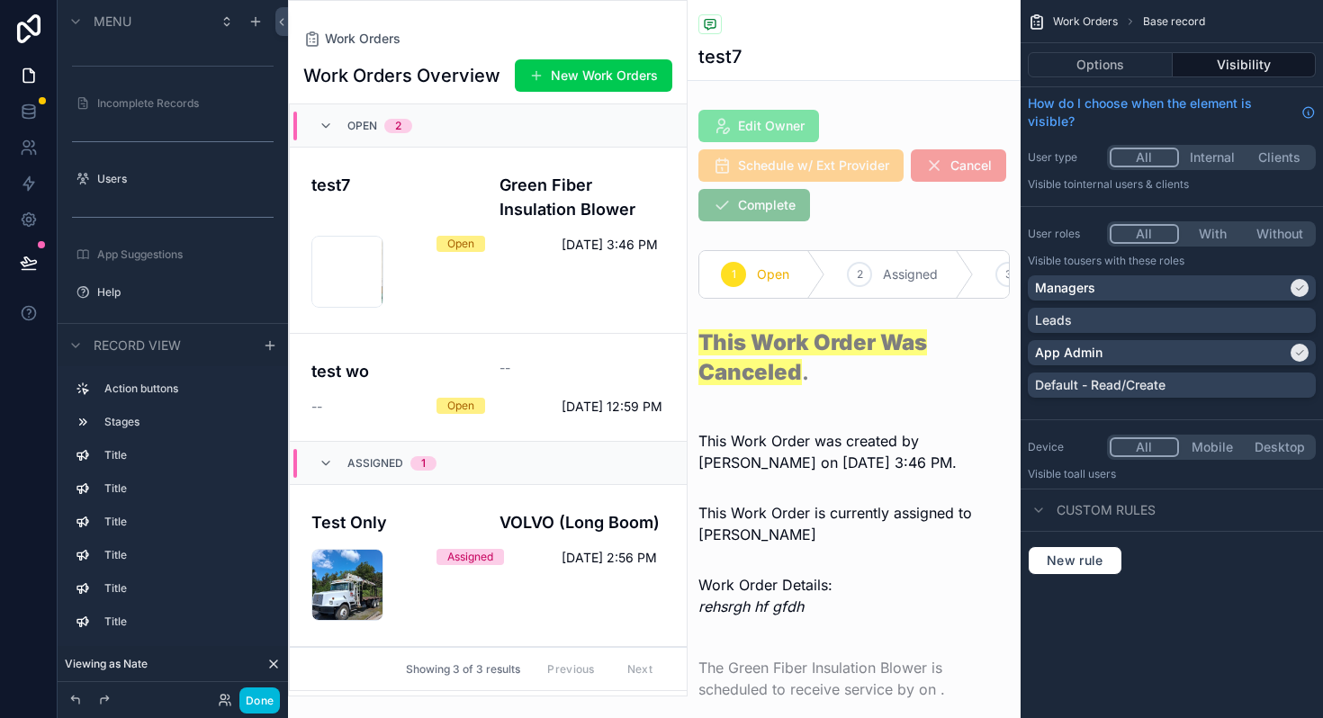
scroll to position [13, 0]
click at [389, 182] on h4 "test7" at bounding box center [394, 185] width 166 height 24
click at [560, 212] on div "test7 Green Fiber Insulation Blower IMG_9684 .jpeg Open 10/3/2025 3:46 PM" at bounding box center [488, 240] width 354 height 135
click at [270, 705] on button "Done" at bounding box center [259, 700] width 40 height 26
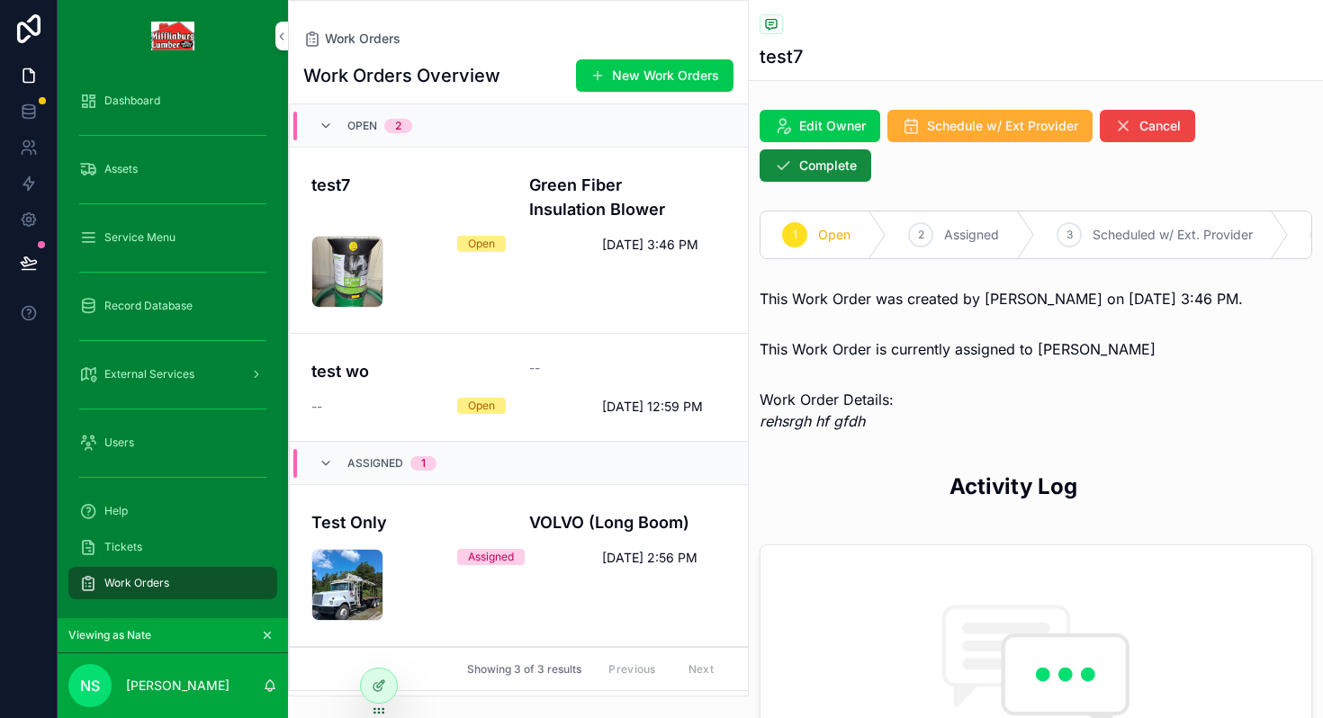
click at [449, 193] on h4 "test7" at bounding box center [409, 185] width 196 height 24
click at [808, 121] on span "Edit Owner" at bounding box center [832, 126] width 67 height 18
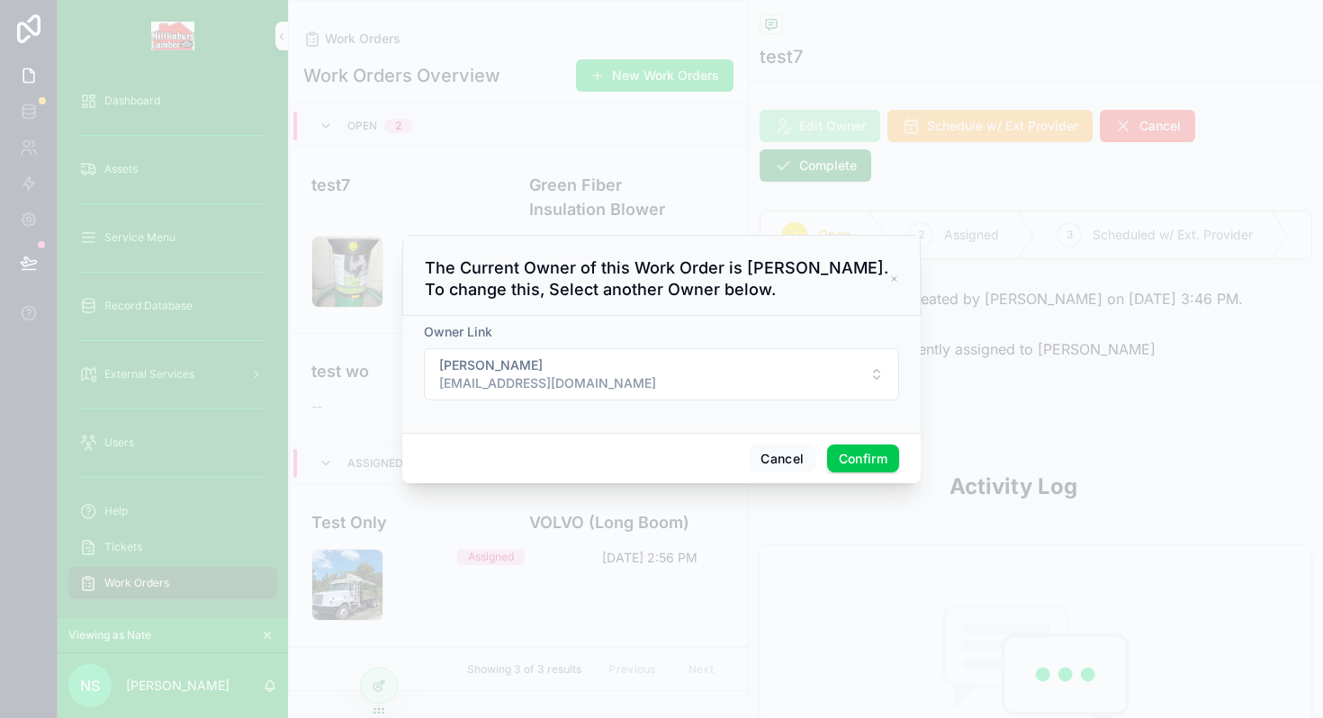
click at [542, 370] on span "[PERSON_NAME]" at bounding box center [547, 365] width 217 height 18
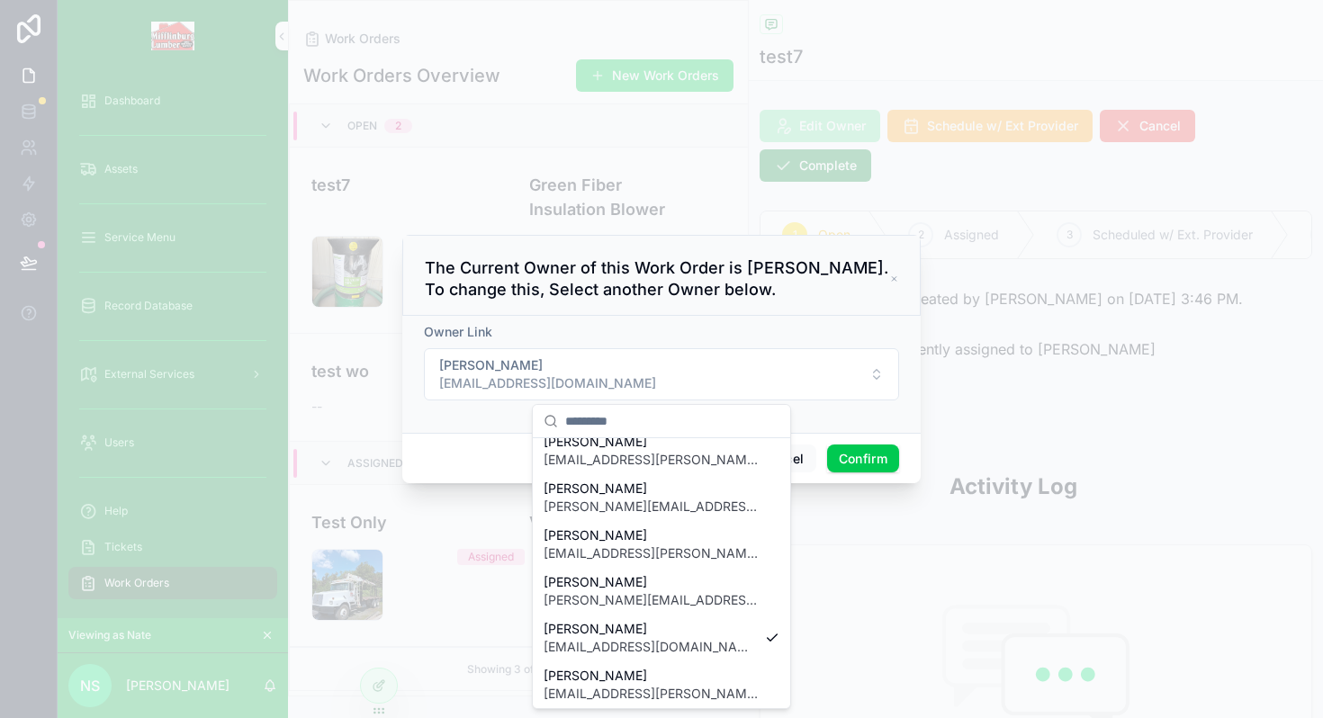
scroll to position [188, 0]
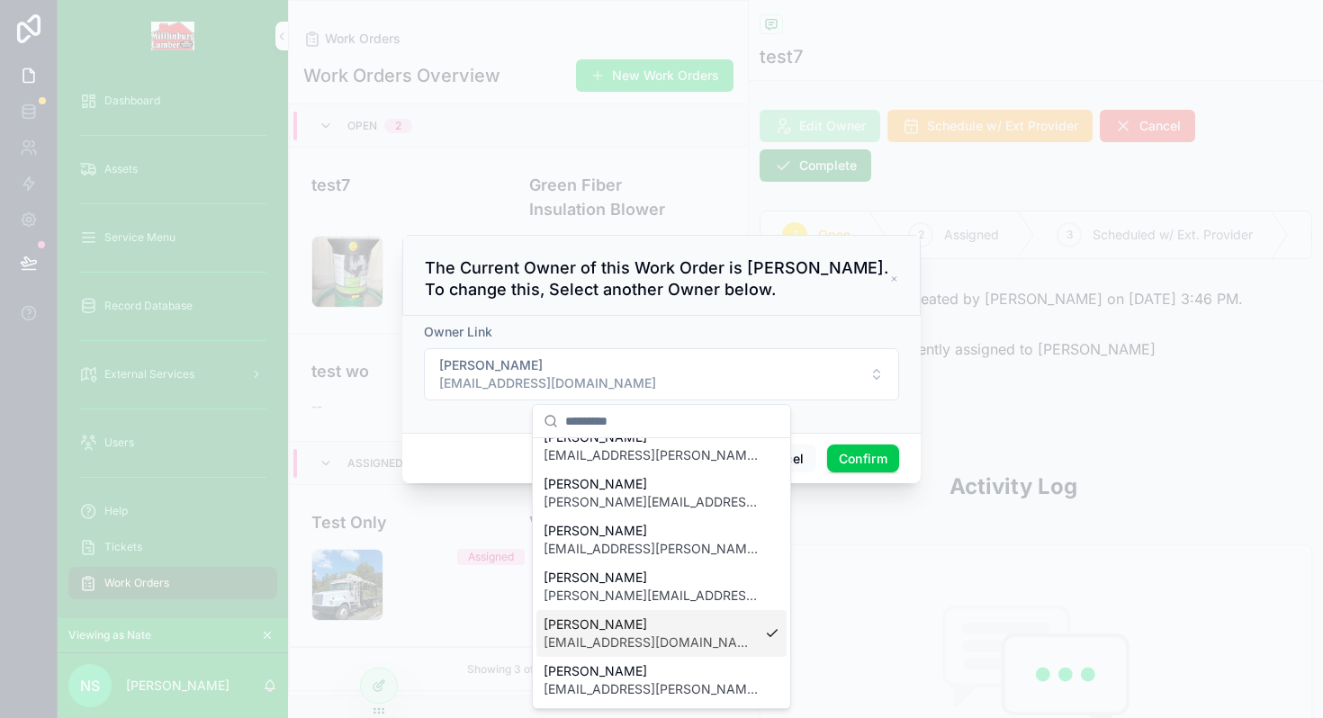
click at [608, 598] on span "[PERSON_NAME][EMAIL_ADDRESS][PERSON_NAME][DOMAIN_NAME]" at bounding box center [650, 596] width 214 height 18
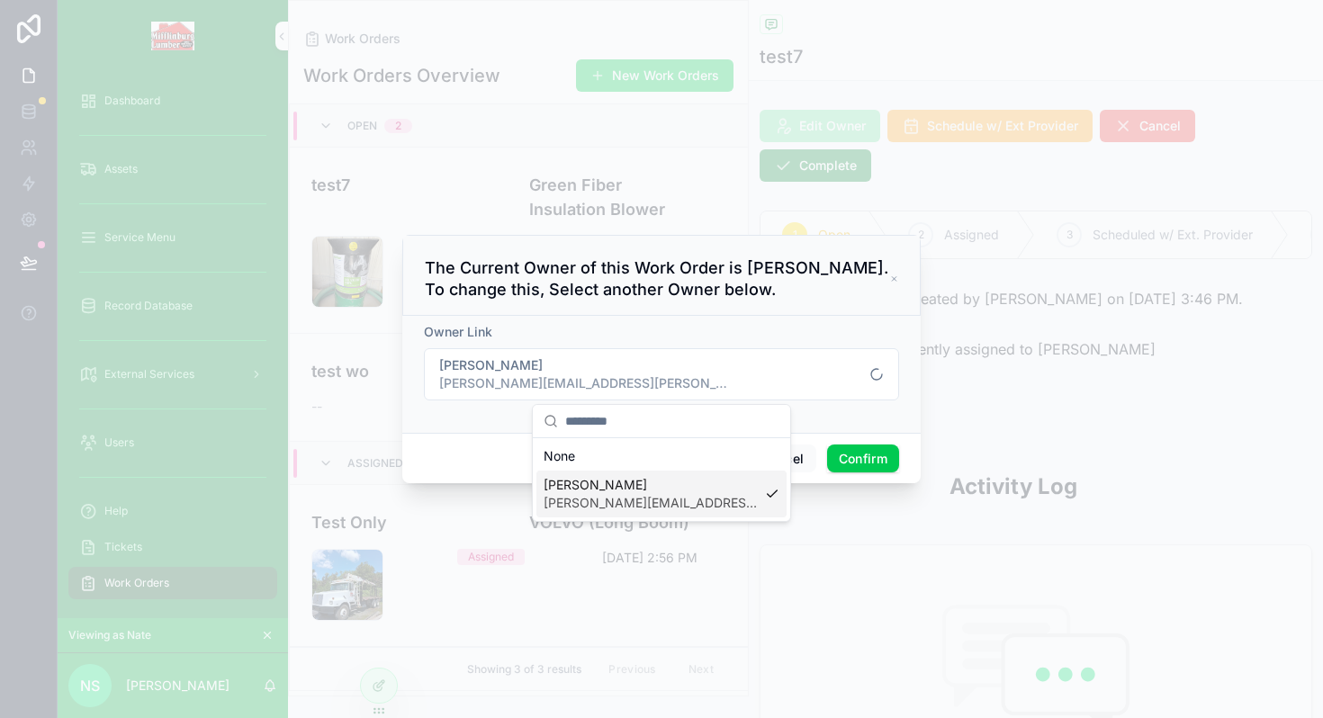
scroll to position [0, 0]
click at [855, 462] on button "Confirm" at bounding box center [863, 458] width 72 height 29
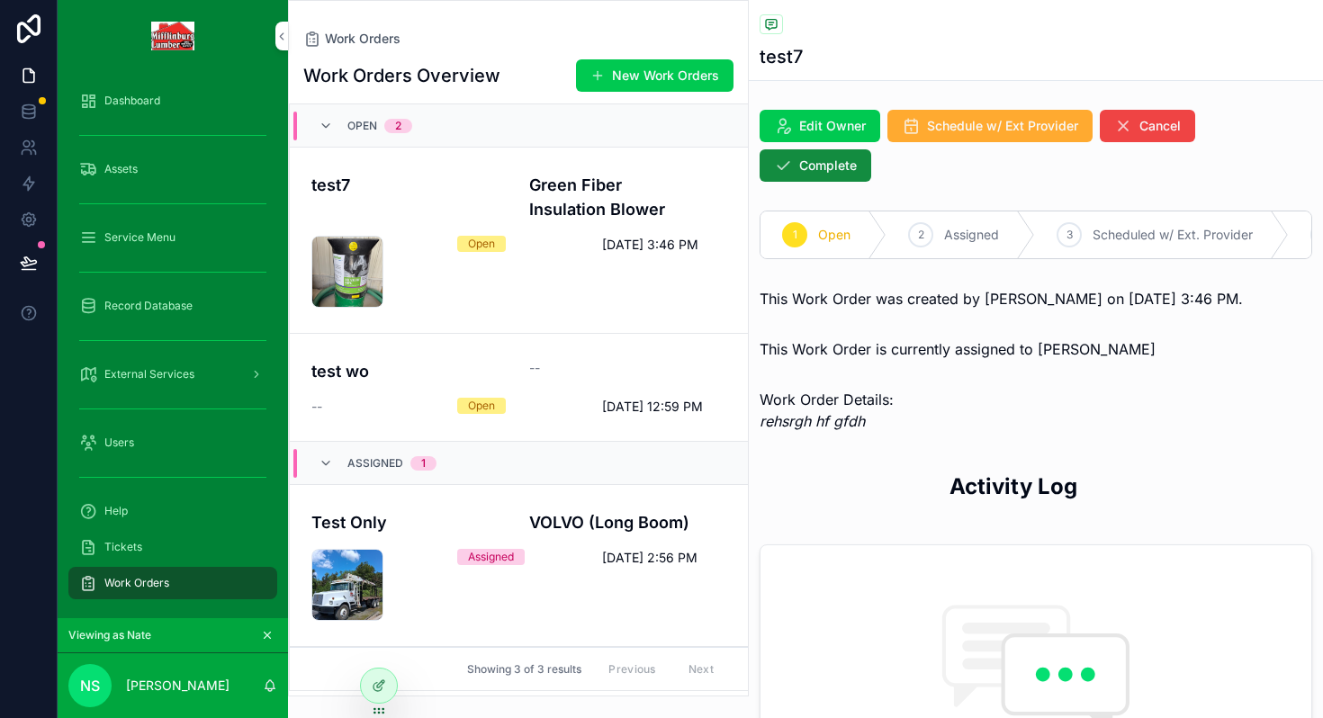
click at [942, 124] on span "Schedule w/ Ext Provider" at bounding box center [1002, 126] width 151 height 18
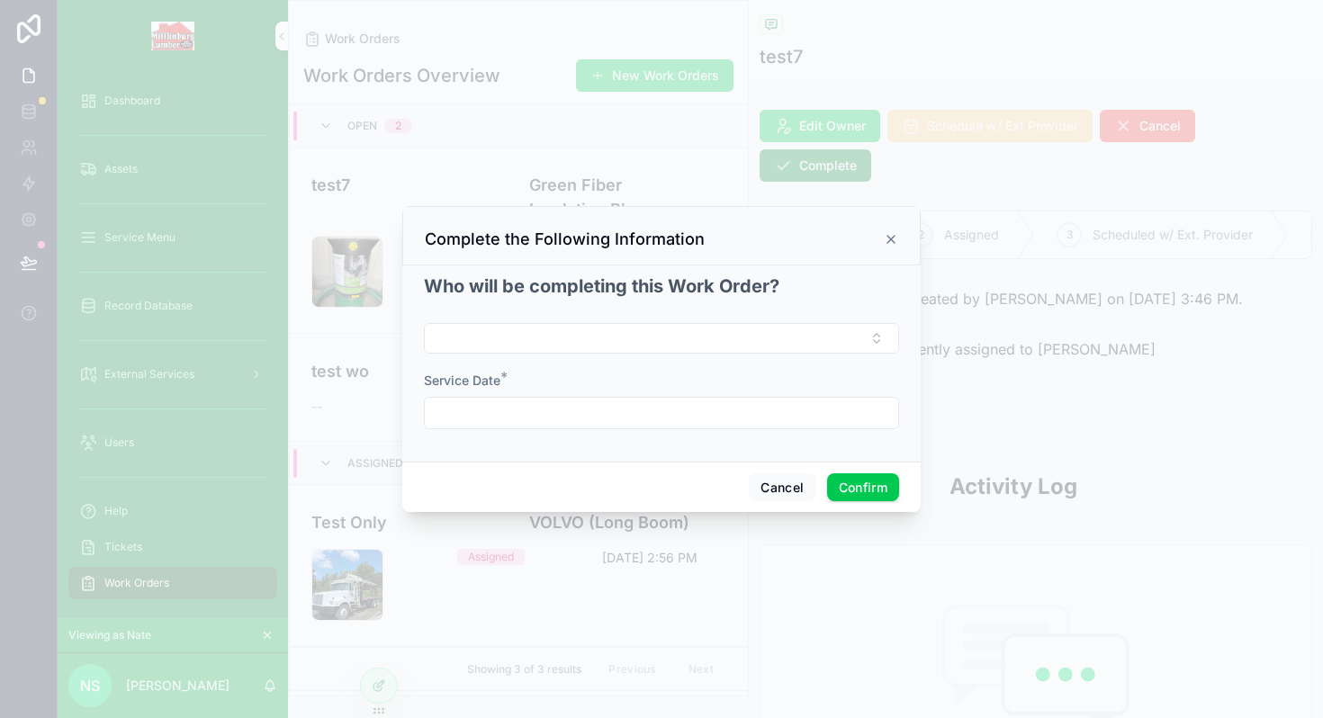
click at [542, 341] on button "Select Button" at bounding box center [661, 338] width 475 height 31
click at [767, 480] on button "Cancel" at bounding box center [782, 487] width 67 height 29
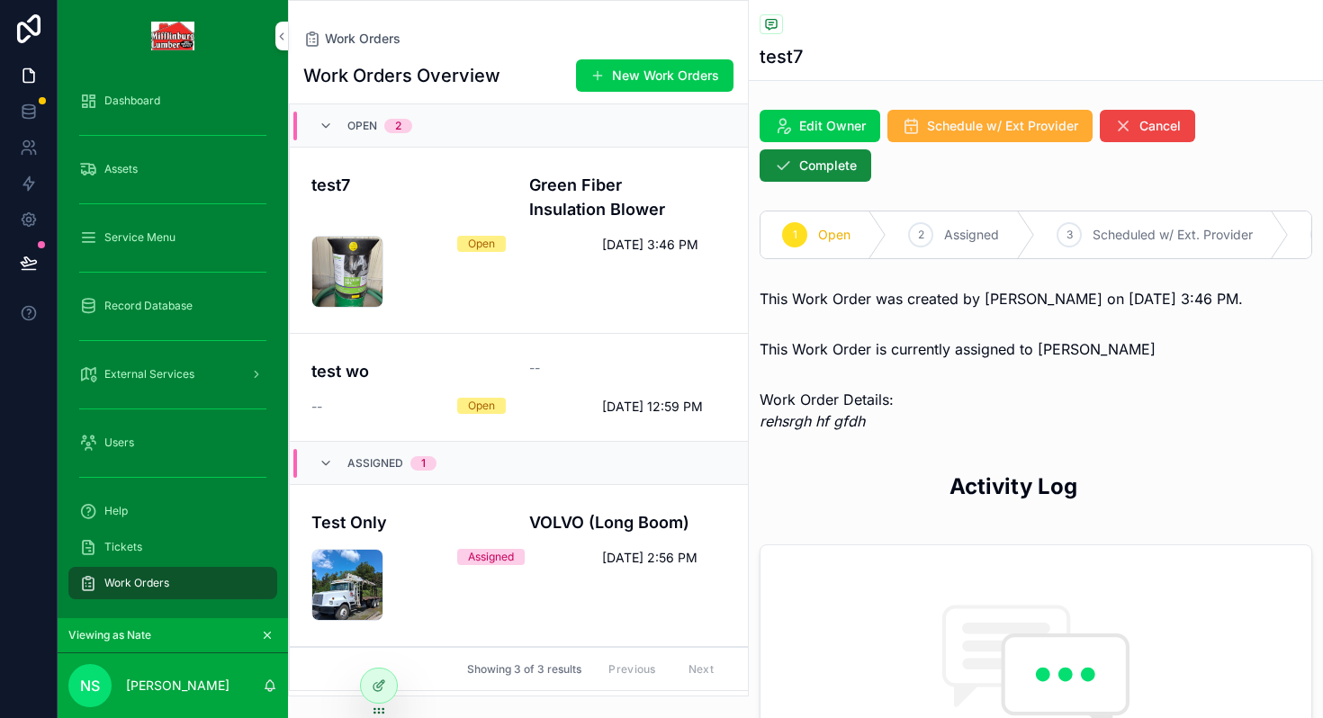
click at [940, 120] on span "Schedule w/ Ext Provider" at bounding box center [1002, 126] width 151 height 18
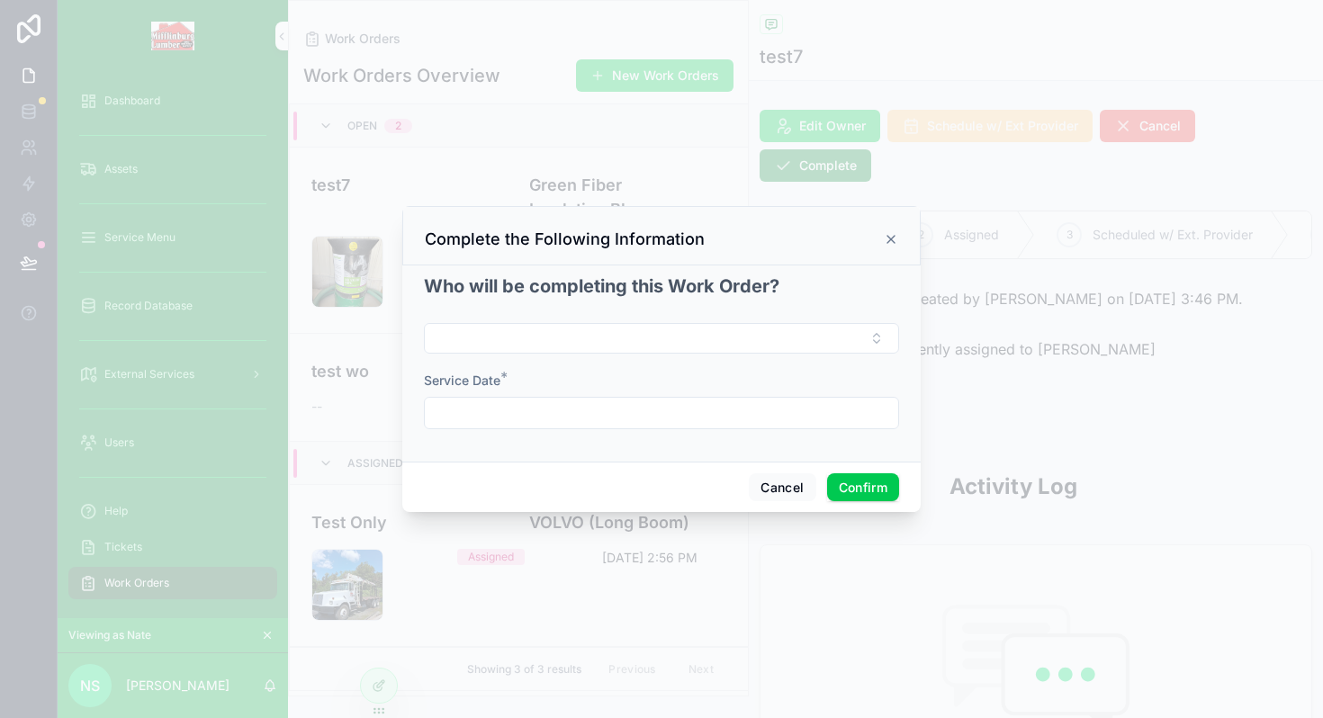
click at [521, 424] on input "text" at bounding box center [661, 412] width 473 height 25
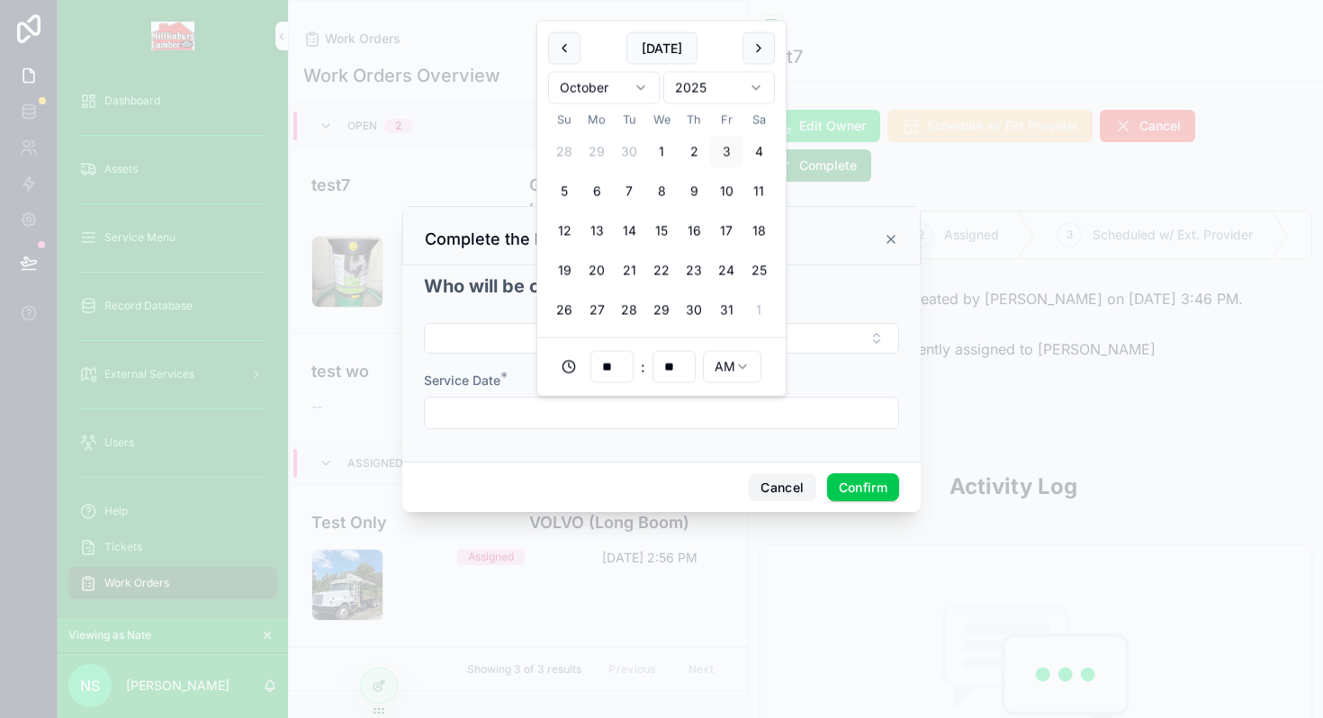
click at [779, 477] on button "Cancel" at bounding box center [782, 487] width 67 height 29
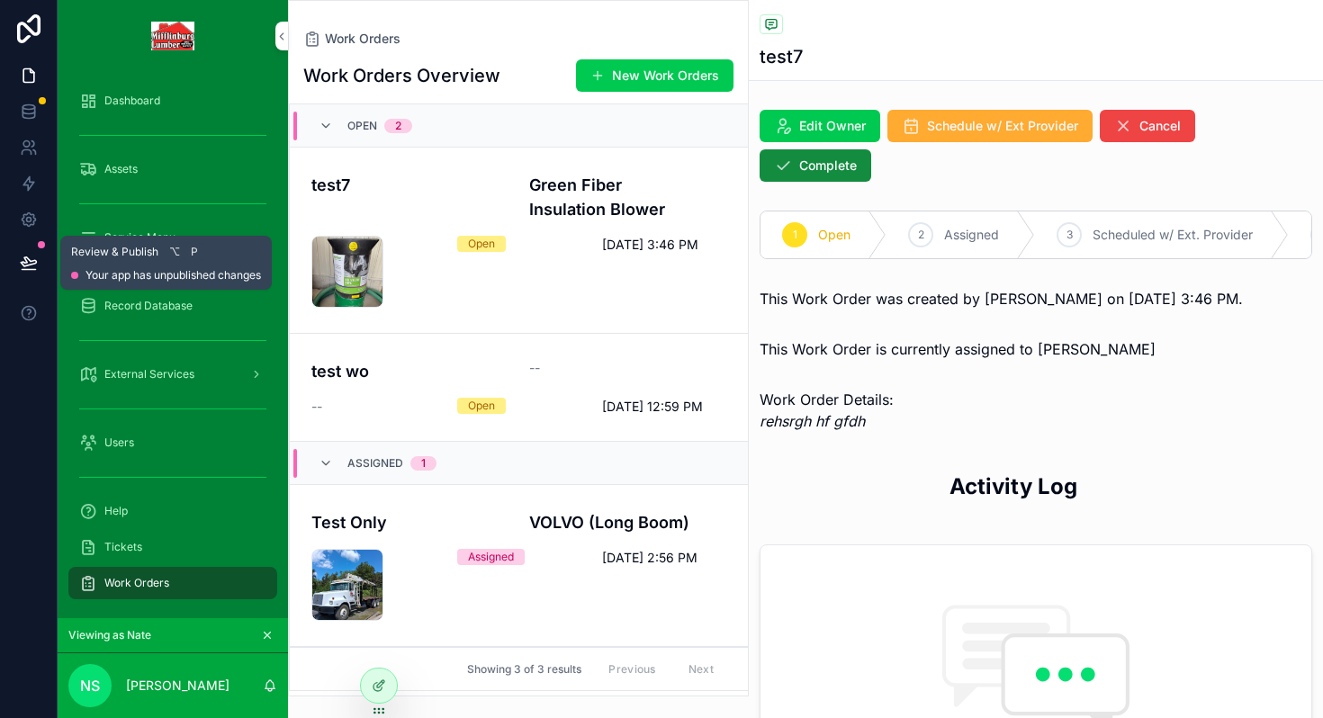
click at [30, 267] on icon at bounding box center [29, 263] width 18 height 18
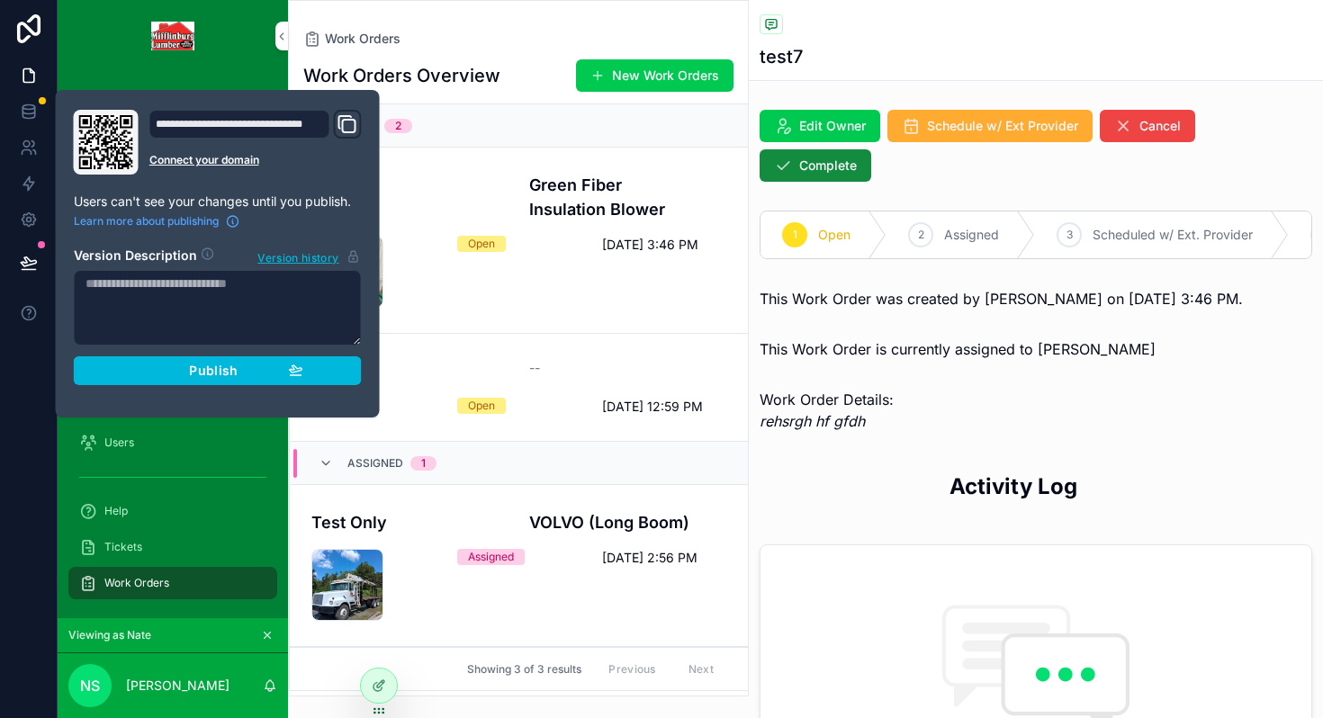
click at [184, 379] on button "Publish" at bounding box center [218, 370] width 288 height 29
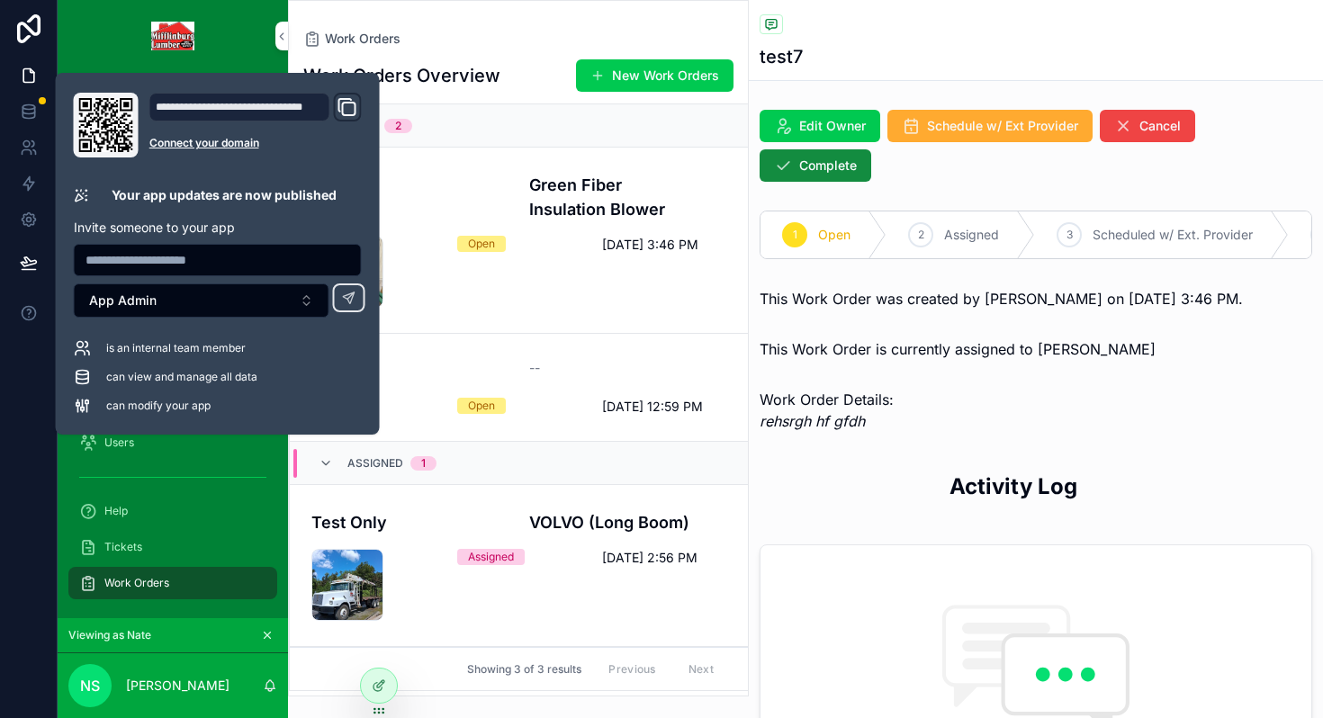
click at [74, 31] on link "scrollable content" at bounding box center [172, 36] width 209 height 29
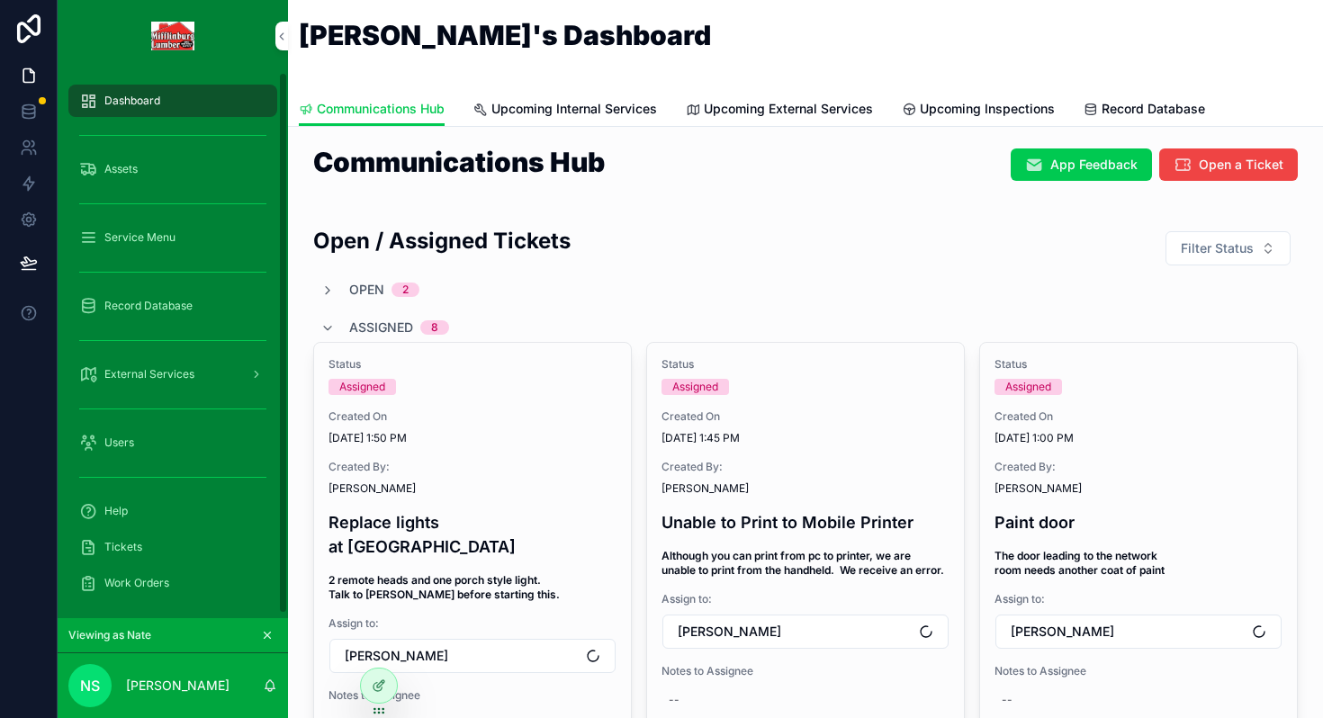
click at [103, 110] on div "Dashboard" at bounding box center [172, 100] width 187 height 29
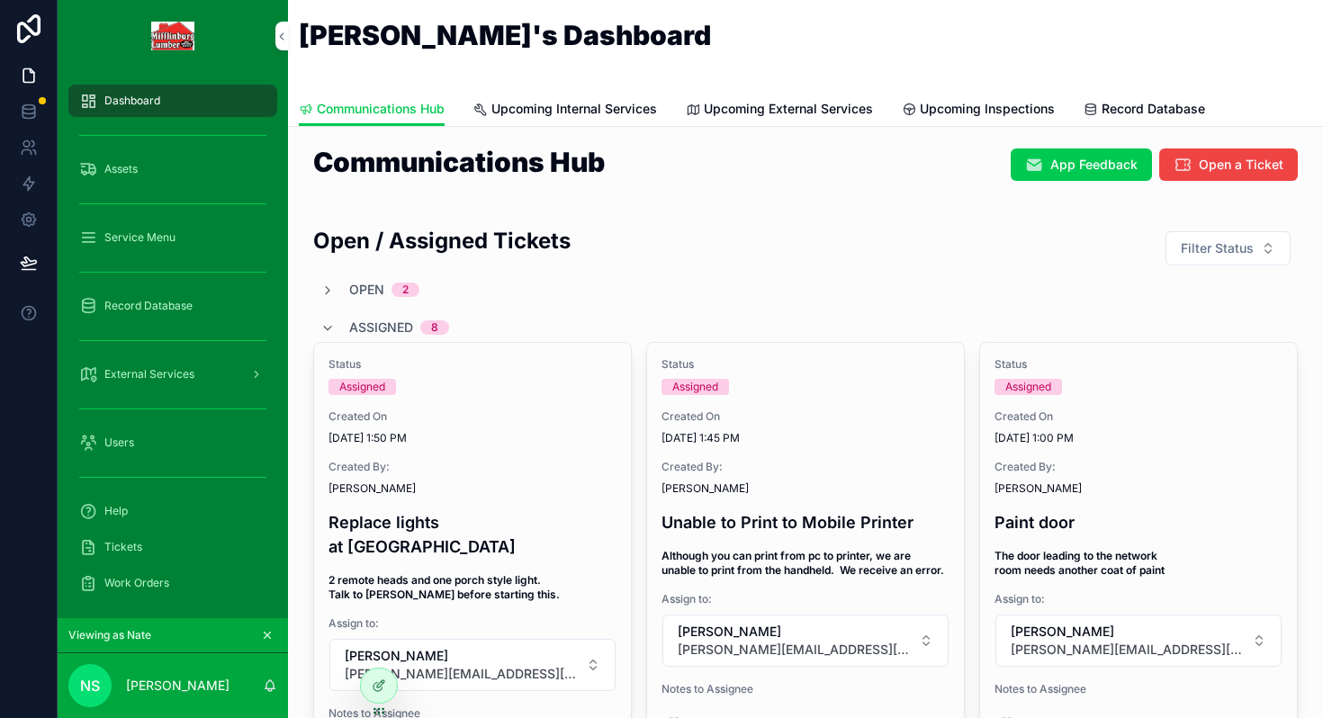
click at [136, 547] on span "Tickets" at bounding box center [123, 547] width 38 height 14
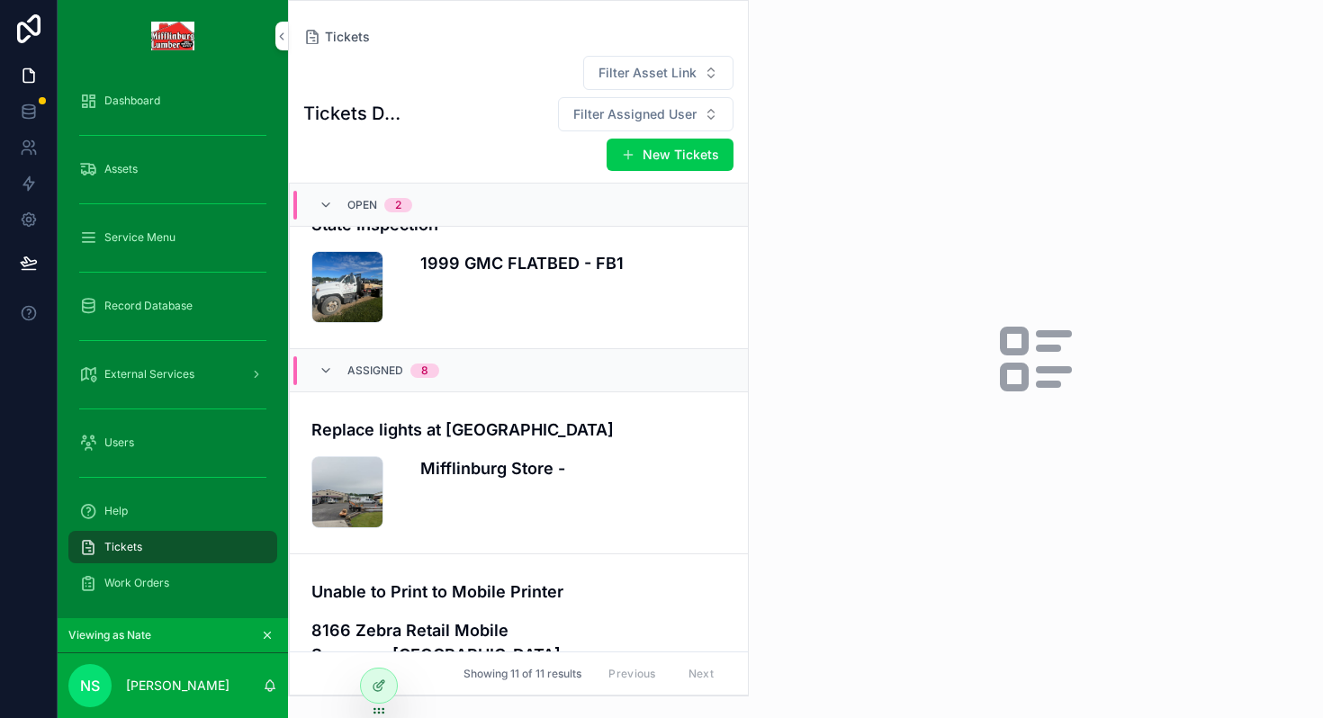
scroll to position [146, 0]
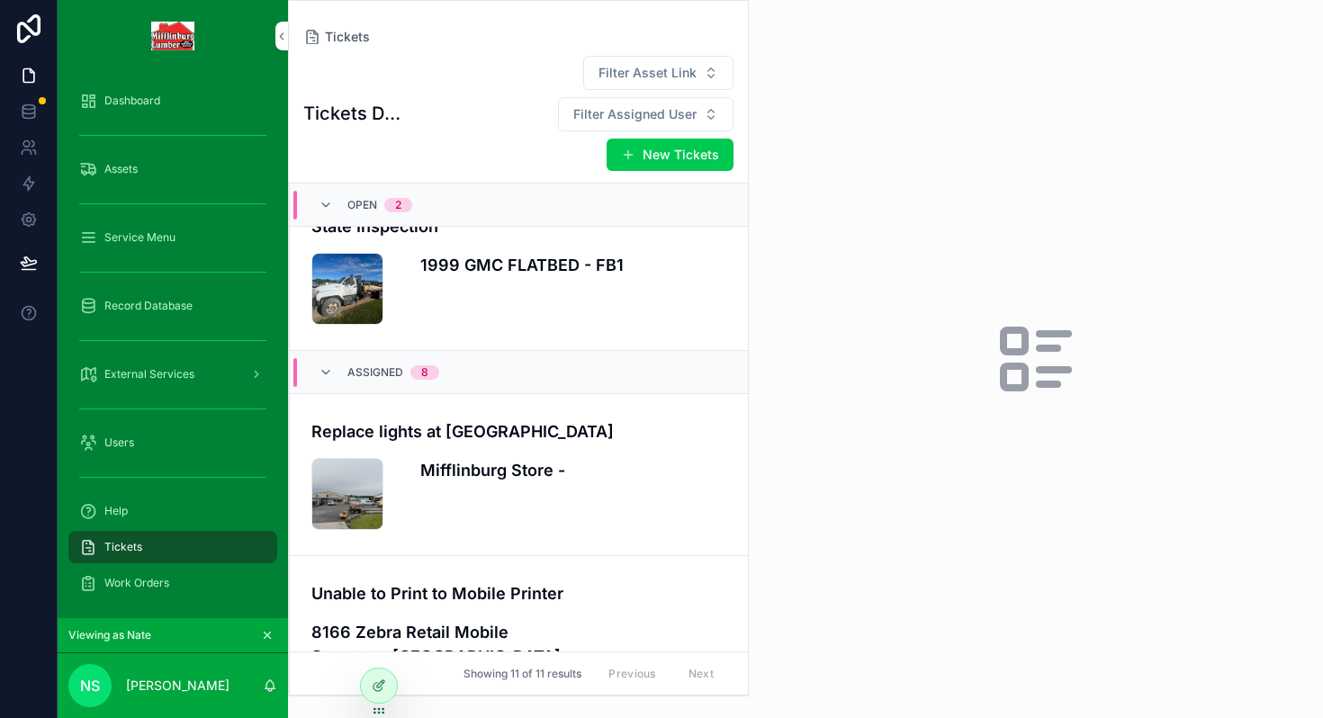
click at [323, 365] on icon "scrollable content" at bounding box center [325, 372] width 14 height 14
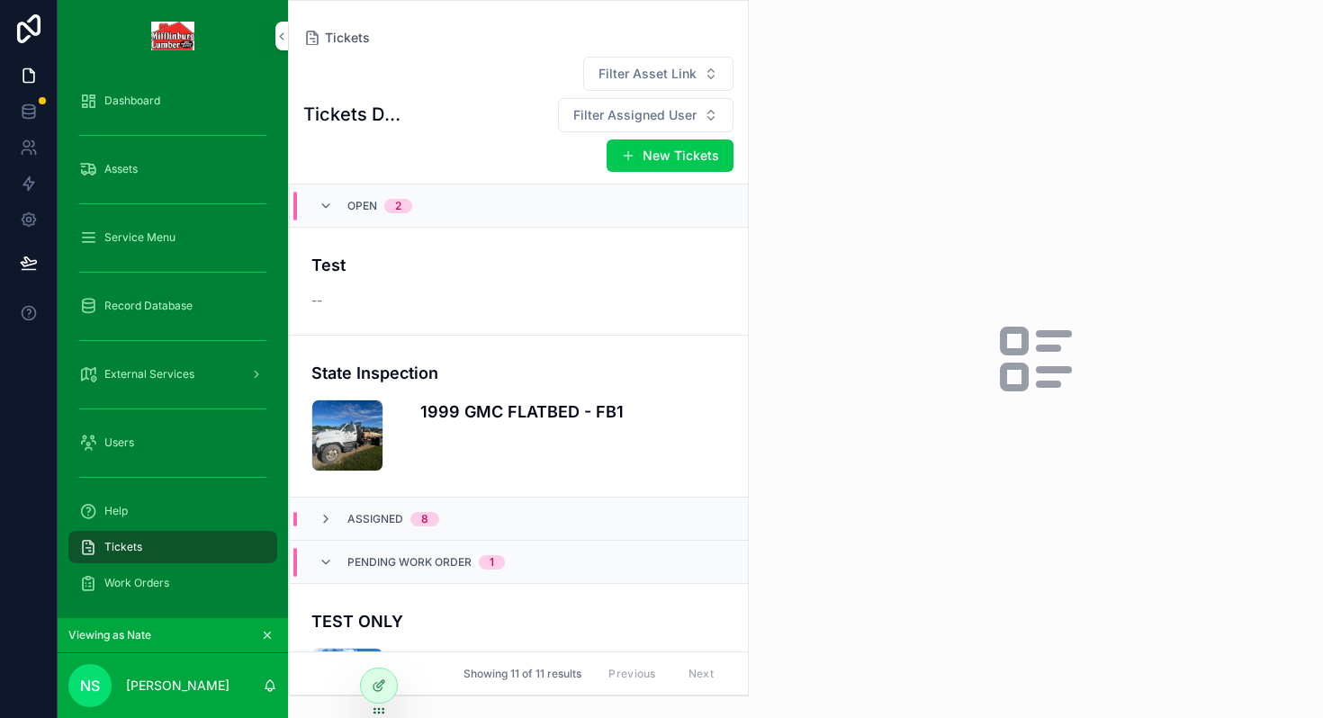
click at [331, 555] on icon "scrollable content" at bounding box center [325, 562] width 14 height 14
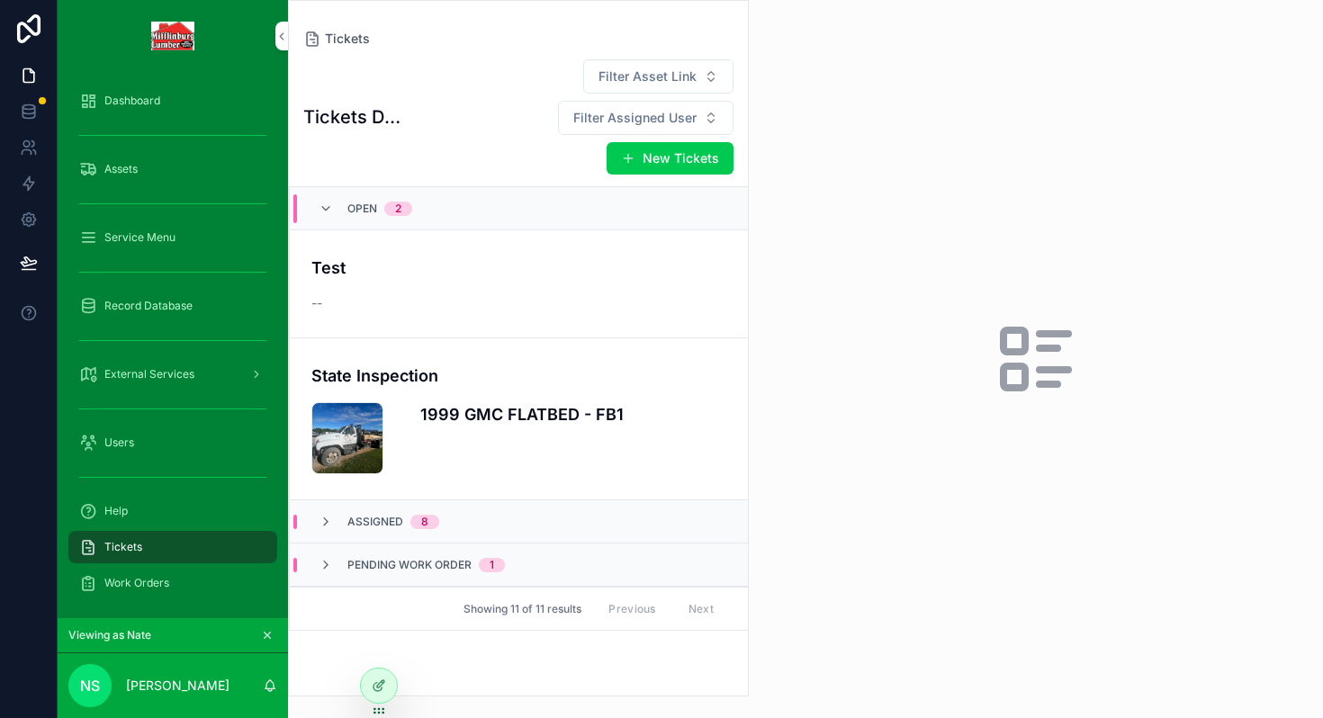
click at [377, 294] on div "--" at bounding box center [464, 303] width 306 height 18
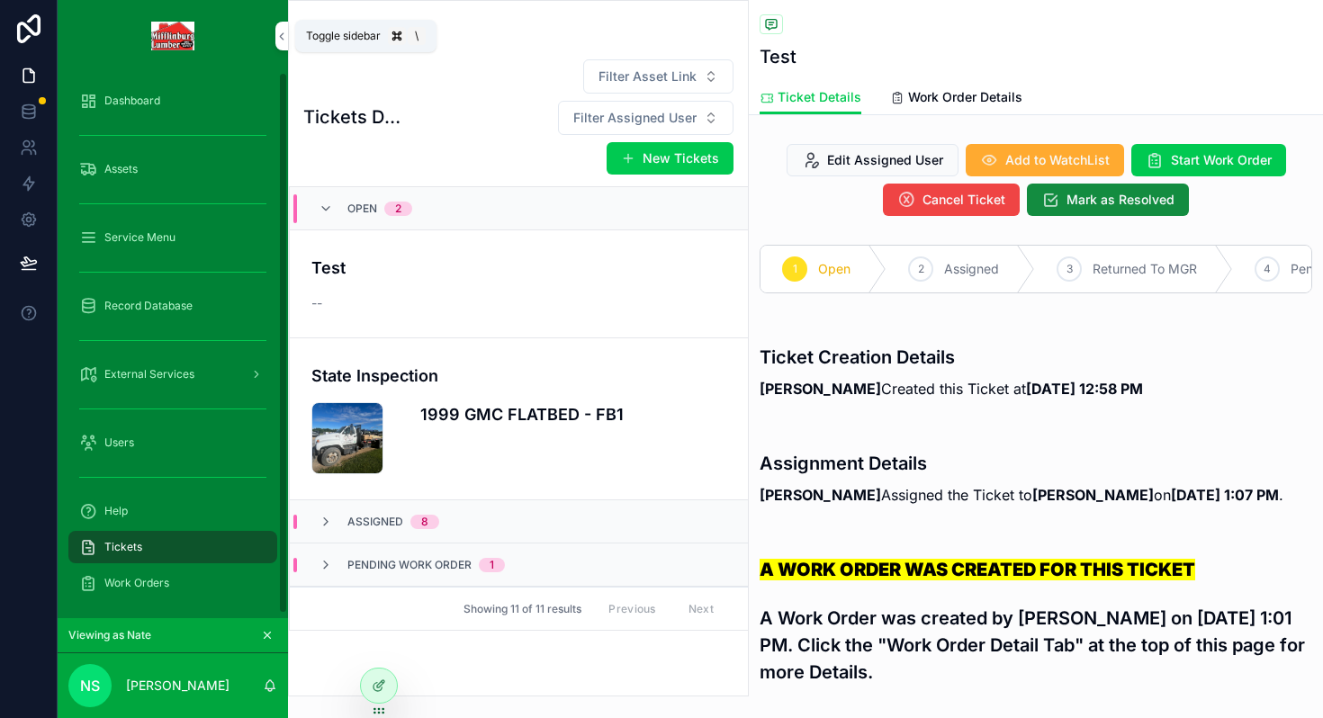
click at [281, 32] on icon "scrollable content" at bounding box center [281, 36] width 13 height 13
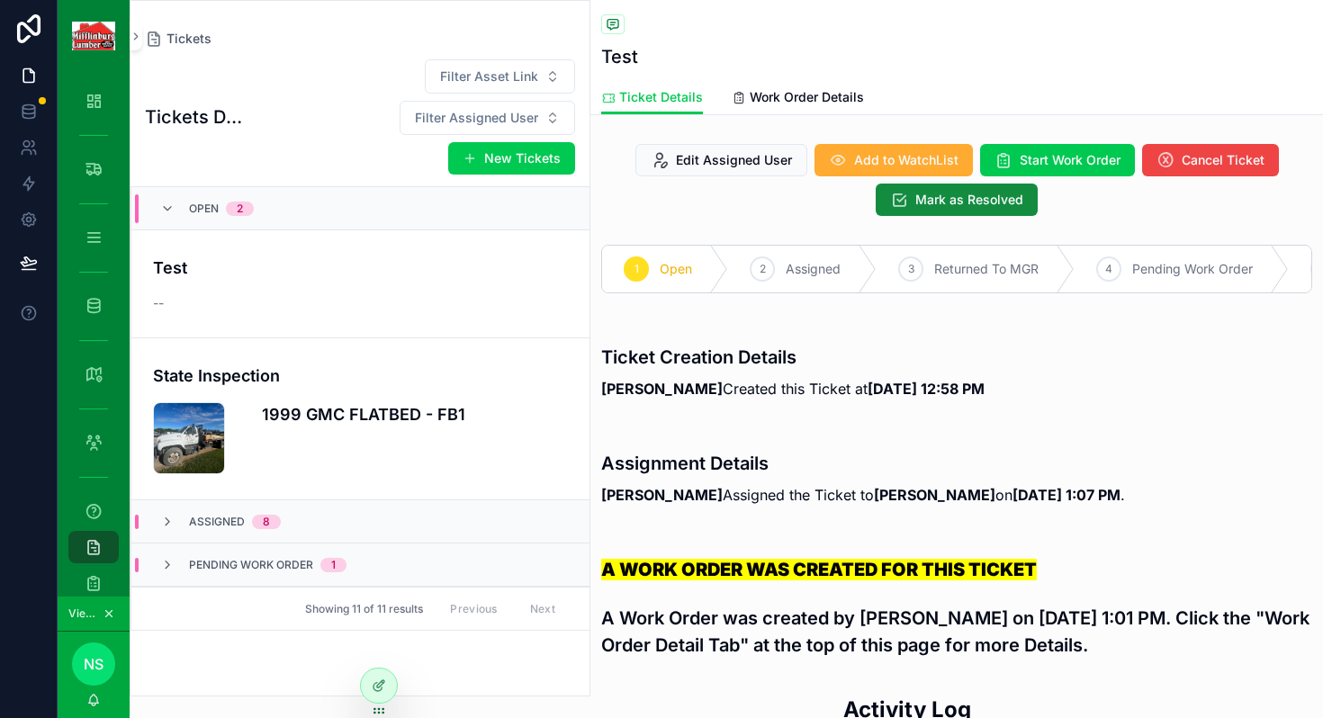
click at [378, 685] on icon at bounding box center [379, 685] width 14 height 14
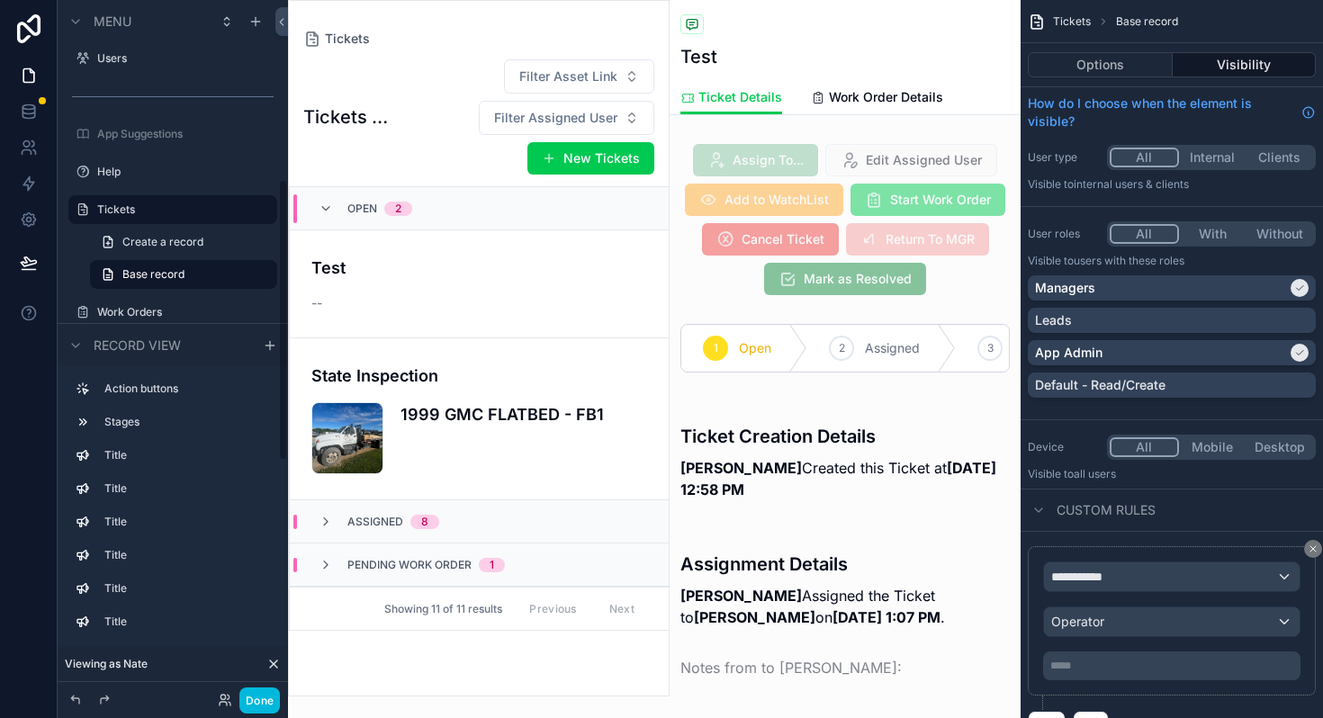
scroll to position [475, 0]
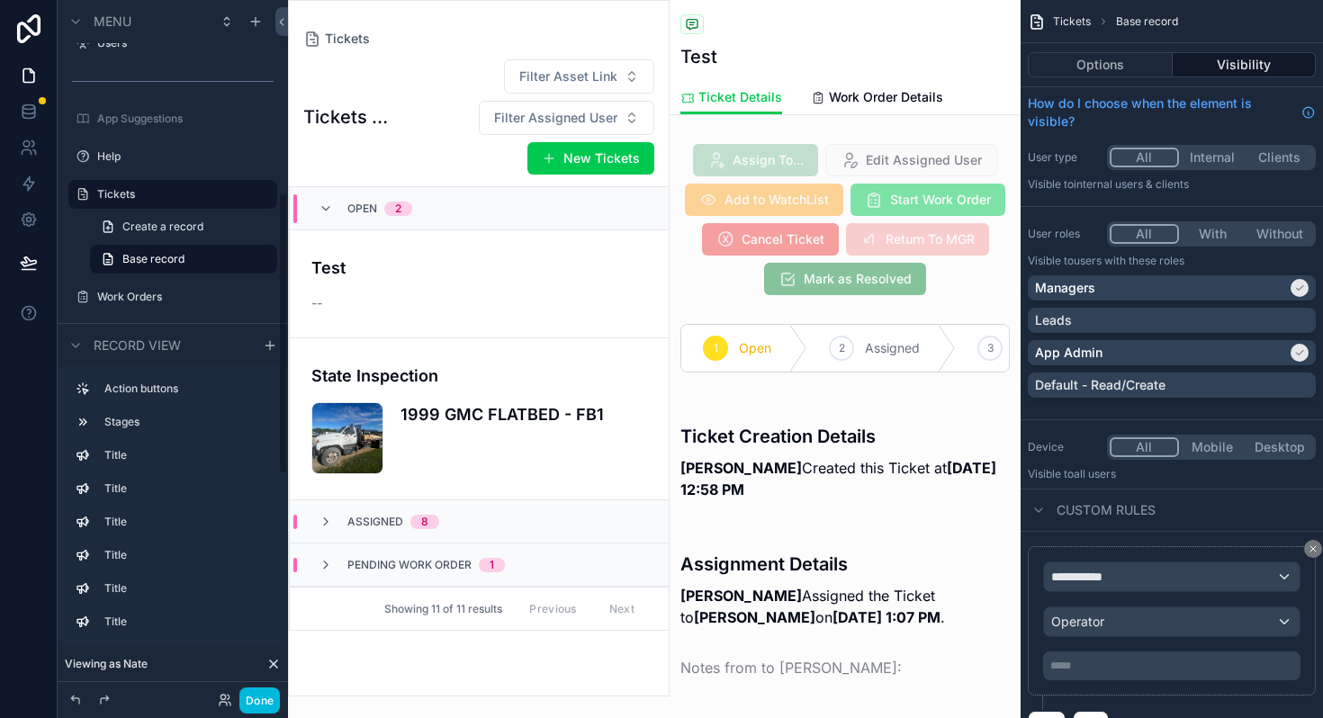
click at [123, 195] on label "Tickets" at bounding box center [181, 194] width 169 height 14
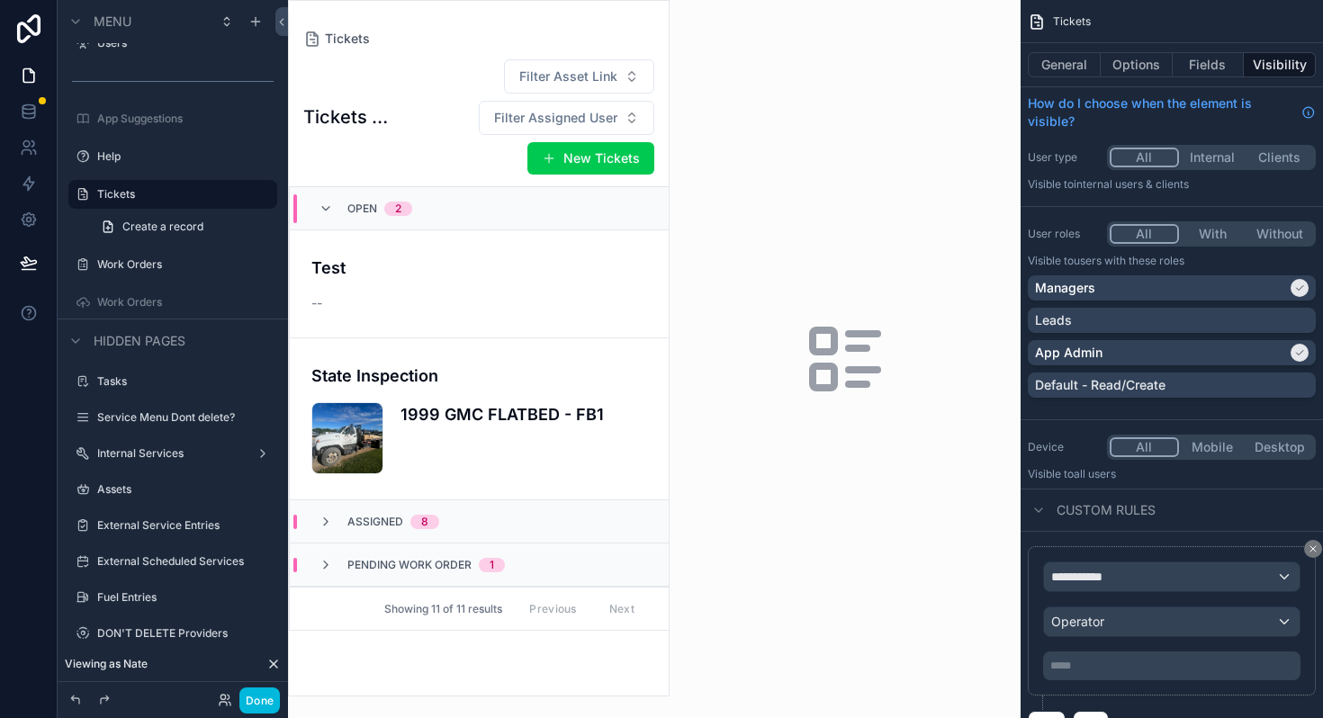
click at [0, 0] on icon "scrollable content" at bounding box center [0, 0] width 0 height 0
click at [83, 191] on icon "scrollable content" at bounding box center [83, 194] width 14 height 14
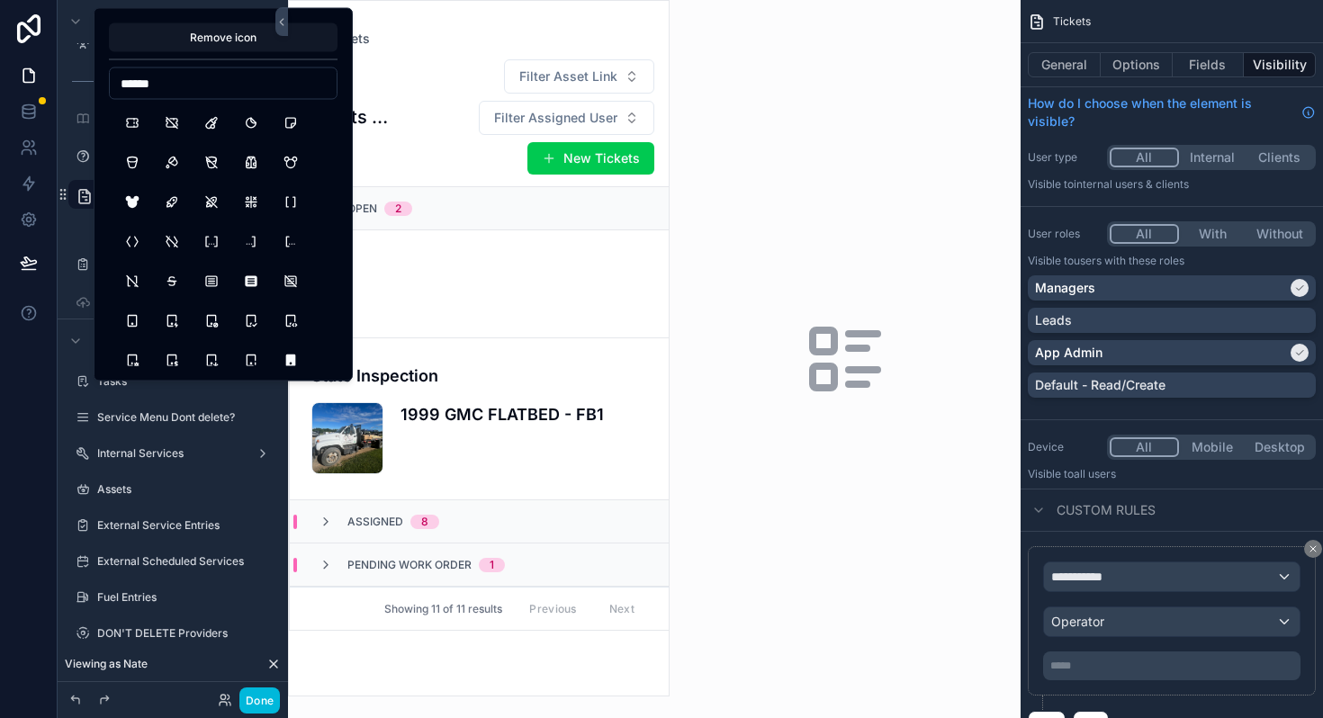
type input "******"
click at [136, 116] on button "Ticket" at bounding box center [132, 123] width 32 height 32
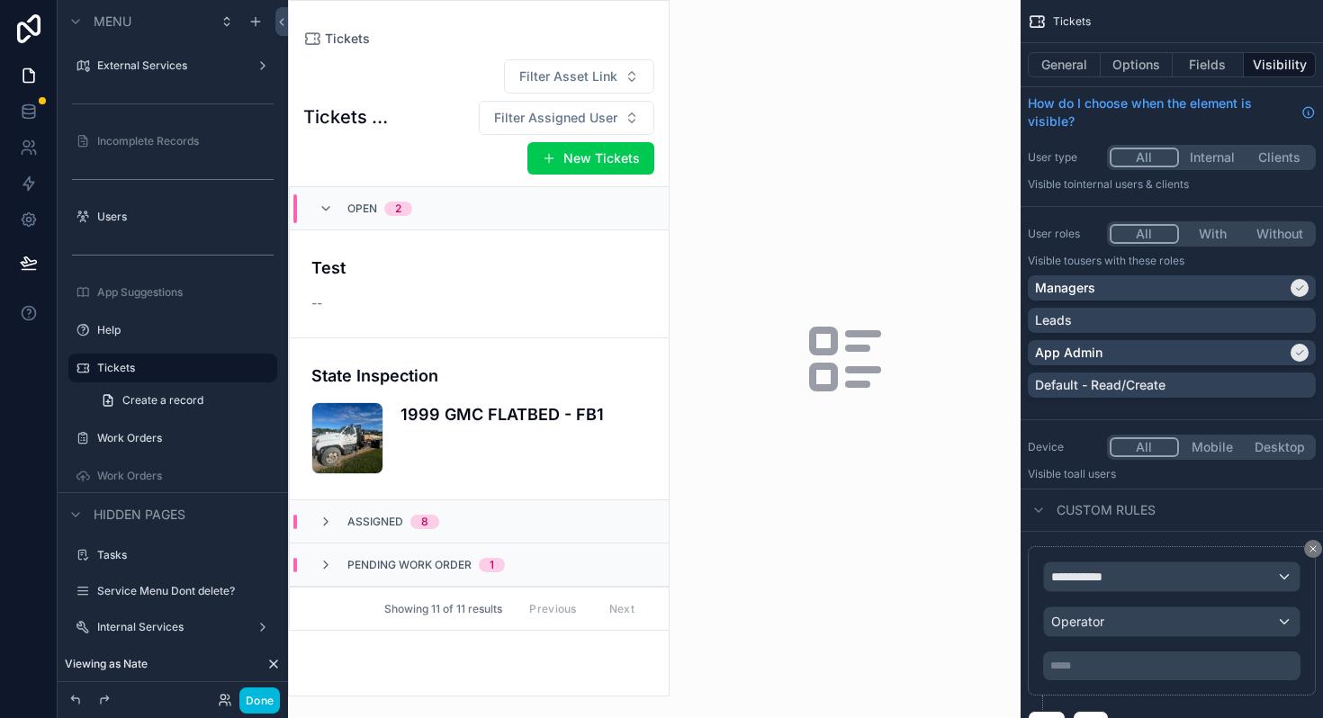
click at [266, 705] on button "Done" at bounding box center [259, 700] width 40 height 26
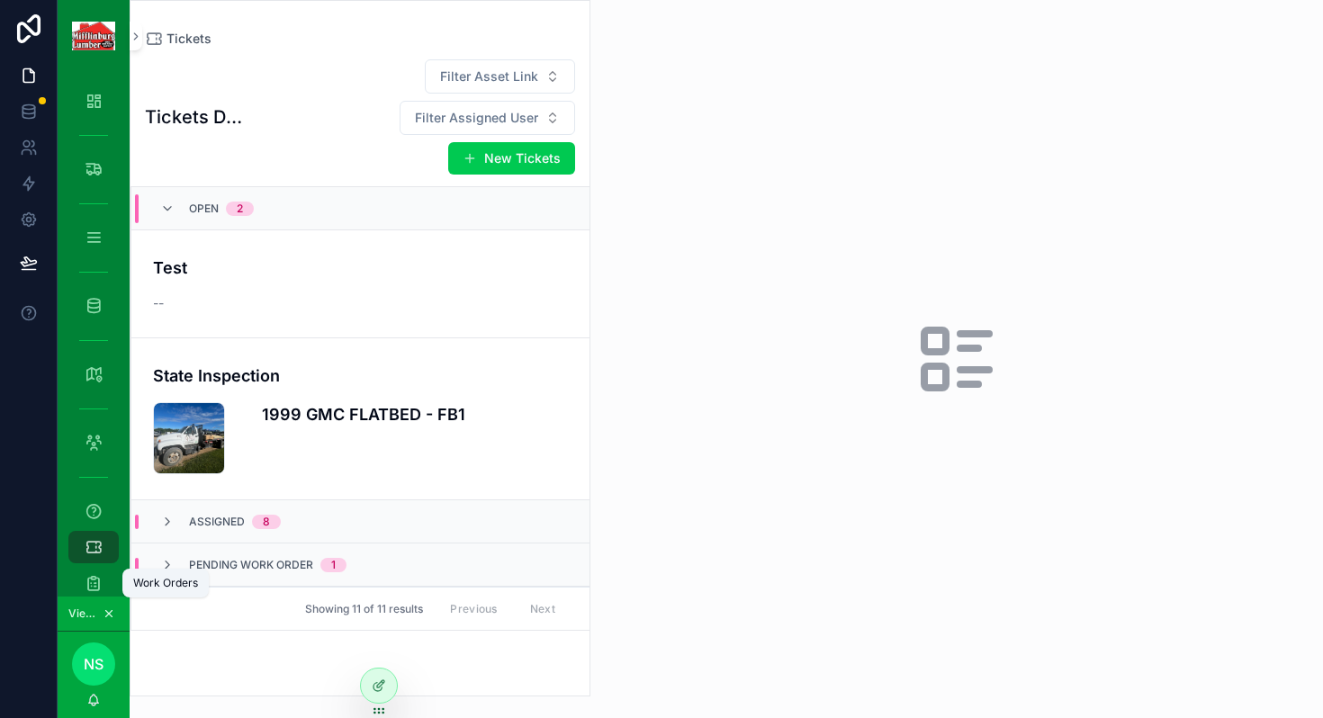
click at [96, 587] on icon "scrollable content" at bounding box center [94, 583] width 18 height 18
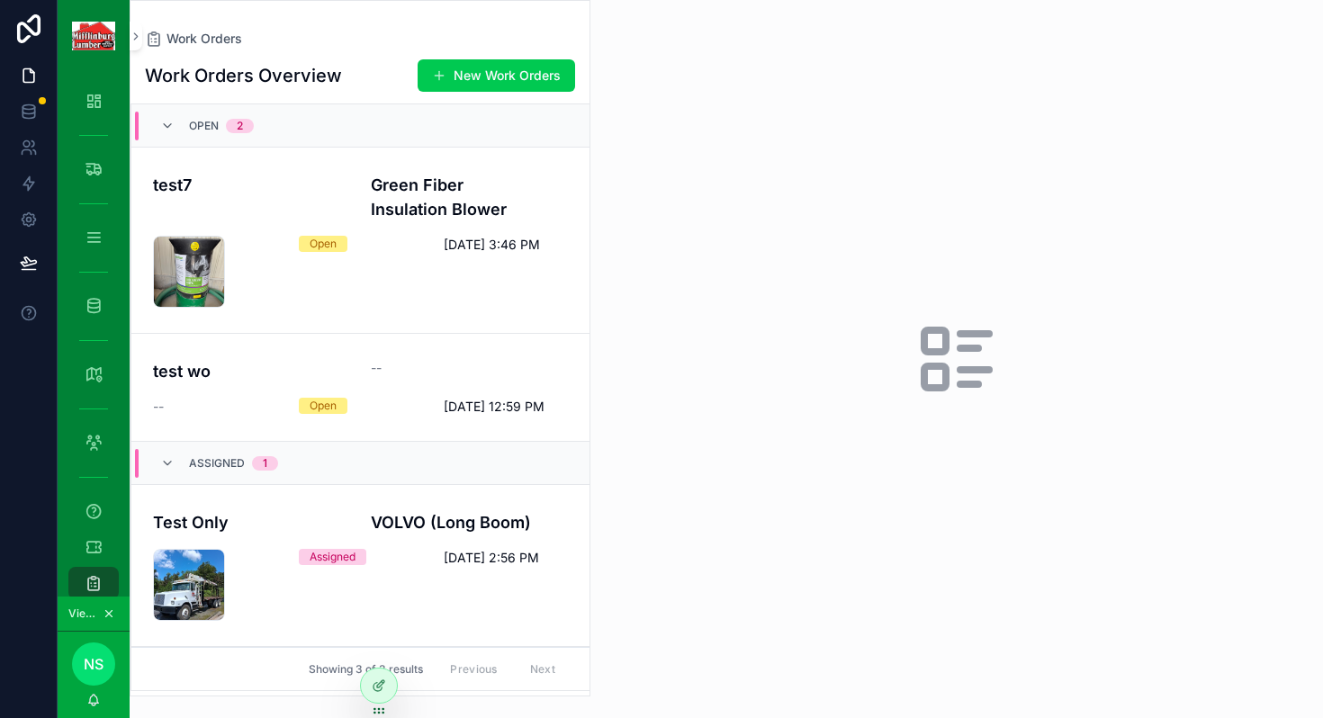
click at [379, 684] on icon at bounding box center [379, 685] width 14 height 14
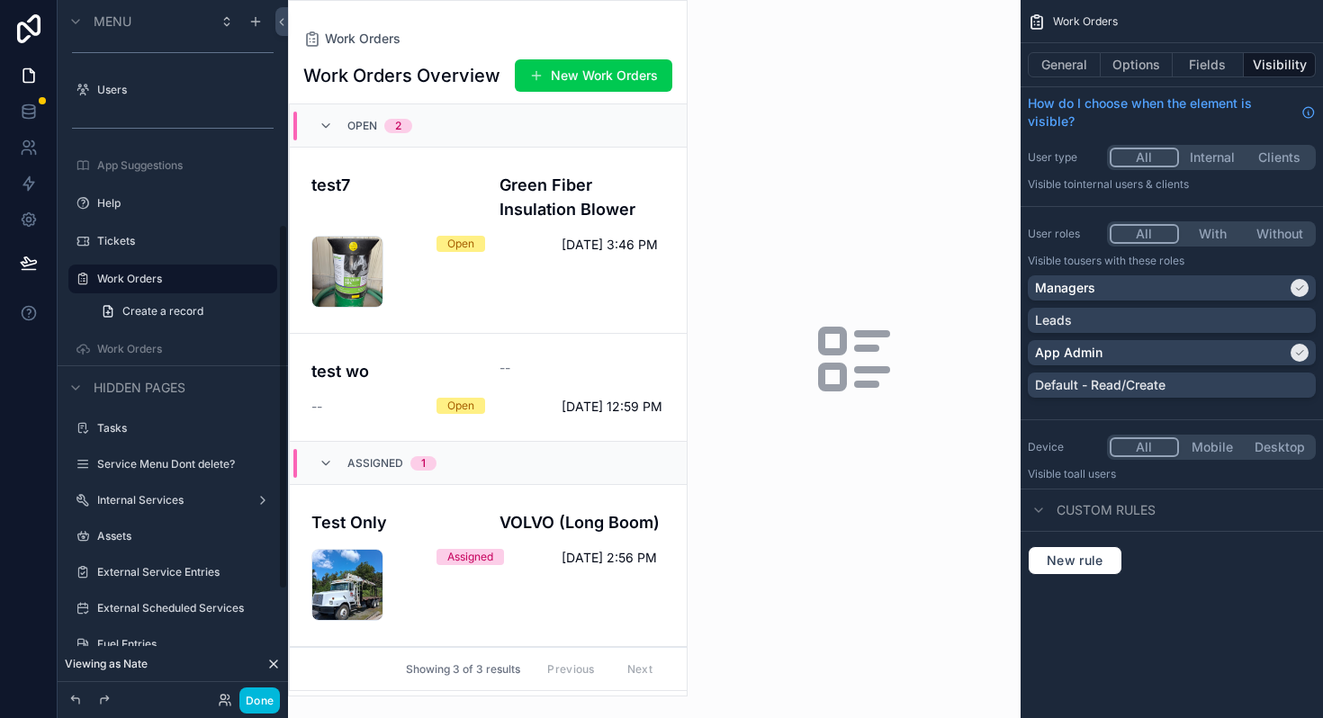
scroll to position [464, 0]
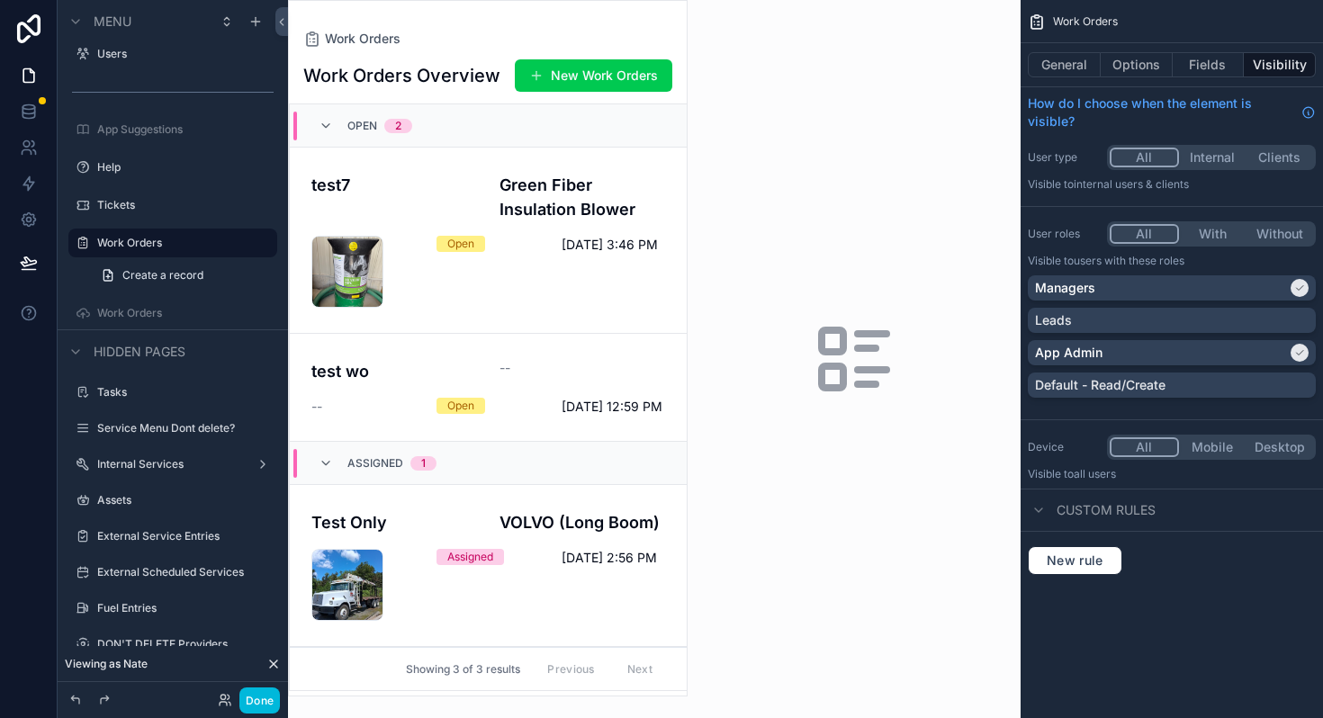
click at [79, 245] on icon "scrollable content" at bounding box center [83, 243] width 14 height 14
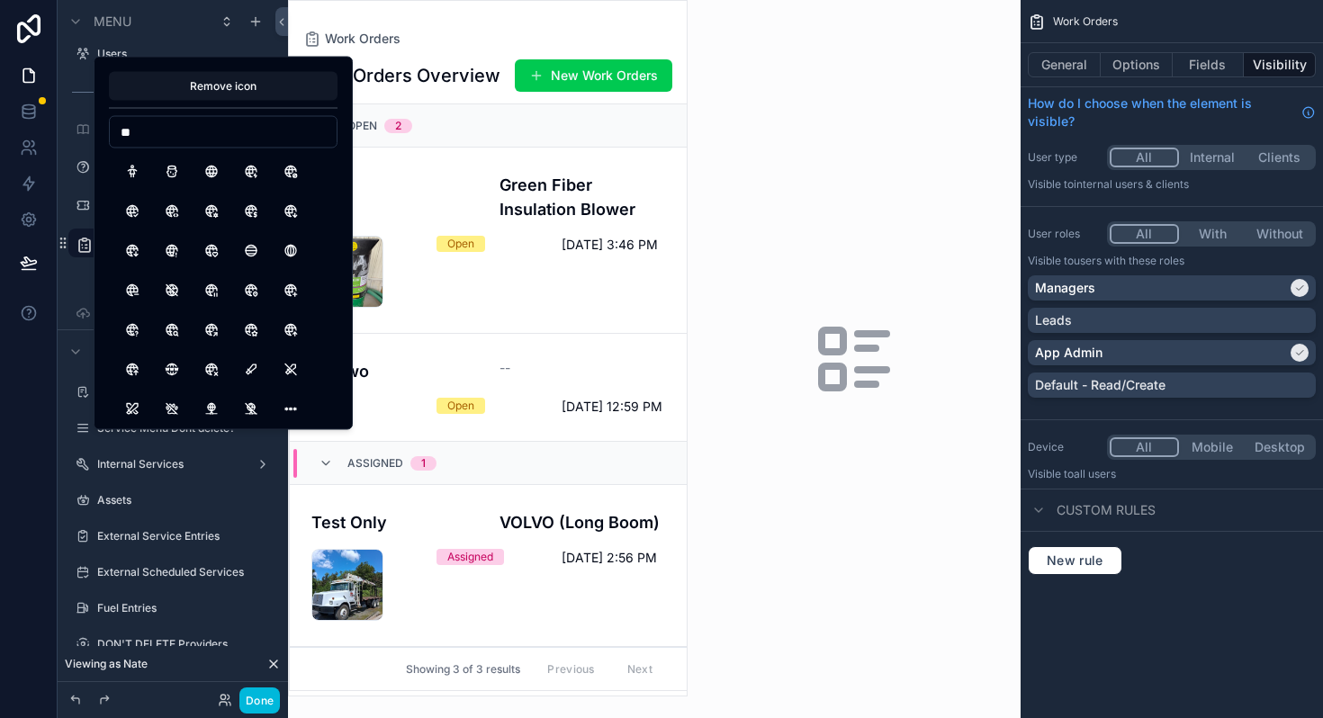
type input "*"
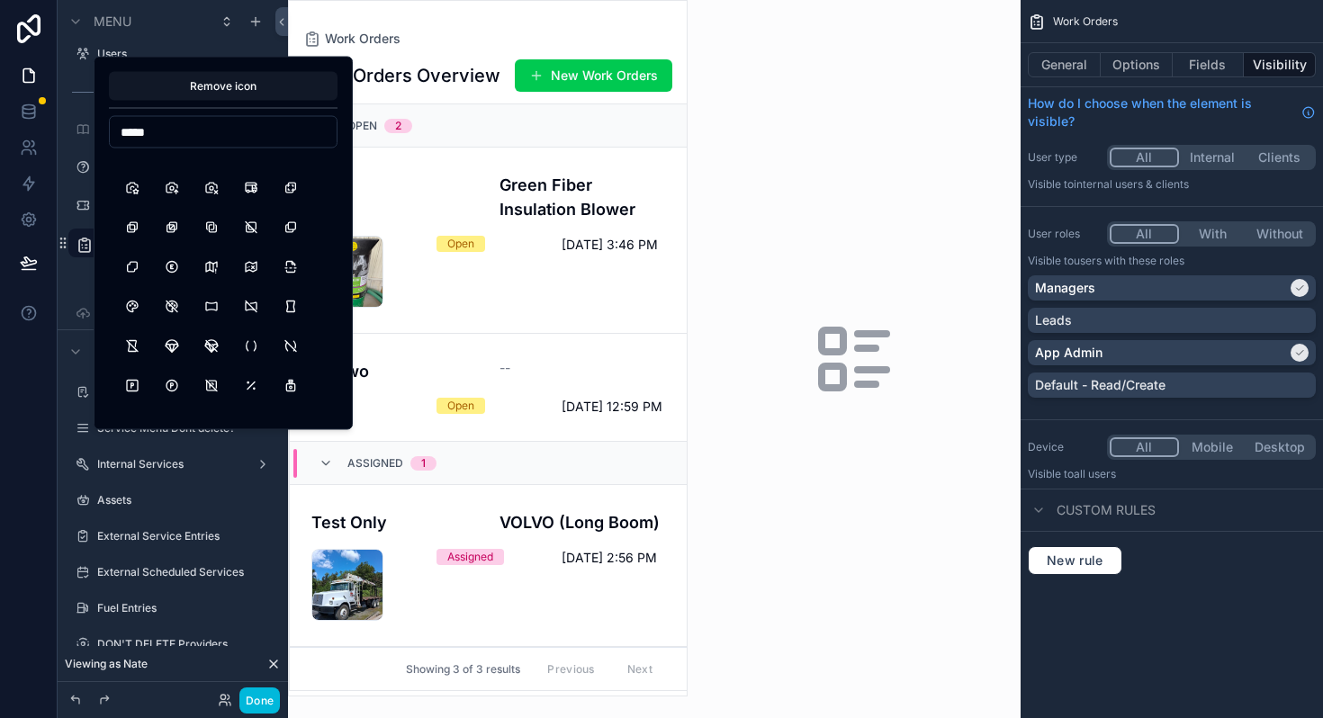
scroll to position [0, 0]
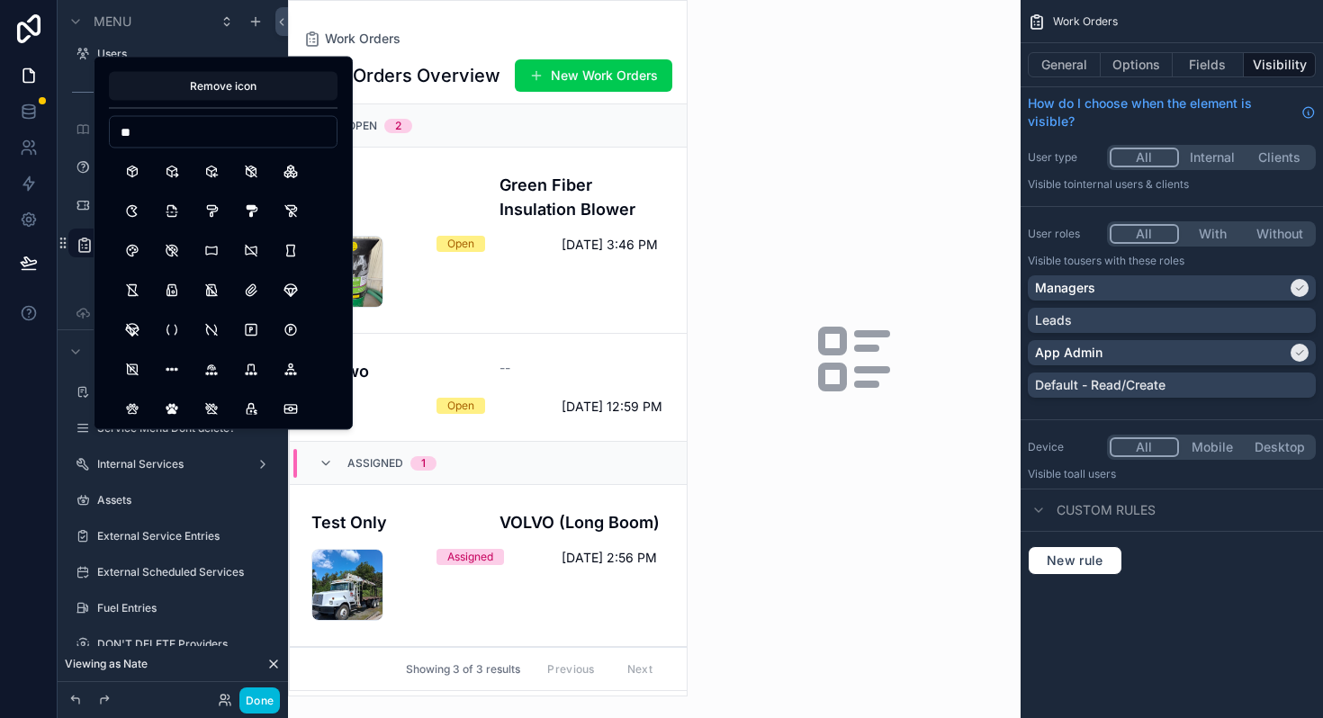
type input "*"
type input "****"
click at [251, 210] on button "ClipboardText" at bounding box center [251, 209] width 32 height 32
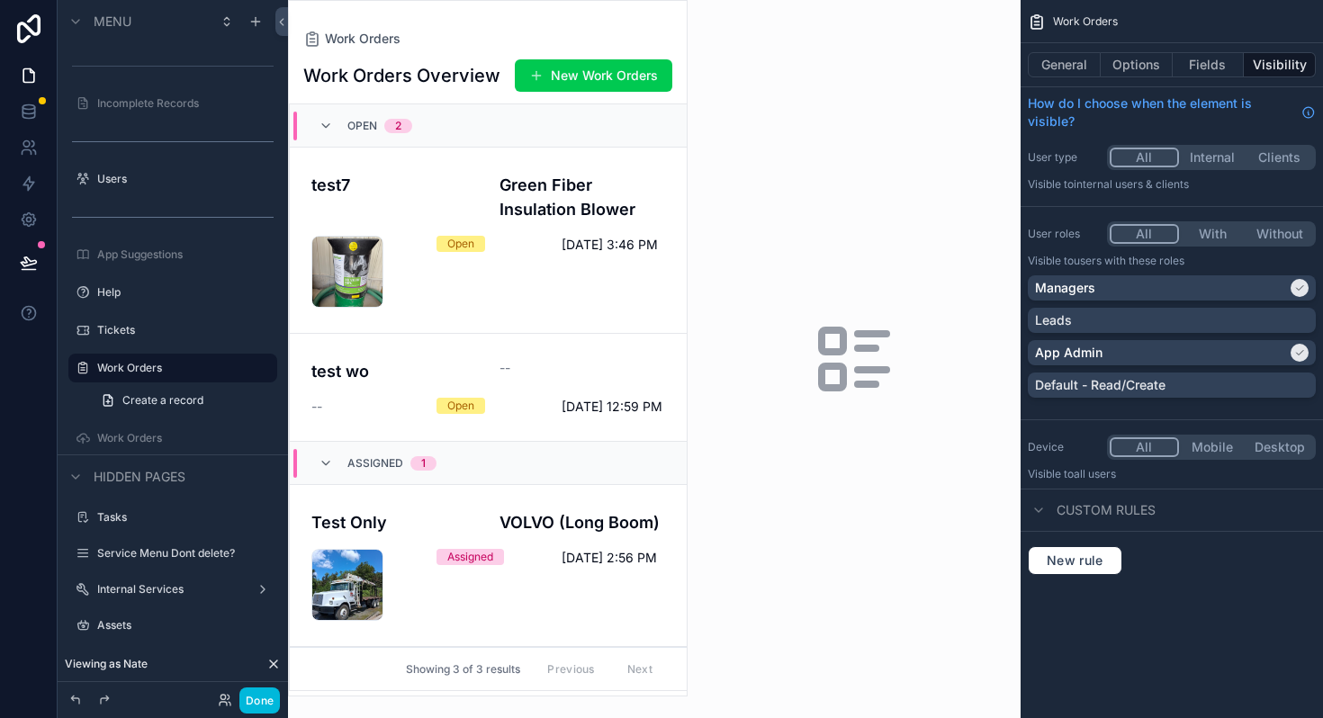
click at [265, 695] on button "Done" at bounding box center [259, 700] width 40 height 26
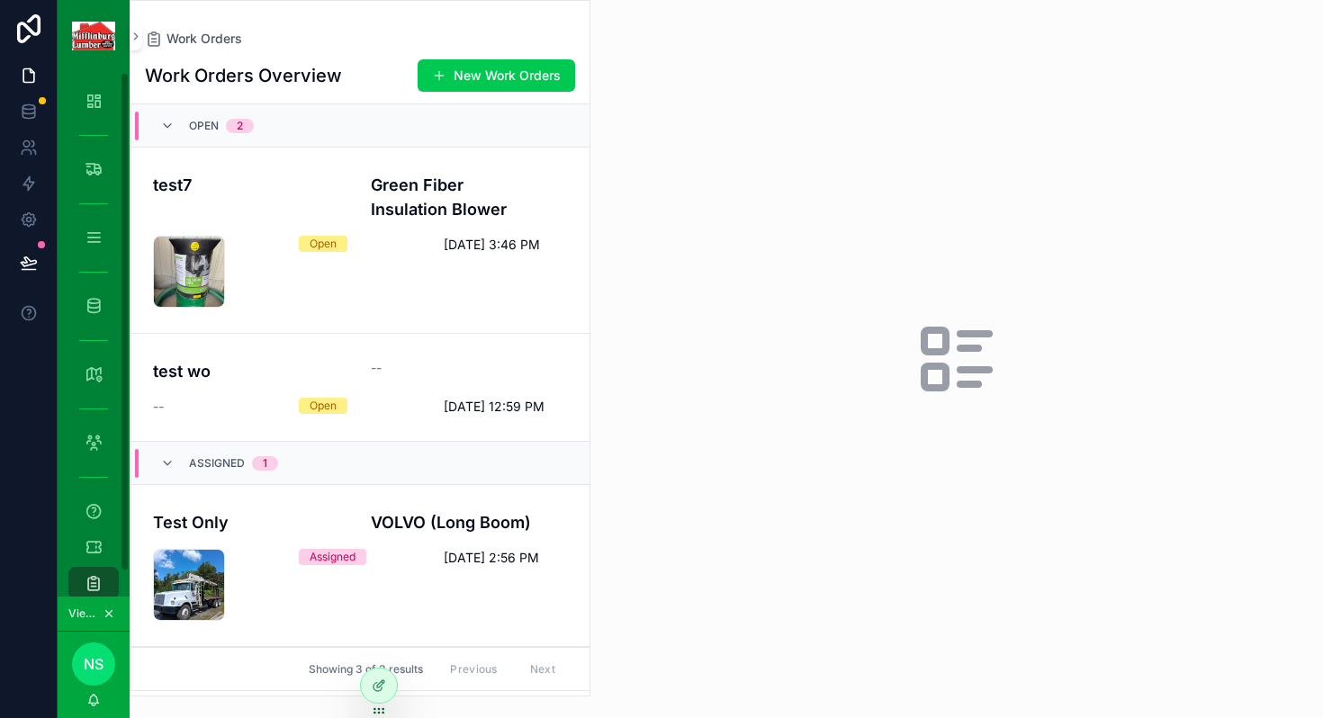
click at [379, 692] on icon at bounding box center [379, 685] width 14 height 14
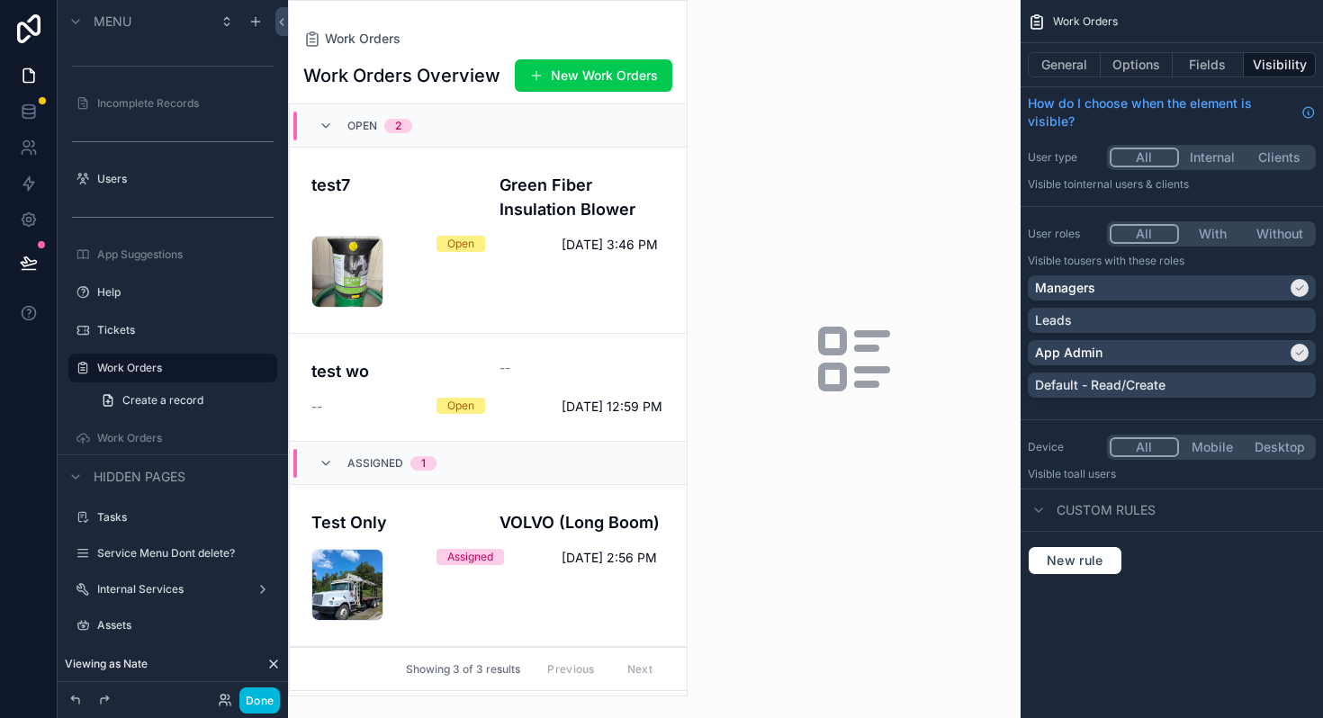
scroll to position [0, 0]
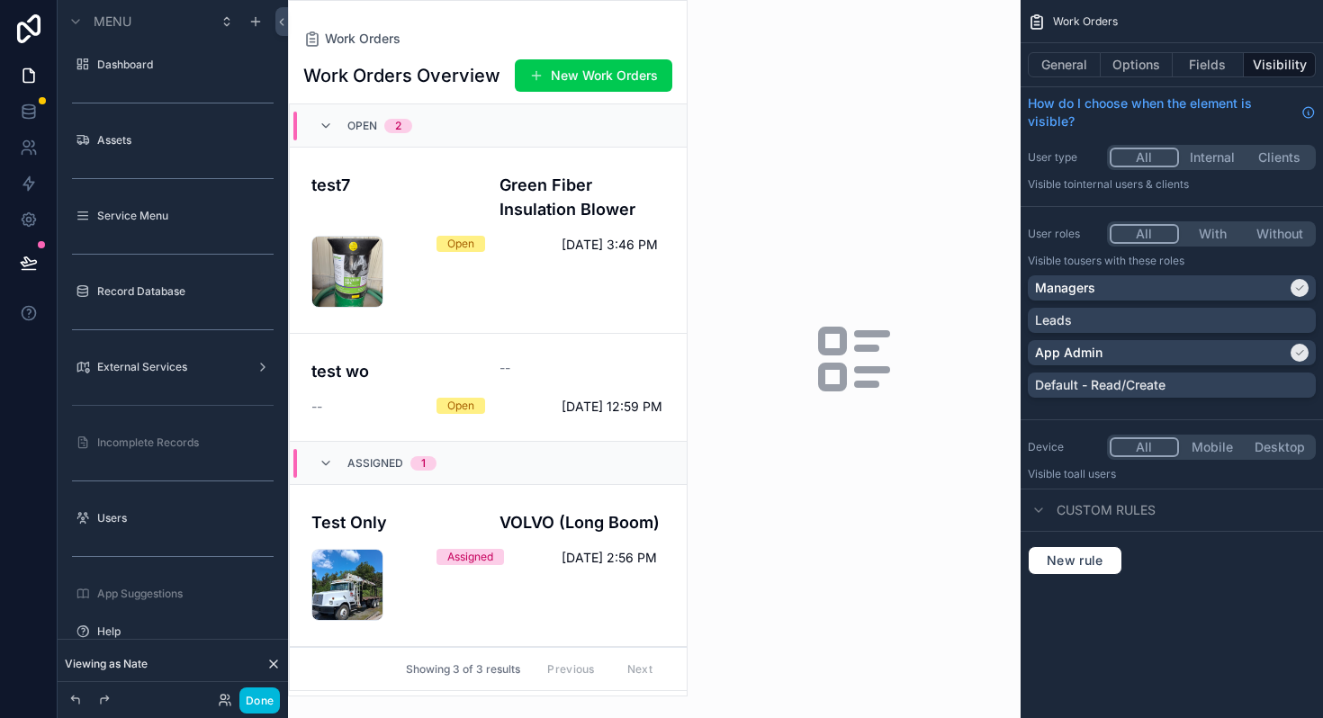
click at [0, 0] on icon "scrollable content" at bounding box center [0, 0] width 0 height 0
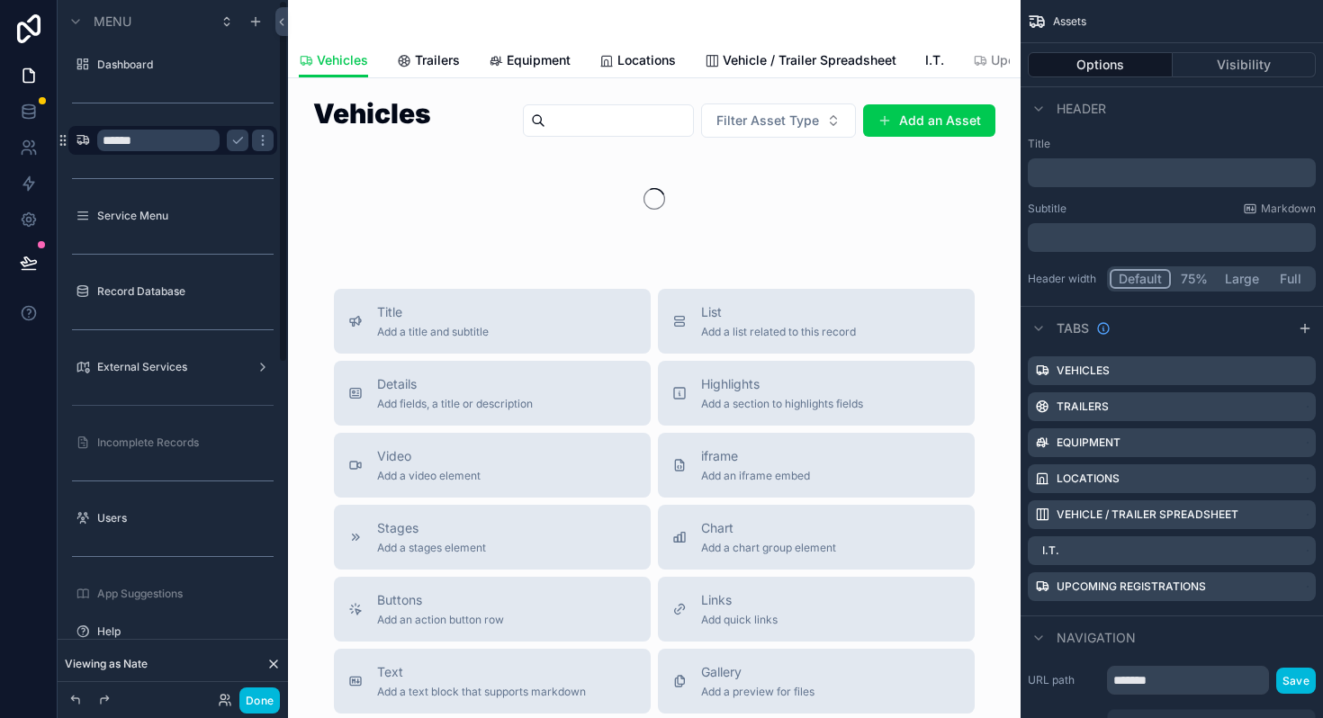
click at [81, 144] on icon "scrollable content" at bounding box center [83, 140] width 14 height 14
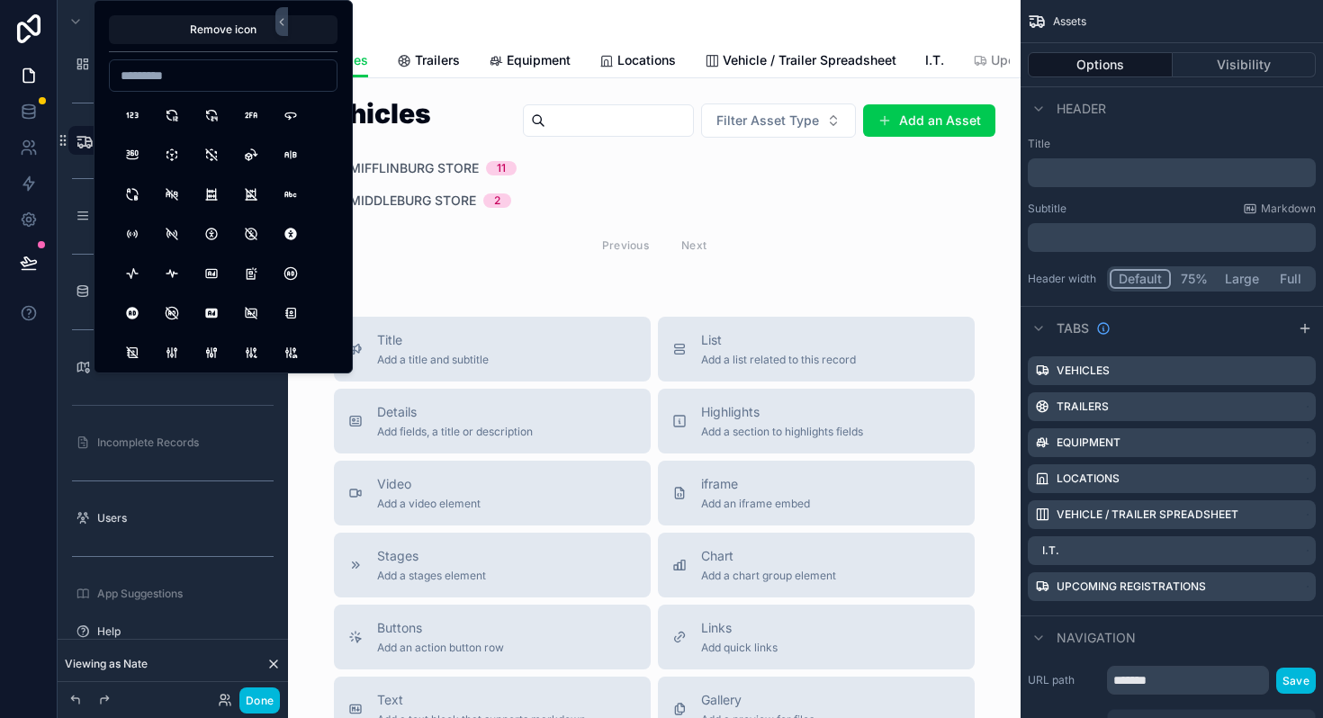
type input "*"
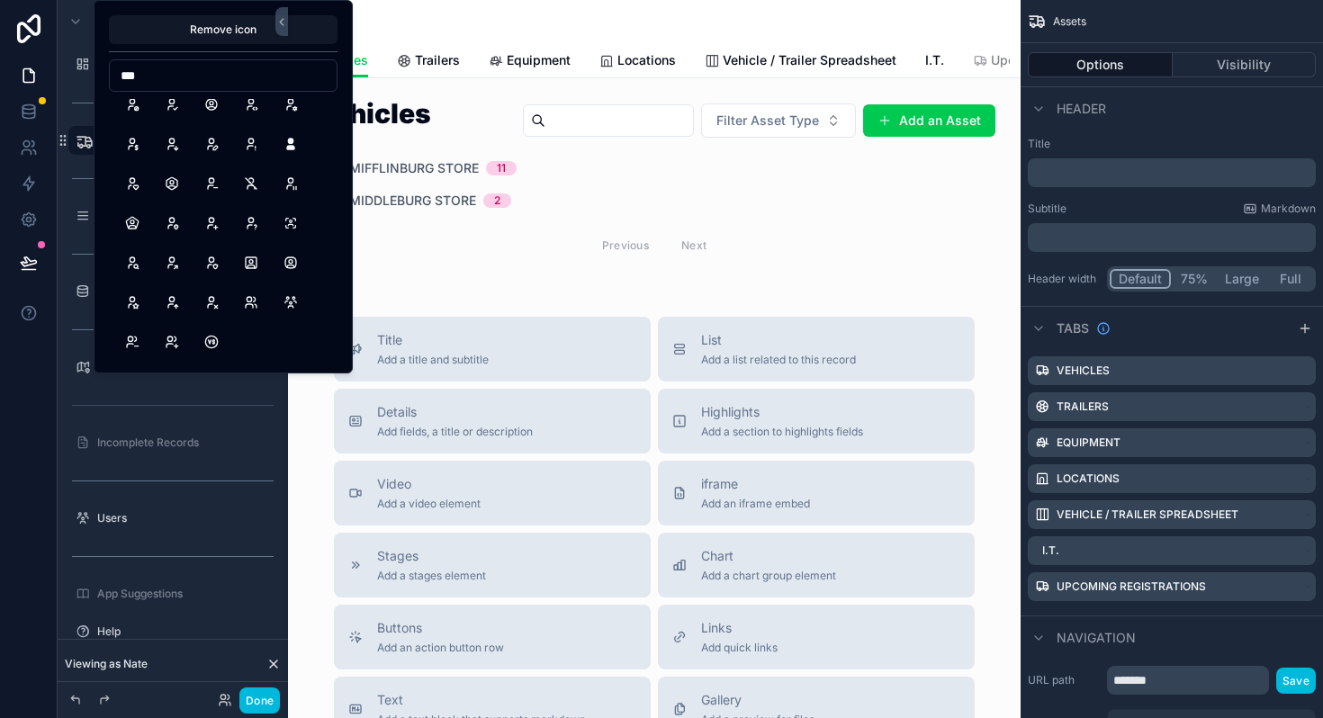
scroll to position [3930, 0]
type input "*"
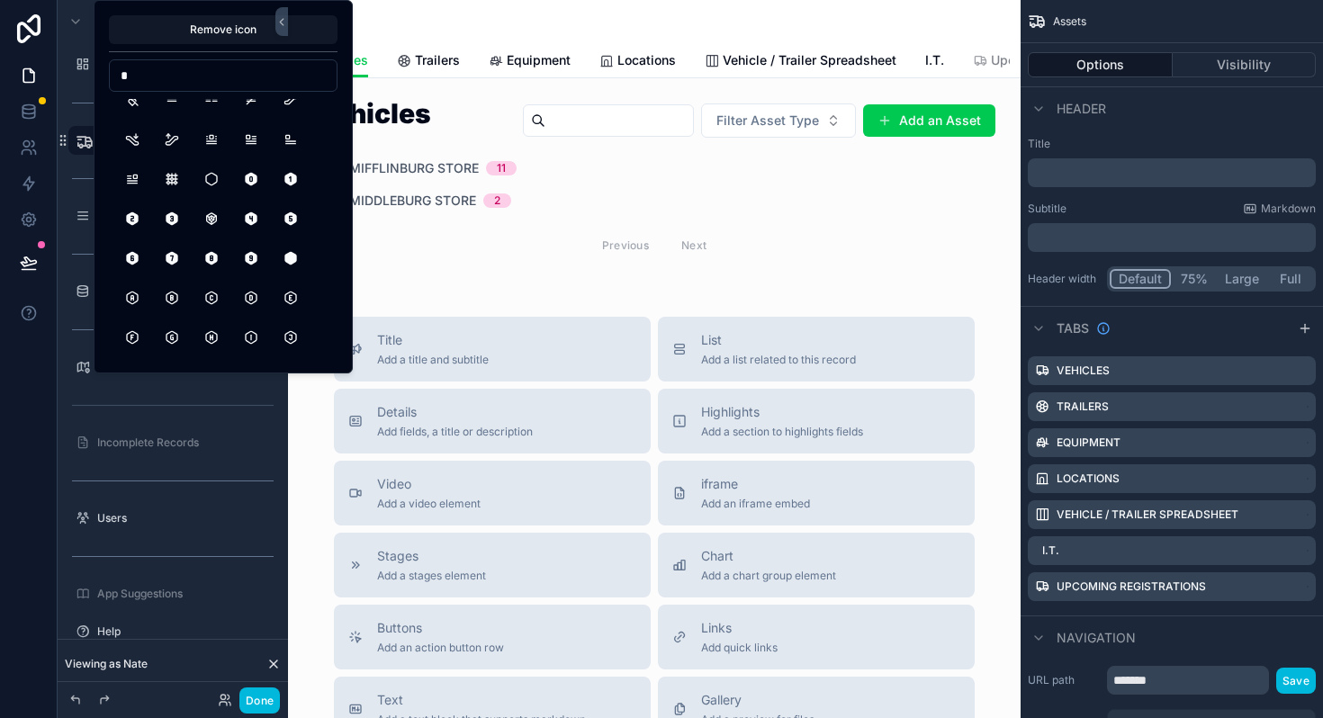
scroll to position [14182, 0]
type input "*"
click at [134, 263] on button "HexagonLetterA" at bounding box center [132, 263] width 32 height 32
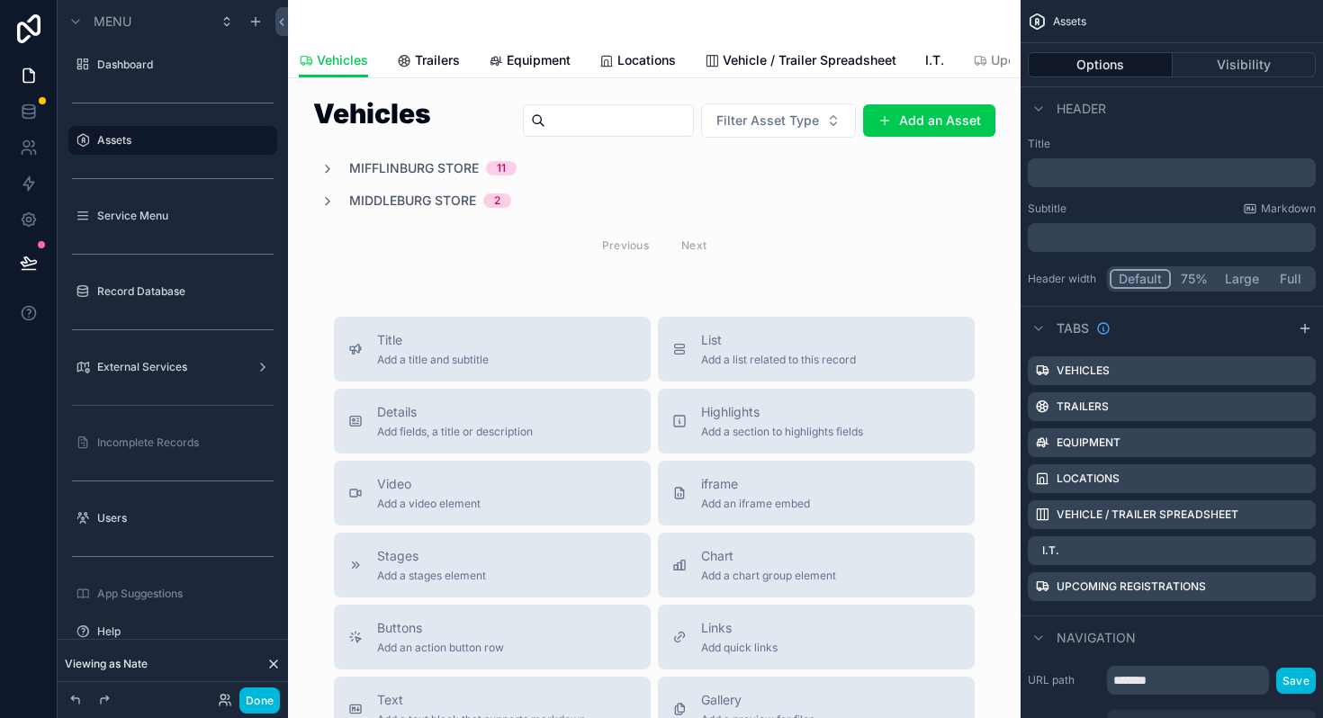
click at [253, 704] on button "Done" at bounding box center [259, 700] width 40 height 26
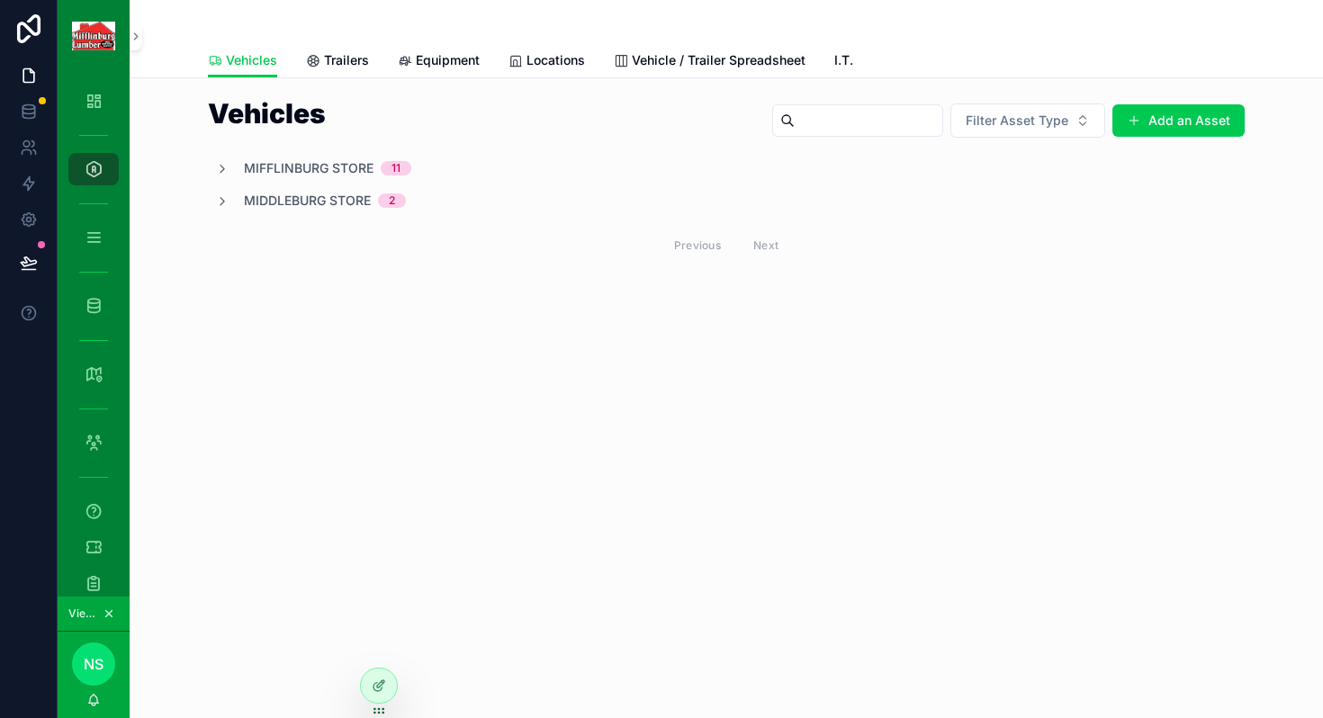
click at [376, 680] on icon at bounding box center [379, 685] width 14 height 14
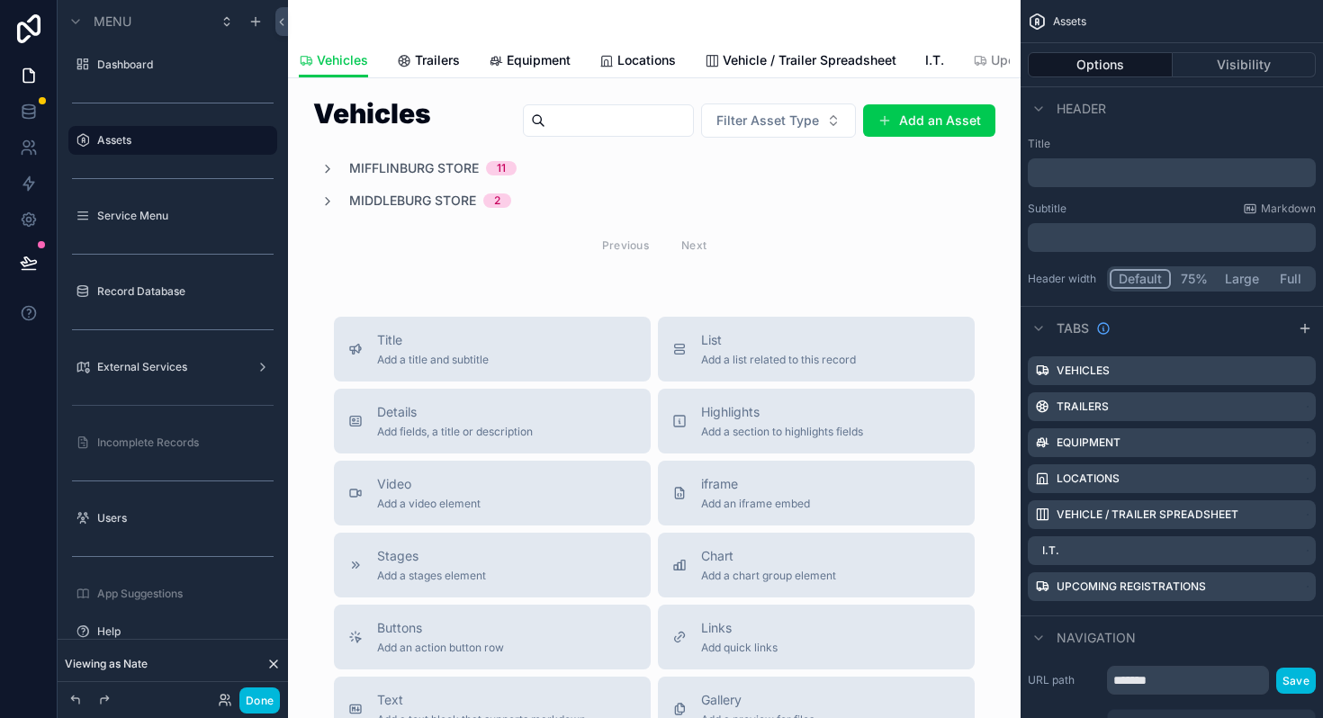
click at [0, 0] on icon "scrollable content" at bounding box center [0, 0] width 0 height 0
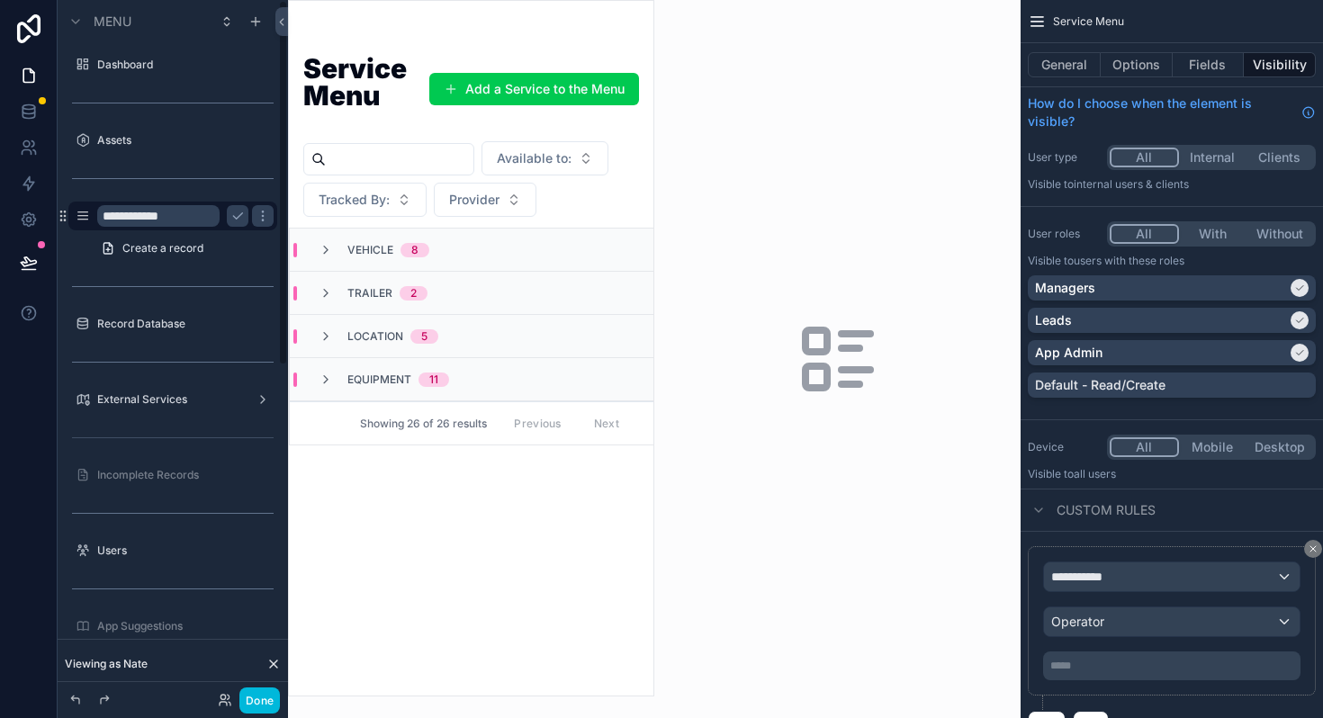
click at [83, 216] on icon "scrollable content" at bounding box center [83, 216] width 14 height 14
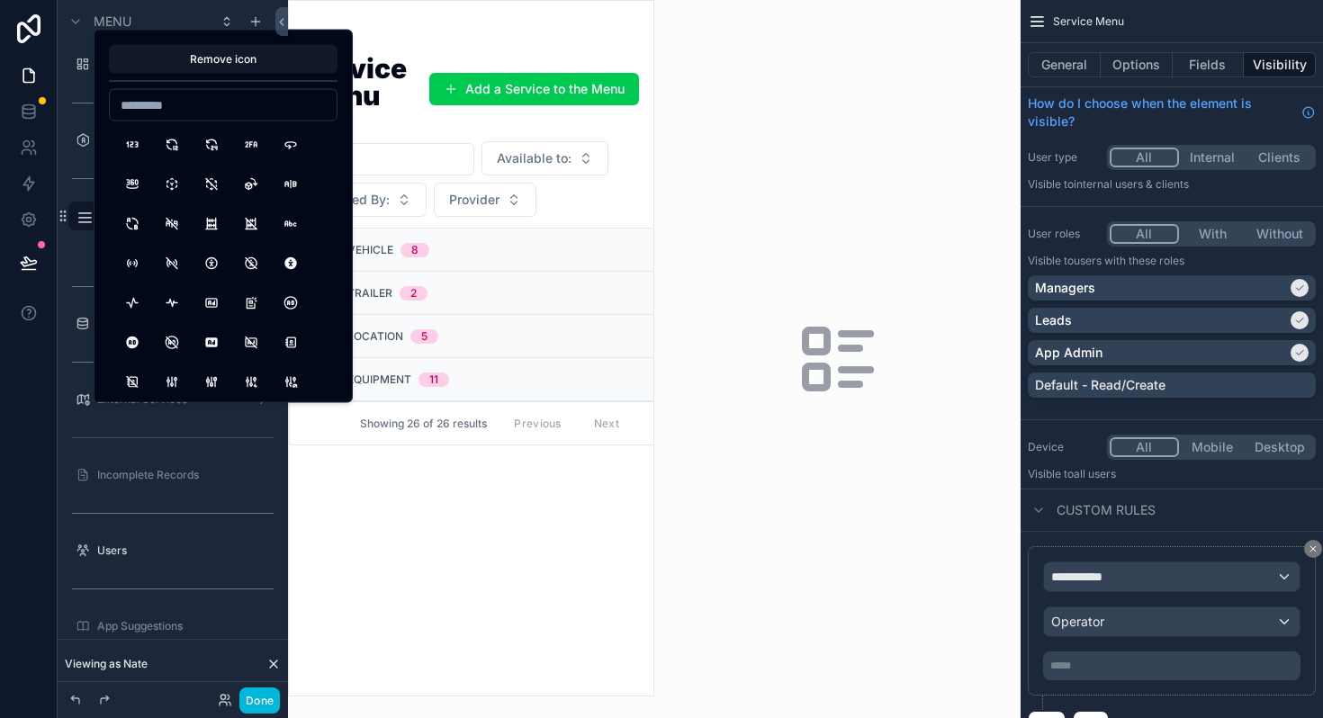
type input "*"
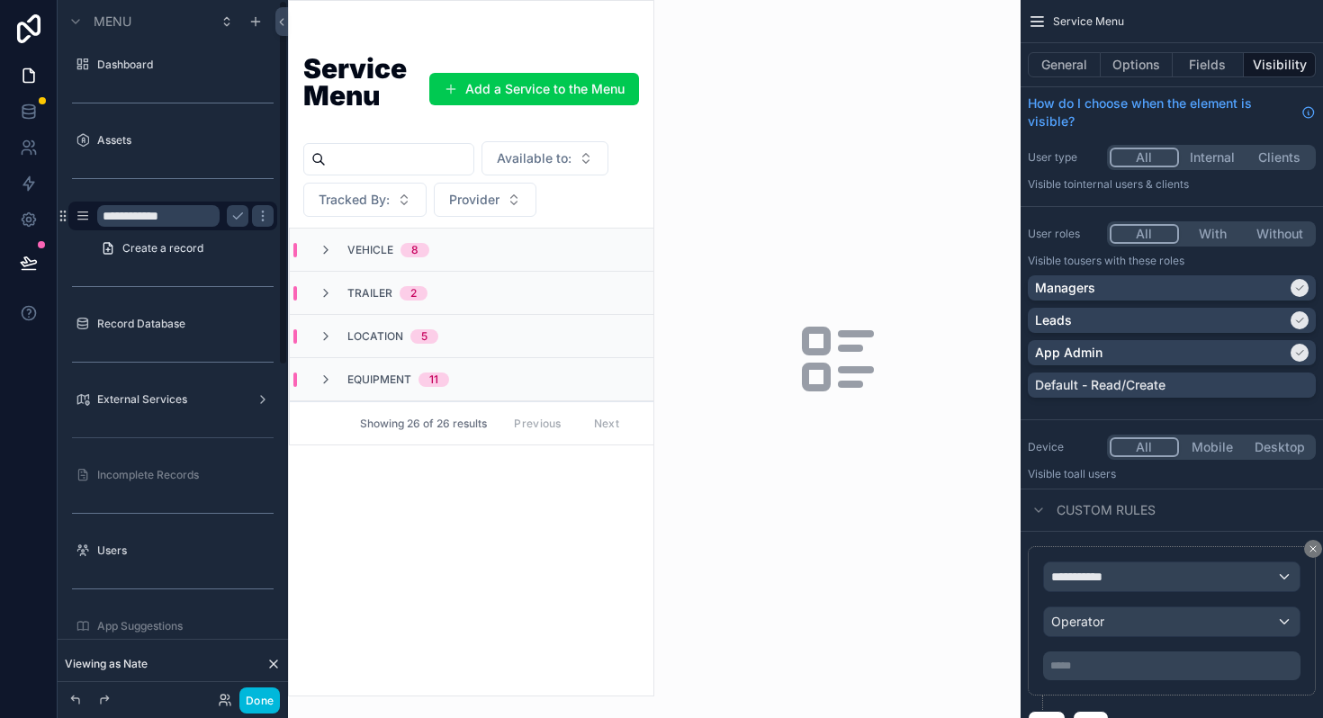
click at [305, 510] on div "scrollable content" at bounding box center [471, 348] width 364 height 695
click at [84, 143] on icon "scrollable content" at bounding box center [83, 140] width 14 height 14
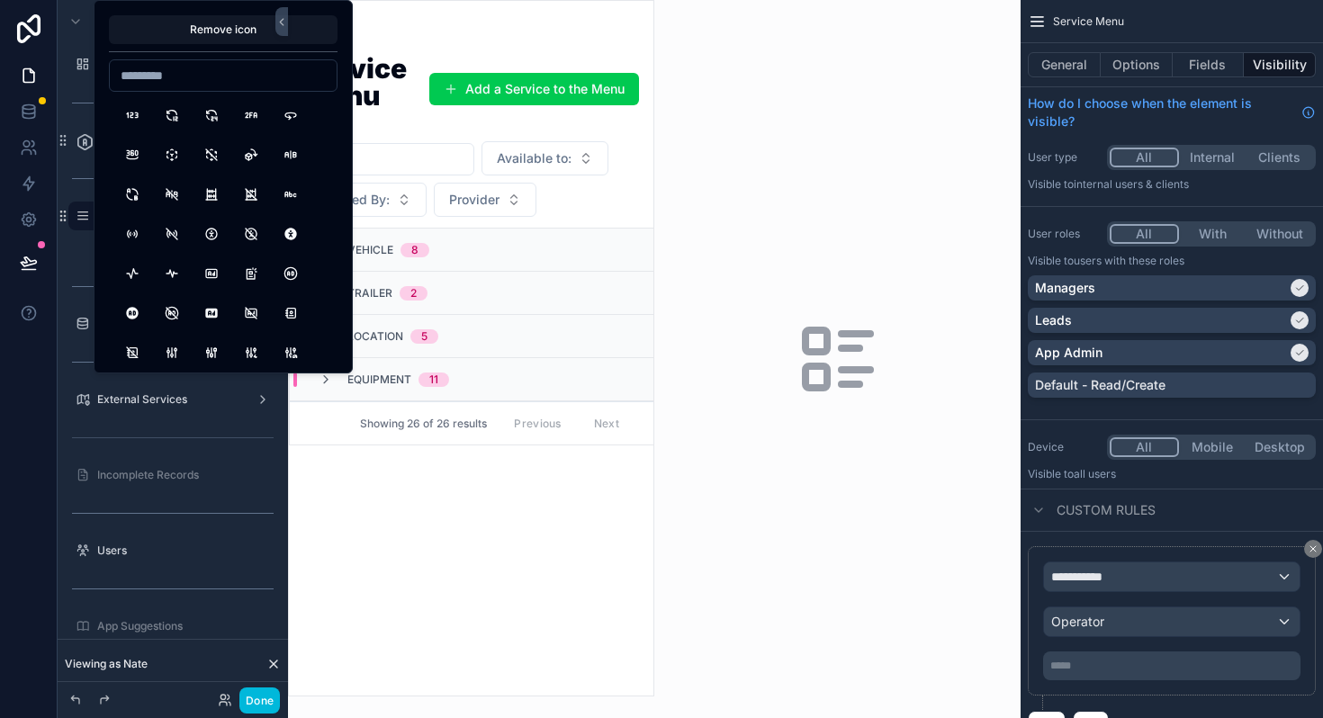
click at [84, 142] on icon "scrollable content" at bounding box center [85, 142] width 18 height 18
click at [372, 481] on div "Service Menu Add a Service to the Menu Available to: Tracked By: Provider Vehic…" at bounding box center [471, 369] width 364 height 651
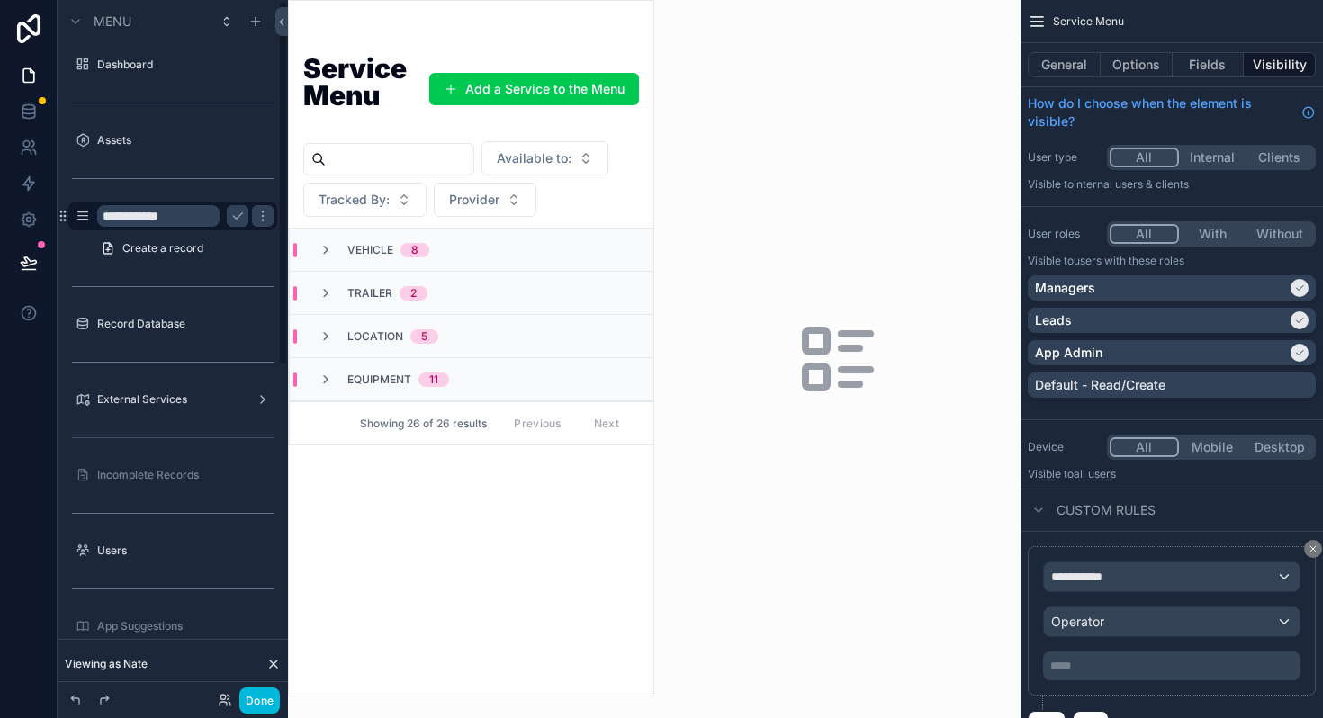
click at [86, 218] on icon "scrollable content" at bounding box center [83, 216] width 14 height 14
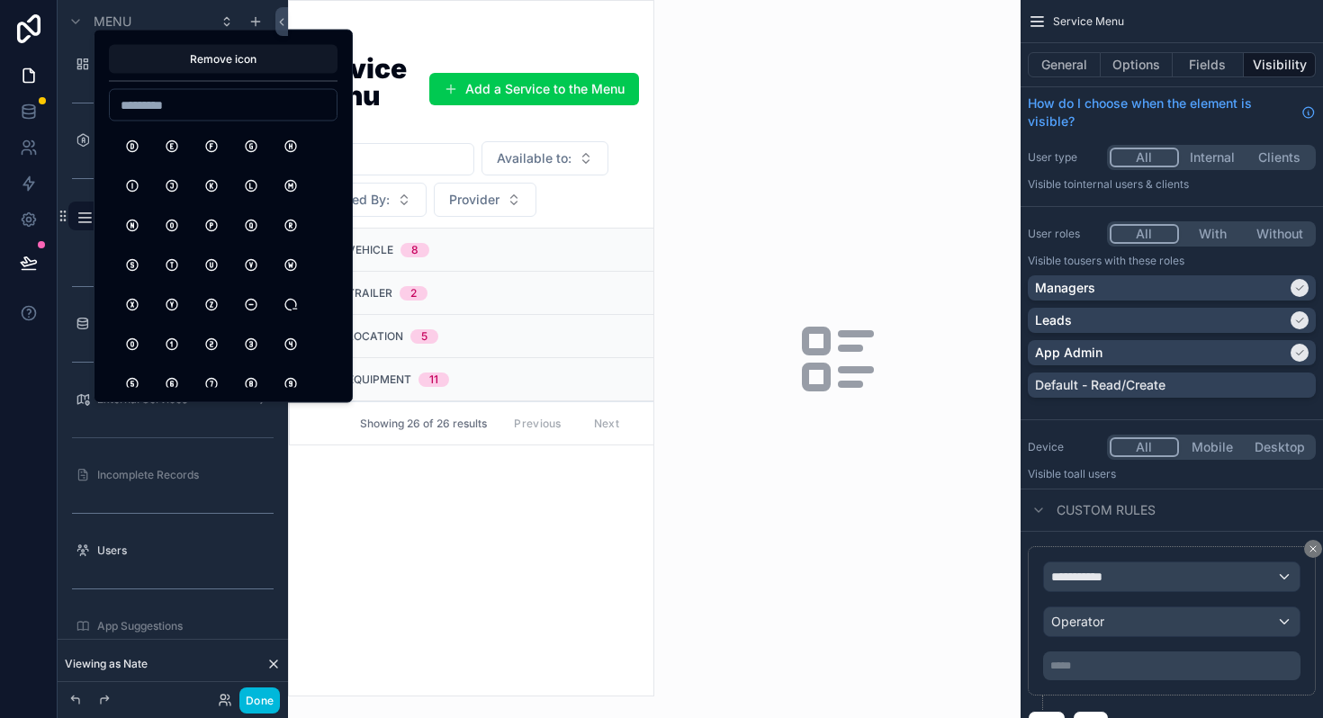
scroll to position [11038, 0]
click at [294, 193] on button "CircleLetterM" at bounding box center [290, 191] width 32 height 32
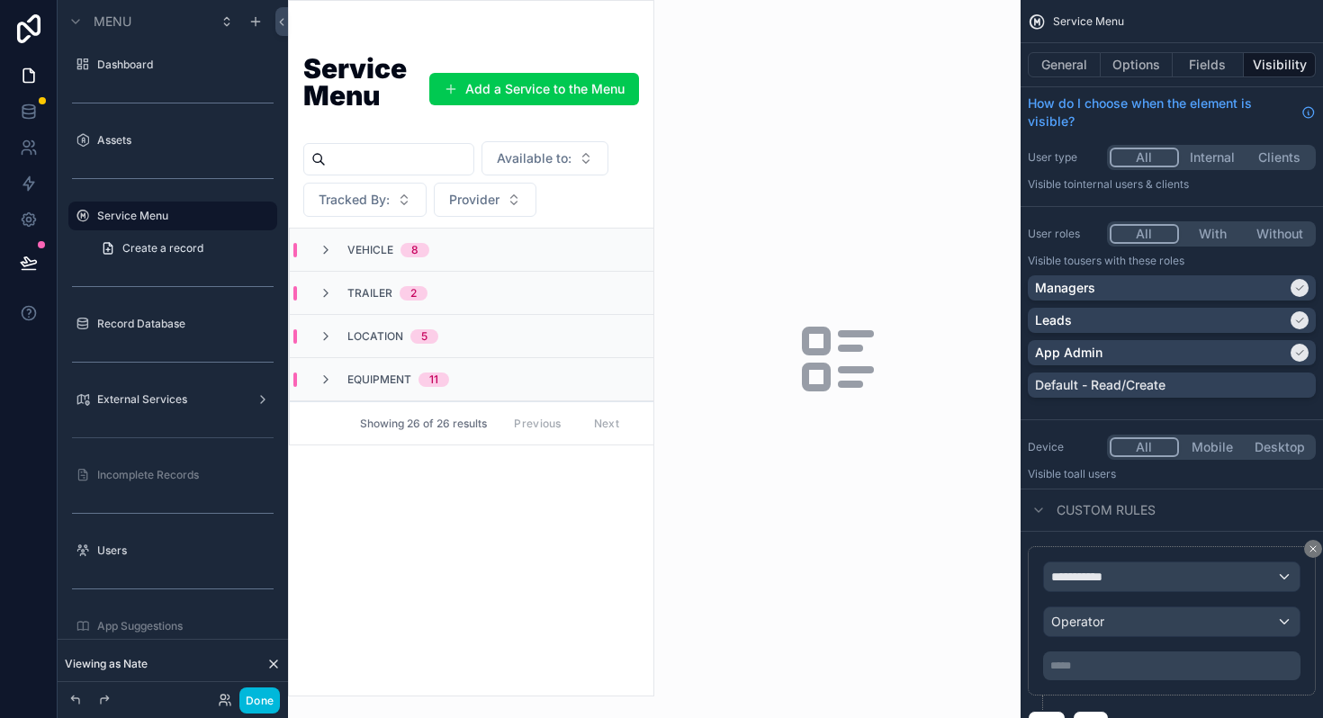
click at [0, 0] on icon "scrollable content" at bounding box center [0, 0] width 0 height 0
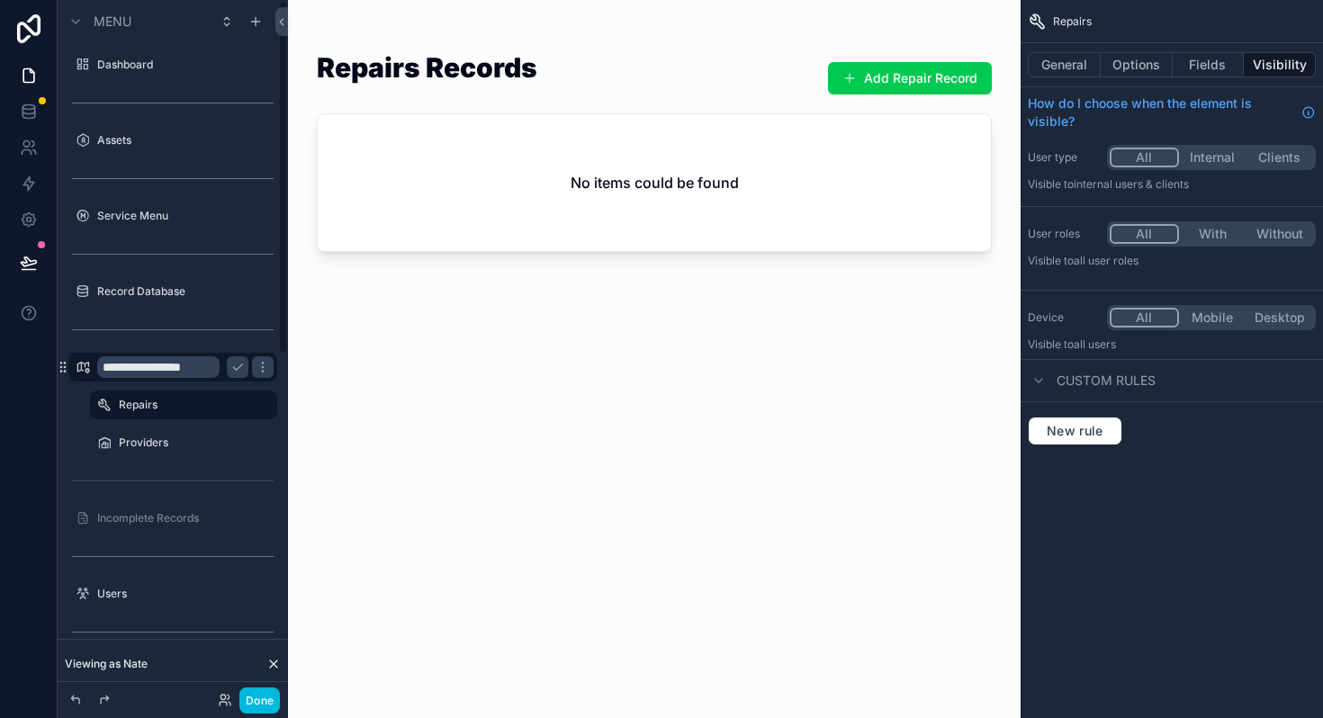
click at [85, 372] on icon "scrollable content" at bounding box center [83, 367] width 14 height 14
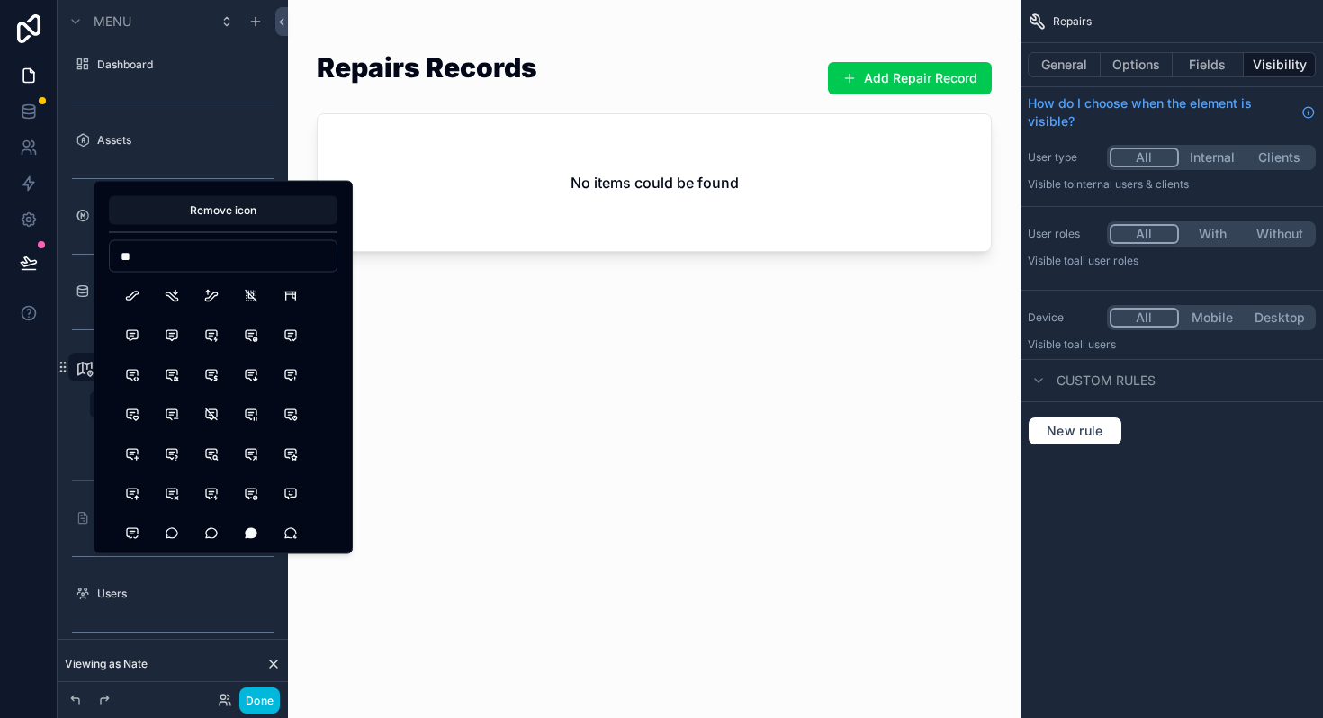
type input "*"
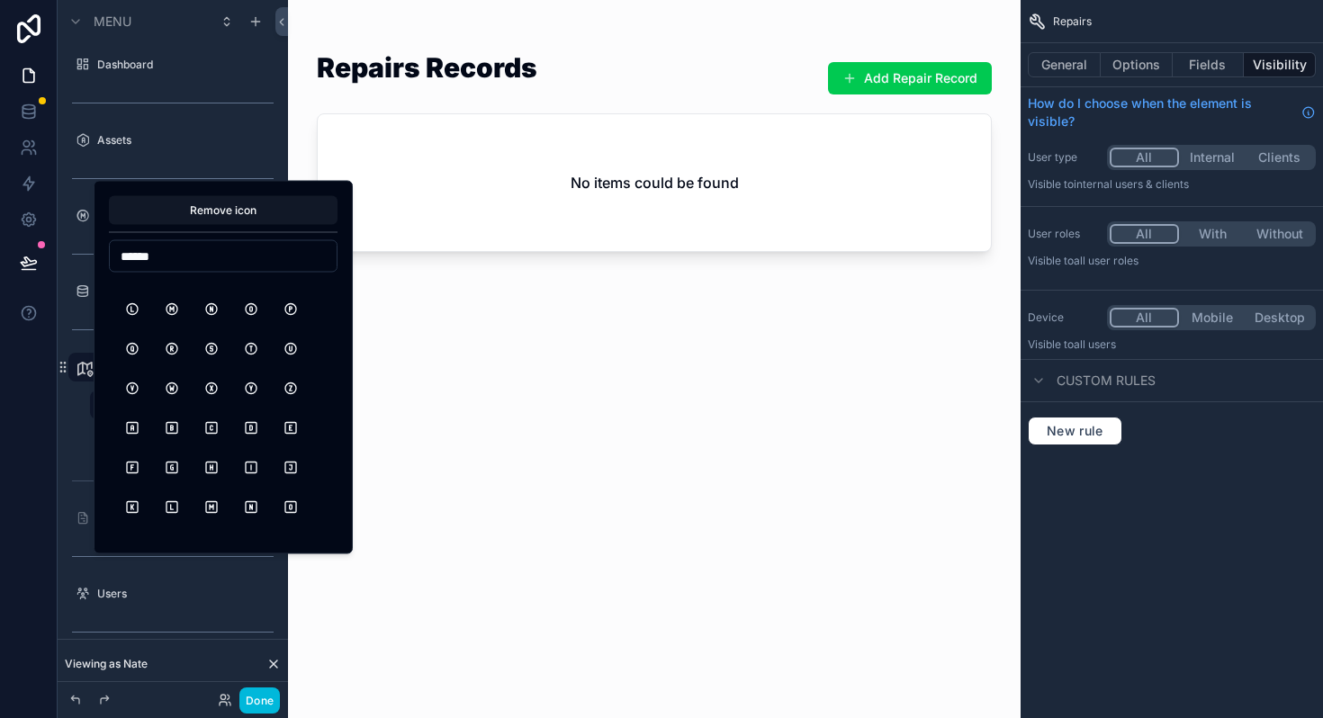
scroll to position [542, 0]
type input "*"
type input "****"
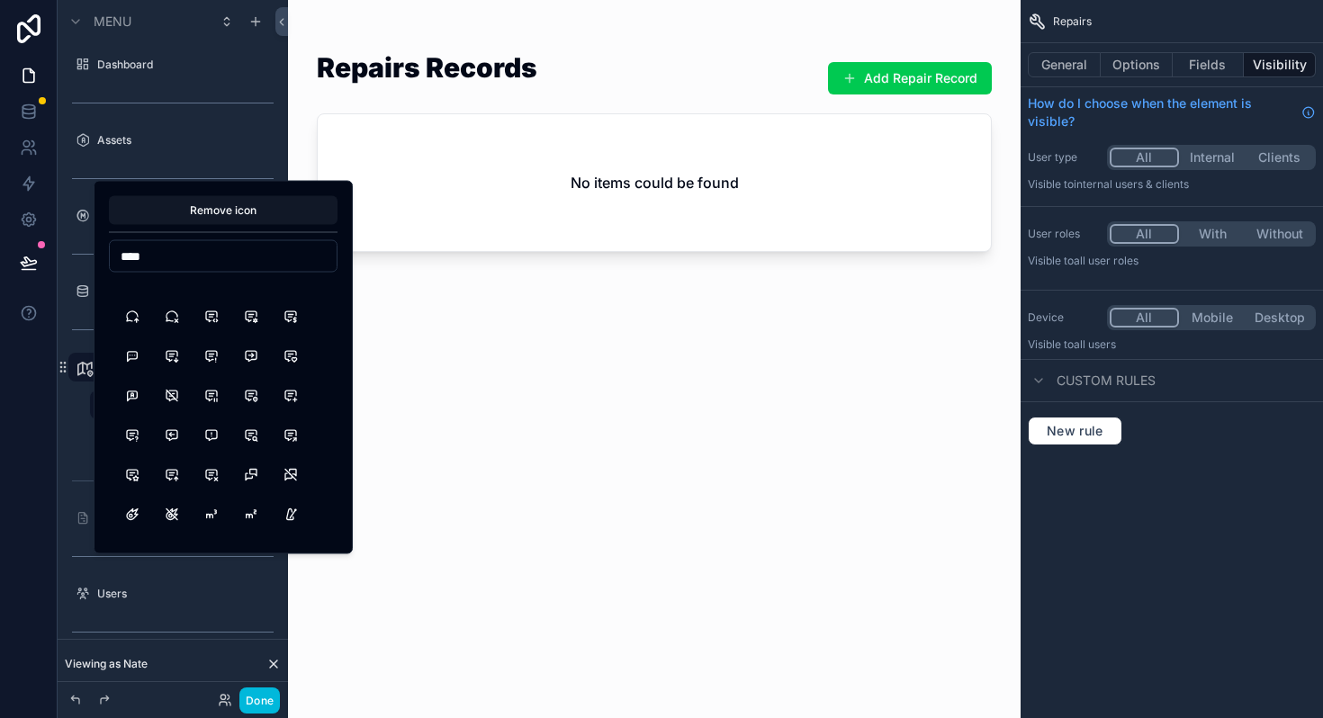
scroll to position [2049, 0]
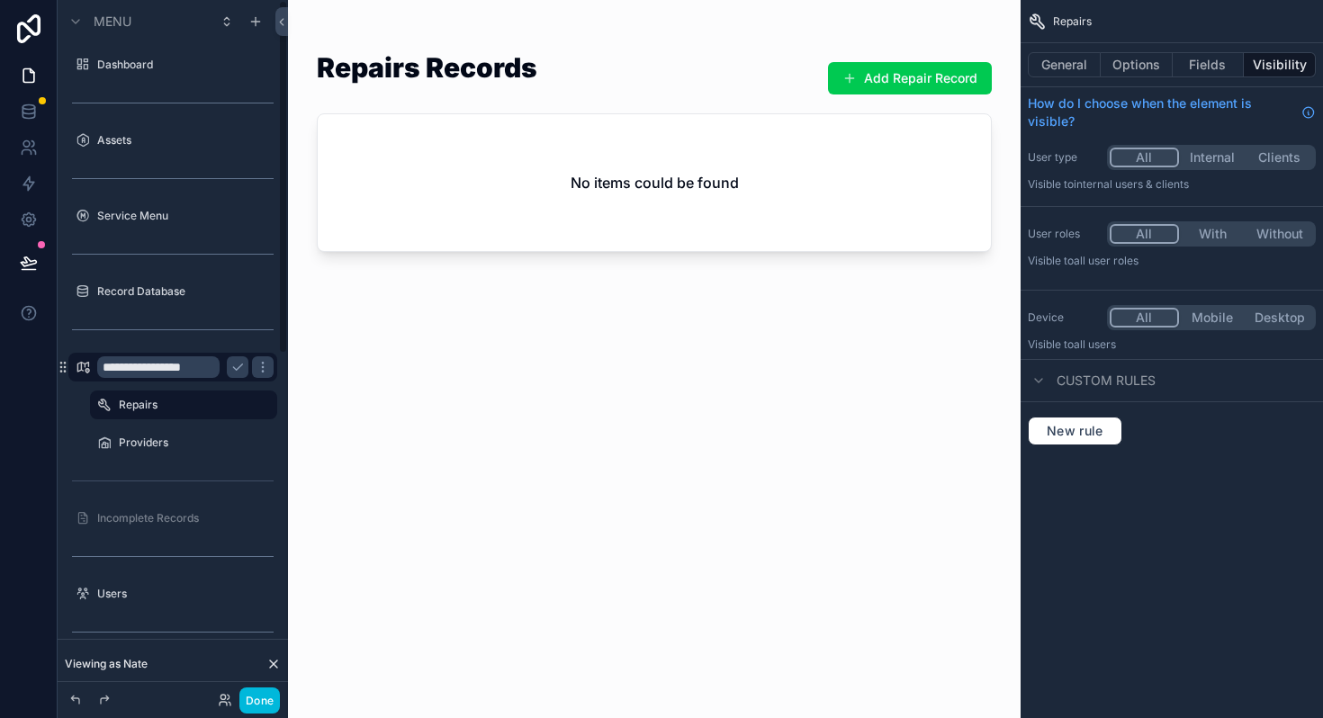
click at [264, 695] on button "Done" at bounding box center [259, 700] width 40 height 26
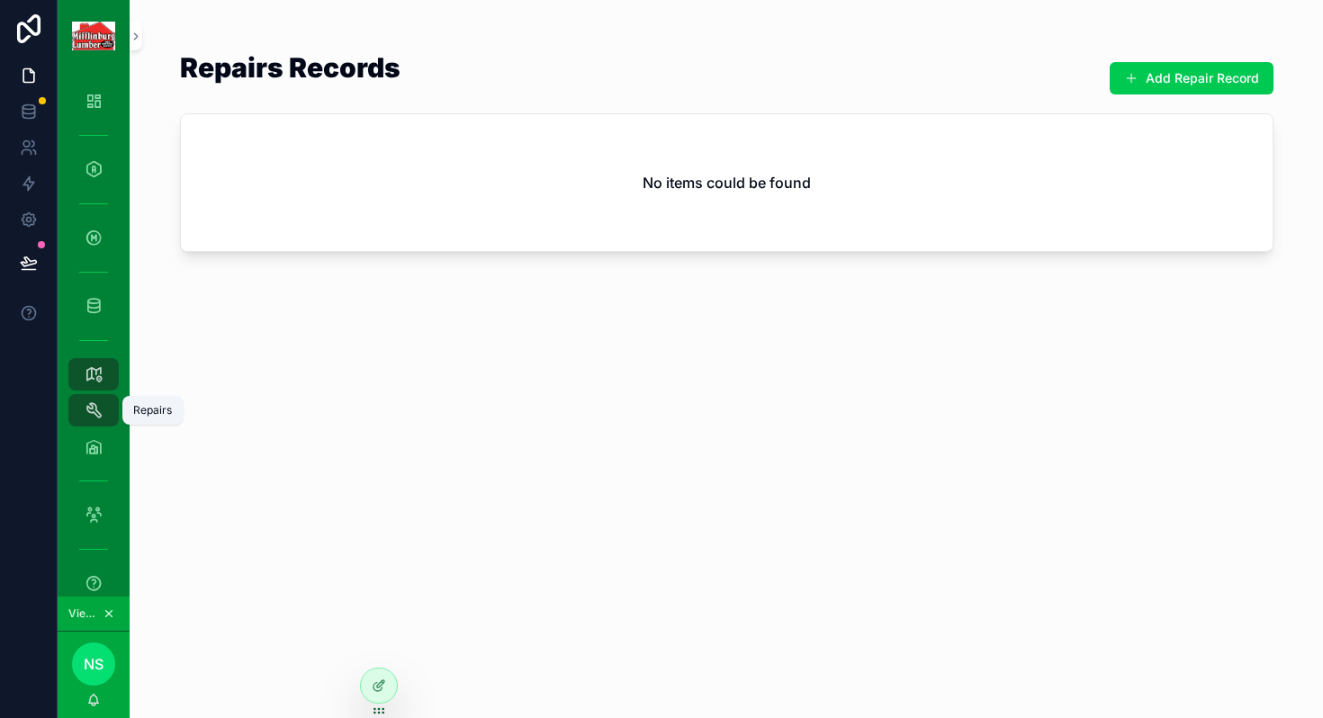
click at [96, 407] on icon "scrollable content" at bounding box center [94, 410] width 18 height 18
click at [378, 675] on div at bounding box center [379, 685] width 36 height 34
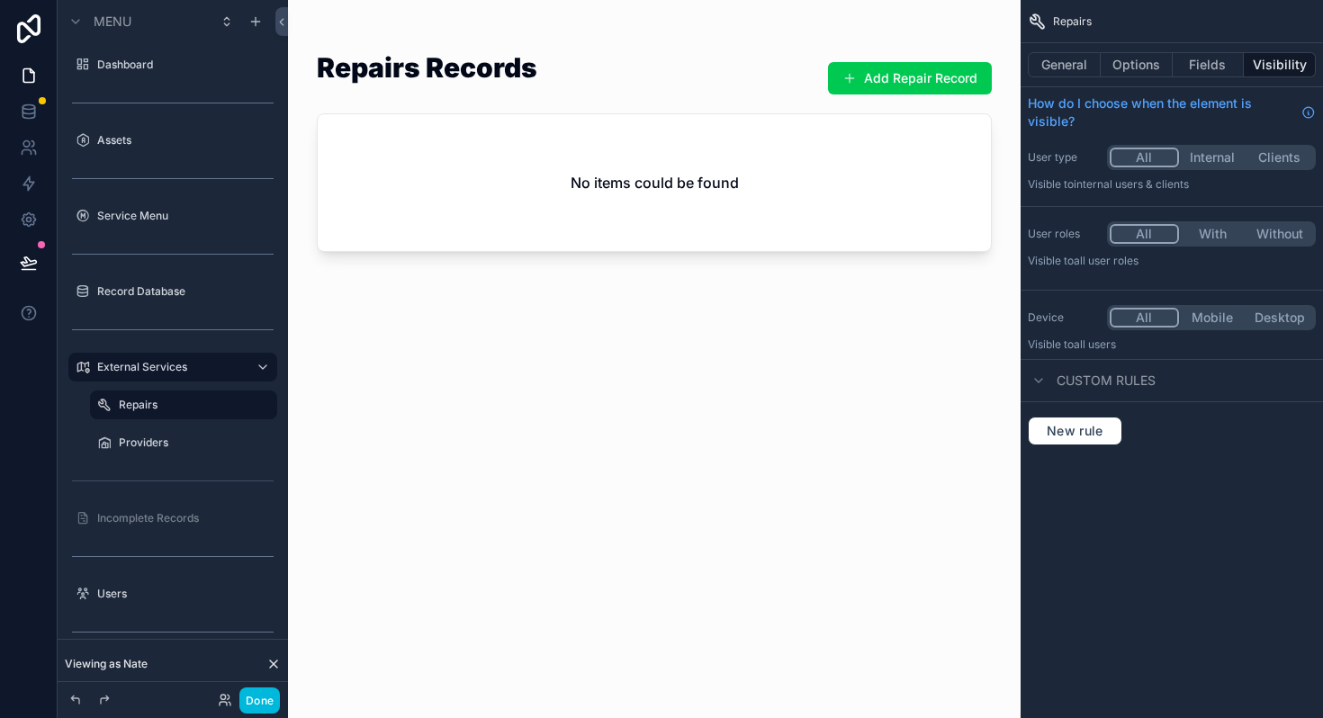
click at [158, 409] on label "Repairs" at bounding box center [193, 405] width 148 height 14
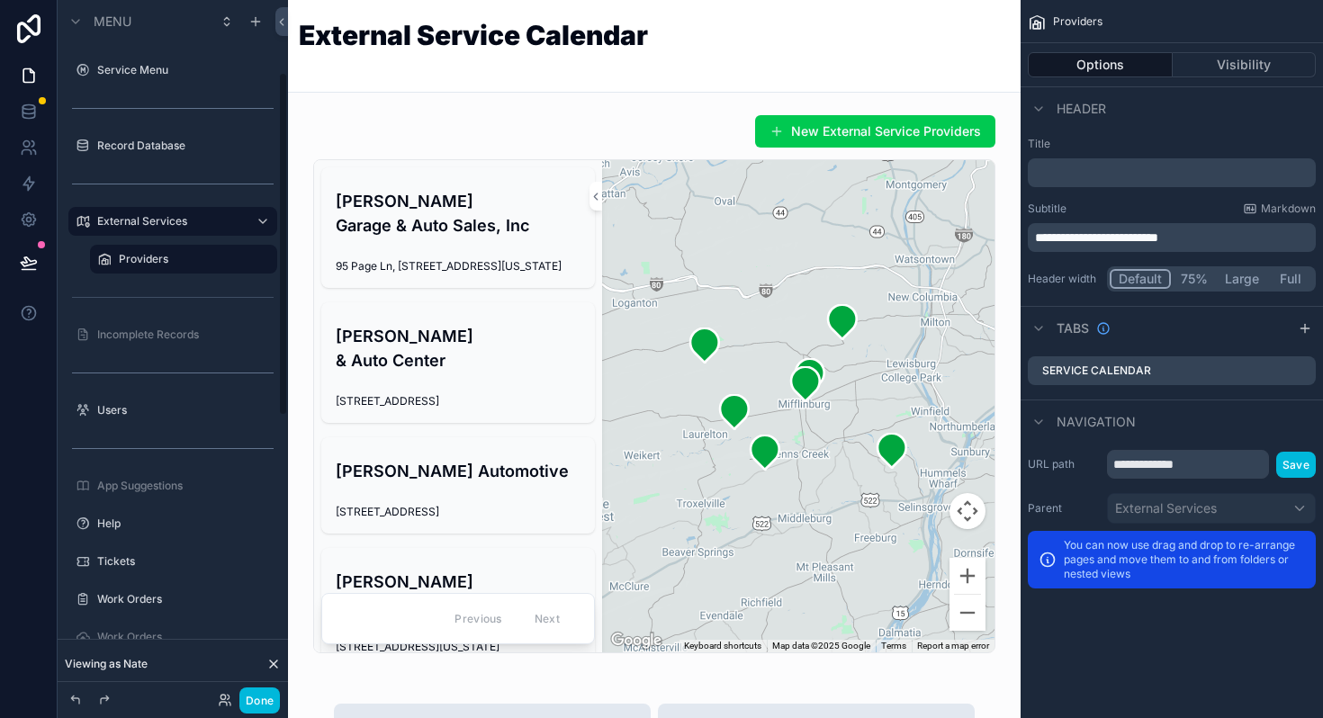
scroll to position [151, 0]
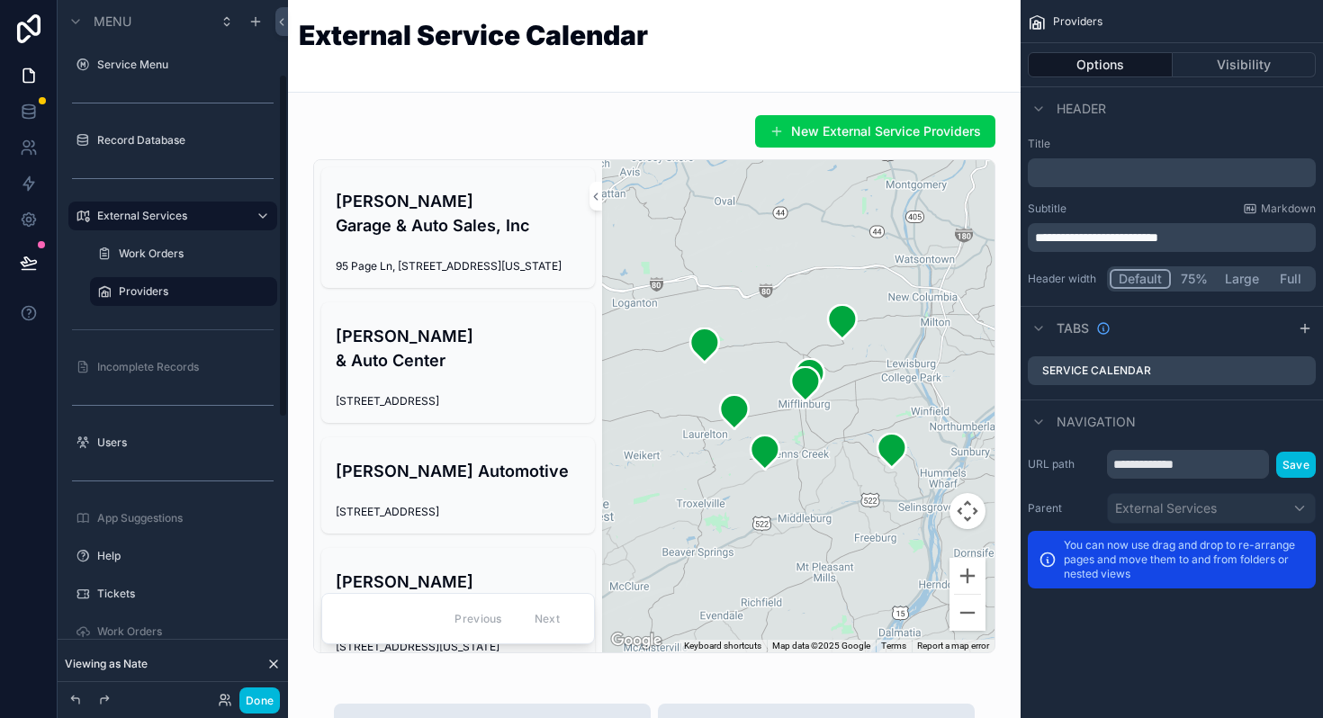
click at [43, 365] on div at bounding box center [29, 359] width 58 height 718
click at [26, 71] on icon at bounding box center [29, 76] width 18 height 18
click at [788, 38] on div "External Service Calendar" at bounding box center [654, 46] width 711 height 49
click at [137, 286] on label "Providers" at bounding box center [193, 291] width 148 height 14
click at [143, 252] on label "Work Orders" at bounding box center [193, 254] width 148 height 14
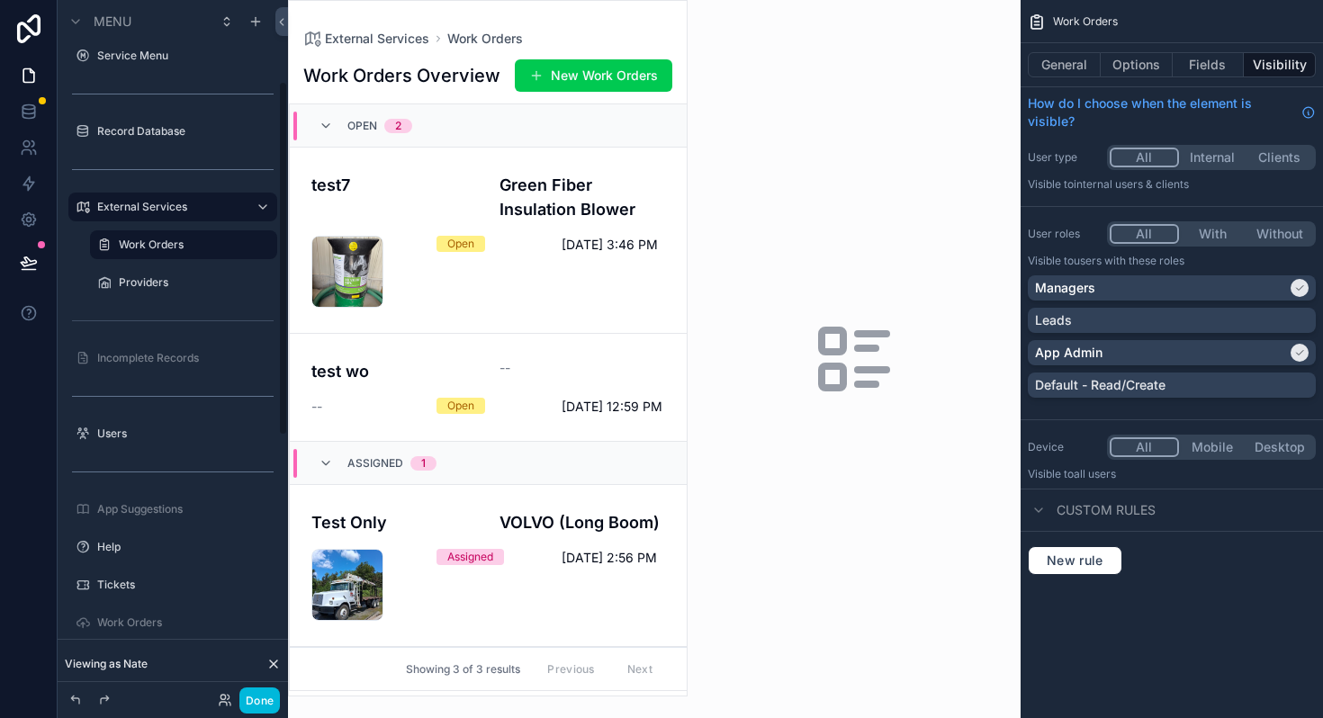
click at [130, 585] on label "Tickets" at bounding box center [181, 585] width 169 height 14
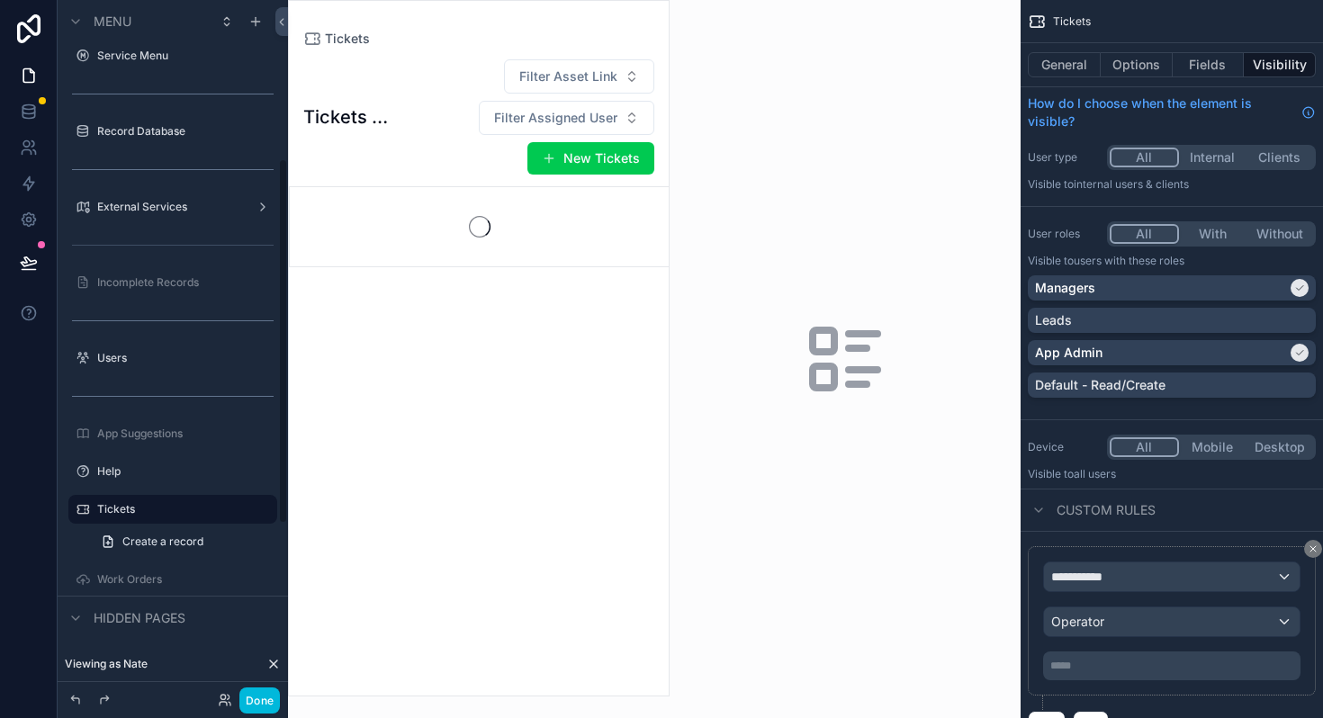
scroll to position [301, 0]
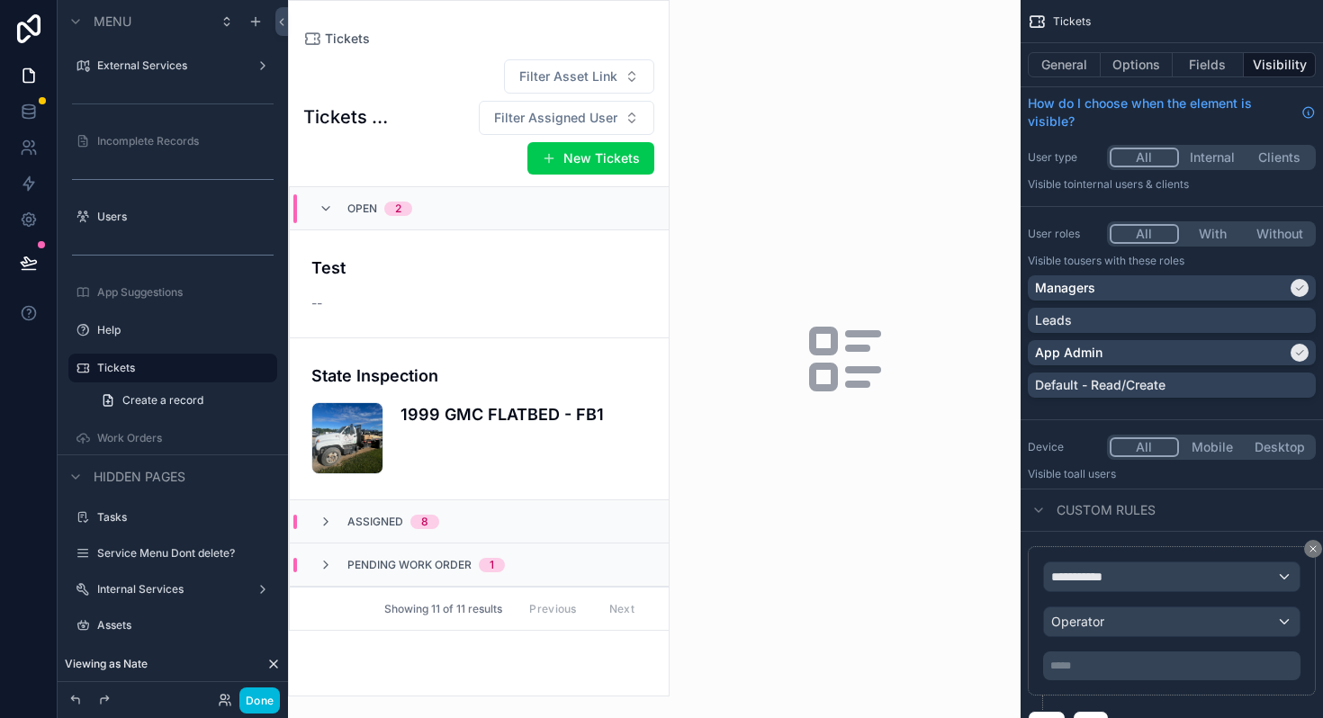
click at [425, 282] on div "scrollable content" at bounding box center [479, 348] width 380 height 695
click at [521, 377] on h4 "State Inspection" at bounding box center [479, 375] width 336 height 24
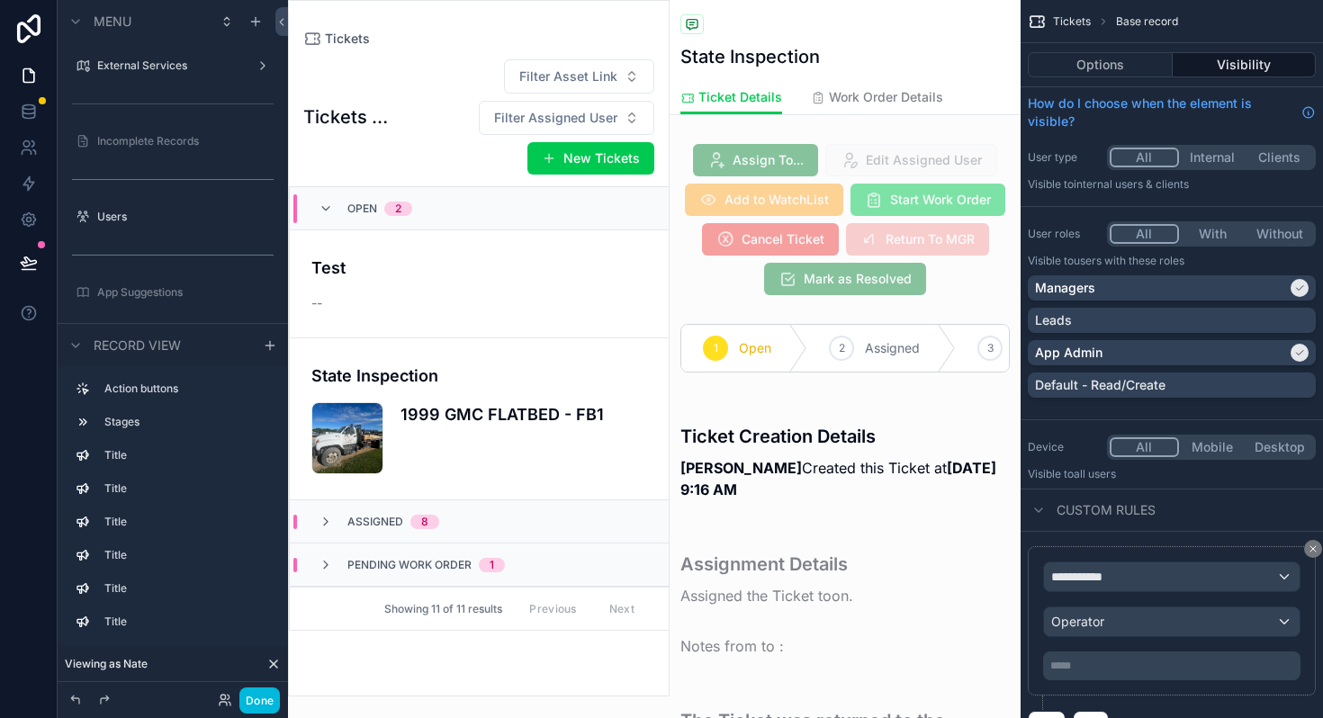
click at [268, 695] on button "Done" at bounding box center [259, 700] width 40 height 26
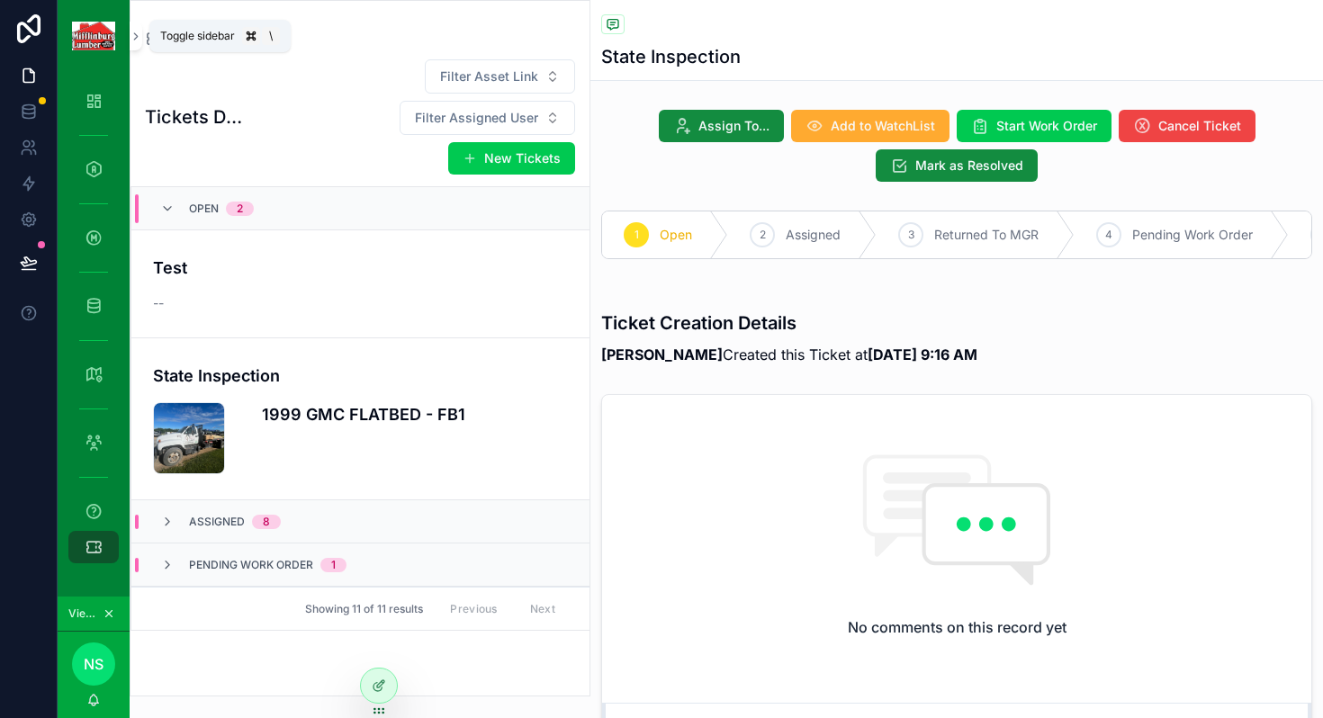
click at [132, 36] on icon "scrollable content" at bounding box center [136, 36] width 13 height 13
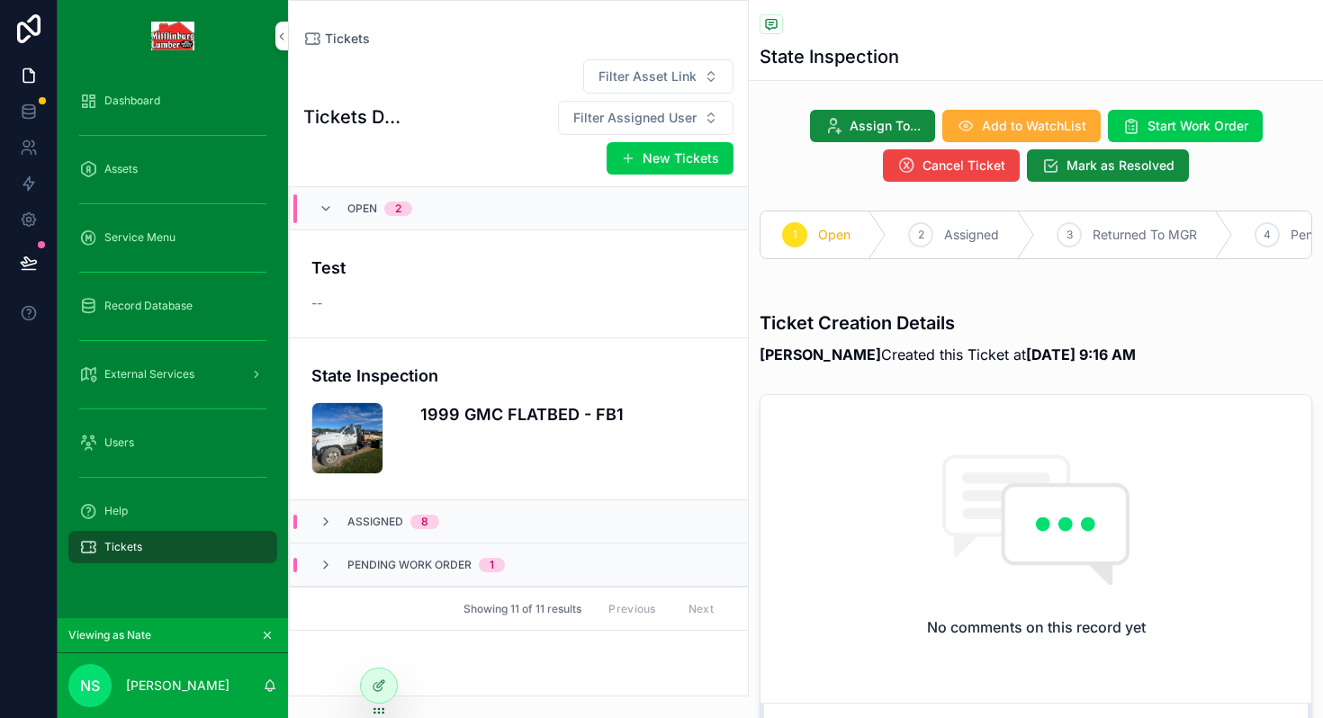
click at [381, 691] on icon at bounding box center [379, 685] width 14 height 14
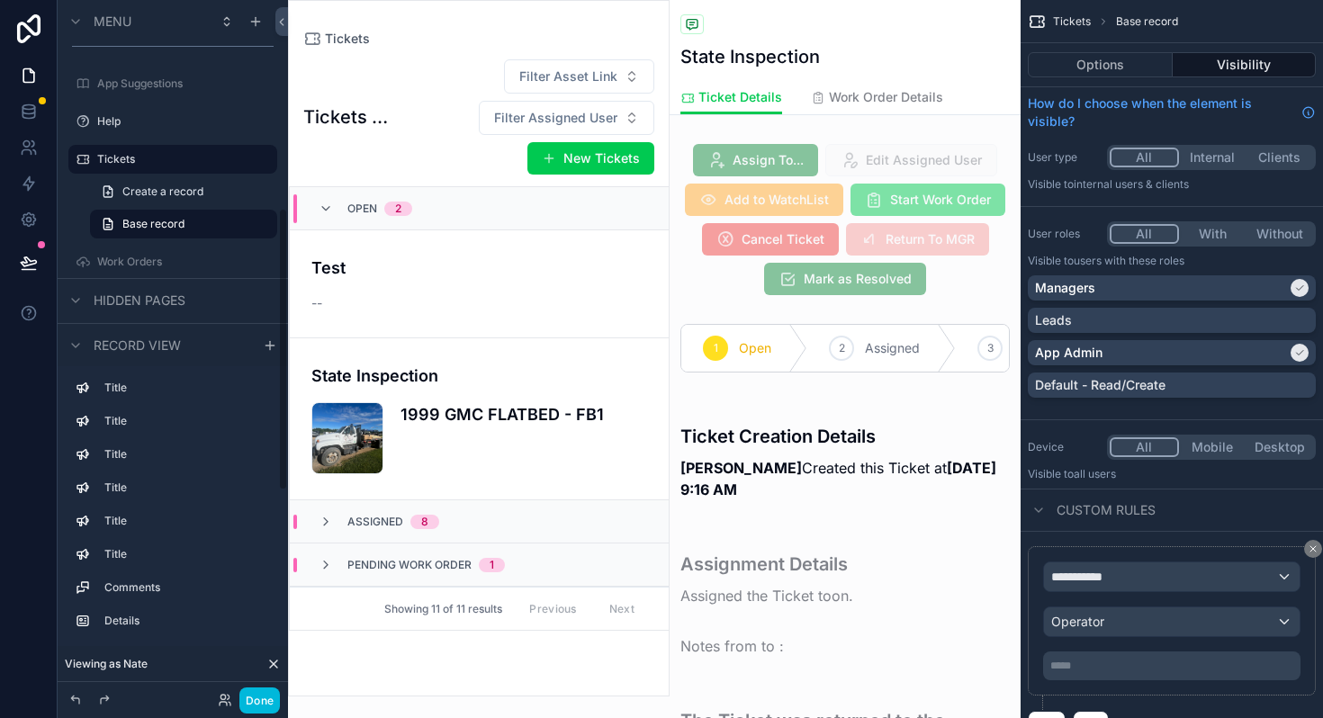
scroll to position [512, 0]
click at [0, 0] on icon "scrollable content" at bounding box center [0, 0] width 0 height 0
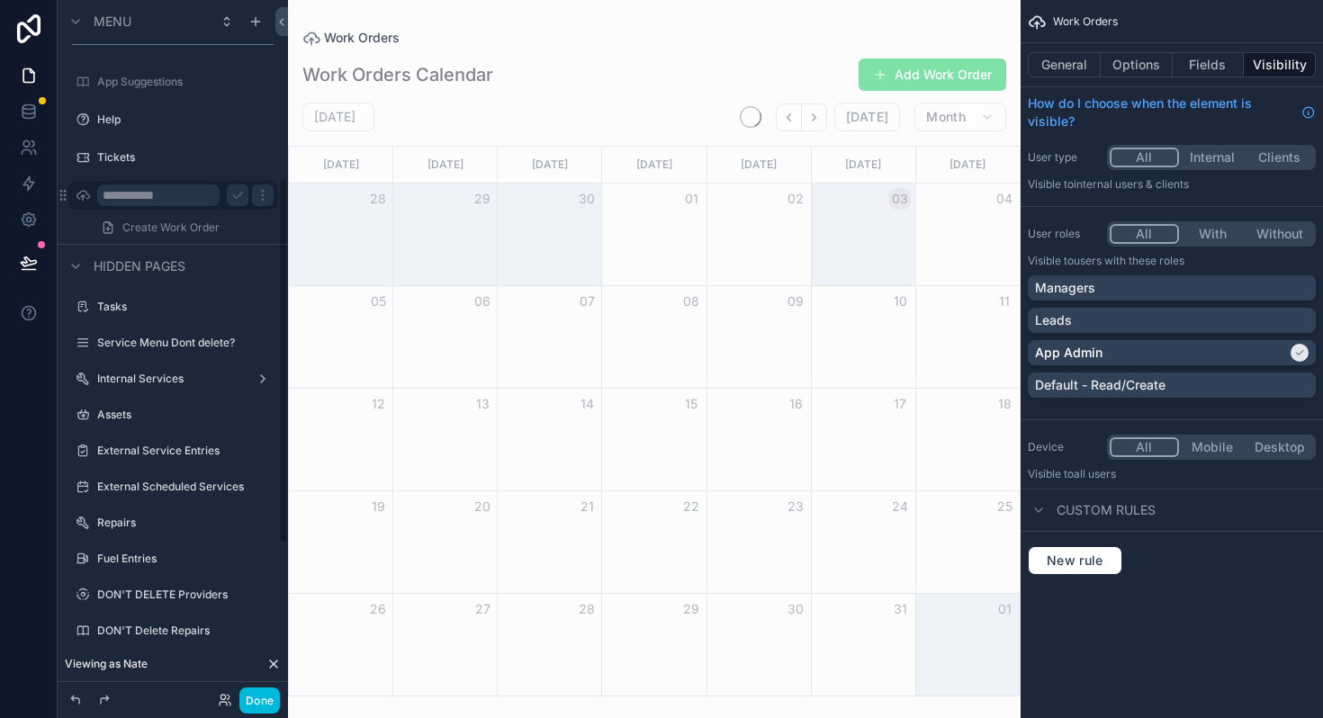
scroll to position [339, 0]
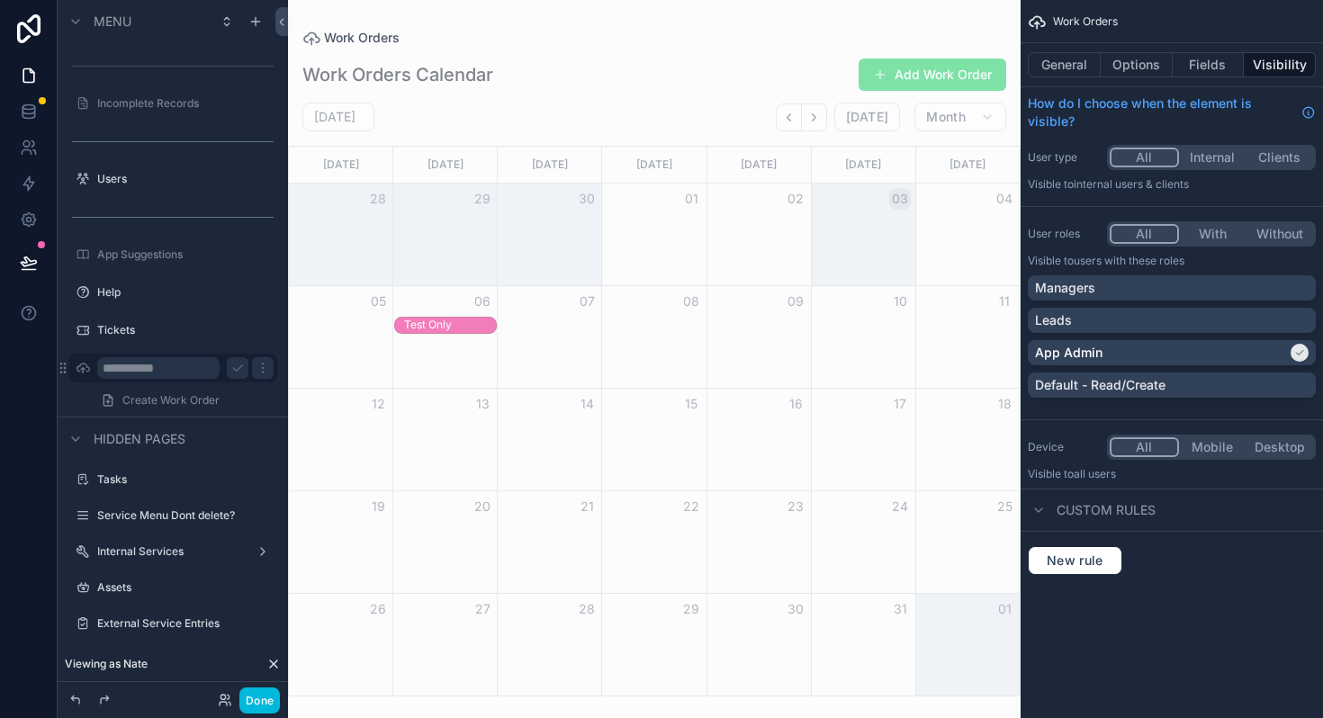
click at [269, 370] on icon "scrollable content" at bounding box center [263, 368] width 14 height 14
click at [193, 363] on input "**********" at bounding box center [158, 368] width 122 height 22
click at [1106, 283] on div "Managers" at bounding box center [1171, 288] width 273 height 18
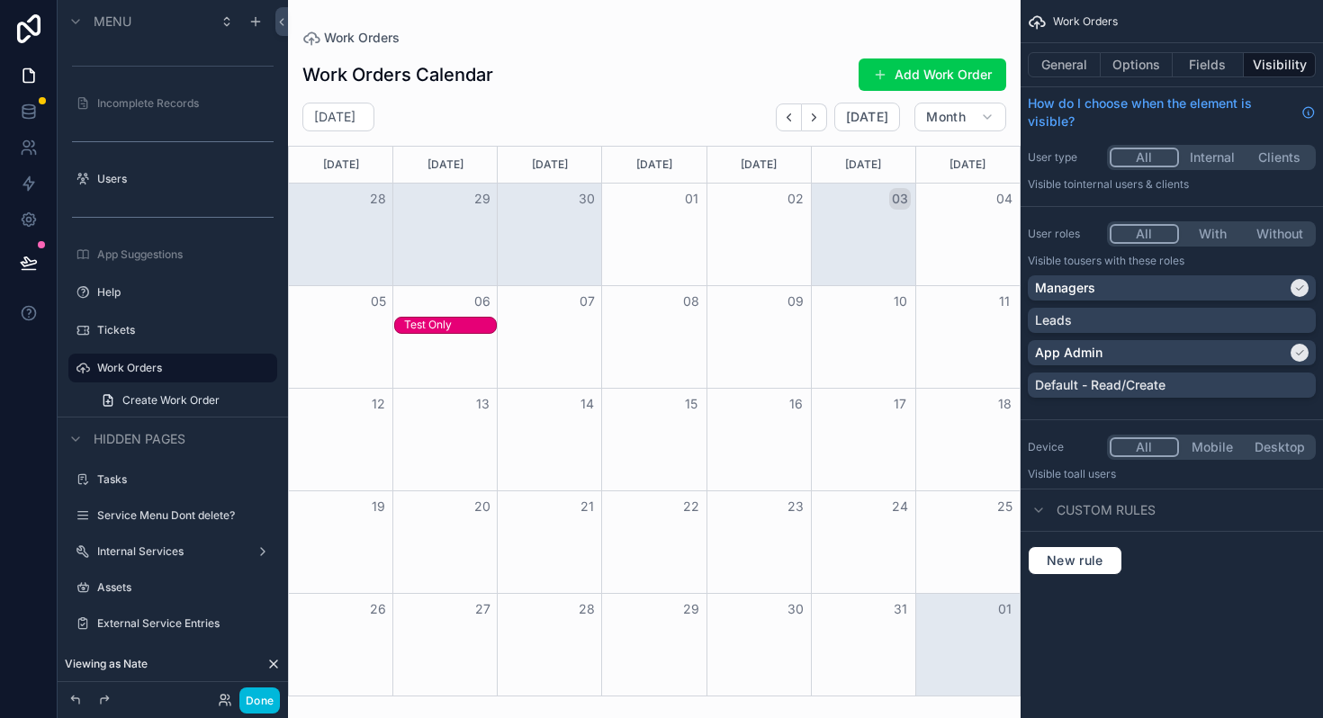
click at [1267, 285] on div "Managers" at bounding box center [1161, 288] width 252 height 18
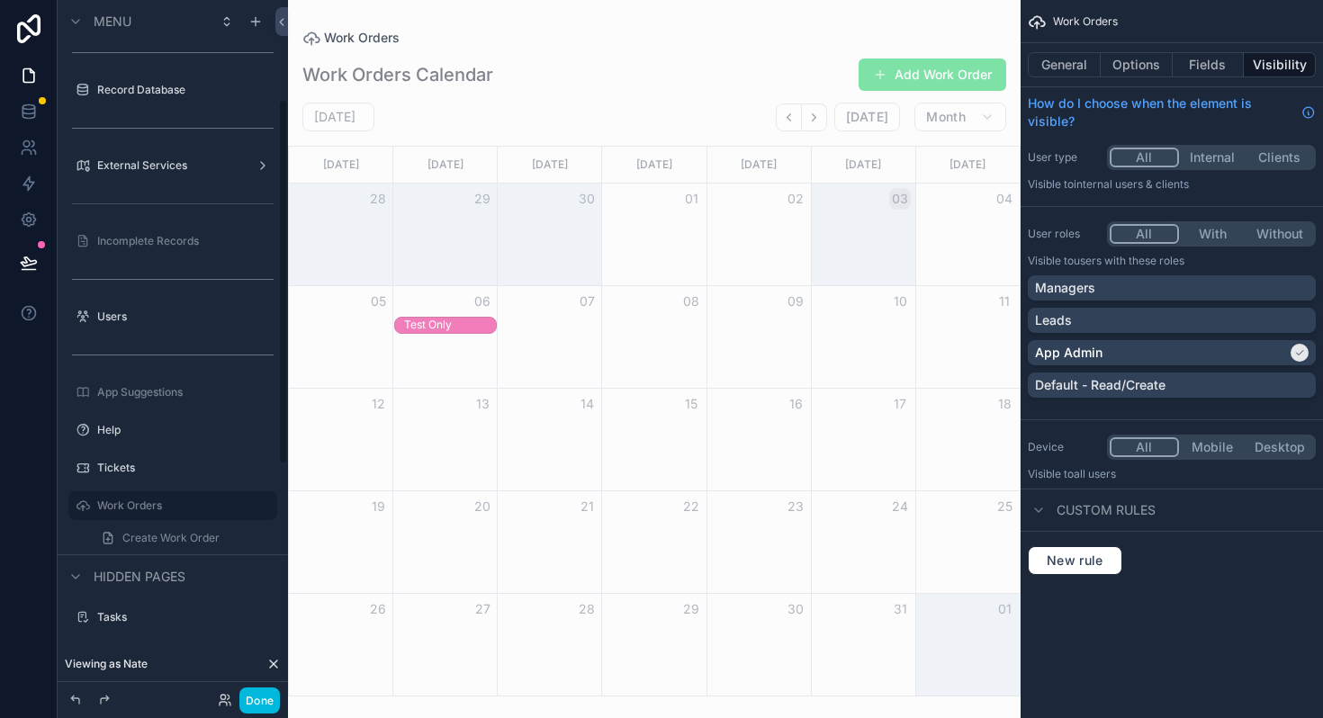
scroll to position [203, 0]
click at [195, 166] on label "External Services" at bounding box center [169, 164] width 144 height 14
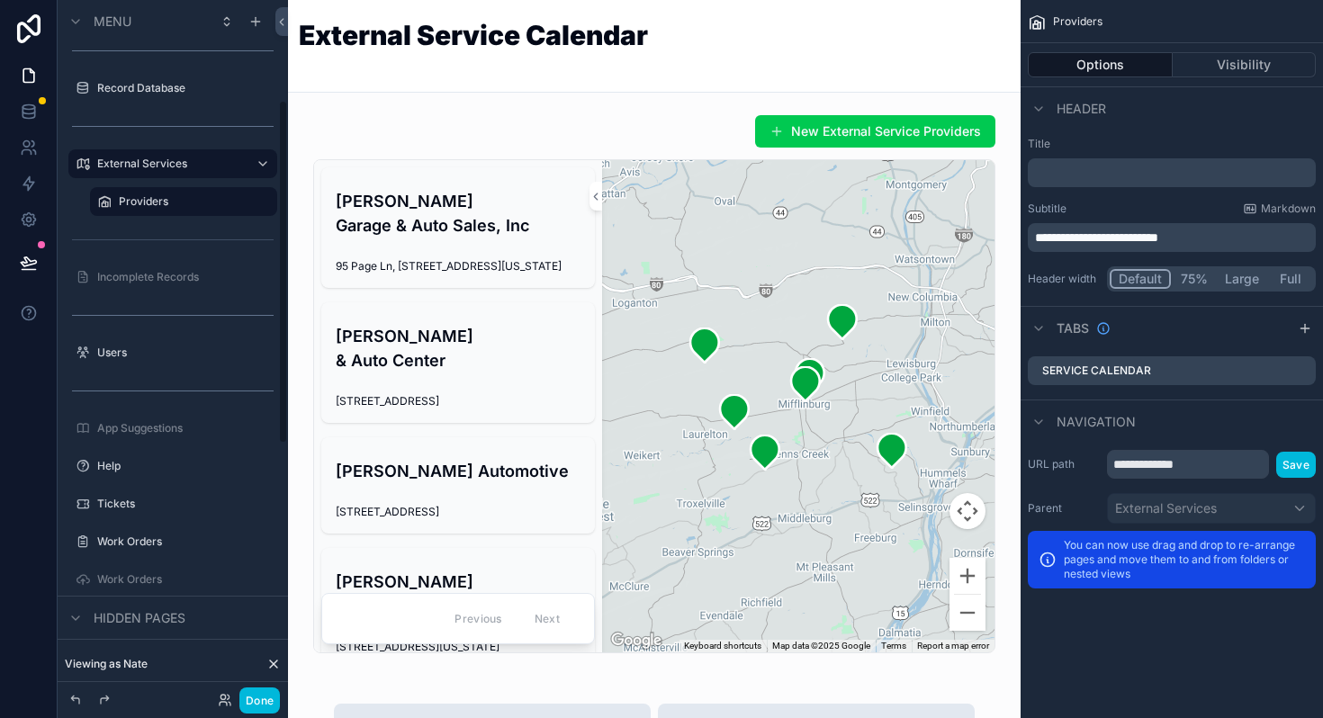
click at [193, 546] on label "Work Orders" at bounding box center [181, 541] width 169 height 14
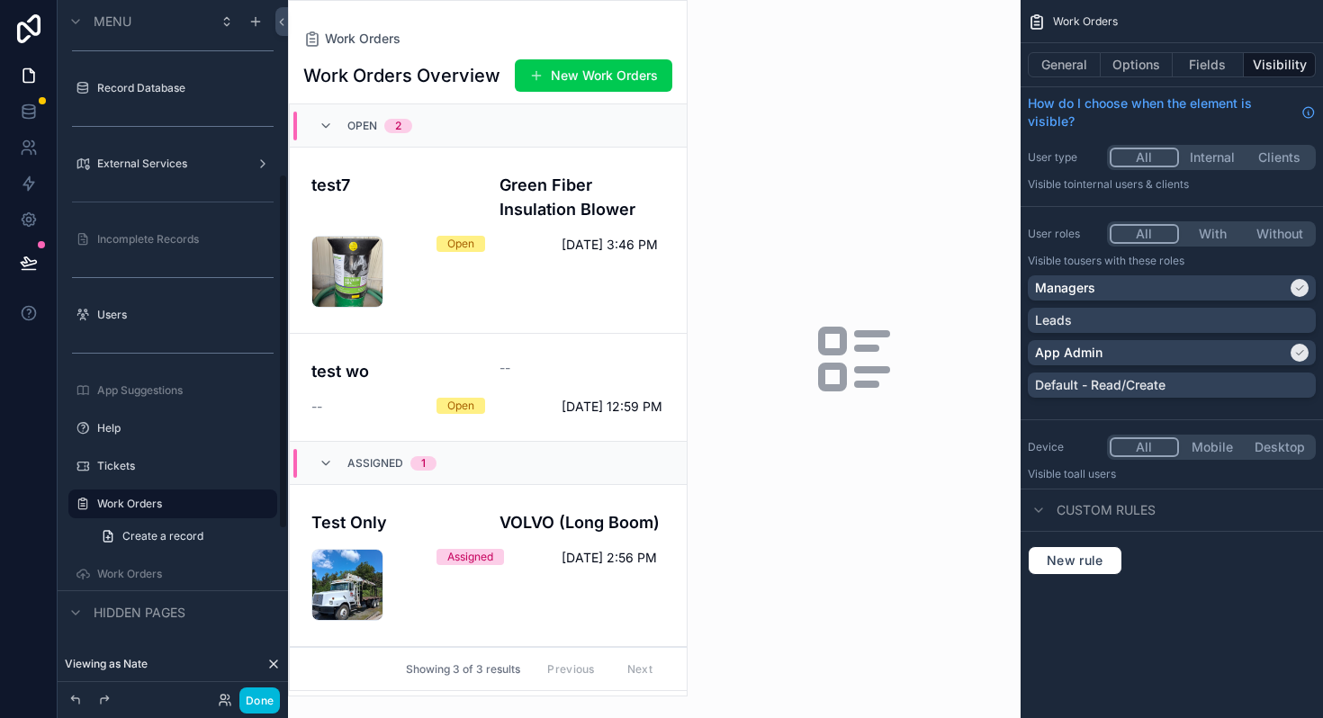
scroll to position [339, 0]
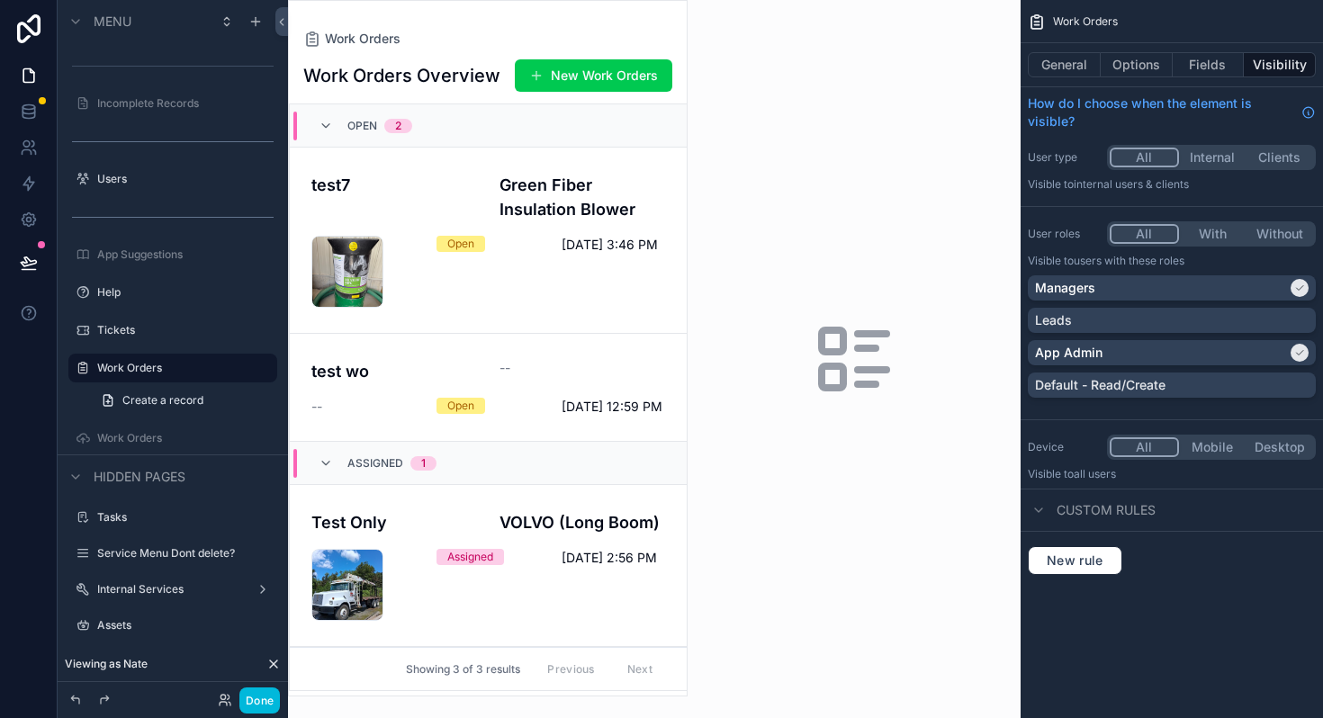
click at [264, 691] on button "Done" at bounding box center [259, 700] width 40 height 26
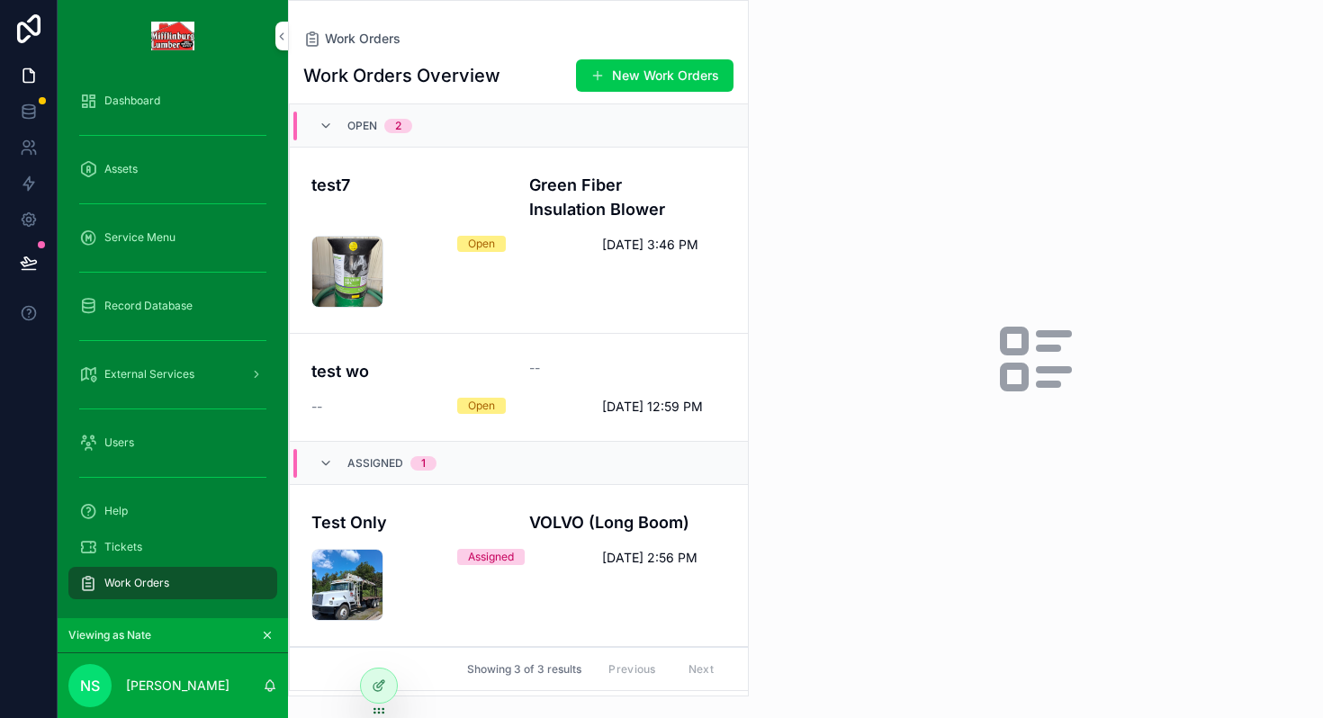
click at [327, 459] on icon "scrollable content" at bounding box center [325, 463] width 14 height 14
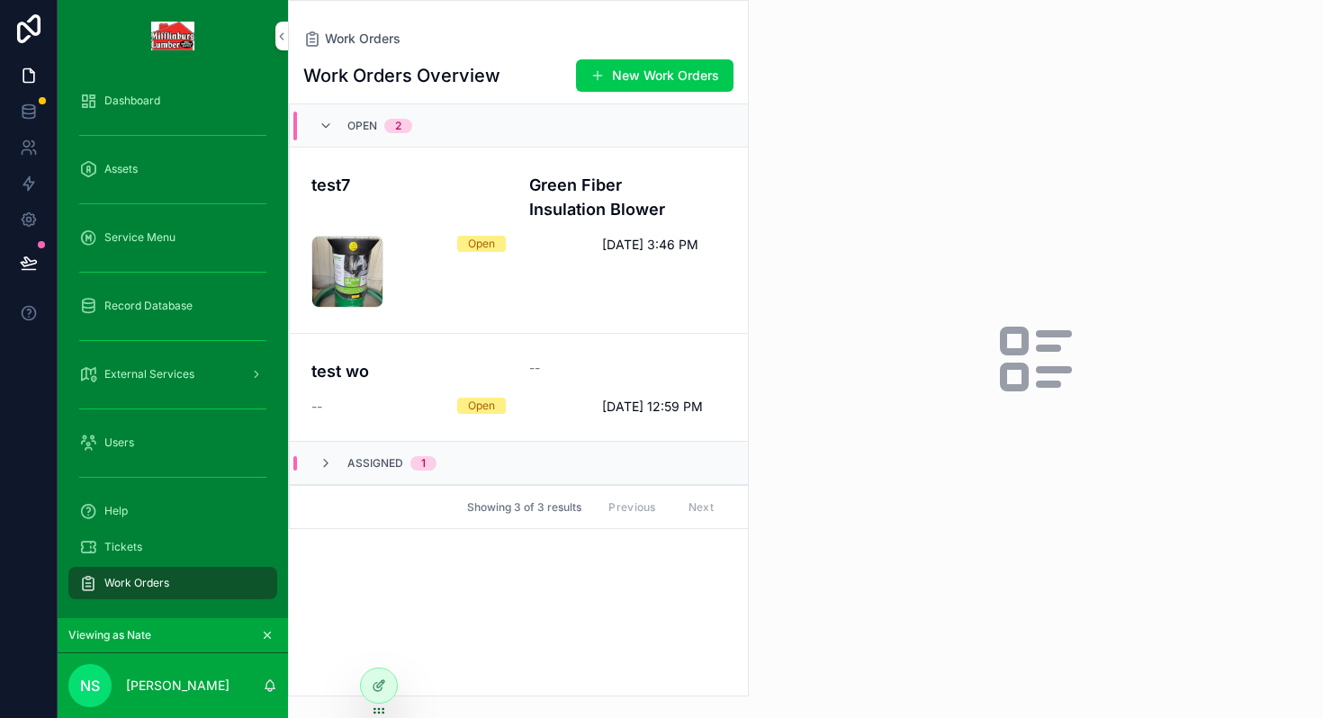
click at [330, 120] on icon "scrollable content" at bounding box center [325, 126] width 14 height 14
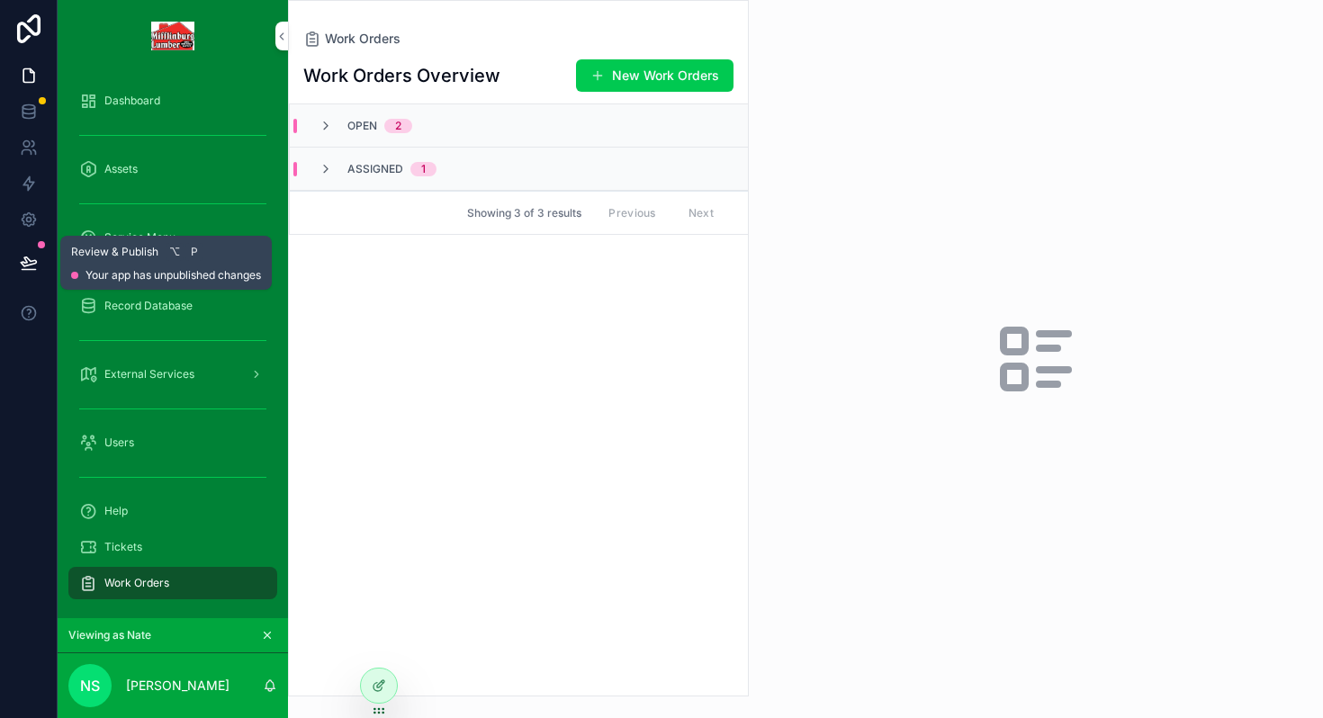
click at [29, 263] on icon at bounding box center [29, 263] width 18 height 18
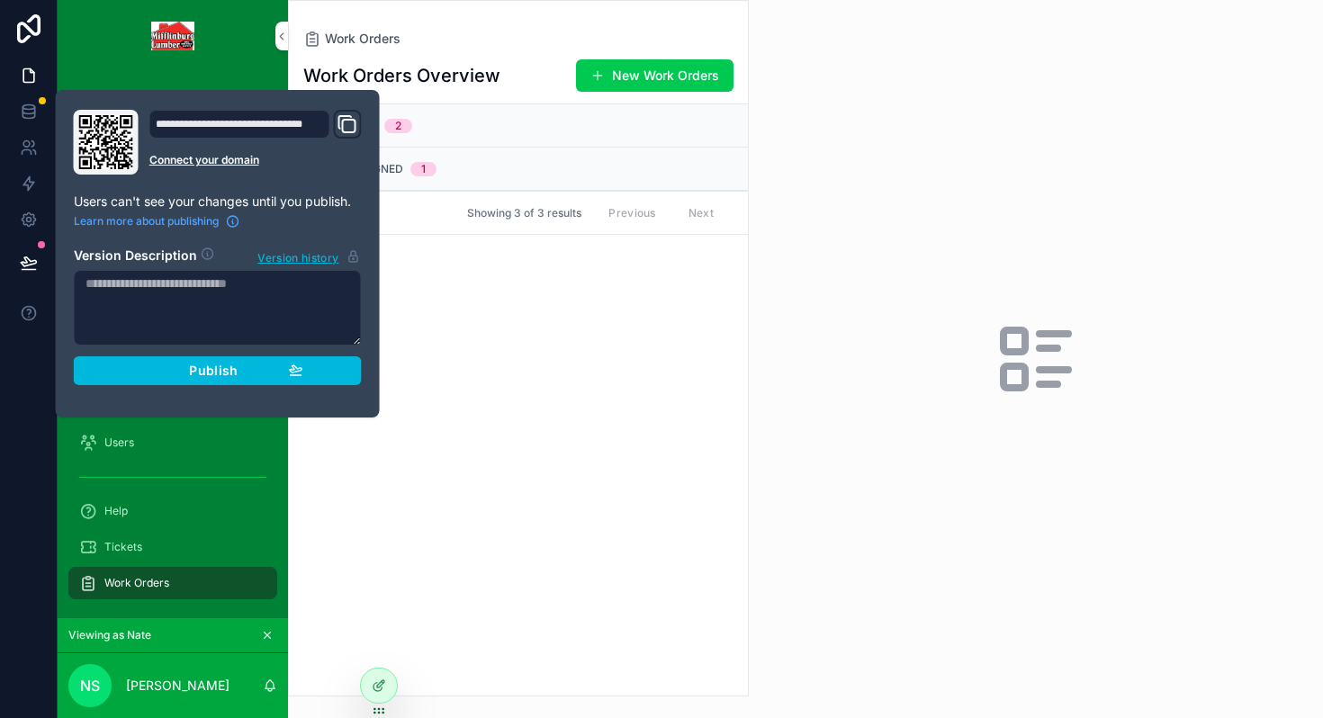
click at [220, 373] on span "Publish" at bounding box center [213, 371] width 49 height 16
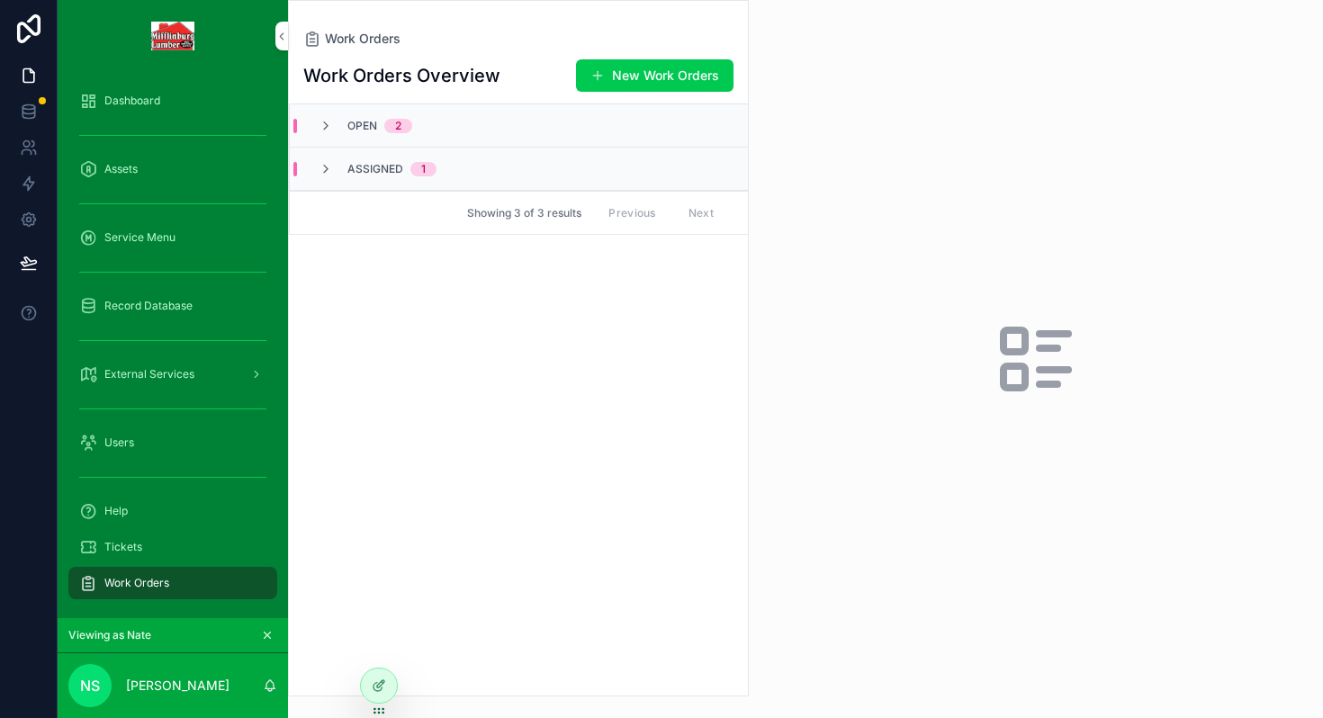
click at [787, 271] on div "scrollable content" at bounding box center [1036, 359] width 574 height 718
click at [377, 686] on icon at bounding box center [380, 683] width 7 height 7
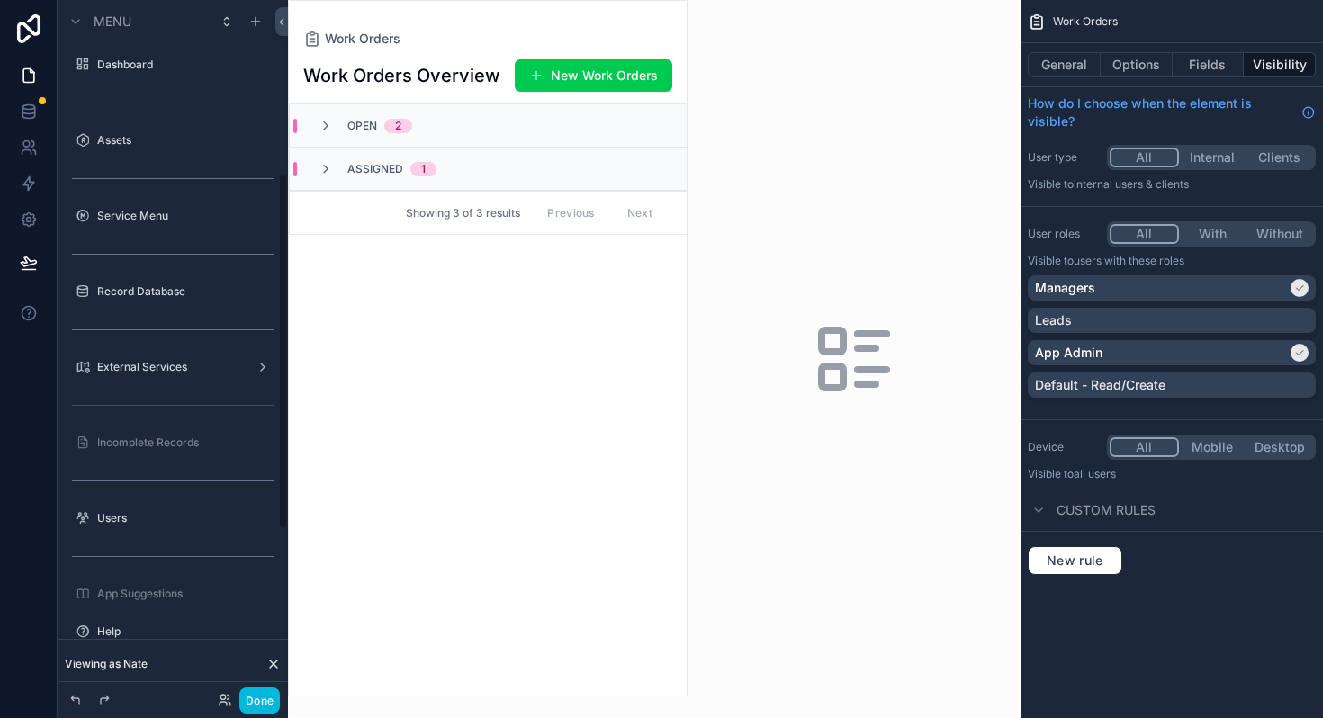
scroll to position [339, 0]
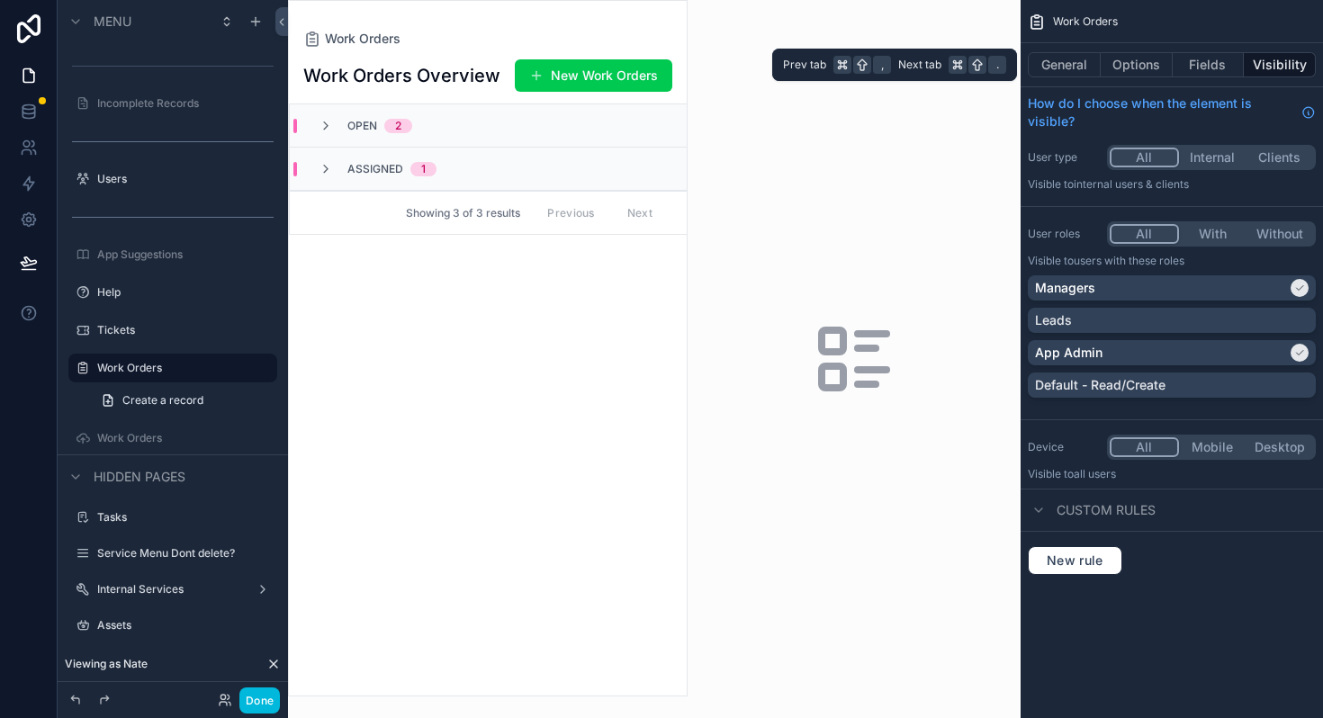
click at [1080, 65] on button "General" at bounding box center [1063, 64] width 73 height 25
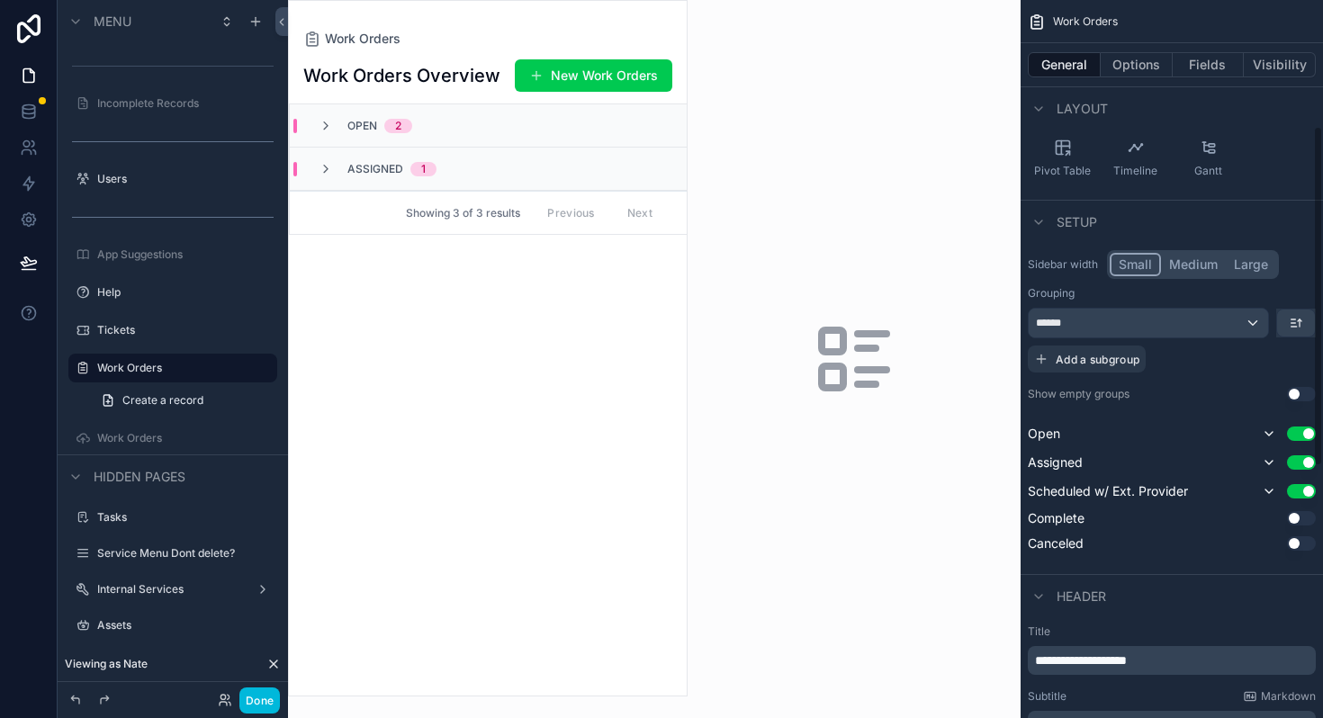
scroll to position [260, 0]
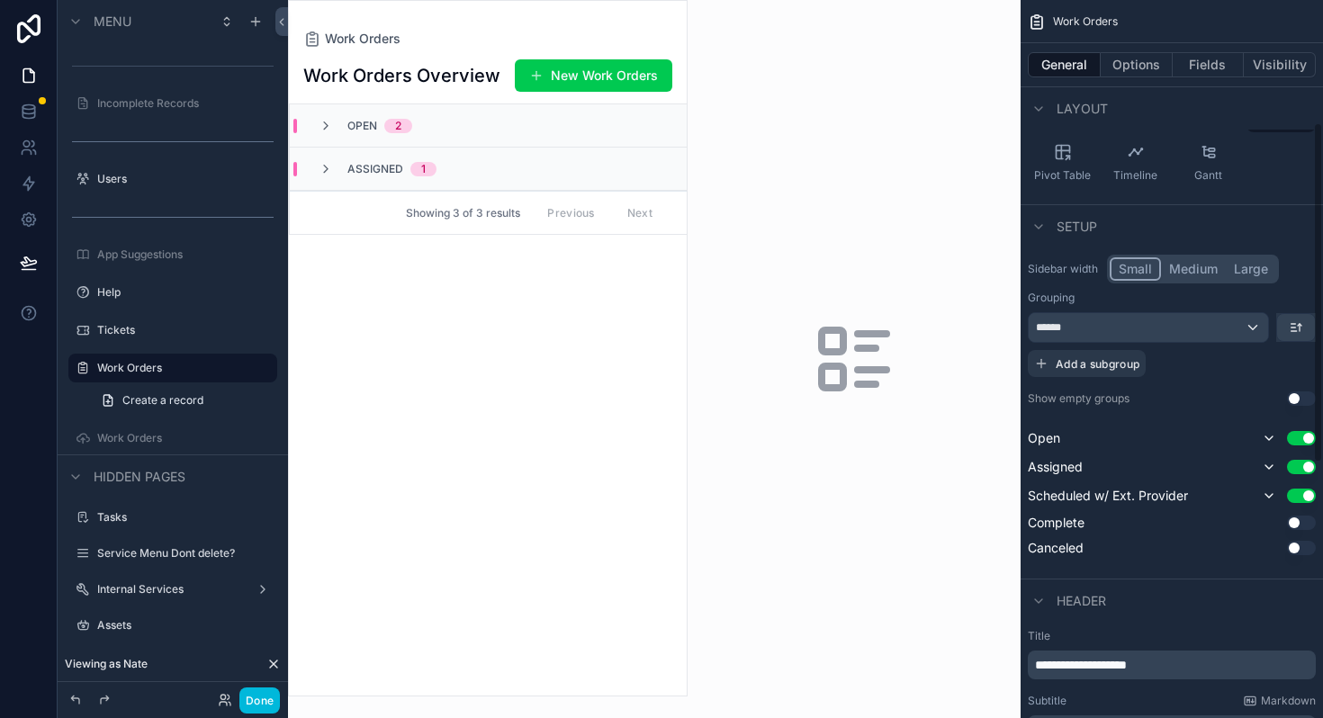
click at [1122, 61] on button "Options" at bounding box center [1136, 64] width 72 height 25
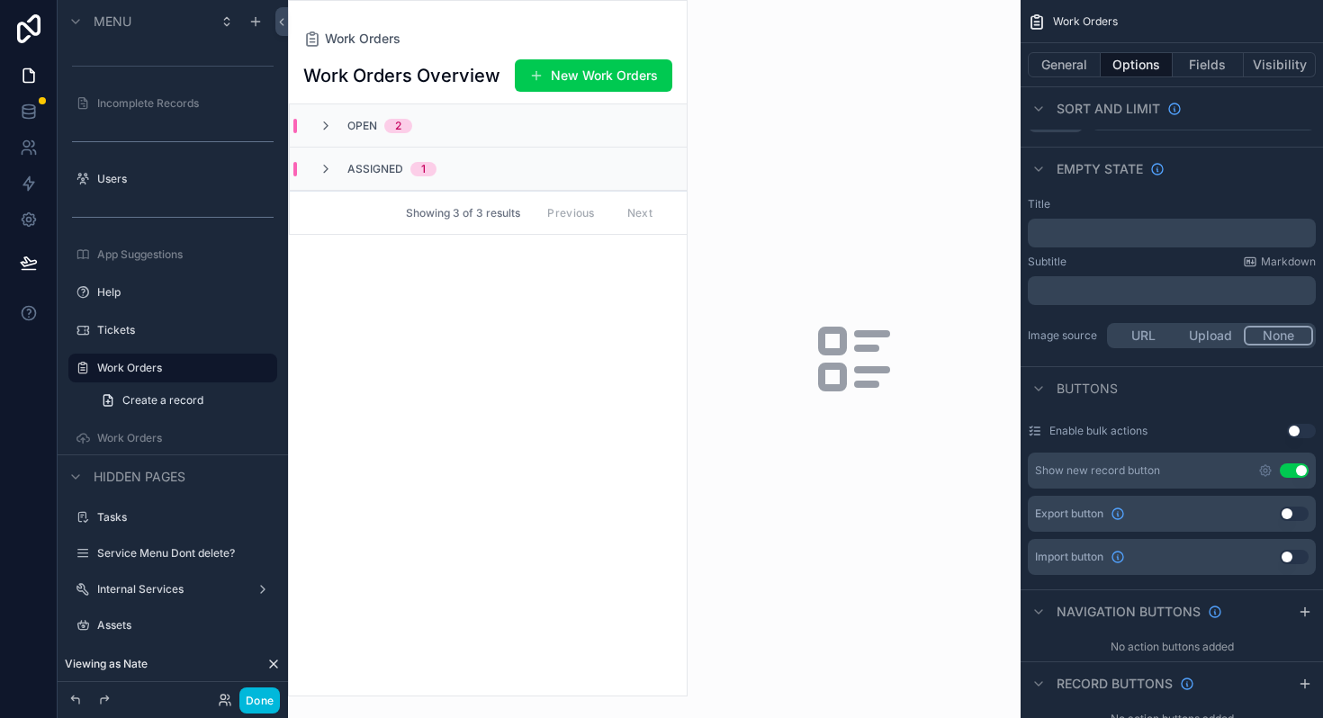
click at [1261, 471] on icon "scrollable content" at bounding box center [1265, 470] width 14 height 14
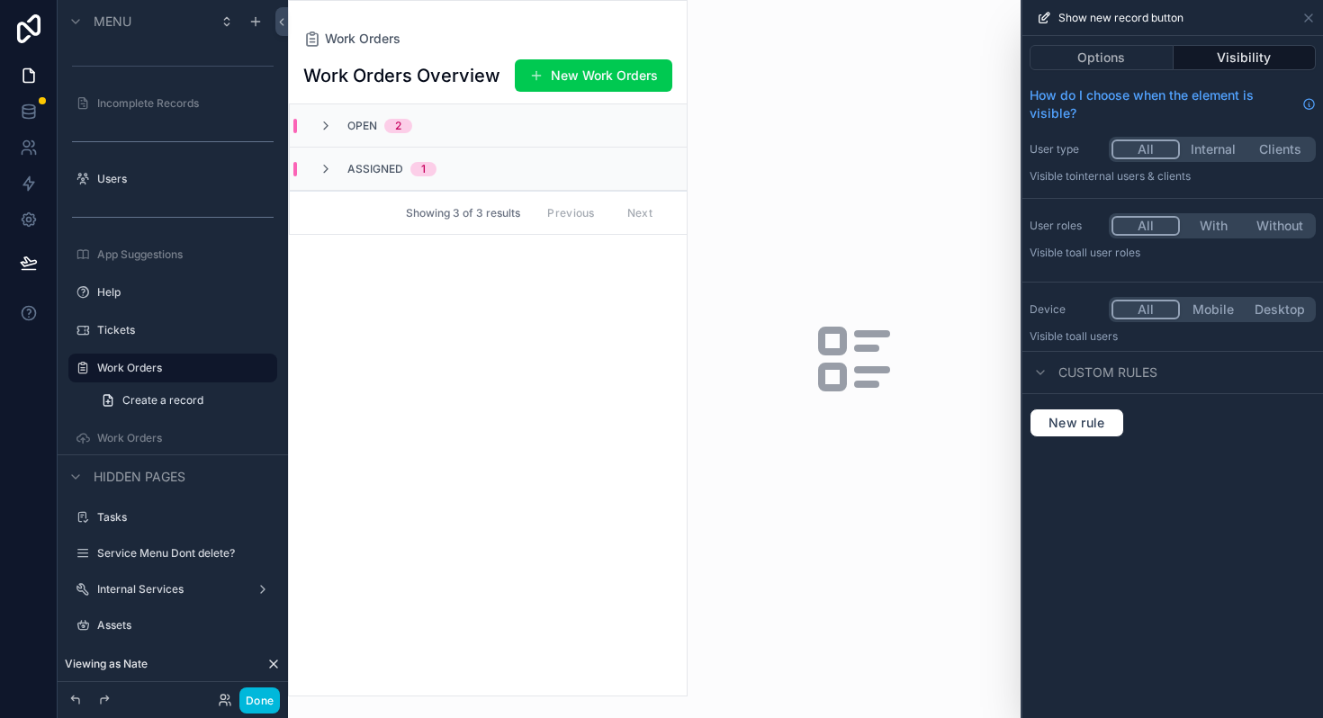
click at [1110, 65] on button "Options" at bounding box center [1101, 57] width 144 height 25
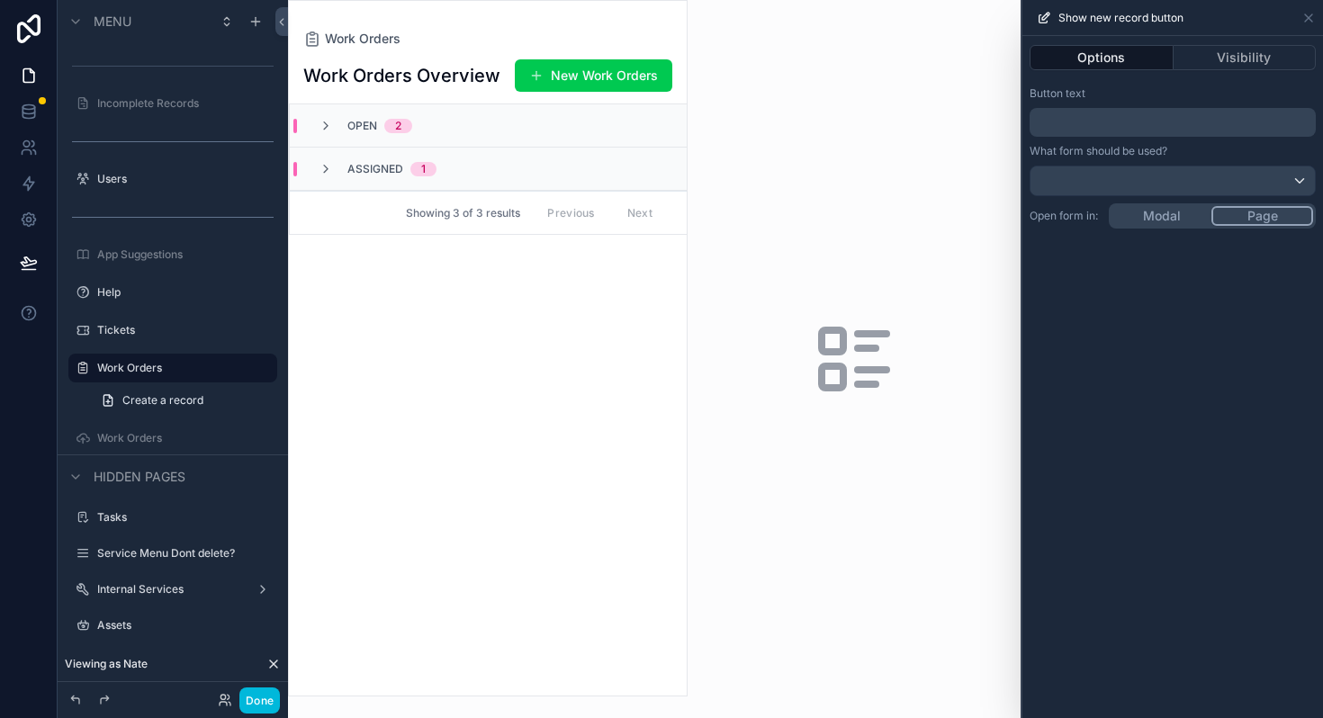
click at [1077, 117] on p "﻿" at bounding box center [1173, 123] width 275 height 22
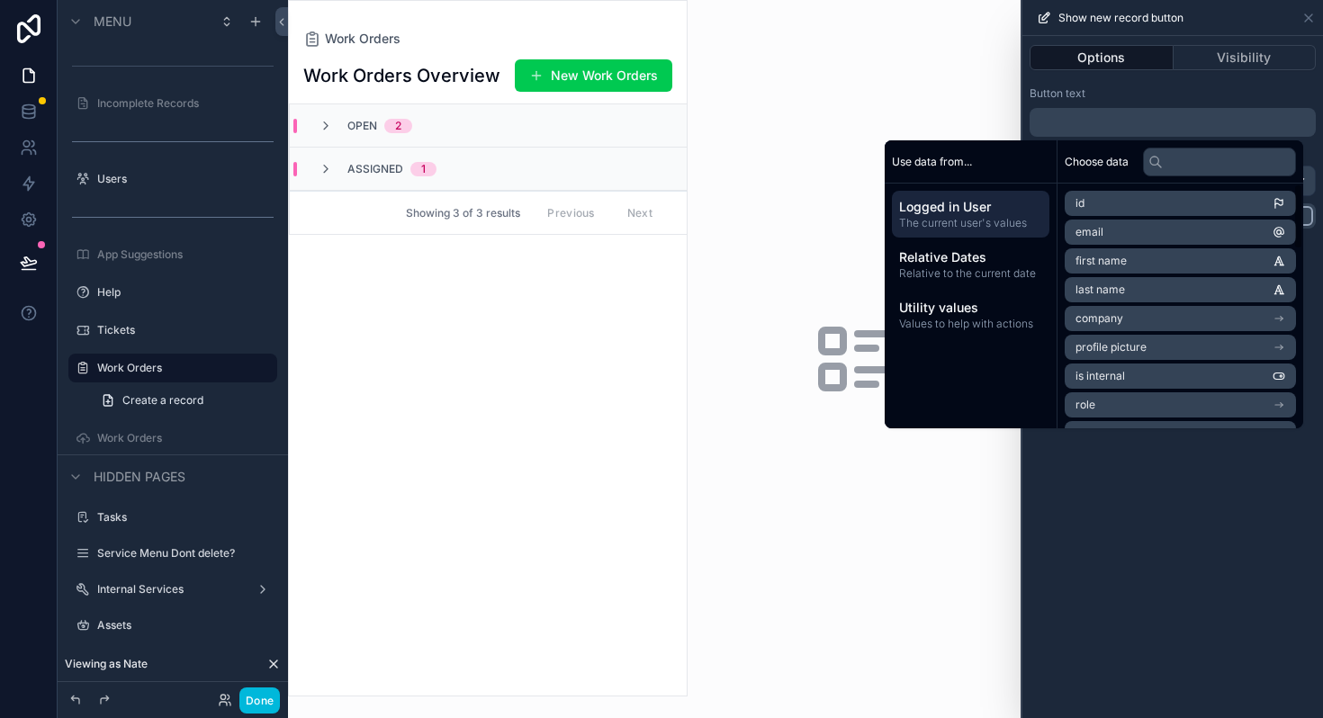
click at [1161, 502] on div "Options Visibility Button text ﻿ What form should be used? Open form in: Modal …" at bounding box center [1172, 377] width 300 height 682
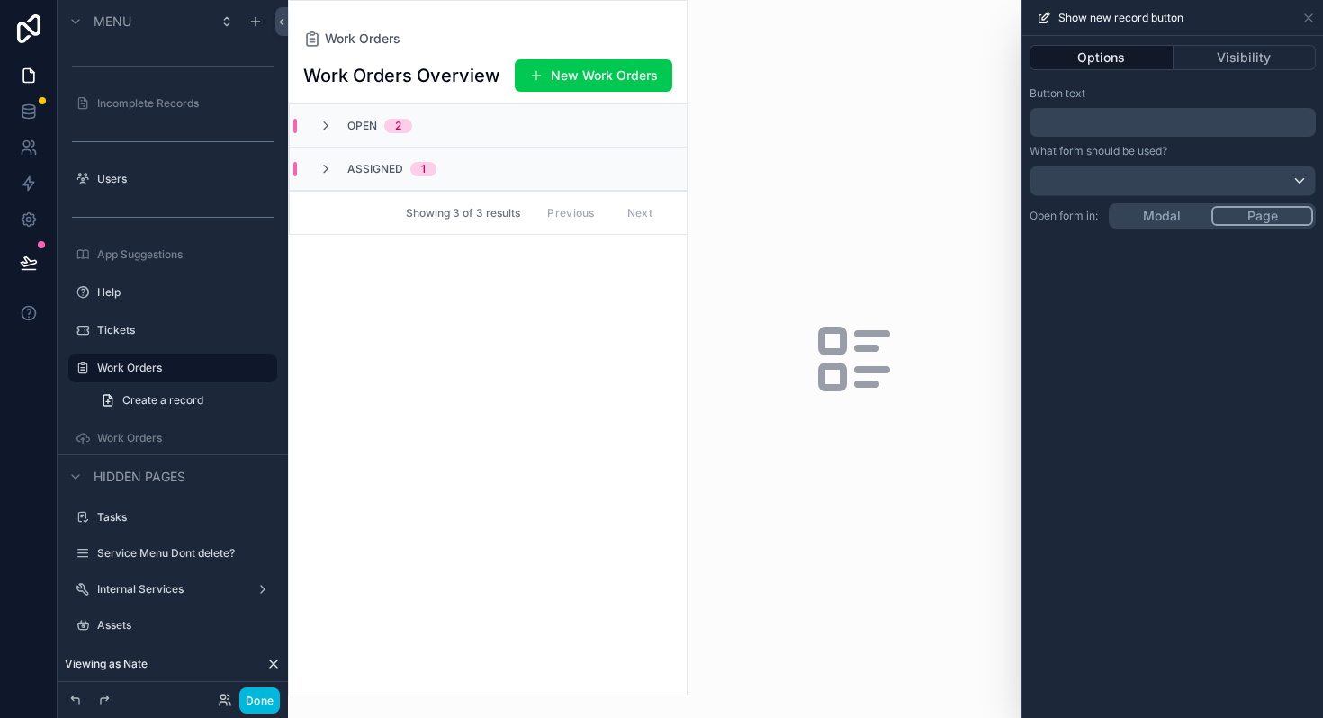
click at [1073, 114] on p "﻿" at bounding box center [1173, 123] width 275 height 22
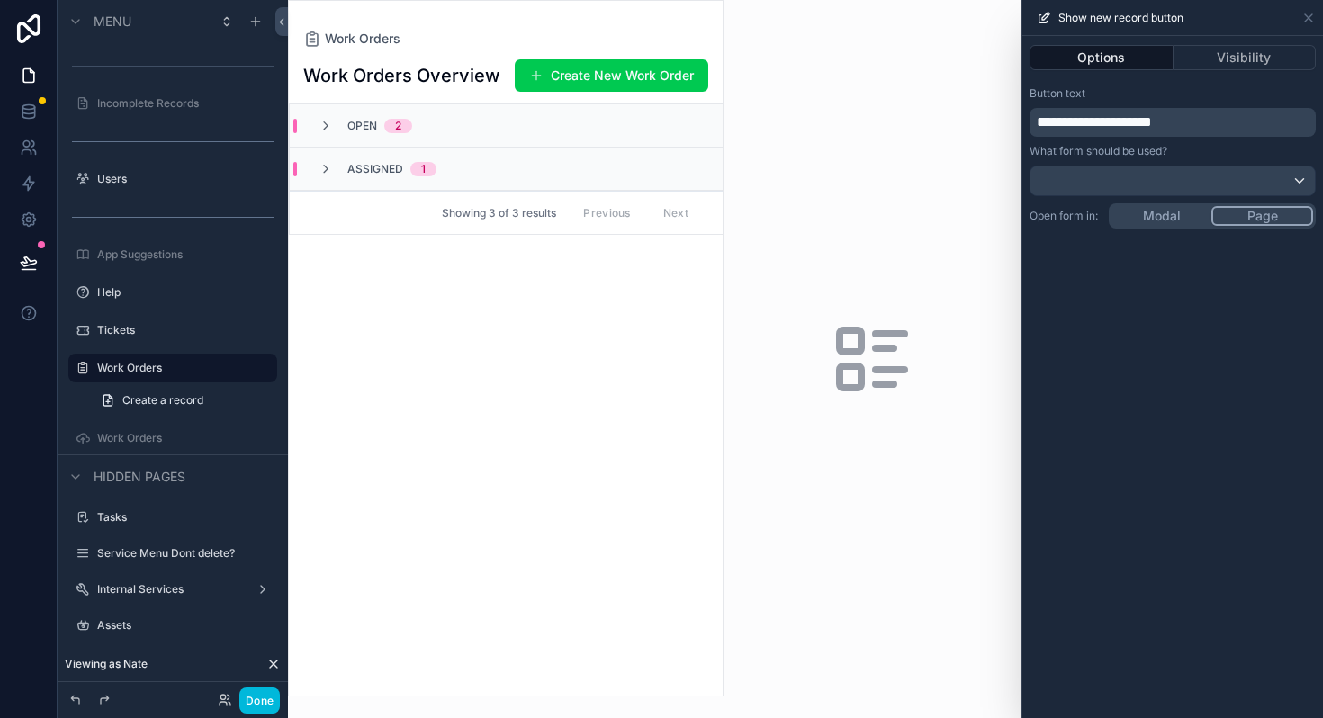
click at [1164, 543] on div "**********" at bounding box center [1172, 377] width 300 height 682
click at [1100, 191] on div at bounding box center [1172, 180] width 284 height 29
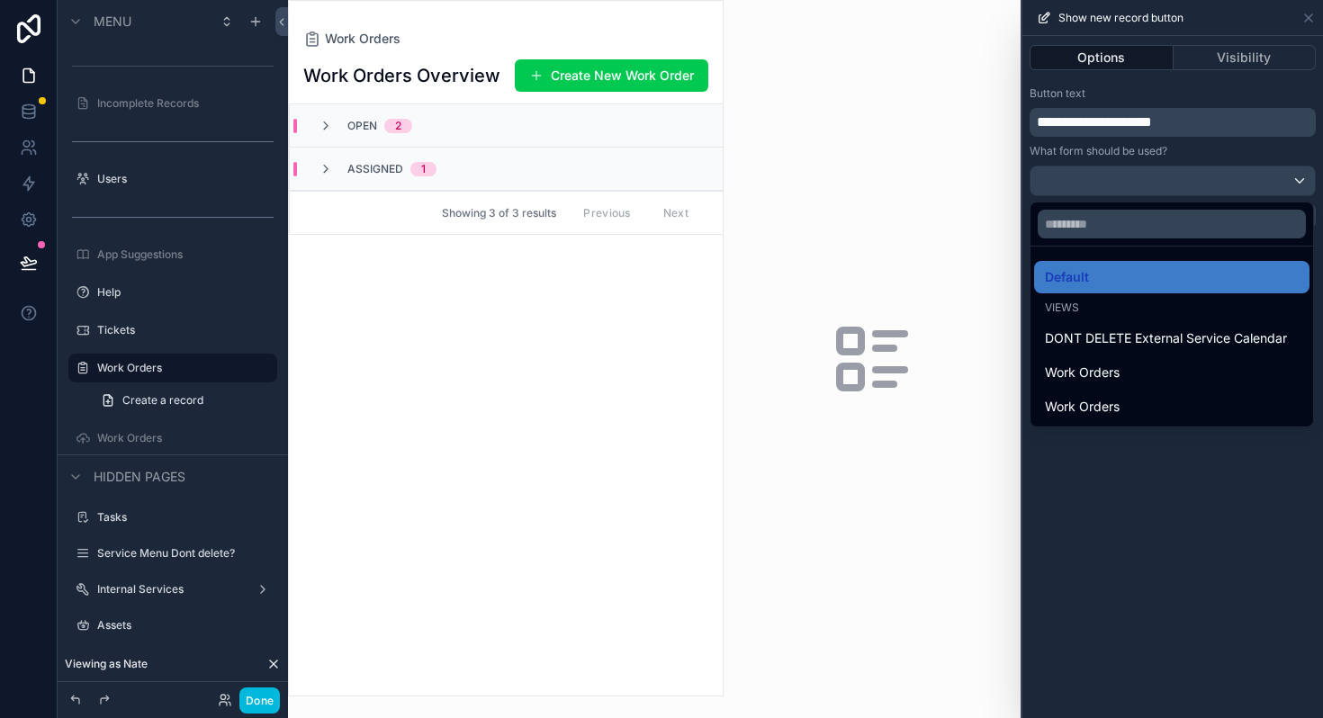
click at [1134, 610] on div at bounding box center [1172, 359] width 300 height 718
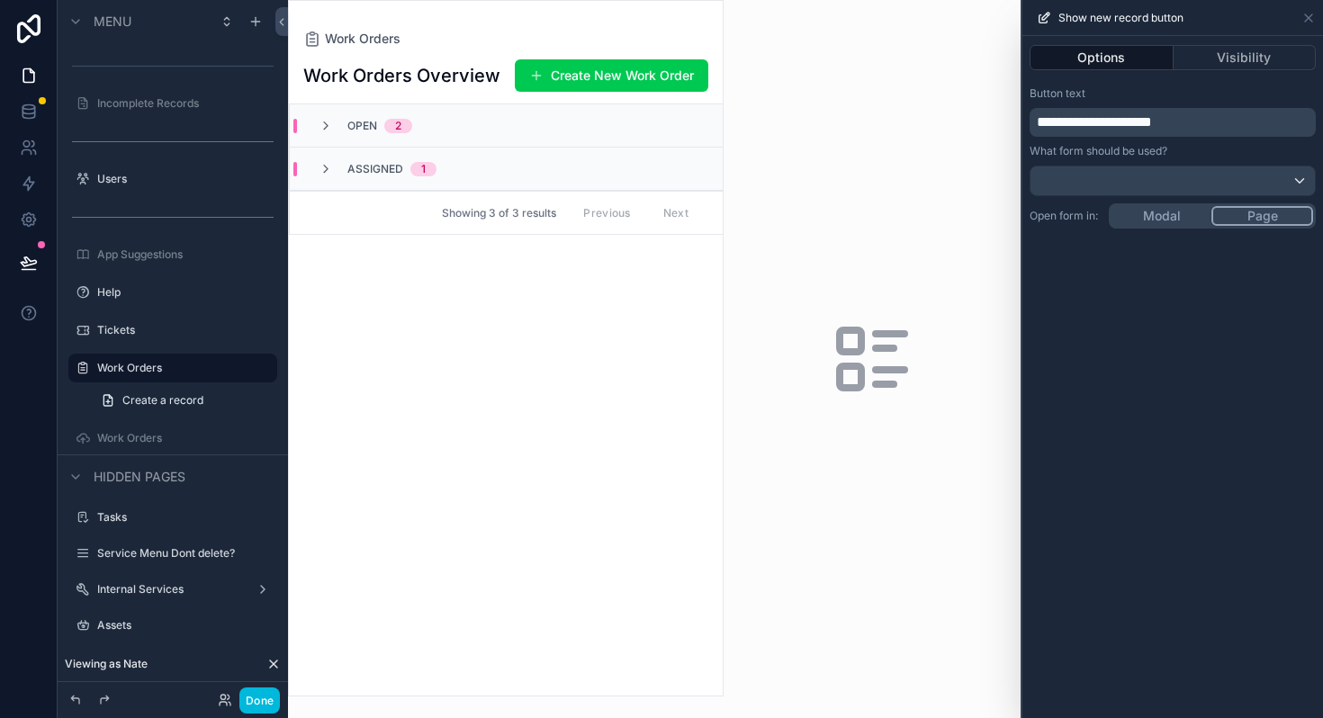
click at [271, 699] on button "Done" at bounding box center [259, 700] width 40 height 26
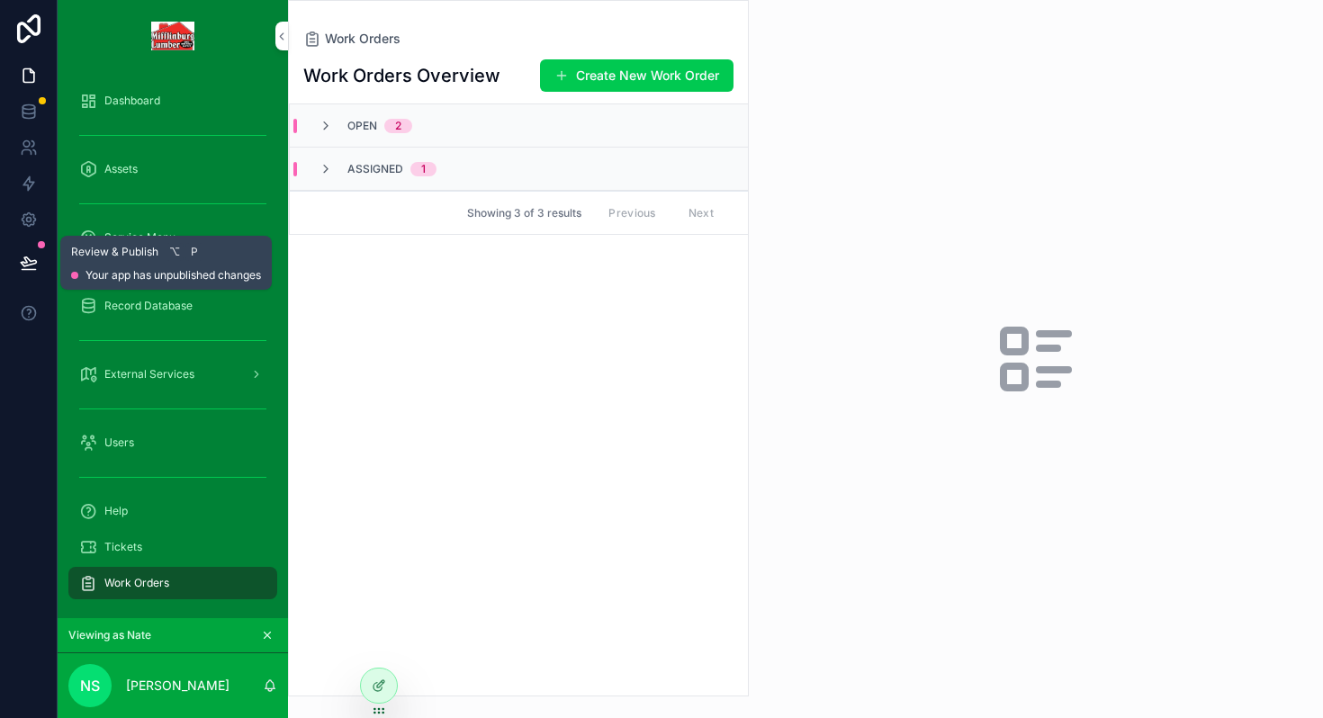
click at [38, 258] on button at bounding box center [29, 263] width 40 height 50
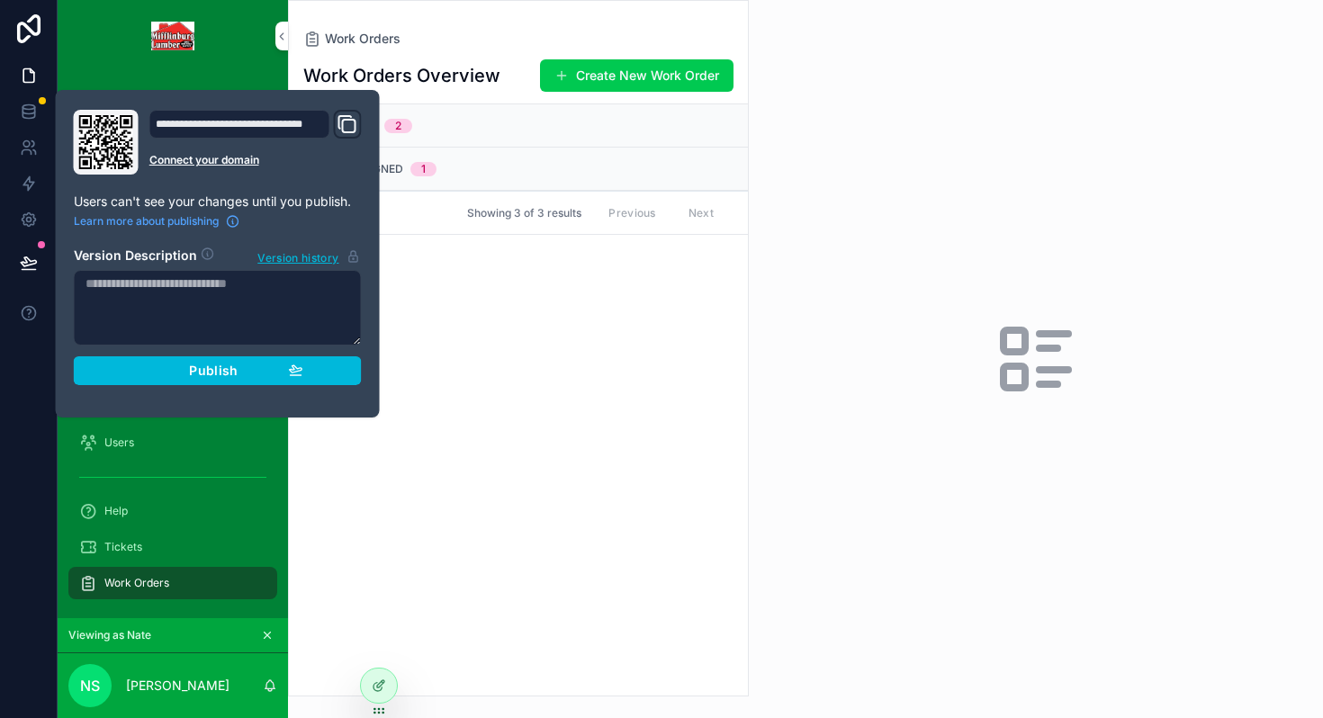
click at [178, 368] on div "Publish" at bounding box center [217, 371] width 171 height 16
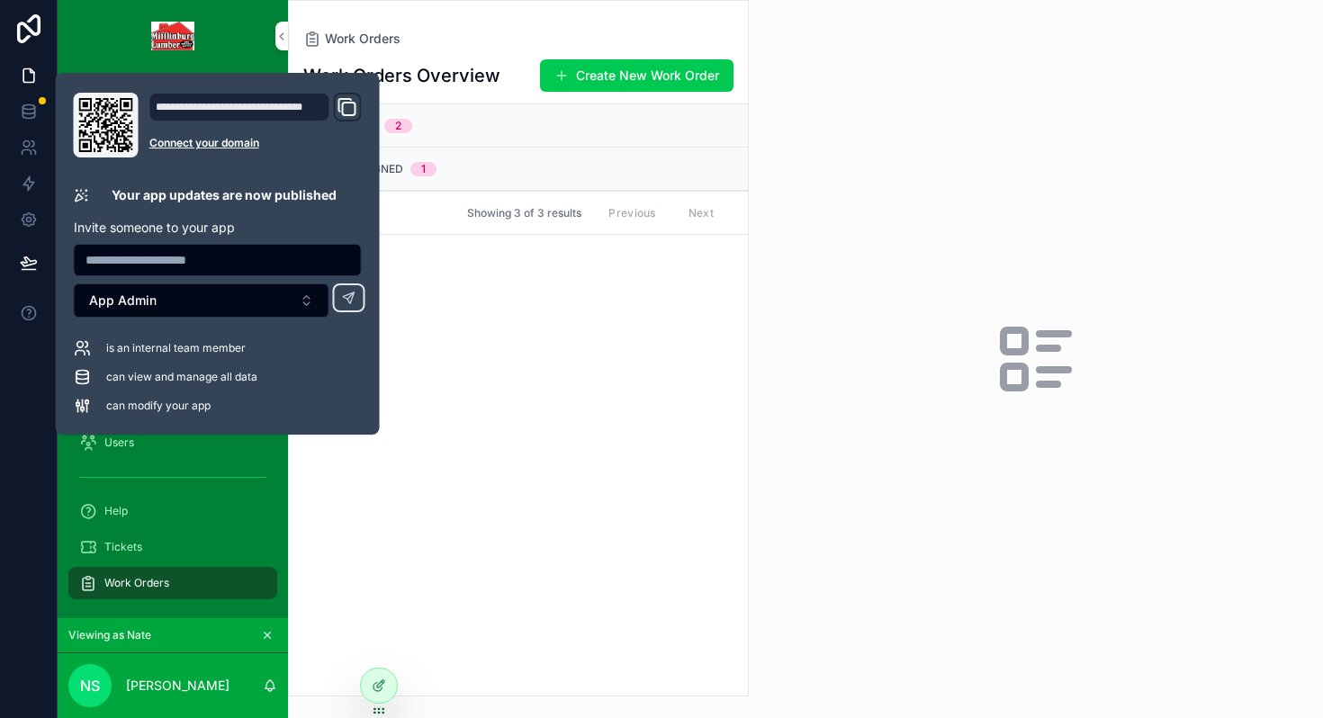
click at [85, 45] on link "scrollable content" at bounding box center [172, 36] width 209 height 29
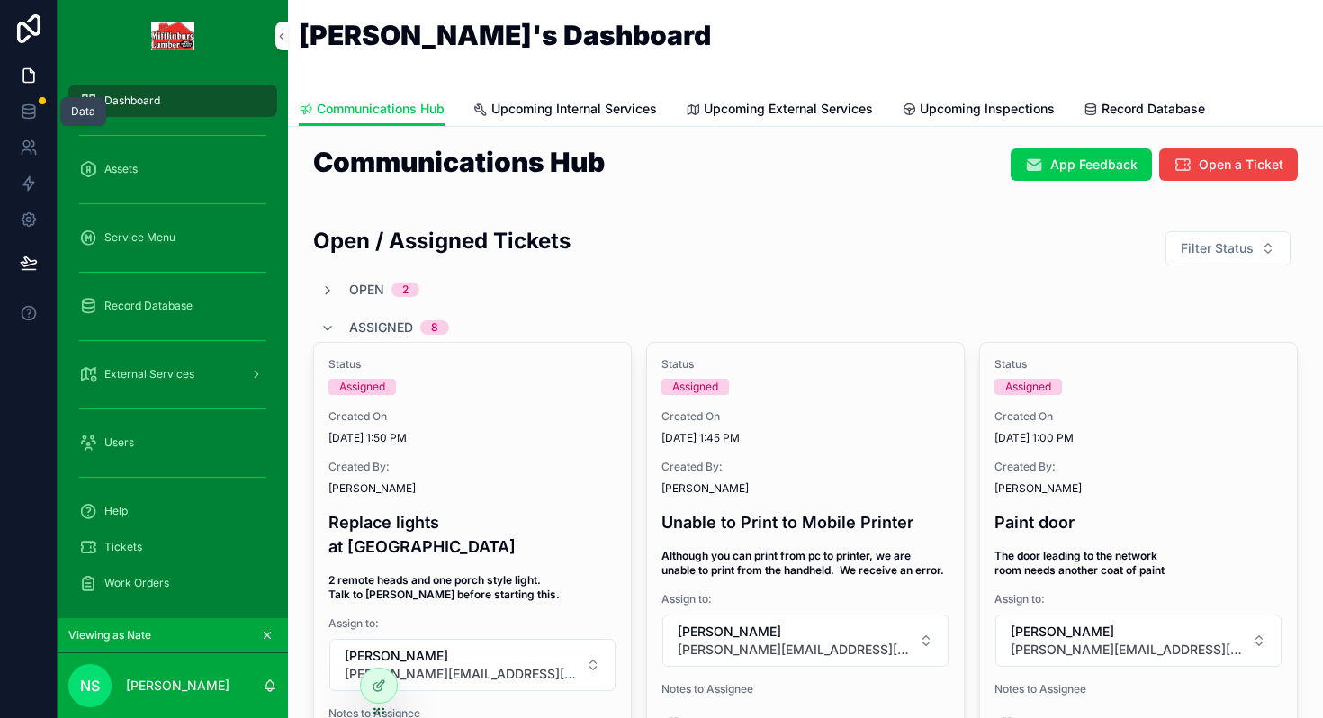
click at [31, 109] on icon at bounding box center [28, 107] width 12 height 4
